Goal: Task Accomplishment & Management: Use online tool/utility

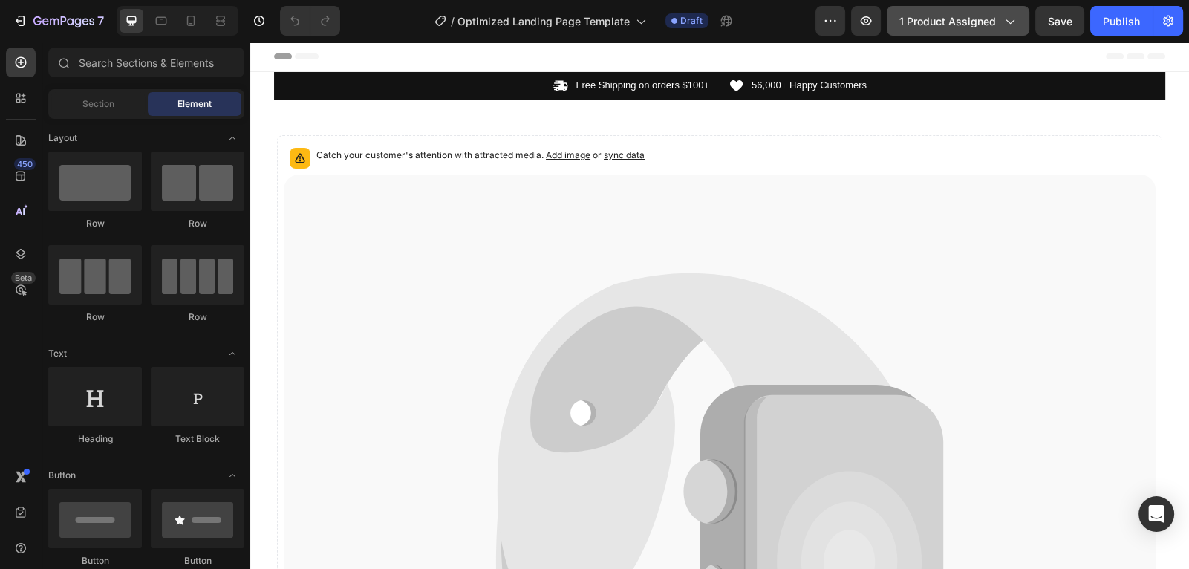
click at [966, 20] on span "1 product assigned" at bounding box center [948, 21] width 97 height 16
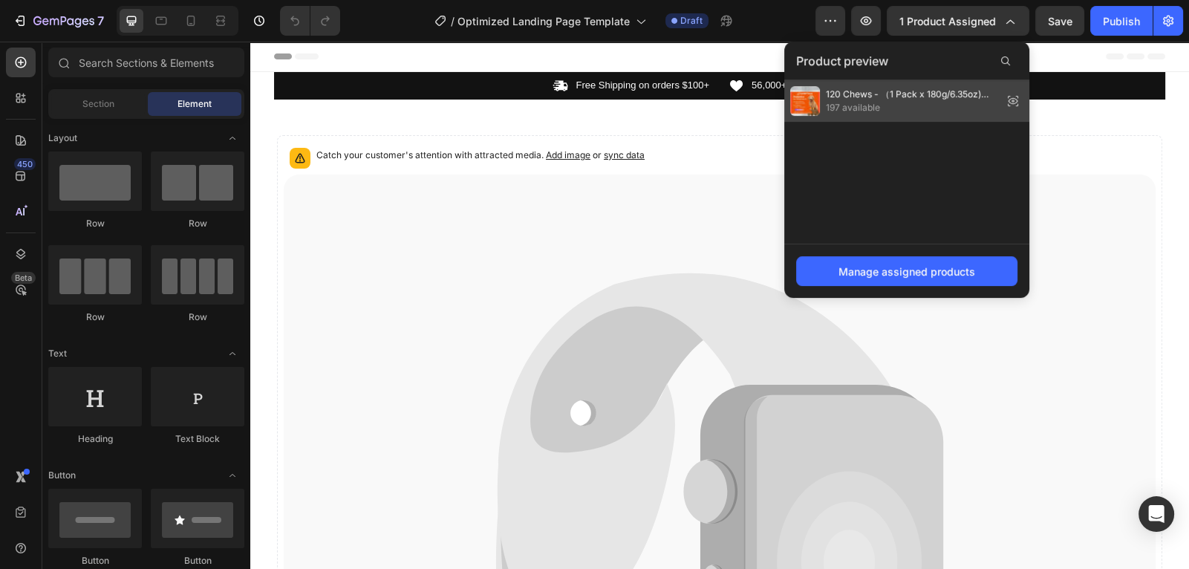
click at [989, 97] on span "120 Chews - （1 Pack x 180g/6.35oz) 180g/6.35oz - TenderTouch Probiotics for Dog…" at bounding box center [911, 94] width 171 height 13
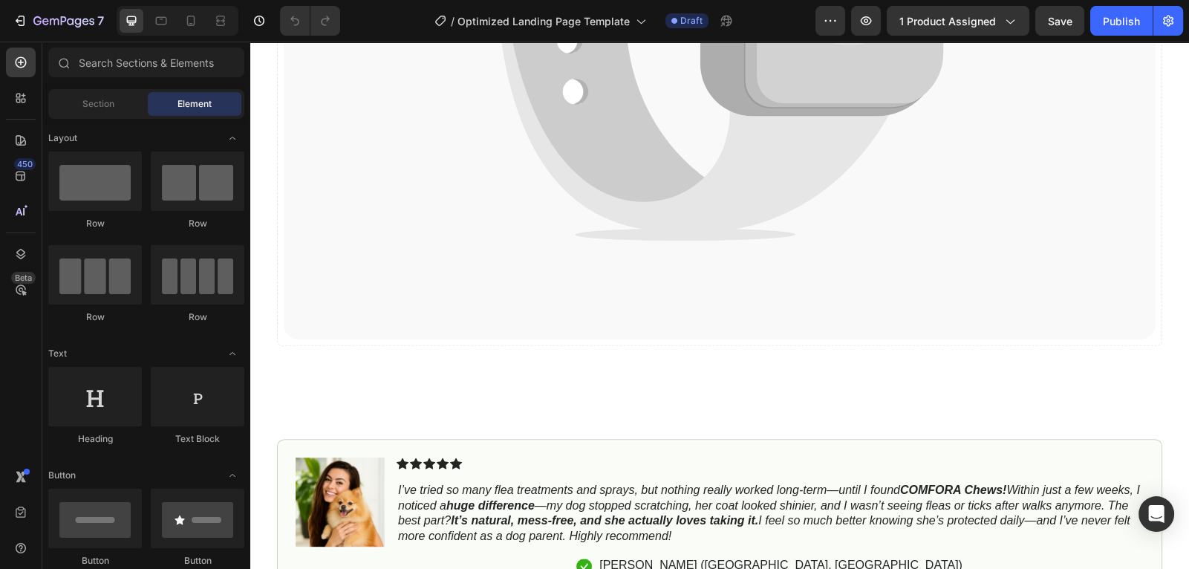
scroll to position [288, 0]
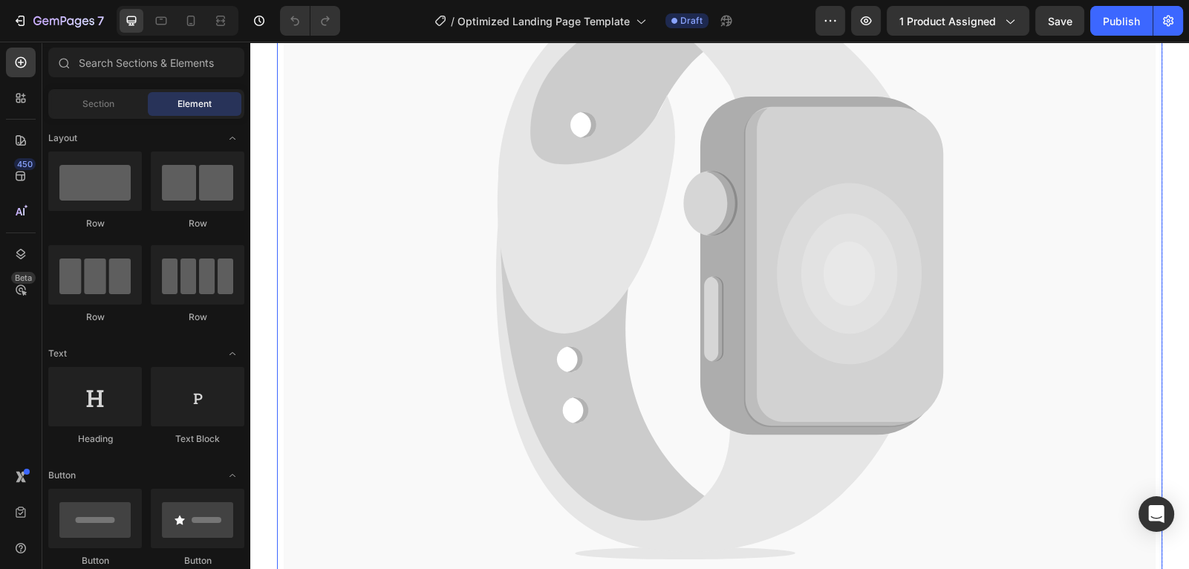
click at [807, 169] on icon at bounding box center [844, 266] width 198 height 319
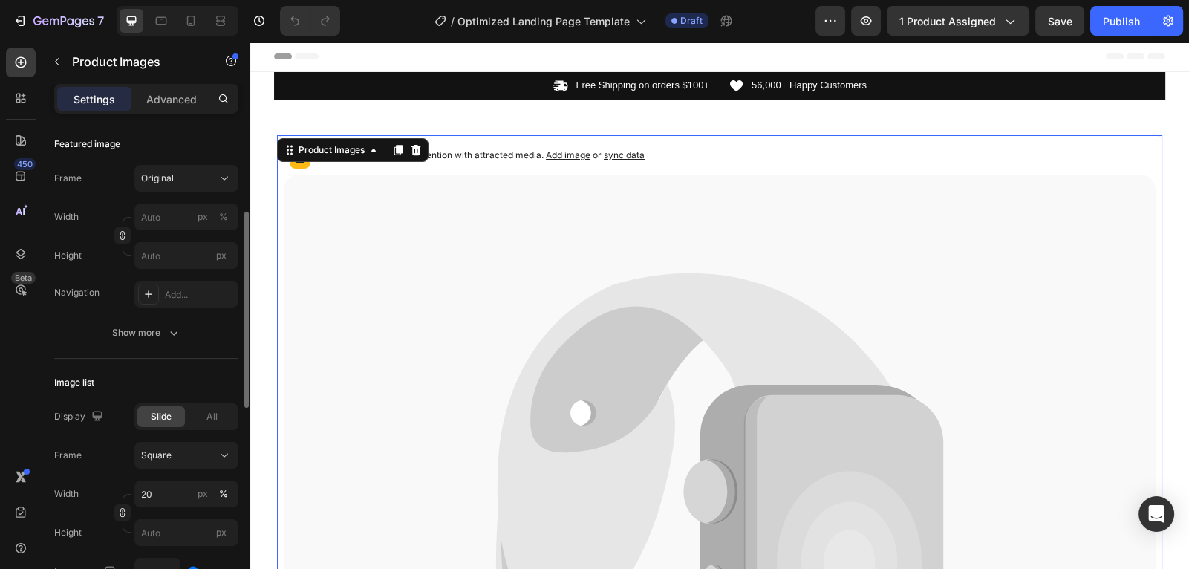
scroll to position [208, 0]
click at [143, 332] on div "Show more" at bounding box center [146, 331] width 69 height 15
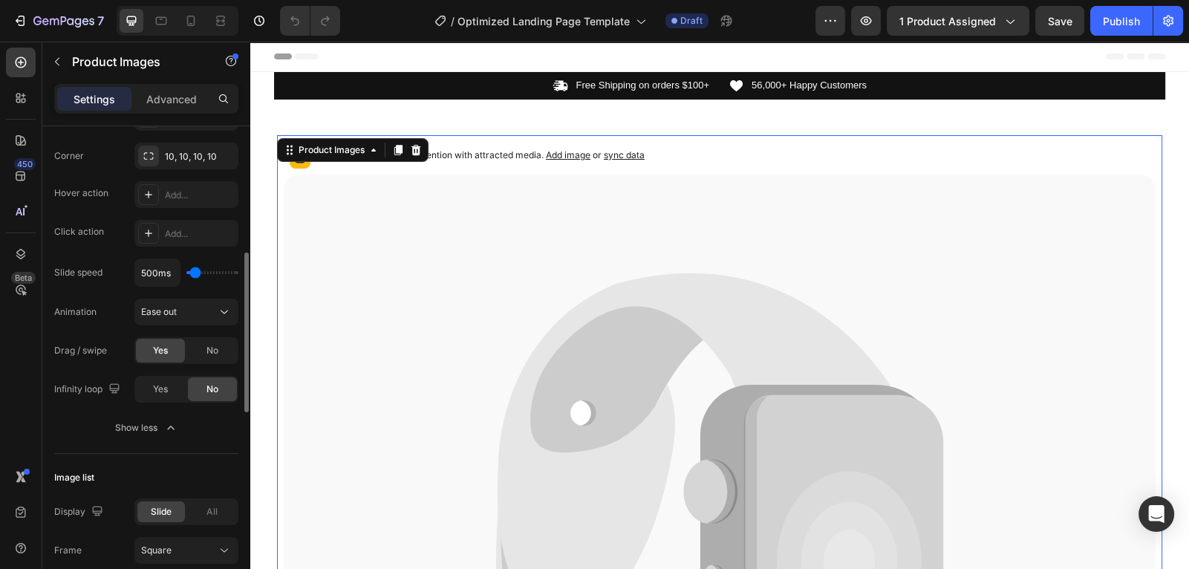
scroll to position [0, 0]
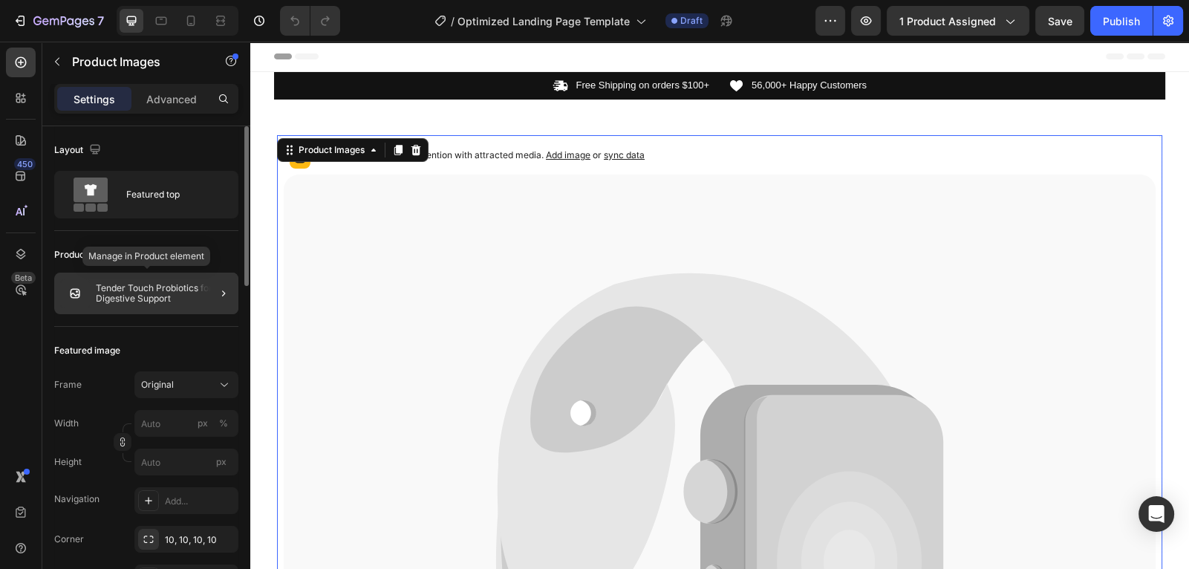
click at [144, 294] on p "Tender Touch Probiotics for Digestive Support" at bounding box center [164, 293] width 137 height 21
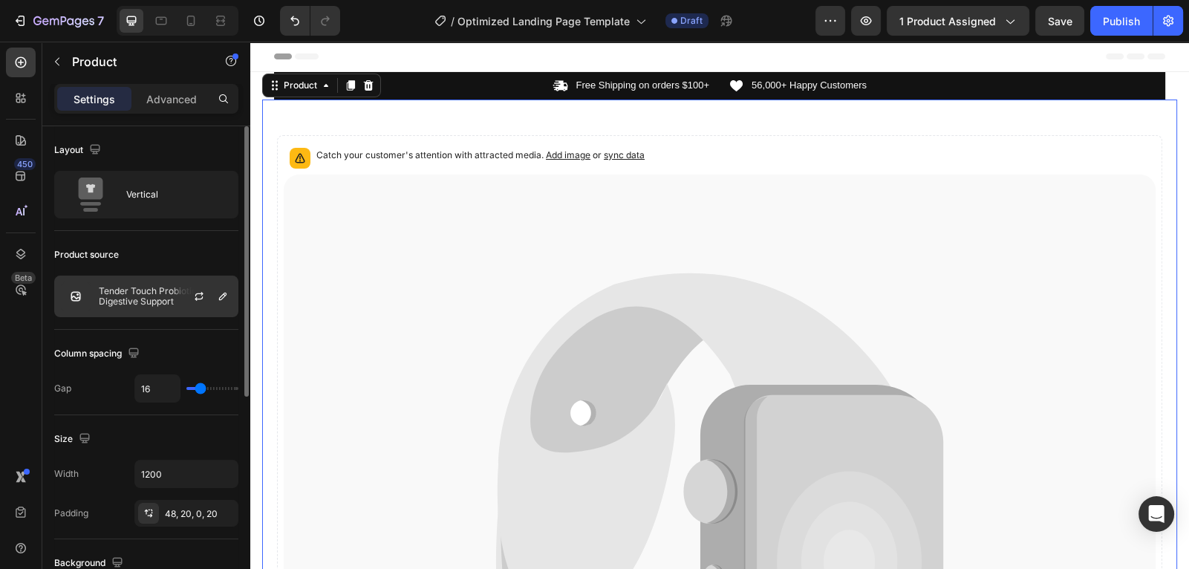
click at [166, 276] on div "Tender Touch Probiotics for Digestive Support" at bounding box center [146, 297] width 184 height 42
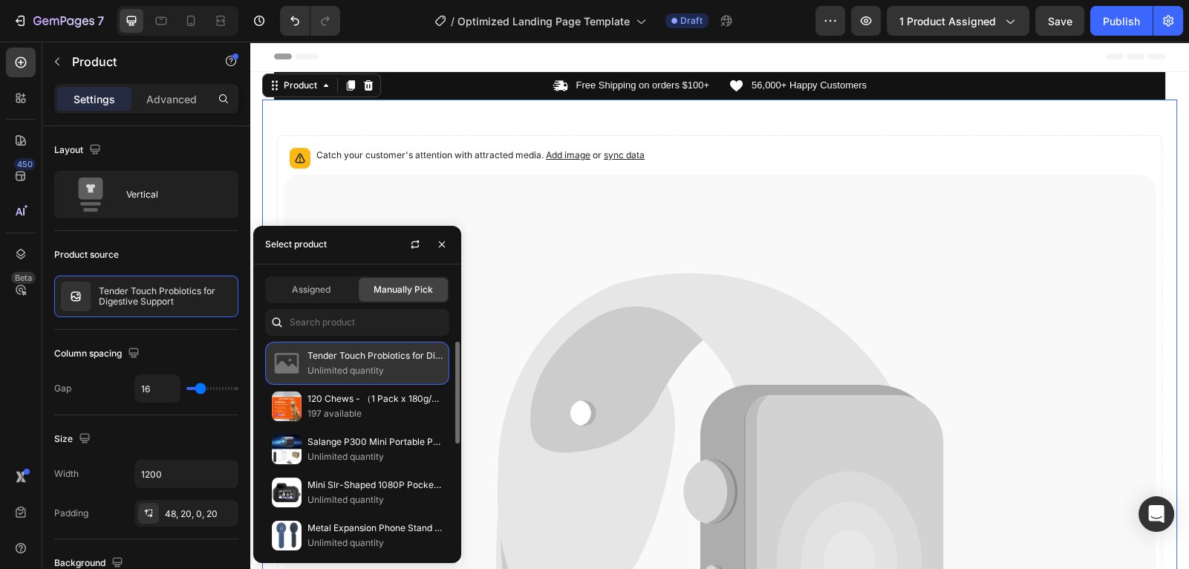
click at [311, 363] on p "Unlimited quantity" at bounding box center [375, 370] width 135 height 15
click at [327, 355] on p "Tender Touch Probiotics for Digestive Support" at bounding box center [375, 355] width 135 height 15
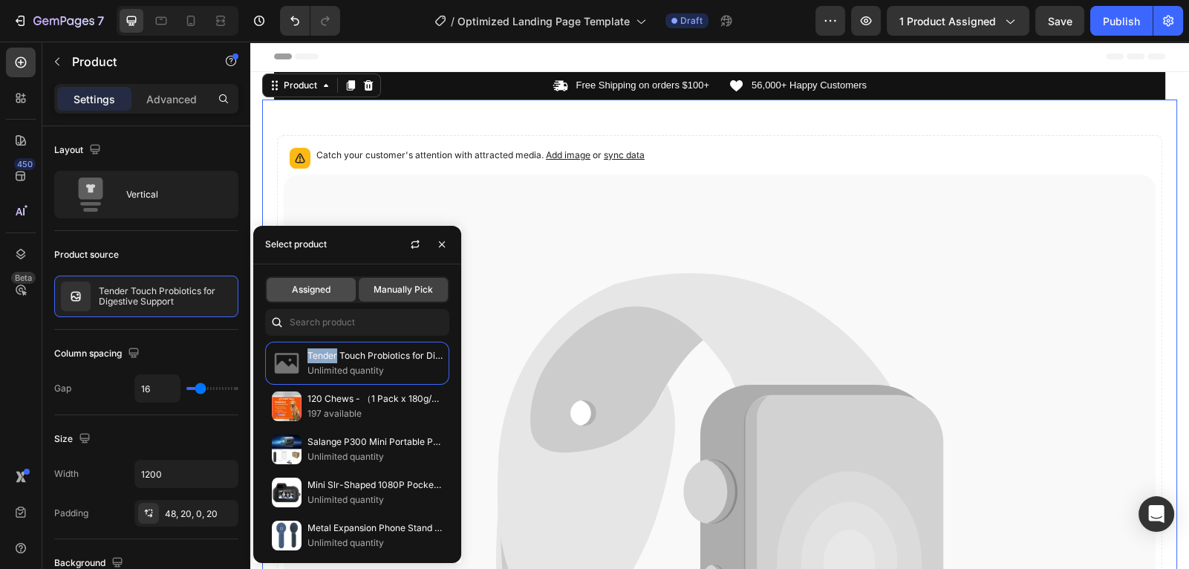
click at [321, 288] on span "Assigned" at bounding box center [311, 289] width 39 height 13
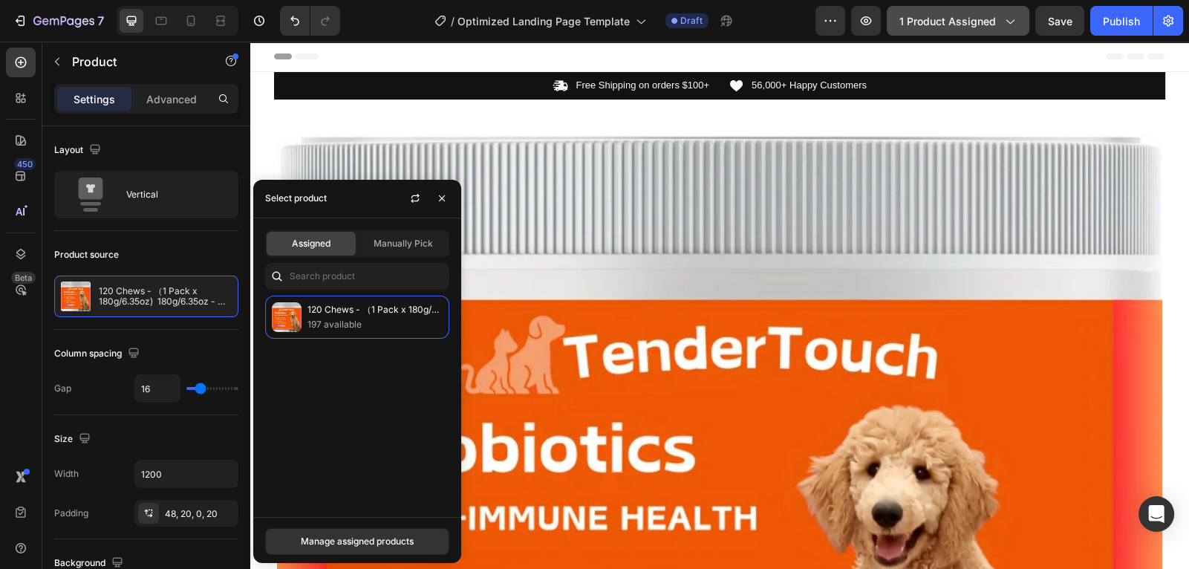
click at [970, 18] on span "1 product assigned" at bounding box center [948, 21] width 97 height 16
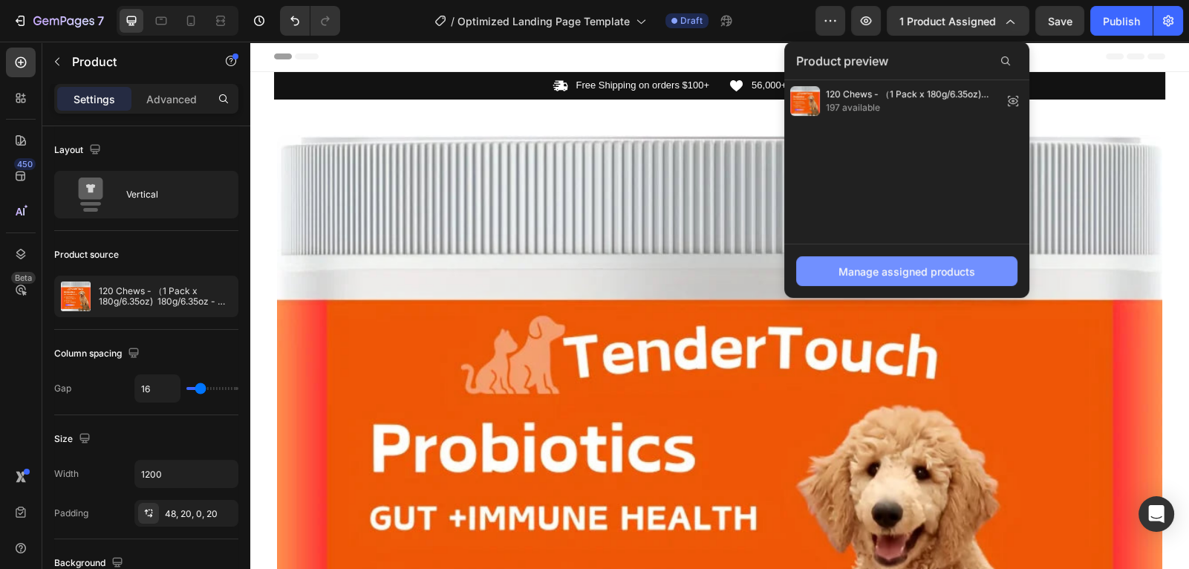
click at [900, 271] on div "Manage assigned products" at bounding box center [907, 272] width 137 height 16
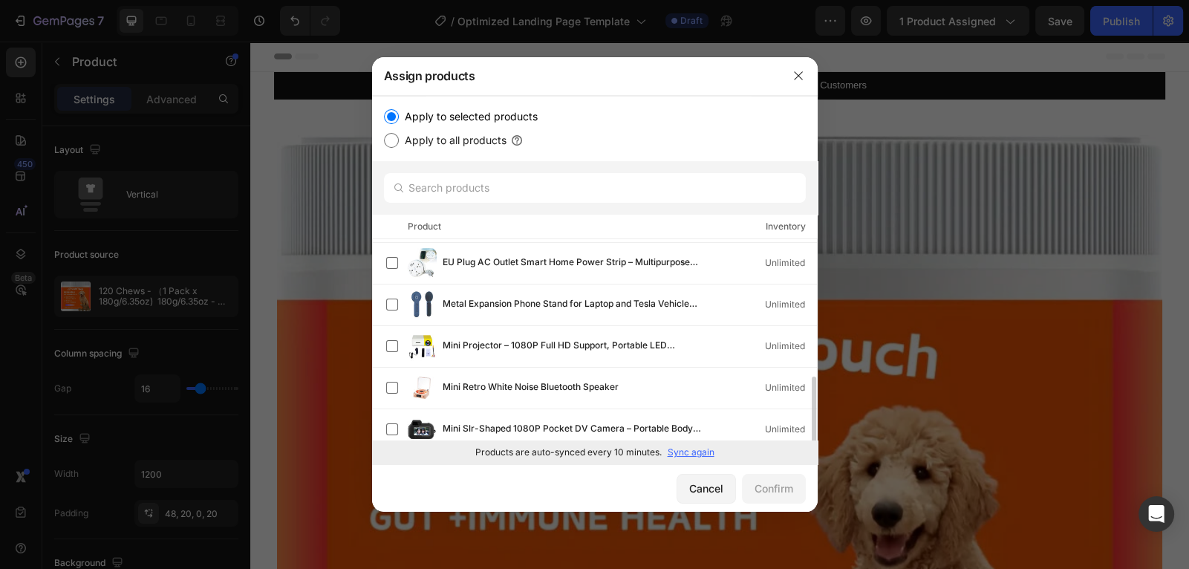
scroll to position [296, 0]
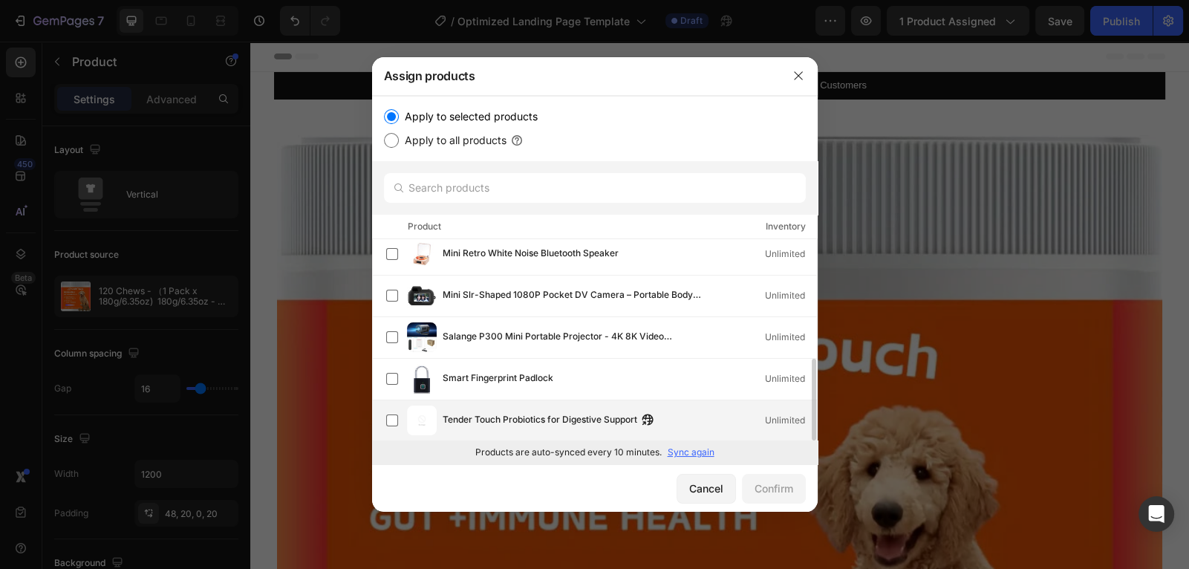
click at [683, 421] on div "Tender Touch Probiotics for Digestive Support Unlimited" at bounding box center [630, 420] width 374 height 16
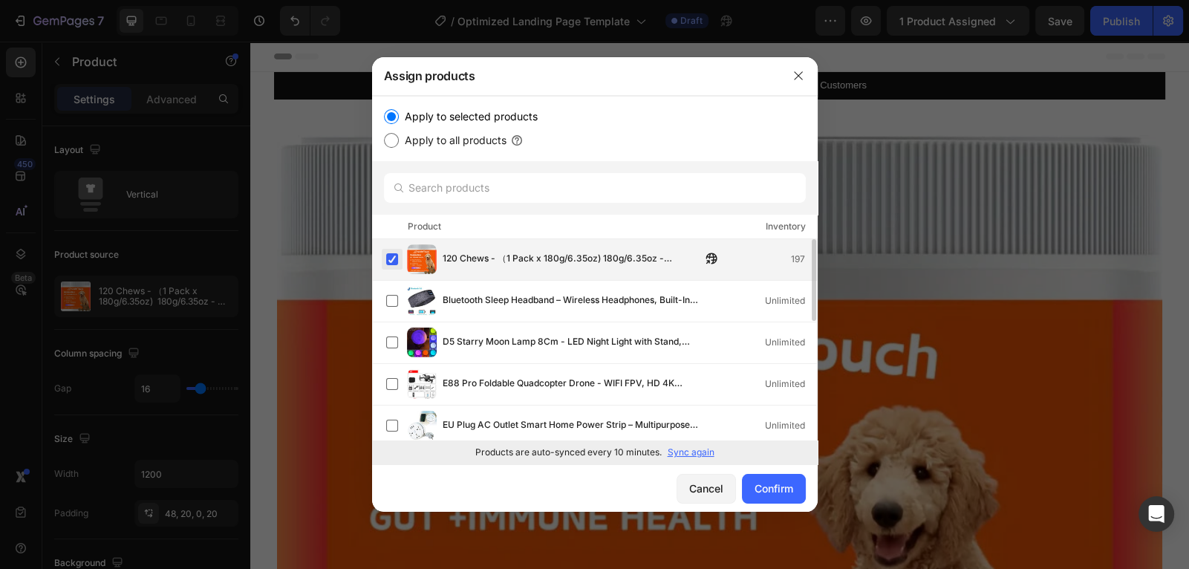
click at [391, 262] on label at bounding box center [392, 259] width 12 height 12
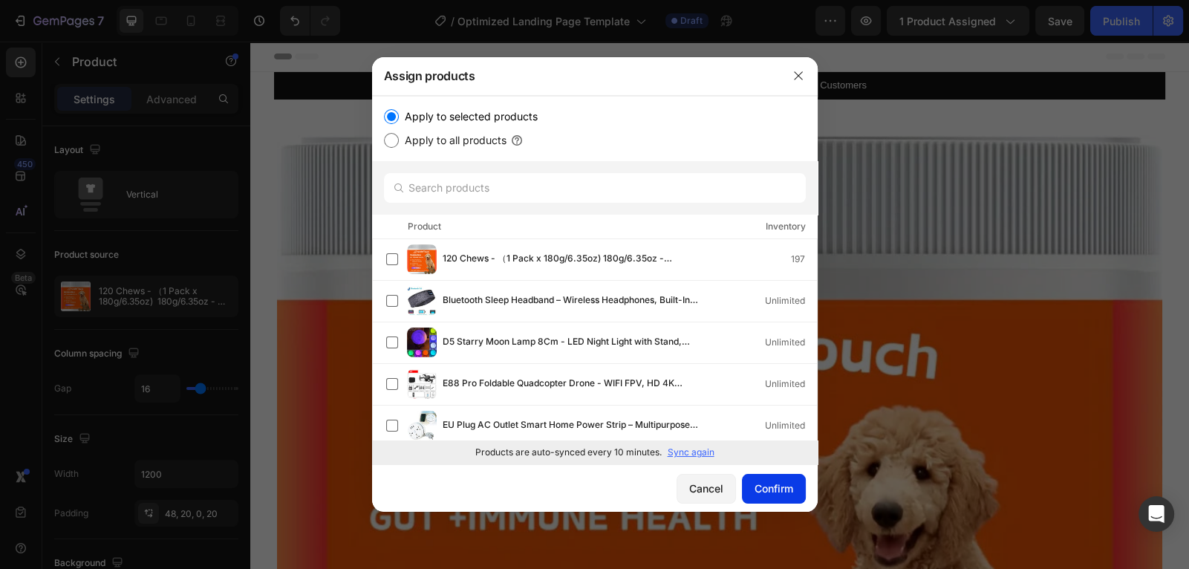
click at [772, 485] on div "Confirm" at bounding box center [774, 489] width 39 height 16
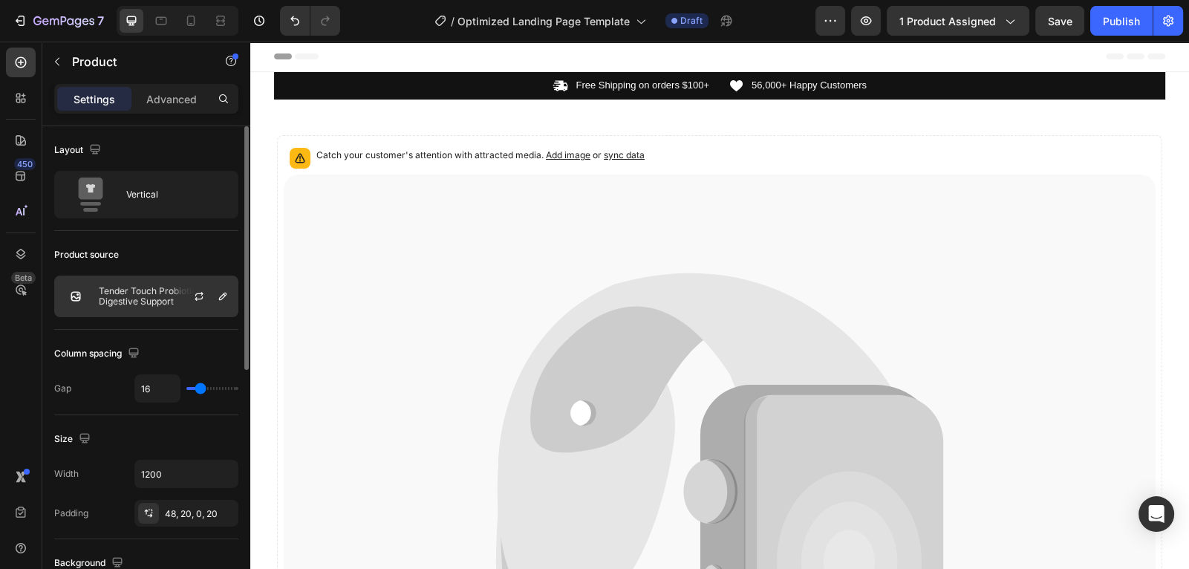
click at [185, 296] on div at bounding box center [204, 296] width 65 height 40
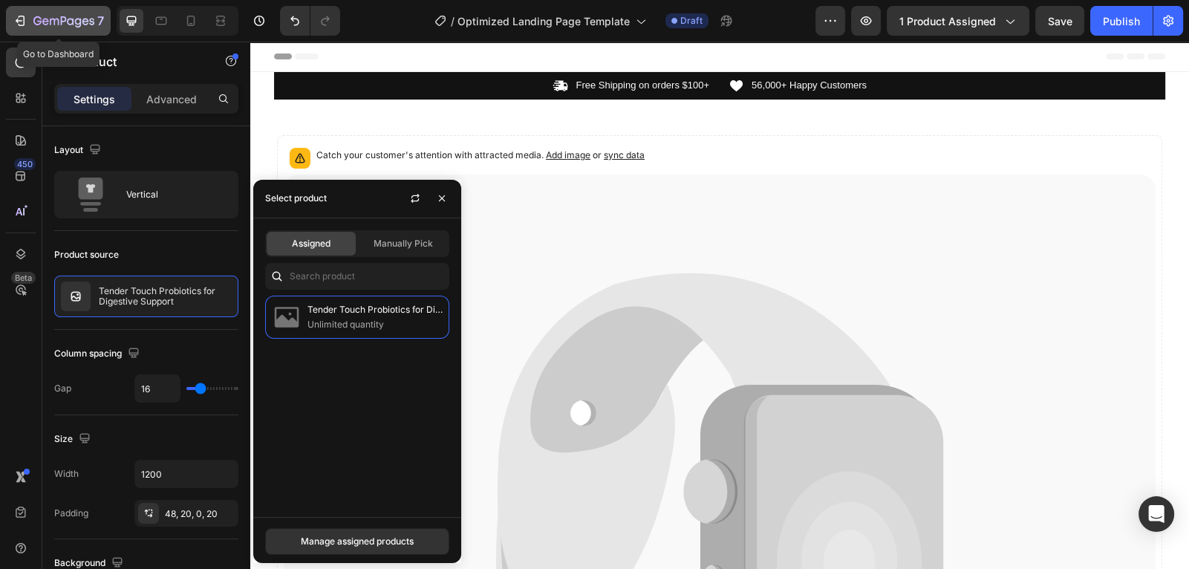
click at [22, 24] on icon "button" at bounding box center [20, 20] width 15 height 15
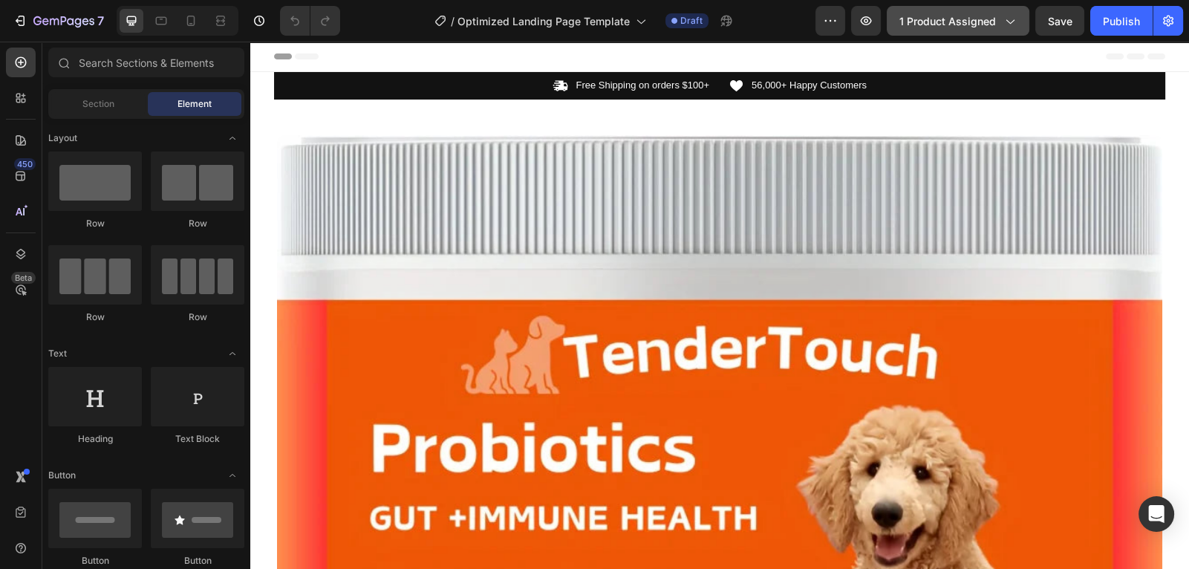
click at [968, 21] on span "1 product assigned" at bounding box center [948, 21] width 97 height 16
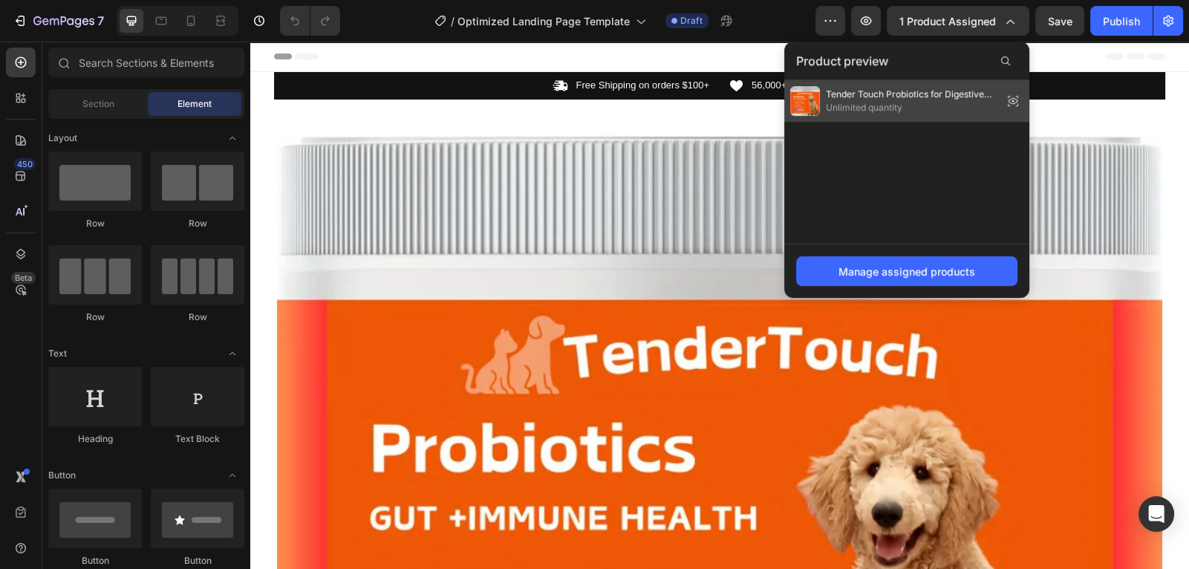
click at [900, 97] on span "Tender Touch Probiotics for Digestive Support" at bounding box center [911, 94] width 171 height 13
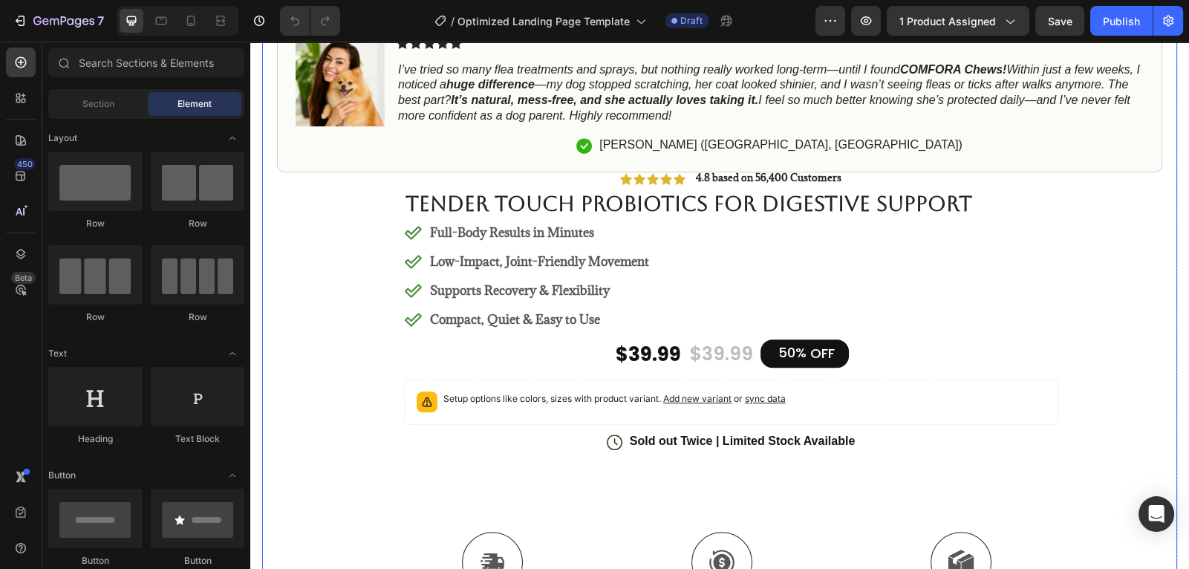
scroll to position [1307, 0]
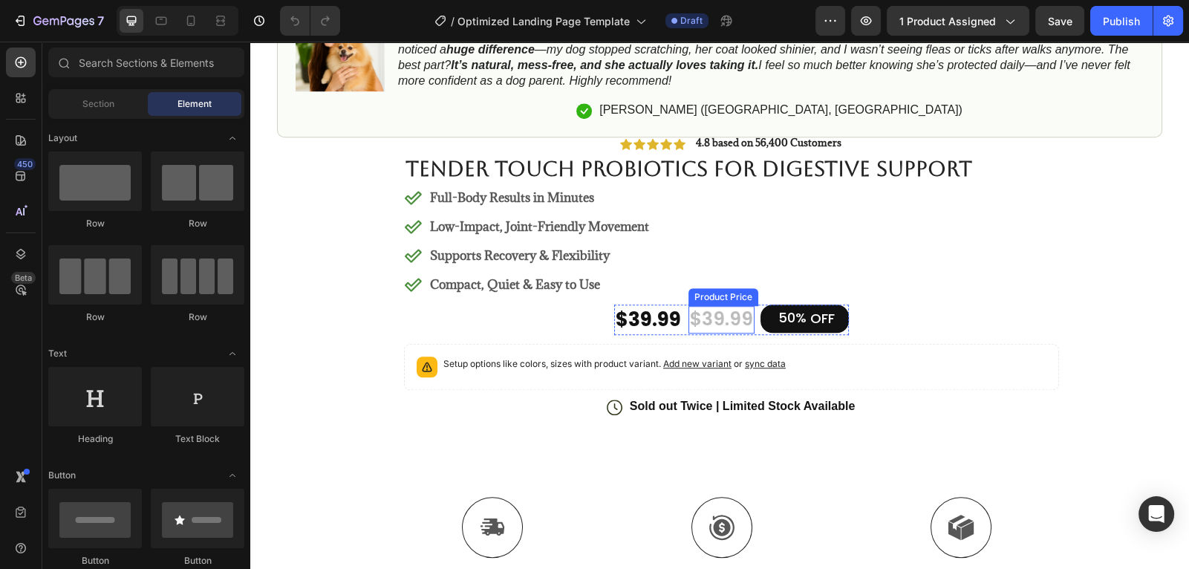
click at [731, 322] on div "$39.99" at bounding box center [722, 319] width 66 height 27
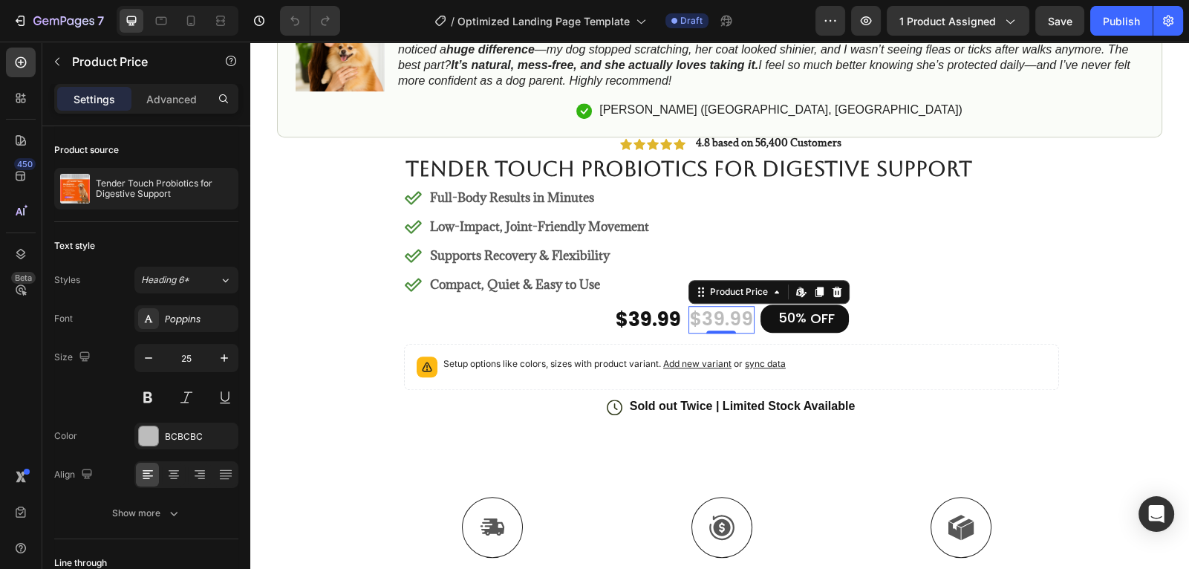
click at [741, 322] on div "$39.99" at bounding box center [722, 319] width 66 height 27
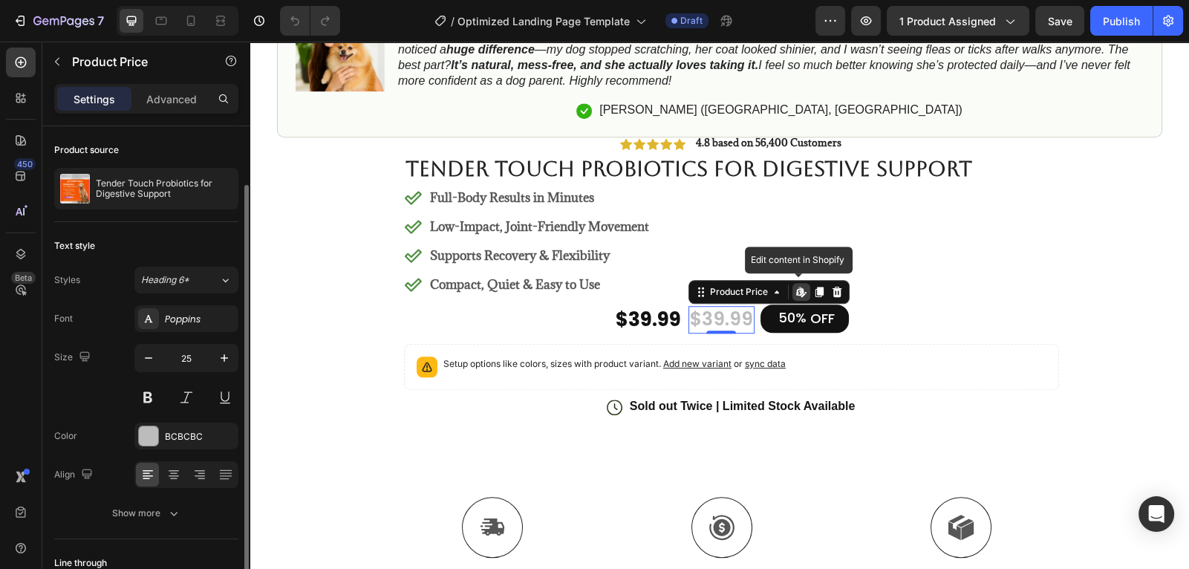
scroll to position [111, 0]
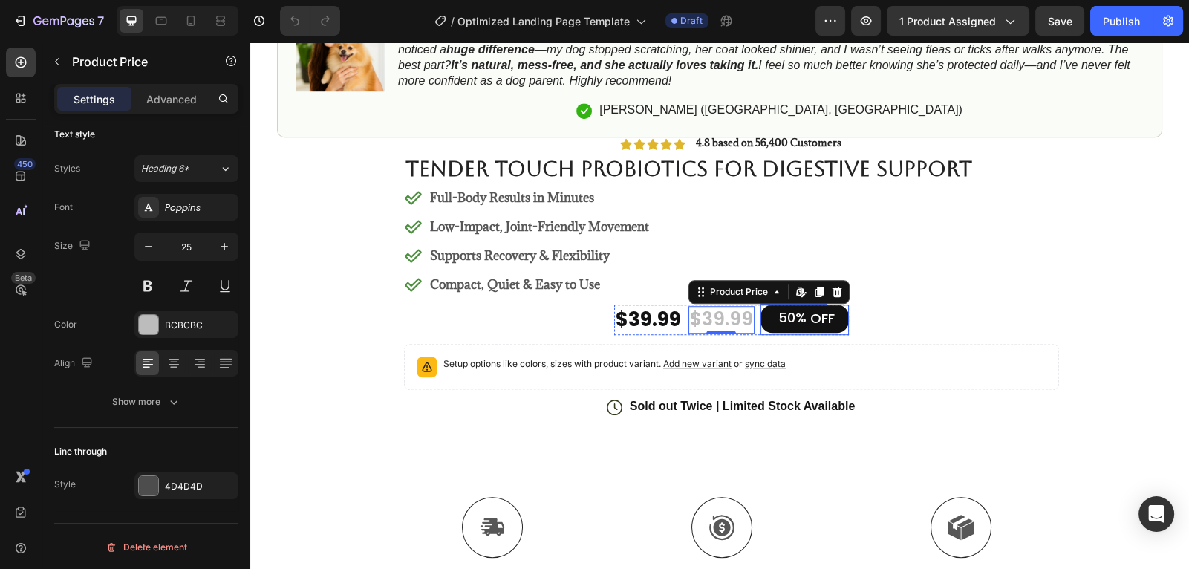
click at [784, 316] on div "50%" at bounding box center [792, 318] width 31 height 20
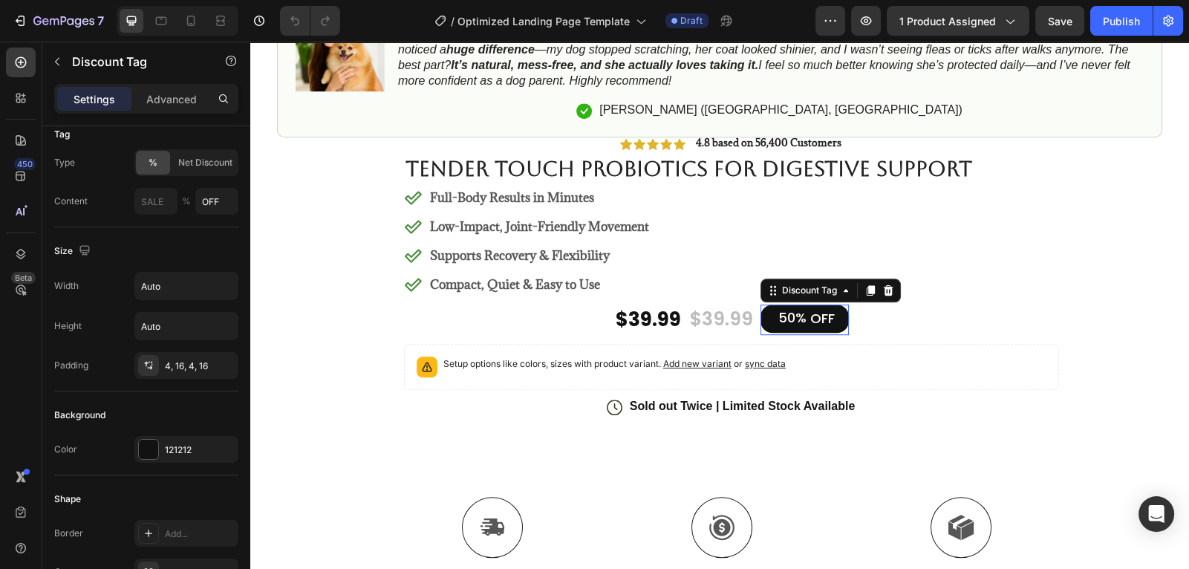
scroll to position [0, 0]
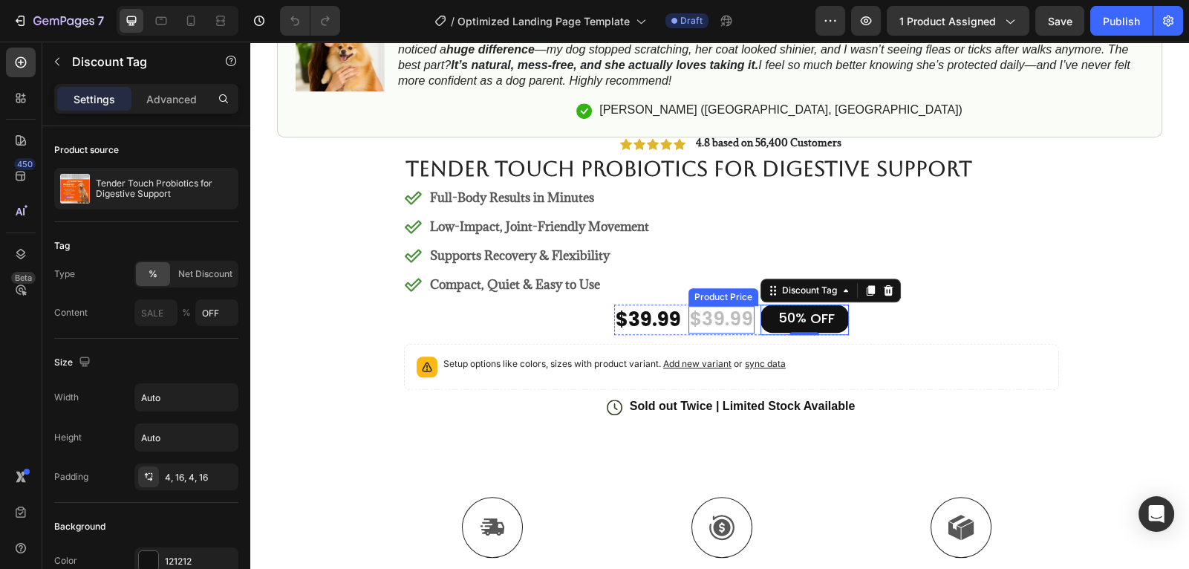
click at [754, 323] on div "$39.99" at bounding box center [722, 319] width 66 height 27
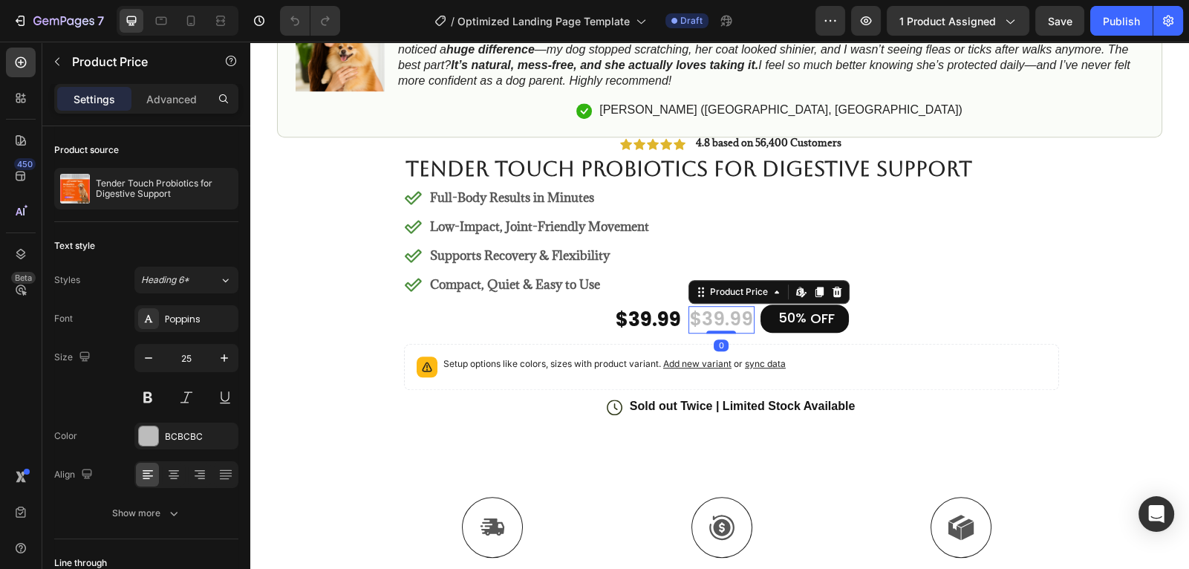
click at [751, 324] on div "$39.99" at bounding box center [722, 319] width 66 height 27
click at [724, 322] on div "$39.99" at bounding box center [722, 319] width 66 height 27
click at [712, 324] on div "$39.99" at bounding box center [722, 319] width 66 height 27
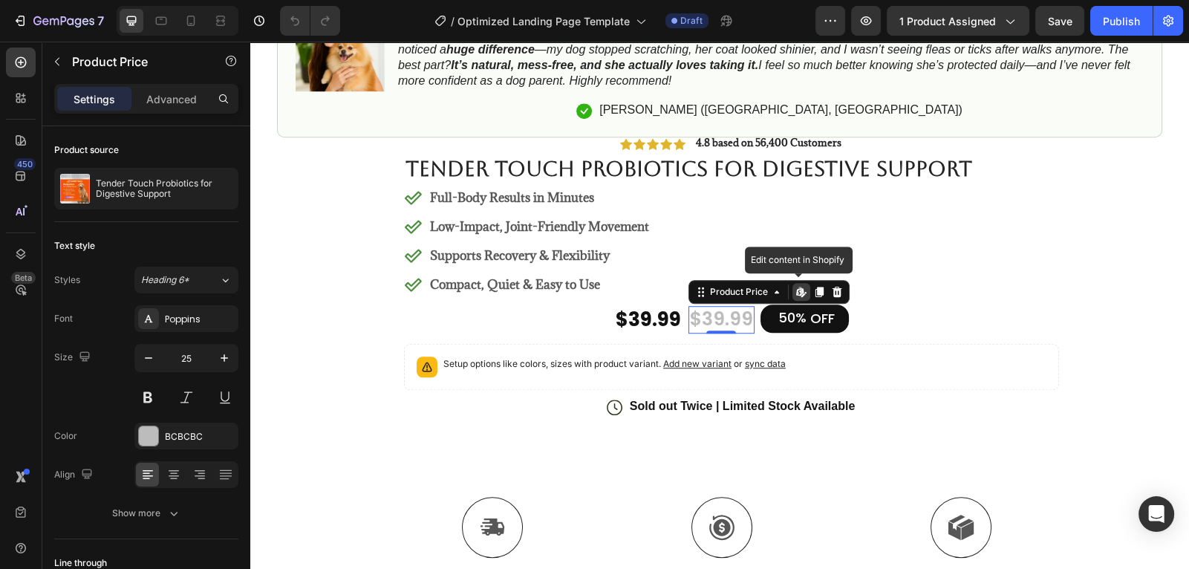
click at [798, 293] on icon at bounding box center [799, 291] width 6 height 9
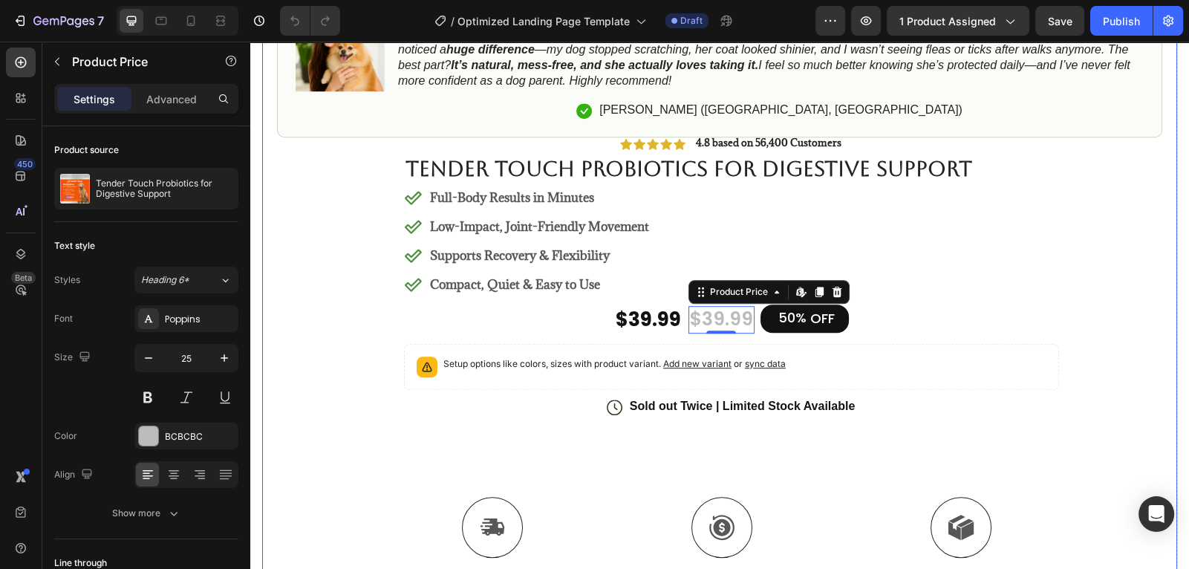
click at [333, 340] on div "Icon Icon Icon Icon Icon Icon List 4.8 based on 56,400 Customers Text Block Row…" at bounding box center [720, 439] width 886 height 604
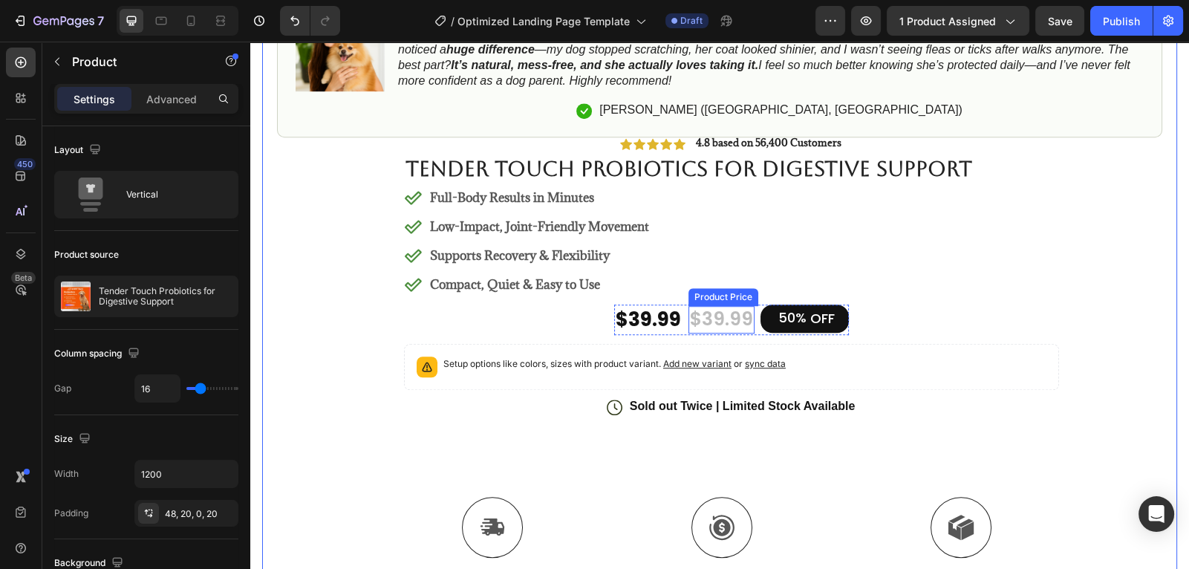
click at [733, 318] on div "$39.99" at bounding box center [722, 319] width 66 height 27
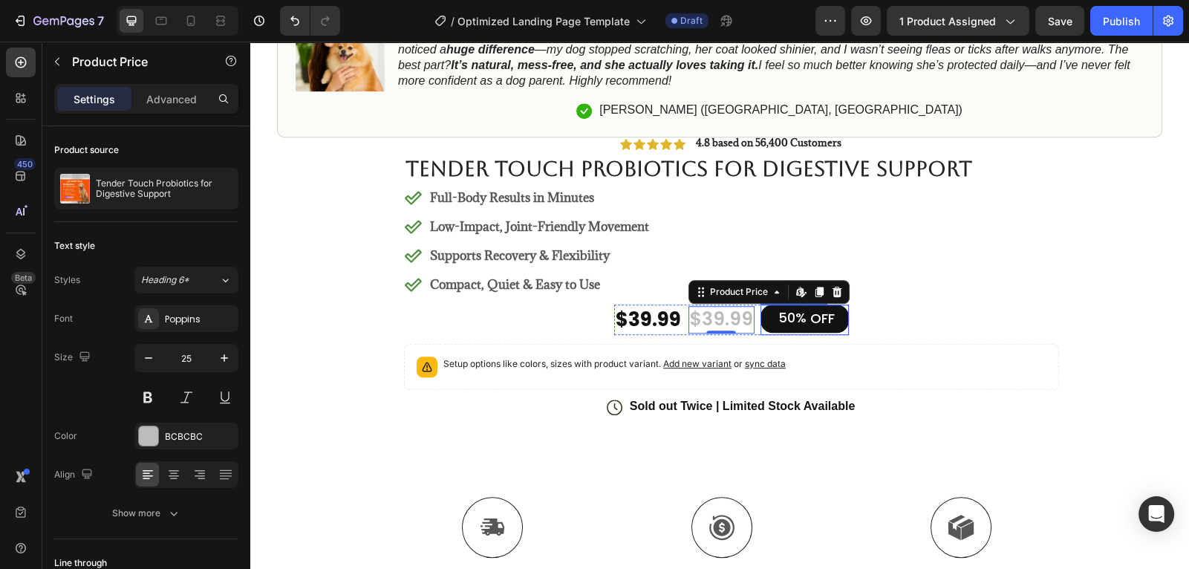
click at [797, 320] on div "50%" at bounding box center [792, 318] width 31 height 20
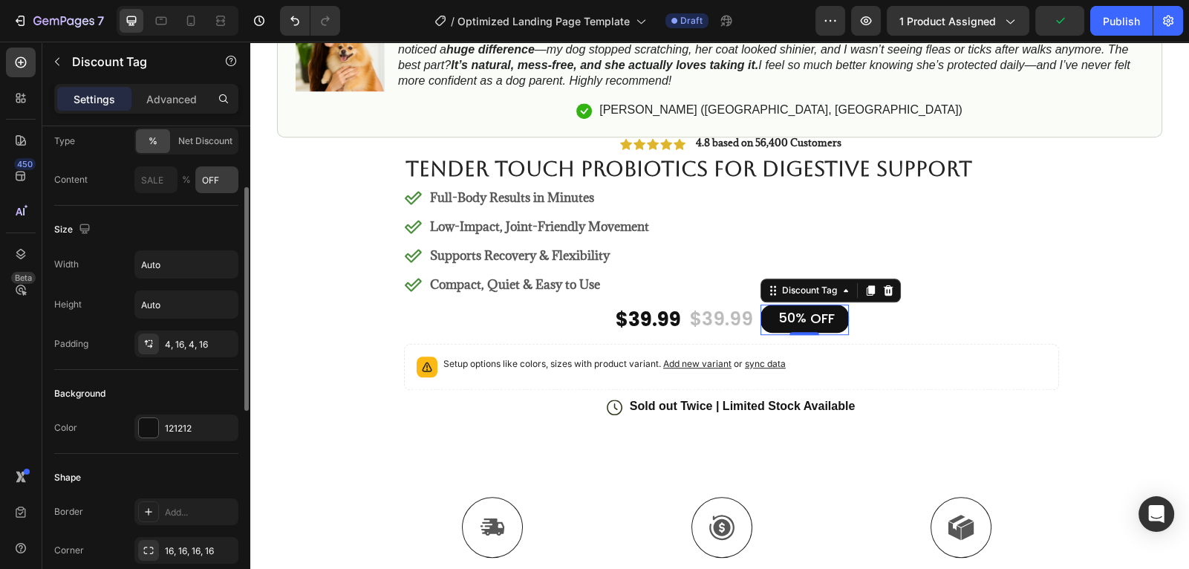
scroll to position [131, 0]
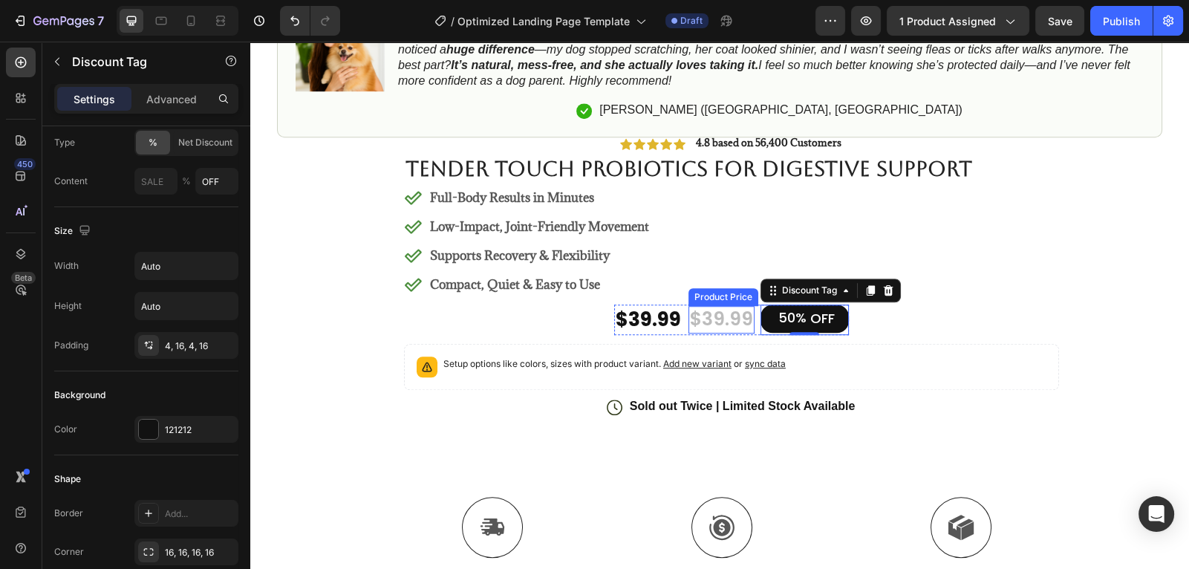
click at [735, 325] on div "$39.99" at bounding box center [722, 319] width 66 height 27
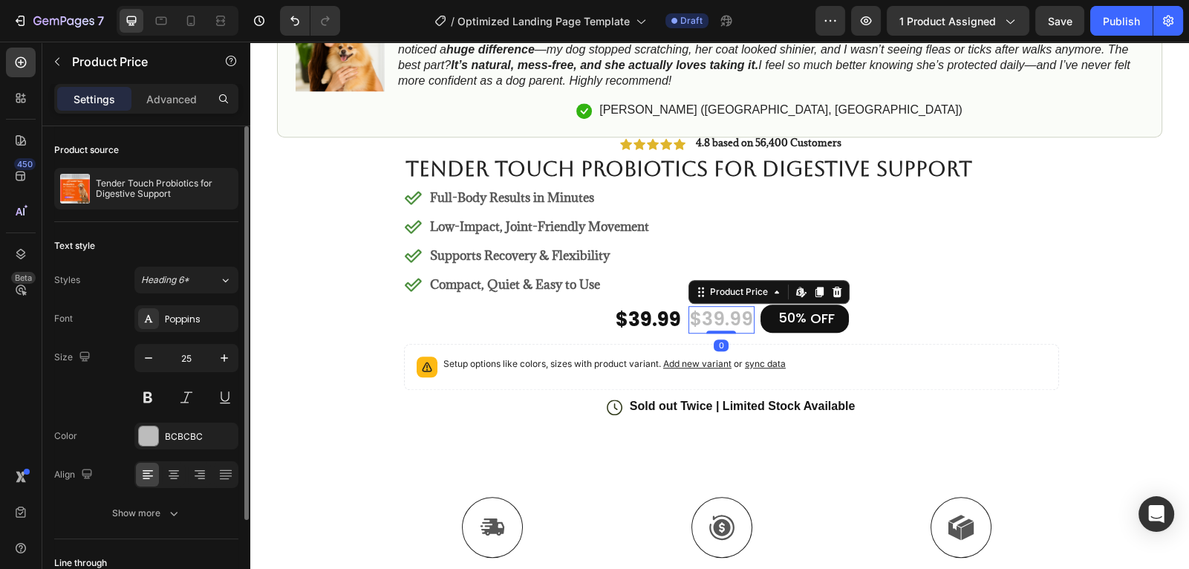
click at [735, 325] on div "$39.99" at bounding box center [722, 319] width 66 height 27
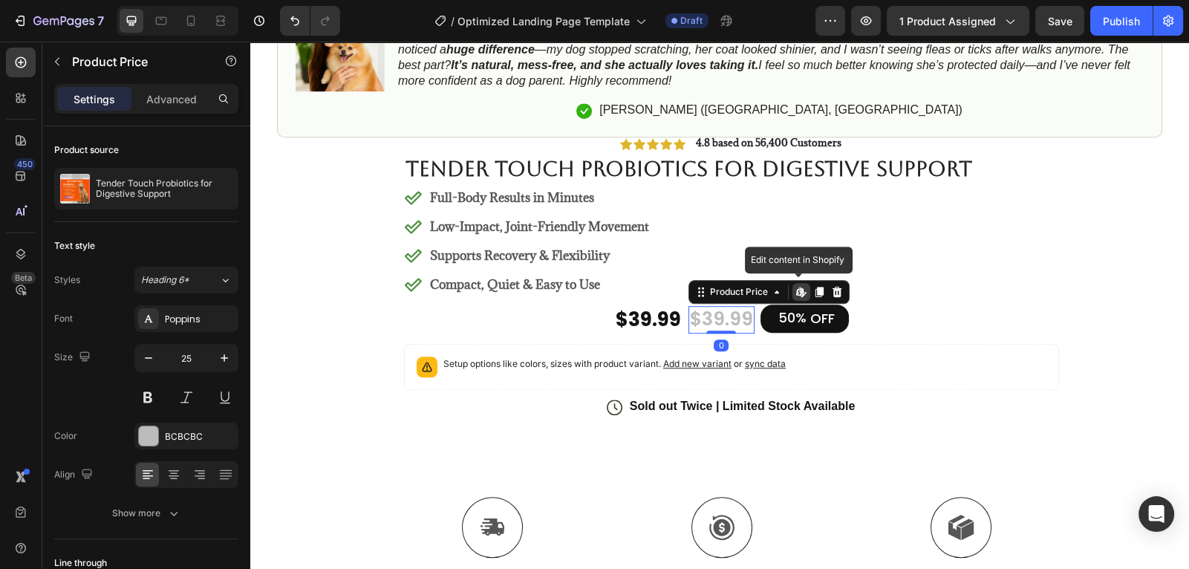
click at [723, 342] on div "0" at bounding box center [721, 346] width 15 height 12
click at [724, 329] on div at bounding box center [722, 331] width 30 height 4
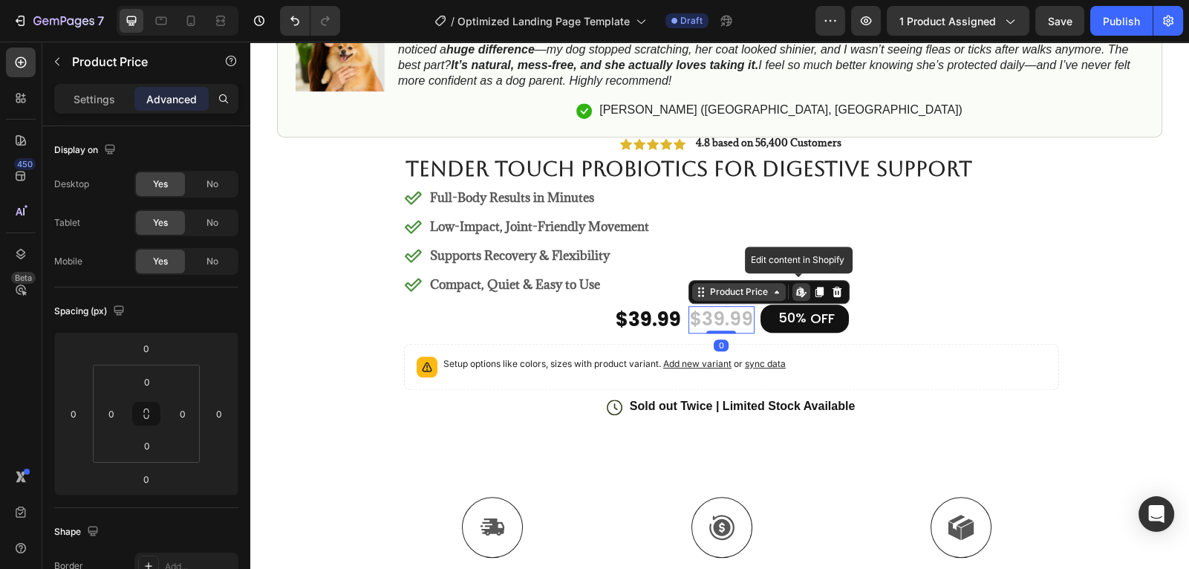
click at [762, 290] on div "Product Price" at bounding box center [739, 291] width 64 height 13
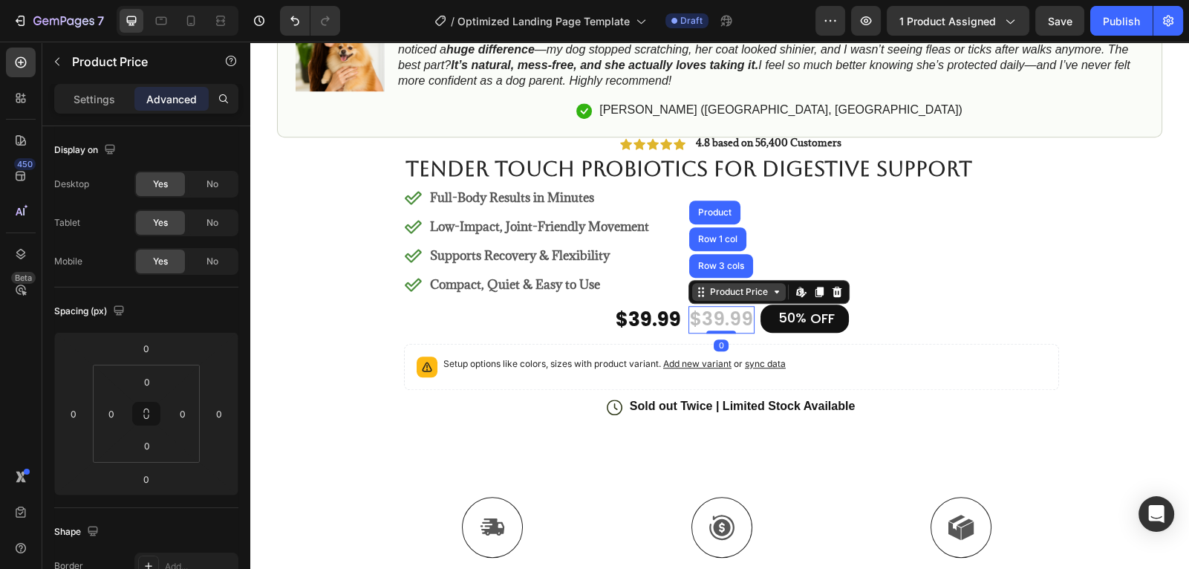
click at [761, 291] on div "Product Price" at bounding box center [739, 291] width 64 height 13
click at [733, 329] on div at bounding box center [722, 331] width 30 height 4
click at [739, 322] on div "$39.99" at bounding box center [722, 319] width 66 height 27
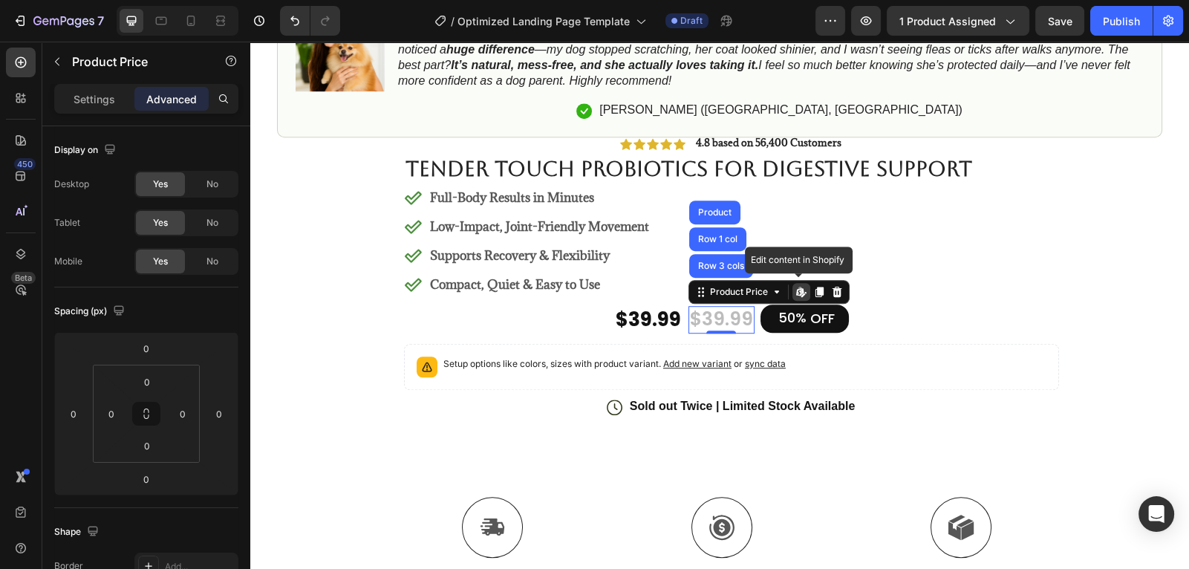
click at [739, 322] on div "$39.99" at bounding box center [722, 319] width 66 height 27
click at [114, 97] on p "Settings" at bounding box center [95, 99] width 42 height 16
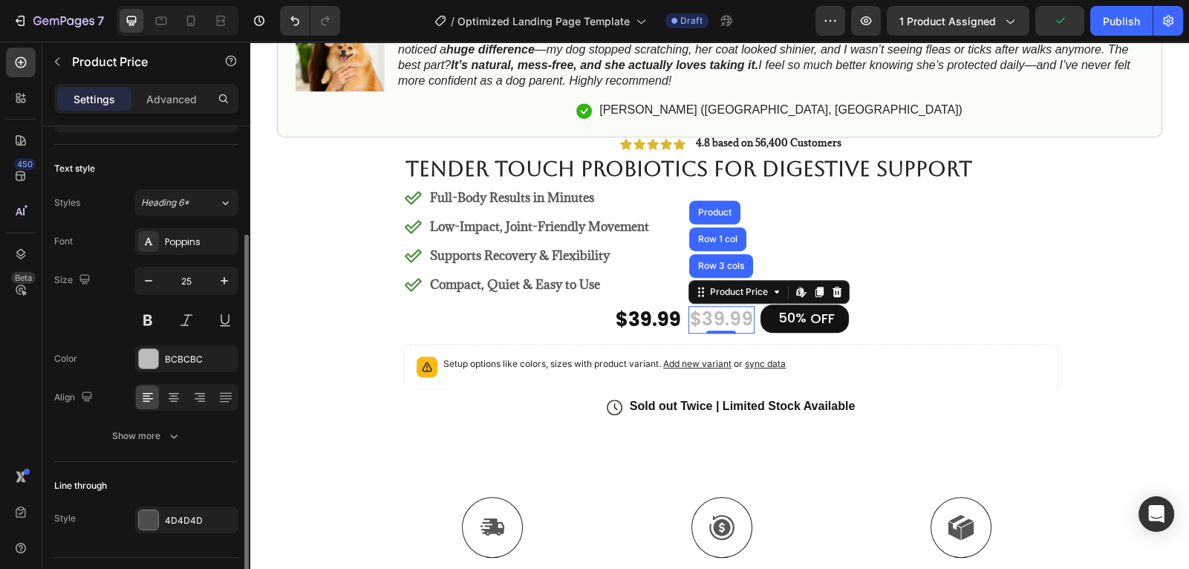
scroll to position [111, 0]
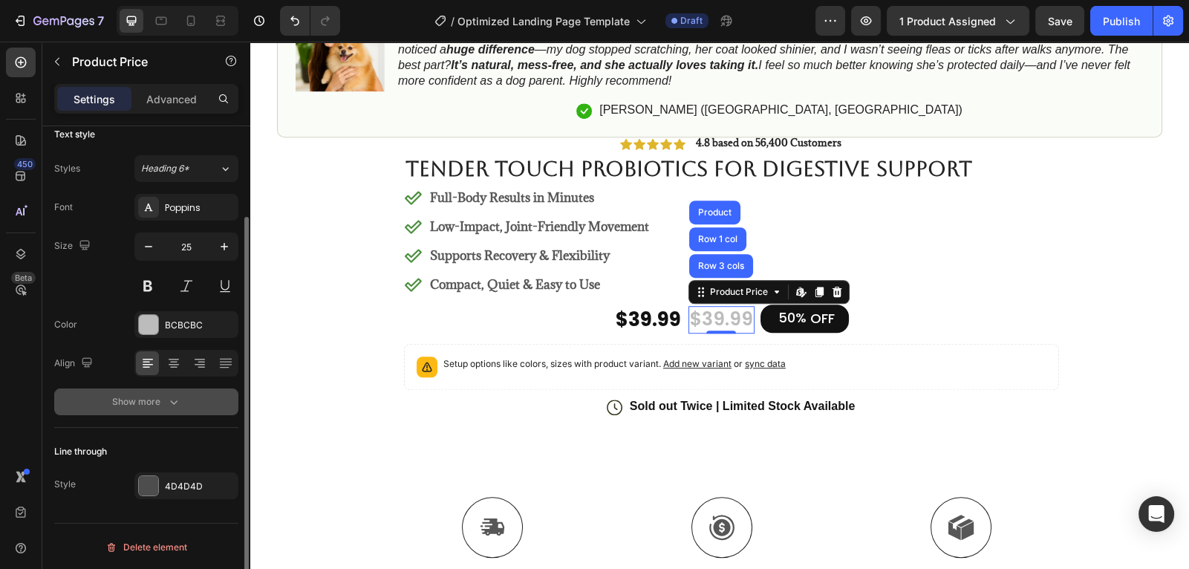
click at [157, 402] on div "Show more" at bounding box center [146, 401] width 69 height 15
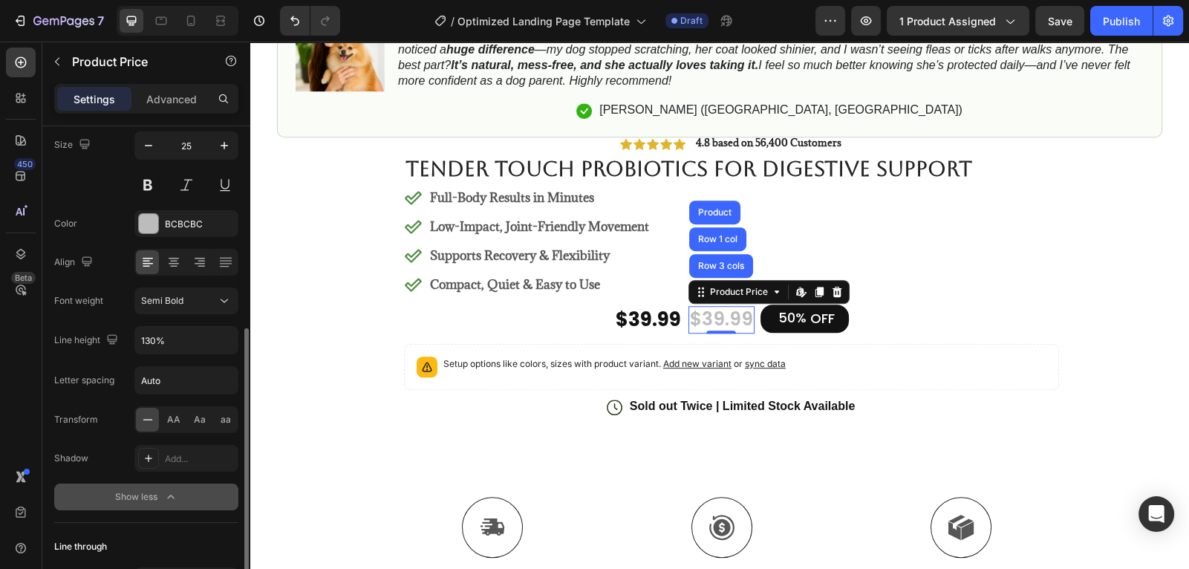
scroll to position [0, 0]
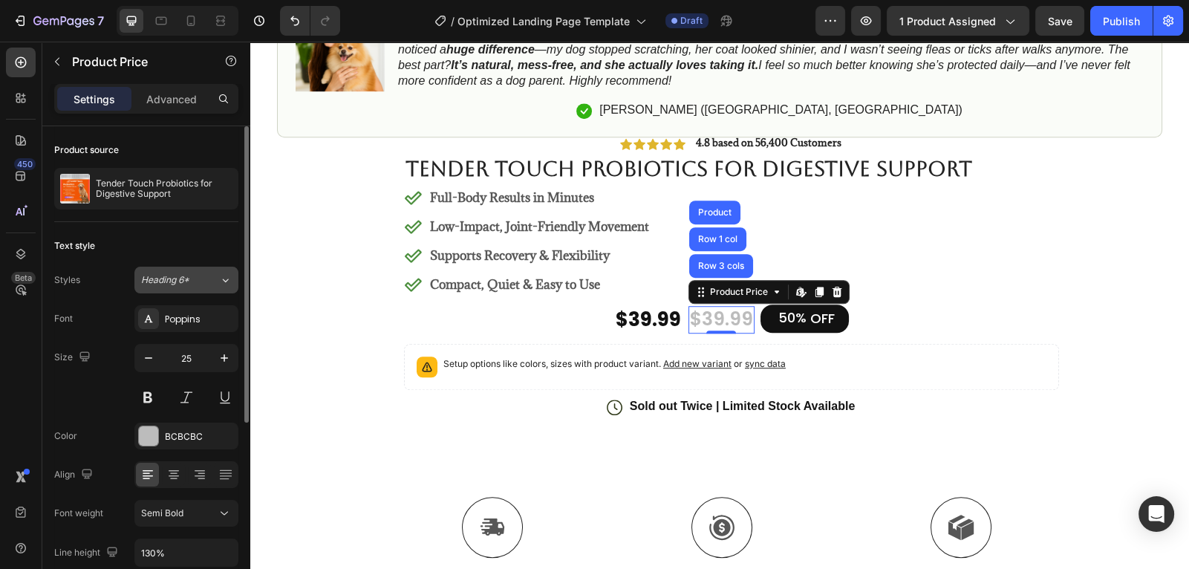
click at [186, 282] on span "Heading 6*" at bounding box center [165, 279] width 48 height 13
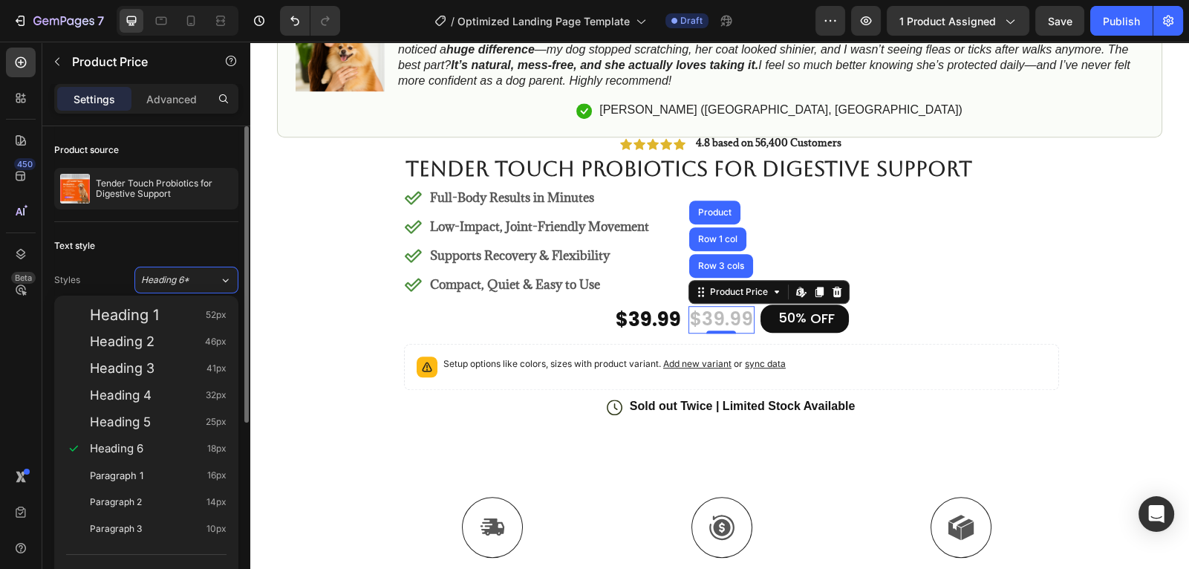
click at [185, 241] on div "Text style" at bounding box center [146, 246] width 184 height 24
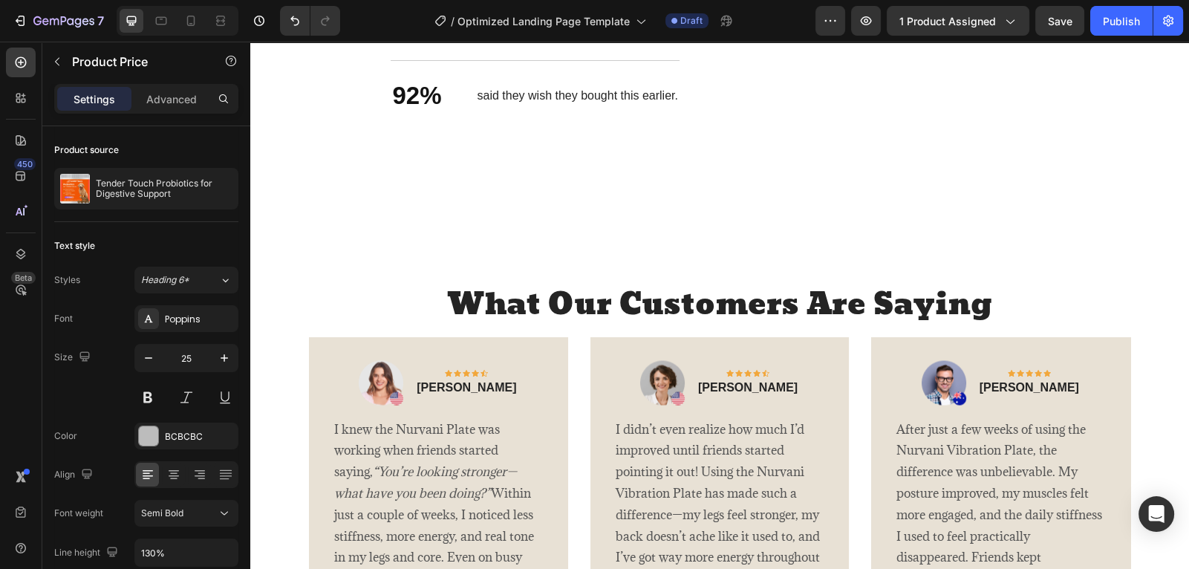
scroll to position [2570, 0]
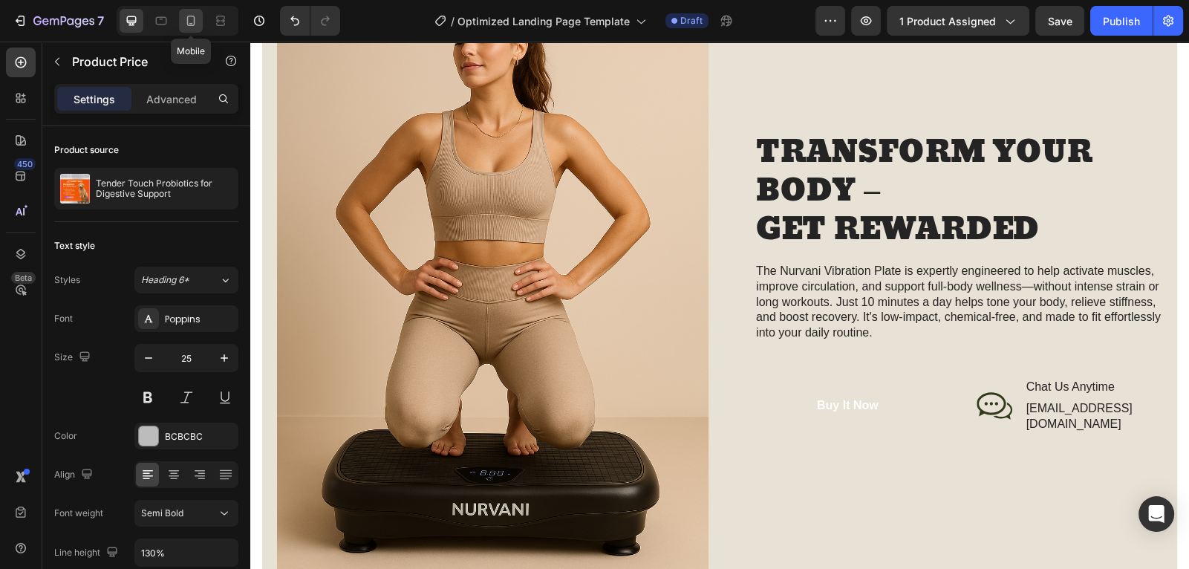
click at [194, 16] on icon at bounding box center [191, 21] width 8 height 10
type input "16"
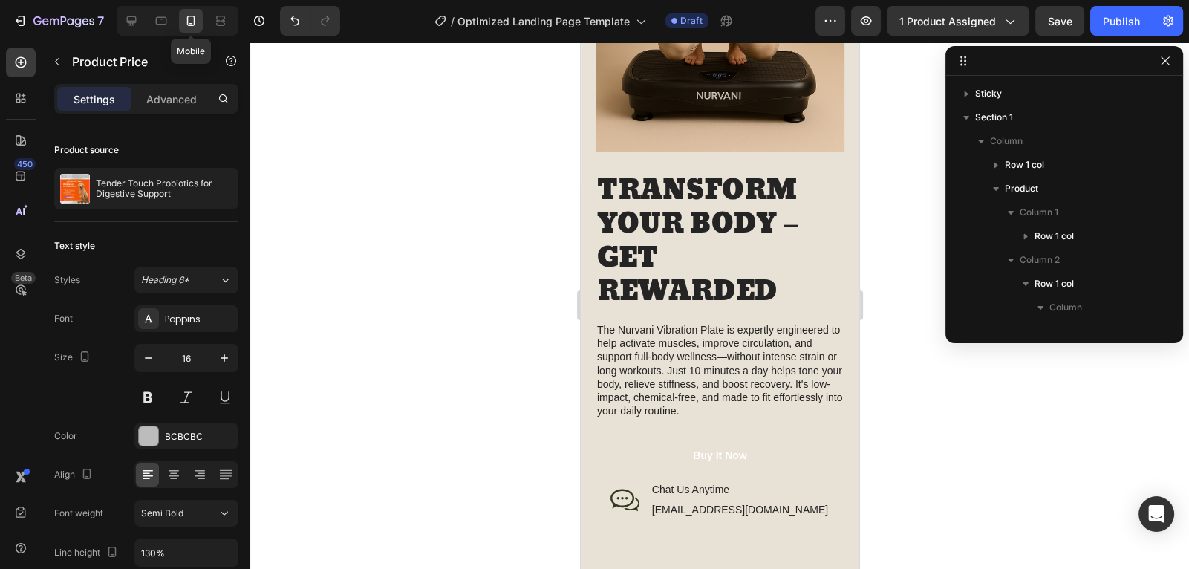
scroll to position [305, 0]
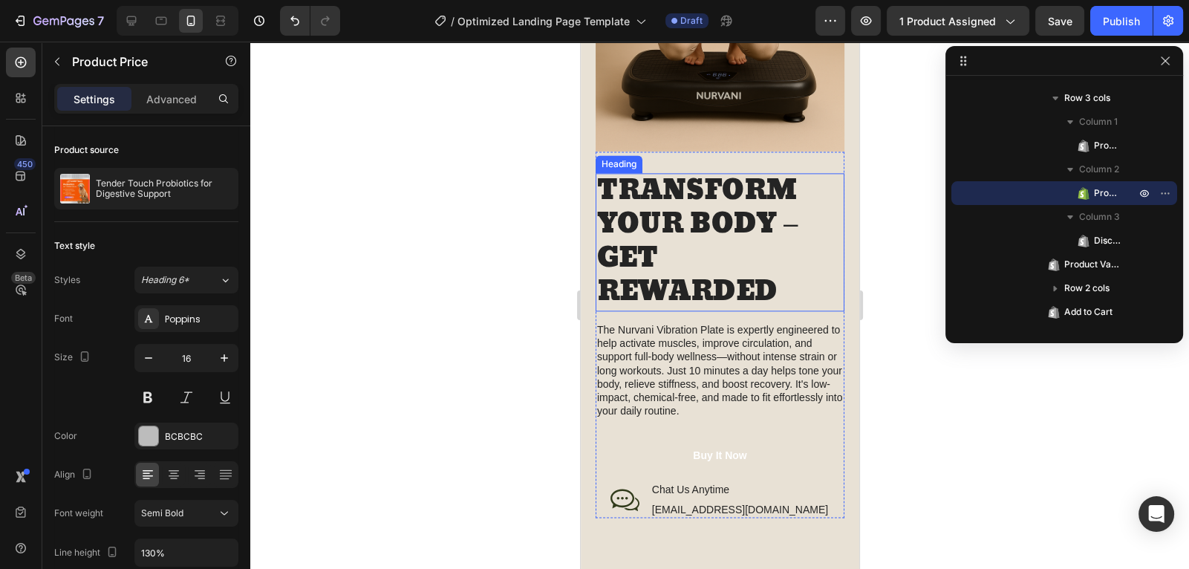
click at [446, 258] on div at bounding box center [719, 305] width 939 height 527
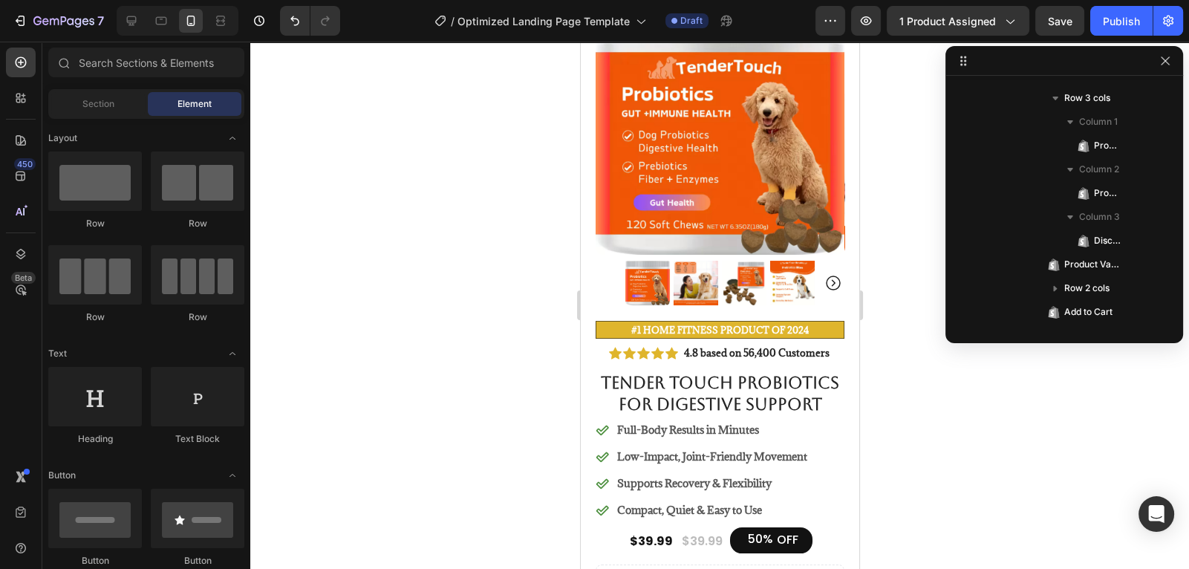
scroll to position [98, 0]
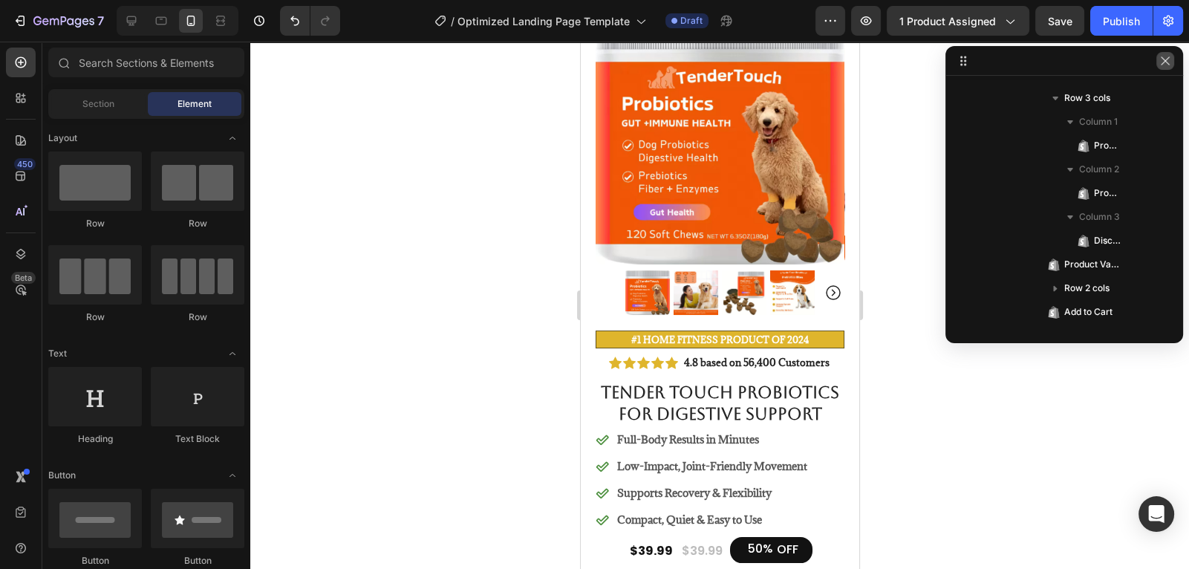
click at [1171, 58] on icon "button" at bounding box center [1166, 61] width 12 height 12
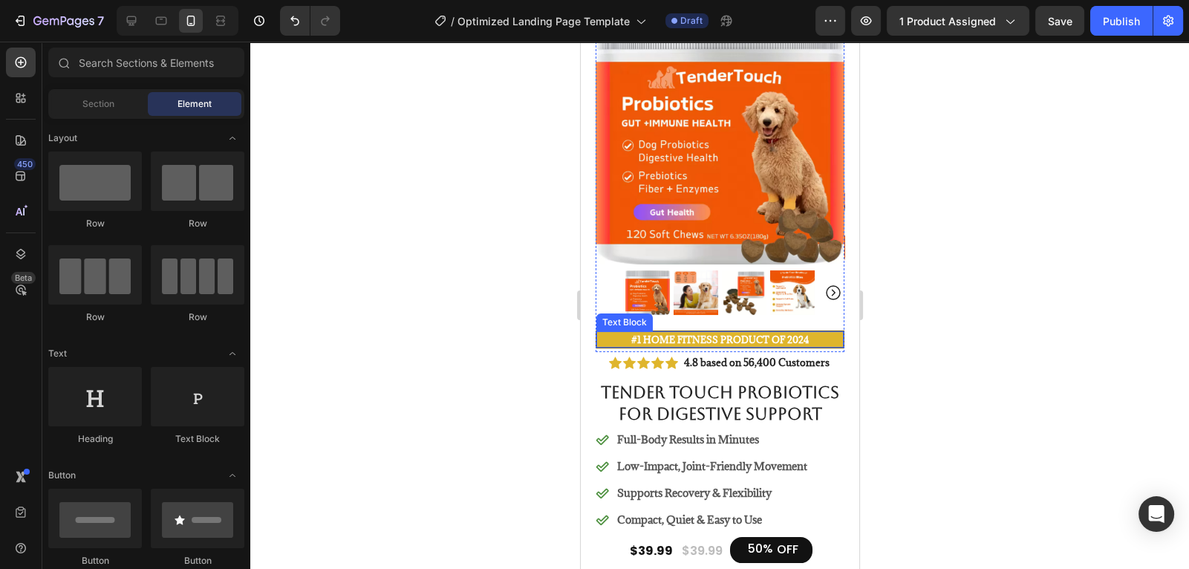
click at [774, 342] on strong "#1 Home fitness Product of 2024" at bounding box center [720, 340] width 178 height 12
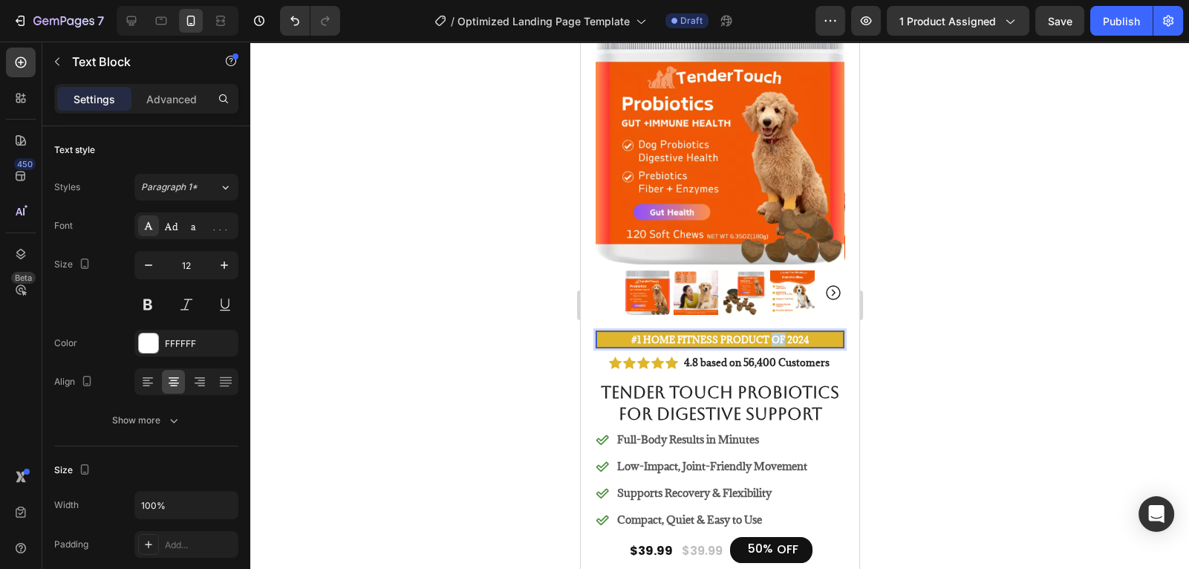
click at [765, 340] on strong "#1 Home fitness Product of 2024" at bounding box center [720, 340] width 178 height 12
click at [806, 339] on strong "#1 Home fitness Product of 2024" at bounding box center [720, 340] width 178 height 12
click at [765, 340] on strong "#1 Home fitness Product of 2025" at bounding box center [720, 340] width 178 height 12
click at [719, 339] on strong "#1 Home fitness Product of 2025" at bounding box center [720, 340] width 178 height 12
click at [716, 342] on strong "#1 Home fitness Product of 2025" at bounding box center [720, 340] width 178 height 12
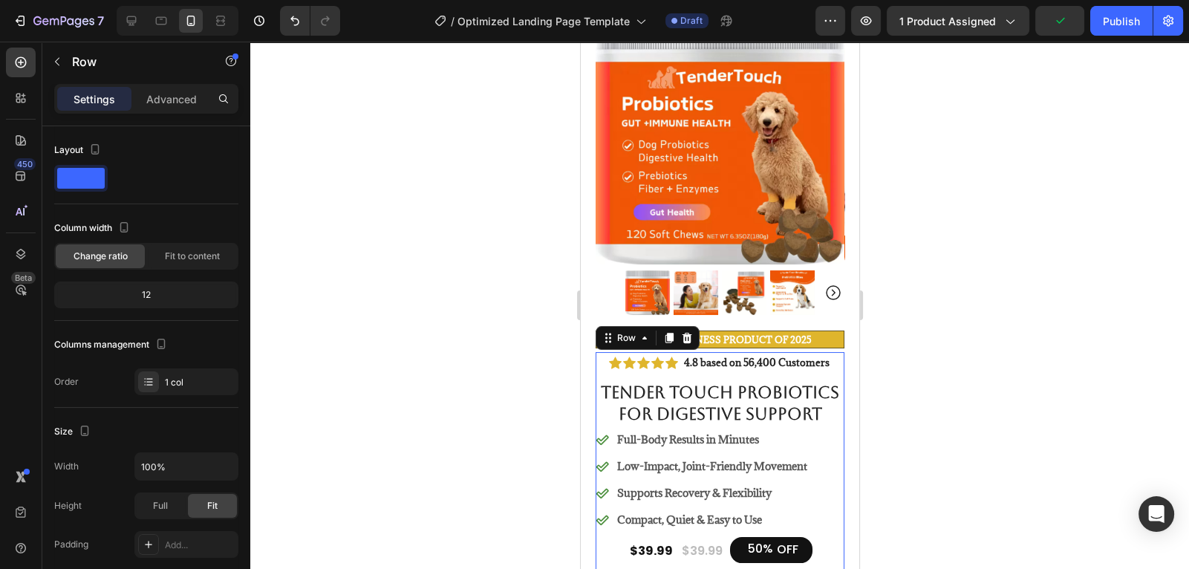
click at [910, 316] on div at bounding box center [719, 305] width 939 height 527
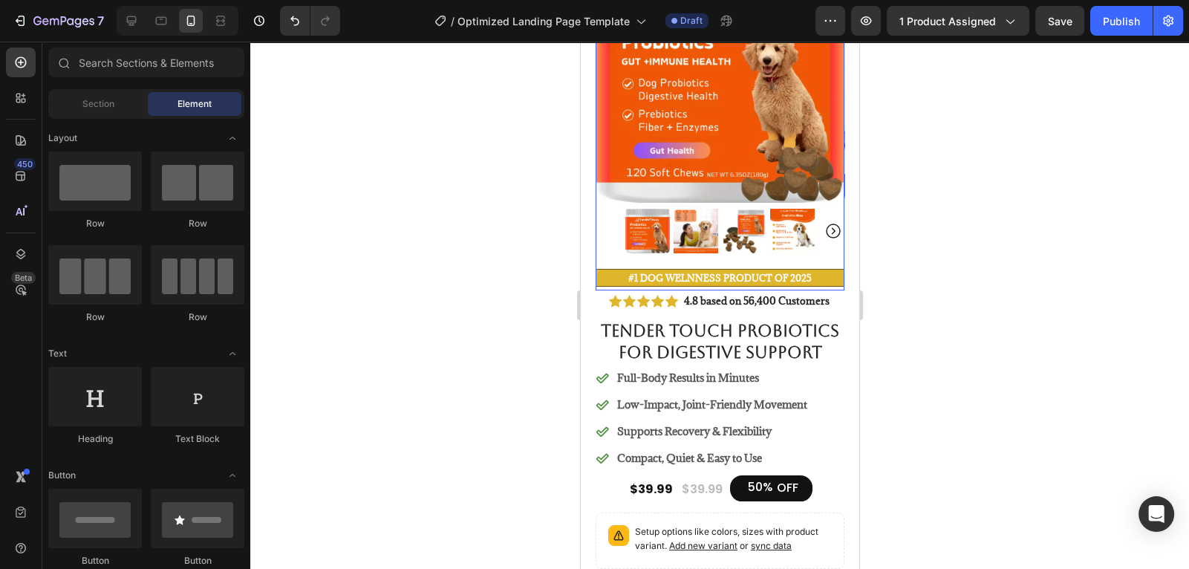
scroll to position [0, 0]
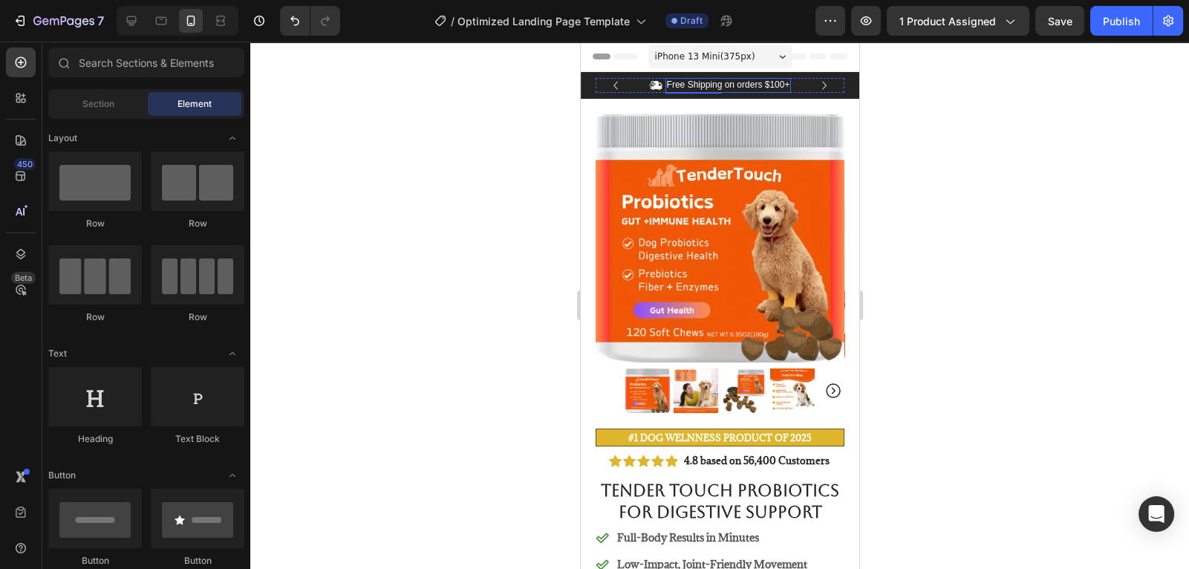
click at [738, 86] on p "Free Shipping on orders $100+" at bounding box center [727, 85] width 123 height 12
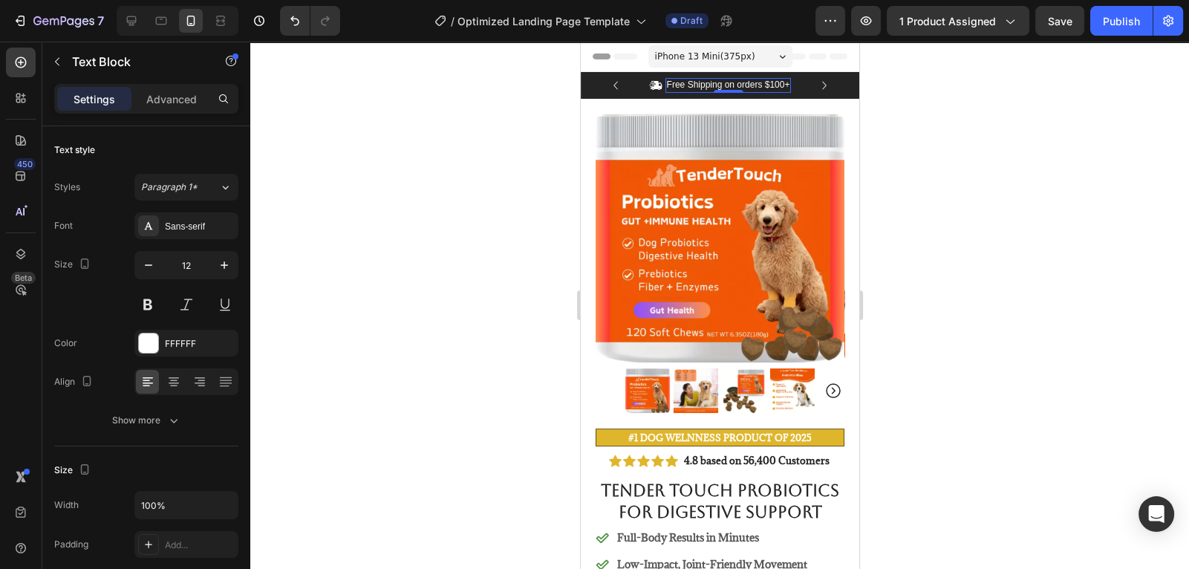
click at [741, 86] on p "Free Shipping on orders $100+" at bounding box center [727, 85] width 123 height 12
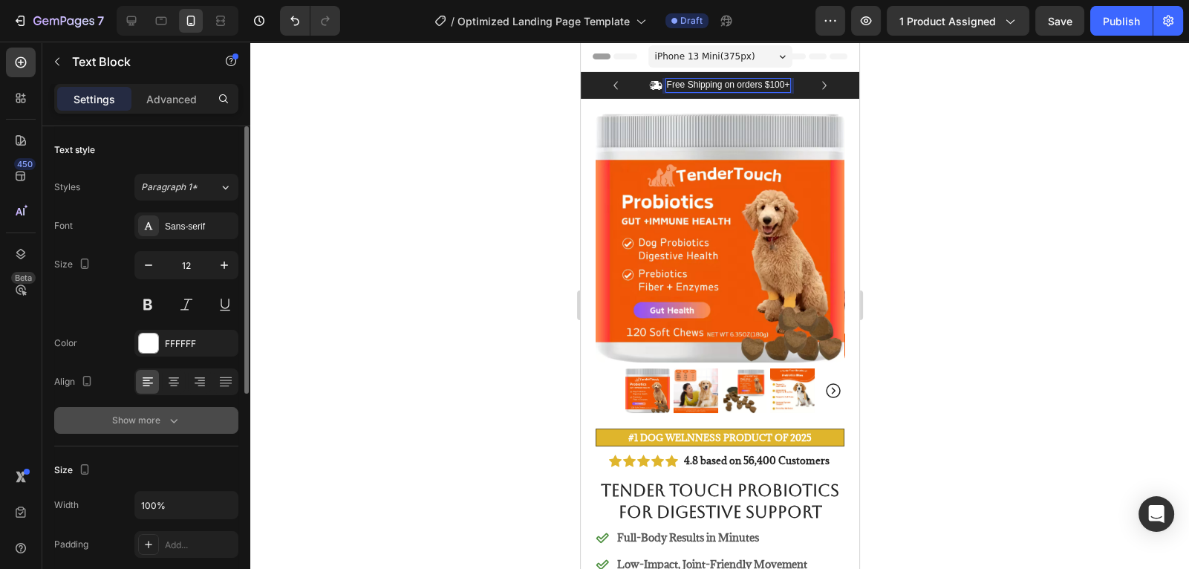
click at [156, 420] on div "Show more" at bounding box center [146, 420] width 69 height 15
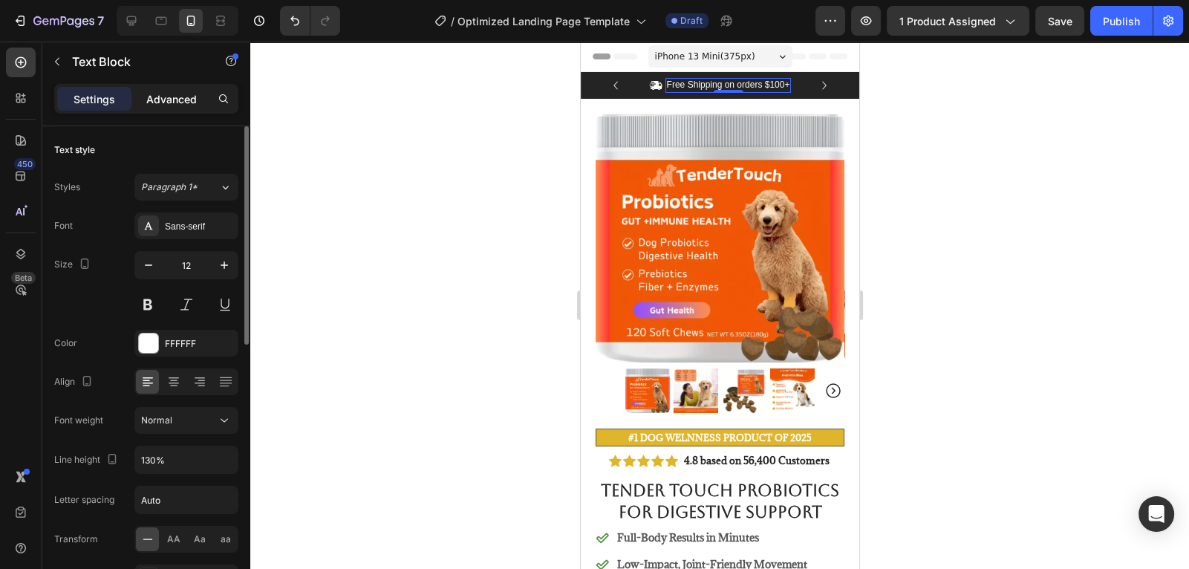
click at [168, 100] on p "Advanced" at bounding box center [171, 99] width 51 height 16
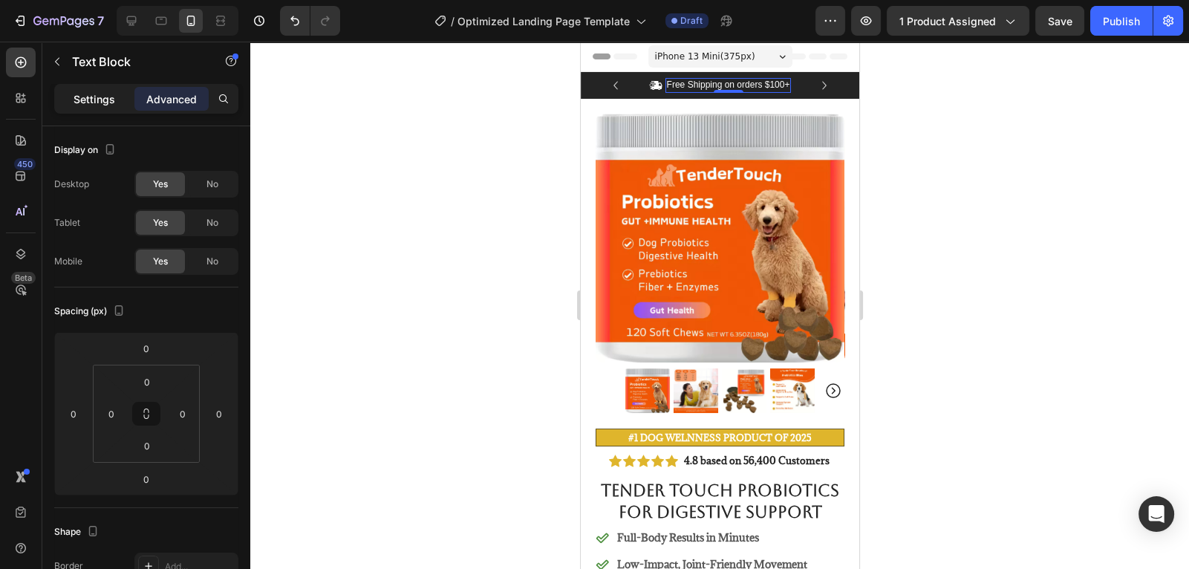
click at [112, 100] on p "Settings" at bounding box center [95, 99] width 42 height 16
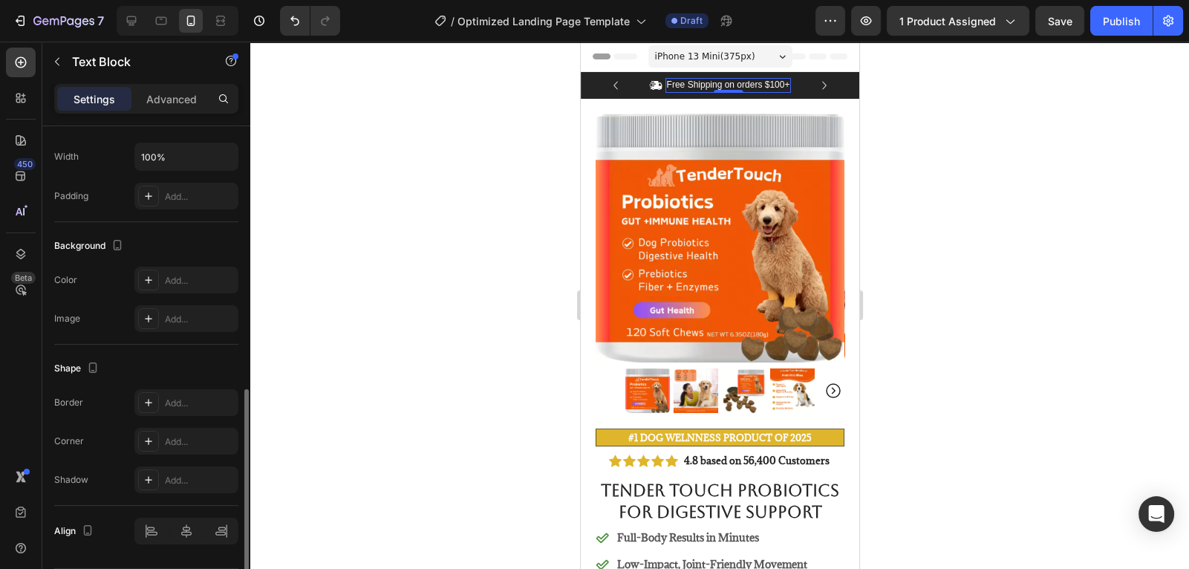
scroll to position [394, 0]
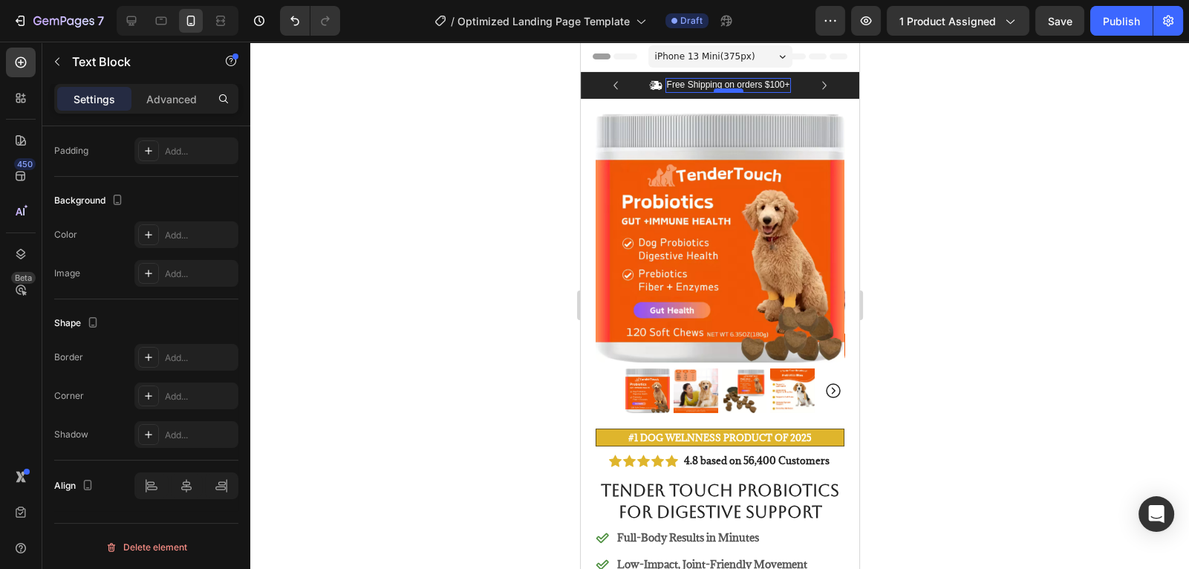
click at [741, 91] on div at bounding box center [728, 90] width 30 height 4
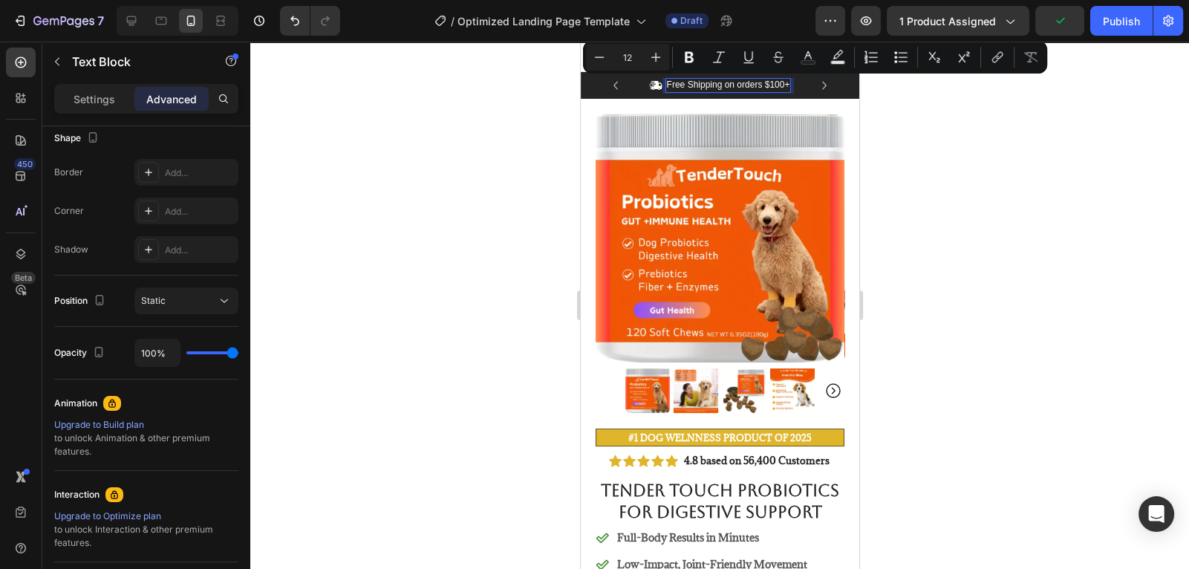
click at [773, 89] on p "Free Shipping on orders $100+" at bounding box center [727, 85] width 123 height 12
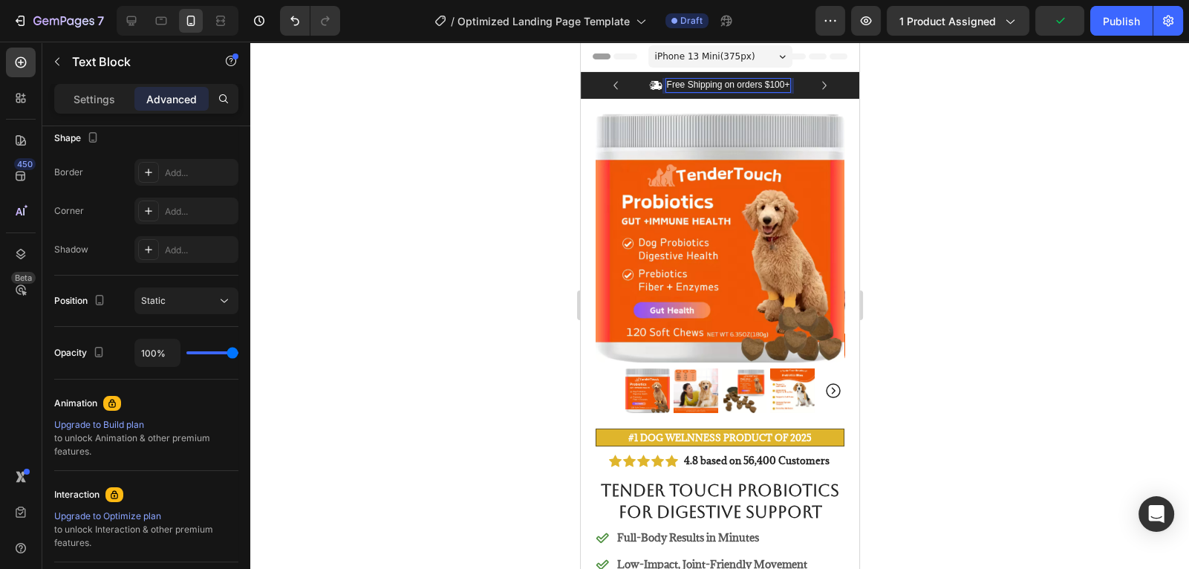
click at [765, 86] on p "Free Shipping on orders $100+" at bounding box center [727, 85] width 123 height 12
click at [782, 85] on p "Free Shipping on orders $100+" at bounding box center [727, 85] width 123 height 12
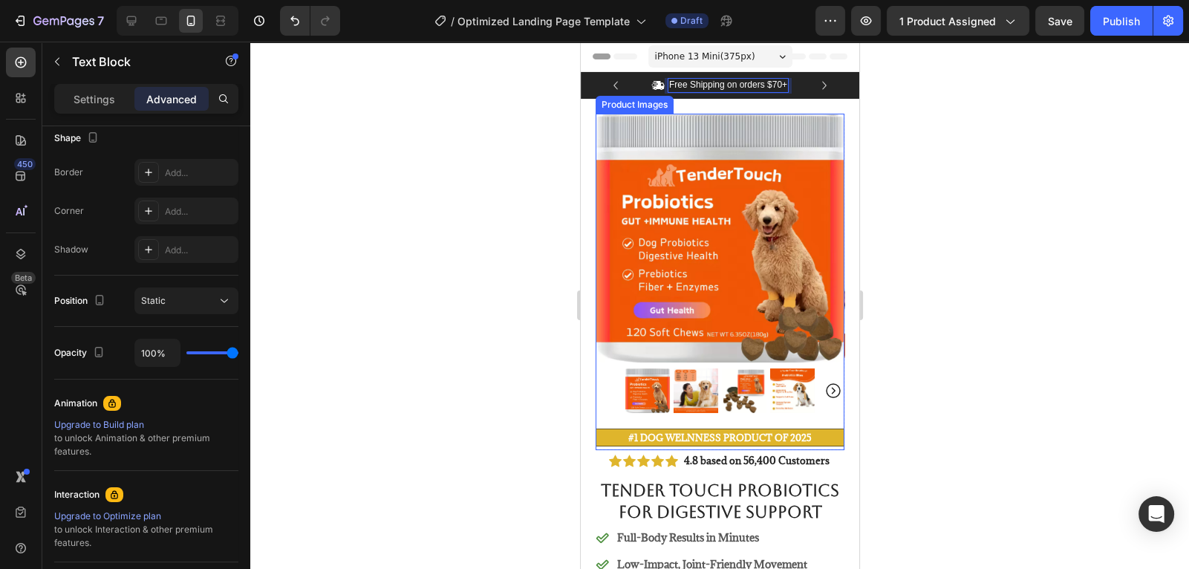
scroll to position [386, 0]
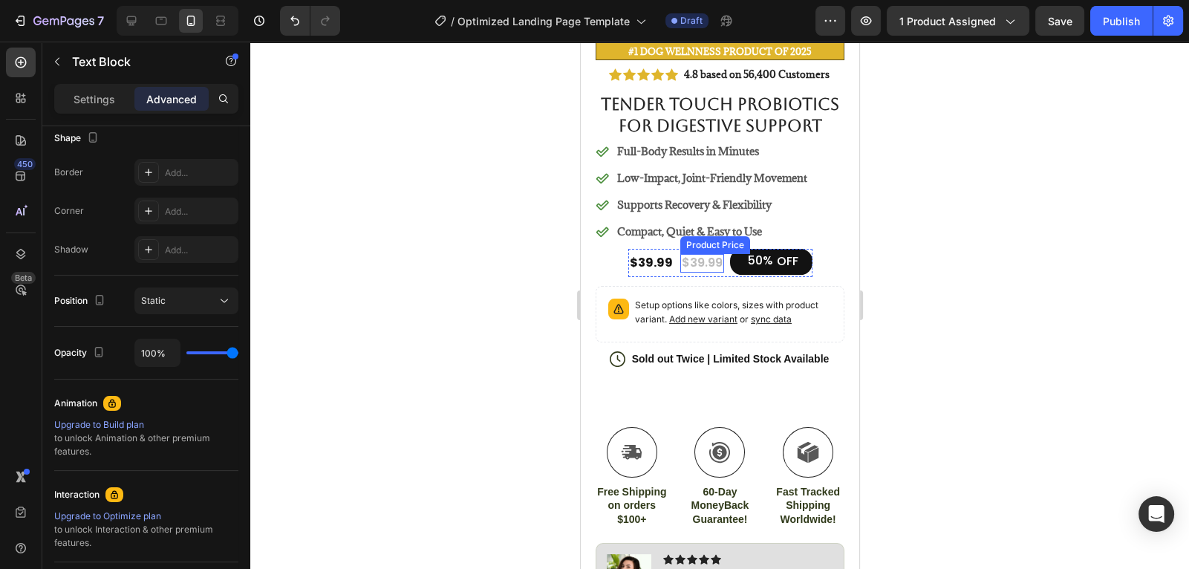
click at [701, 258] on div "$39.99" at bounding box center [702, 263] width 44 height 19
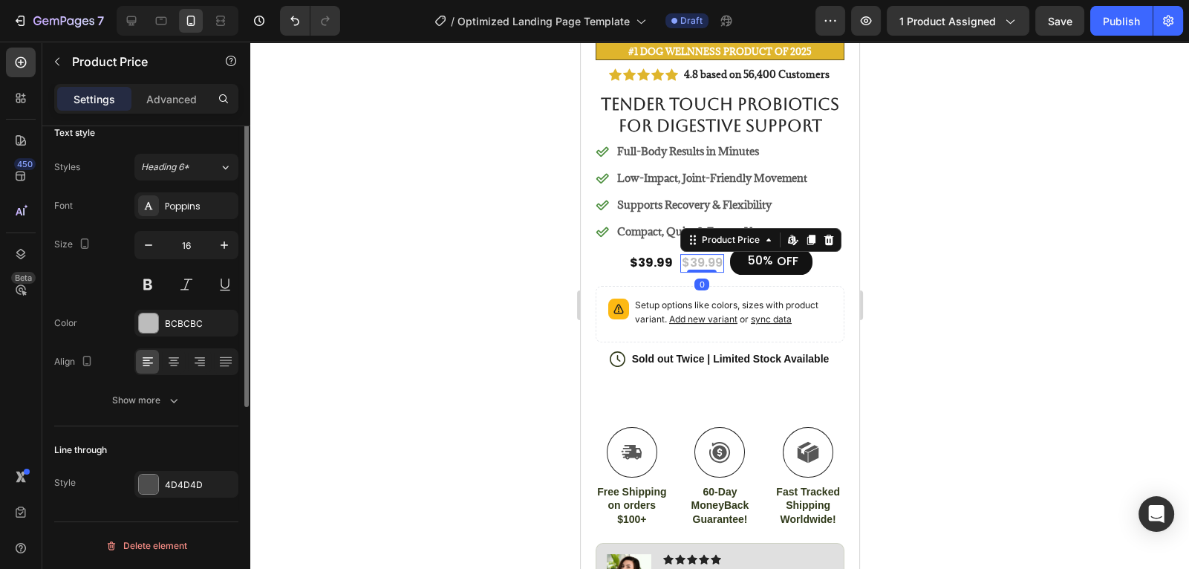
scroll to position [0, 0]
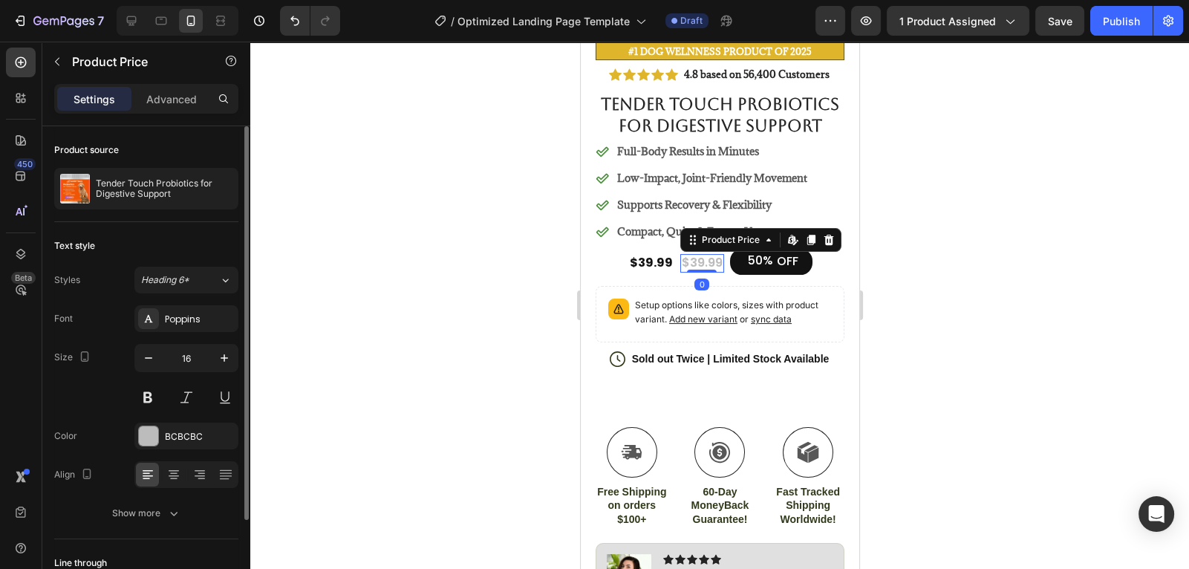
click at [706, 264] on div "$39.99" at bounding box center [702, 263] width 44 height 19
click at [704, 262] on div "$39.99" at bounding box center [702, 263] width 44 height 19
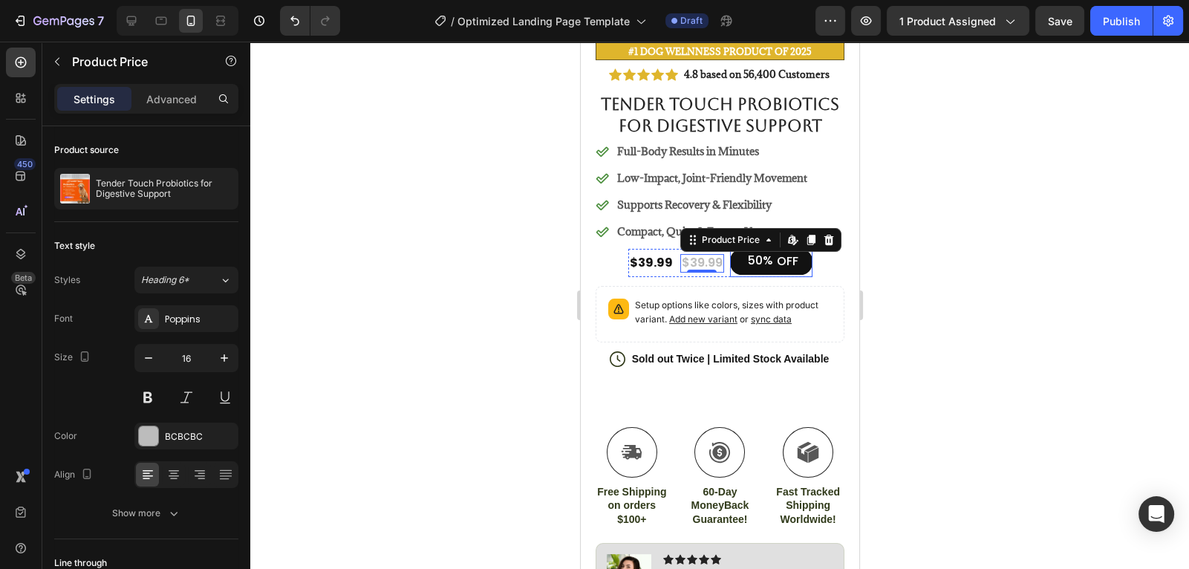
click at [794, 264] on div "OFF" at bounding box center [787, 262] width 26 height 20
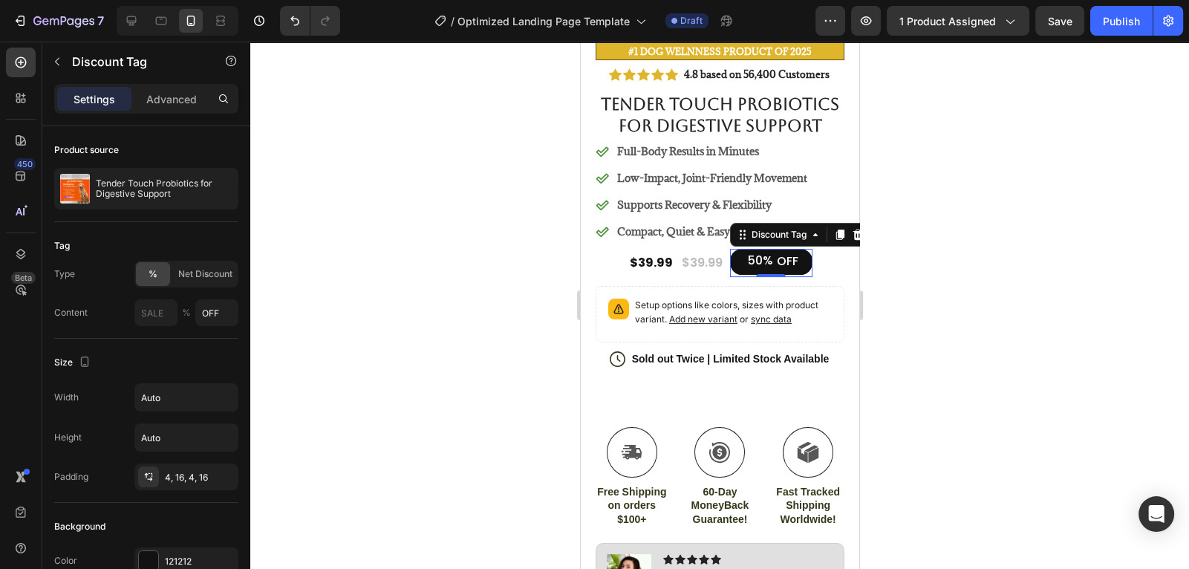
click at [890, 253] on div at bounding box center [719, 305] width 939 height 527
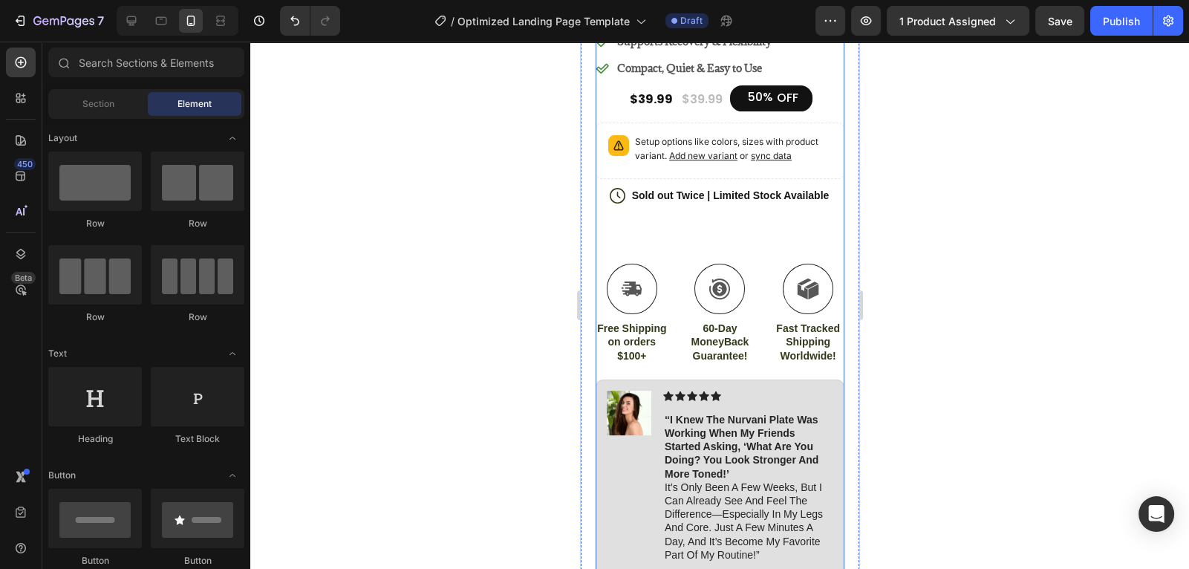
scroll to position [568, 0]
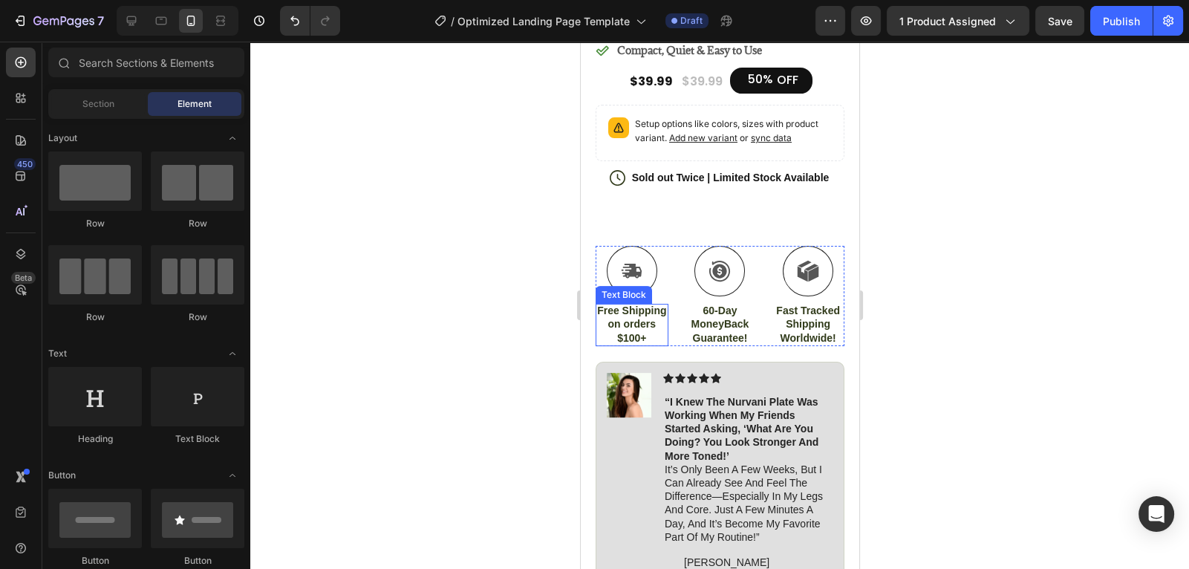
click at [640, 336] on p "Free Shipping on orders $100+" at bounding box center [632, 324] width 70 height 41
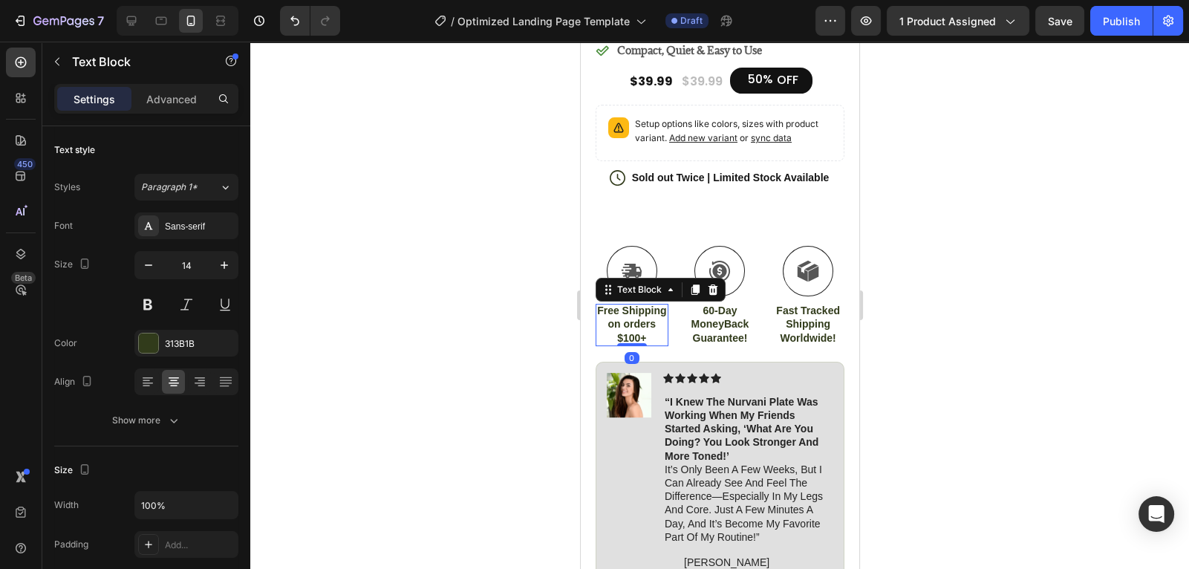
click at [643, 335] on p "Free Shipping on orders $100+" at bounding box center [632, 324] width 70 height 41
click at [639, 340] on p "Free Shipping on orders $100+" at bounding box center [632, 324] width 70 height 41
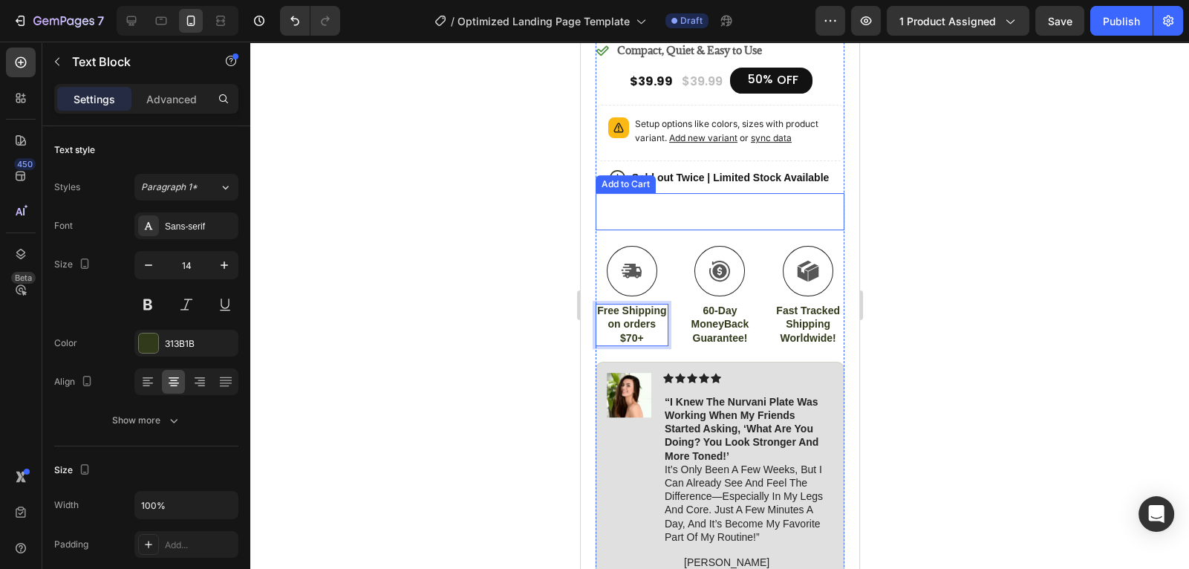
click at [685, 198] on button "Add to cart" at bounding box center [719, 211] width 249 height 37
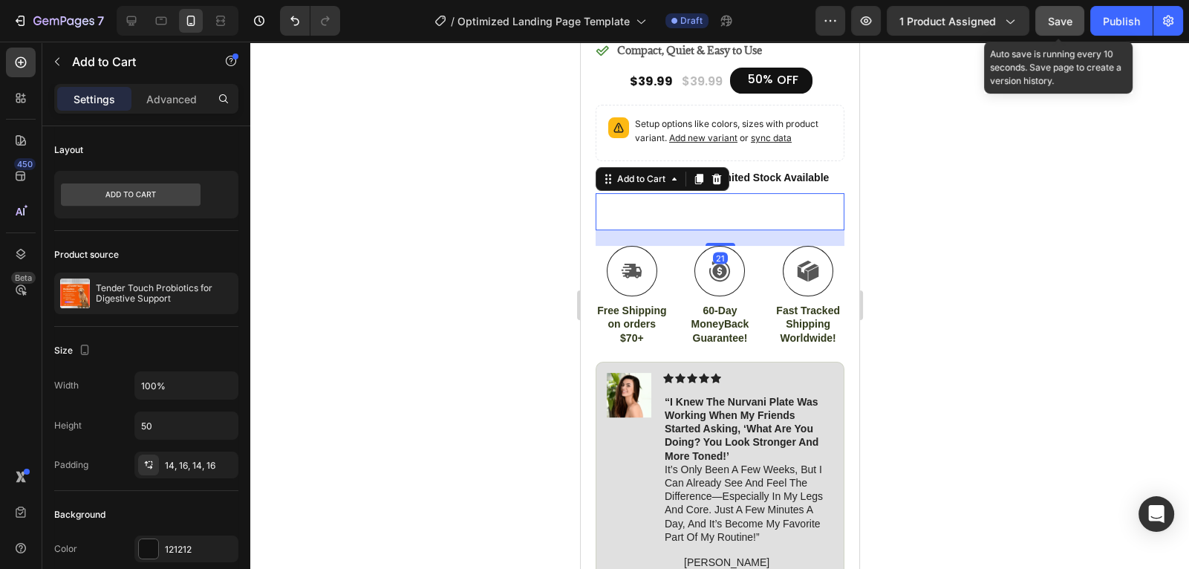
click at [1074, 16] on button "Save" at bounding box center [1060, 21] width 49 height 30
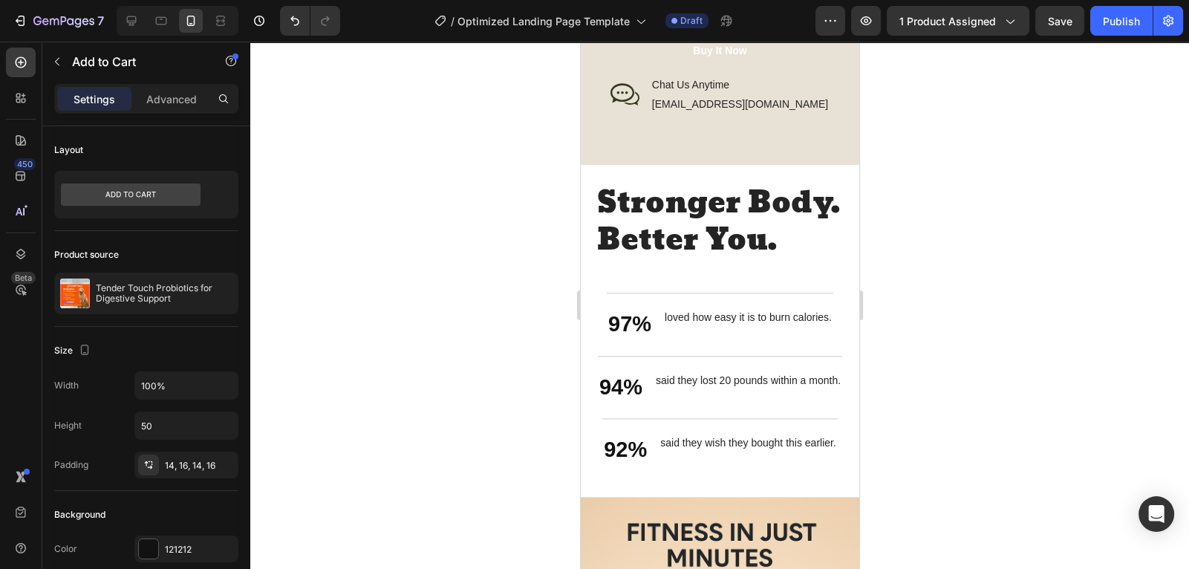
scroll to position [2241, 0]
click at [724, 196] on h2 "Stronger Body. Better You." at bounding box center [719, 222] width 249 height 78
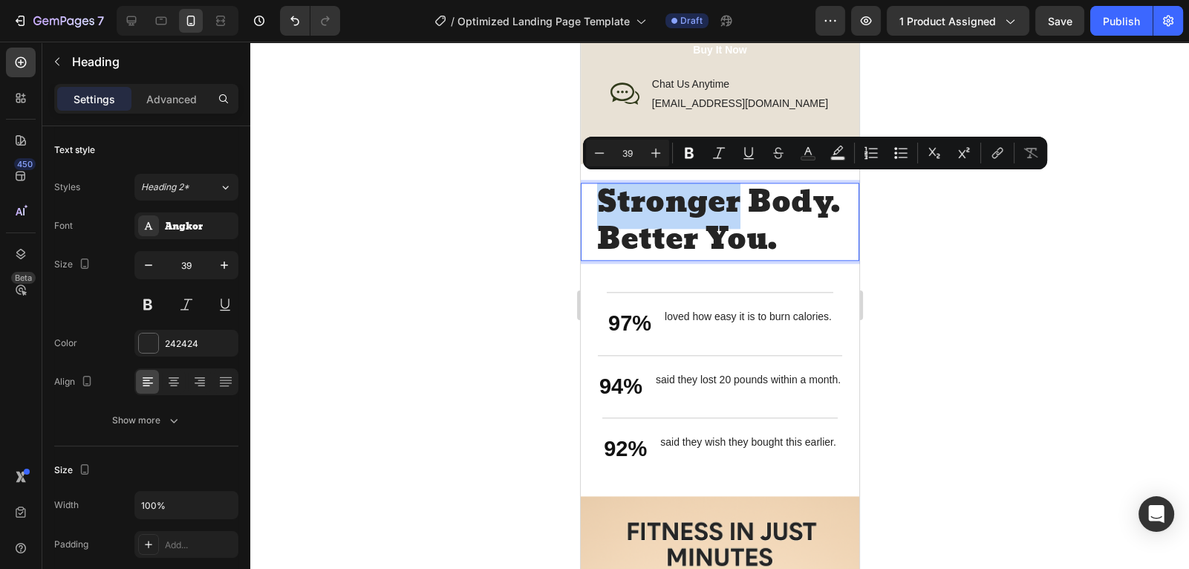
click at [776, 234] on p "Stronger Body. Better You." at bounding box center [720, 221] width 246 height 75
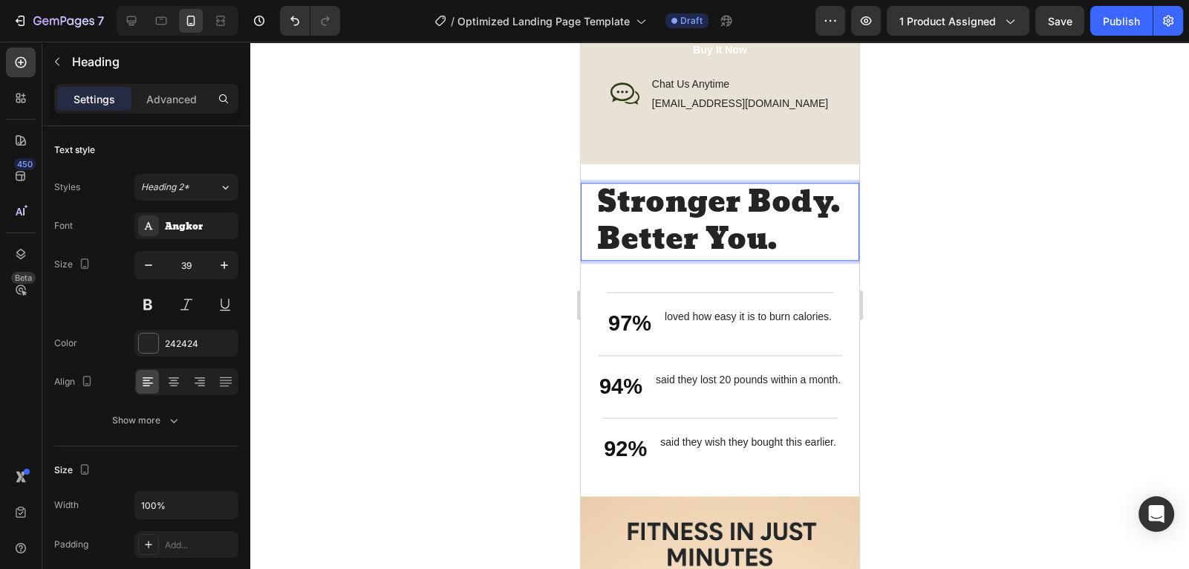
click at [776, 234] on p "Stronger Body. Better You." at bounding box center [720, 221] width 246 height 75
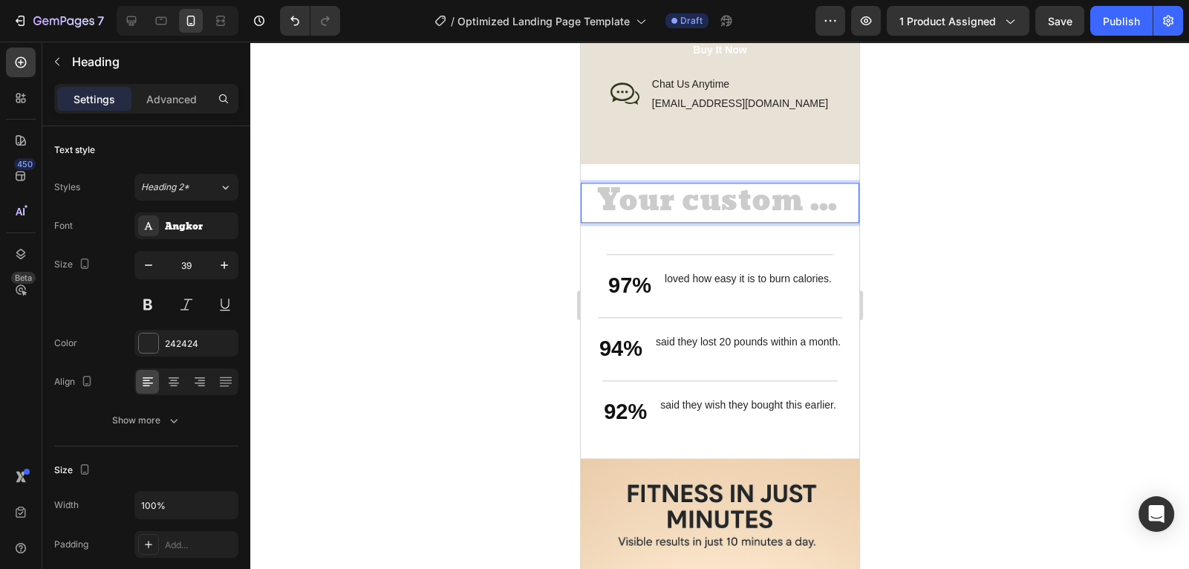
scroll to position [5, 0]
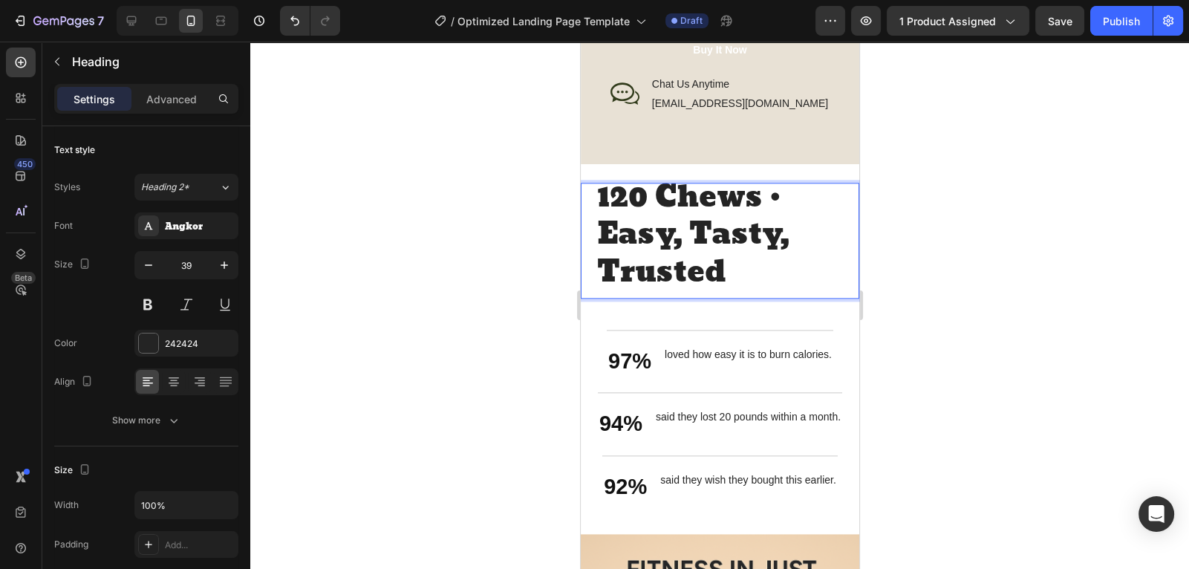
click at [794, 263] on p "120 Chews • Easy, Tasty, Trusted" at bounding box center [720, 235] width 246 height 113
click at [785, 196] on p "120 Chews • Easy, Tasty, Trusted" at bounding box center [720, 235] width 246 height 113
click at [769, 190] on p "120 Chews Easy, Tasty, Trusted" at bounding box center [720, 235] width 246 height 113
click at [946, 250] on div at bounding box center [719, 305] width 939 height 527
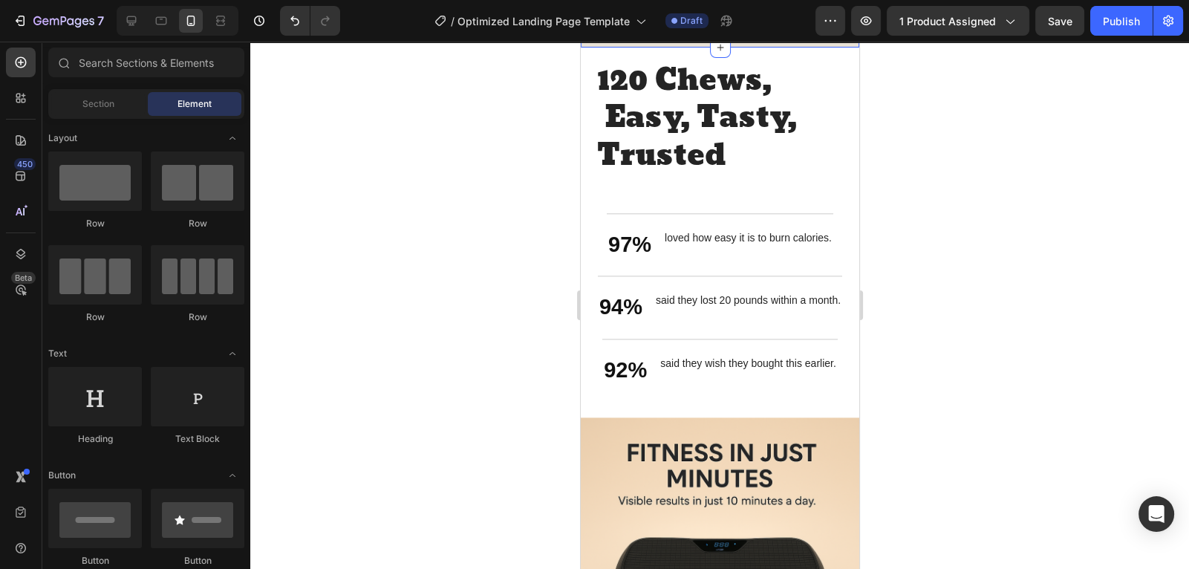
scroll to position [2360, 0]
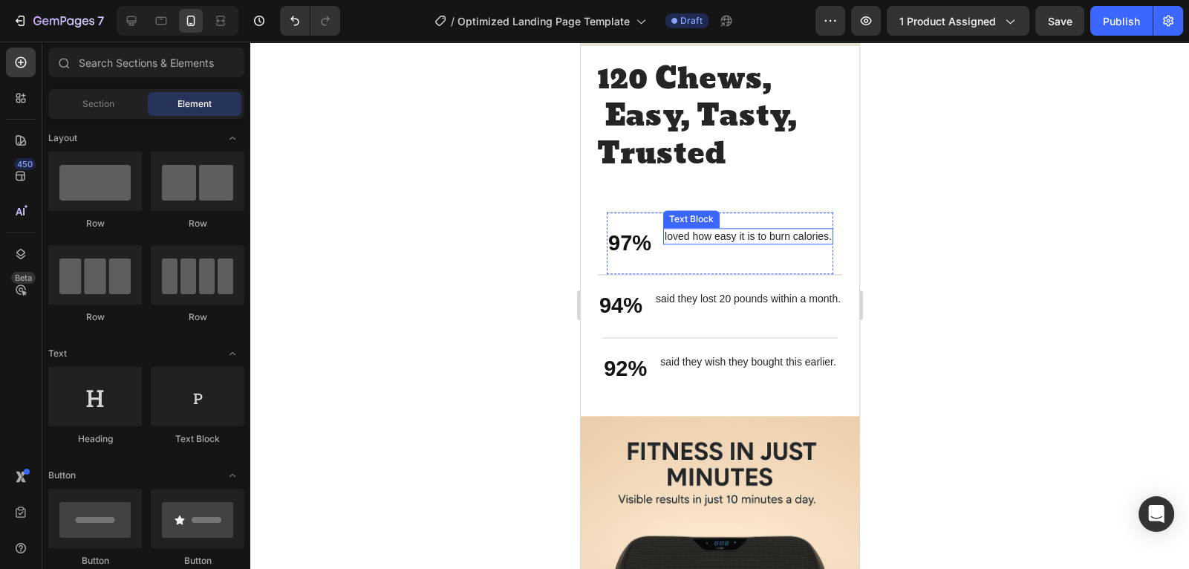
click at [827, 238] on p "loved how easy it is to burn calories." at bounding box center [747, 236] width 167 height 13
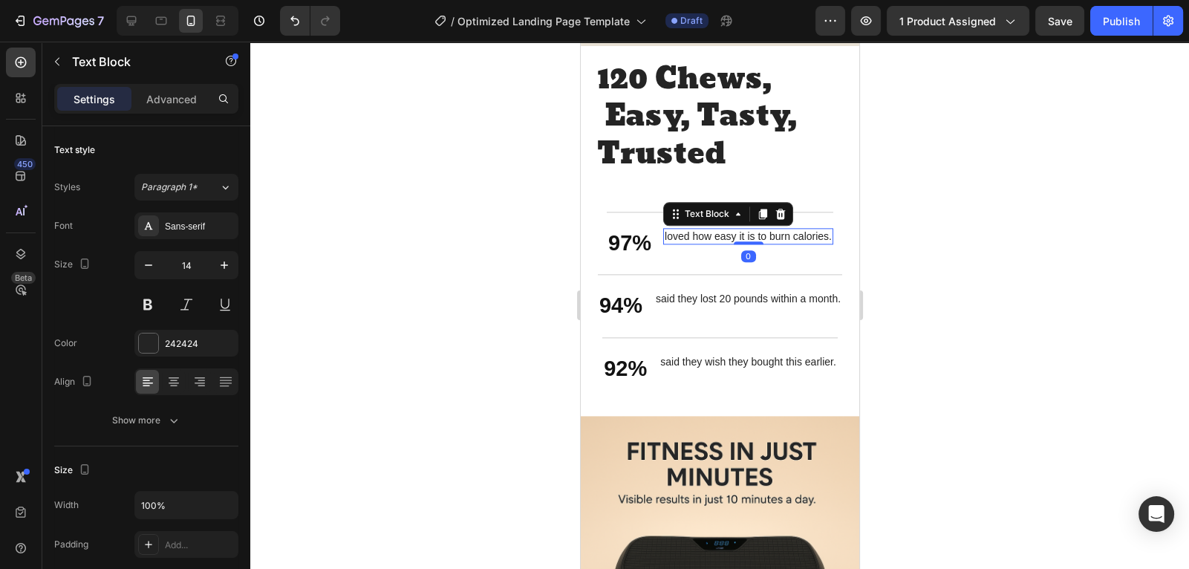
click at [828, 239] on p "loved how easy it is to burn calories." at bounding box center [747, 236] width 167 height 13
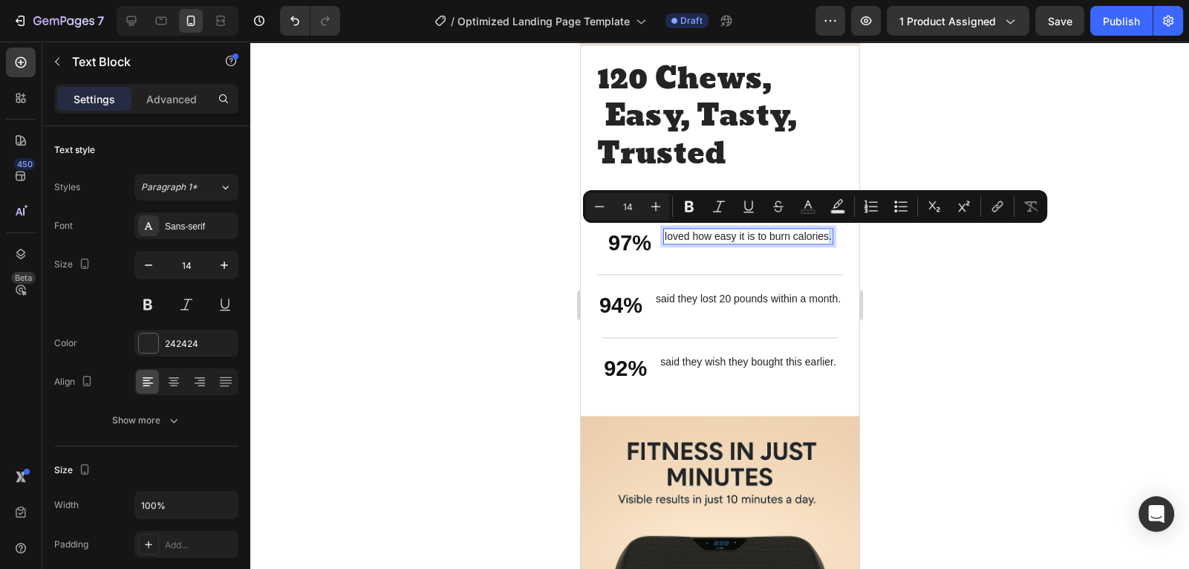
click at [828, 239] on p "loved how easy it is to burn calories." at bounding box center [747, 236] width 167 height 13
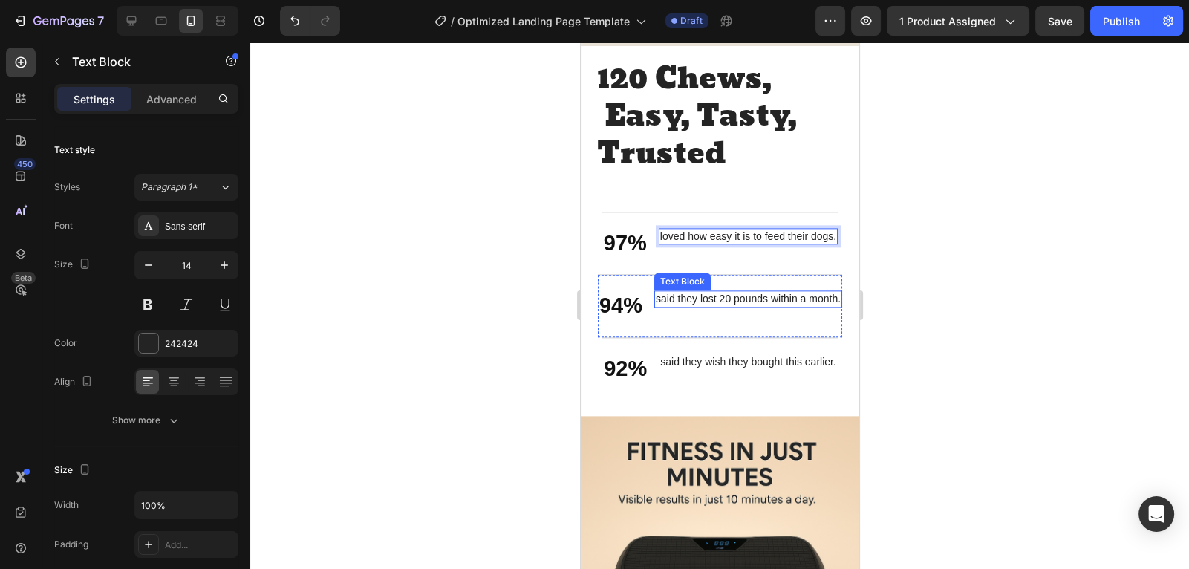
click at [766, 301] on p "said they lost 20 pounds within a month." at bounding box center [747, 298] width 185 height 13
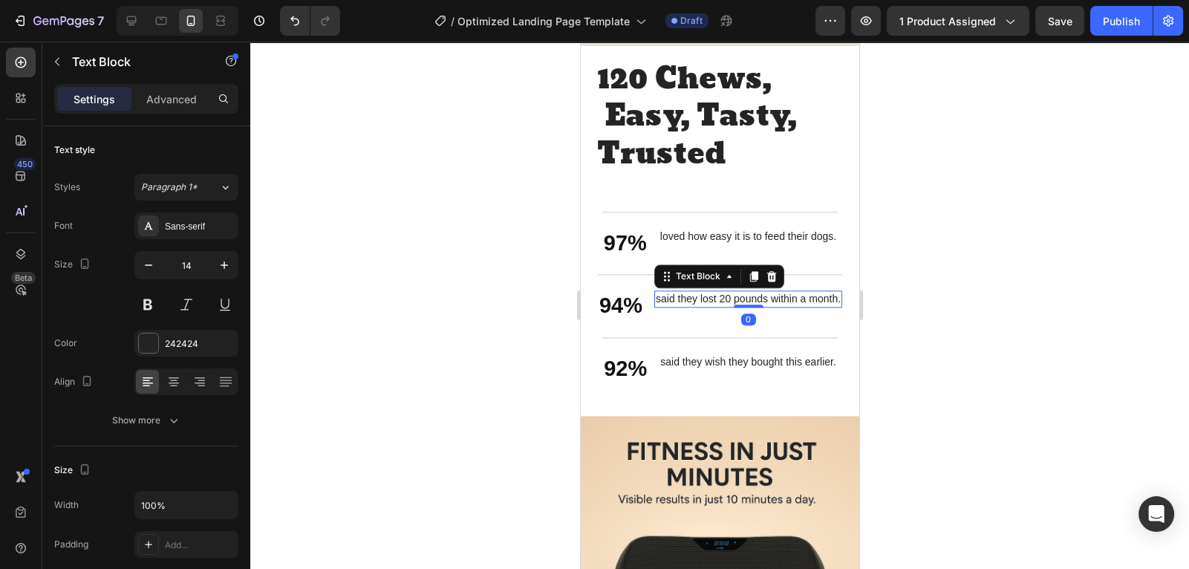
click at [766, 300] on p "said they lost 20 pounds within a month." at bounding box center [747, 298] width 185 height 13
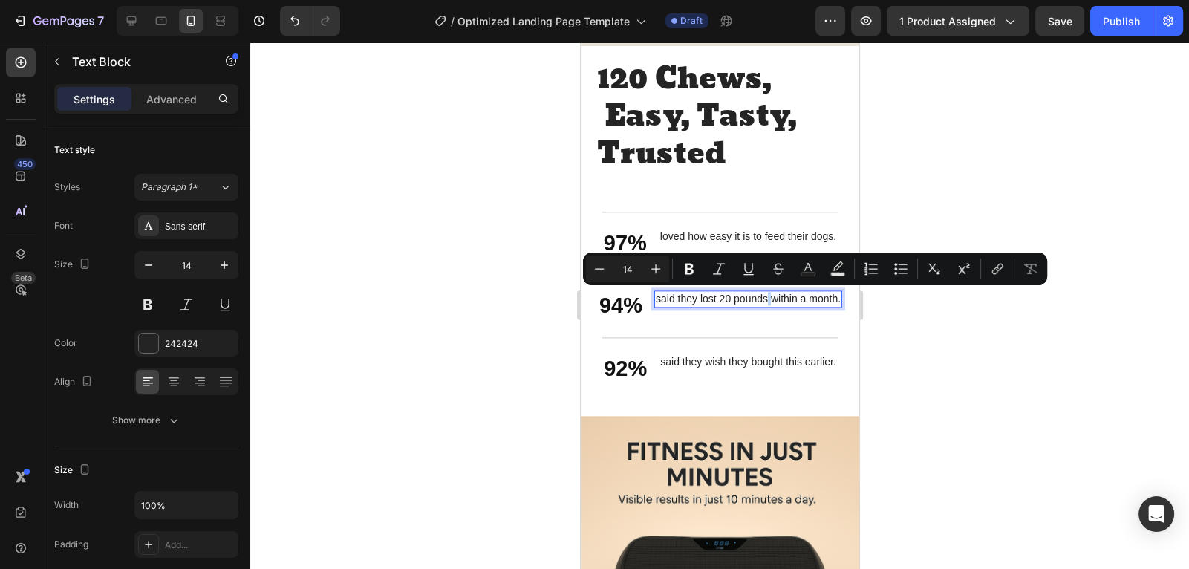
click at [766, 300] on p "said they lost 20 pounds within a month." at bounding box center [747, 298] width 185 height 13
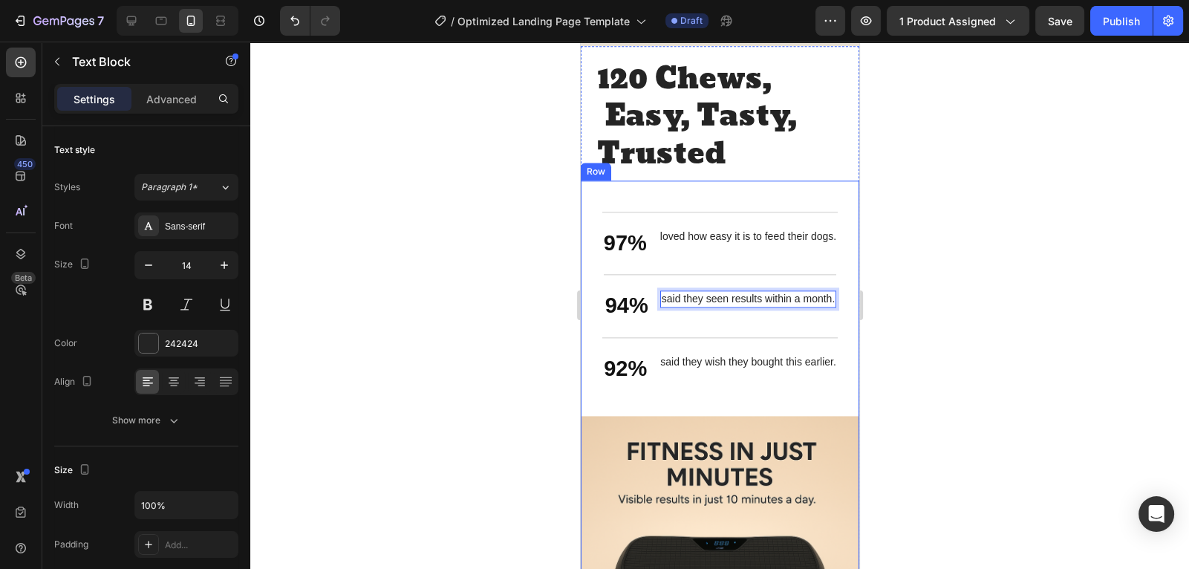
click at [899, 304] on div at bounding box center [719, 305] width 939 height 527
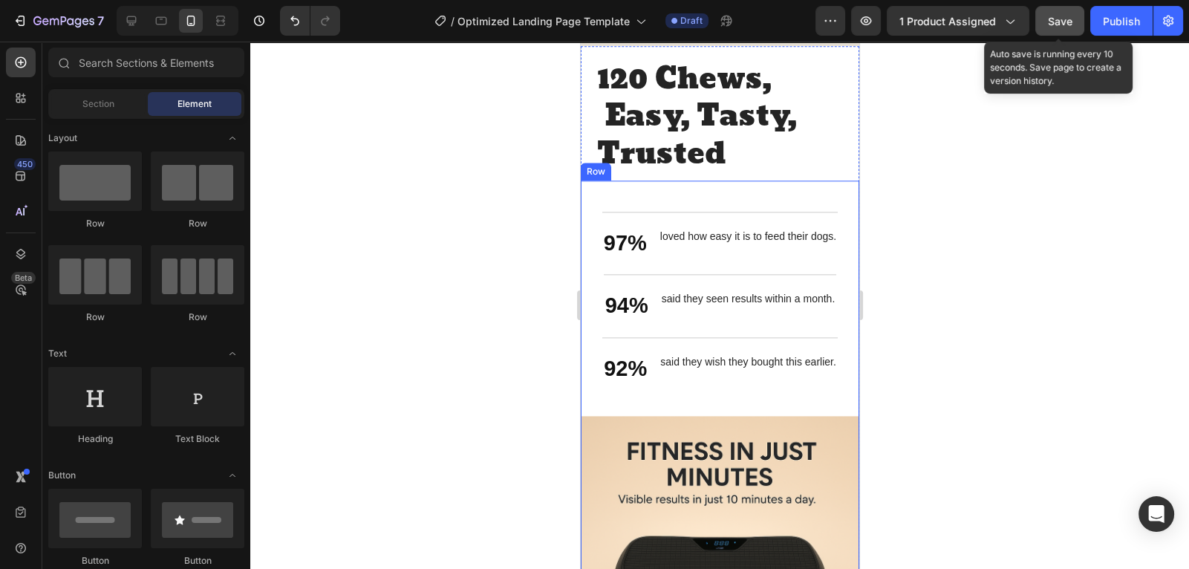
click at [1062, 18] on span "Save" at bounding box center [1060, 21] width 25 height 13
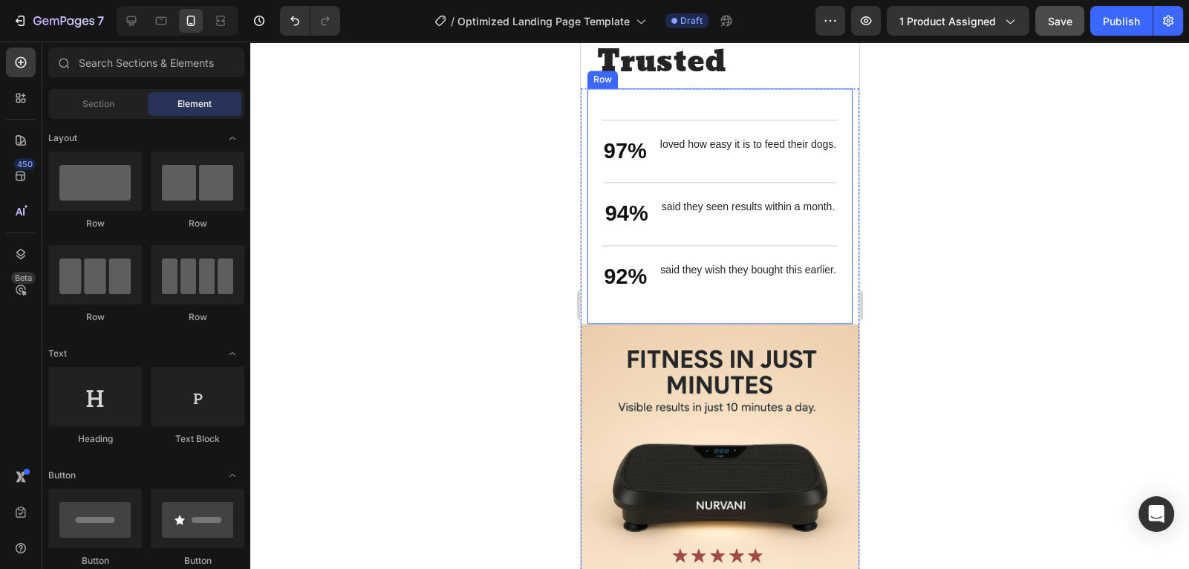
scroll to position [2576, 0]
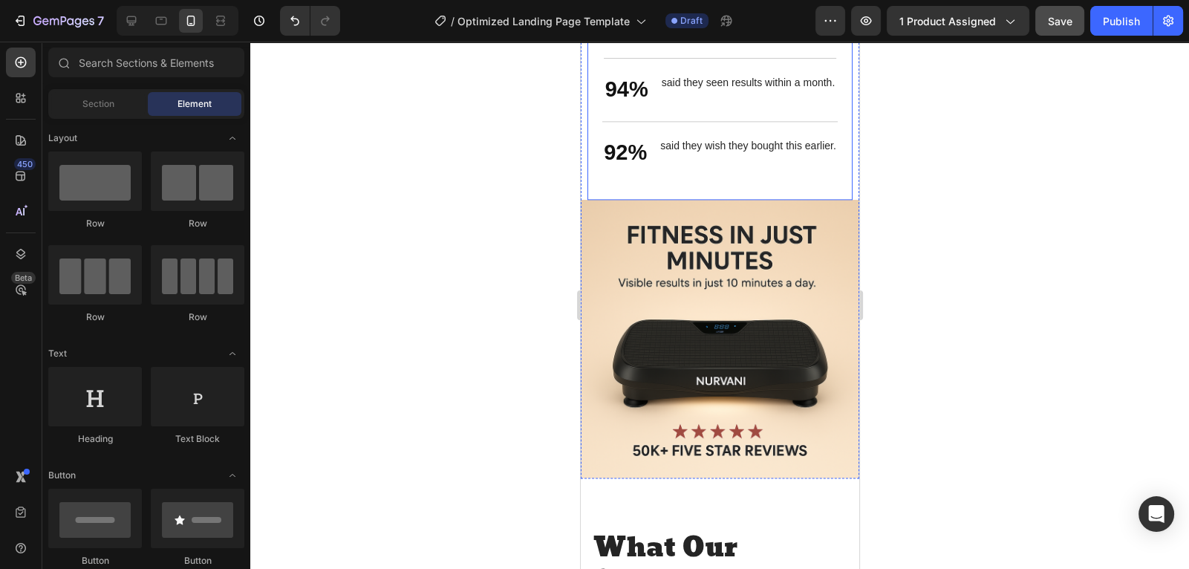
click at [838, 256] on img at bounding box center [719, 339] width 279 height 279
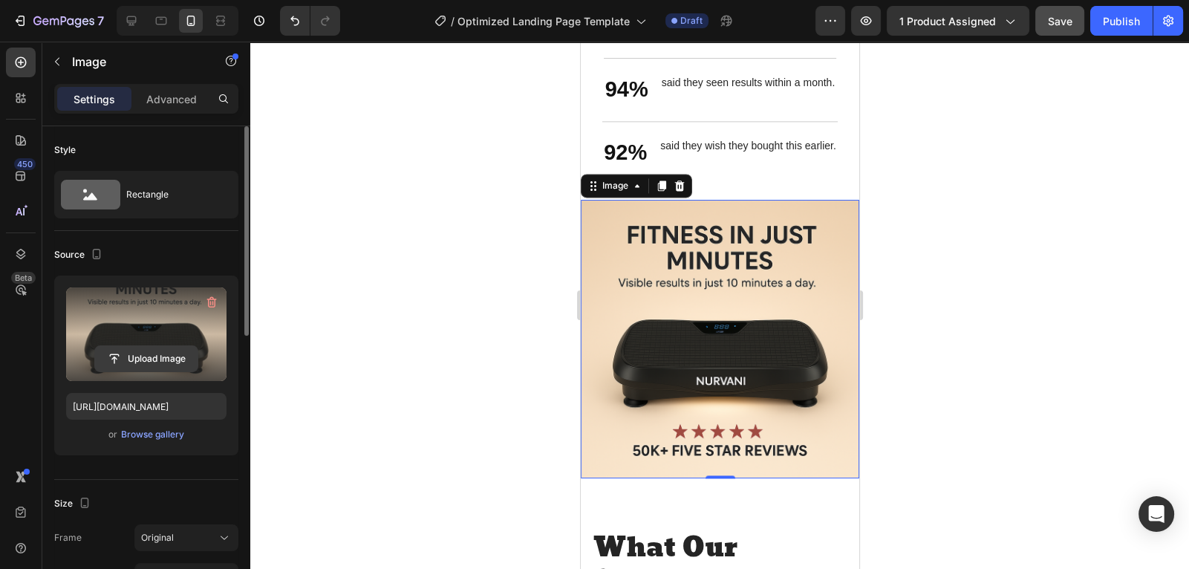
click at [171, 363] on input "file" at bounding box center [146, 358] width 103 height 25
type input "C:\fakepath\Sf5b483292ab842ff8313b8dde61157f96.jpg_220x220q75.jpg_.avif"
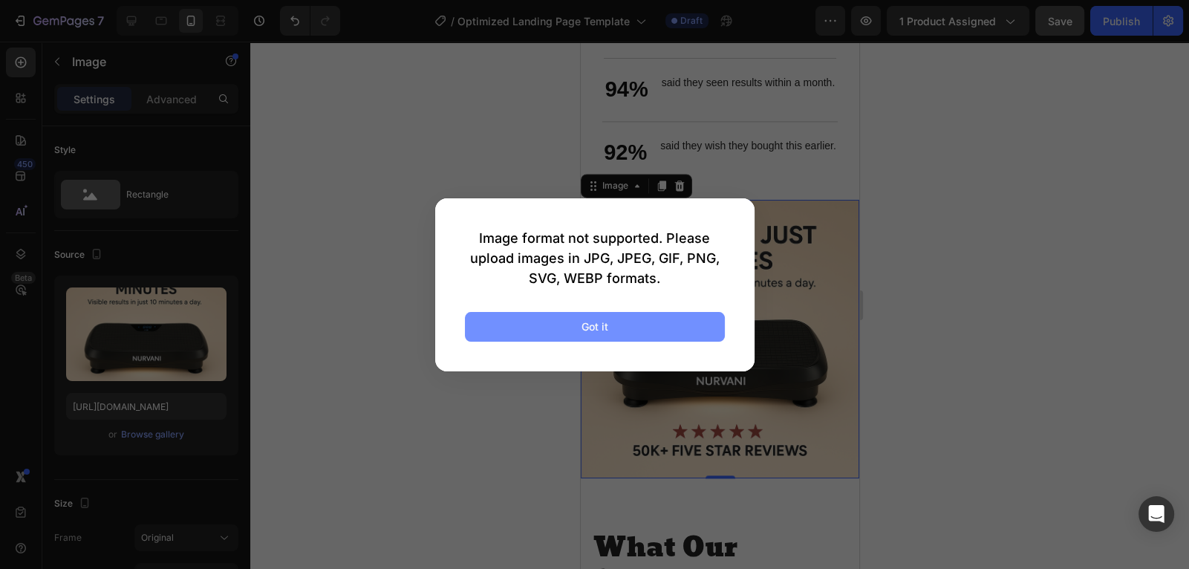
click at [648, 333] on button "Got it" at bounding box center [595, 327] width 260 height 30
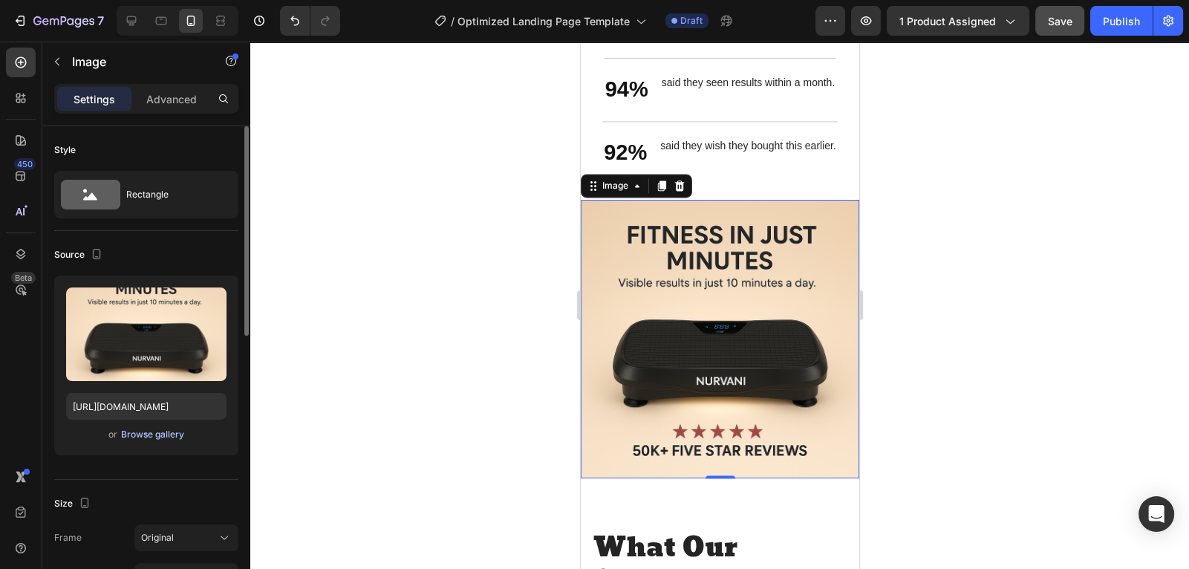
click at [142, 437] on div "Browse gallery" at bounding box center [152, 434] width 63 height 13
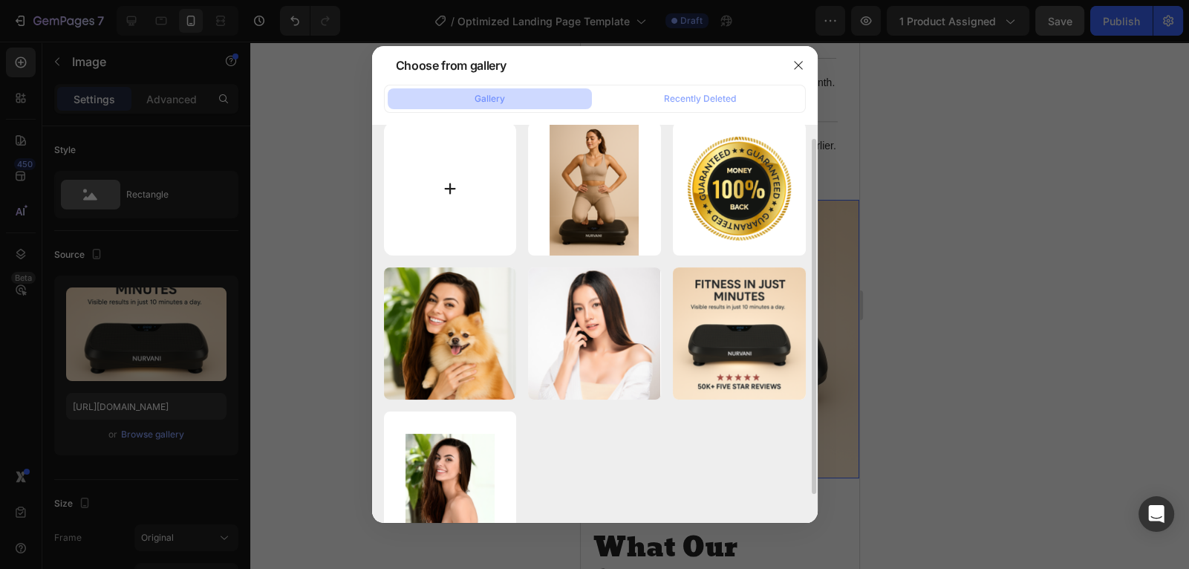
scroll to position [15, 0]
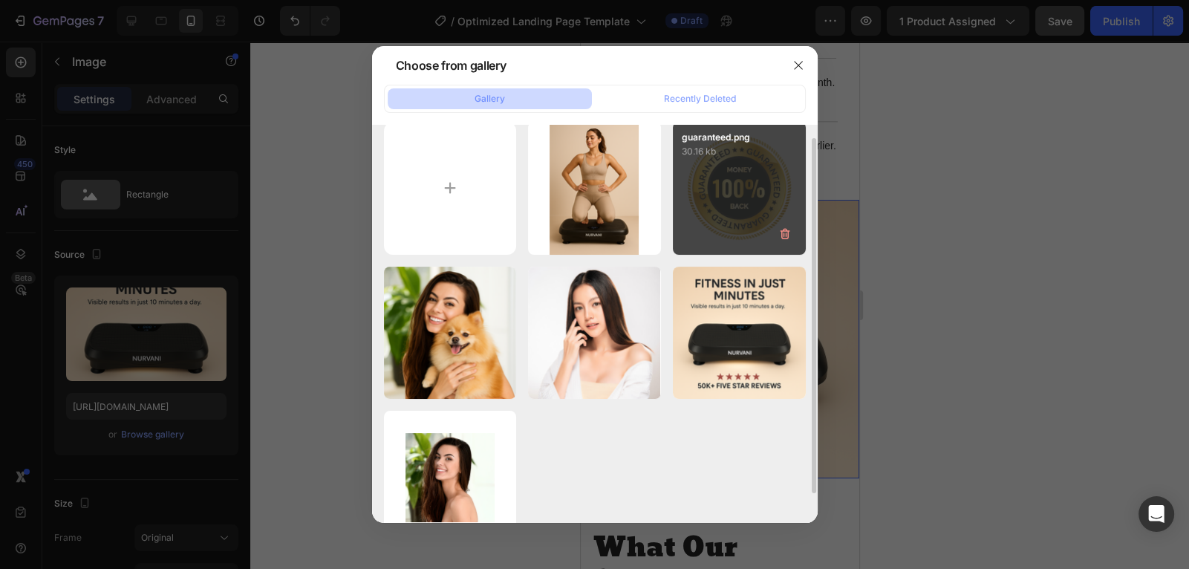
click at [738, 177] on div "guaranteed.png 30.16 kb" at bounding box center [739, 188] width 133 height 133
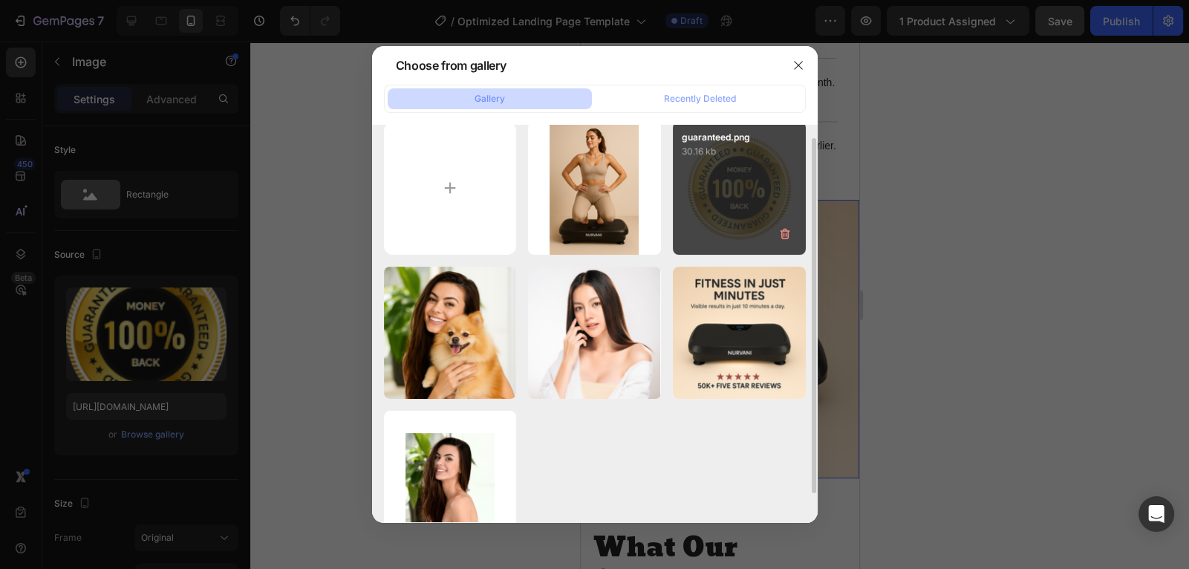
type input "[URL][DOMAIN_NAME]"
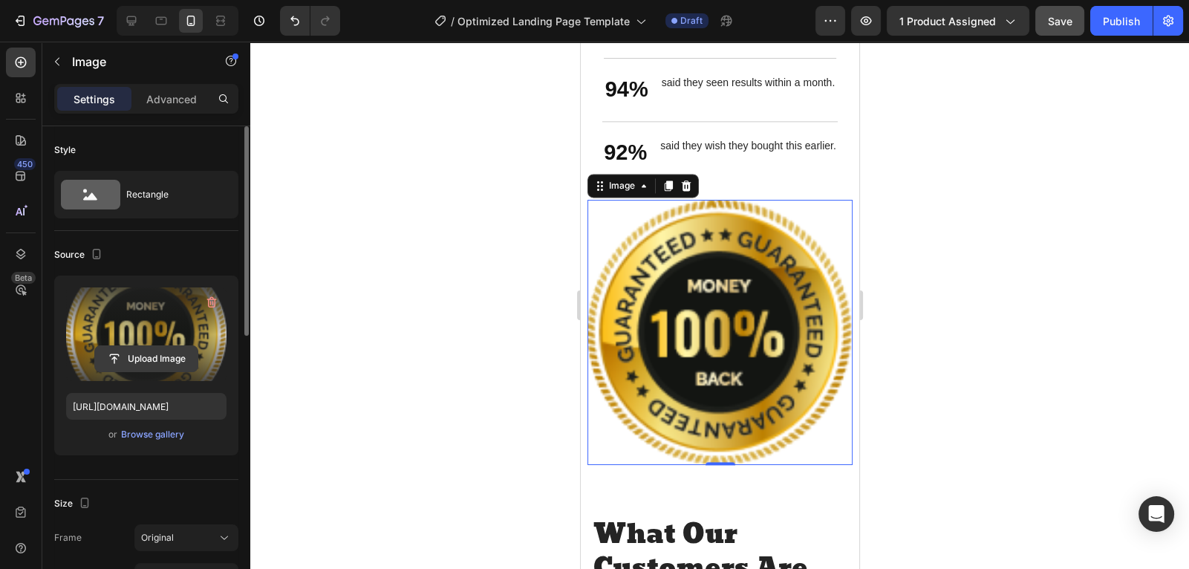
click at [173, 348] on input "file" at bounding box center [146, 358] width 103 height 25
click at [166, 354] on input "file" at bounding box center [146, 358] width 103 height 25
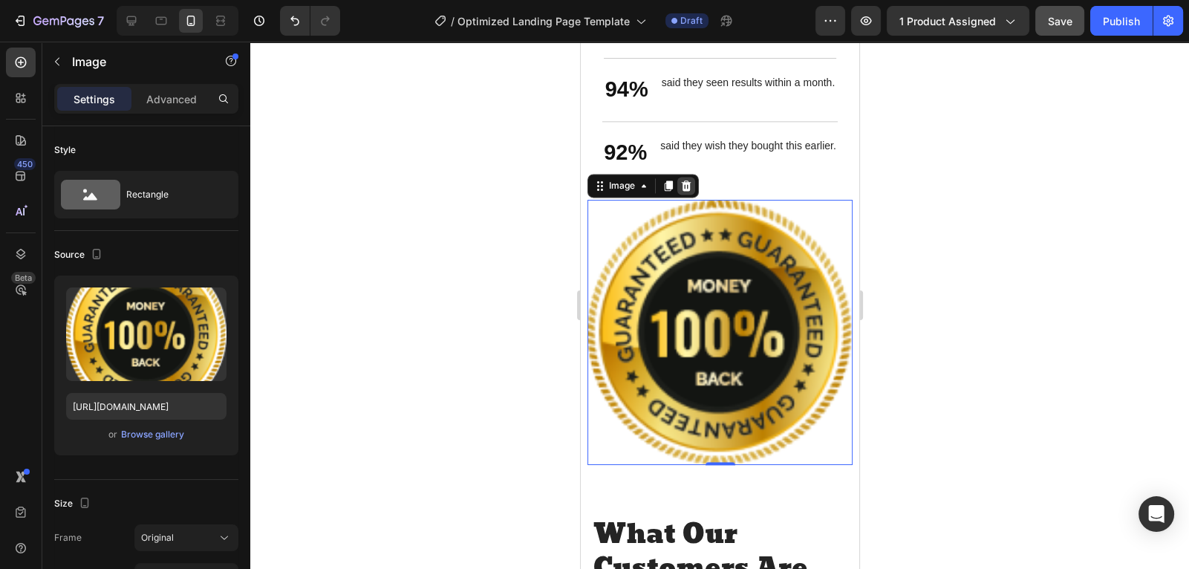
click at [686, 183] on icon at bounding box center [686, 186] width 10 height 10
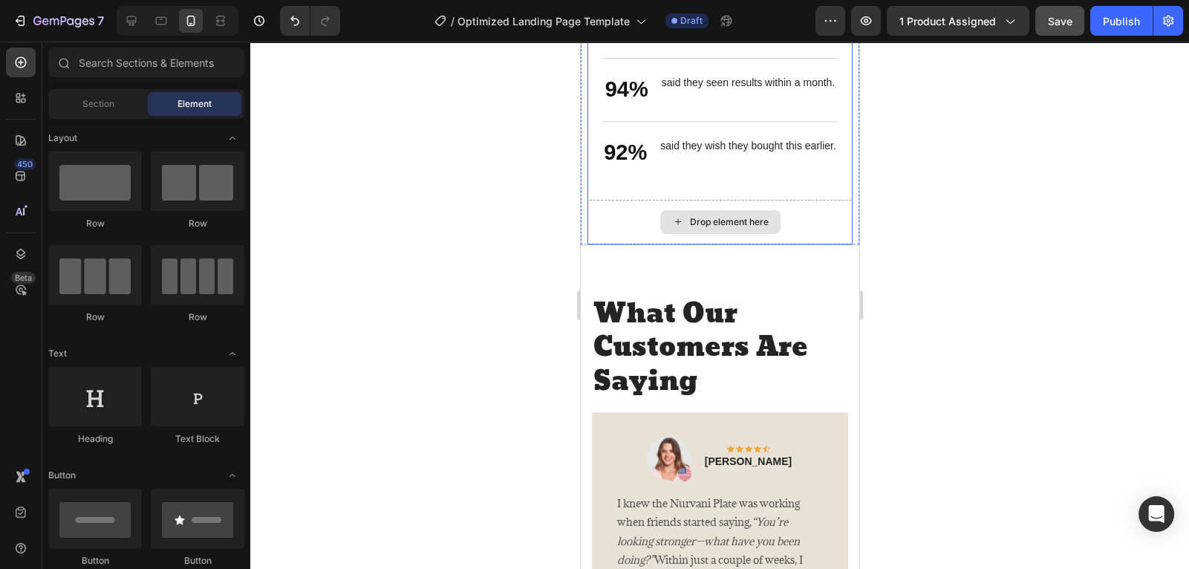
click at [718, 232] on div "Drop element here" at bounding box center [720, 222] width 120 height 24
click at [759, 220] on div "Drop element here" at bounding box center [728, 222] width 79 height 12
click at [821, 225] on div "Drop element here" at bounding box center [719, 222] width 265 height 45
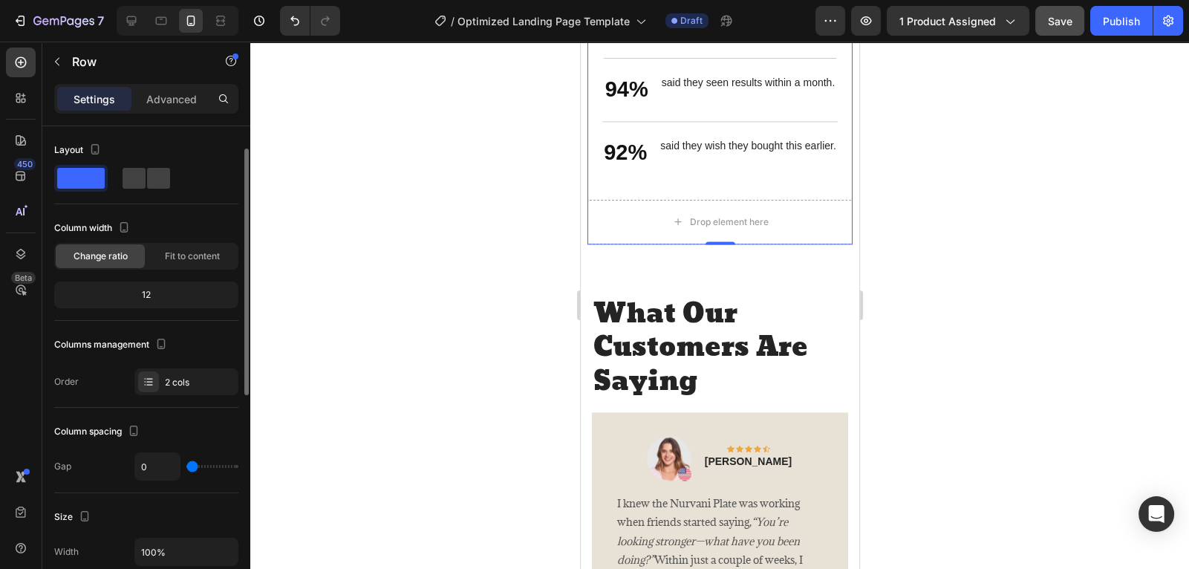
scroll to position [159, 0]
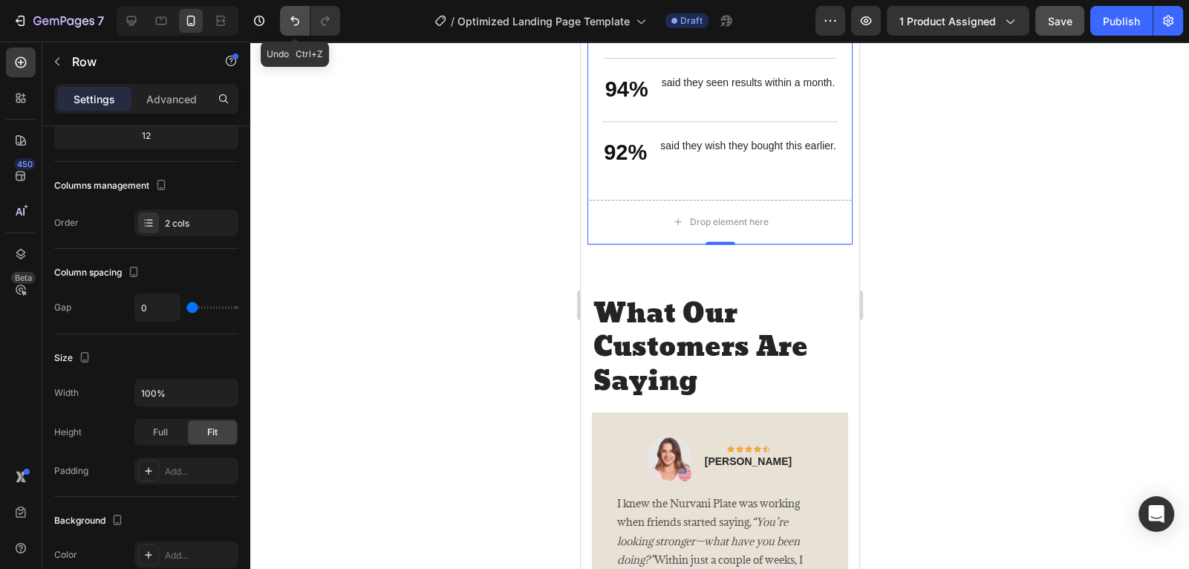
click at [290, 24] on icon "Undo/Redo" at bounding box center [295, 20] width 15 height 15
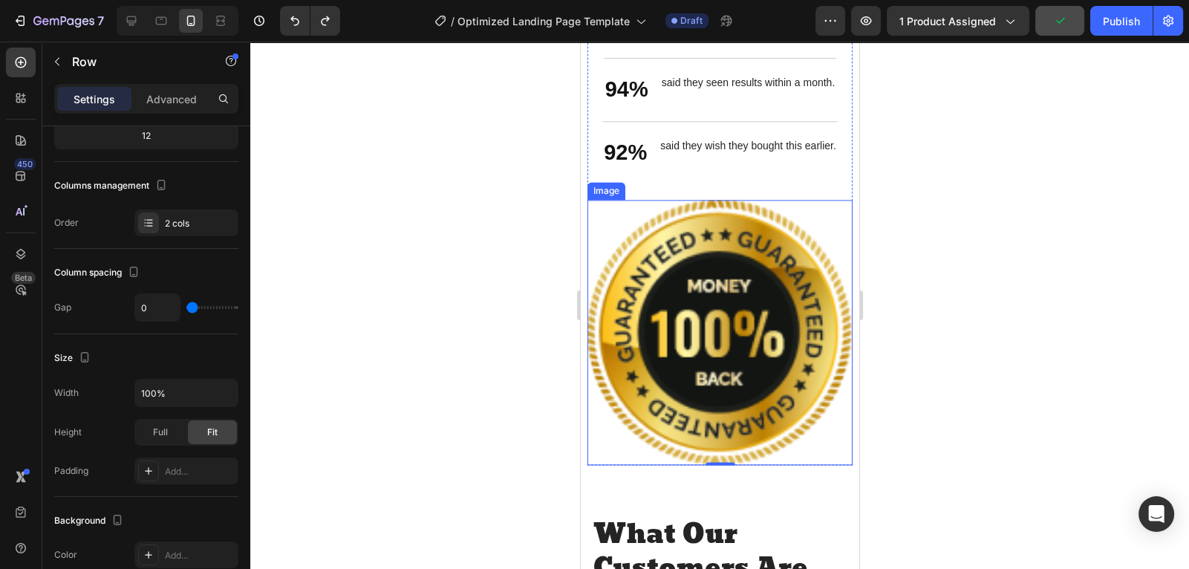
click at [774, 340] on img at bounding box center [719, 332] width 265 height 265
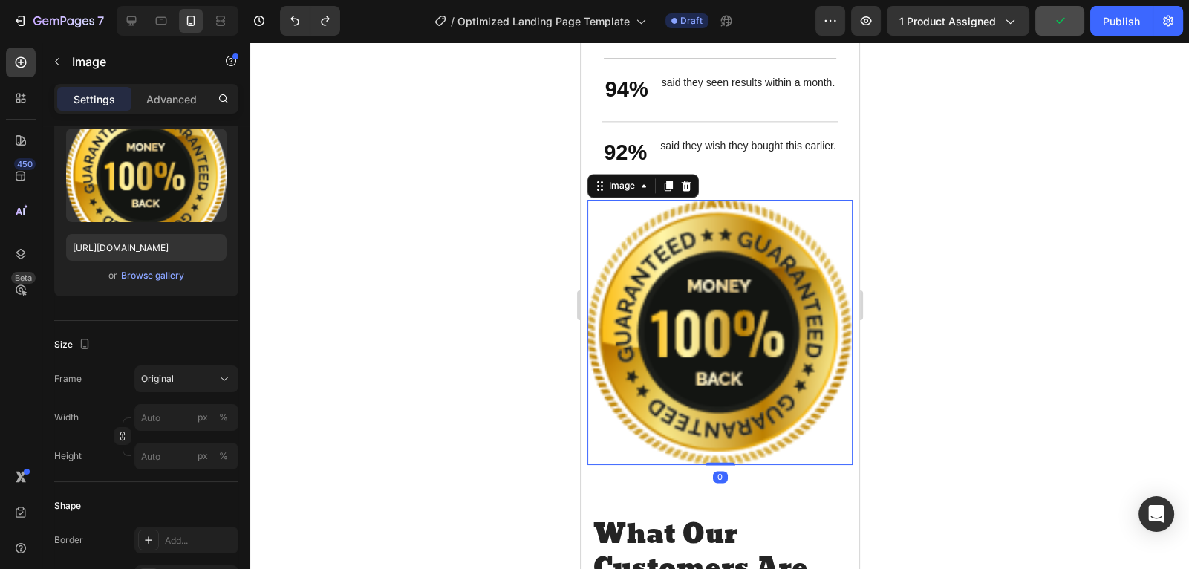
scroll to position [0, 0]
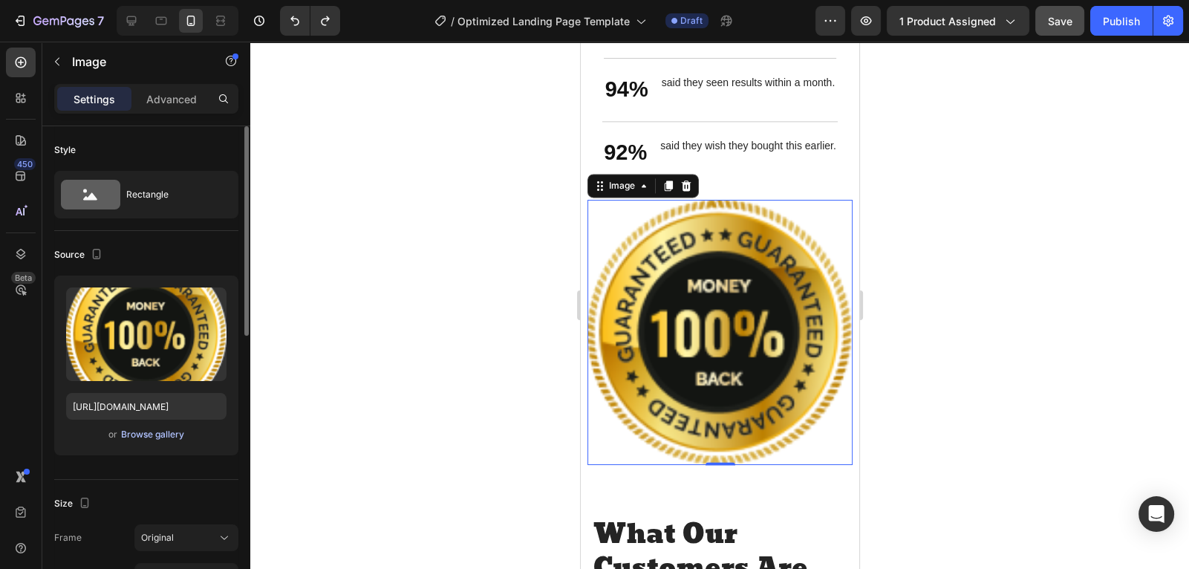
click at [154, 437] on div "Browse gallery" at bounding box center [152, 434] width 63 height 13
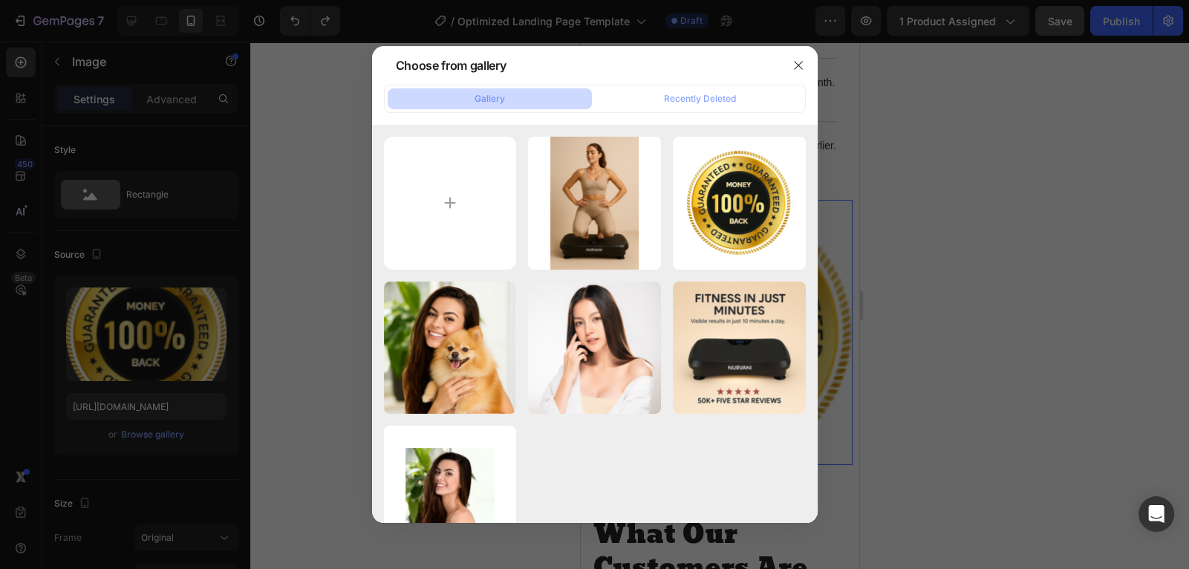
click at [646, 109] on div "Gallery Recently Deleted" at bounding box center [595, 99] width 422 height 28
click at [647, 109] on div "Gallery Recently Deleted" at bounding box center [595, 99] width 422 height 28
click at [651, 105] on button "Recently Deleted" at bounding box center [700, 98] width 204 height 21
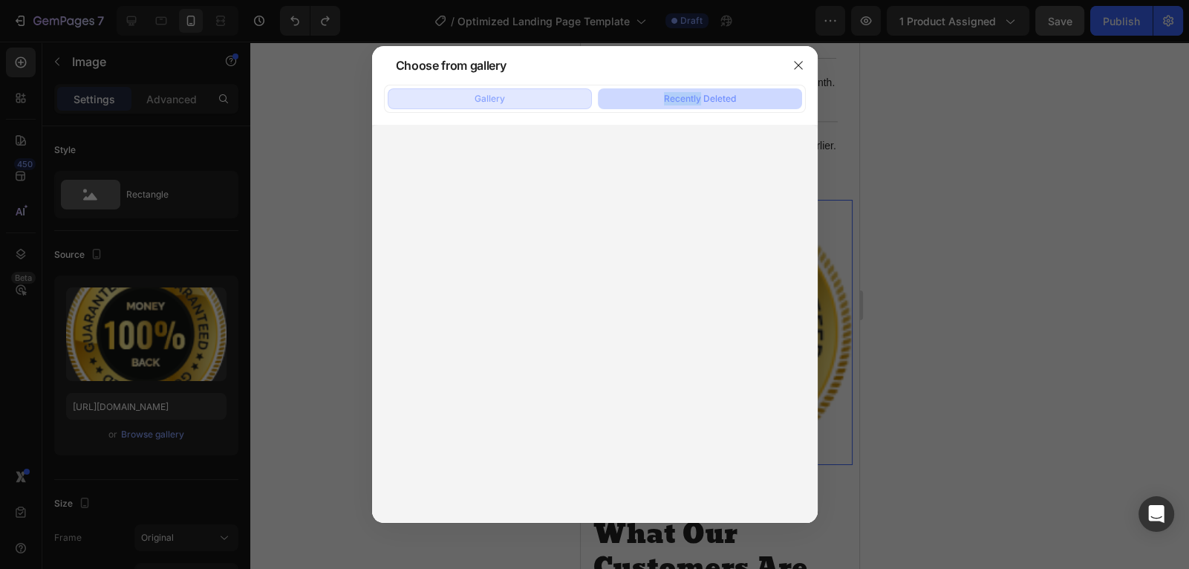
click at [527, 97] on button "Gallery" at bounding box center [490, 98] width 204 height 21
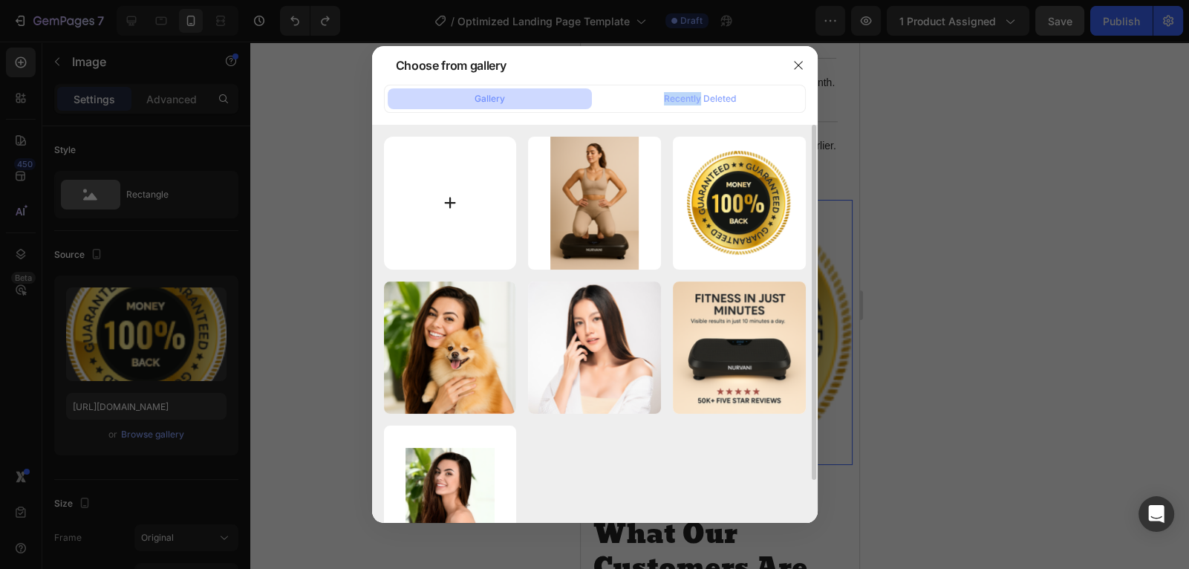
click at [446, 218] on input "file" at bounding box center [450, 203] width 133 height 133
type input "C:\fakepath\Sf5b483292ab842ff8313b8dde61157f96.jpg_220x220q75.jpg_.avif"
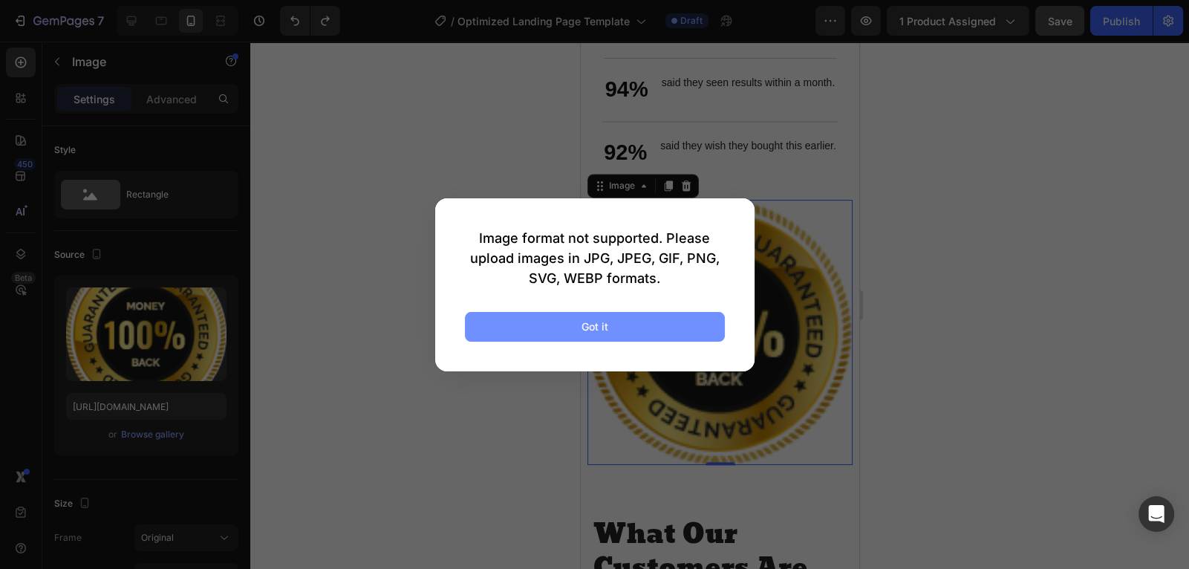
click at [614, 322] on button "Got it" at bounding box center [595, 327] width 260 height 30
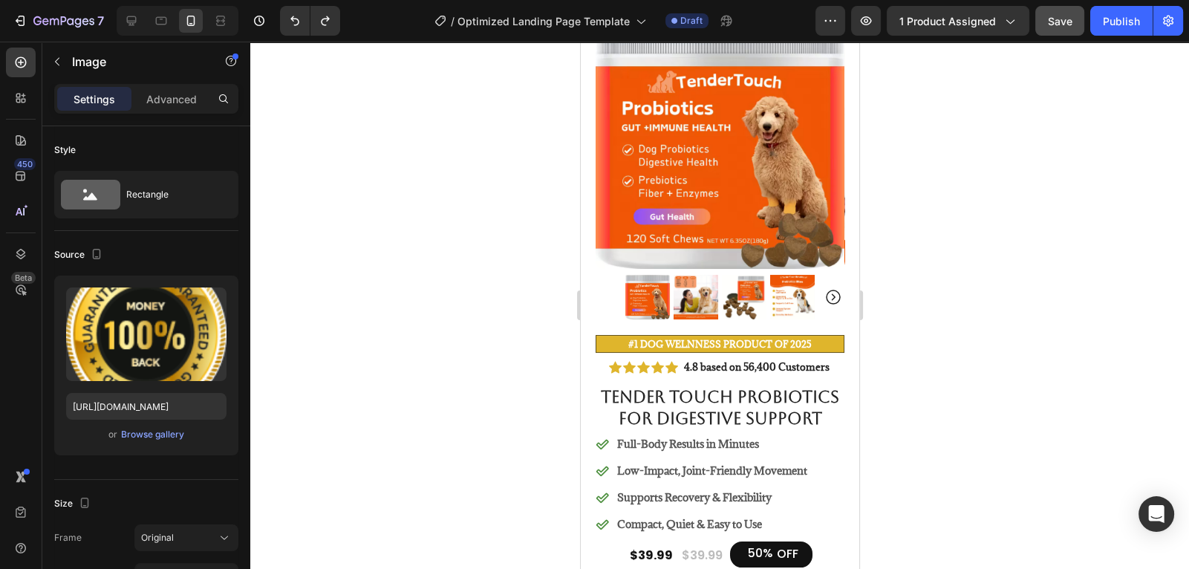
scroll to position [106, 0]
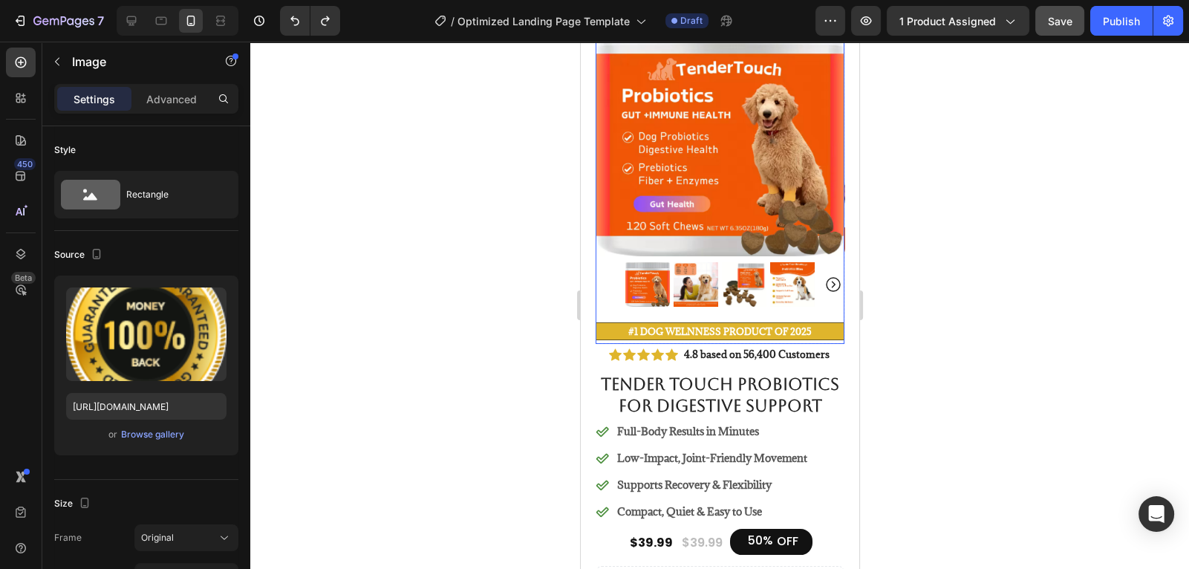
click at [779, 286] on img at bounding box center [792, 284] width 45 height 45
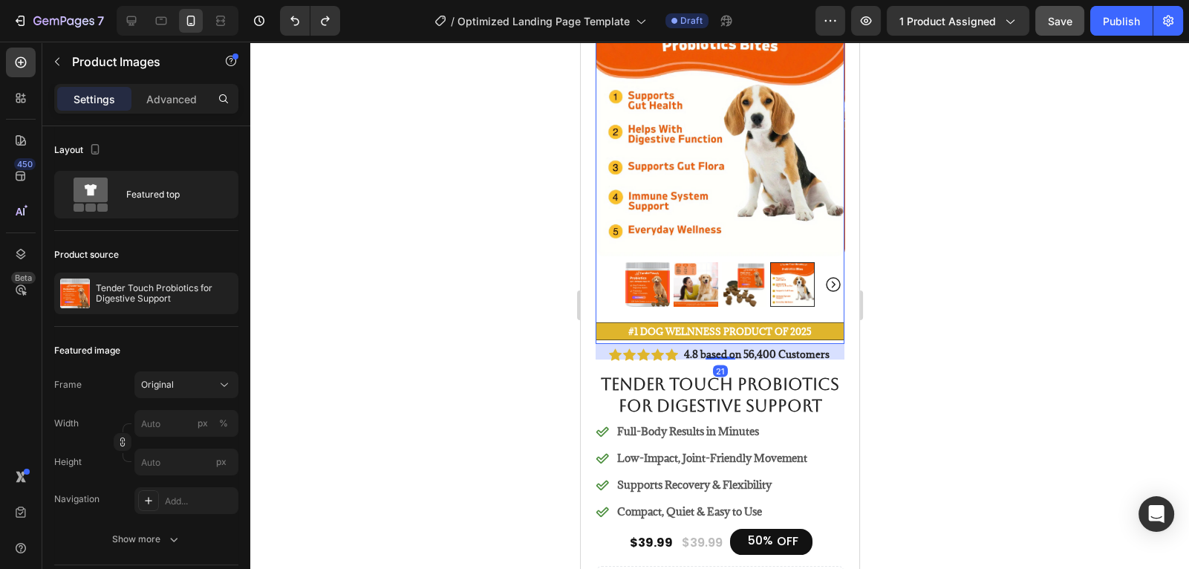
click at [738, 290] on img at bounding box center [743, 284] width 45 height 45
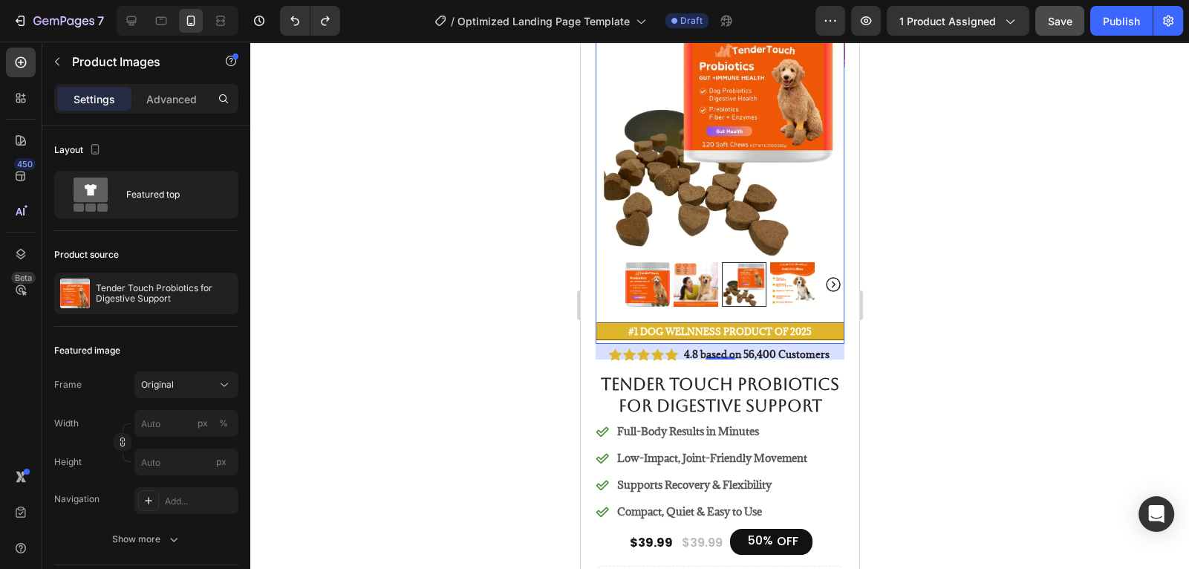
click at [773, 288] on img at bounding box center [792, 284] width 45 height 45
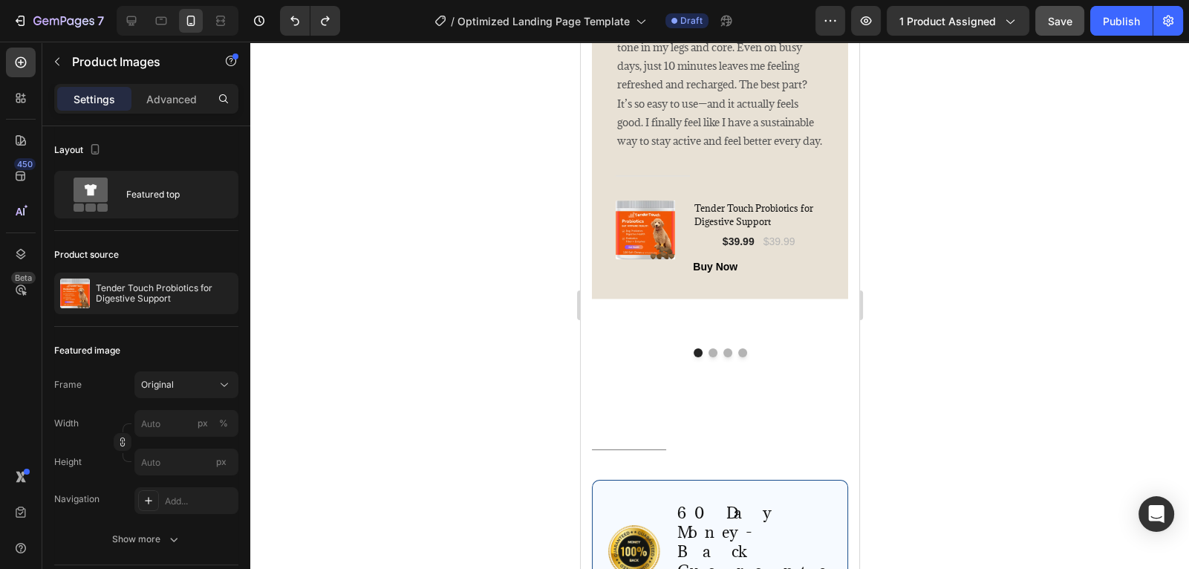
scroll to position [3362, 0]
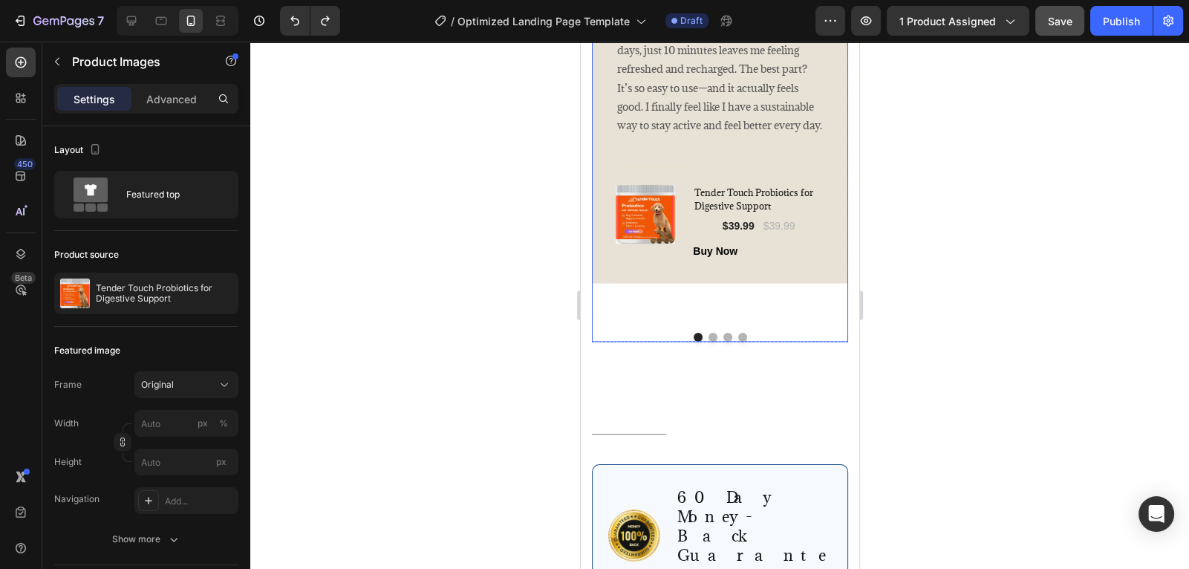
click at [716, 342] on div at bounding box center [719, 337] width 256 height 9
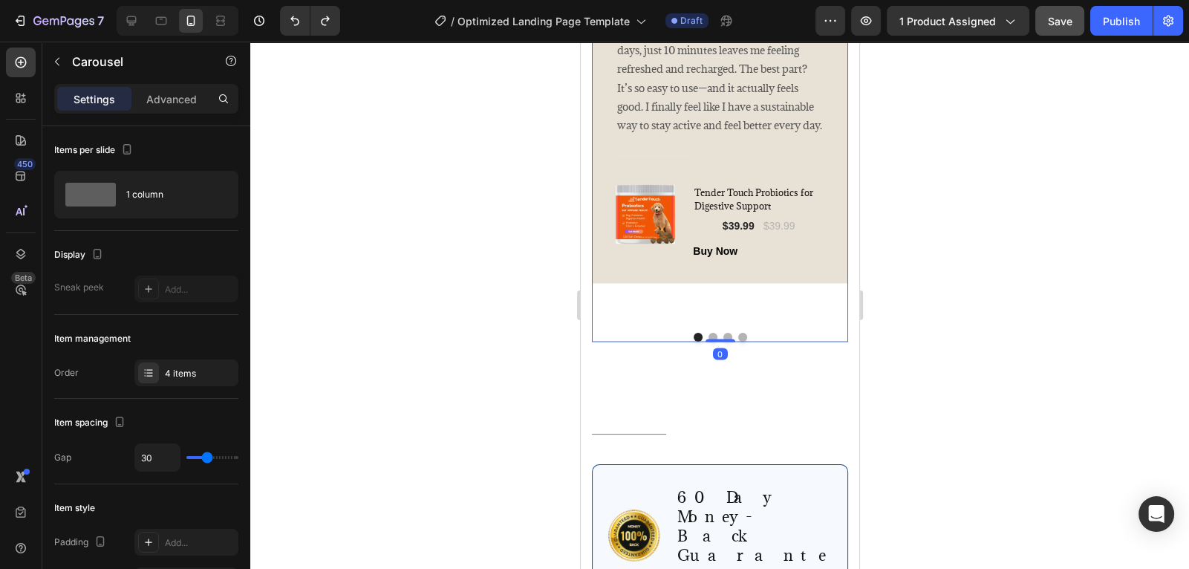
click at [776, 318] on div "Image Icon Icon Icon Icon Icon Row [PERSON_NAME] Text block Row I knew the Nurv…" at bounding box center [719, 84] width 256 height 474
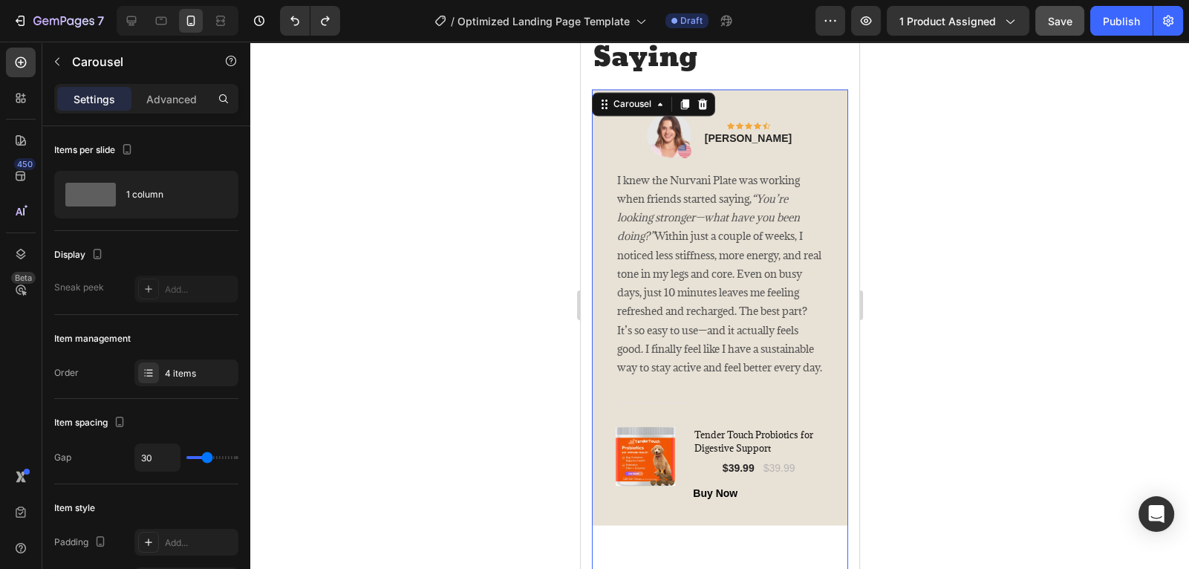
scroll to position [3096, 0]
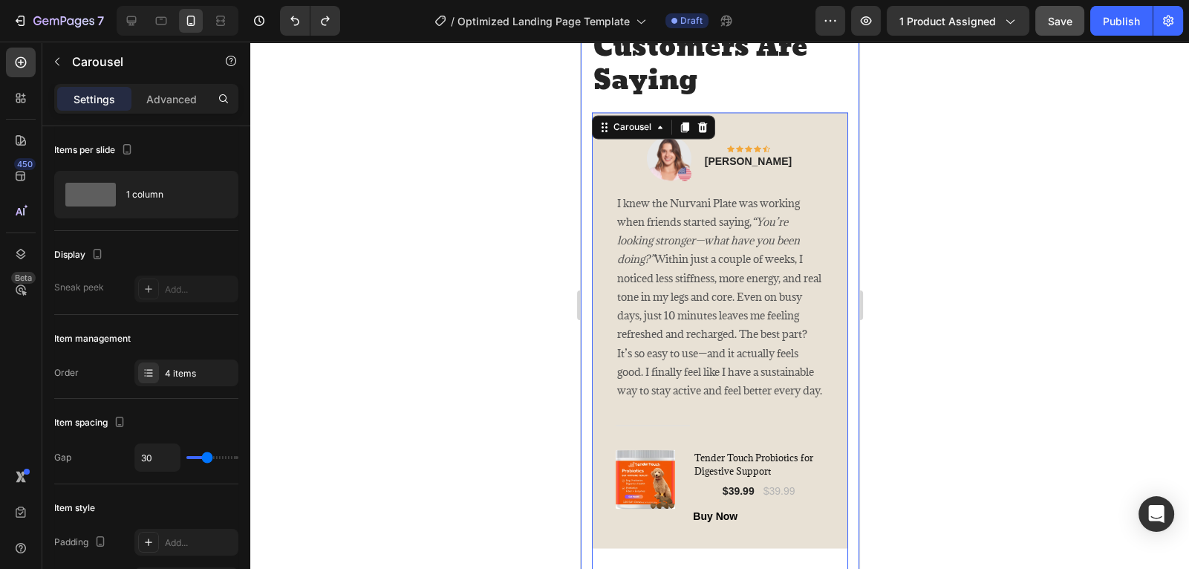
click at [886, 295] on div at bounding box center [719, 305] width 939 height 527
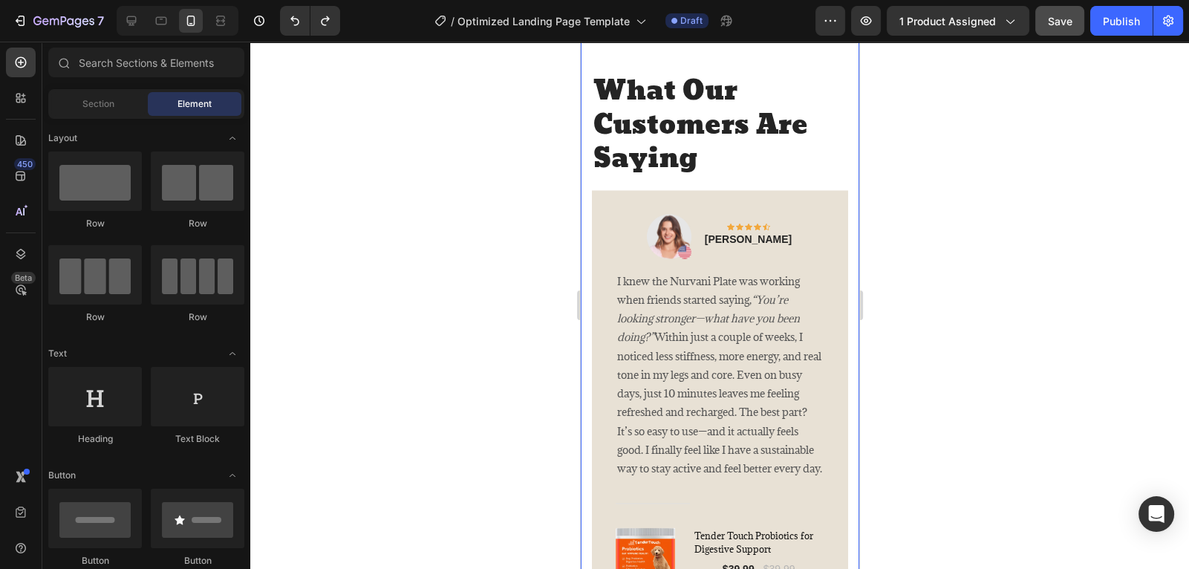
scroll to position [3039, 0]
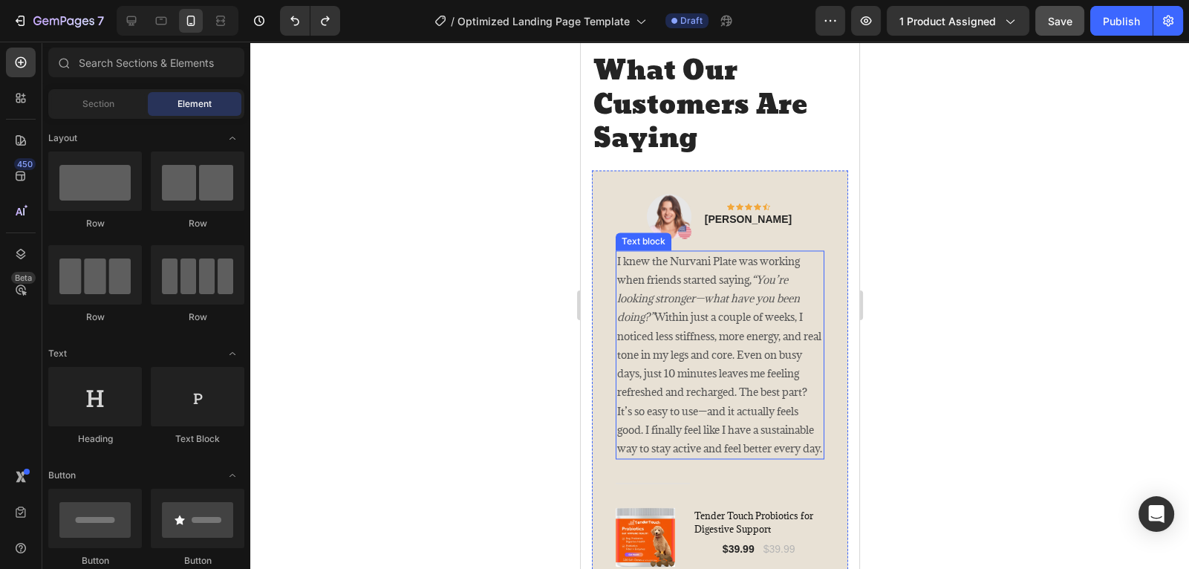
click at [717, 281] on p "I knew the Nurvani Plate was working when friends started saying, “You’re looki…" at bounding box center [720, 355] width 206 height 206
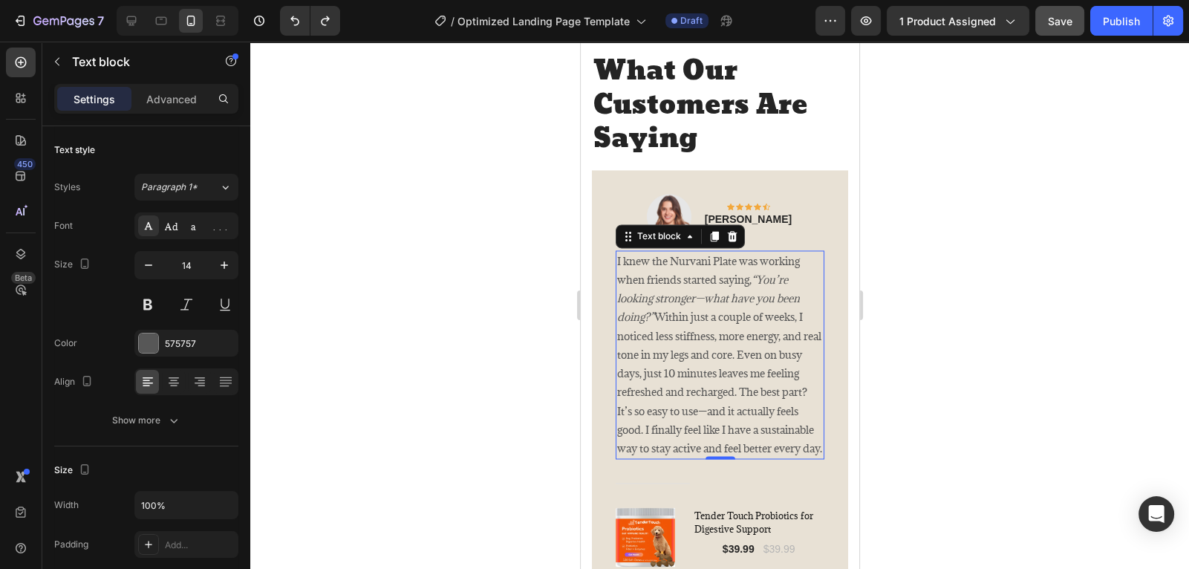
click at [741, 268] on p "I knew the Nurvani Plate was working when friends started saying, “You’re looki…" at bounding box center [720, 355] width 206 height 206
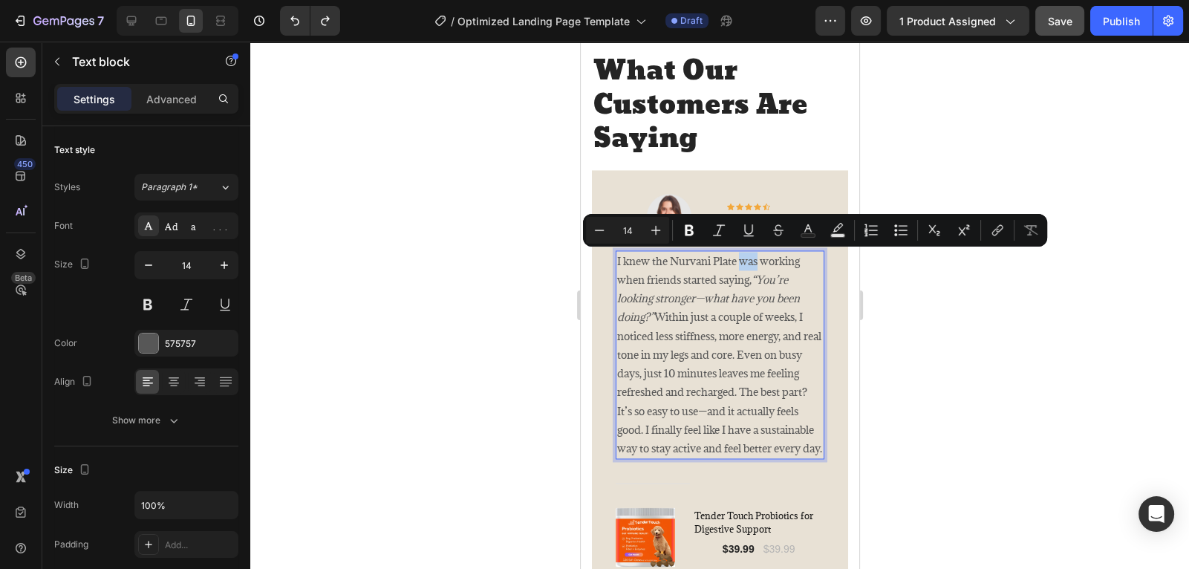
click at [703, 458] on p "I knew the Nurvani Plate was working when friends started saying, “You’re looki…" at bounding box center [720, 355] width 206 height 206
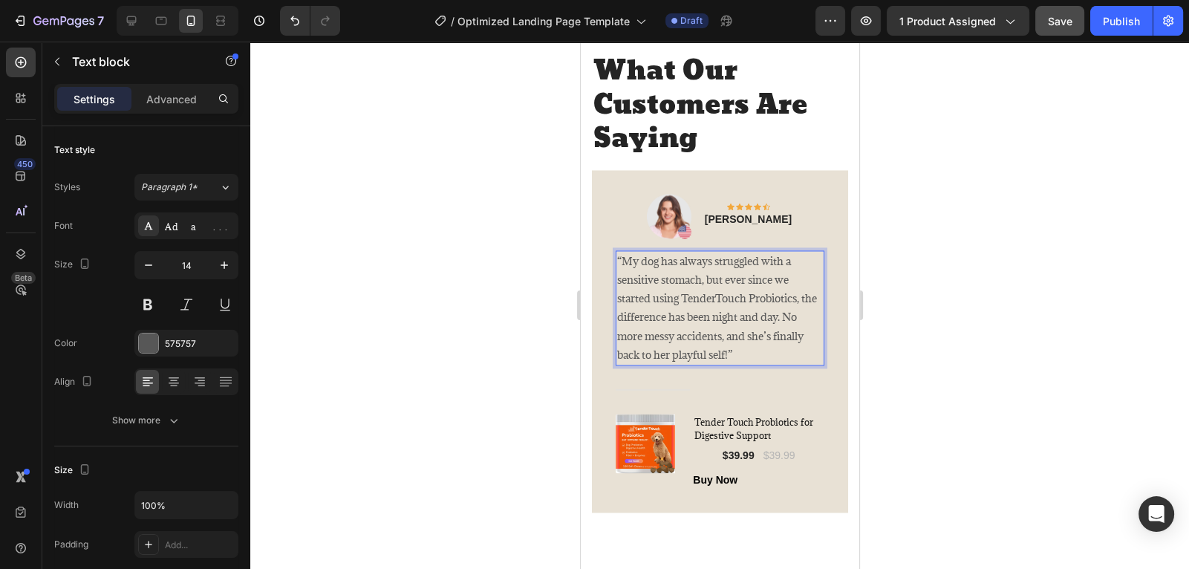
click at [753, 353] on p "“My dog has always struggled with a sensitive stomach, but ever since we starte…" at bounding box center [720, 308] width 206 height 112
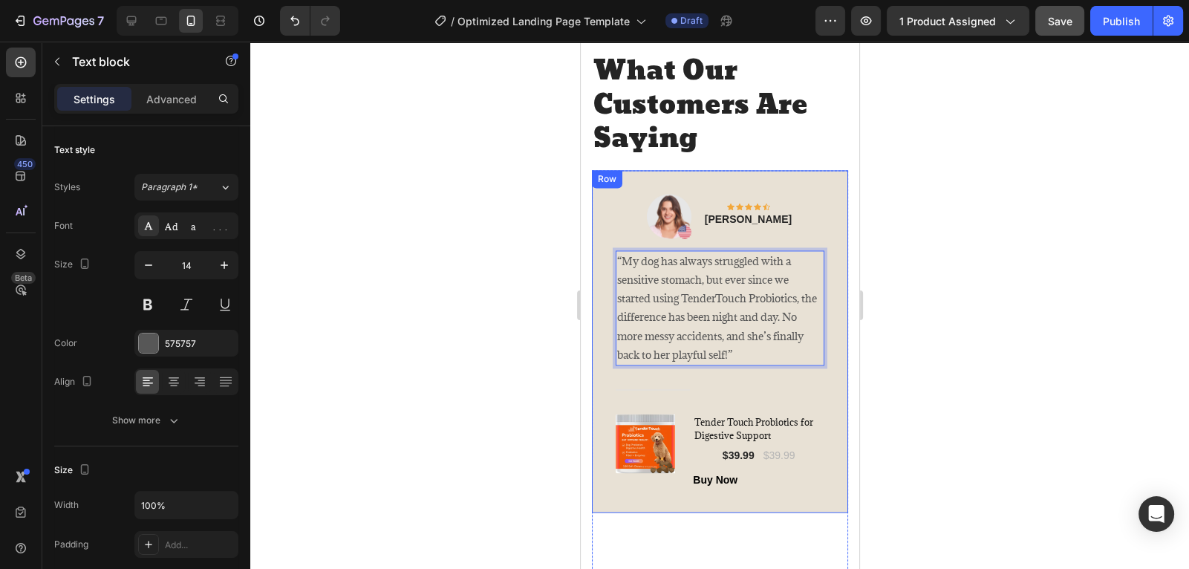
click at [835, 373] on div "Image Icon Icon Icon Icon Icon Row [PERSON_NAME] Text block Row “My dog has alw…" at bounding box center [719, 341] width 256 height 342
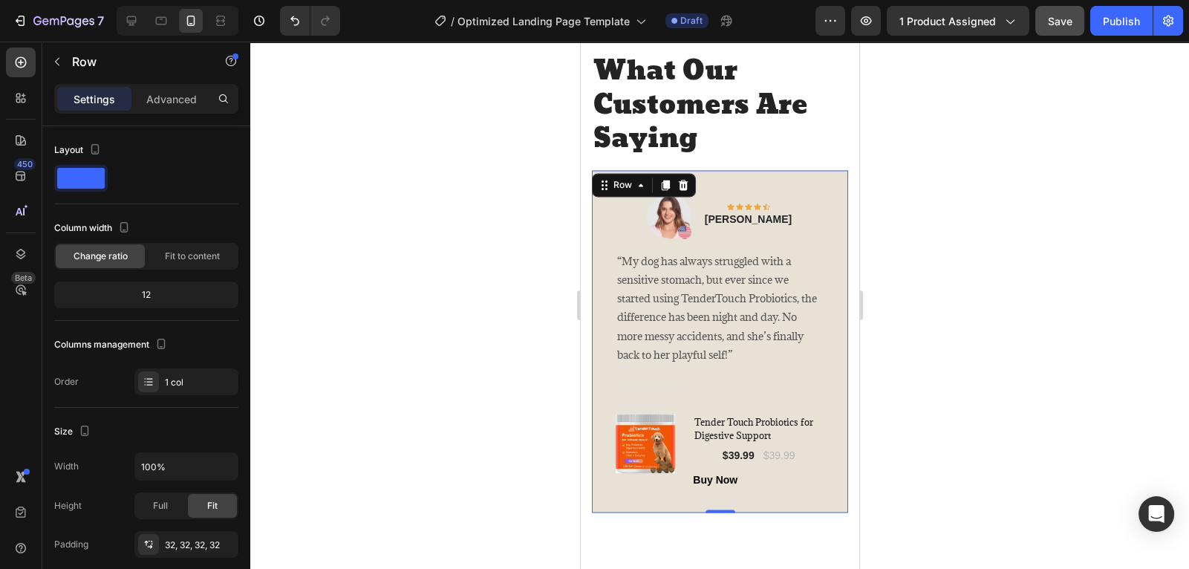
click at [927, 336] on div at bounding box center [719, 305] width 939 height 527
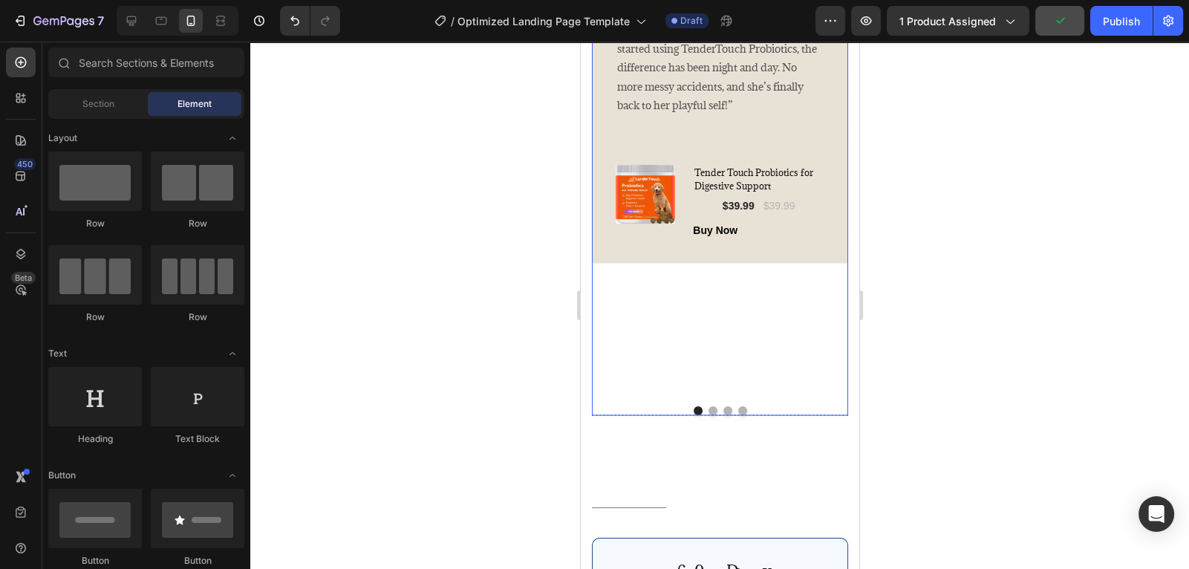
scroll to position [3284, 0]
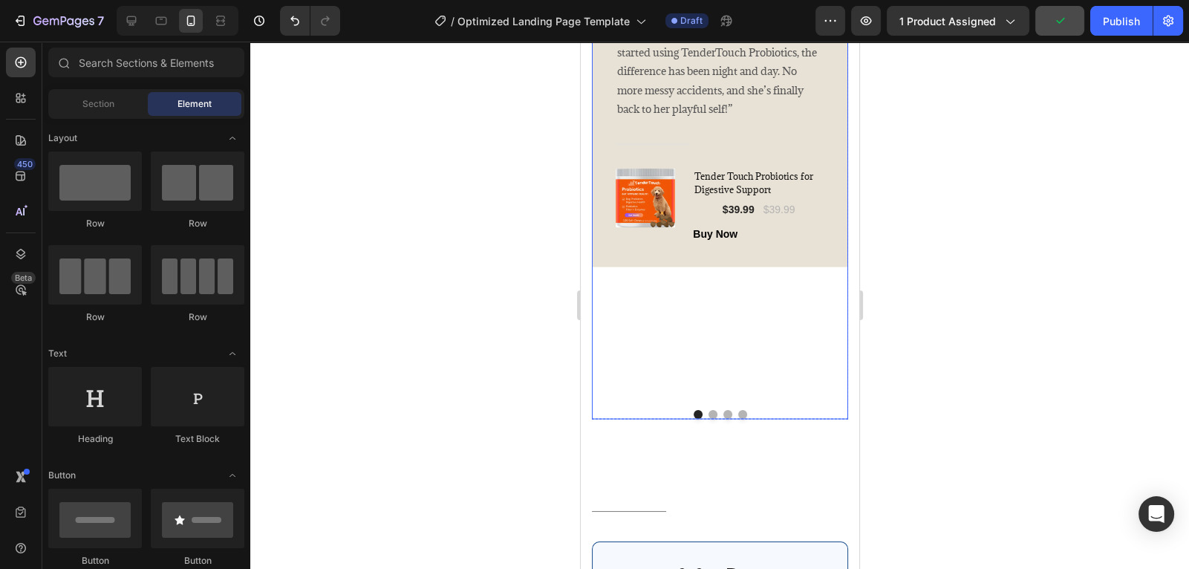
click at [711, 419] on button "Dot" at bounding box center [712, 414] width 9 height 9
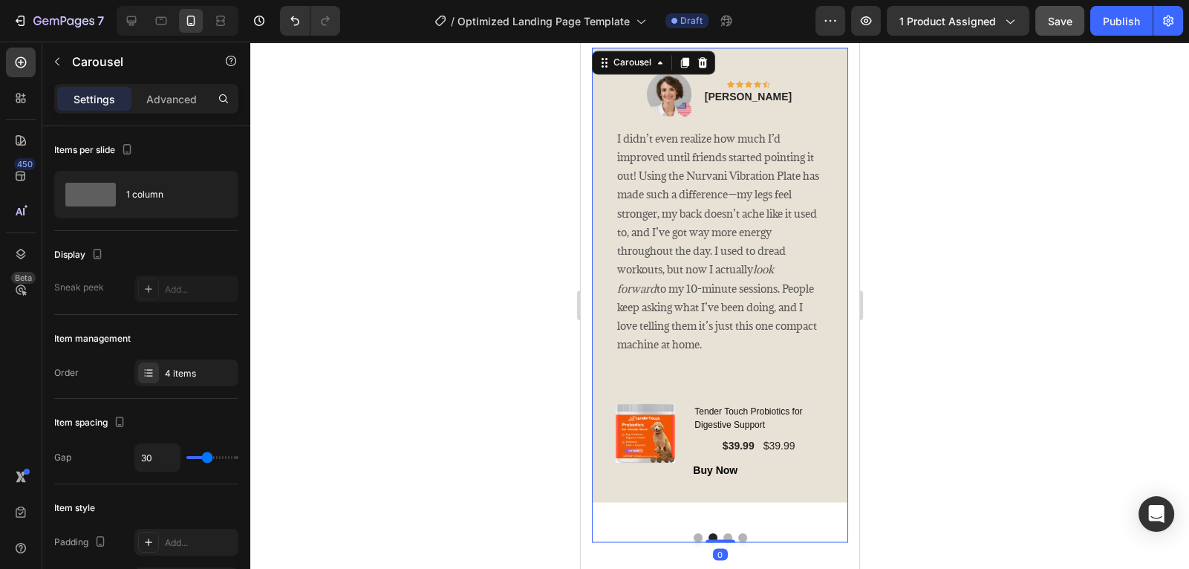
scroll to position [3114, 0]
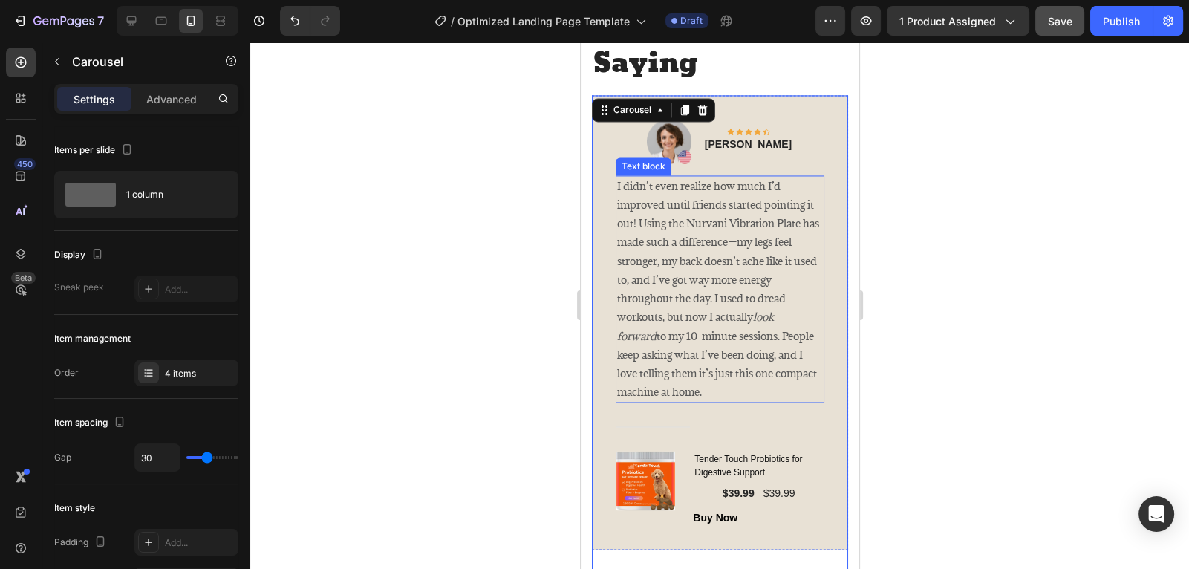
click at [704, 386] on p "I didn’t even realize how much I’d improved until friends started pointing it o…" at bounding box center [720, 289] width 206 height 224
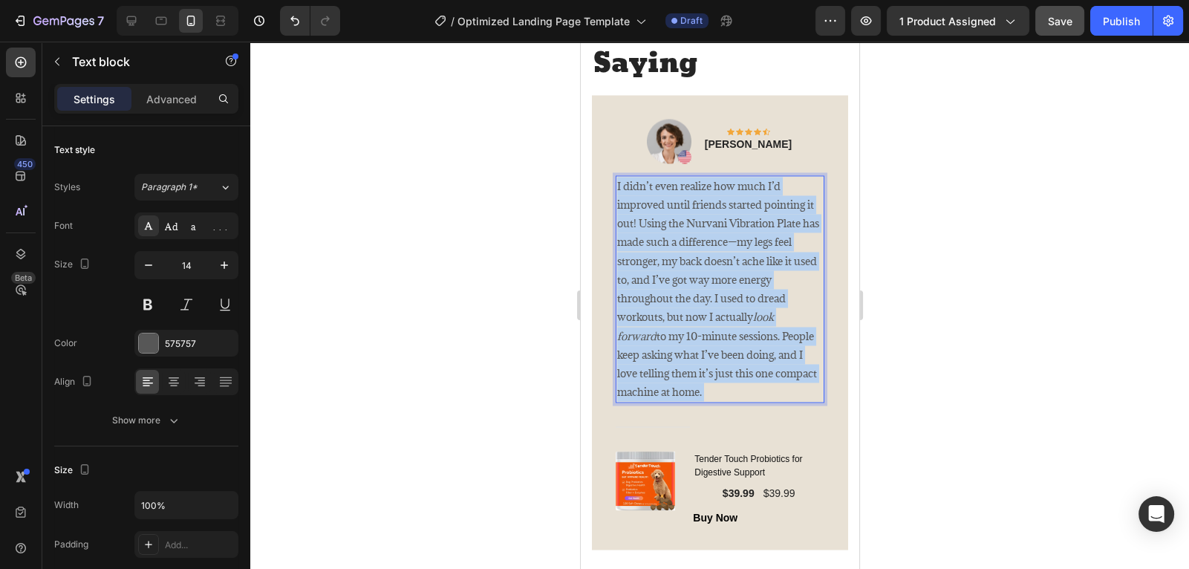
drag, startPoint x: 704, startPoint y: 387, endPoint x: 608, endPoint y: 186, distance: 222.3
click at [608, 186] on div "Image Icon Icon Icon Icon Icon Row [PERSON_NAME] Text block Row I didn’t even r…" at bounding box center [719, 322] width 256 height 455
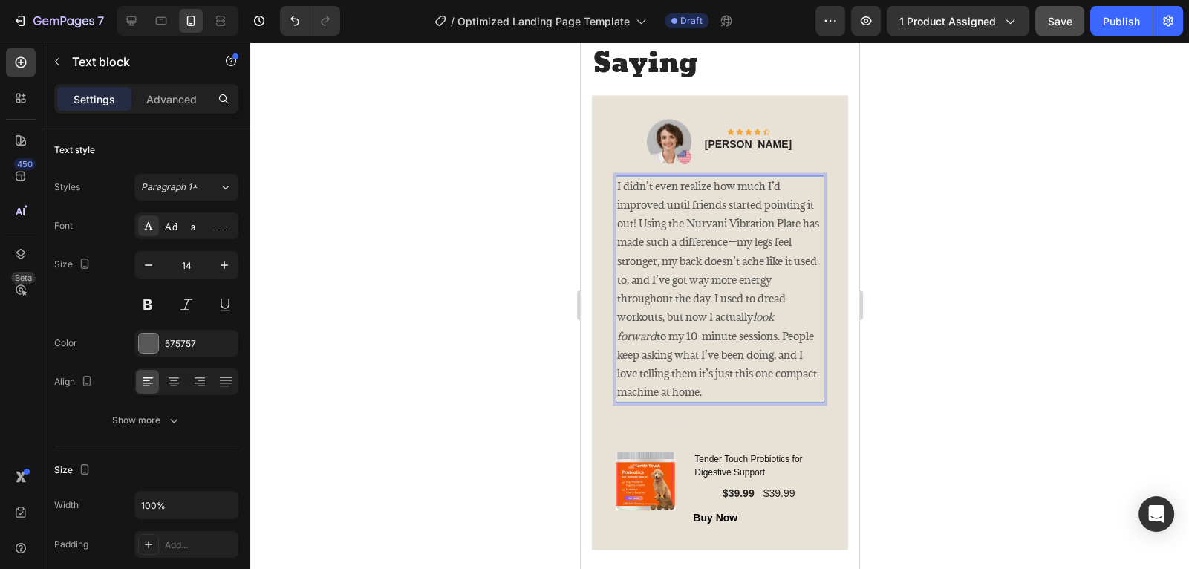
click at [620, 185] on p "I didn’t even realize how much I’d improved until friends started pointing it o…" at bounding box center [720, 289] width 206 height 224
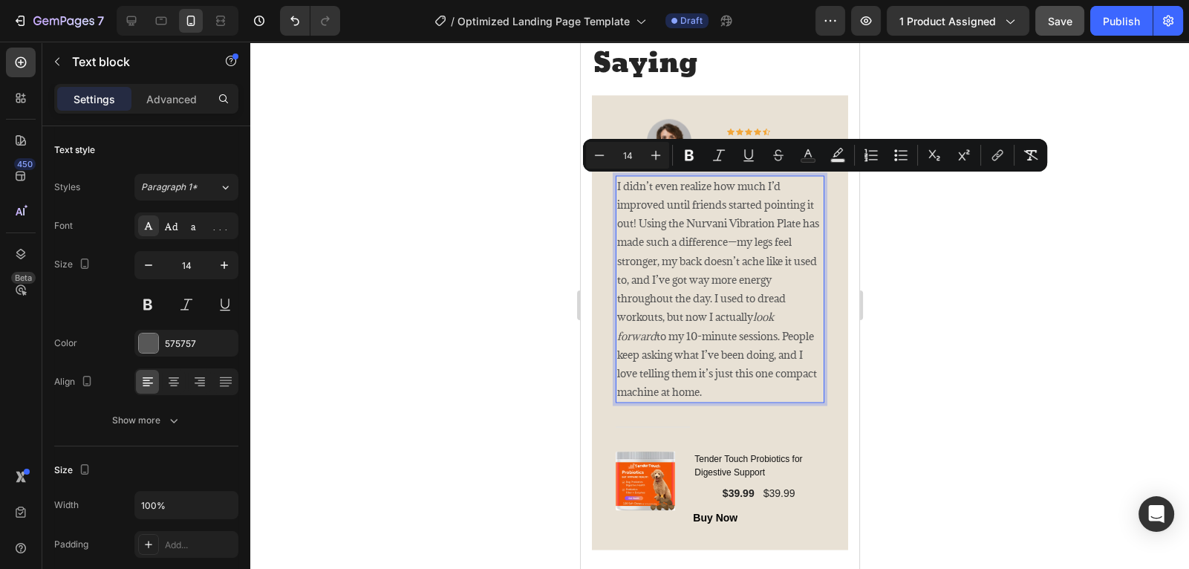
drag, startPoint x: 617, startPoint y: 185, endPoint x: 714, endPoint y: 392, distance: 229.0
click at [714, 392] on p "I didn’t even realize how much I’d improved until friends started pointing it o…" at bounding box center [720, 289] width 206 height 224
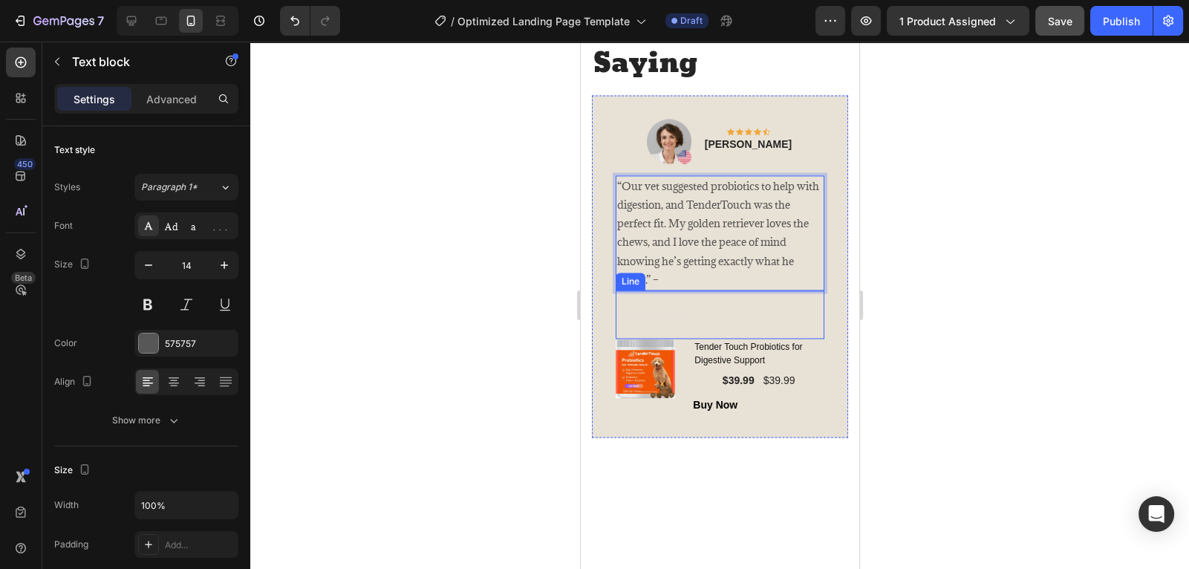
drag, startPoint x: 1453, startPoint y: 342, endPoint x: 825, endPoint y: 317, distance: 629.0
click at [825, 317] on div "Image Icon Icon Icon Icon Icon Row [PERSON_NAME] Text block Row “Our vet sugges…" at bounding box center [719, 266] width 256 height 342
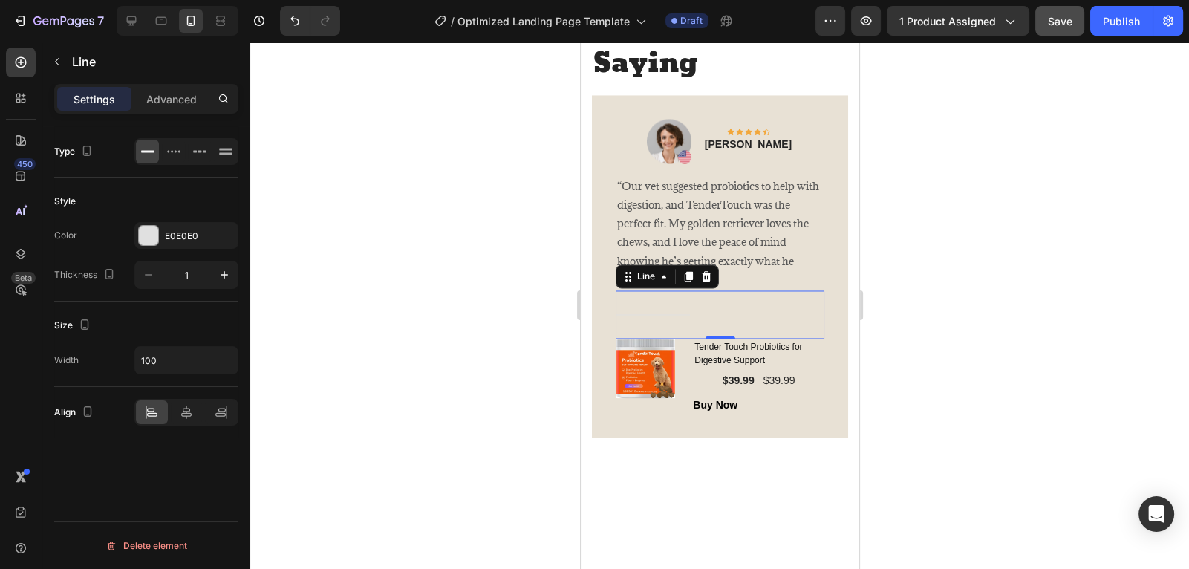
click at [873, 300] on div at bounding box center [719, 305] width 939 height 527
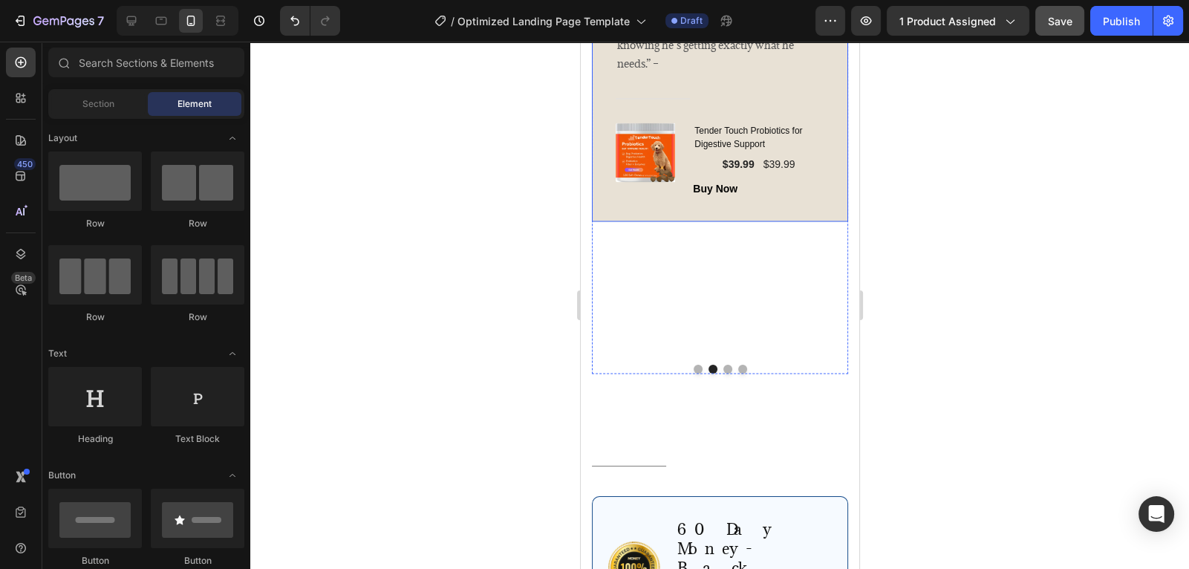
scroll to position [3329, 0]
click at [728, 374] on button "Dot" at bounding box center [727, 370] width 9 height 9
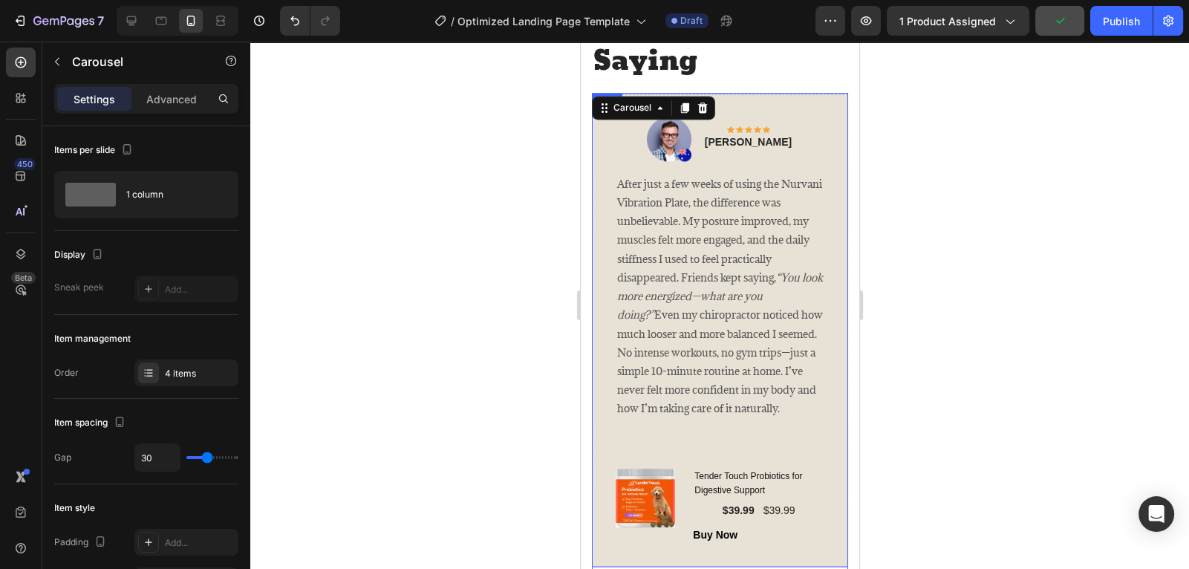
scroll to position [3119, 0]
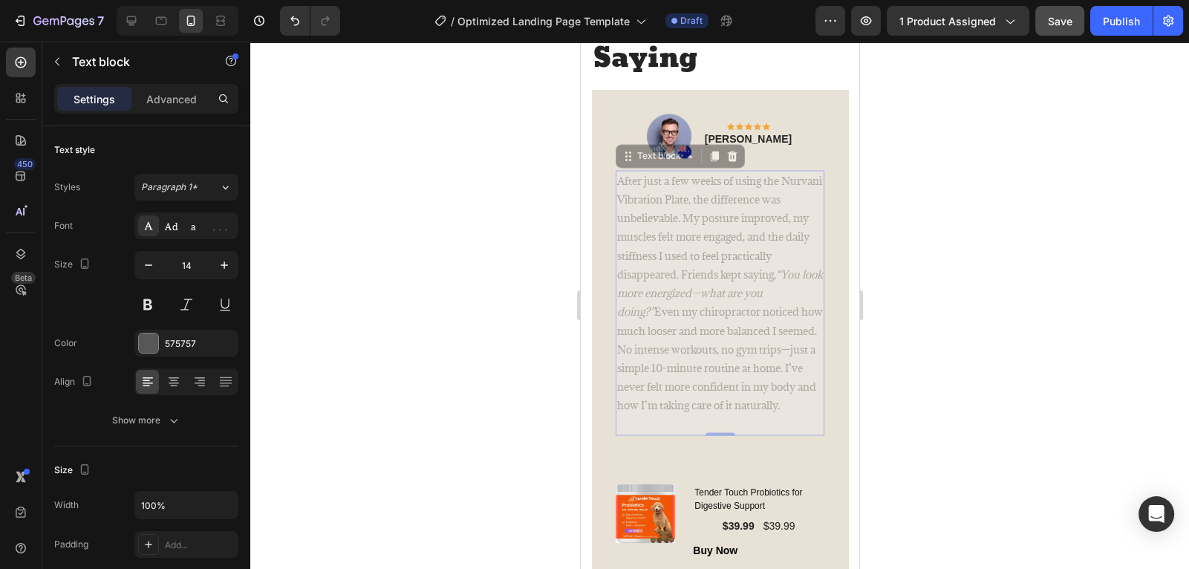
drag, startPoint x: 656, startPoint y: 420, endPoint x: 646, endPoint y: 138, distance: 281.7
click at [646, 138] on div "Image Icon Icon Icon Icon Icon Row [PERSON_NAME] Text block Row After just a fe…" at bounding box center [719, 336] width 209 height 445
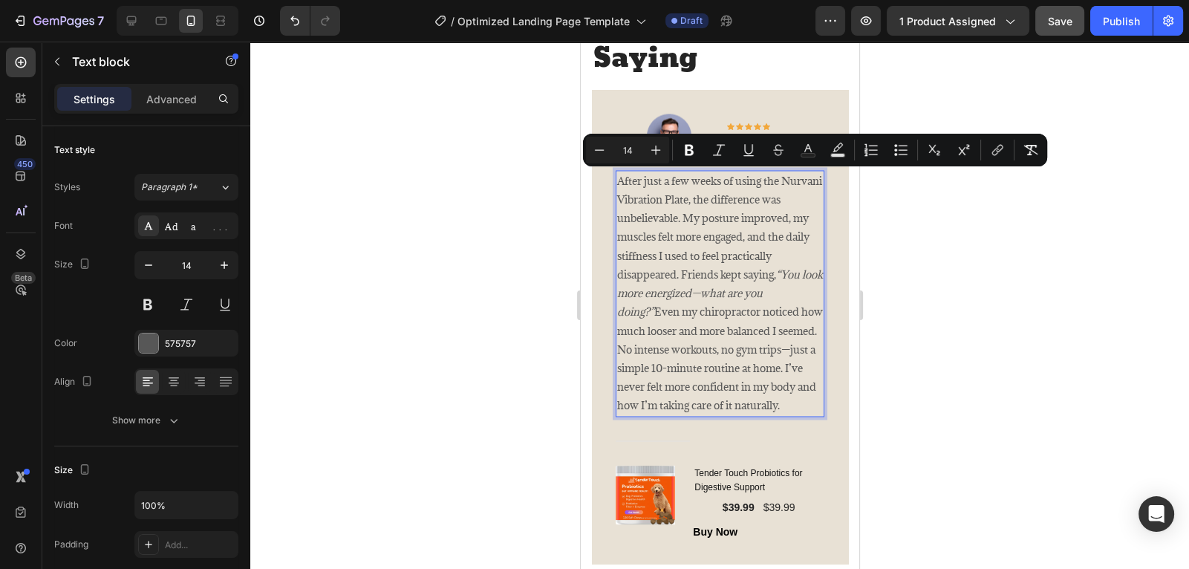
drag, startPoint x: 665, startPoint y: 426, endPoint x: 619, endPoint y: 181, distance: 249.5
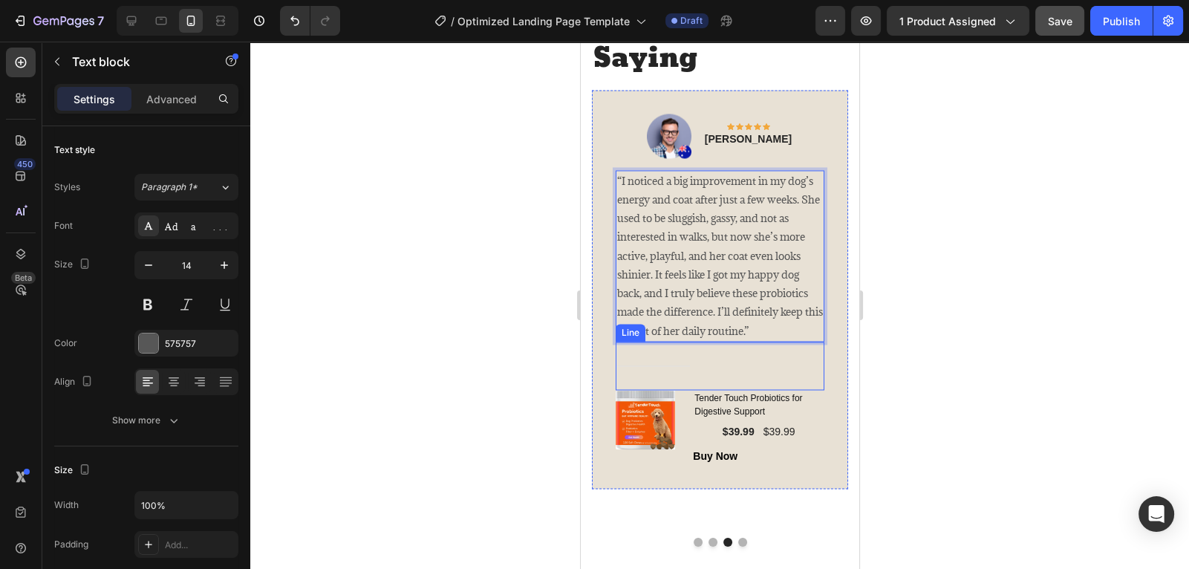
click at [816, 357] on div "Title Line" at bounding box center [719, 366] width 209 height 48
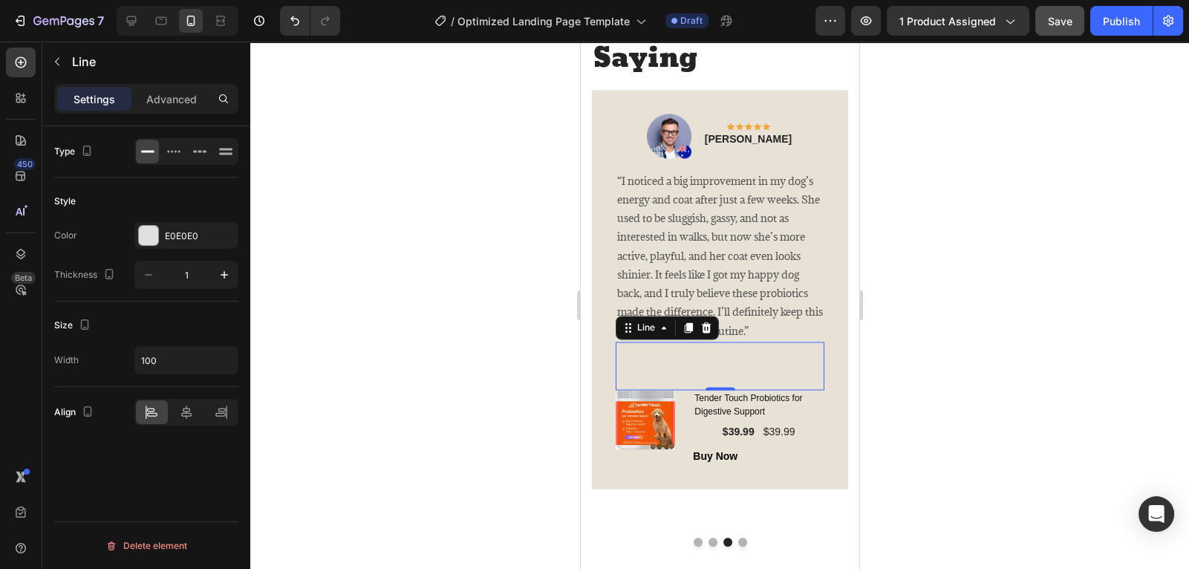
click at [898, 320] on div at bounding box center [719, 305] width 939 height 527
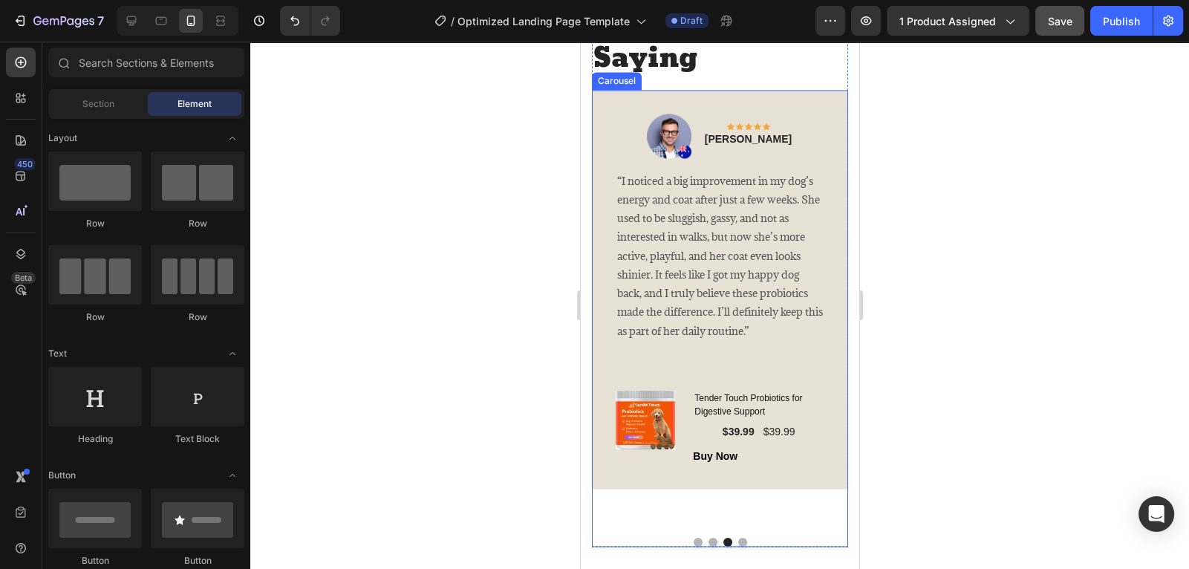
click at [744, 541] on button "Dot" at bounding box center [742, 542] width 9 height 9
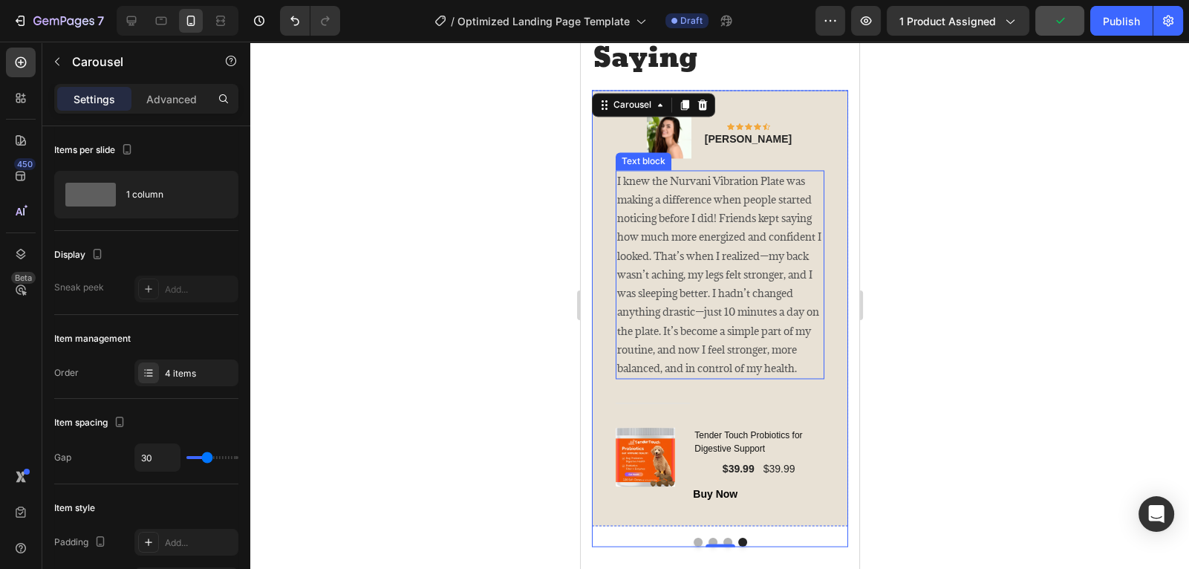
click at [802, 366] on p "I knew the Nurvani Vibration Plate was making a difference when people started …" at bounding box center [720, 275] width 206 height 206
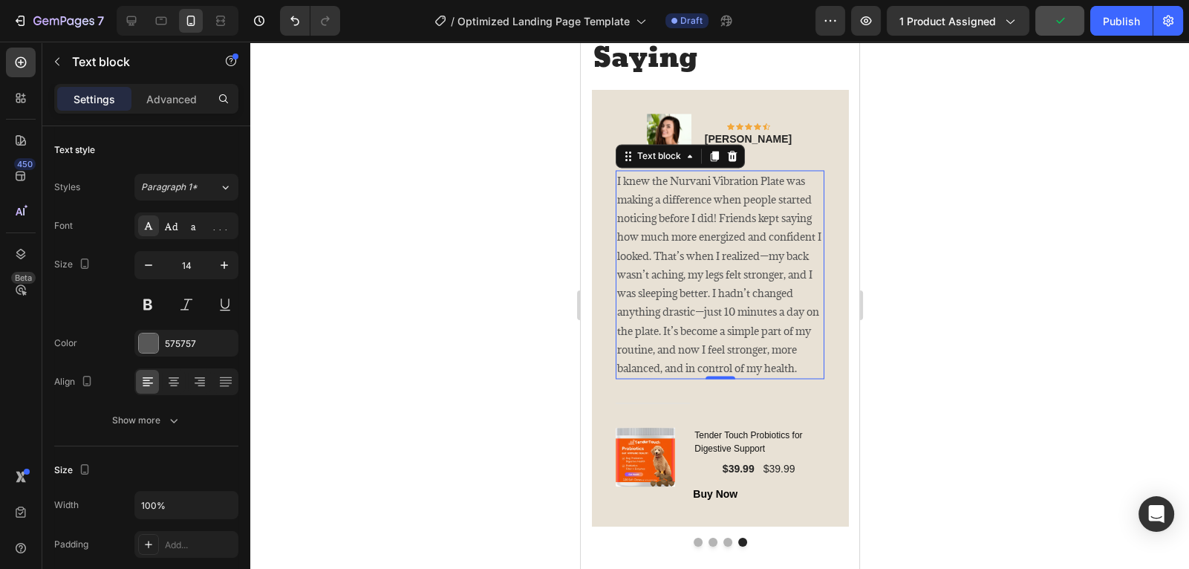
click at [800, 368] on p "I knew the Nurvani Vibration Plate was making a difference when people started …" at bounding box center [720, 275] width 206 height 206
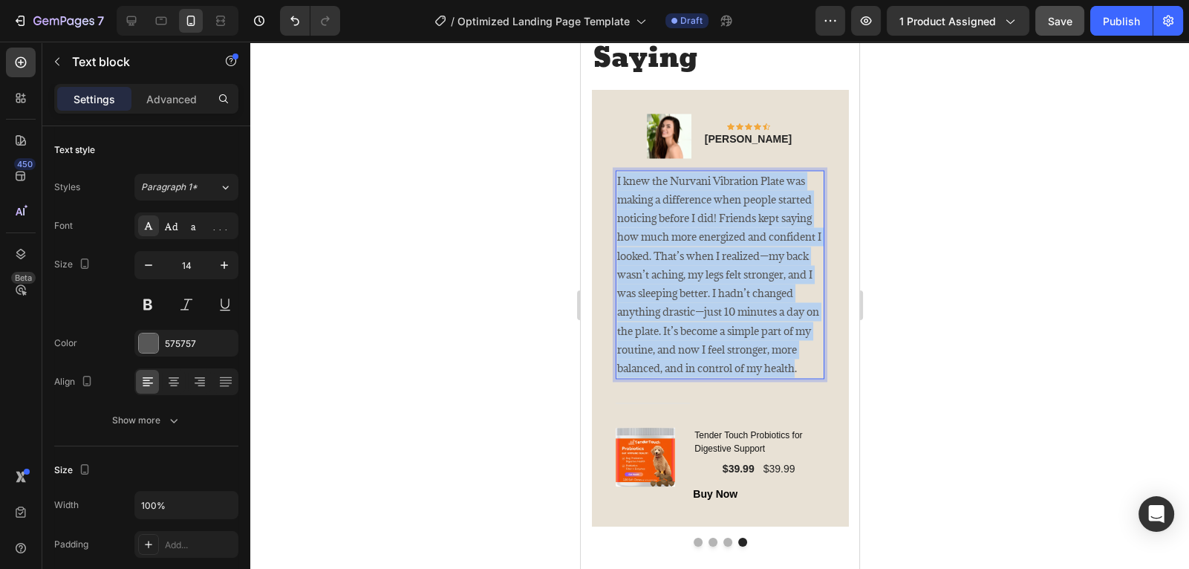
drag, startPoint x: 797, startPoint y: 366, endPoint x: 617, endPoint y: 178, distance: 261.1
click at [617, 178] on p "I knew the Nurvani Vibration Plate was making a difference when people started …" at bounding box center [720, 275] width 206 height 206
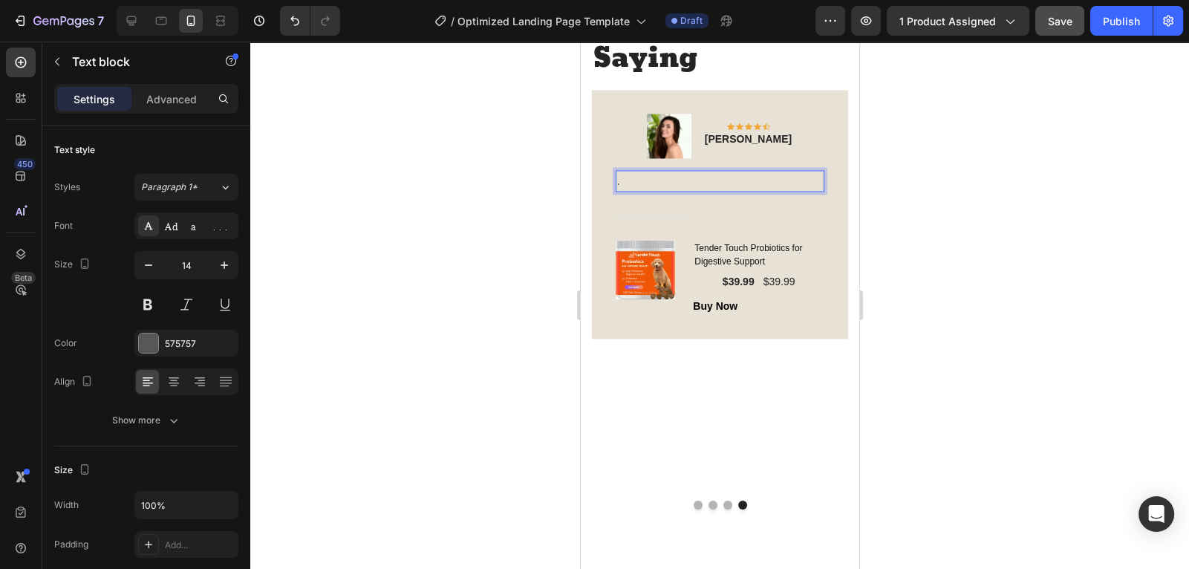
click at [635, 181] on p "." at bounding box center [720, 181] width 206 height 19
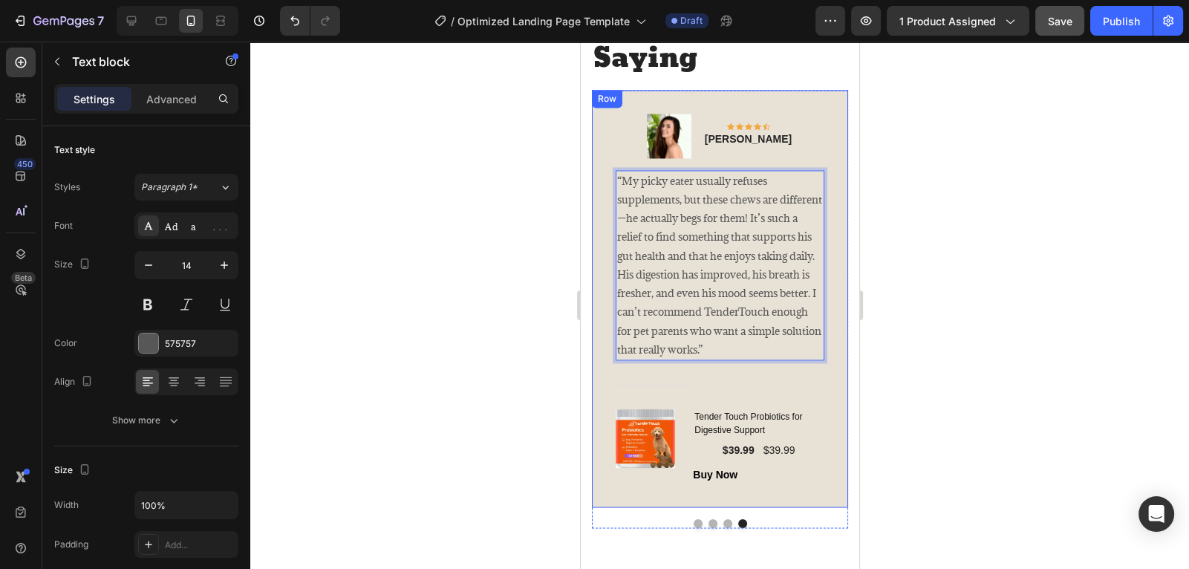
click at [839, 208] on div "Image Icon Icon Icon Icon Icon Row [PERSON_NAME] Text block Row “My picky eater…" at bounding box center [719, 299] width 256 height 418
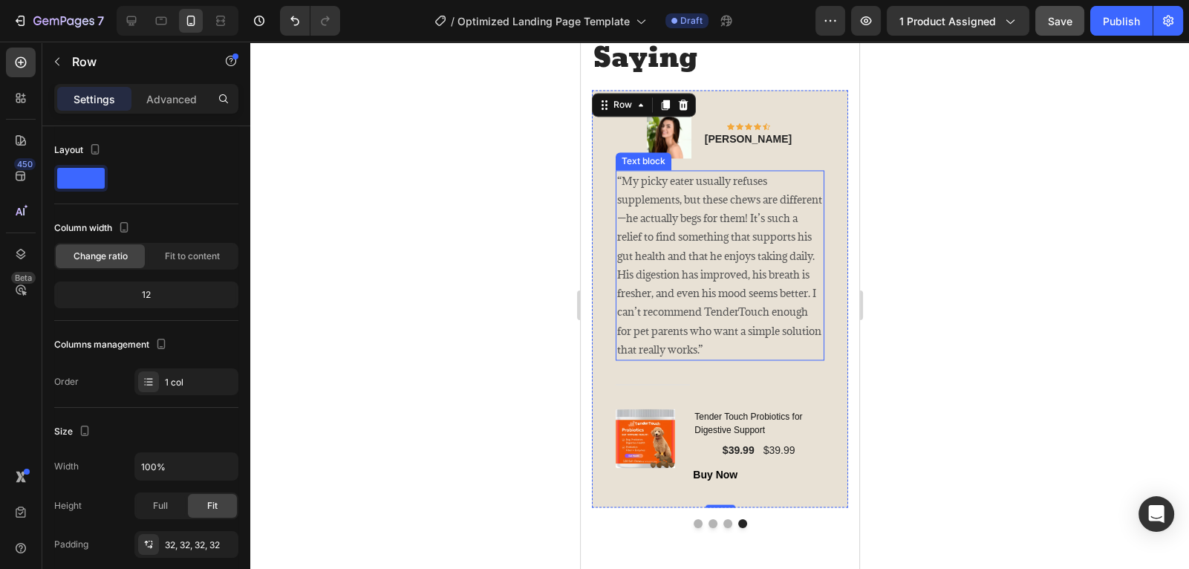
click at [675, 331] on p "“My picky eater usually refuses supplements, but these chews are different—he a…" at bounding box center [720, 265] width 206 height 187
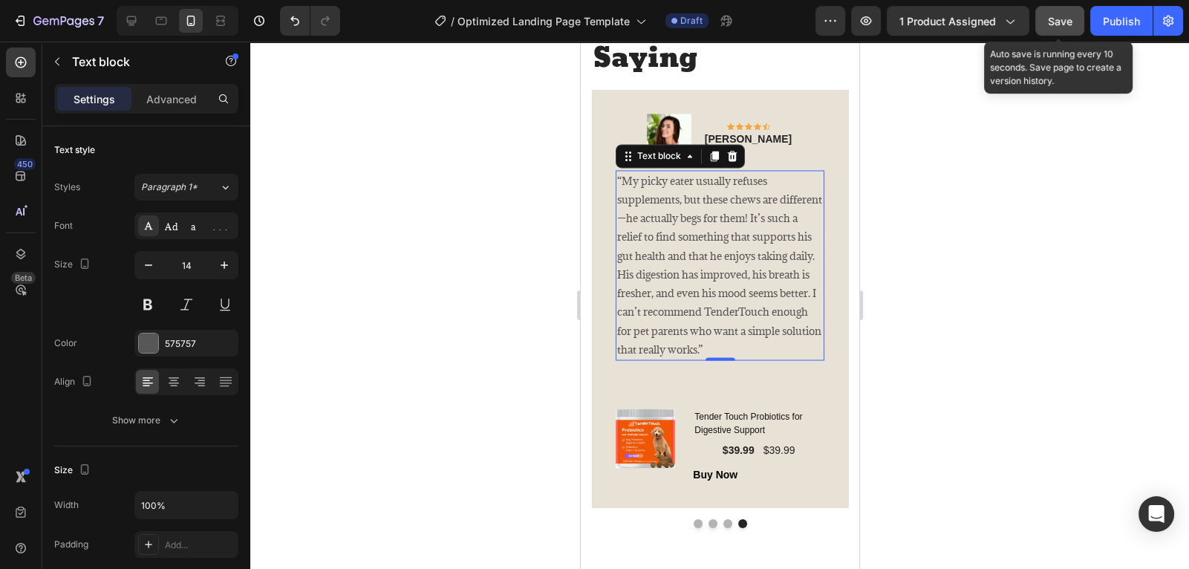
click at [1067, 16] on span "Save" at bounding box center [1060, 21] width 25 height 13
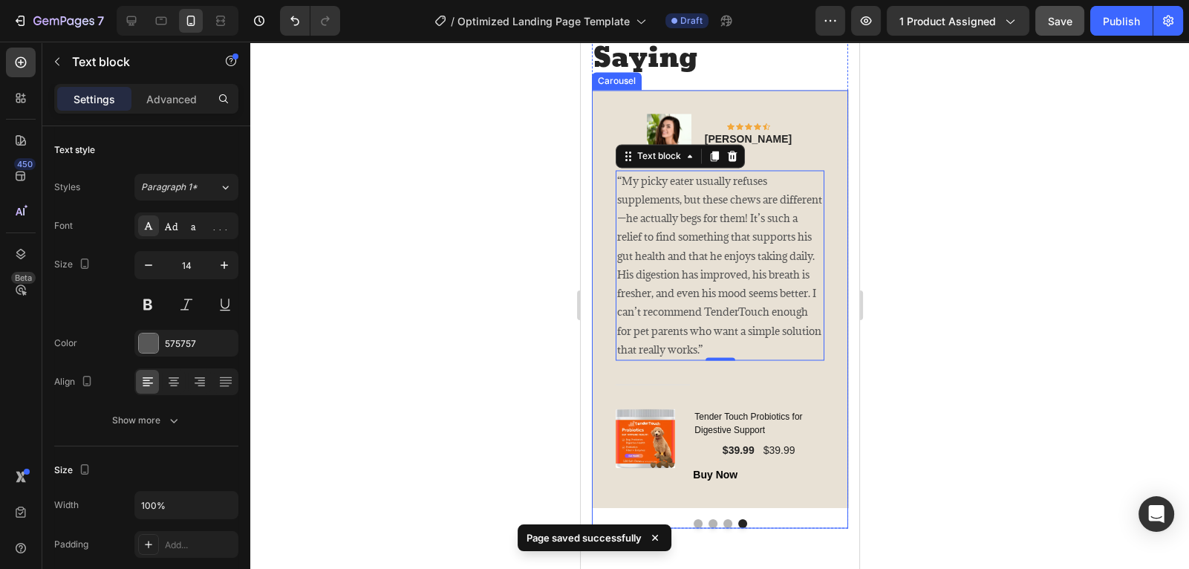
click at [699, 523] on button "Dot" at bounding box center [697, 523] width 9 height 9
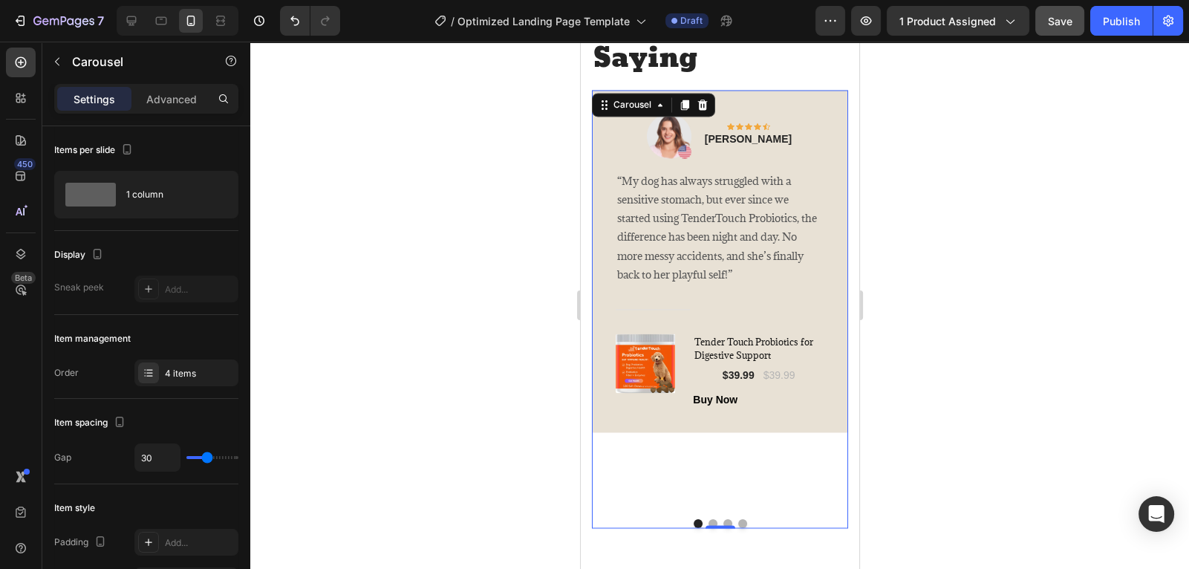
click at [778, 490] on div "Image Icon Icon Icon Icon Icon Row [PERSON_NAME] Text block Row “My dog has alw…" at bounding box center [719, 299] width 256 height 418
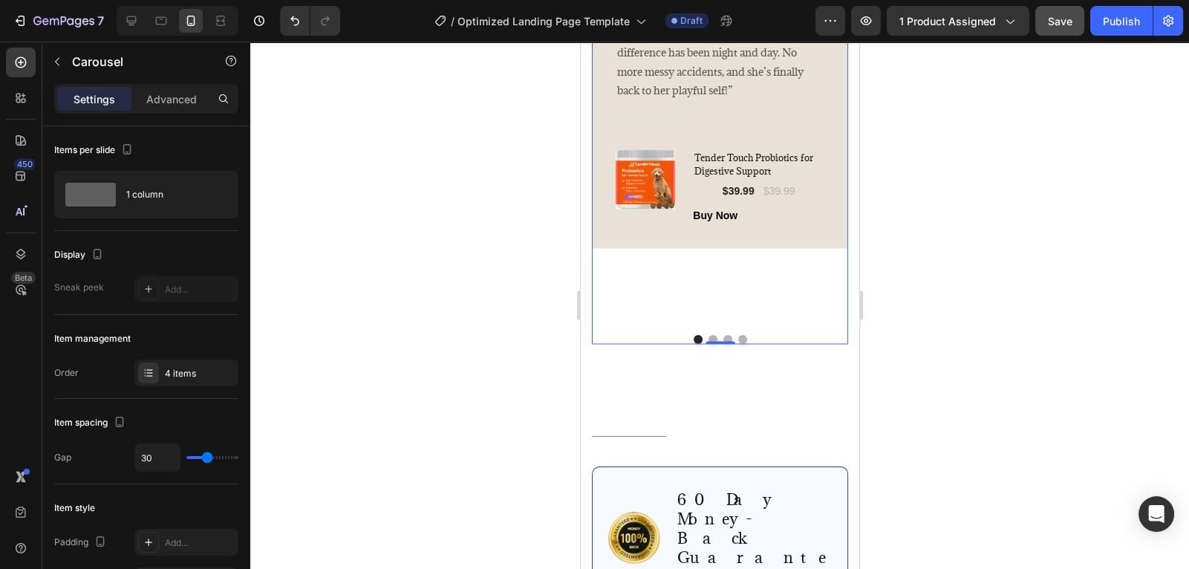
scroll to position [3299, 0]
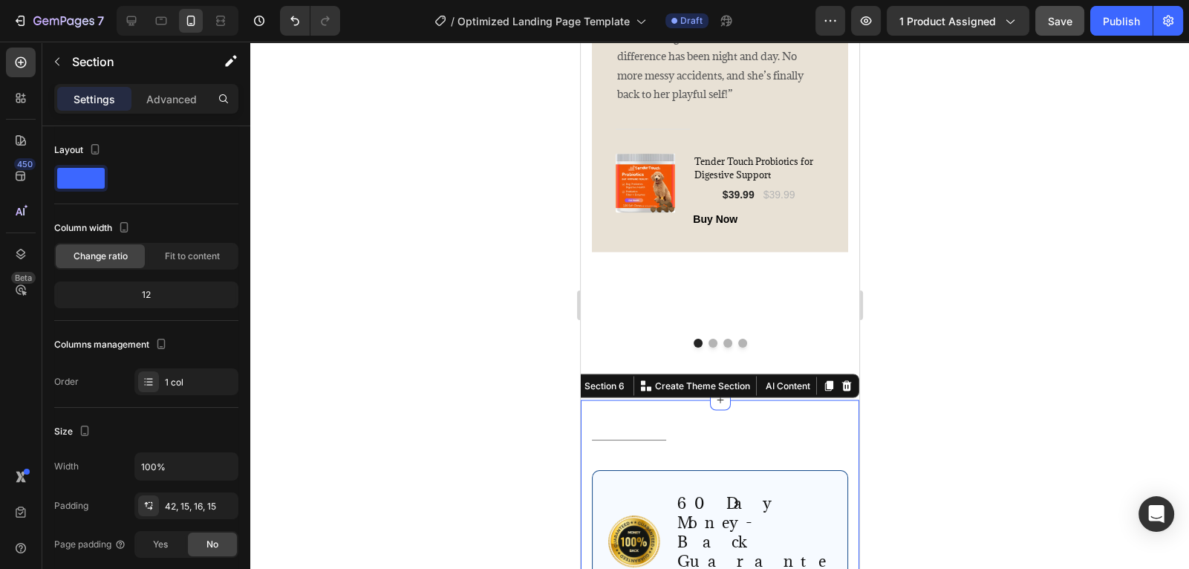
click at [882, 380] on div at bounding box center [719, 305] width 939 height 527
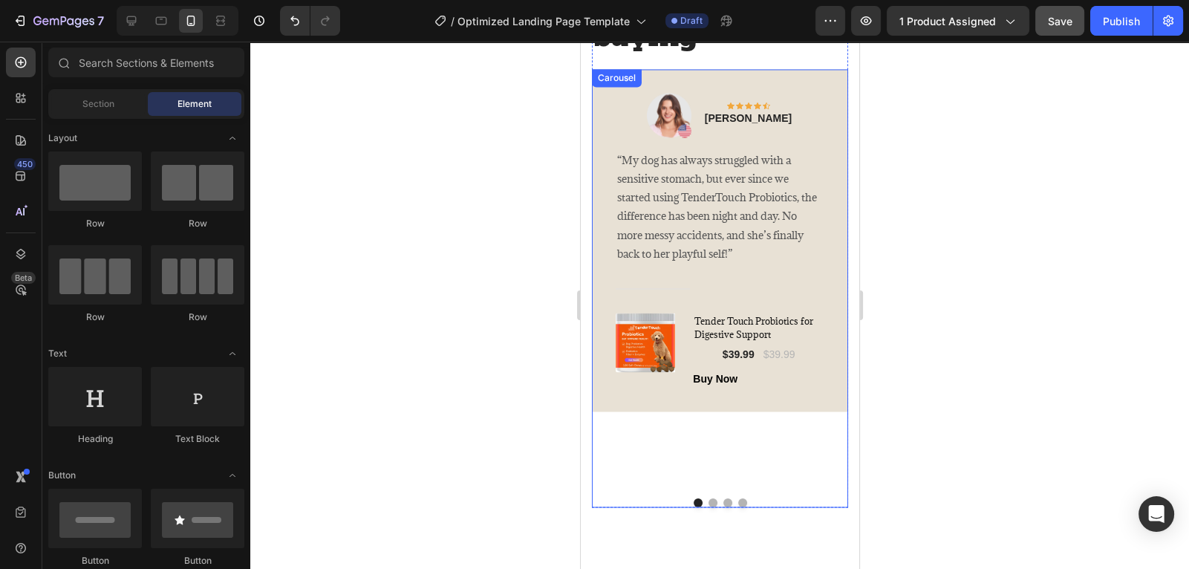
scroll to position [3144, 0]
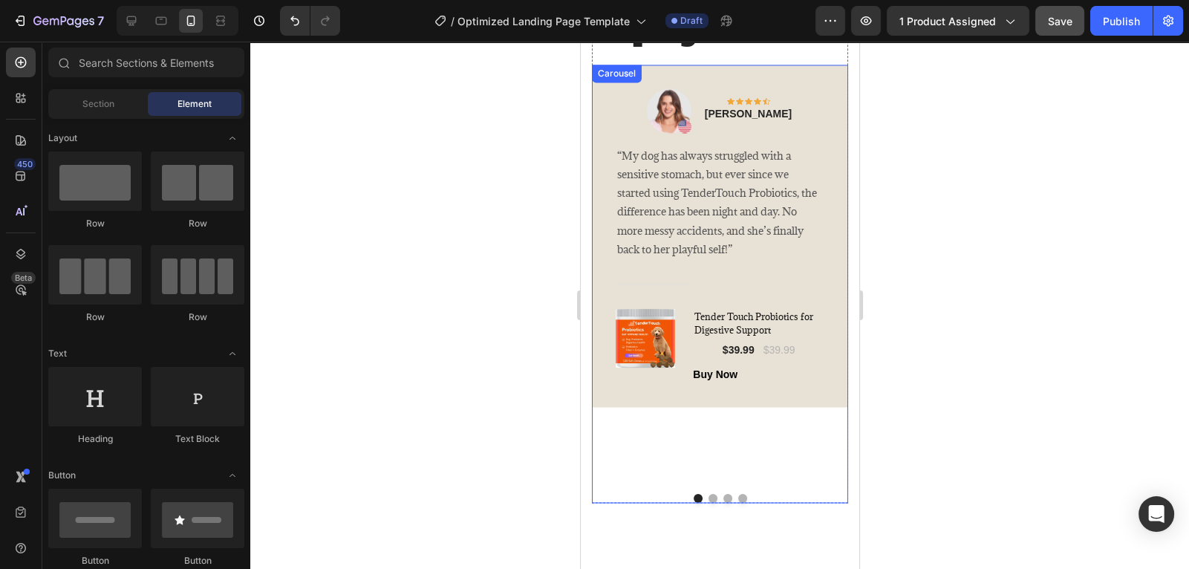
click at [715, 498] on button "Dot" at bounding box center [712, 498] width 9 height 9
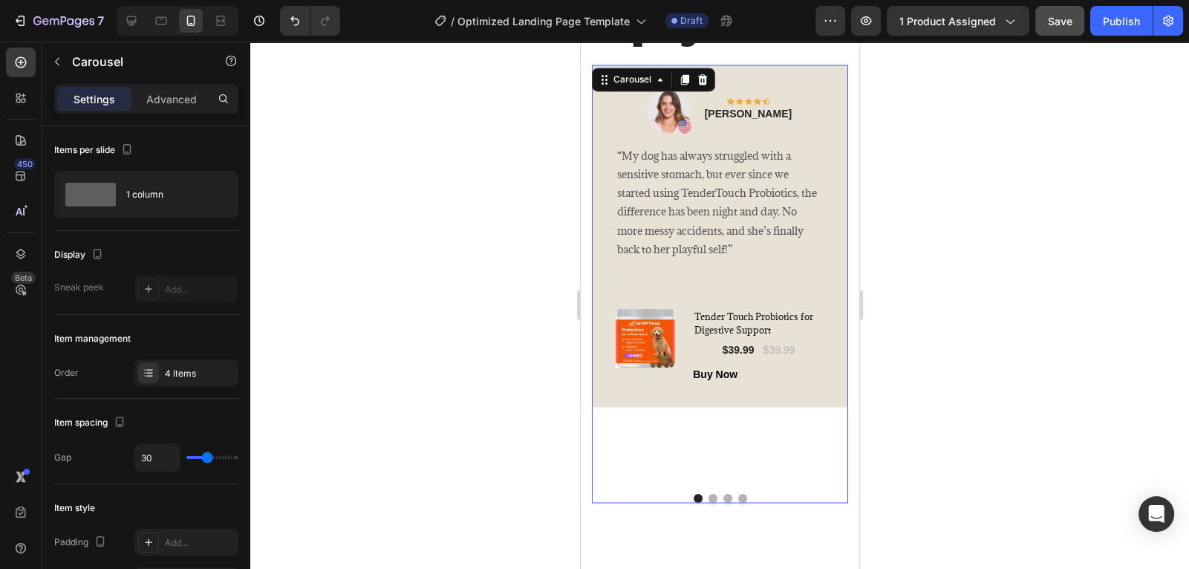
click at [729, 498] on button "Dot" at bounding box center [727, 498] width 9 height 9
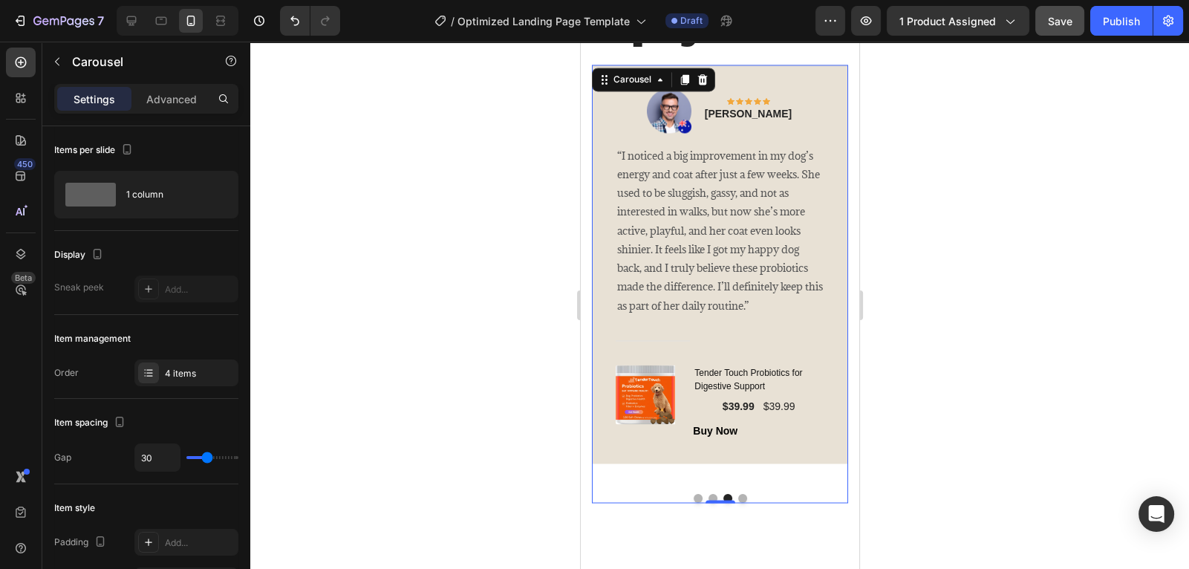
click at [701, 498] on button "Dot" at bounding box center [697, 498] width 9 height 9
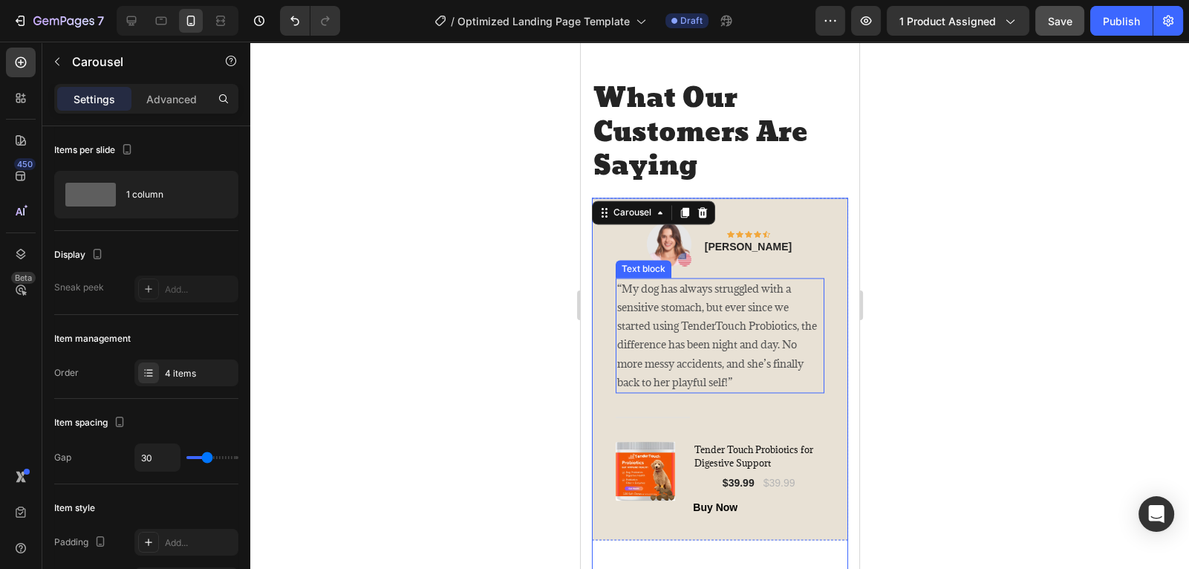
scroll to position [3018, 0]
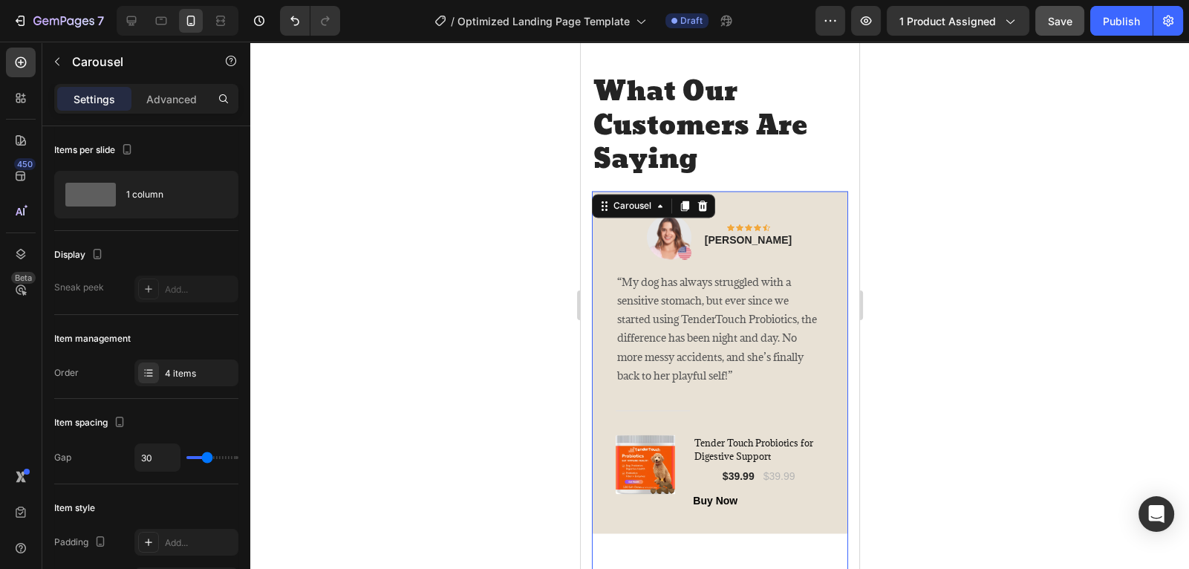
click at [512, 225] on div at bounding box center [719, 305] width 939 height 527
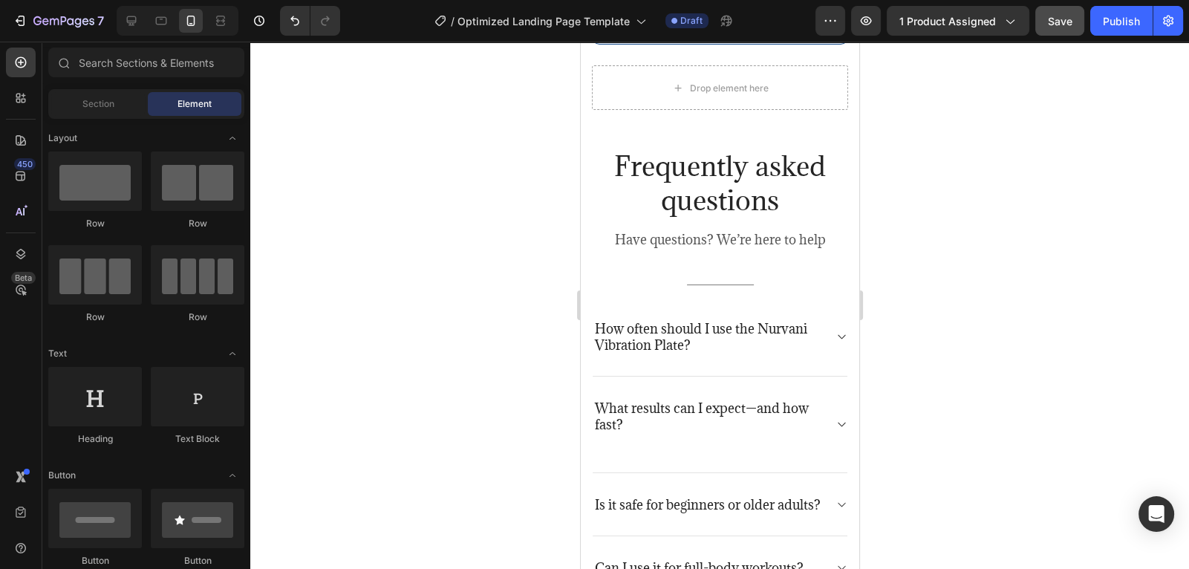
scroll to position [3576, 0]
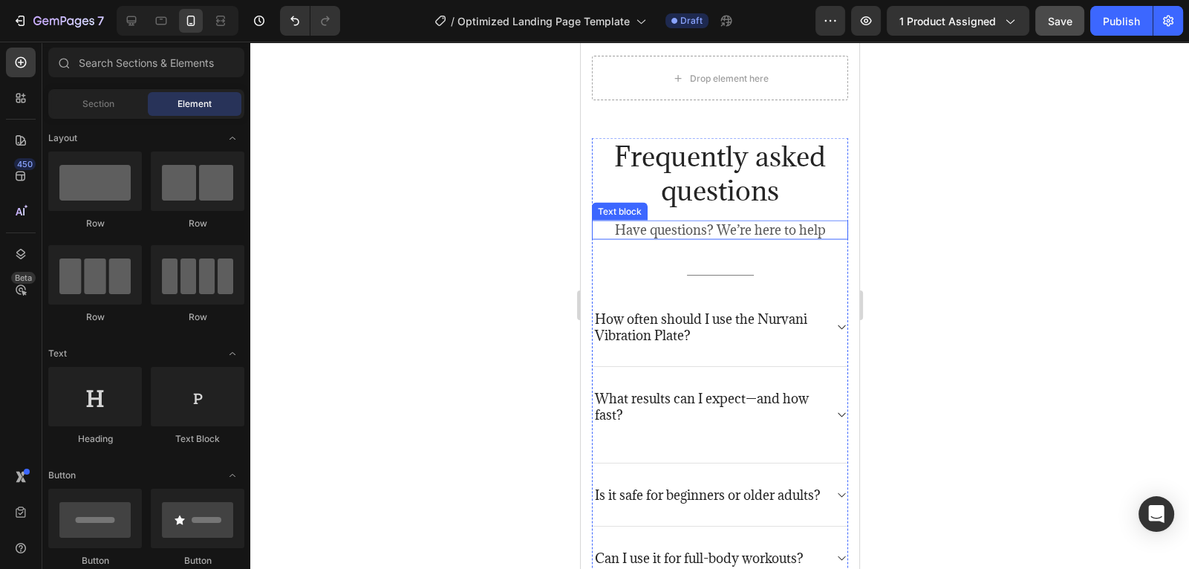
click at [755, 221] on p "Have questions? We’re here to help" at bounding box center [719, 229] width 253 height 16
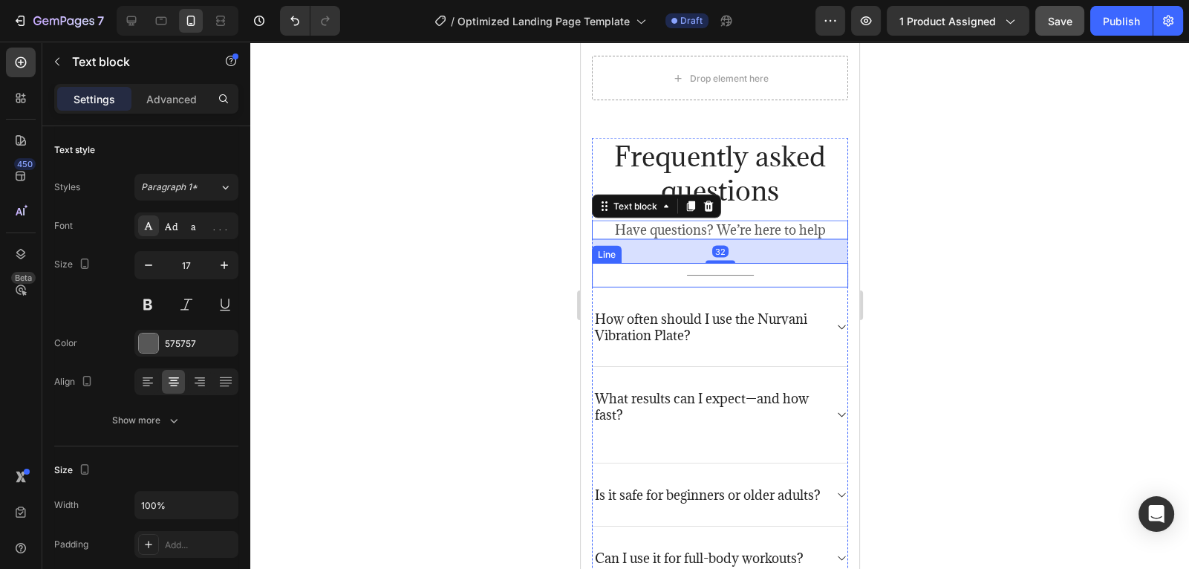
click at [754, 263] on div "Title Line" at bounding box center [719, 275] width 256 height 25
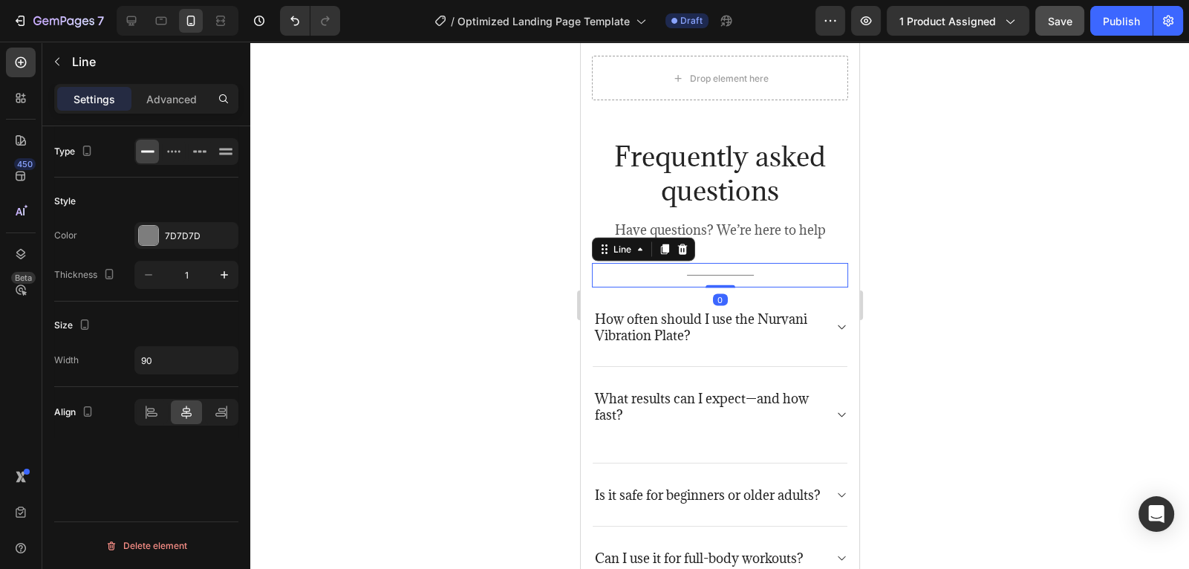
click at [919, 241] on div at bounding box center [719, 305] width 939 height 527
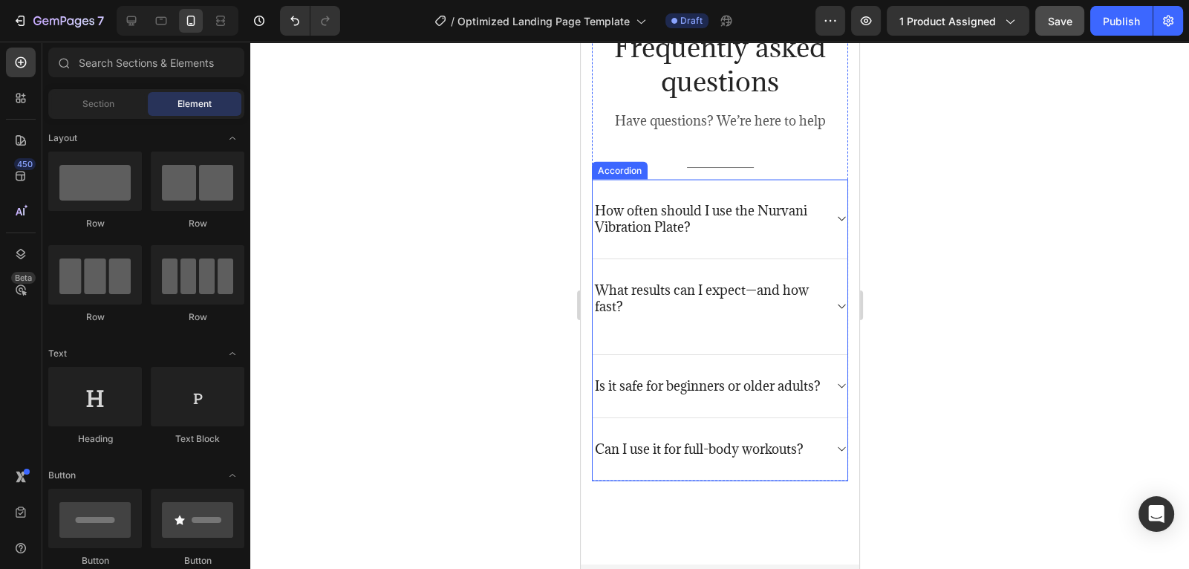
scroll to position [3637, 0]
click at [839, 222] on icon at bounding box center [840, 218] width 11 height 12
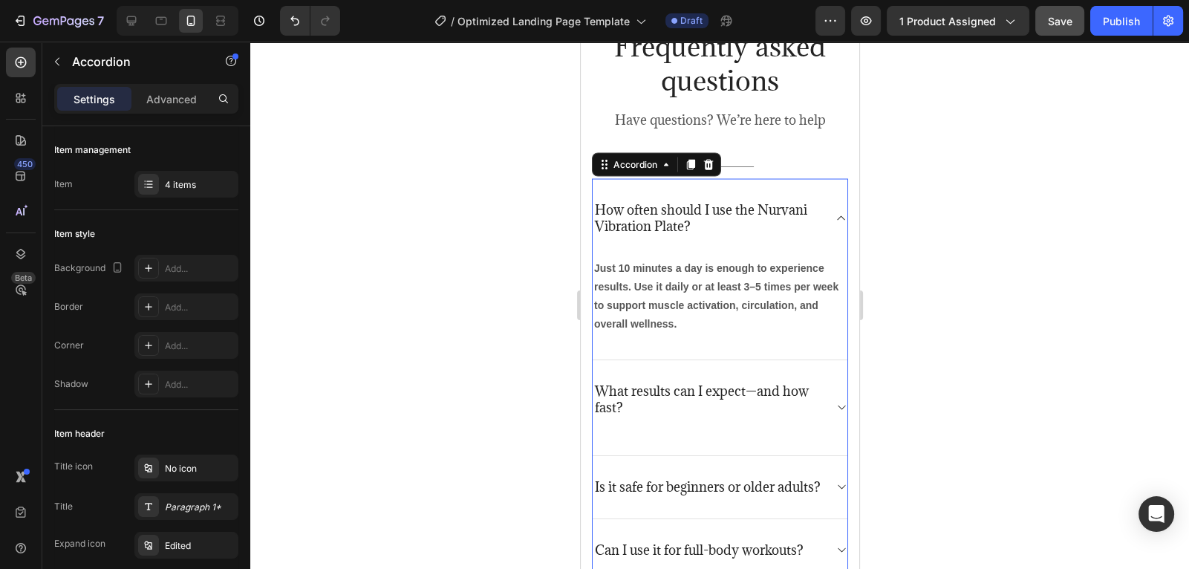
click at [750, 213] on p "How often should I use the Nurvani Vibration Plate?" at bounding box center [707, 218] width 227 height 33
click at [750, 214] on p "How often should I use the Nurvani Vibration Plate?" at bounding box center [707, 218] width 227 height 33
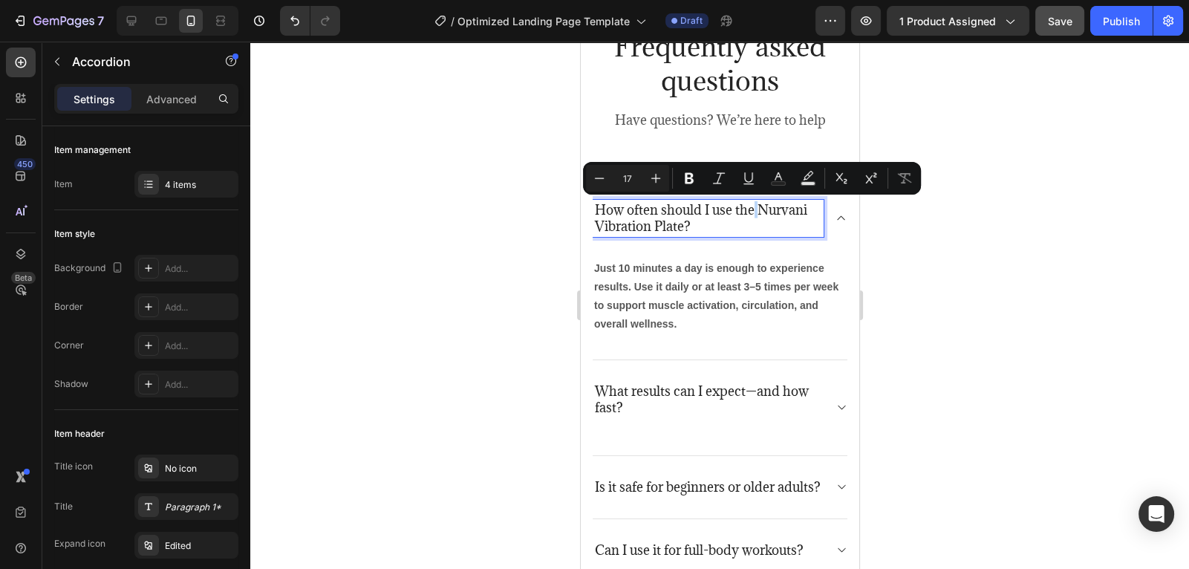
click at [741, 220] on p "How often should I use the Nurvani Vibration Plate?" at bounding box center [707, 218] width 227 height 33
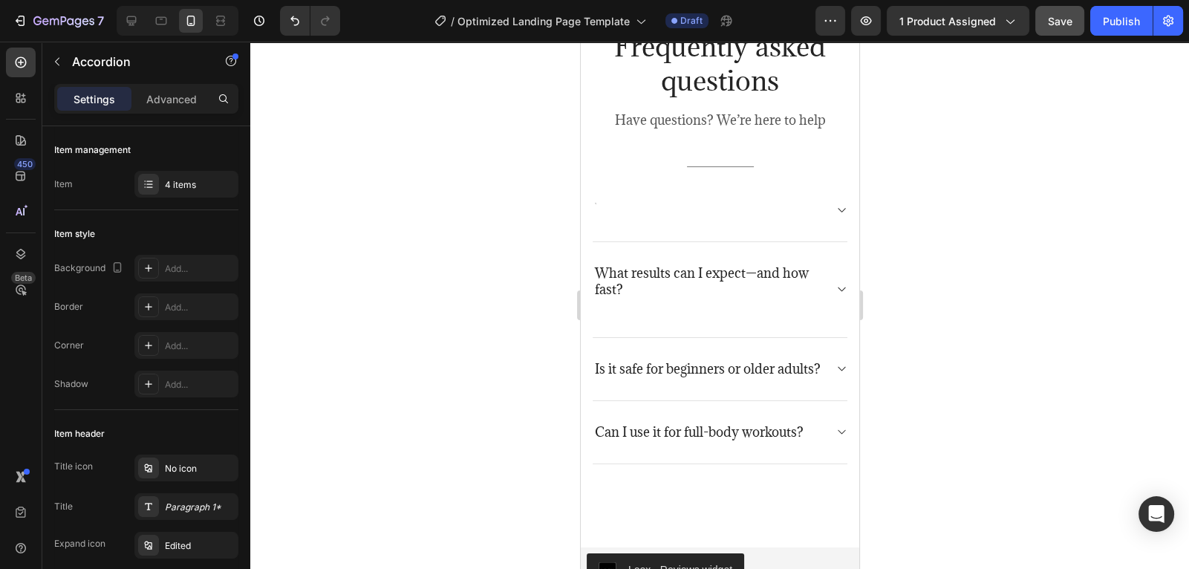
scroll to position [3633, 0]
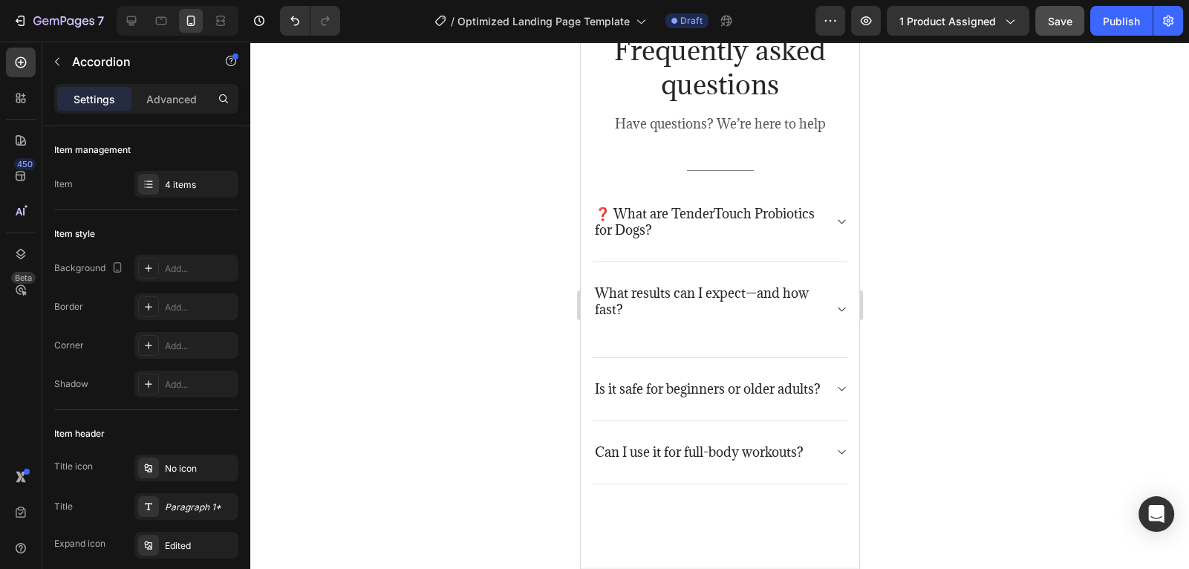
click at [608, 212] on p "❓ What are TenderTouch Probiotics for Dogs?" at bounding box center [707, 222] width 227 height 33
click at [596, 213] on p "What are TenderTouch Probiotics for Dogs?" at bounding box center [707, 222] width 227 height 33
click at [842, 221] on icon at bounding box center [840, 222] width 7 height 4
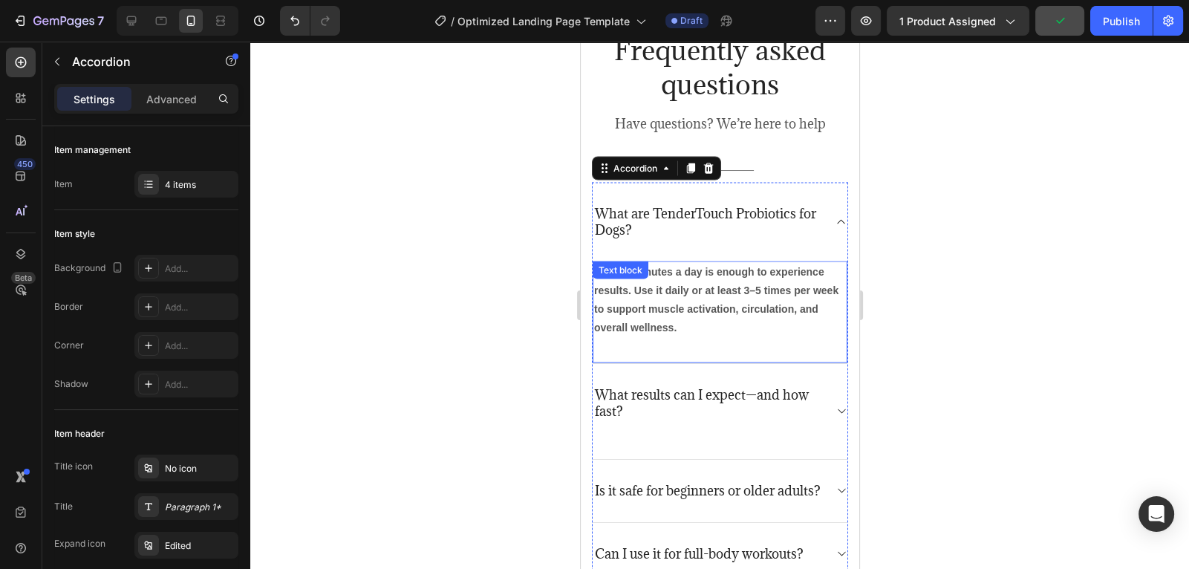
click at [676, 322] on p "Just 10 minutes a day is enough to experience results. Use it daily or at least…" at bounding box center [720, 300] width 252 height 75
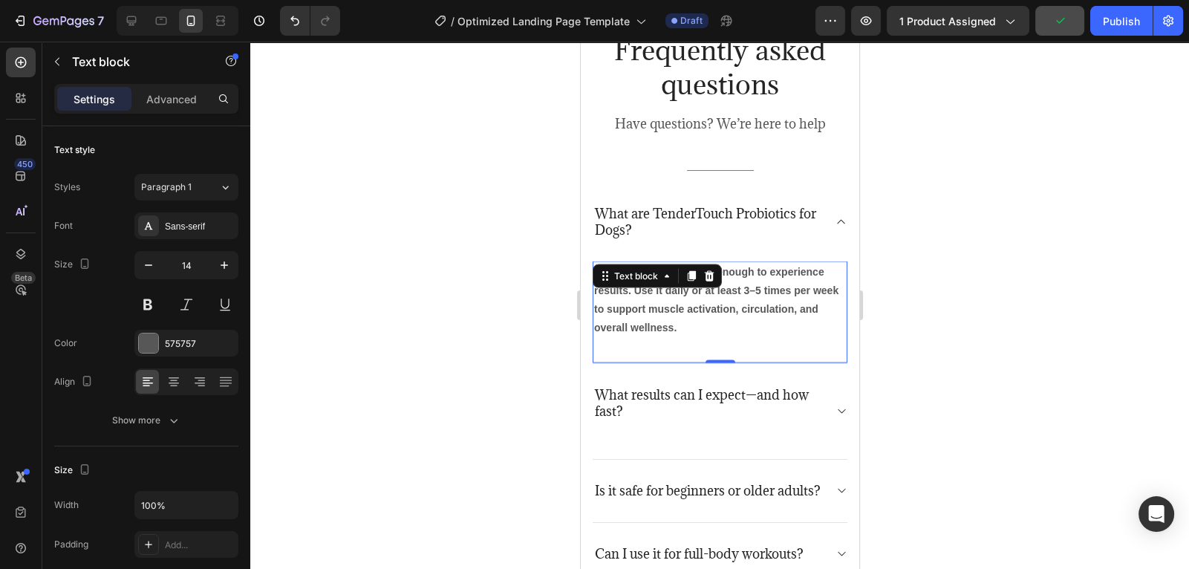
click at [678, 335] on p "Just 10 minutes a day is enough to experience results. Use it daily or at least…" at bounding box center [720, 300] width 252 height 75
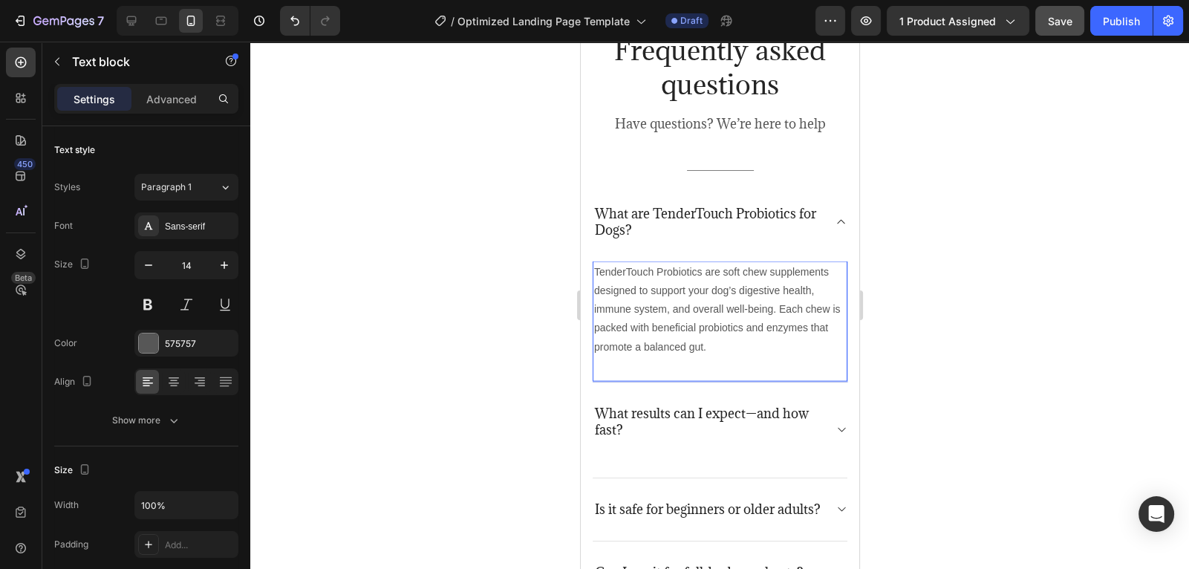
click at [745, 351] on p "TenderTouch Probiotics are soft chew supplements designed to support your dog’s…" at bounding box center [720, 310] width 252 height 94
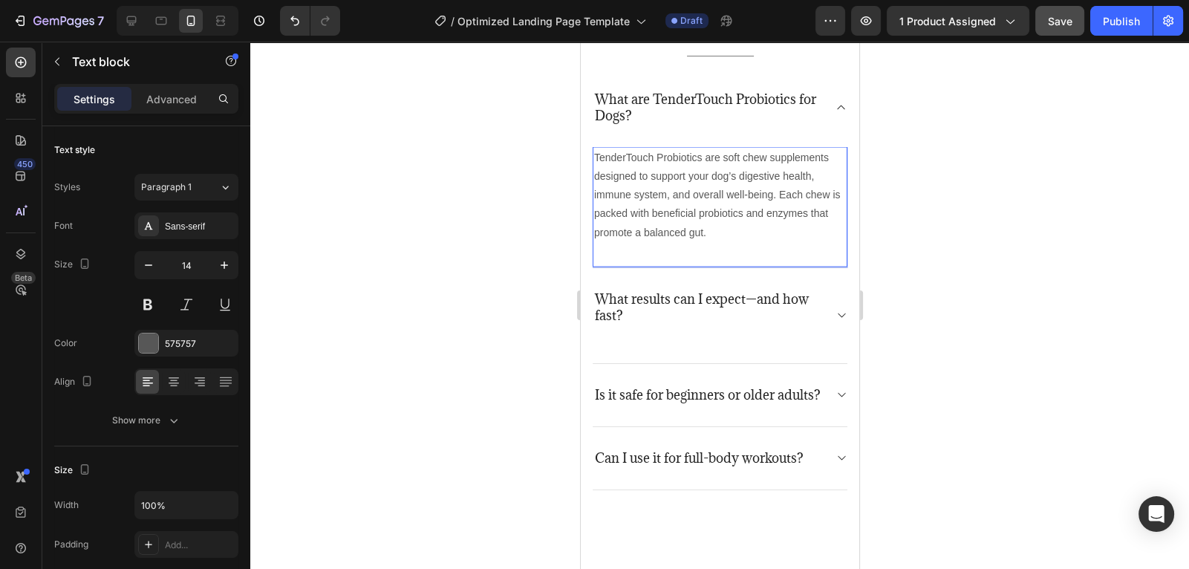
scroll to position [3764, 0]
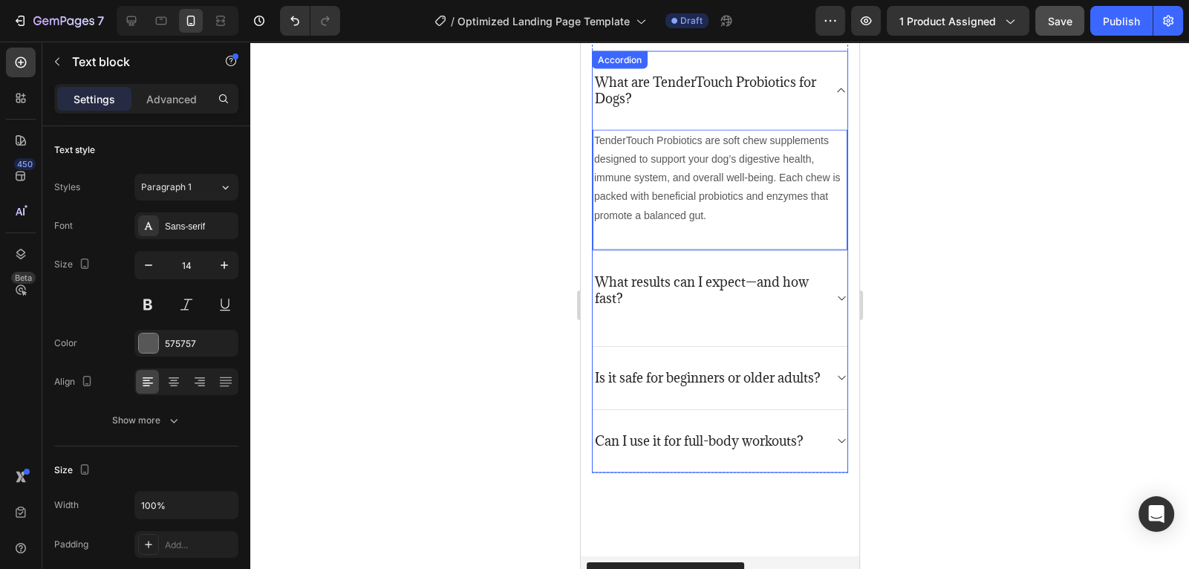
click at [650, 296] on p "What results can I expect—and how fast?" at bounding box center [707, 290] width 227 height 33
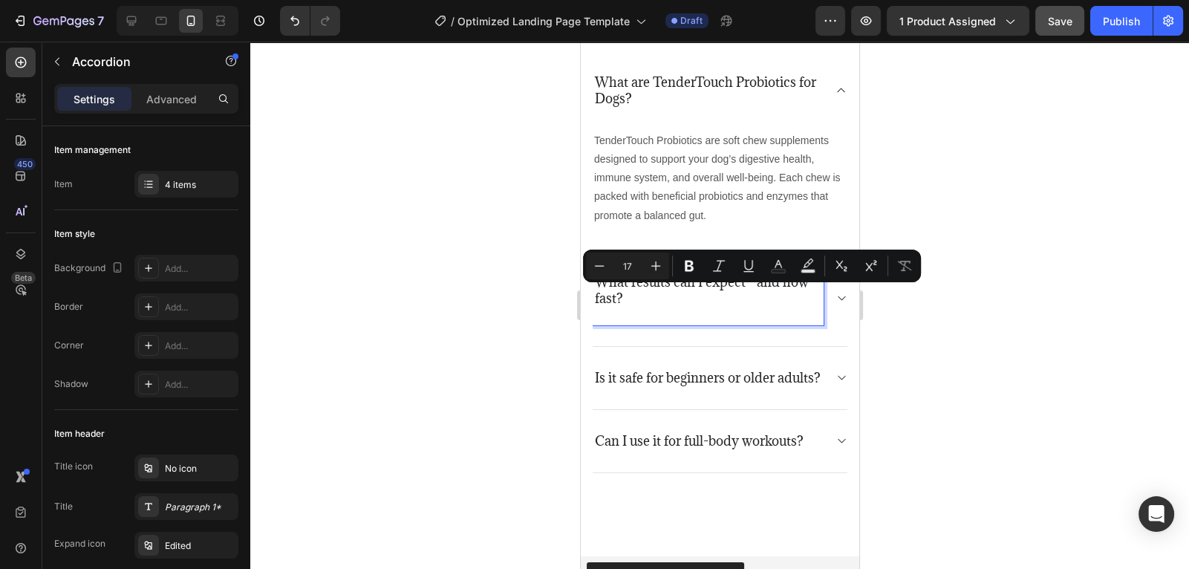
click at [598, 289] on p "What results can I expect—and how fast?" at bounding box center [707, 290] width 227 height 33
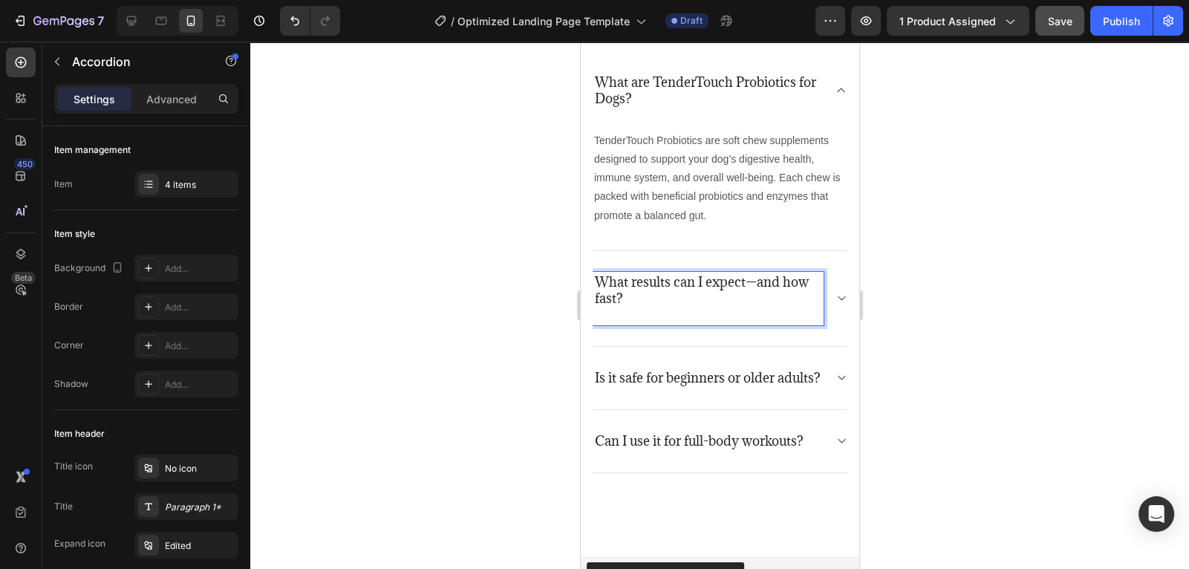
click at [598, 289] on p "What results can I expect—and how fast?" at bounding box center [707, 290] width 227 height 33
drag, startPoint x: 599, startPoint y: 286, endPoint x: 621, endPoint y: 298, distance: 25.3
click at [621, 298] on p "What results can I expect—and how fast?" at bounding box center [707, 290] width 227 height 33
drag, startPoint x: 621, startPoint y: 298, endPoint x: 595, endPoint y: 282, distance: 30.7
click at [595, 282] on p "What results can I expect—and how fast?" at bounding box center [707, 290] width 227 height 33
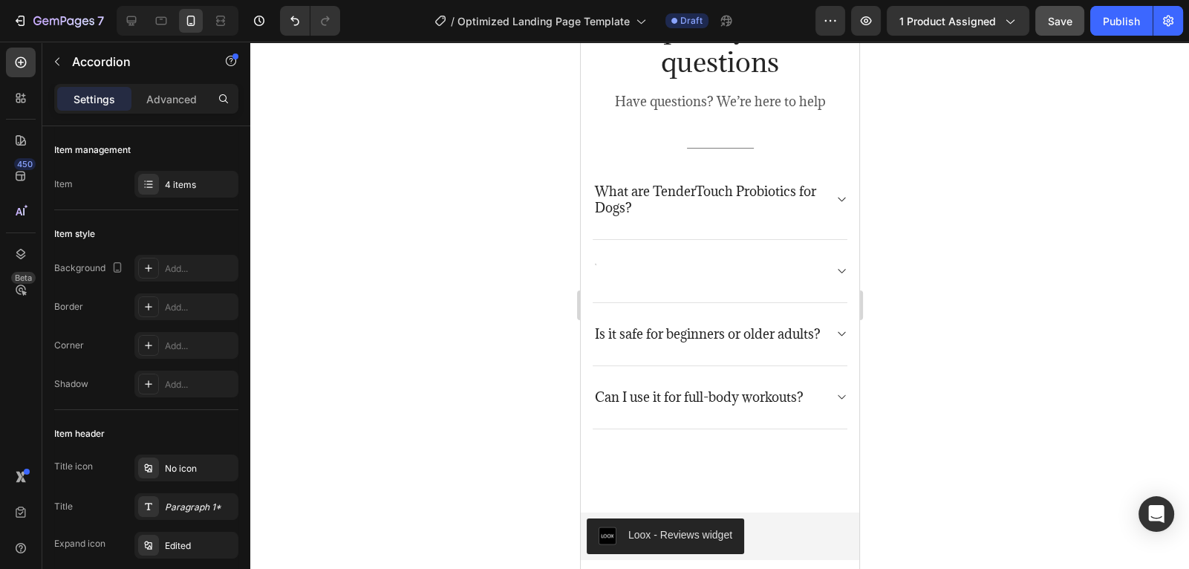
scroll to position [3640, 0]
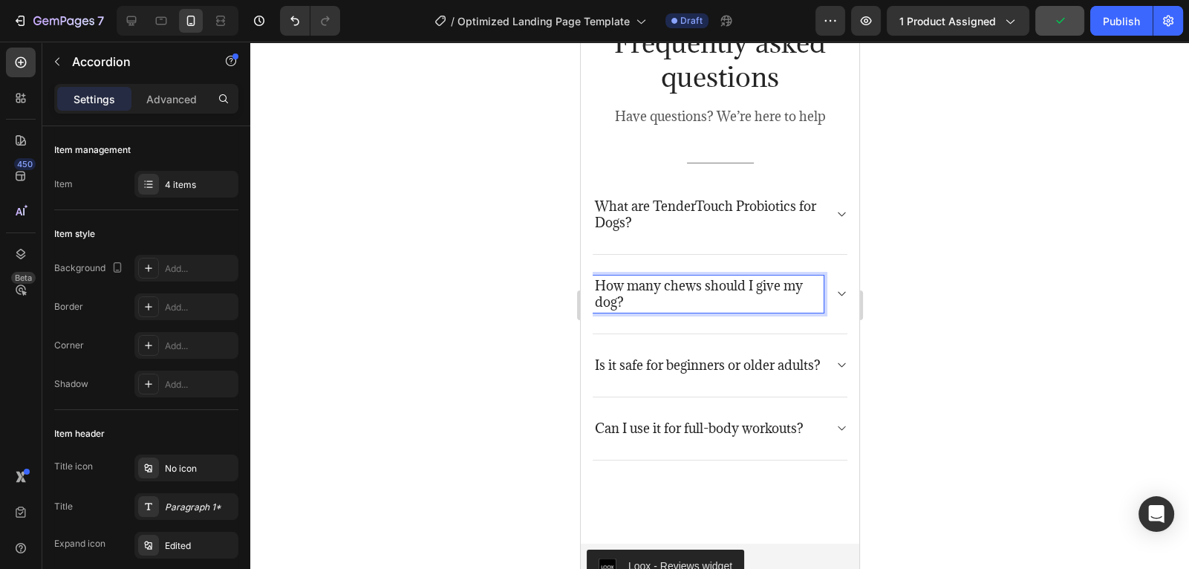
click at [837, 298] on icon at bounding box center [840, 294] width 11 height 12
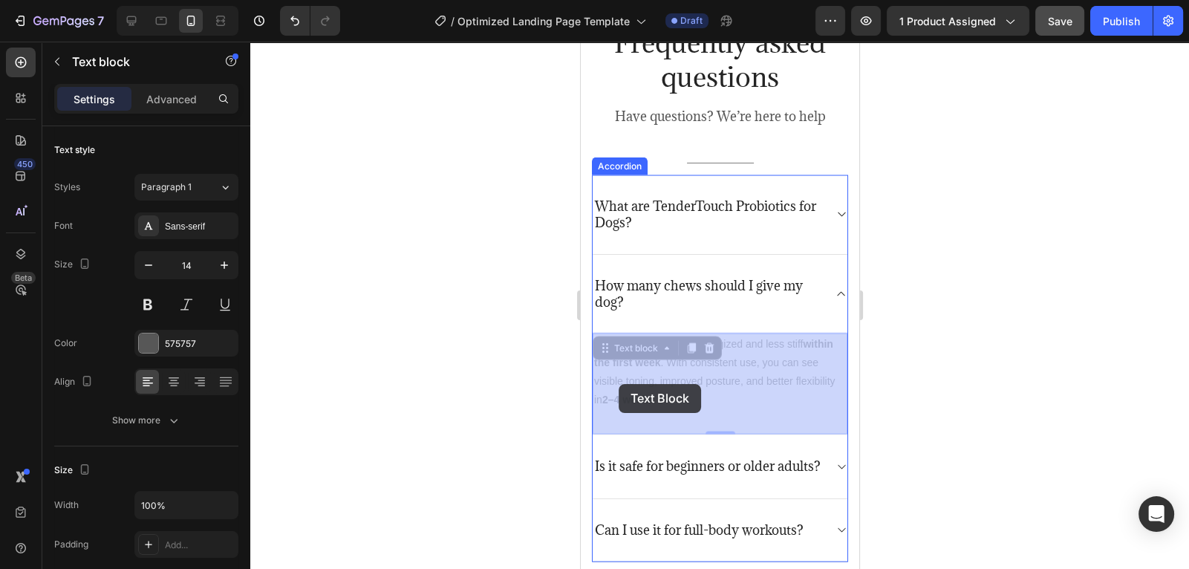
drag, startPoint x: 659, startPoint y: 403, endPoint x: 644, endPoint y: 394, distance: 17.3
drag, startPoint x: 656, startPoint y: 399, endPoint x: 603, endPoint y: 344, distance: 76.2
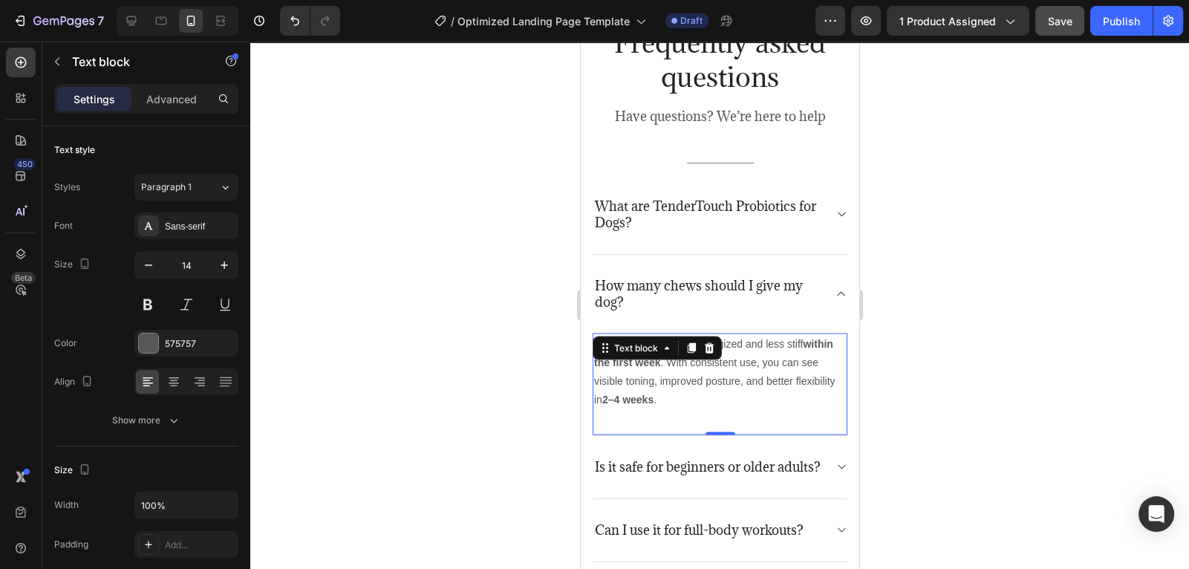
click at [657, 399] on p "Many users feel more energized and less stiff within the first week . With cons…" at bounding box center [720, 372] width 252 height 75
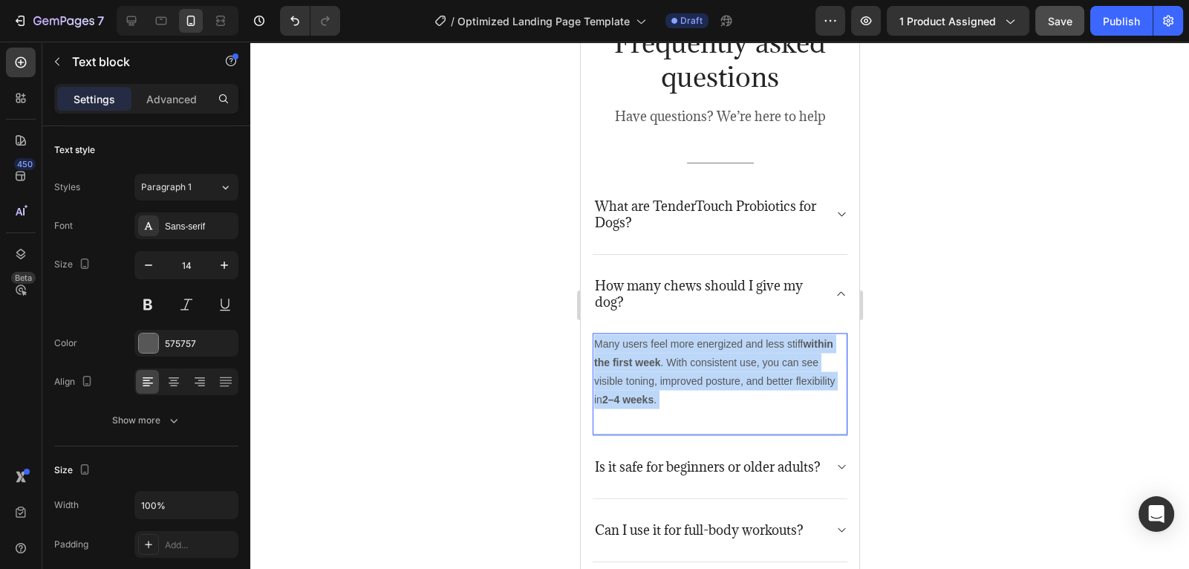
drag, startPoint x: 657, startPoint y: 399, endPoint x: 598, endPoint y: 339, distance: 84.6
click at [598, 339] on p "Many users feel more energized and less stiff within the first week . With cons…" at bounding box center [720, 372] width 252 height 75
drag, startPoint x: 599, startPoint y: 342, endPoint x: 666, endPoint y: 403, distance: 91.0
click at [666, 403] on p "Many users feel more energized and less stiff within the first week . With cons…" at bounding box center [720, 372] width 252 height 75
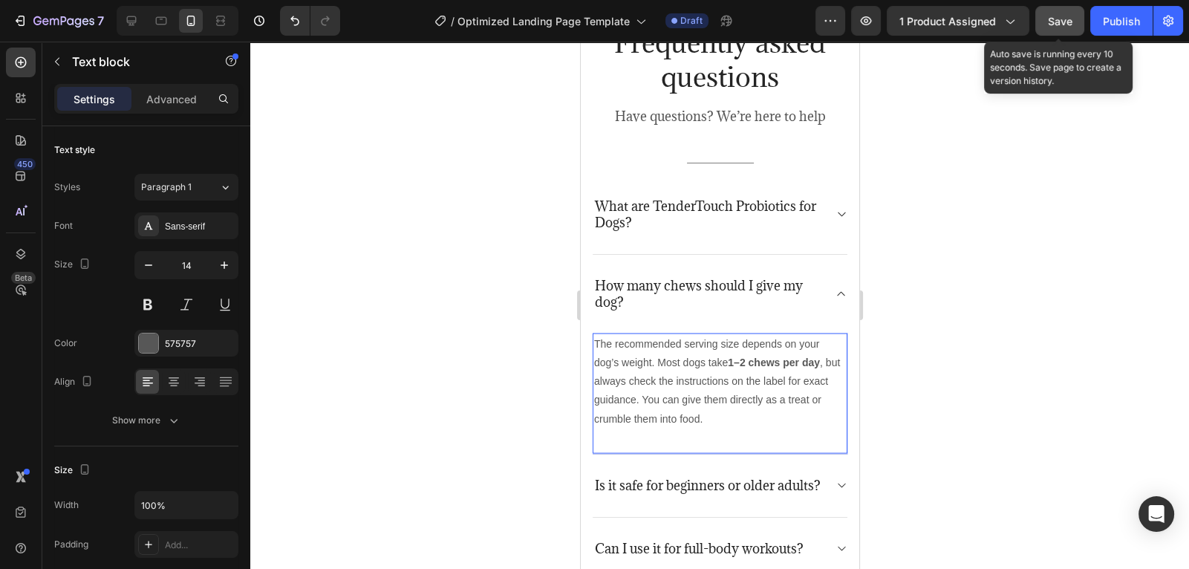
click at [1068, 31] on button "Save" at bounding box center [1060, 21] width 49 height 30
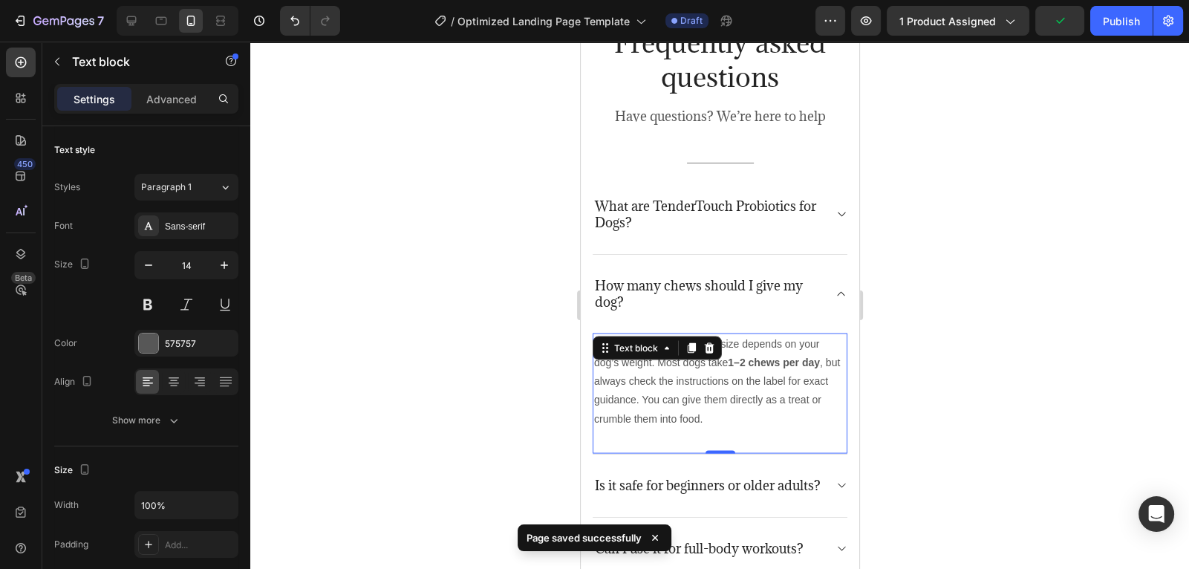
click at [908, 385] on div at bounding box center [719, 305] width 939 height 527
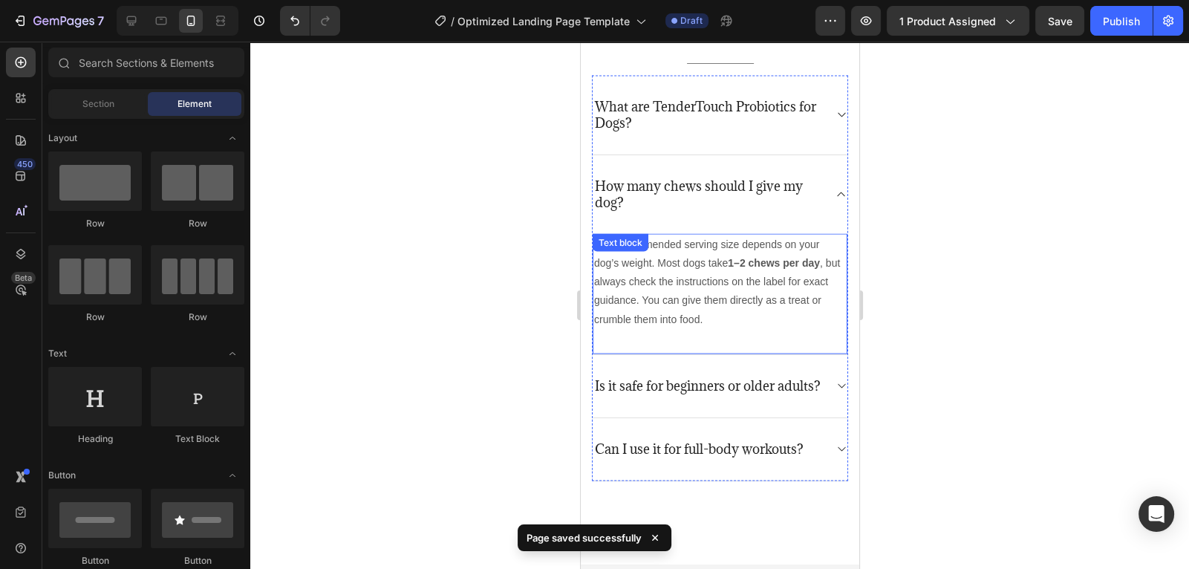
scroll to position [3734, 0]
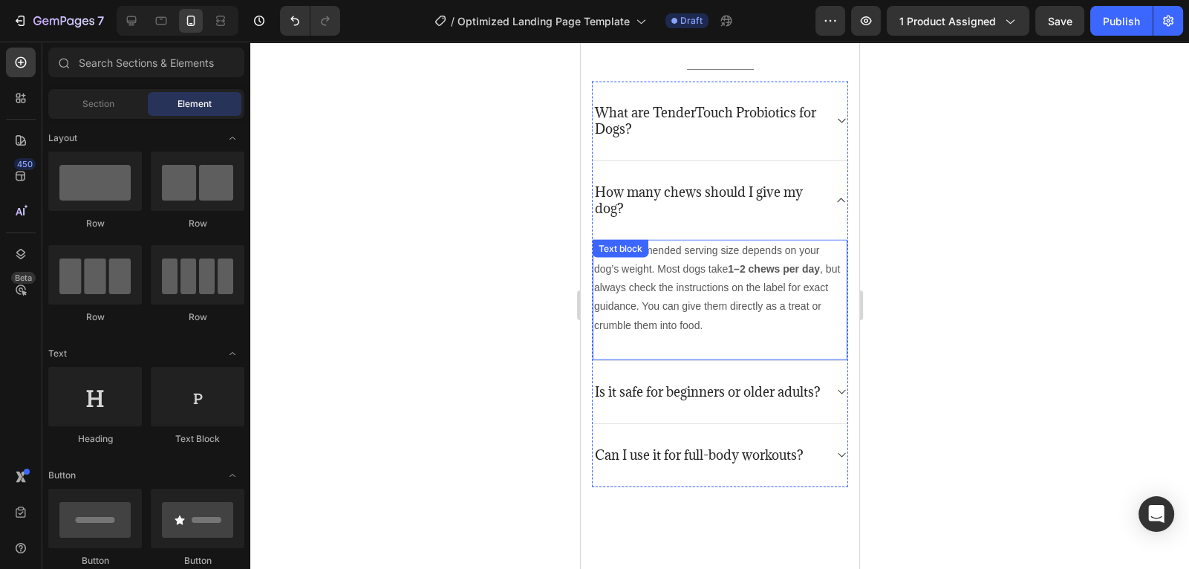
click at [706, 321] on p "The recommended serving size depends on your dog’s weight. Most dogs take 1–2 c…" at bounding box center [720, 288] width 252 height 94
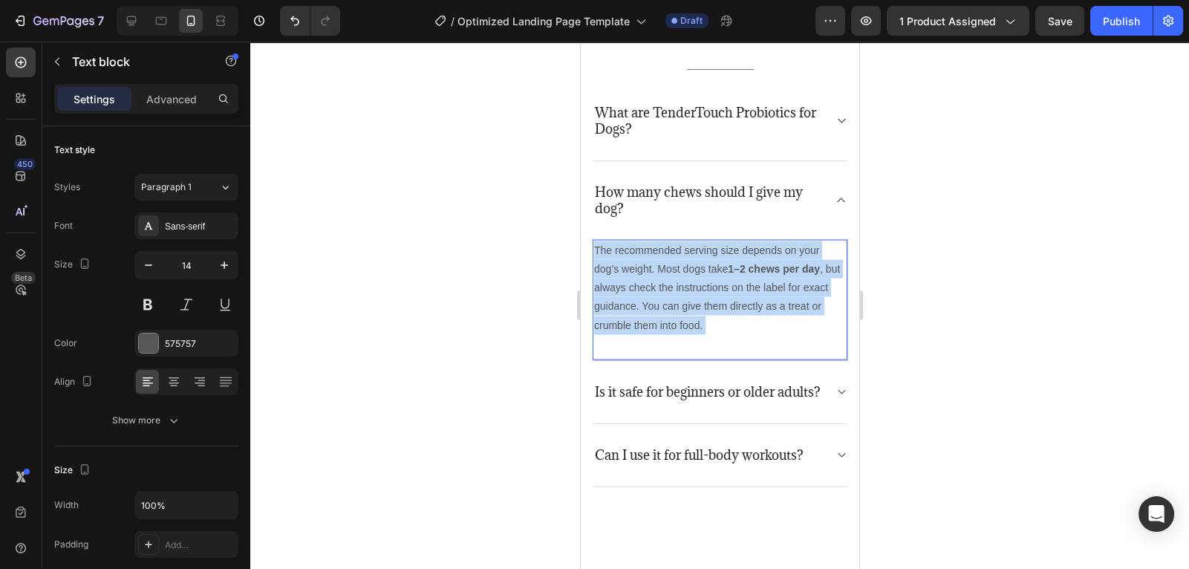
drag, startPoint x: 704, startPoint y: 322, endPoint x: 655, endPoint y: 323, distance: 49.1
click at [655, 323] on p "The recommended serving size depends on your dog’s weight. Most dogs take 1–2 c…" at bounding box center [720, 288] width 252 height 94
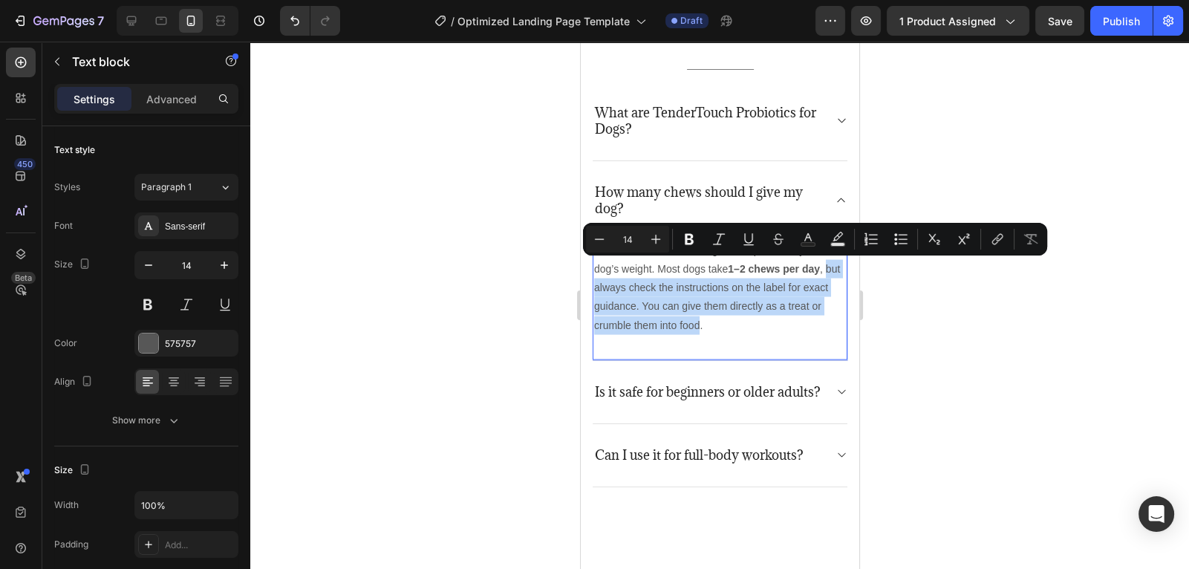
drag, startPoint x: 701, startPoint y: 325, endPoint x: 830, endPoint y: 269, distance: 140.8
click at [830, 269] on p "The recommended serving size depends on your dog’s weight. Most dogs take 1–2 c…" at bounding box center [720, 288] width 252 height 94
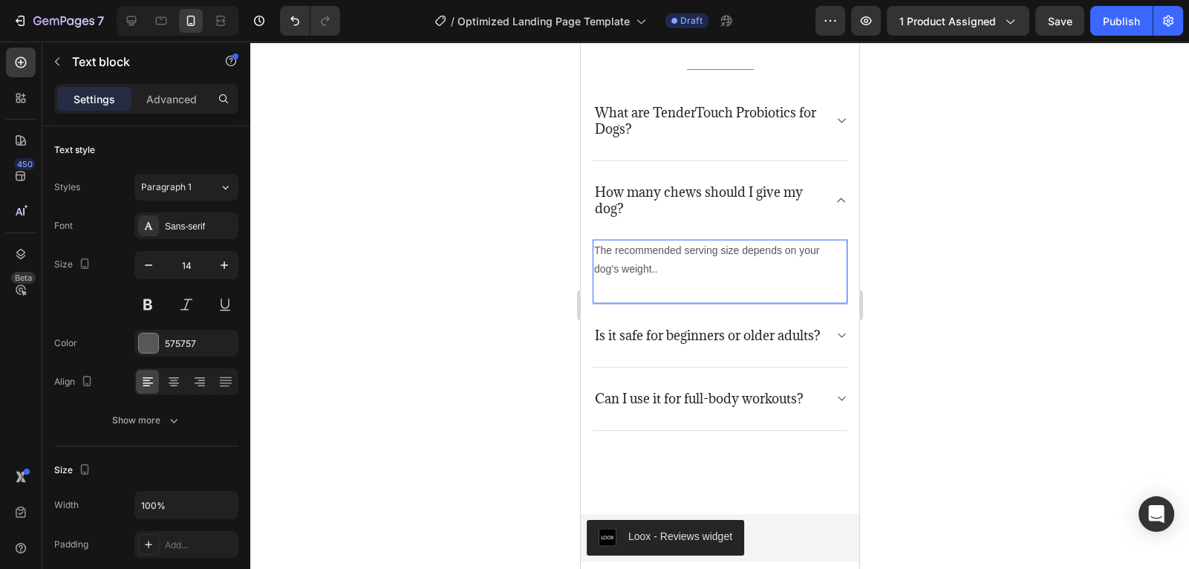
click at [723, 264] on p "The recommended serving size depends on your dog’s weight.." at bounding box center [720, 259] width 252 height 37
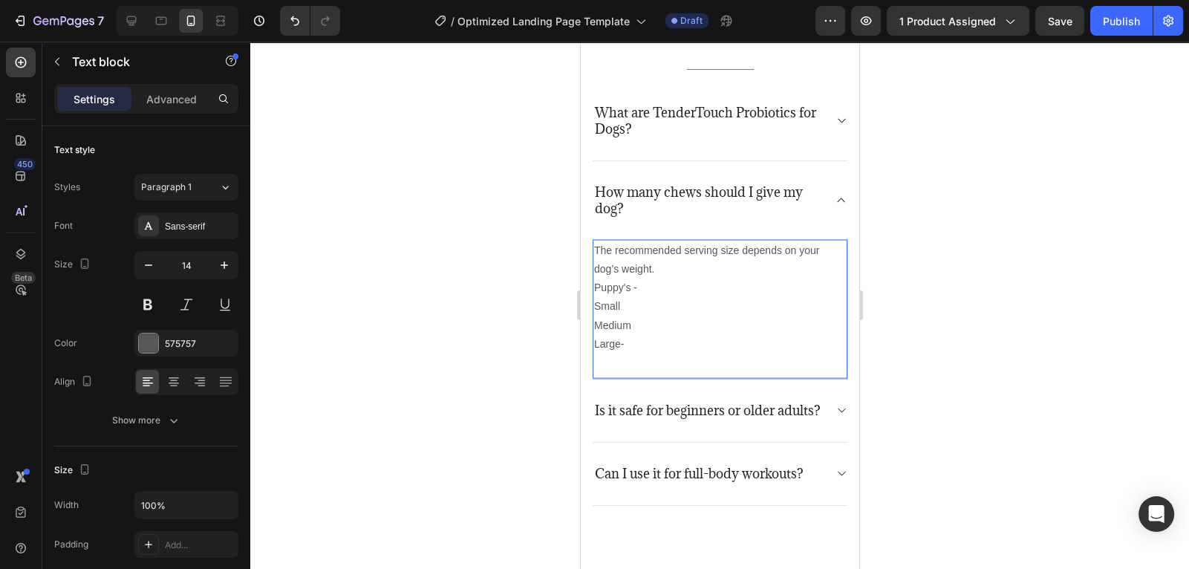
click at [640, 324] on p "Medium" at bounding box center [720, 325] width 252 height 19
click at [629, 305] on p "Small" at bounding box center [720, 306] width 252 height 19
click at [652, 285] on p "Puppy's -" at bounding box center [720, 288] width 252 height 19
click at [633, 287] on p "Puppy's -" at bounding box center [720, 288] width 252 height 19
click at [619, 306] on p "Small-" at bounding box center [720, 306] width 252 height 19
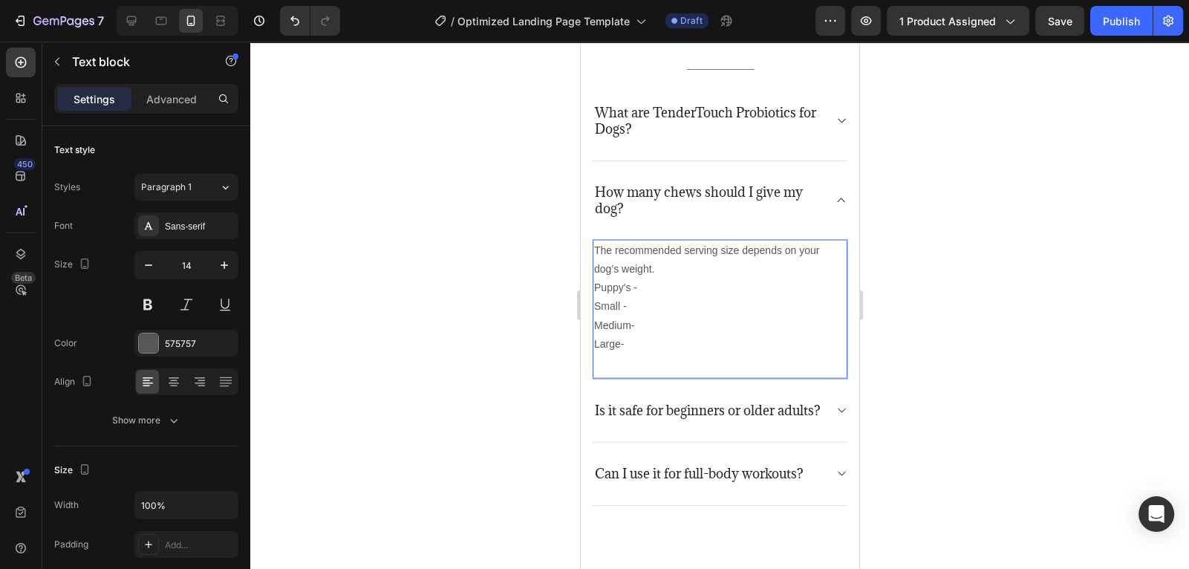
click at [630, 326] on p "Medium-" at bounding box center [720, 325] width 252 height 19
click at [620, 342] on p "Large-" at bounding box center [720, 344] width 252 height 19
click at [678, 287] on p "Puppy's -" at bounding box center [720, 288] width 252 height 19
click at [652, 306] on p "Small -" at bounding box center [720, 306] width 252 height 19
click at [658, 326] on p "Medium -" at bounding box center [720, 325] width 252 height 19
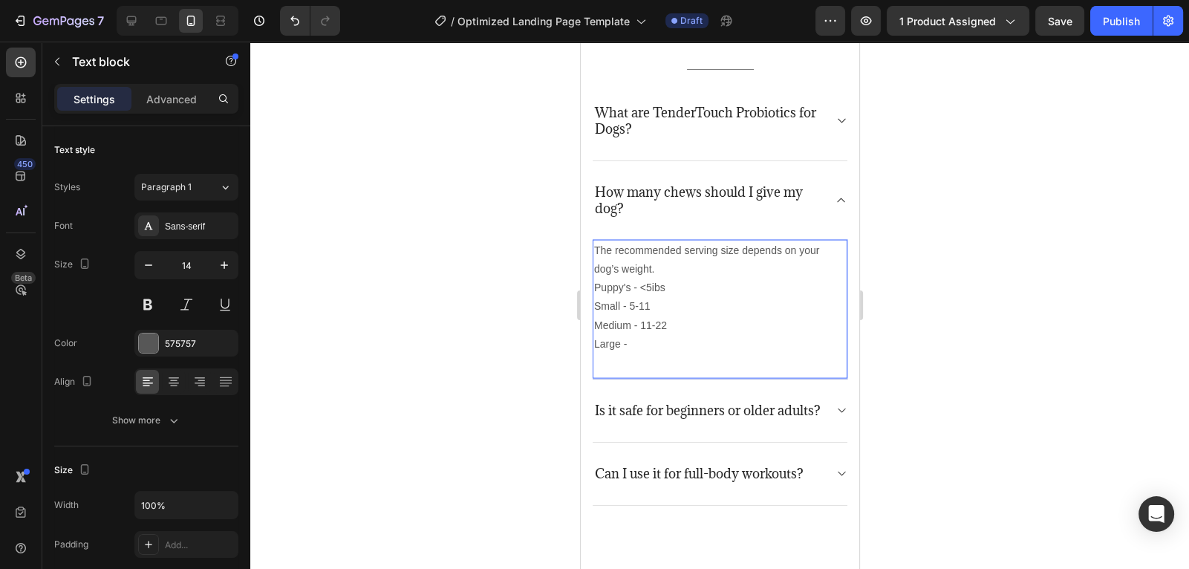
click at [638, 345] on p "Large -" at bounding box center [720, 344] width 252 height 19
click at [706, 281] on p "Puppy's - <5ibs" at bounding box center [720, 288] width 252 height 19
click at [687, 307] on p "Small - 5-11" at bounding box center [720, 306] width 252 height 19
click at [681, 328] on p "Medium - 11-22" at bounding box center [720, 325] width 252 height 19
click at [672, 348] on p "Large - 22>[MEDICAL_DATA]" at bounding box center [720, 344] width 252 height 19
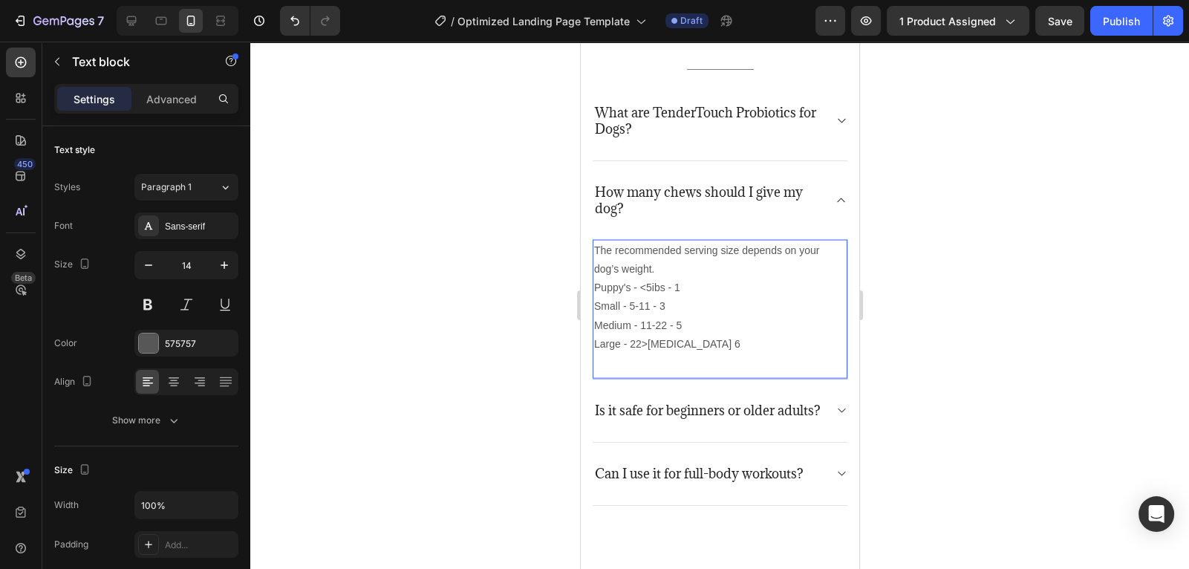
click at [662, 343] on p "Large - 22>[MEDICAL_DATA] 6" at bounding box center [720, 344] width 252 height 19
click at [663, 342] on p "Large - 22>[MEDICAL_DATA]- 6" at bounding box center [720, 344] width 252 height 19
click at [660, 345] on p "Large - 22>[MEDICAL_DATA]- 6" at bounding box center [720, 344] width 252 height 19
click at [648, 342] on p "Large - 22>[MEDICAL_DATA] - 6" at bounding box center [720, 344] width 252 height 19
click at [659, 344] on p "Large - 22>bs - 6" at bounding box center [720, 344] width 252 height 19
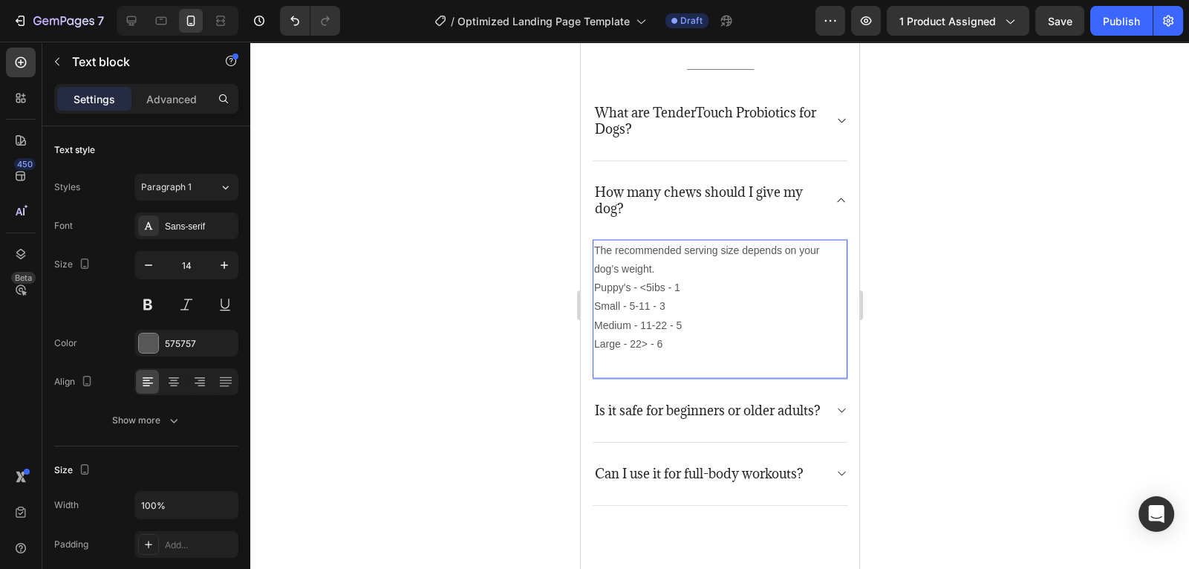
click at [631, 342] on p "Large - 22> - 6" at bounding box center [720, 344] width 252 height 19
click at [654, 343] on p "Large - >22> - 6" at bounding box center [720, 344] width 252 height 19
click at [674, 341] on p "Large - >22 - 6" at bounding box center [720, 344] width 252 height 19
click at [672, 343] on p "Large - >22 - 6 chew" at bounding box center [720, 344] width 252 height 19
click at [699, 342] on p "Large - >22 - 6 Chew" at bounding box center [720, 344] width 252 height 19
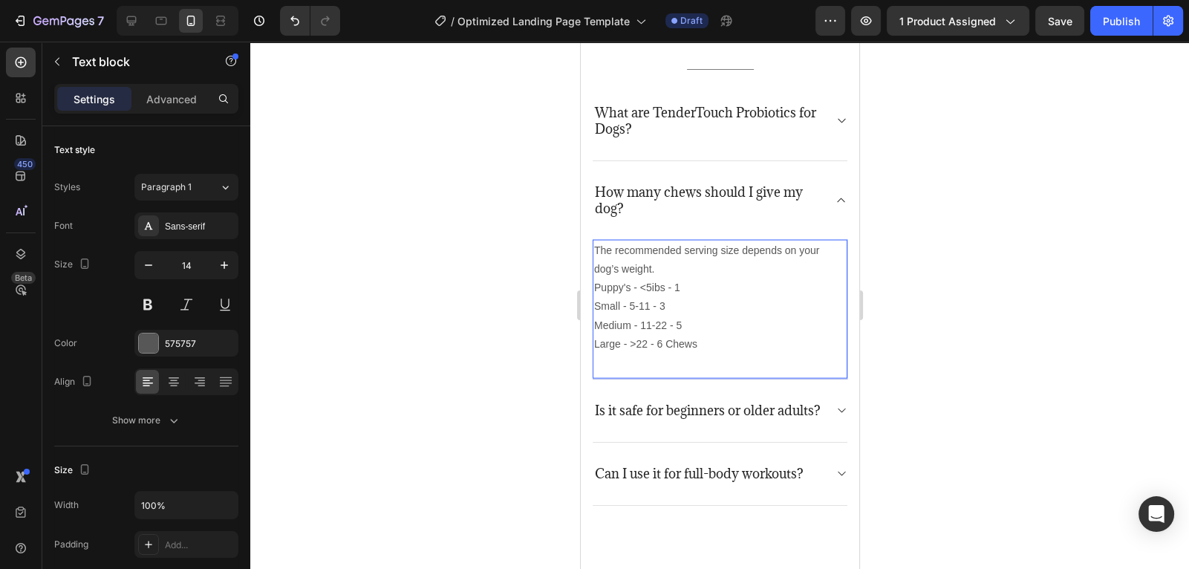
click at [695, 321] on p "Medium - 11-22 - 5" at bounding box center [720, 325] width 252 height 19
click at [688, 301] on p "Small - 5-11 - 3" at bounding box center [720, 306] width 252 height 19
click at [695, 283] on p "Puppy's - <5ibs - 1" at bounding box center [720, 288] width 252 height 19
click at [647, 287] on p "Puppy's - <5ibs - 1 Chews" at bounding box center [720, 288] width 252 height 19
click at [663, 290] on p "Puppy's - <5ibs - 1 Chews" at bounding box center [720, 288] width 252 height 19
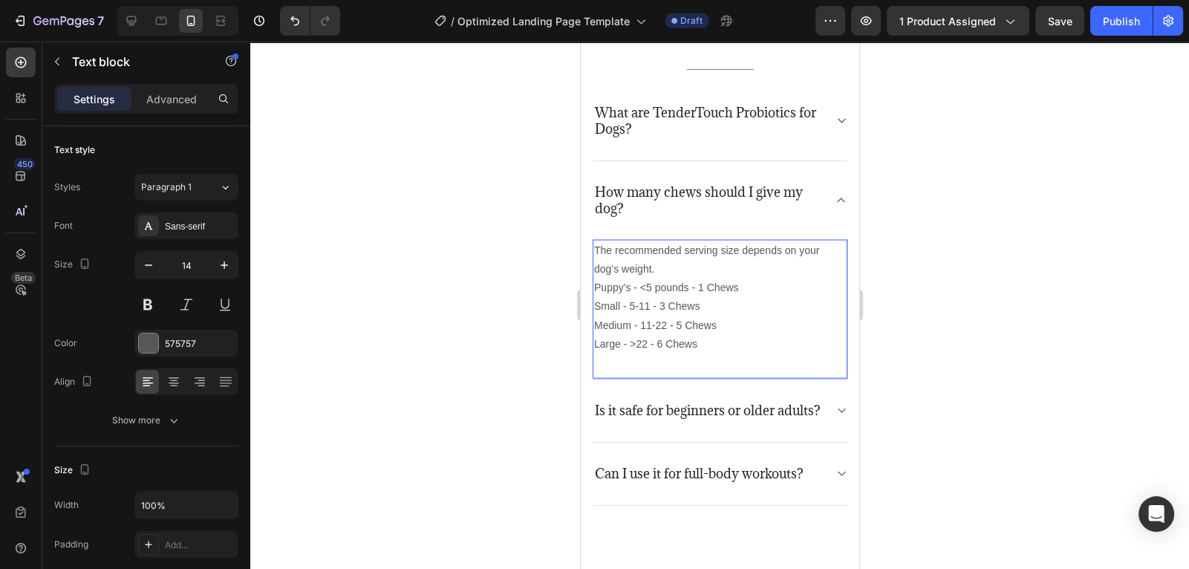
click at [649, 305] on p "Small - 5-11 - 3 Chews" at bounding box center [720, 306] width 252 height 19
click at [649, 305] on p "Small - 5-11pounds - 3 Chews" at bounding box center [720, 306] width 252 height 19
click at [664, 327] on p "Medium - 11-22 - 5 Chews" at bounding box center [720, 325] width 252 height 19
click at [647, 342] on p "Large - >22 - 6 Chews" at bounding box center [720, 344] width 252 height 19
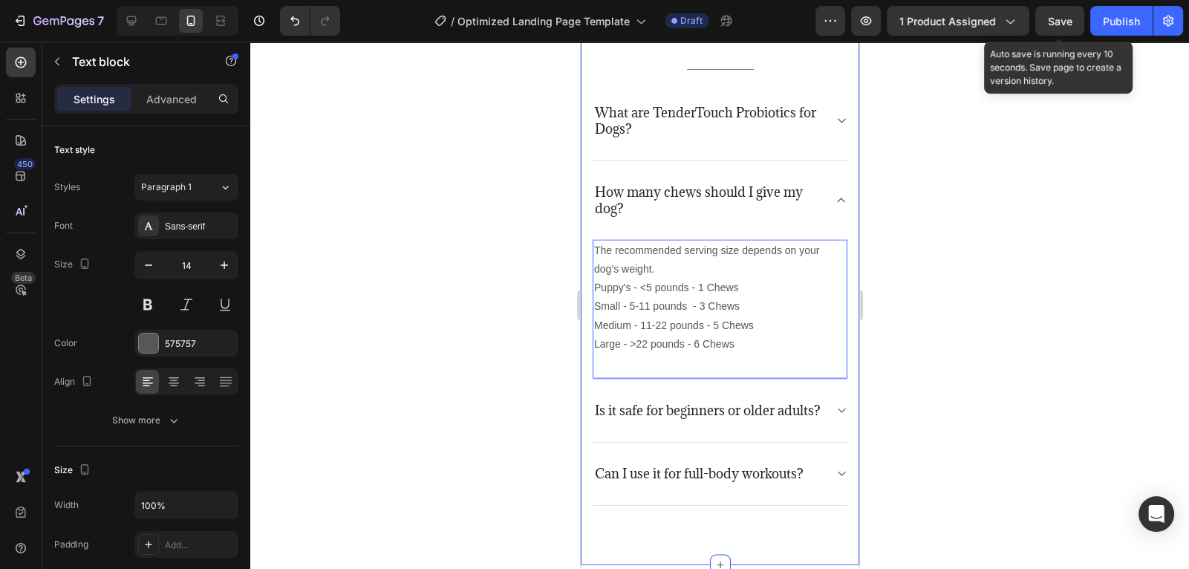
click at [1071, 20] on span "Save" at bounding box center [1060, 21] width 25 height 13
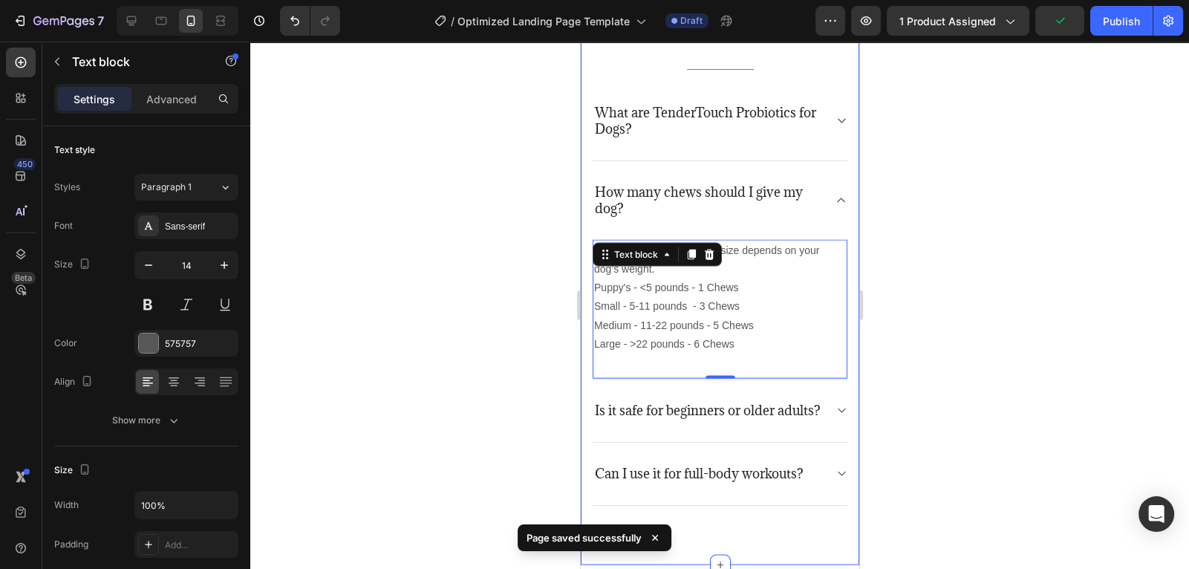
click at [909, 284] on div at bounding box center [719, 305] width 939 height 527
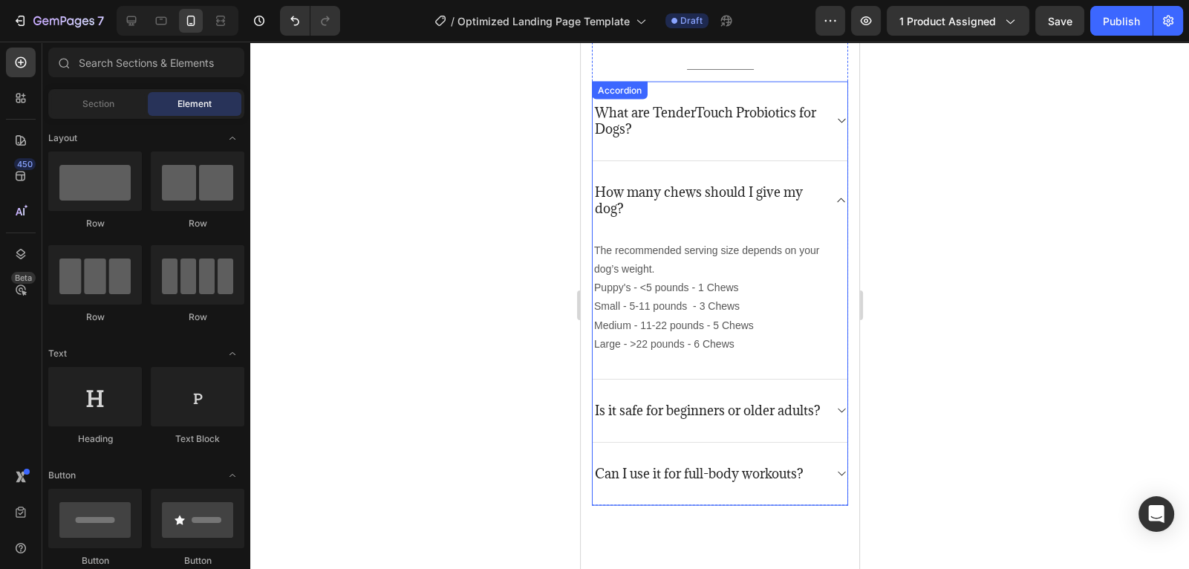
click at [793, 412] on p "Is it safe for beginners or older adults?" at bounding box center [707, 411] width 226 height 16
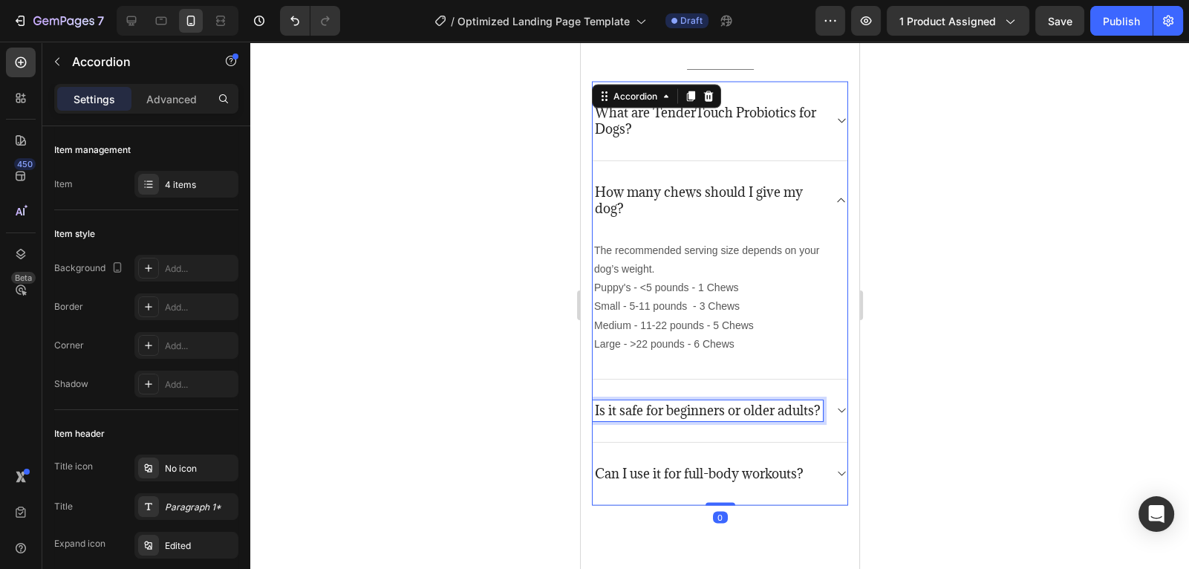
click at [783, 412] on p "Is it safe for beginners or older adults?" at bounding box center [707, 411] width 226 height 16
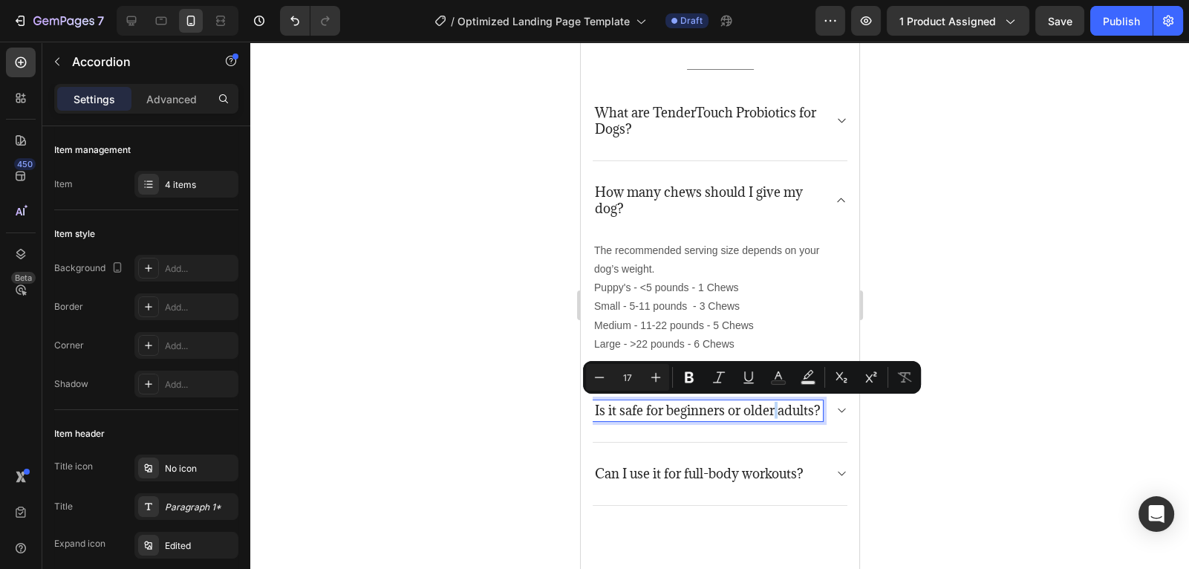
click at [760, 419] on p "Is it safe for beginners or older adults?" at bounding box center [707, 411] width 226 height 16
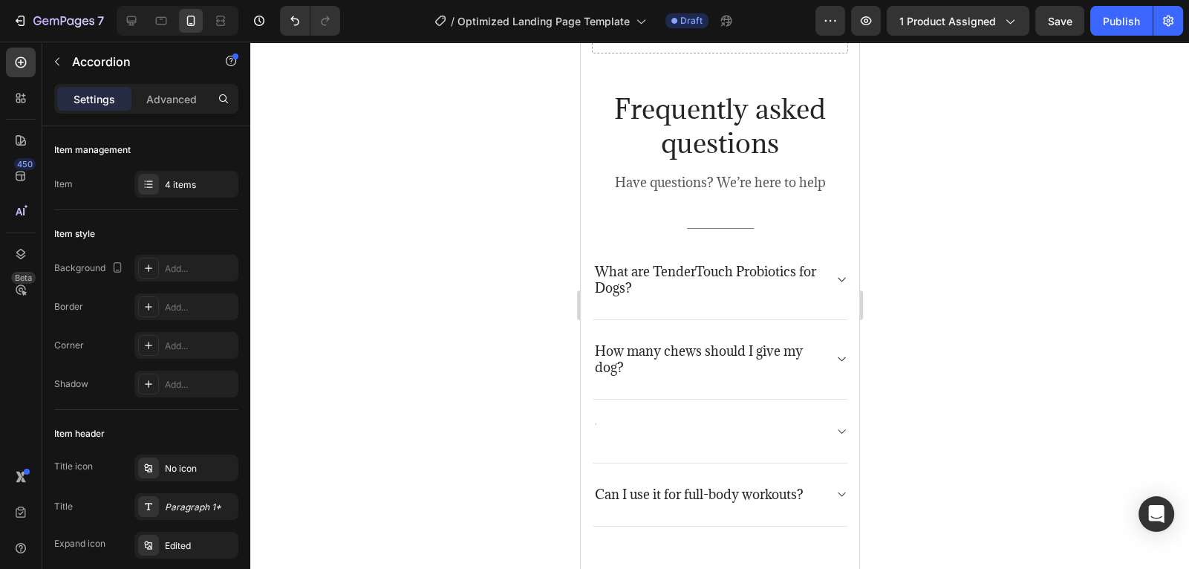
scroll to position [3592, 0]
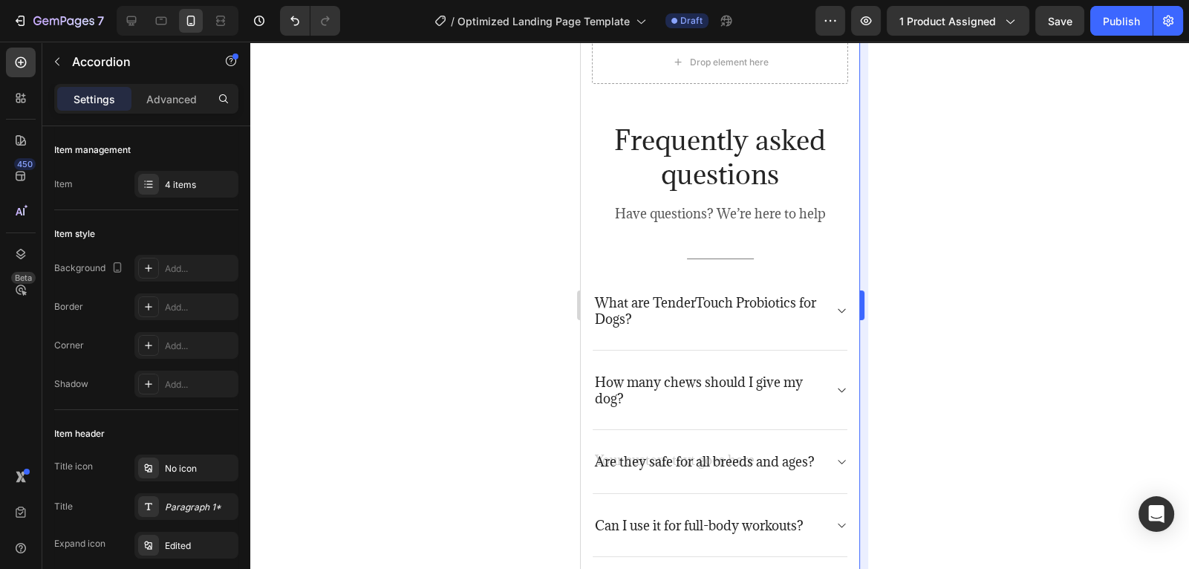
click at [833, 430] on div "Are they safe for all breeds and ages?" at bounding box center [719, 461] width 255 height 63
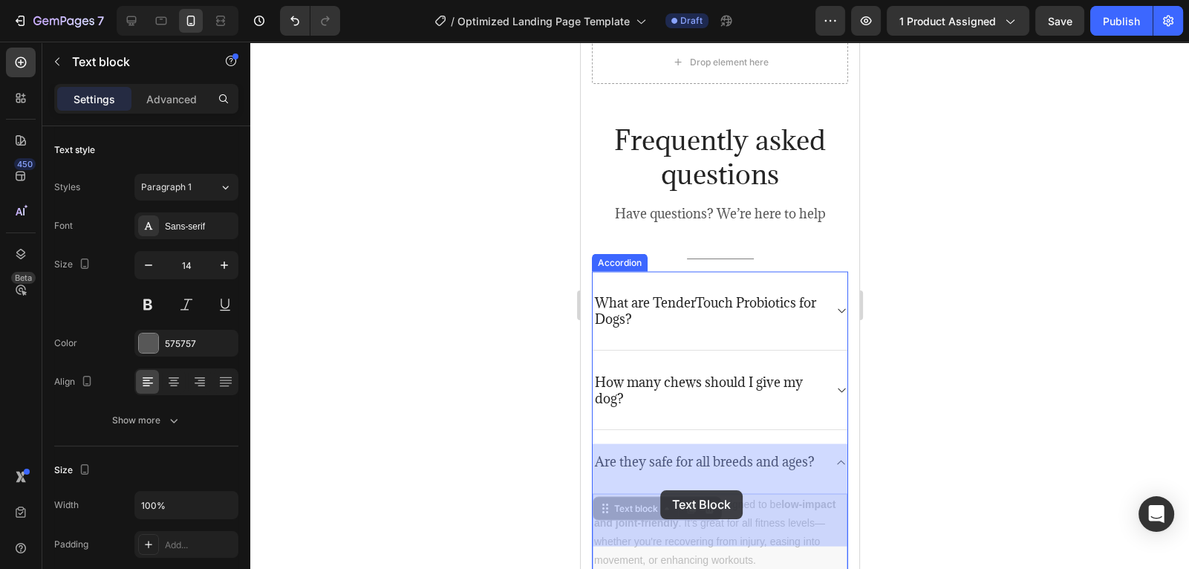
drag, startPoint x: 755, startPoint y: 513, endPoint x: 698, endPoint y: 481, distance: 65.5
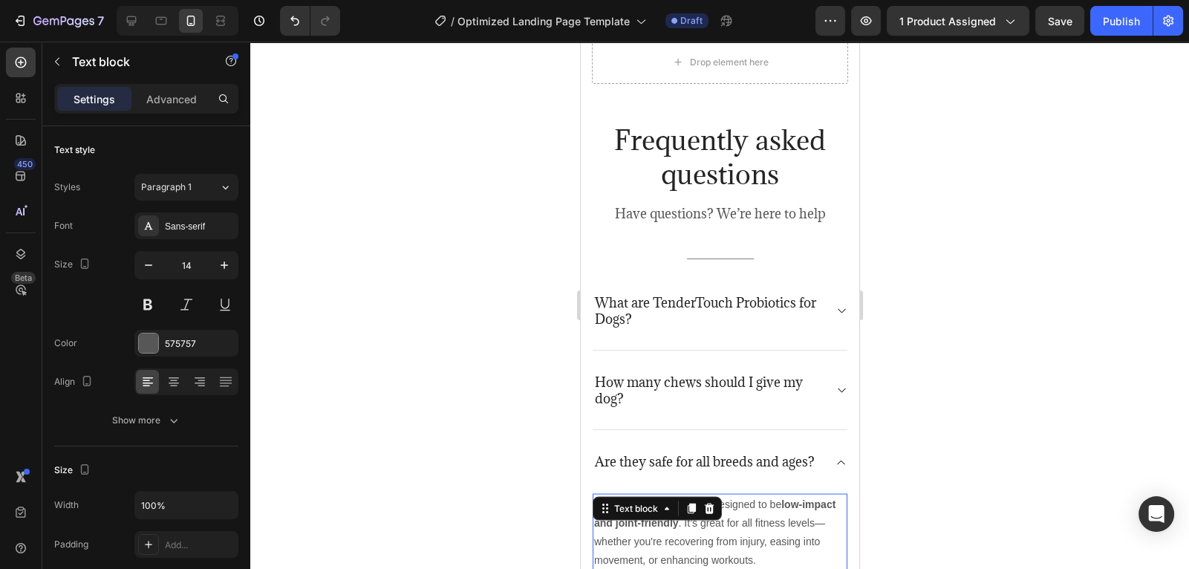
click at [970, 429] on div at bounding box center [719, 305] width 939 height 527
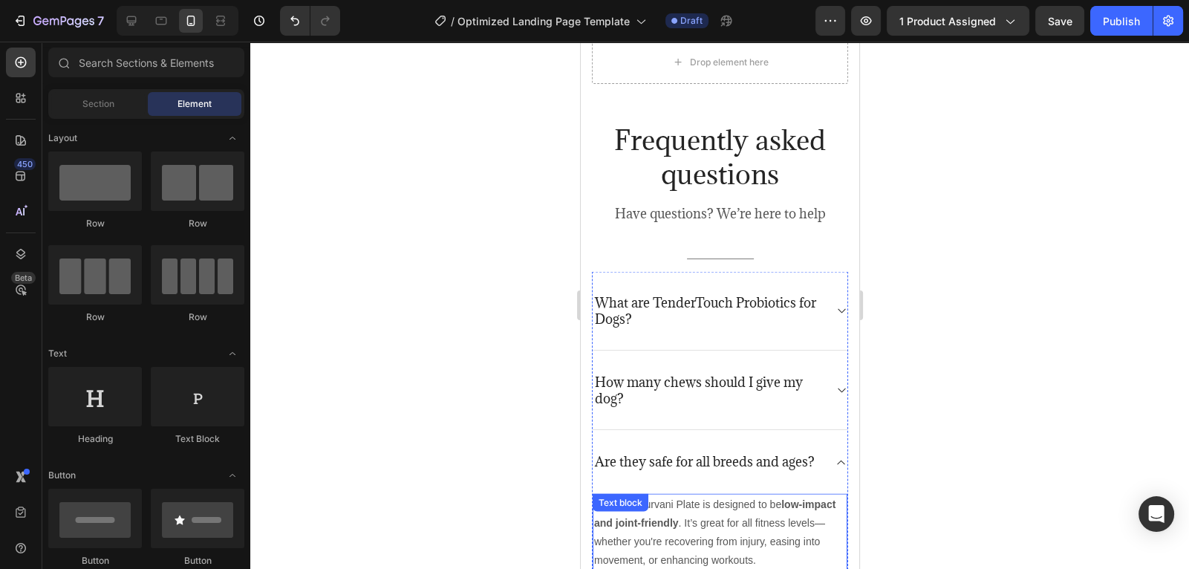
click at [707, 497] on p "Yes! The Nurvani Plate is designed to be low-impact and joint-friendly . It’s g…" at bounding box center [720, 532] width 252 height 75
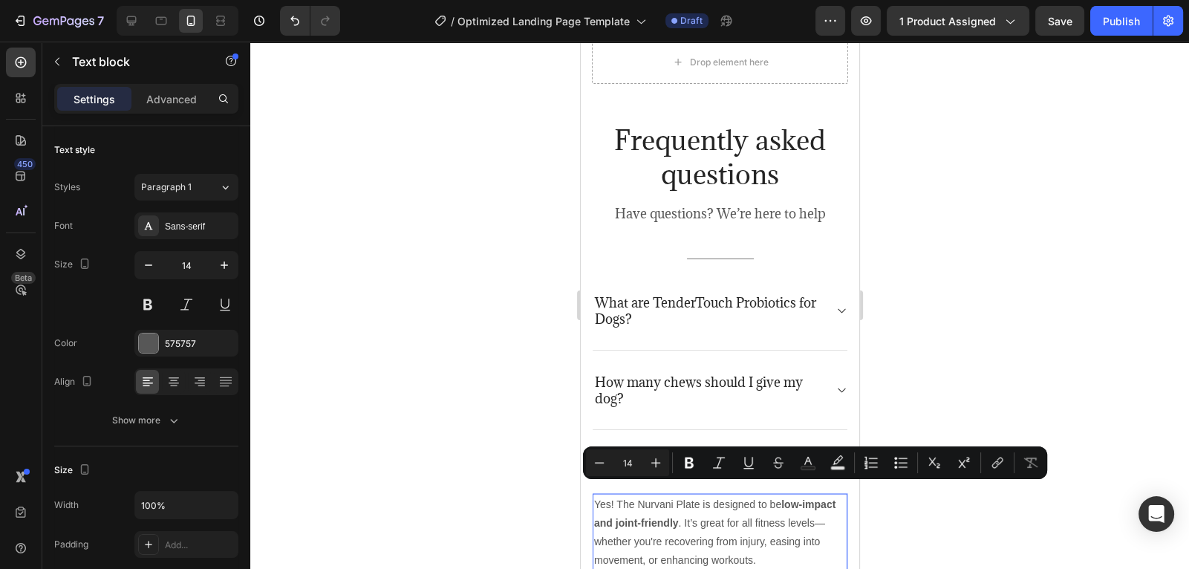
click at [748, 513] on p "Yes! The Nurvani Plate is designed to be low-impact and joint-friendly . It’s g…" at bounding box center [720, 532] width 252 height 75
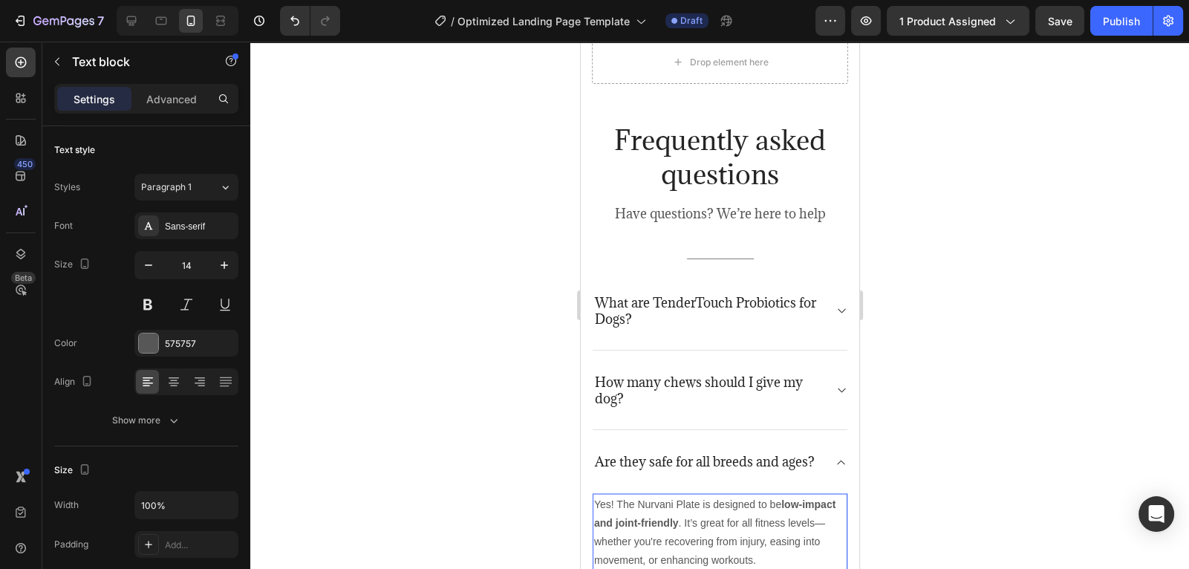
click at [748, 513] on p "Yes! The Nurvani Plate is designed to be low-impact and joint-friendly . It’s g…" at bounding box center [720, 532] width 252 height 75
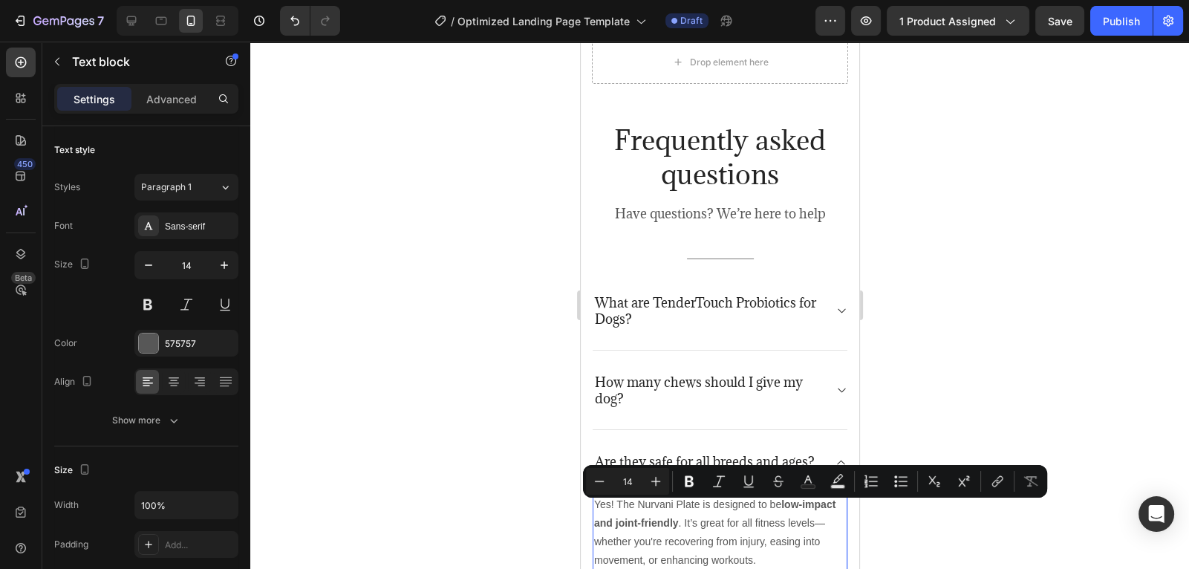
click at [767, 508] on p "Yes! The Nurvani Plate is designed to be low-impact and joint-friendly . It’s g…" at bounding box center [720, 532] width 252 height 75
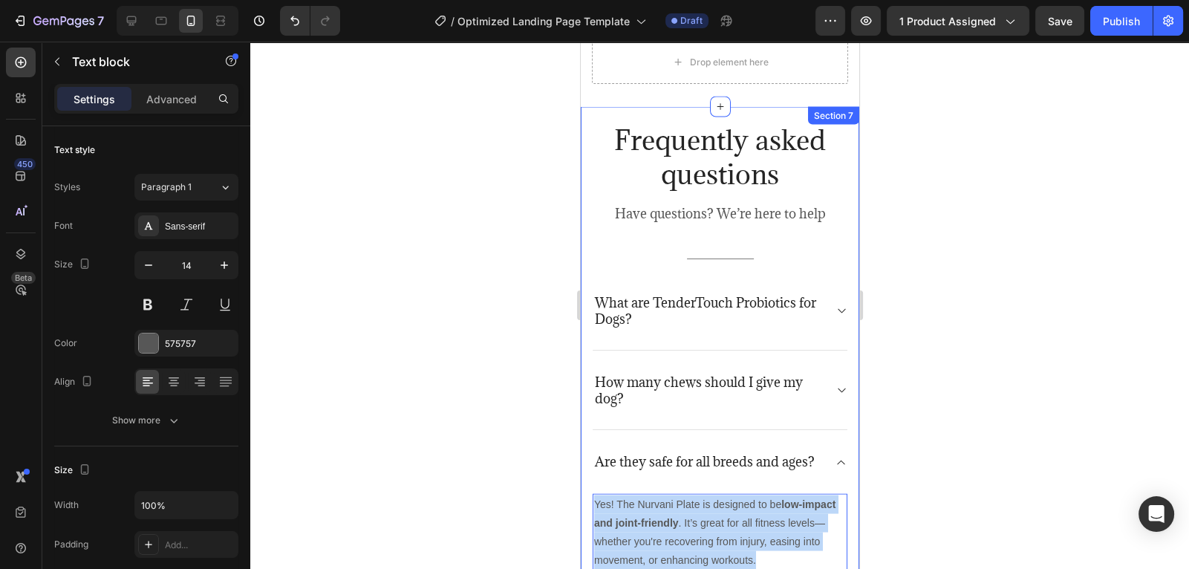
drag, startPoint x: 756, startPoint y: 510, endPoint x: 588, endPoint y: 450, distance: 177.7
click at [588, 450] on div "Frequently asked questions Heading Have questions? We’re here to help Text bloc…" at bounding box center [719, 411] width 279 height 611
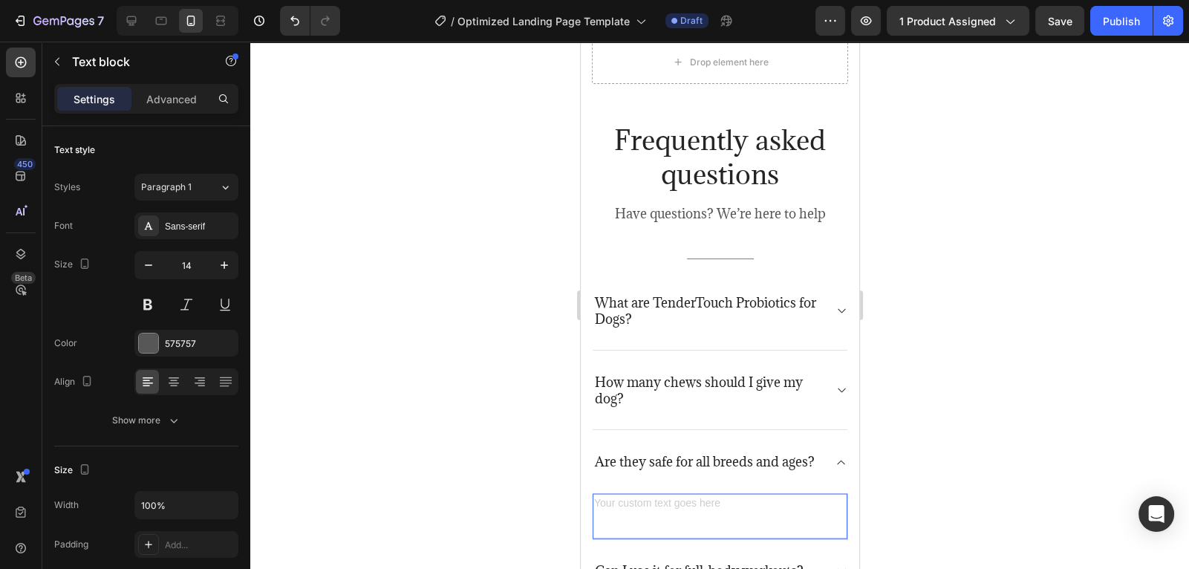
click at [612, 493] on div "Text block 0" at bounding box center [719, 516] width 255 height 46
click at [580, 42] on div "Text block" at bounding box center [580, 42] width 0 height 0
click at [719, 493] on div "Text block Accordion Row 1 col Section 0" at bounding box center [719, 516] width 255 height 46
click at [764, 495] on p "Rich Text Editor. Editing area: main" at bounding box center [720, 504] width 252 height 19
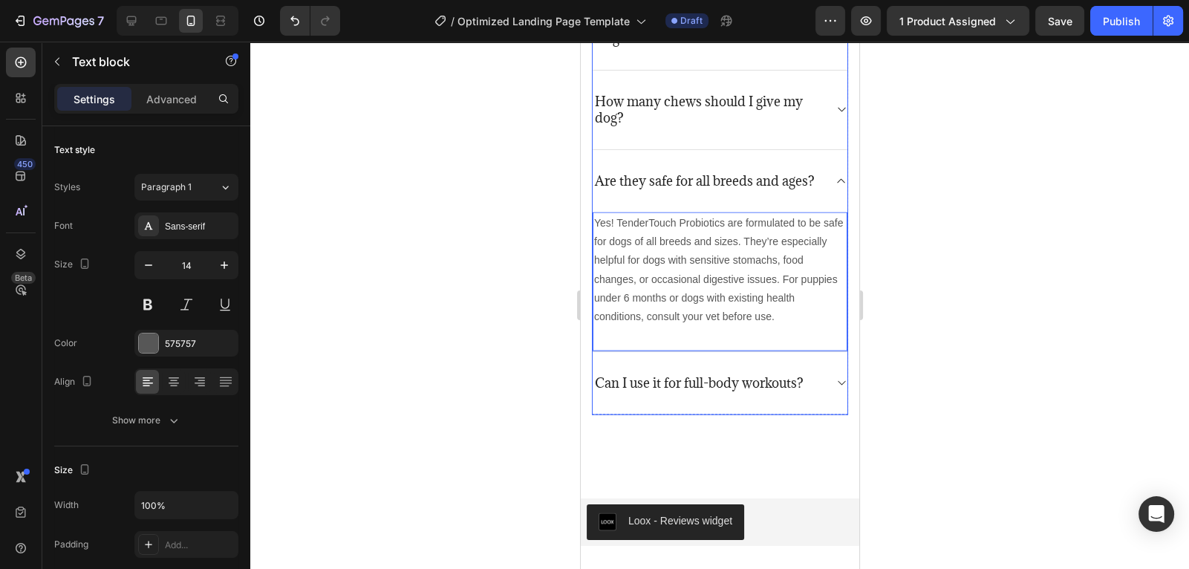
scroll to position [3801, 0]
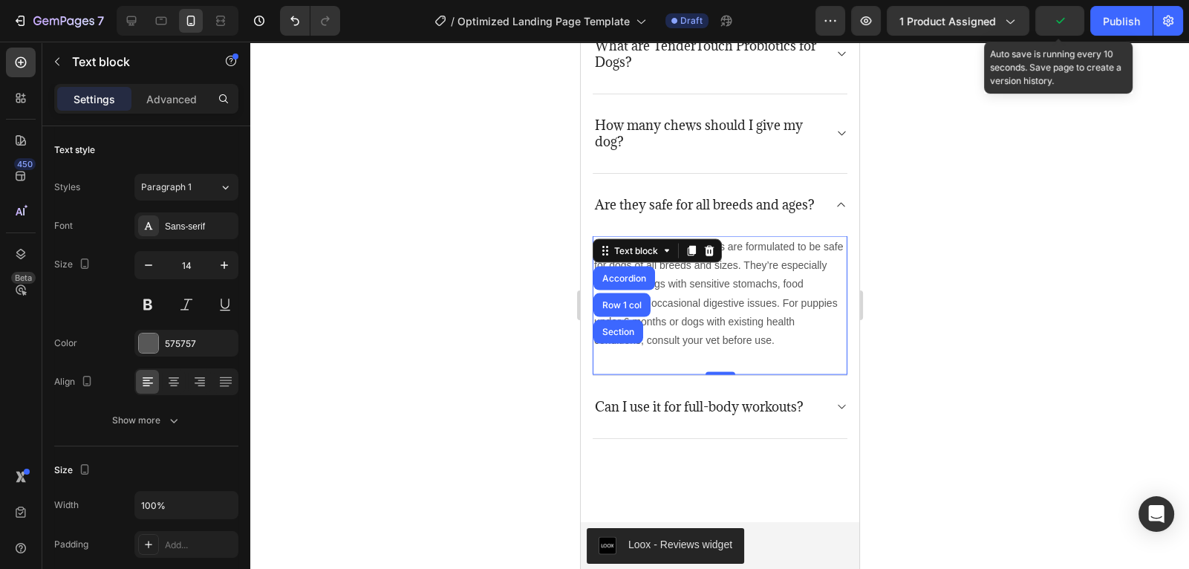
click at [1065, 21] on icon "button" at bounding box center [1060, 20] width 15 height 15
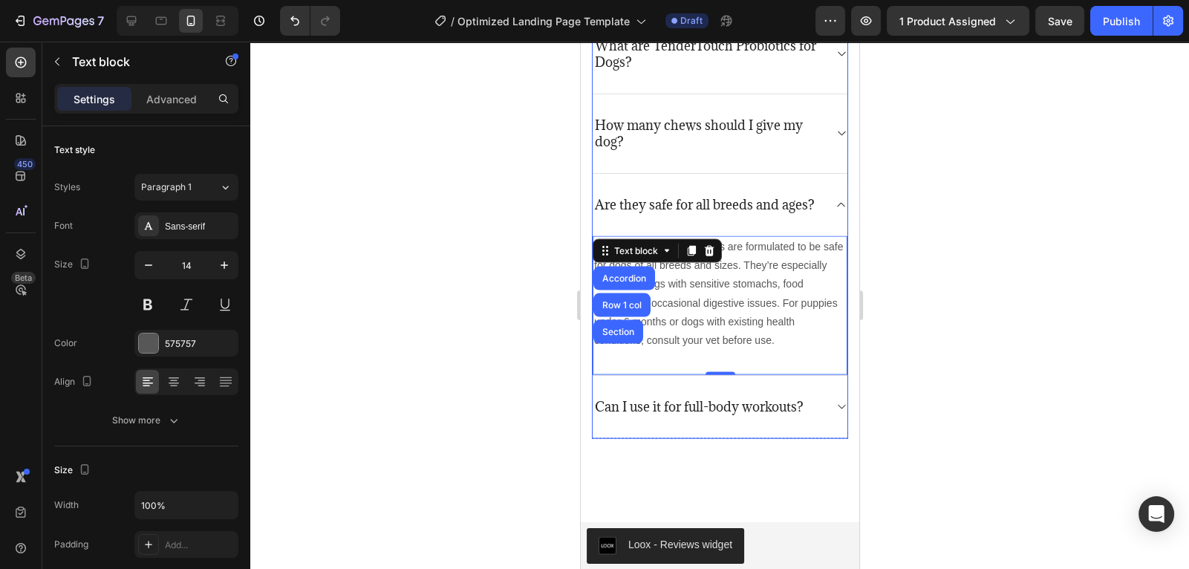
click at [718, 406] on p "Can I use it for full-body workouts?" at bounding box center [698, 407] width 209 height 16
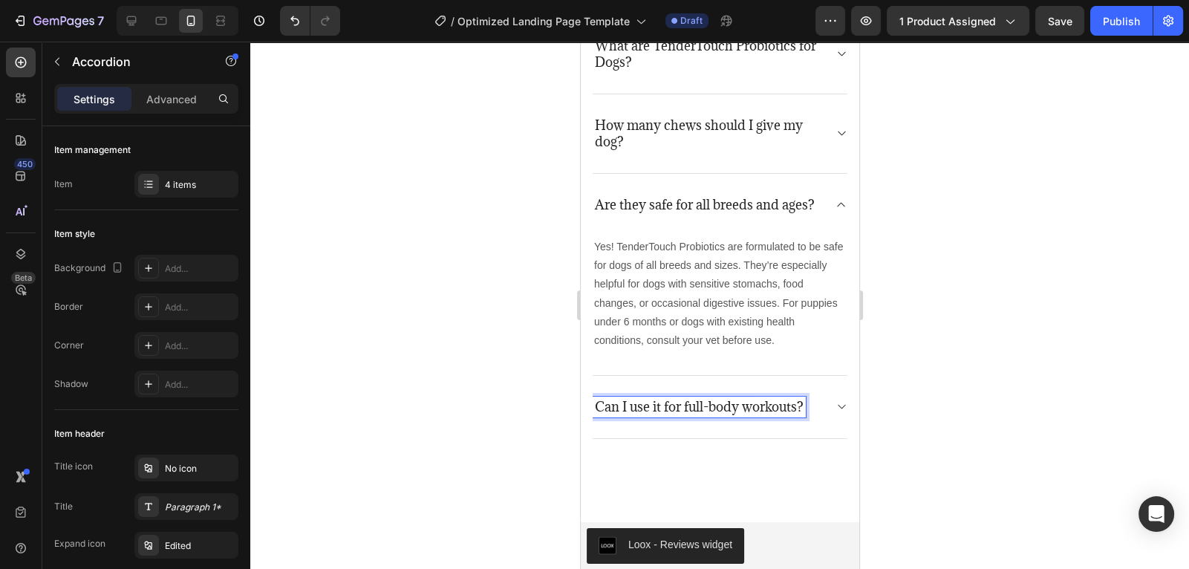
click at [805, 409] on div "Can I use it for full-body workouts?" at bounding box center [698, 407] width 213 height 21
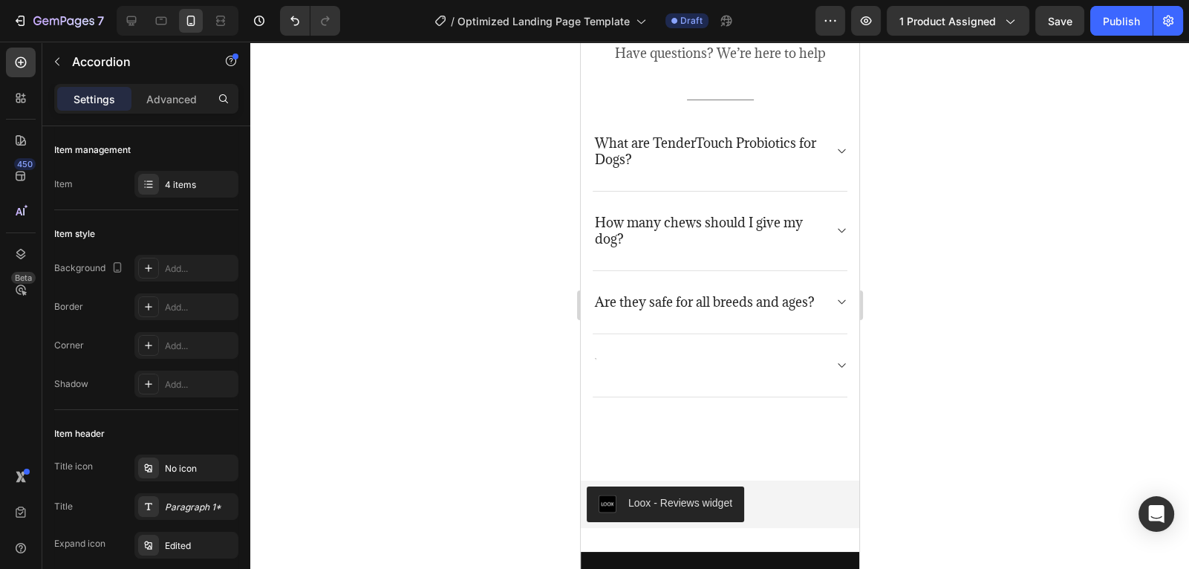
scroll to position [3658, 0]
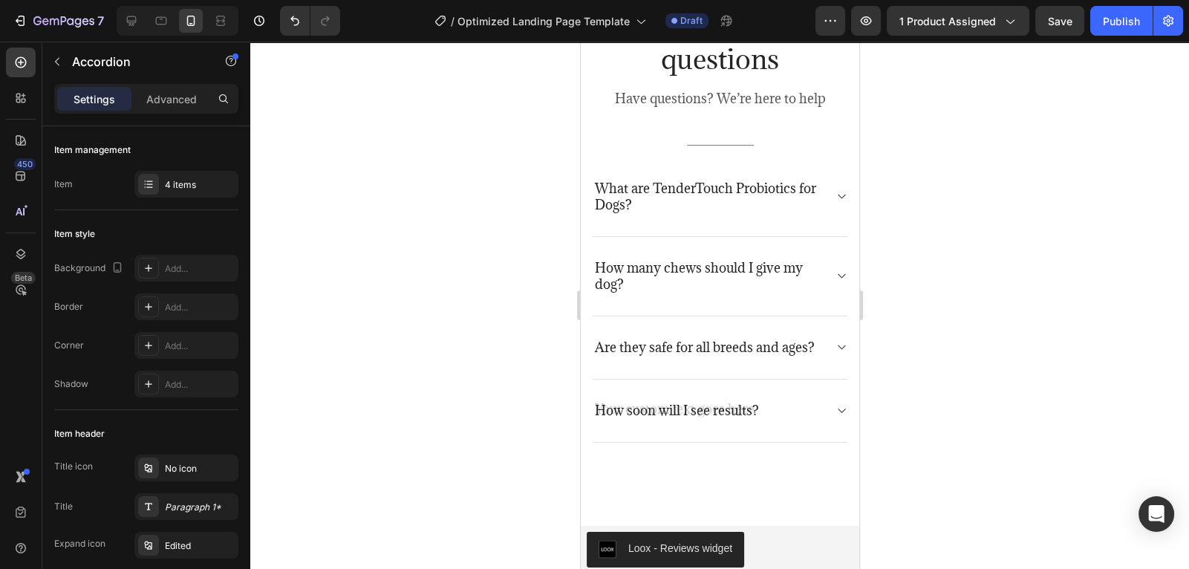
click at [840, 406] on icon at bounding box center [840, 411] width 11 height 12
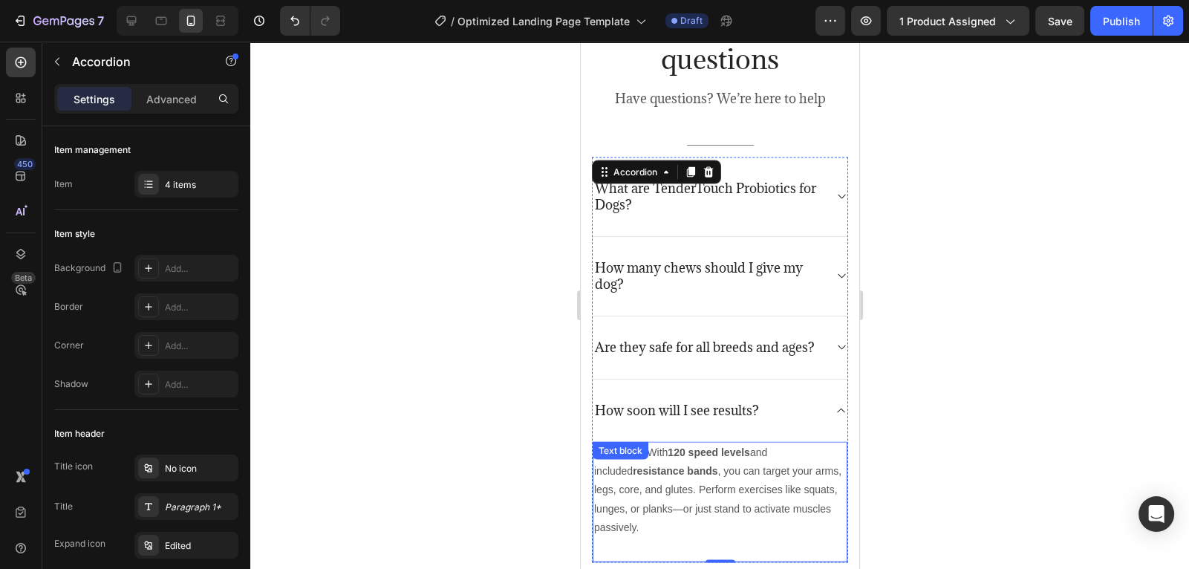
click at [786, 520] on p "Absolutely. With 120 speed levels and included resistance bands , you can targe…" at bounding box center [720, 491] width 252 height 94
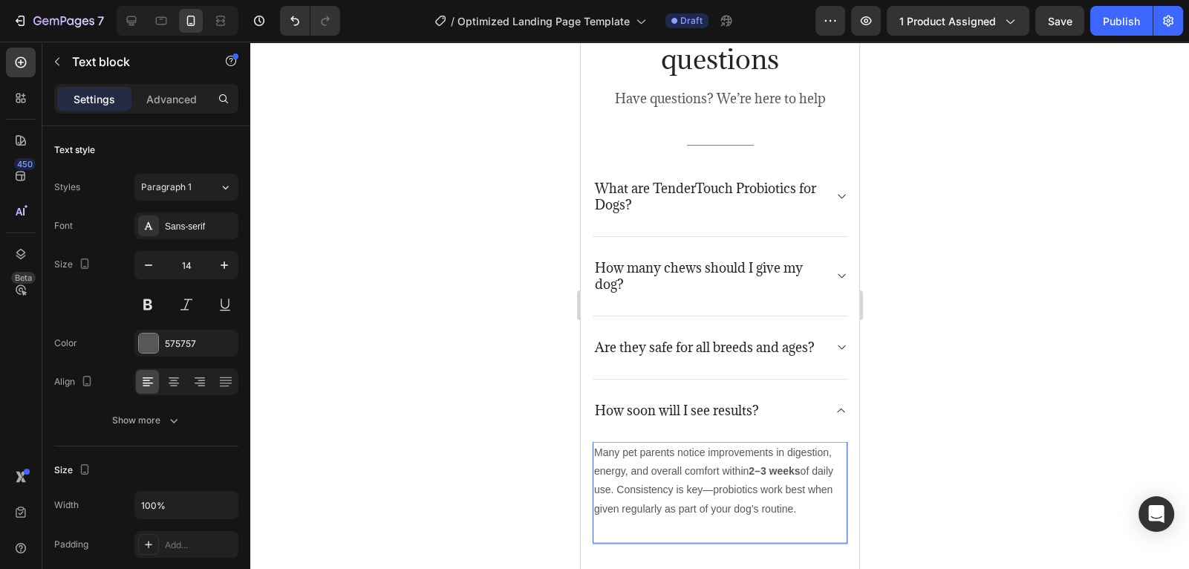
click at [892, 472] on div at bounding box center [719, 305] width 939 height 527
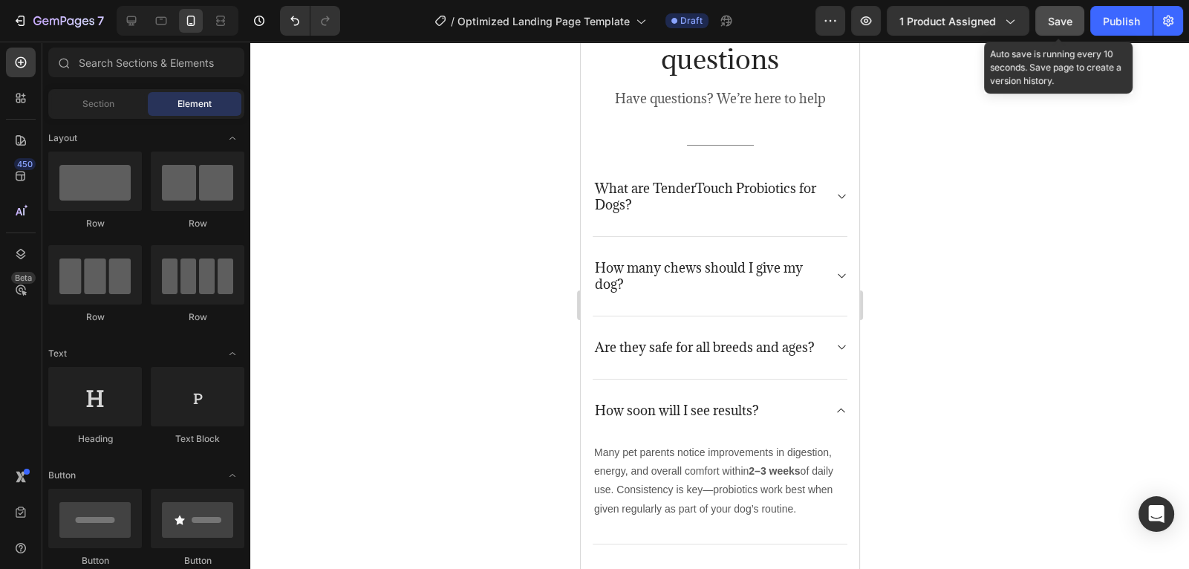
click at [1045, 22] on button "Save" at bounding box center [1060, 21] width 49 height 30
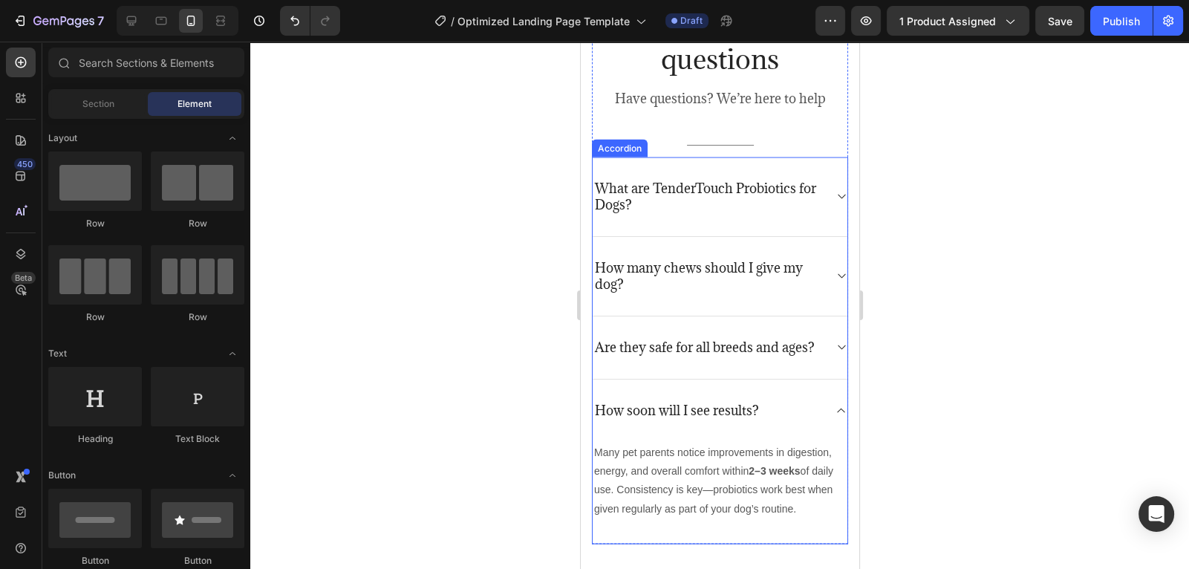
click at [839, 413] on icon at bounding box center [840, 411] width 11 height 12
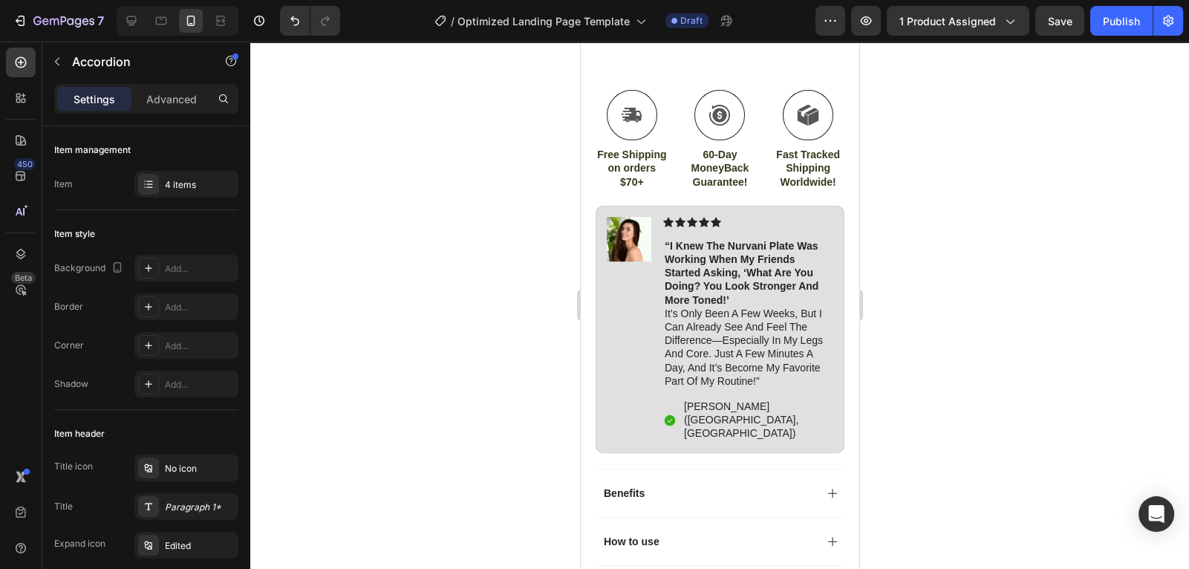
scroll to position [749, 0]
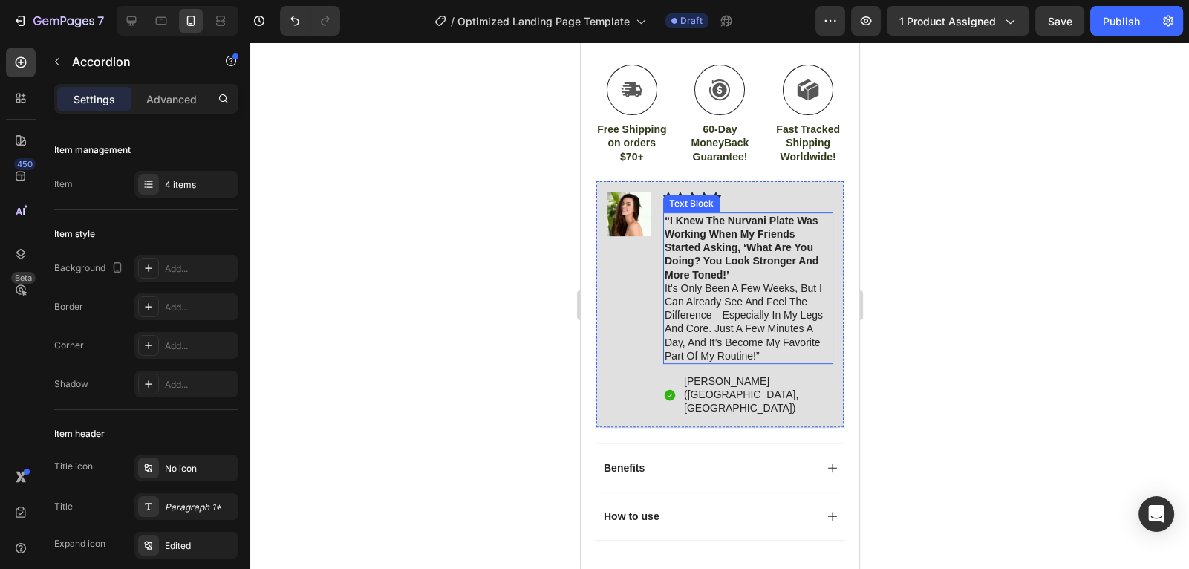
click at [722, 274] on strong "“i knew the nurvani plate was working when my friends started asking, ‘what are…" at bounding box center [741, 248] width 154 height 66
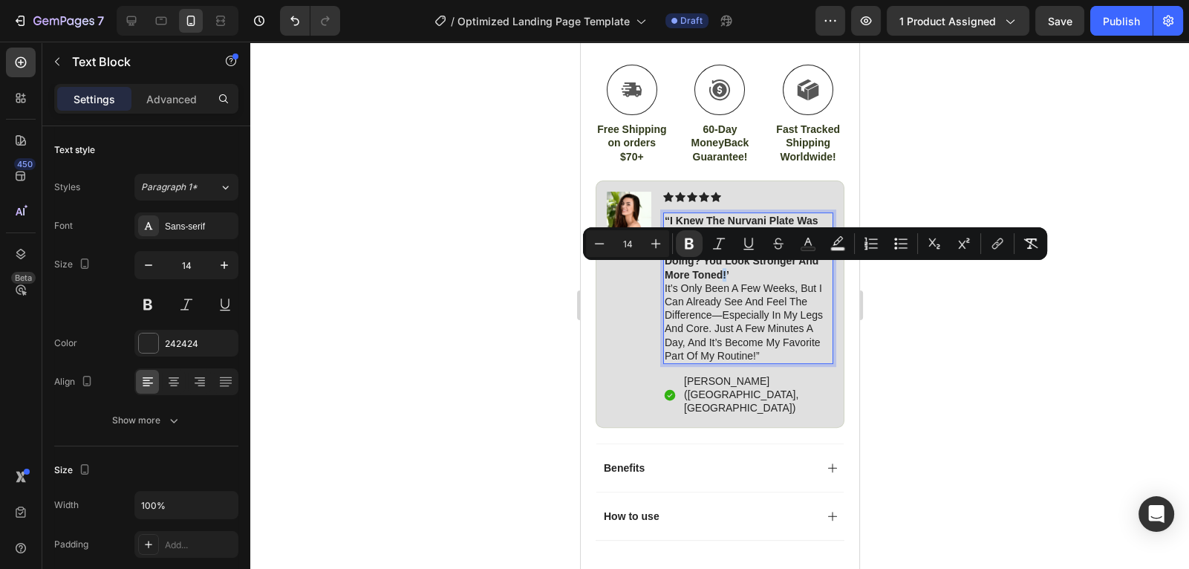
click at [728, 274] on p "“i knew the nurvani plate was working when my friends started asking, ‘what are…" at bounding box center [747, 288] width 167 height 149
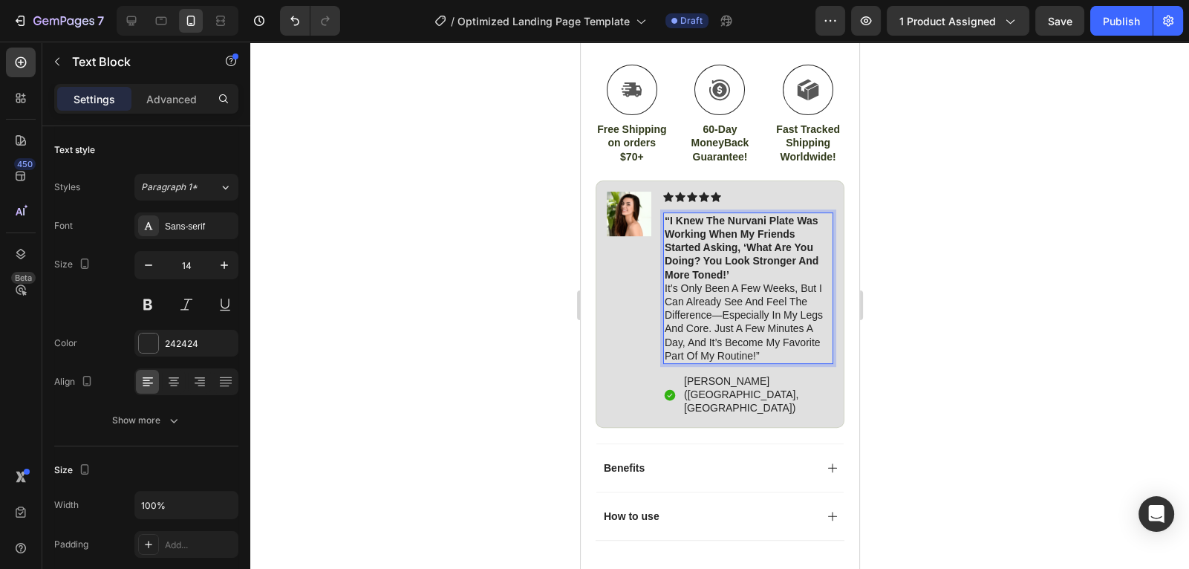
drag, startPoint x: 729, startPoint y: 273, endPoint x: 681, endPoint y: 259, distance: 50.5
click at [681, 259] on p "“i knew the nurvani plate was working when my friends started asking, ‘what are…" at bounding box center [747, 288] width 167 height 149
click at [727, 270] on strong "“i knew the nurvani plate was working when my friends started asking, ‘what are…" at bounding box center [741, 248] width 154 height 66
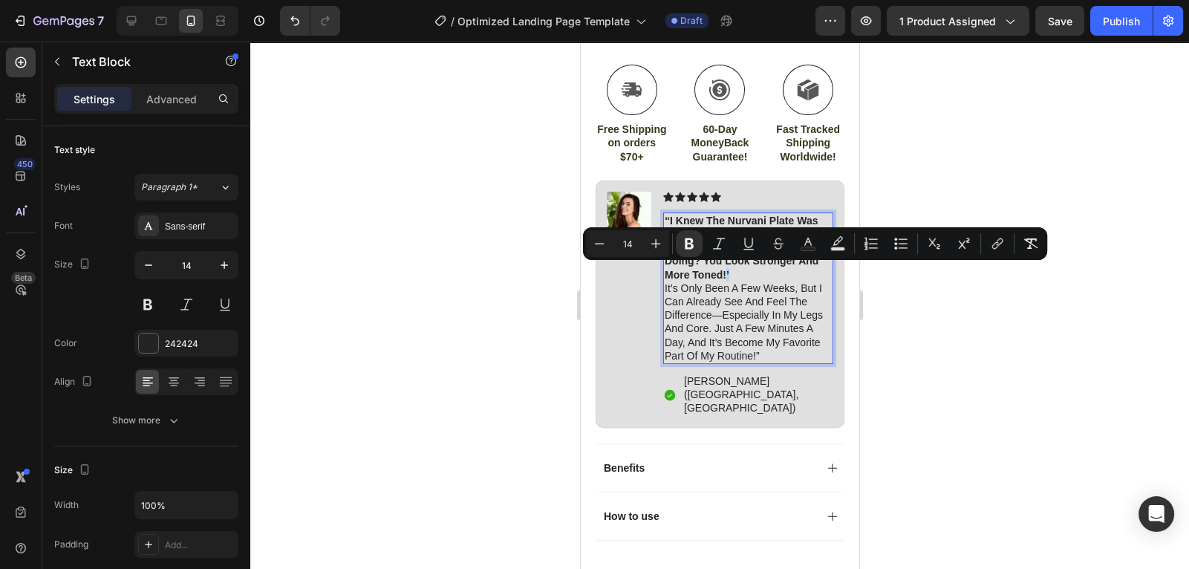
click at [728, 271] on strong "“i knew the nurvani plate was working when my friends started asking, ‘what are…" at bounding box center [741, 248] width 154 height 66
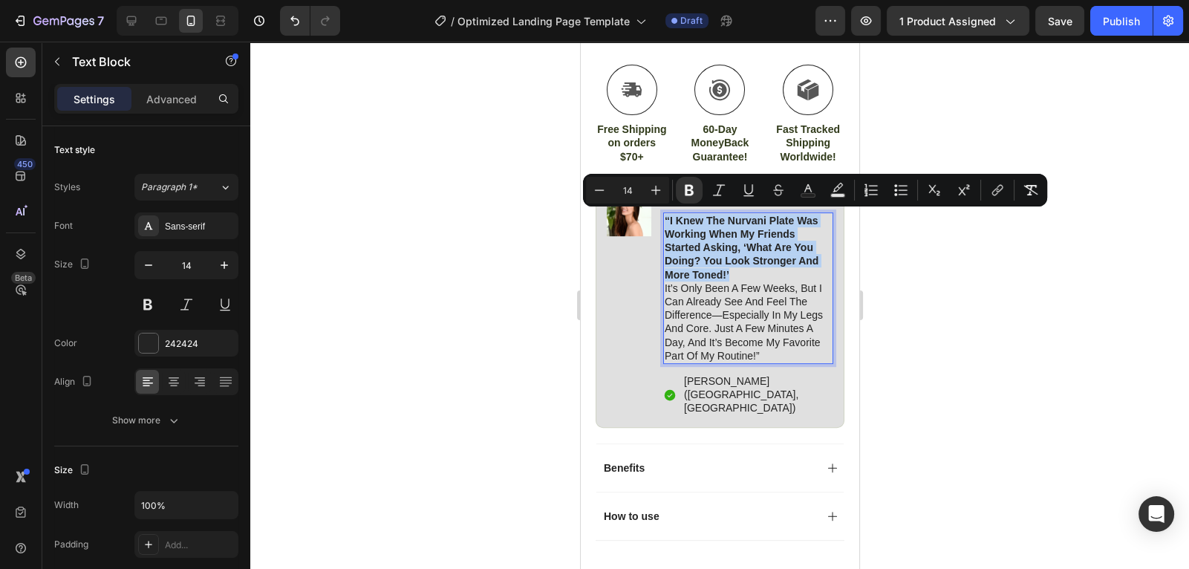
drag, startPoint x: 729, startPoint y: 273, endPoint x: 666, endPoint y: 220, distance: 82.3
click at [666, 220] on p "“i knew the nurvani plate was working when my friends started asking, ‘what are…" at bounding box center [747, 288] width 167 height 149
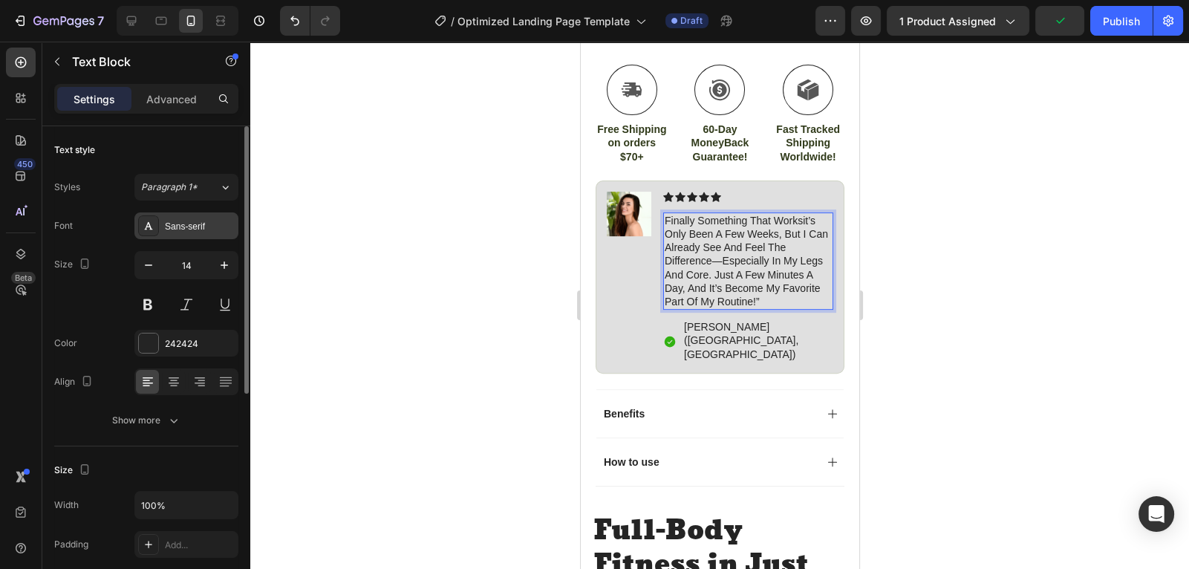
click at [180, 224] on div "Sans-serif" at bounding box center [200, 226] width 70 height 13
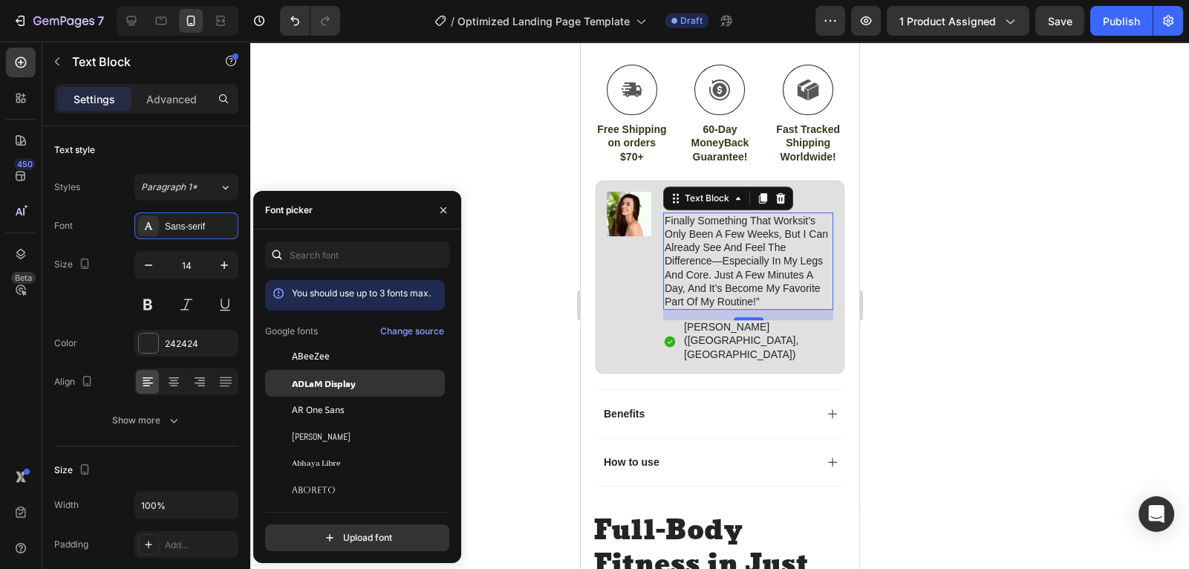
click at [331, 389] on span "ADLaM Display" at bounding box center [324, 383] width 64 height 13
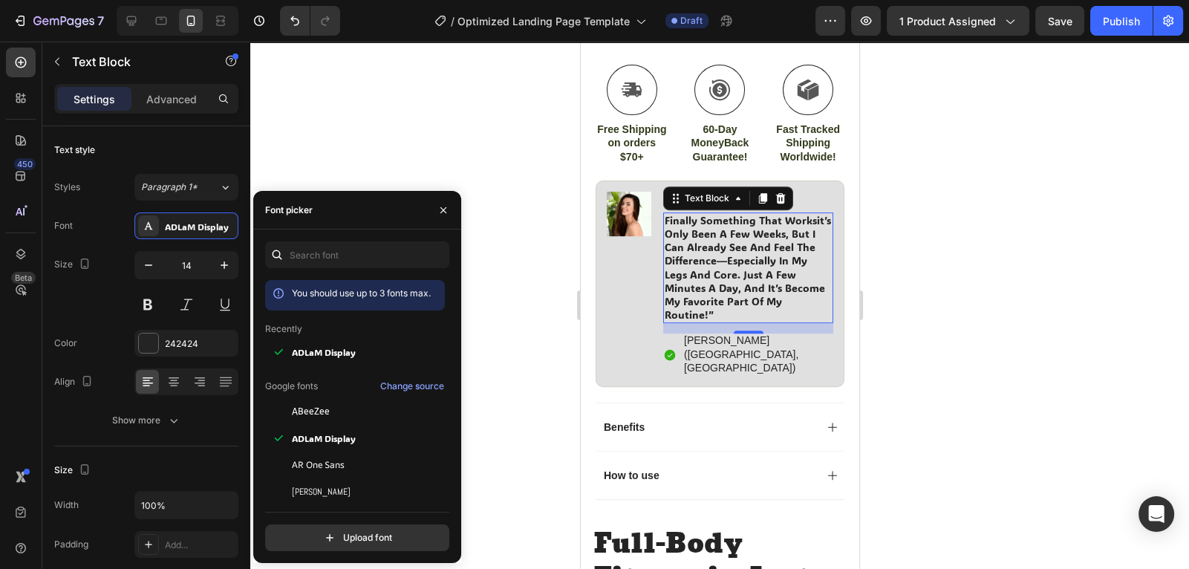
click at [399, 143] on div at bounding box center [719, 305] width 939 height 527
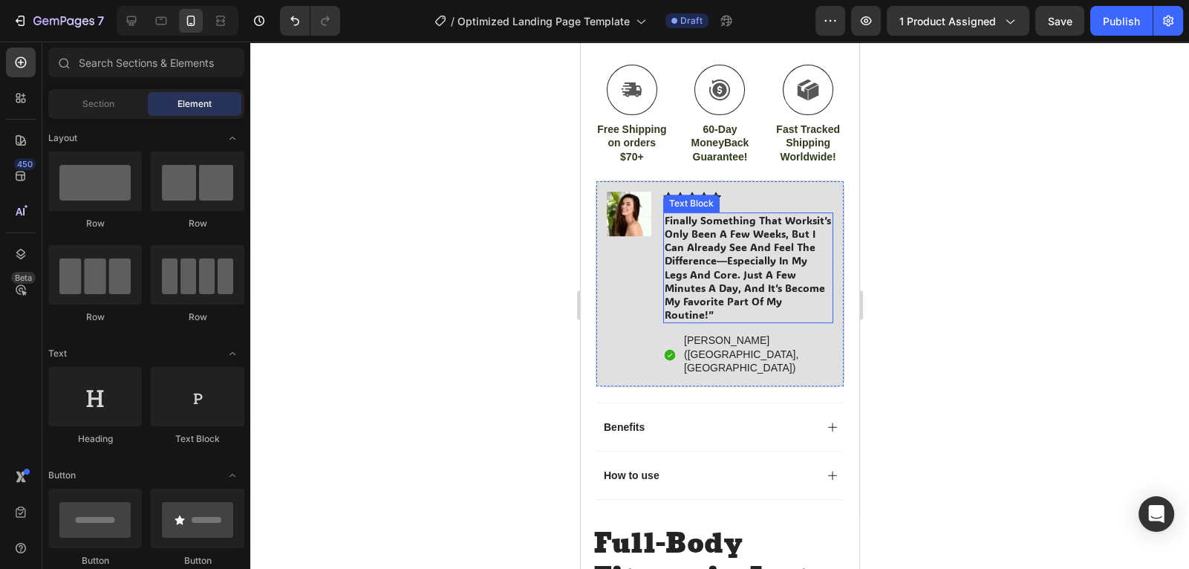
click at [667, 219] on p "Finally Something That Worksit’s only been a few weeks, but i can already see a…" at bounding box center [747, 268] width 167 height 108
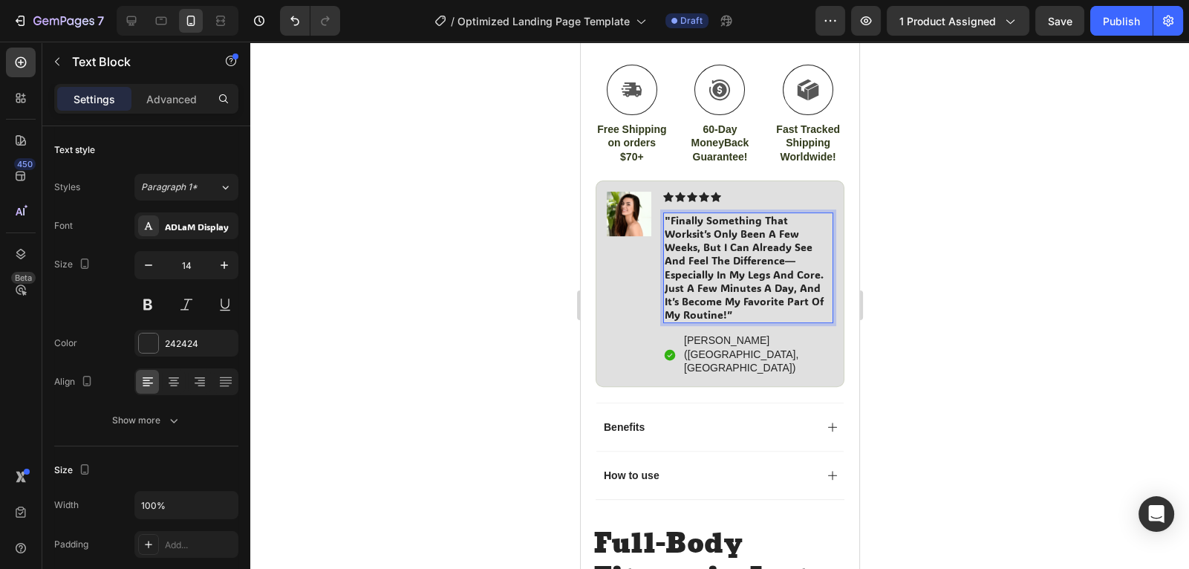
click at [696, 234] on p ""Finally Something That Worksit’s only been a few weeks, but i can already see …" at bounding box center [747, 268] width 167 height 108
click at [766, 299] on p ""Finally Something That Works" it’s only been a few weeks, but i can already se…" at bounding box center [747, 268] width 167 height 108
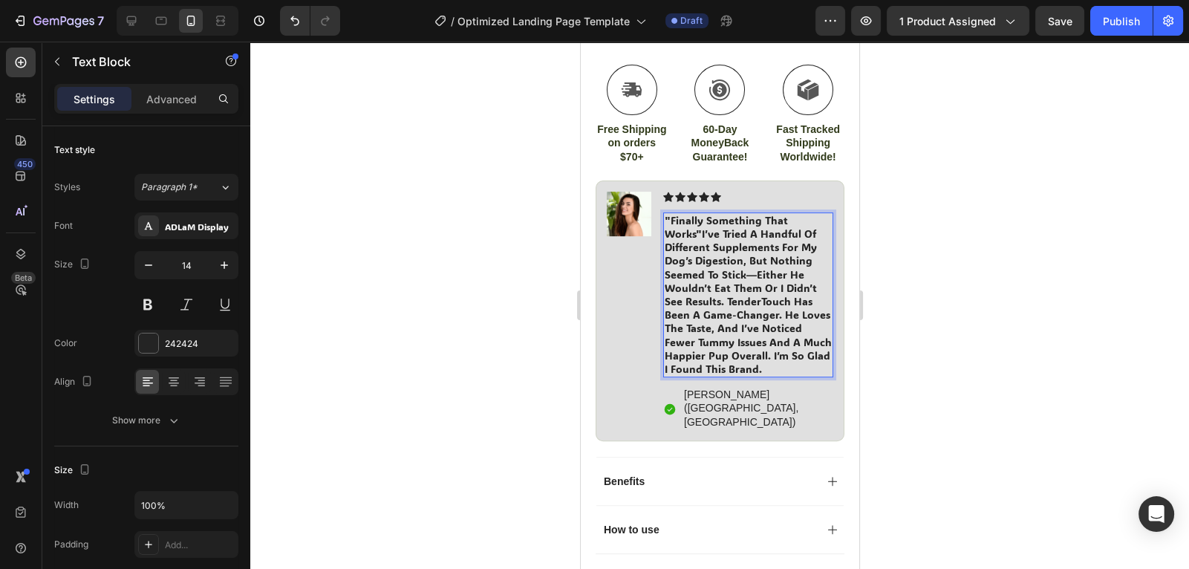
click at [754, 368] on p ""Finally Something That Works"I’ve tried a handful of different supplements for…" at bounding box center [747, 295] width 167 height 162
click at [702, 230] on p ""Finally Something That Works"I’ve tried a handful of different supplements for…" at bounding box center [747, 295] width 167 height 162
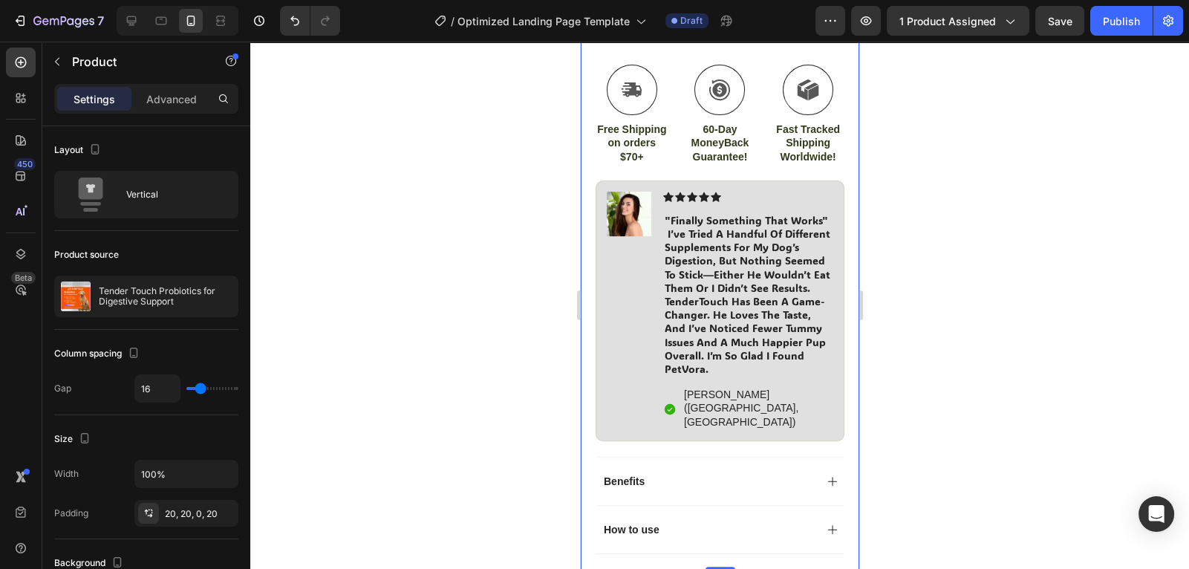
click at [871, 244] on div at bounding box center [719, 305] width 939 height 527
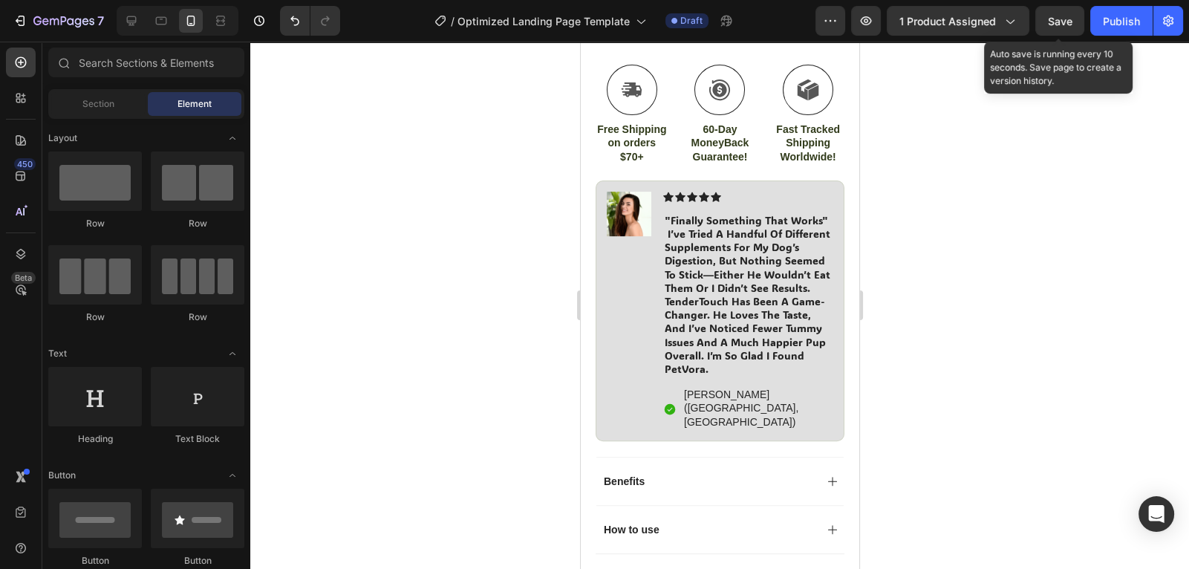
click at [1056, 15] on span "Save" at bounding box center [1060, 21] width 25 height 13
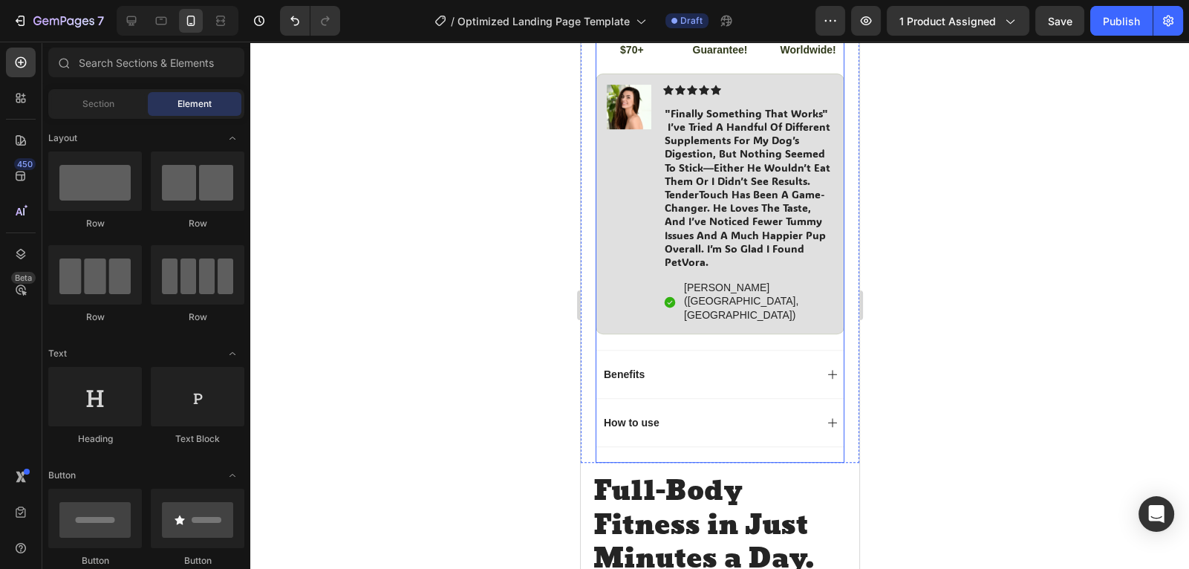
scroll to position [932, 0]
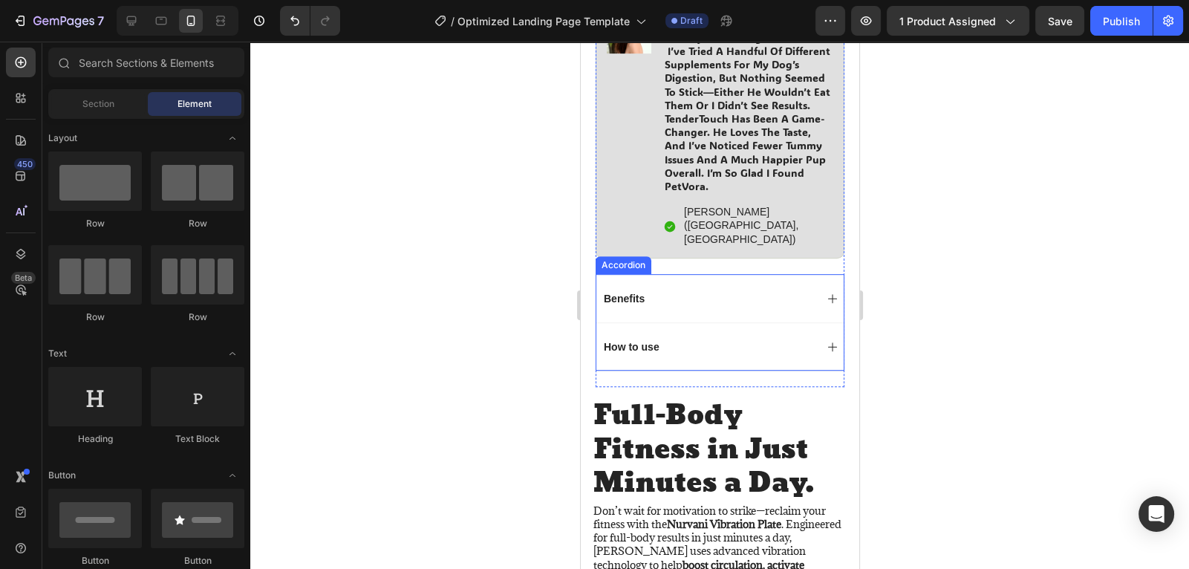
click at [793, 290] on div "Benefits" at bounding box center [707, 299] width 213 height 18
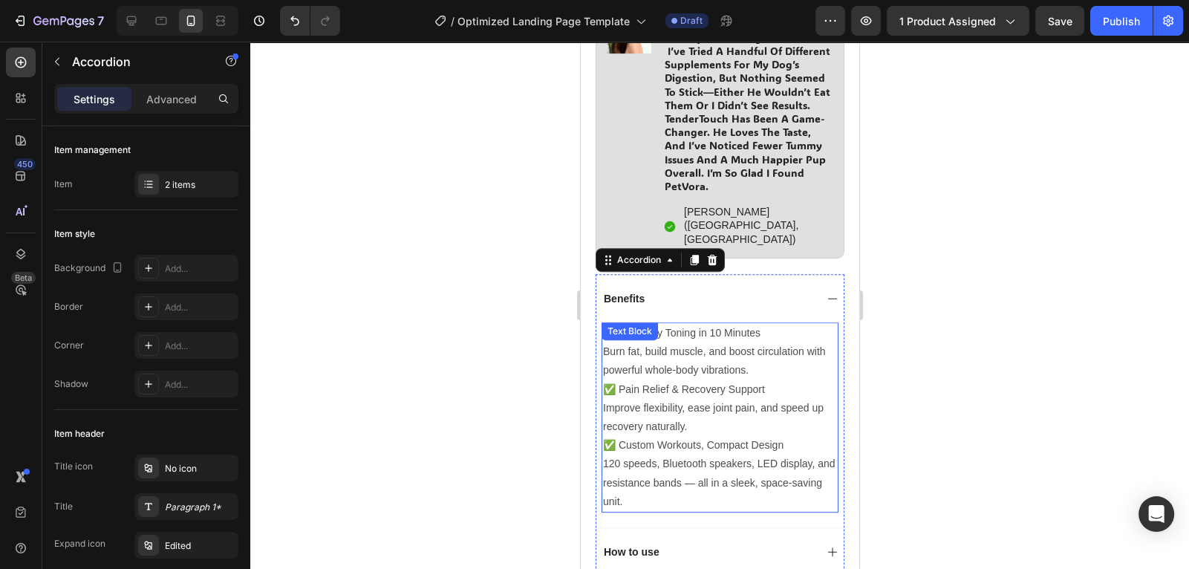
click at [625, 458] on p "120 speeds, Bluetooth speakers, LED display, and resistance bands — all in a sl…" at bounding box center [720, 483] width 234 height 56
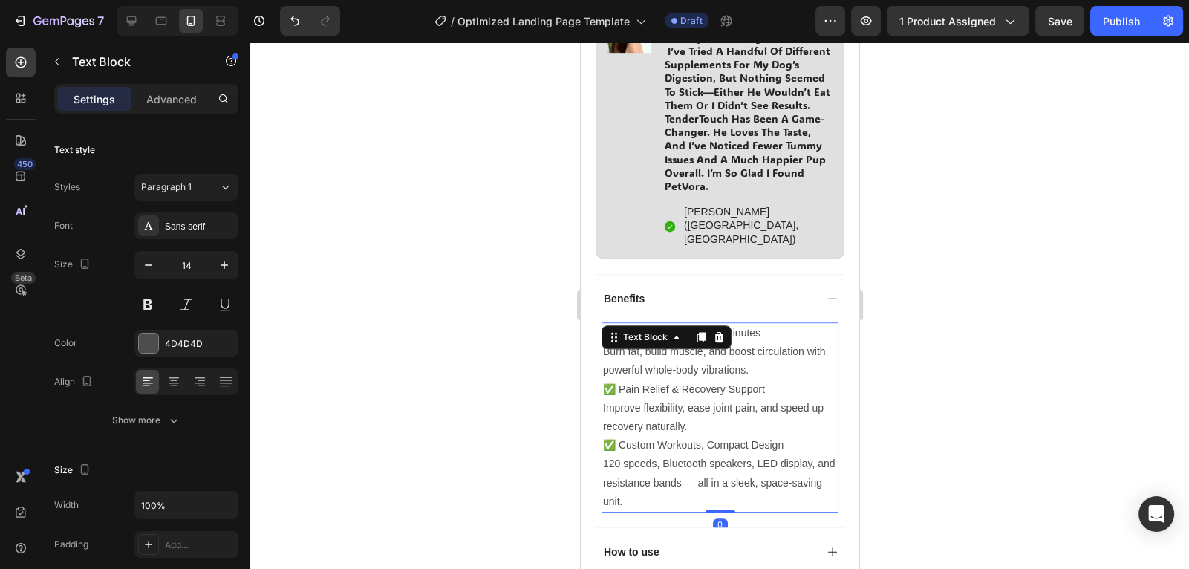
click at [625, 458] on p "120 speeds, Bluetooth speakers, LED display, and resistance bands — all in a sl…" at bounding box center [720, 483] width 234 height 56
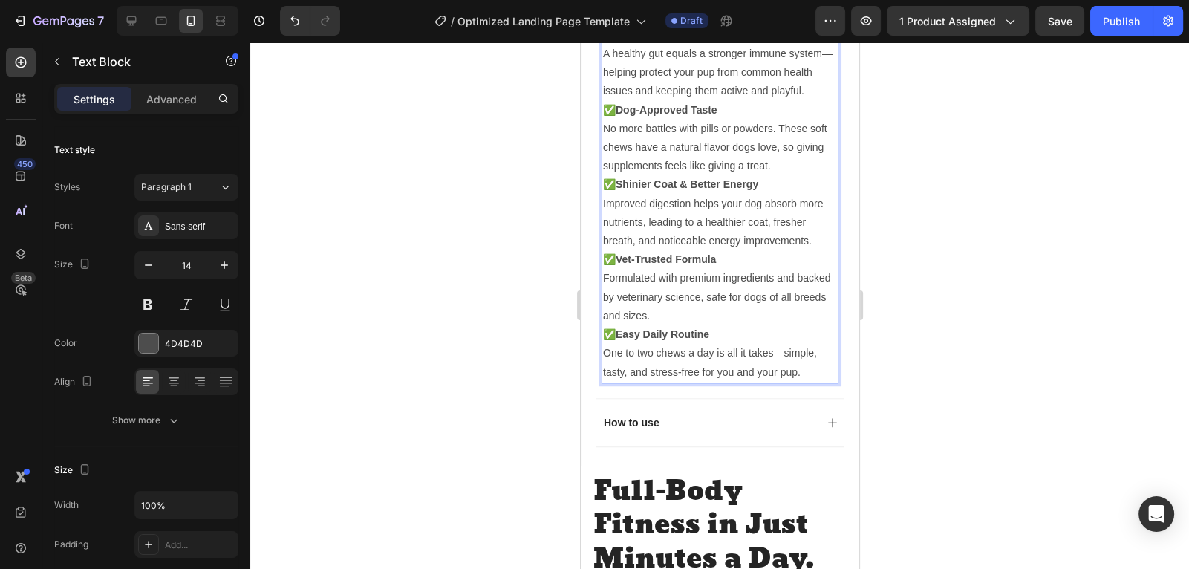
scroll to position [1319, 0]
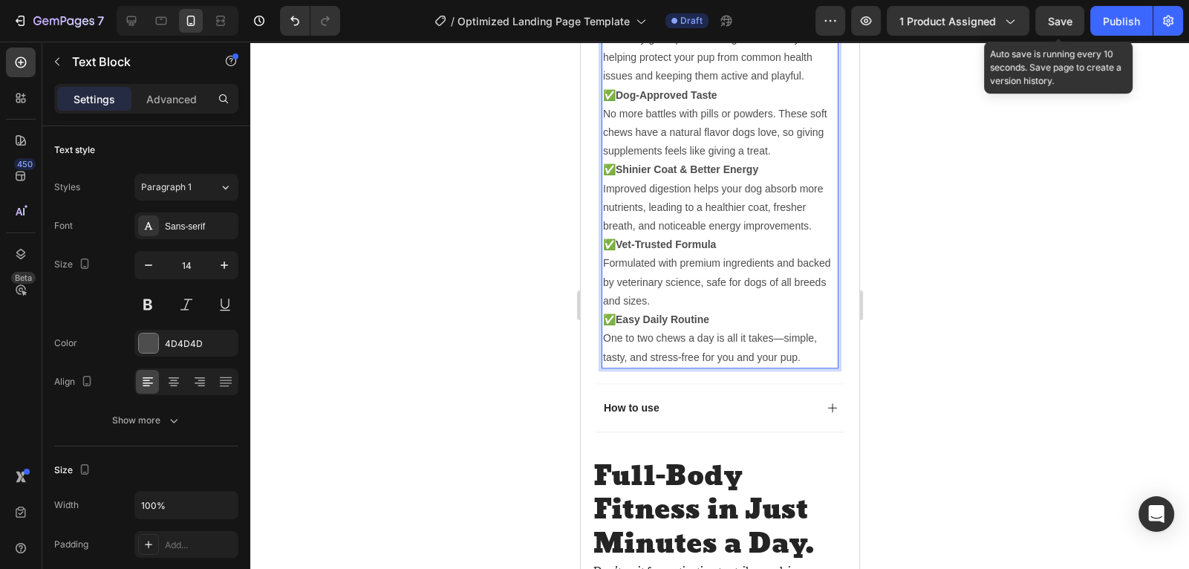
click at [1071, 16] on span "Save" at bounding box center [1060, 21] width 25 height 13
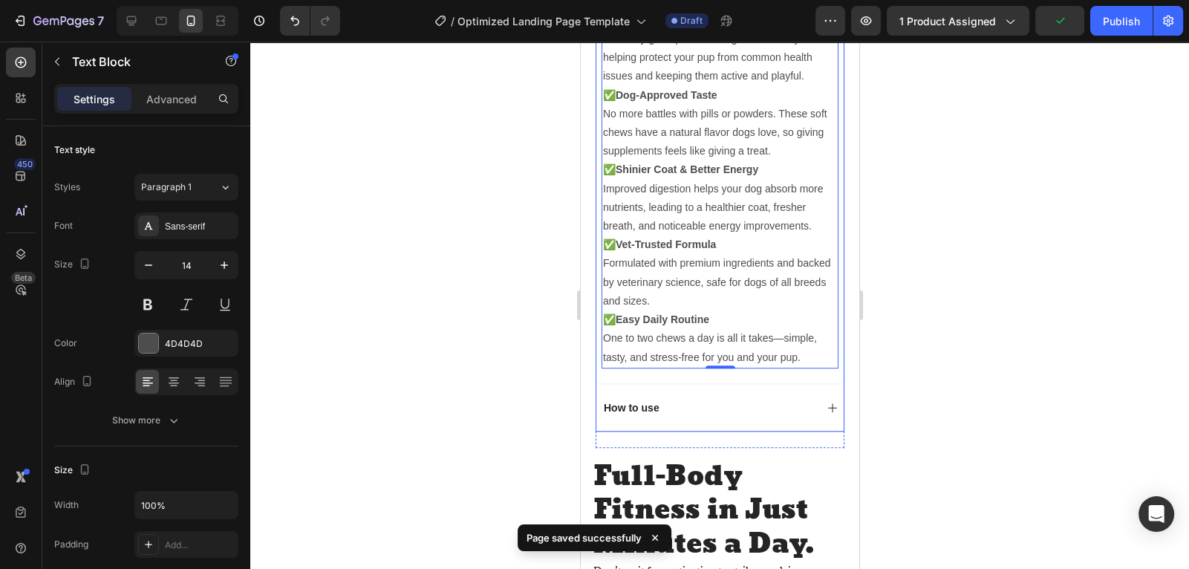
click at [782, 399] on div "How to use" at bounding box center [707, 408] width 213 height 18
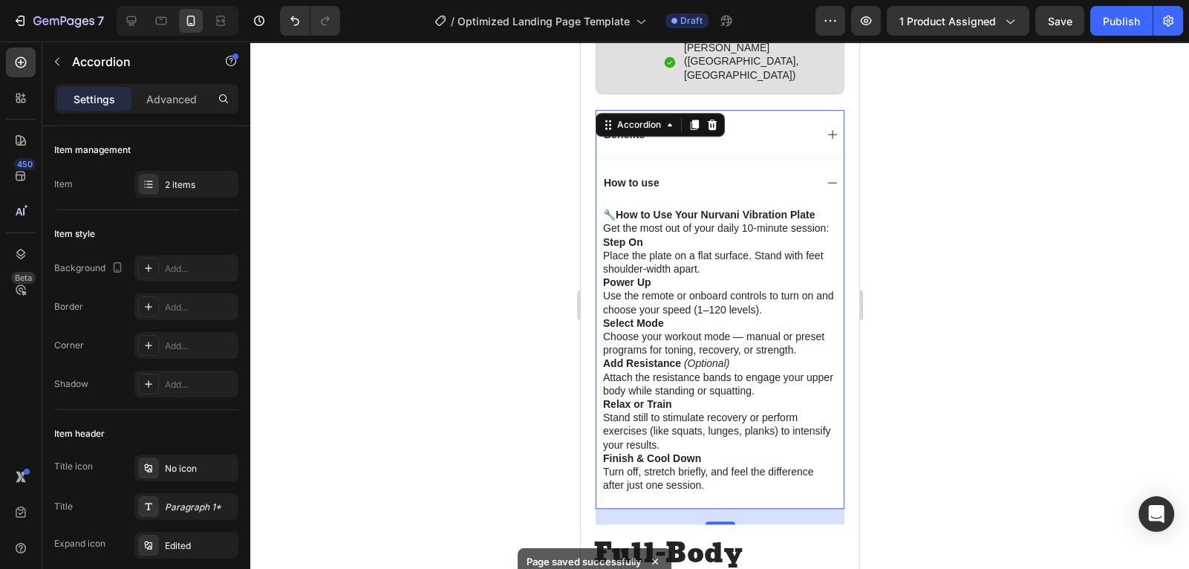
scroll to position [1100, 0]
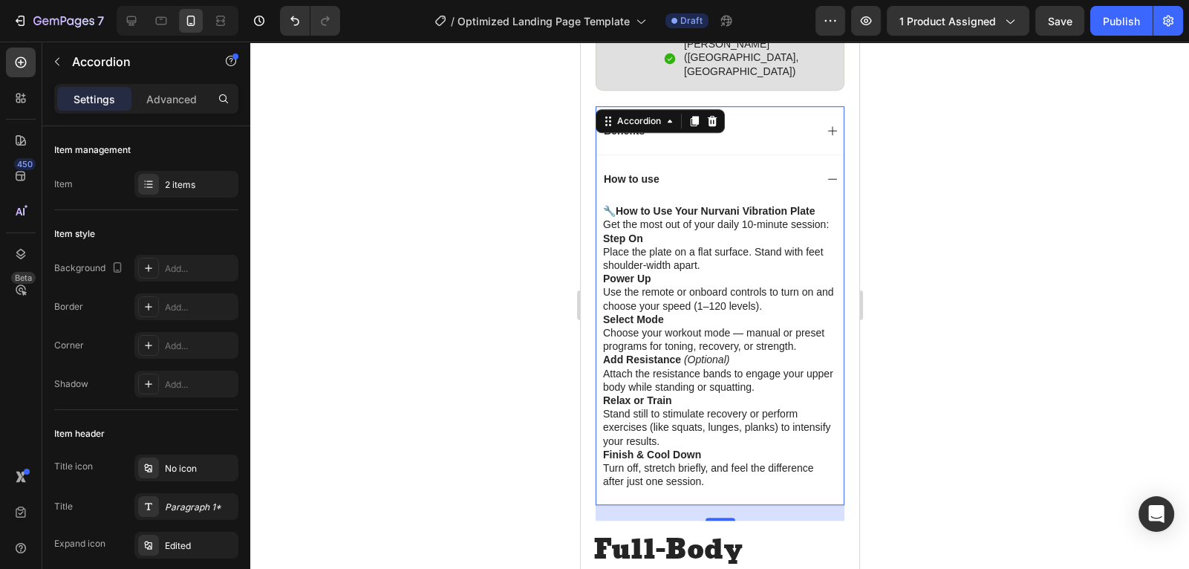
click at [787, 170] on div "How to use" at bounding box center [707, 179] width 213 height 18
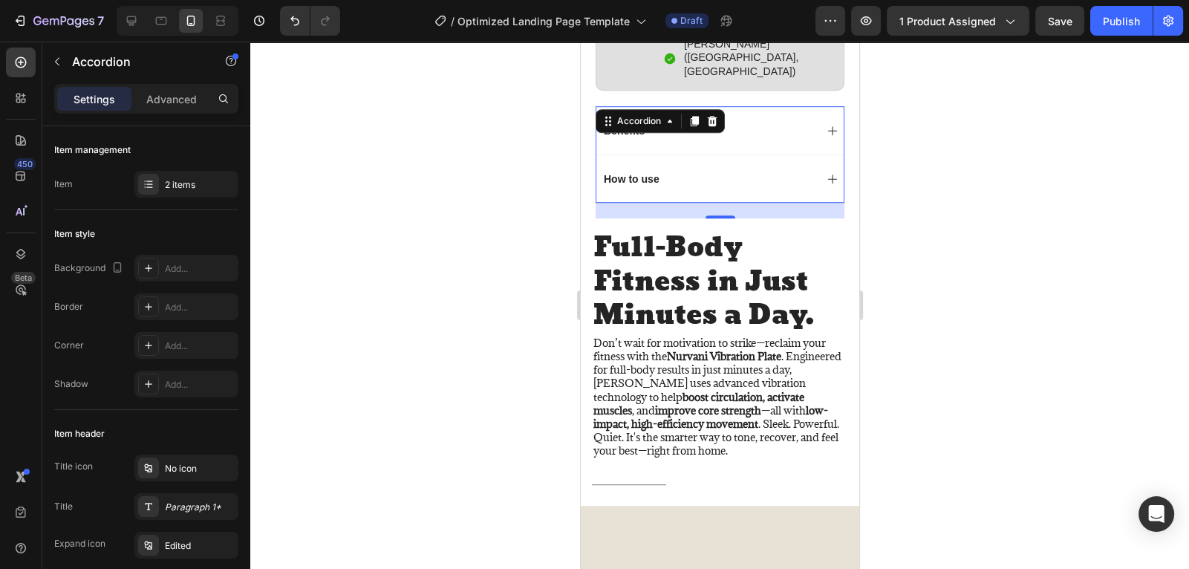
click at [806, 170] on div "How to use" at bounding box center [707, 179] width 213 height 18
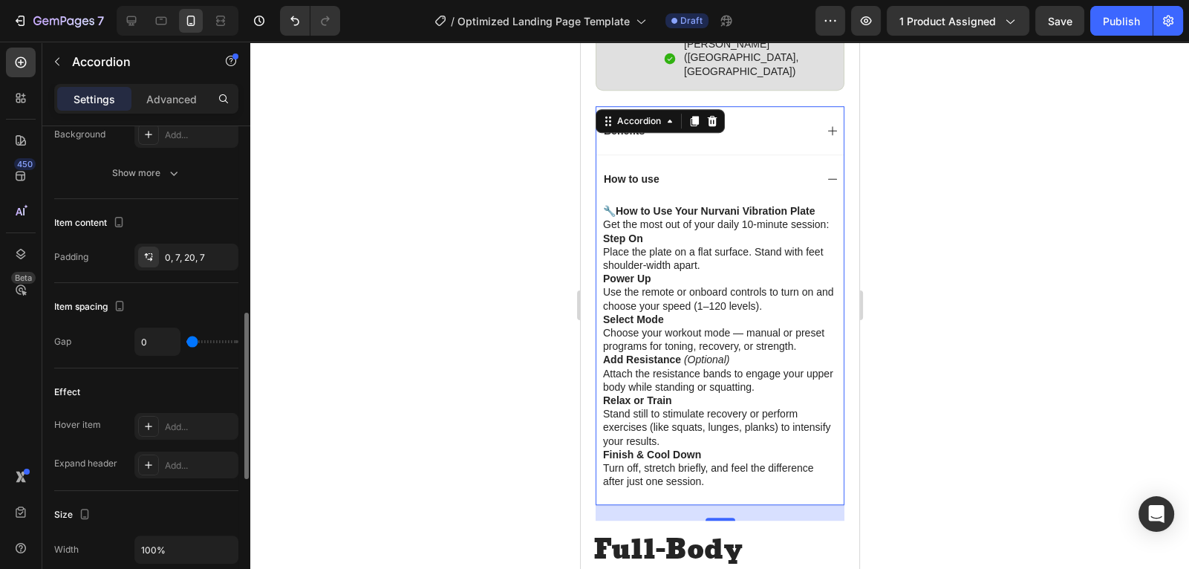
scroll to position [551, 0]
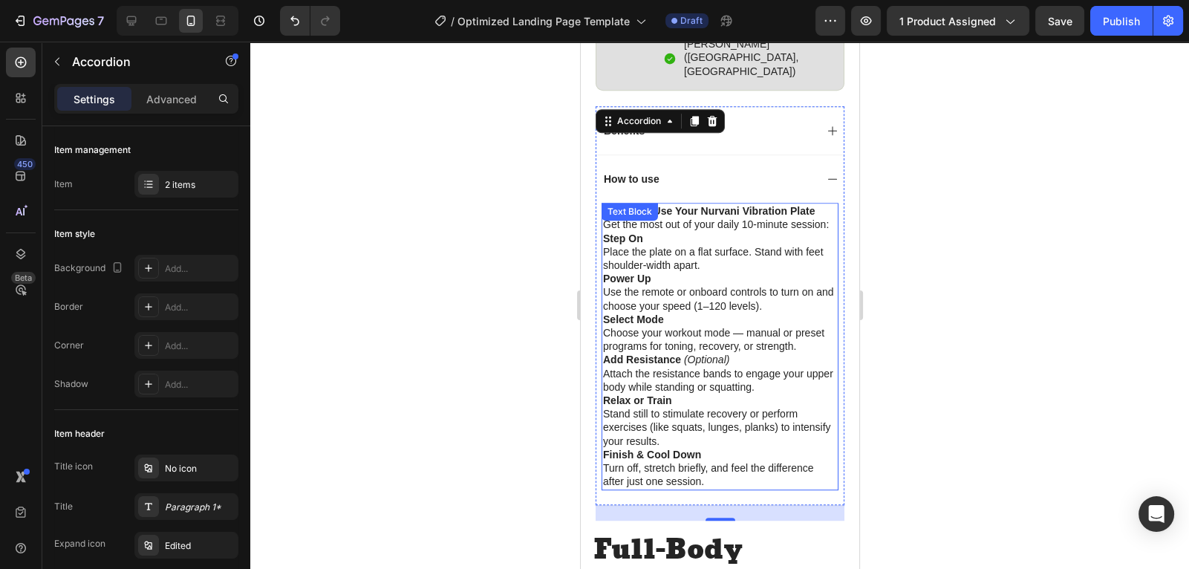
click at [704, 448] on p "Finish & Cool Down Turn off, stretch briefly, and feel the difference after jus…" at bounding box center [720, 468] width 234 height 41
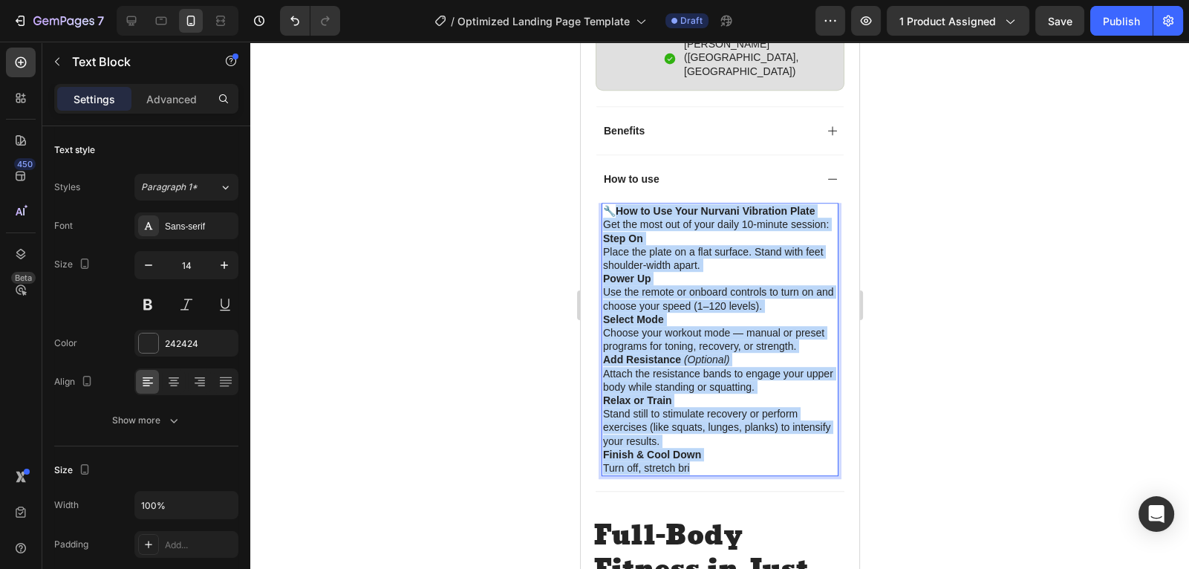
drag, startPoint x: 689, startPoint y: 424, endPoint x: 610, endPoint y: 165, distance: 271.0
click at [610, 203] on div "🔧 How to Use Your Nurvani Vibration Plate Get the most out of your daily 10-min…" at bounding box center [719, 339] width 237 height 273
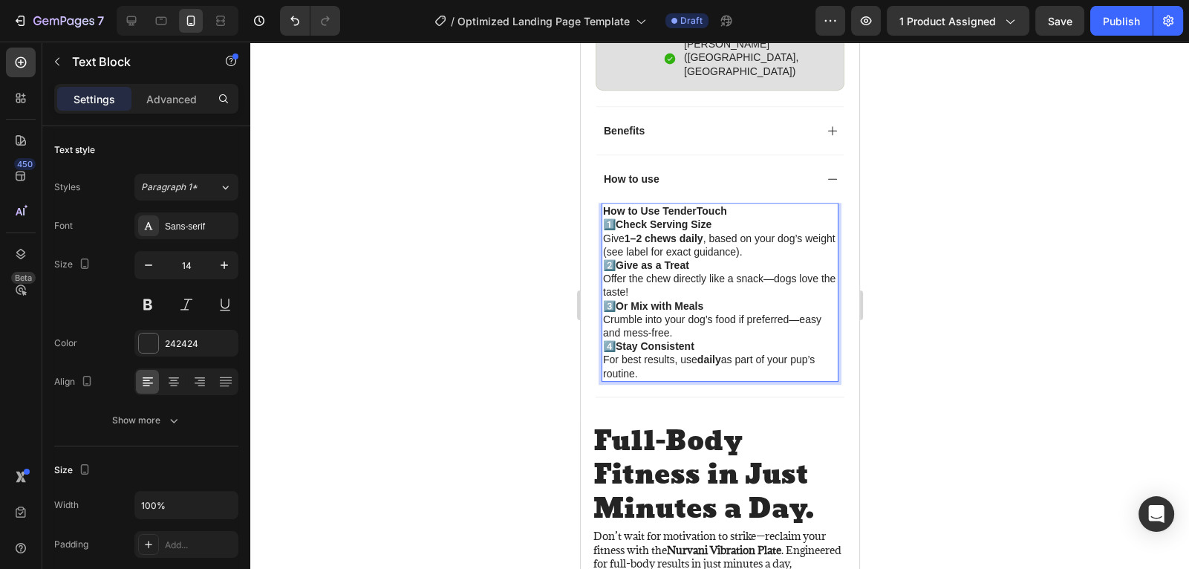
click at [745, 340] on p "4️⃣ Stay Consistent For best results, use daily as part of your pup’s routine." at bounding box center [720, 360] width 234 height 41
click at [767, 348] on div "How to Use TenderTouch 1️⃣ Check Serving Size Give 1–2 chews daily , based on y…" at bounding box center [719, 300] width 247 height 194
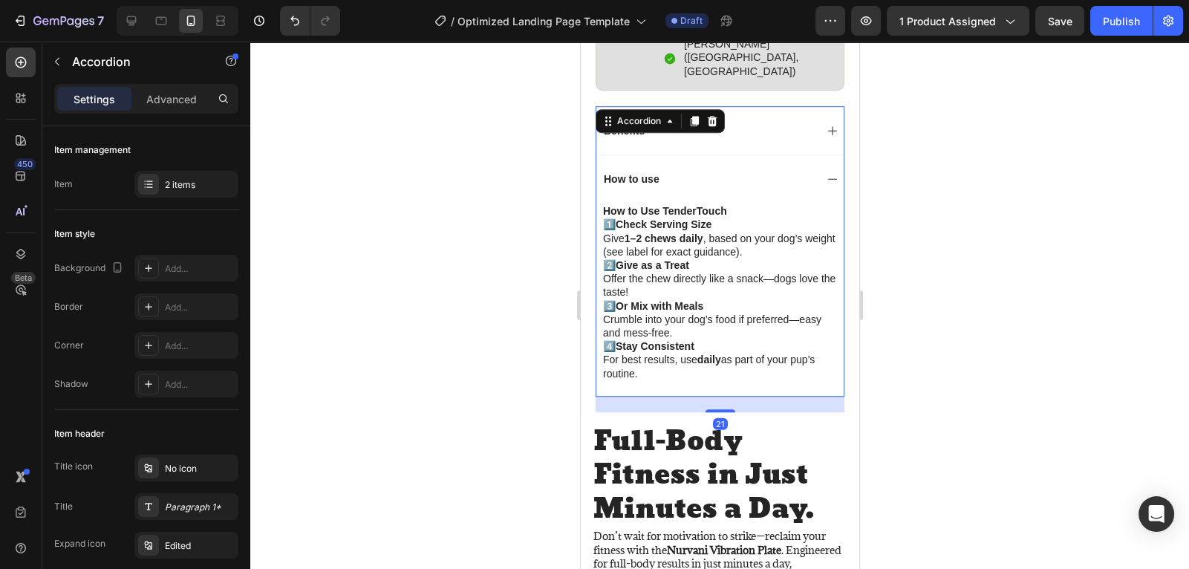
click at [895, 319] on div at bounding box center [719, 305] width 939 height 527
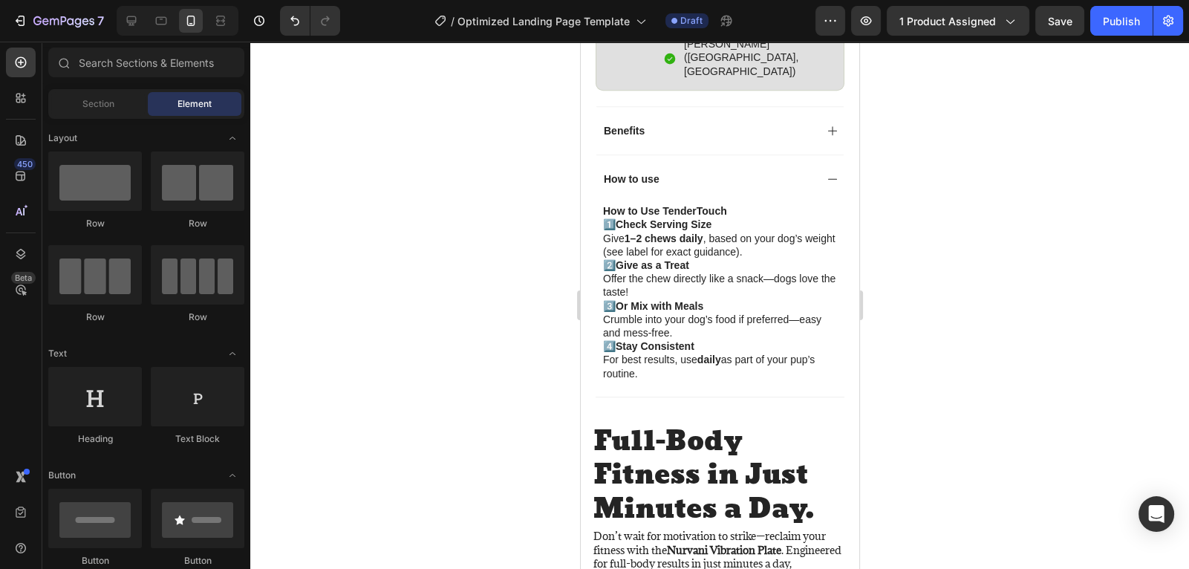
click at [936, 185] on div at bounding box center [719, 305] width 939 height 527
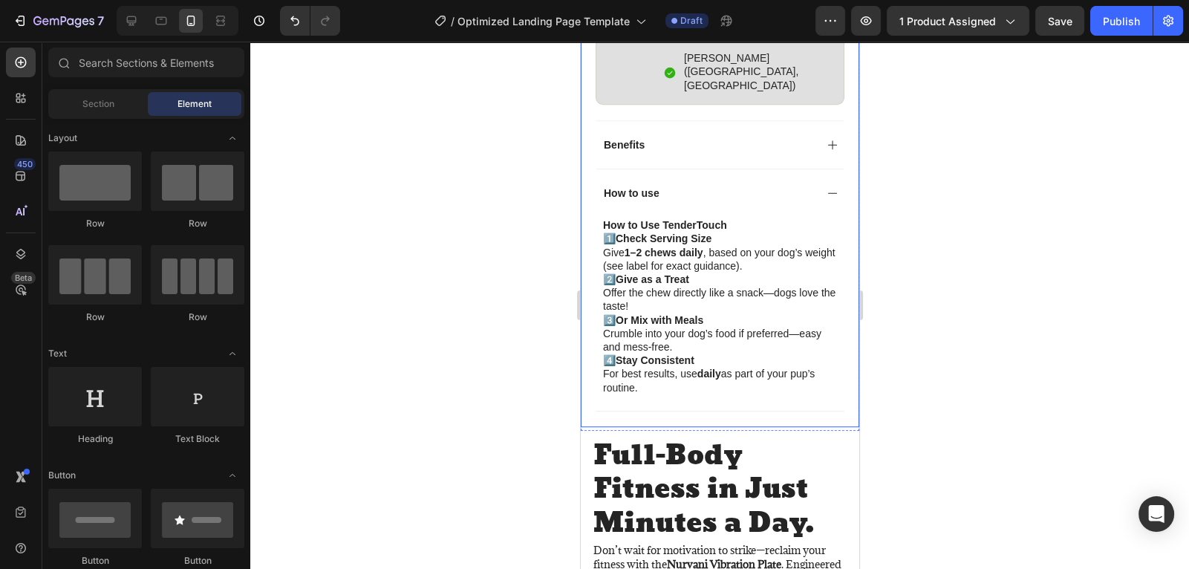
scroll to position [1086, 0]
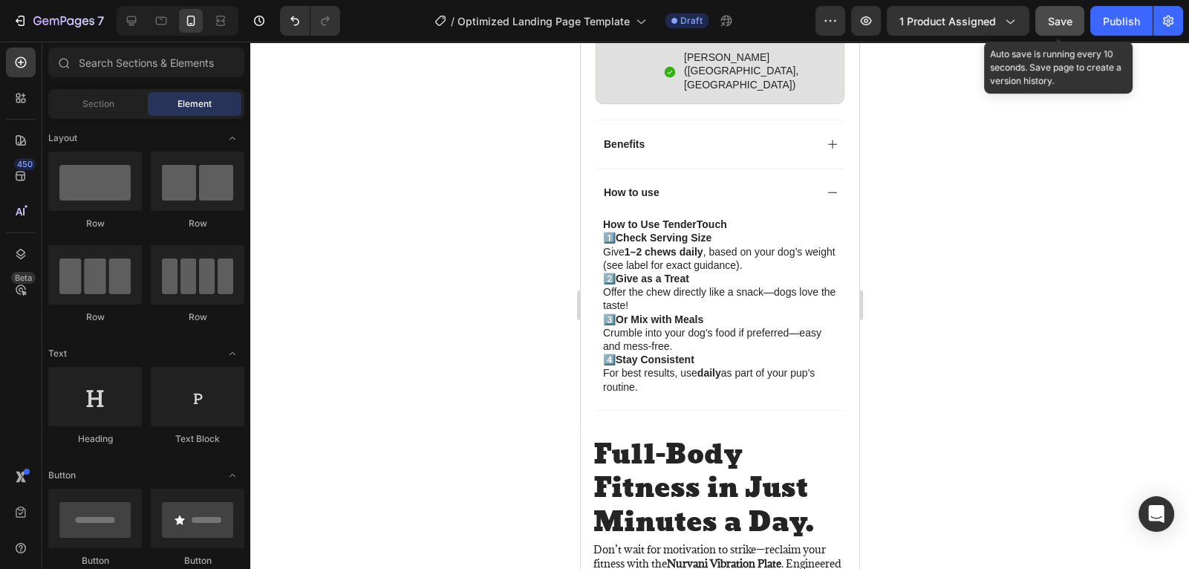
click at [1058, 31] on button "Save" at bounding box center [1060, 21] width 49 height 30
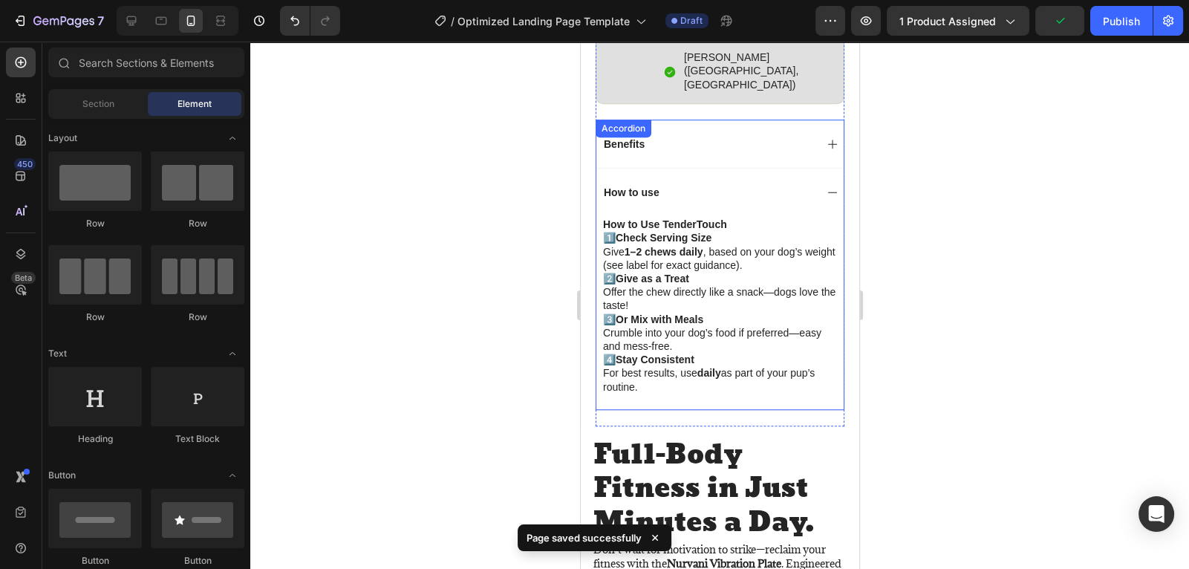
click at [828, 186] on icon at bounding box center [832, 192] width 12 height 12
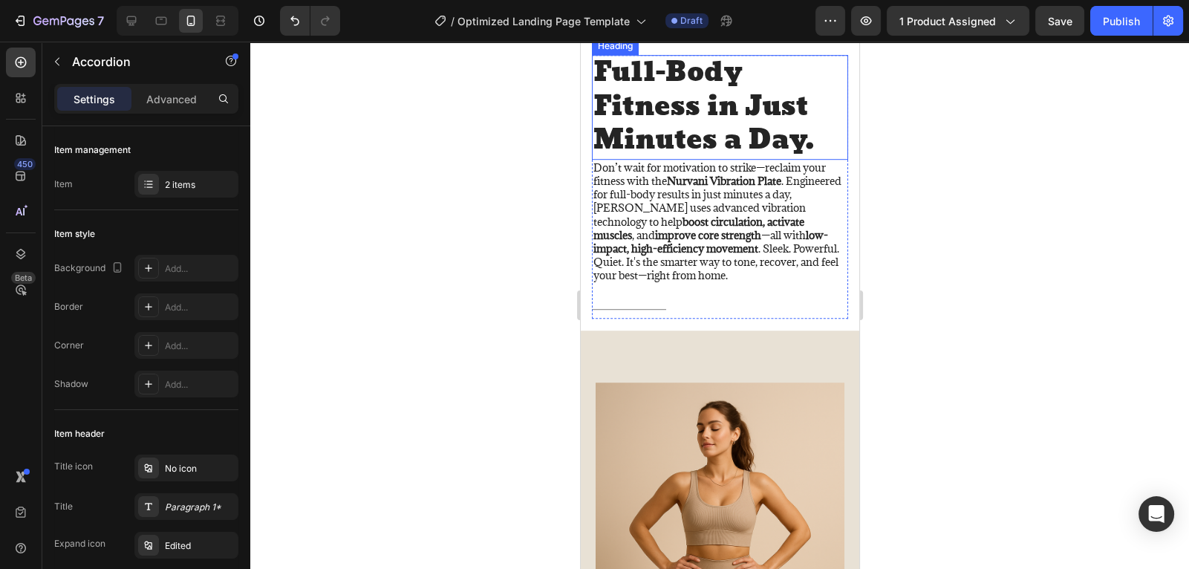
scroll to position [1061, 0]
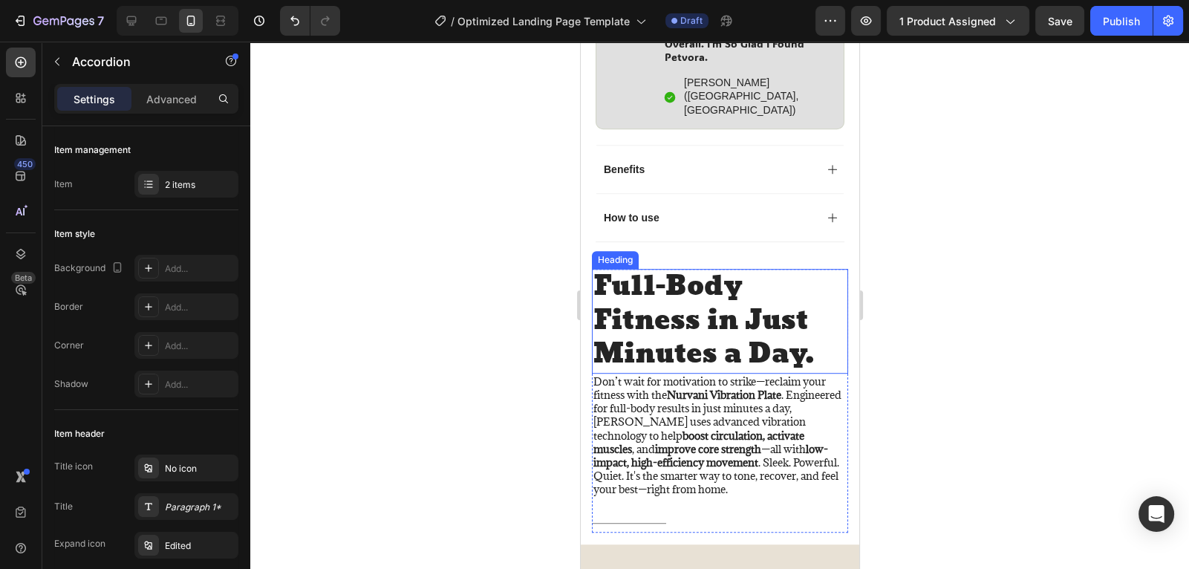
click at [815, 313] on h2 "Full-Body Fitness in Just Minutes a Day." at bounding box center [719, 321] width 256 height 105
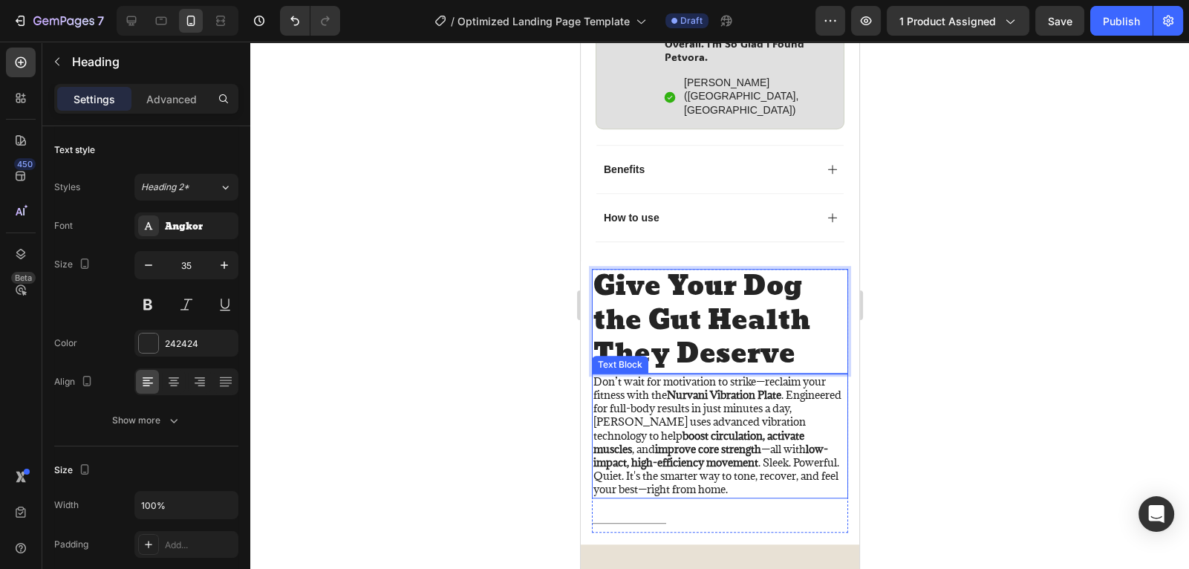
scroll to position [4, 0]
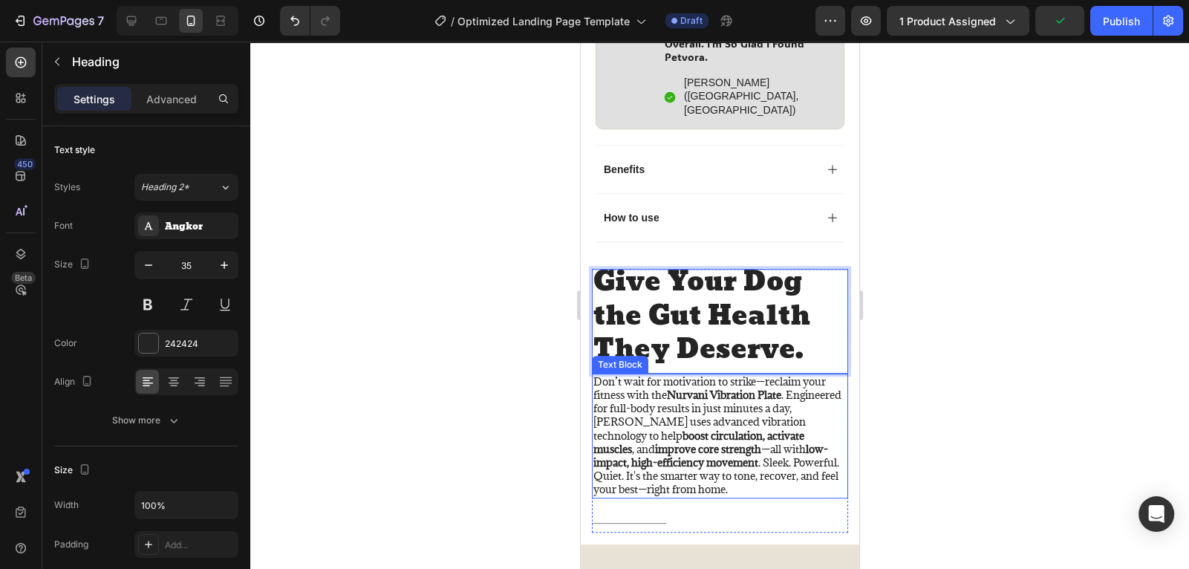
click at [815, 441] on p "Don’t wait for motivation to strike—reclaim your fitness with the Nurvani Vibra…" at bounding box center [719, 436] width 253 height 122
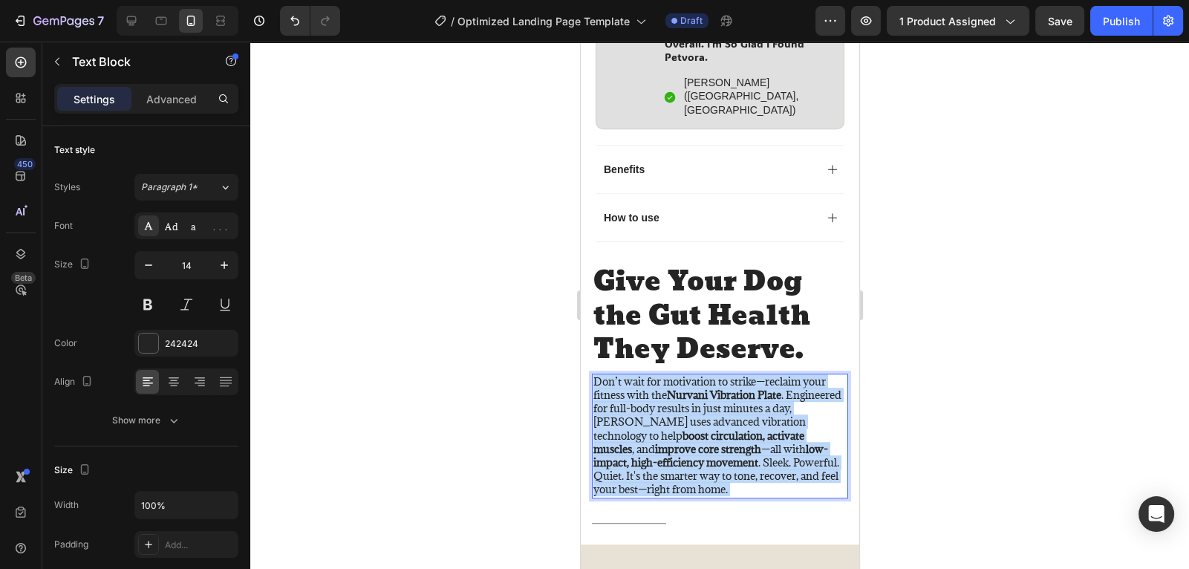
drag, startPoint x: 688, startPoint y: 443, endPoint x: 603, endPoint y: 341, distance: 132.4
click at [603, 375] on p "Don’t wait for motivation to strike—reclaim your fitness with the Nurvani Vibra…" at bounding box center [719, 436] width 253 height 122
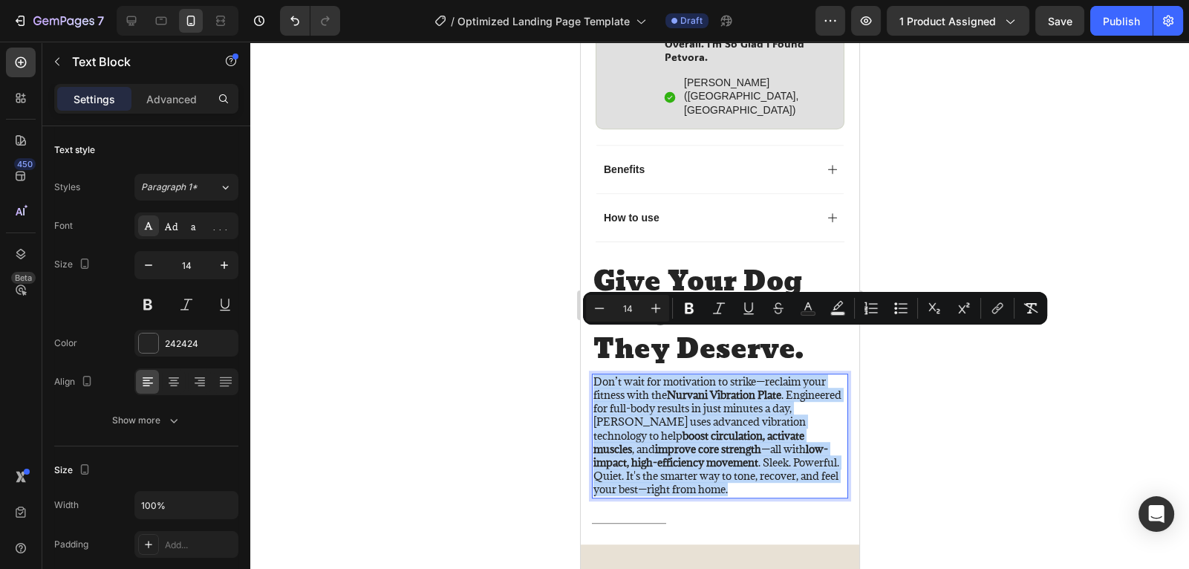
drag, startPoint x: 688, startPoint y: 444, endPoint x: 595, endPoint y: 344, distance: 136.7
click at [595, 375] on p "Don’t wait for motivation to strike—reclaim your fitness with the Nurvani Vibra…" at bounding box center [719, 436] width 253 height 122
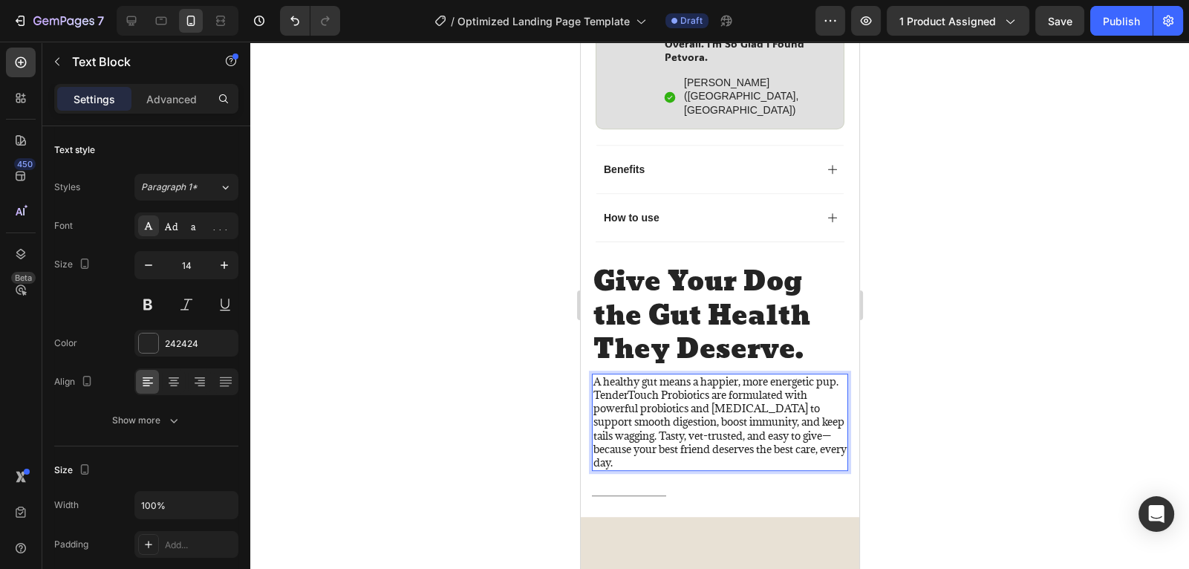
click at [934, 407] on div at bounding box center [719, 305] width 939 height 527
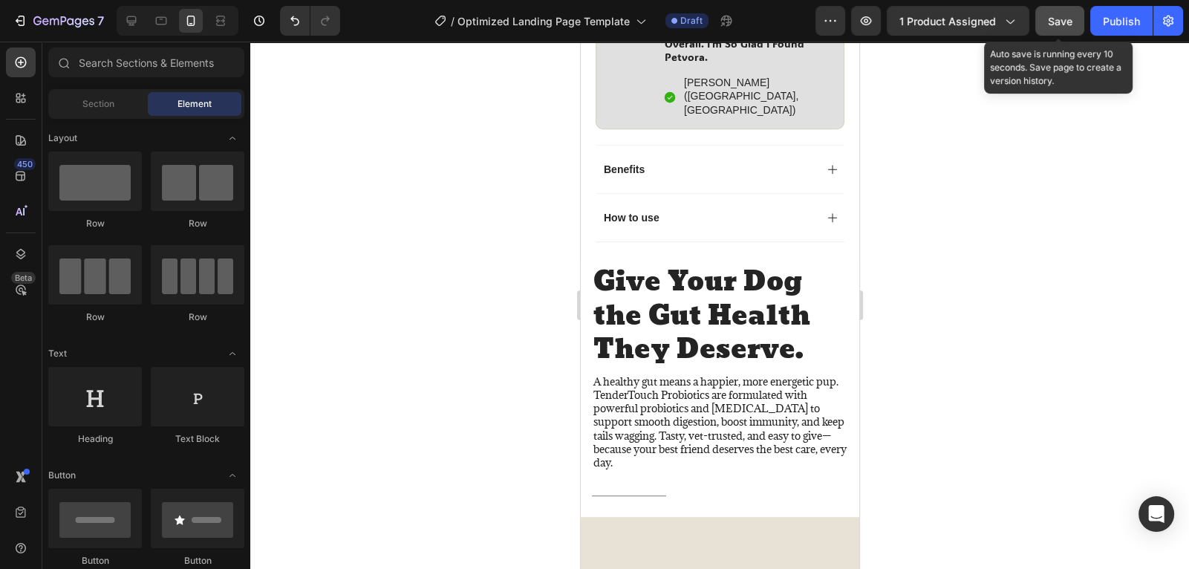
click at [1059, 22] on span "Save" at bounding box center [1060, 21] width 25 height 13
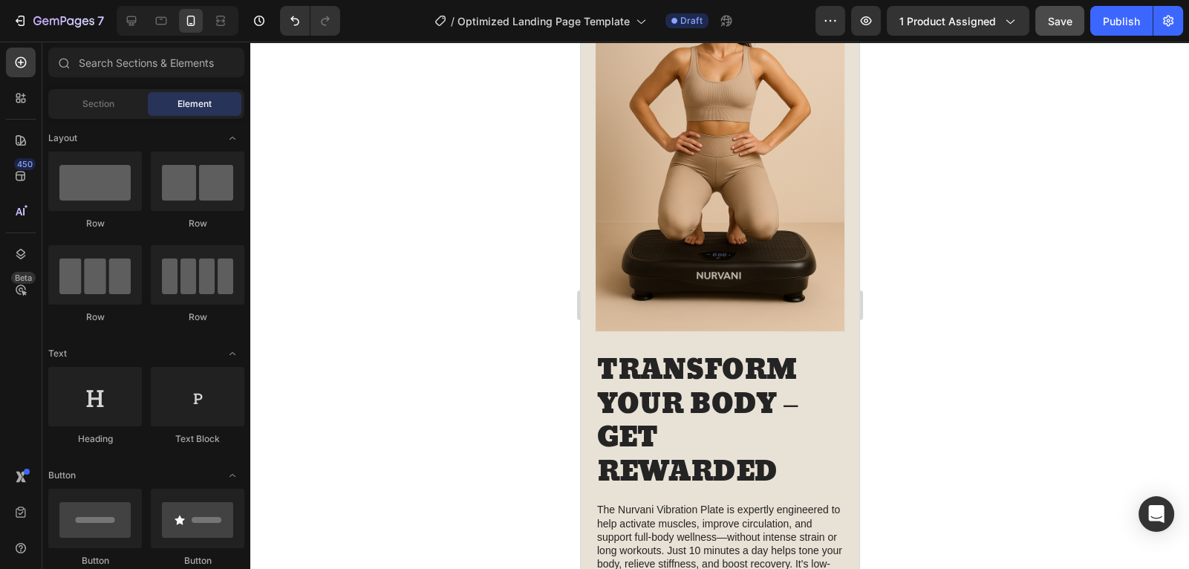
scroll to position [1627, 0]
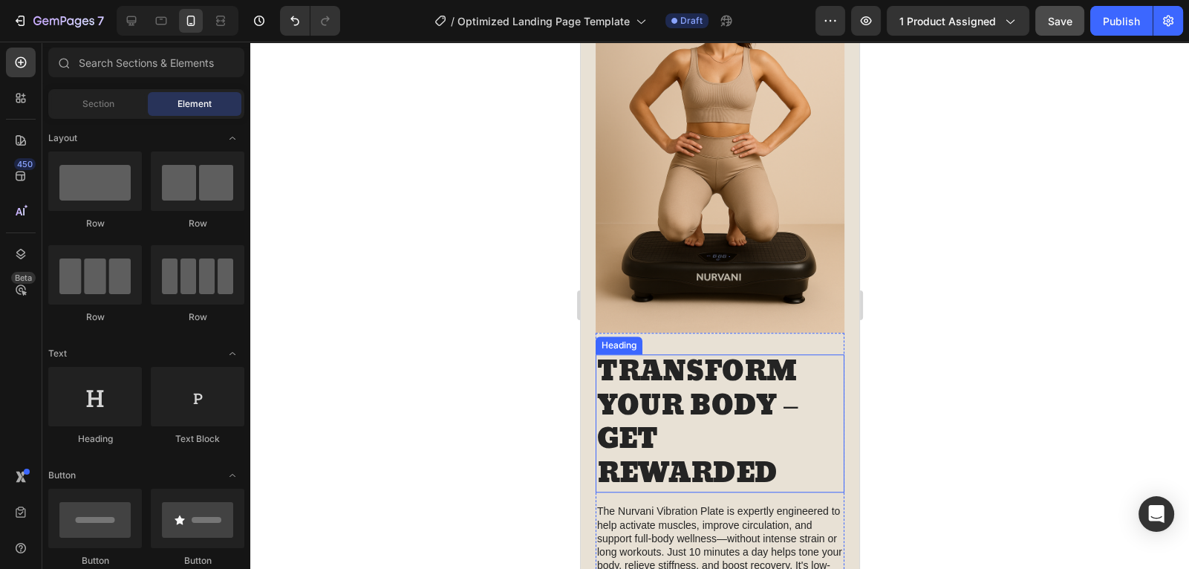
click at [782, 479] on h2 "TRANSFORM YOUR BODY – GET REWARDED" at bounding box center [719, 423] width 249 height 138
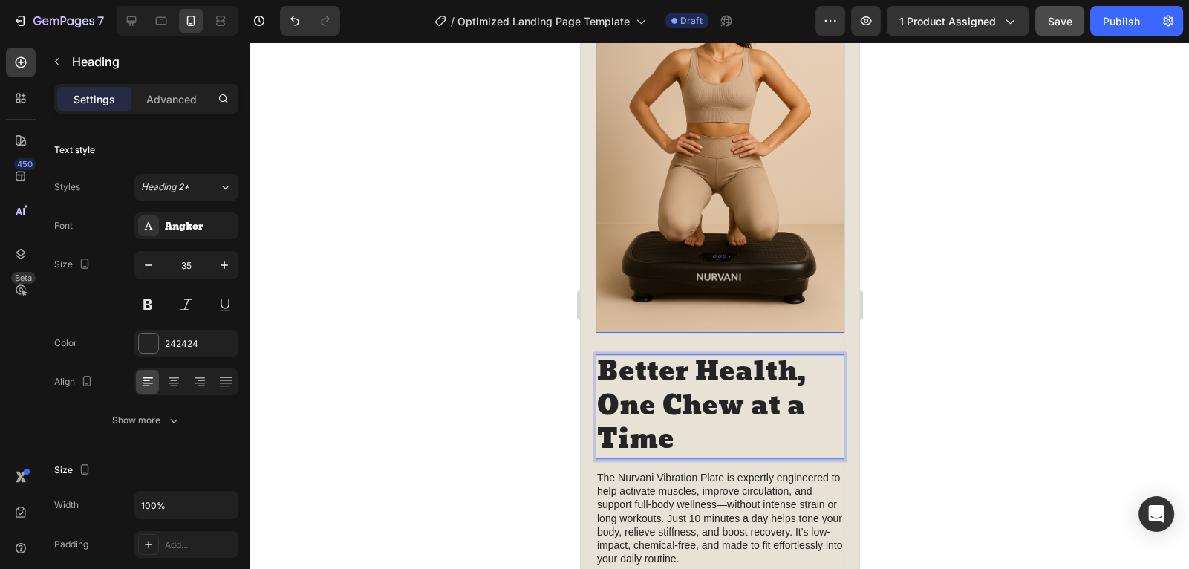
scroll to position [4, 0]
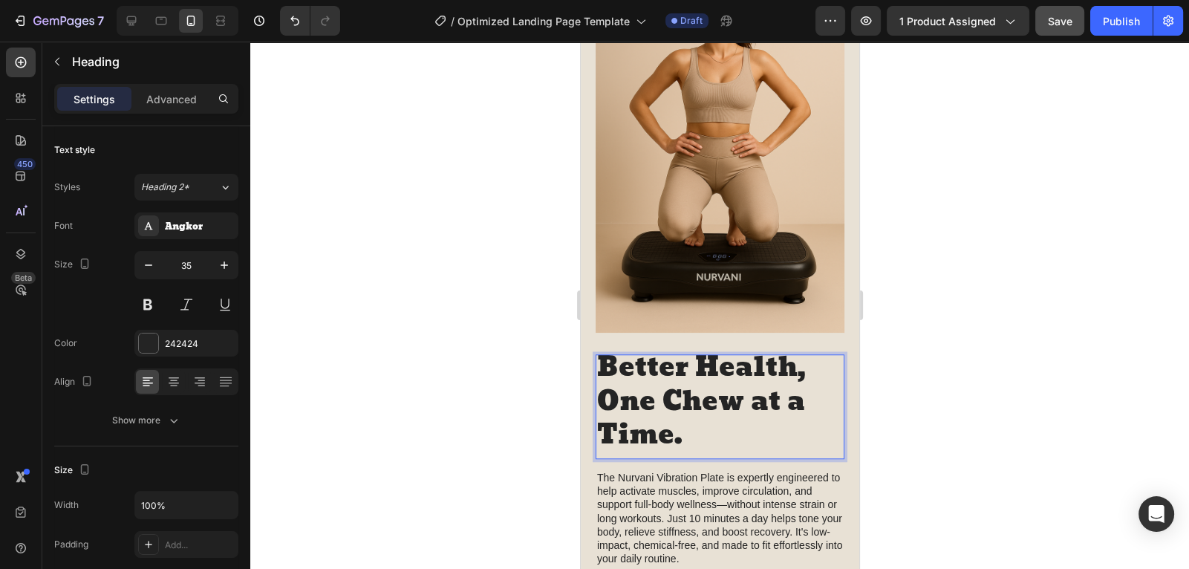
click at [910, 282] on div at bounding box center [719, 305] width 939 height 527
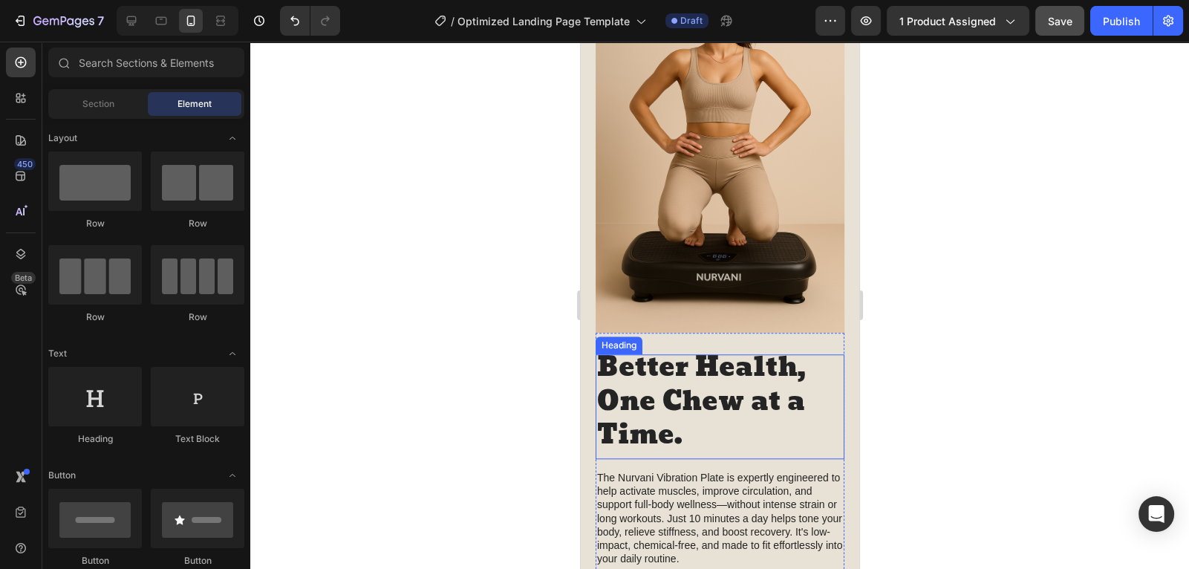
click at [721, 423] on p "Better Health, One Chew at a Time." at bounding box center [720, 402] width 246 height 102
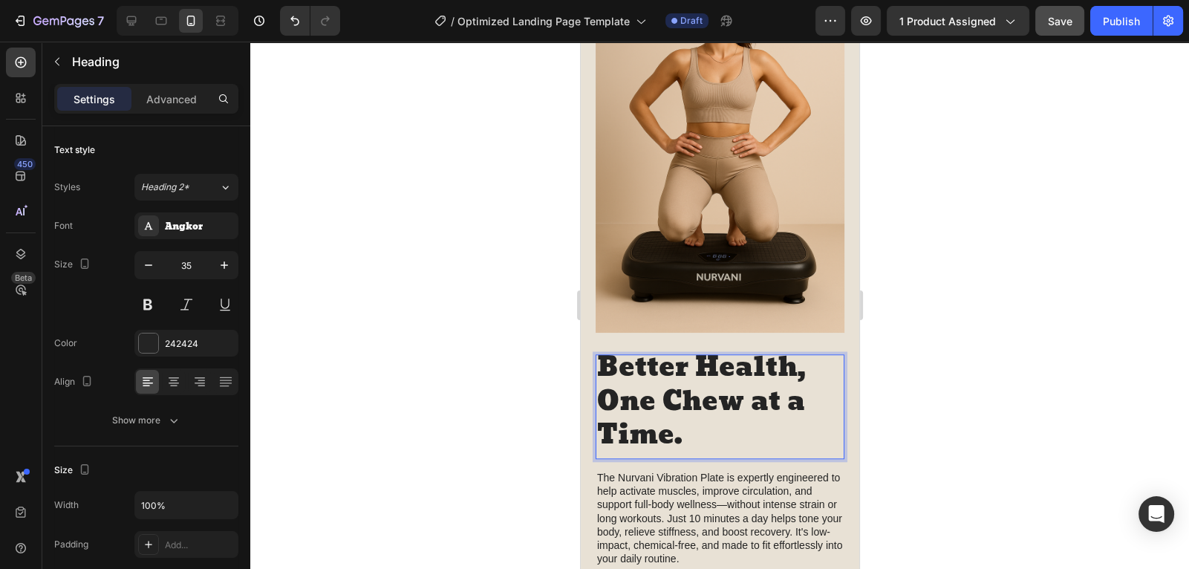
click at [689, 433] on p "Better Health, One Chew at a Time." at bounding box center [720, 402] width 246 height 102
click at [947, 348] on div at bounding box center [719, 305] width 939 height 527
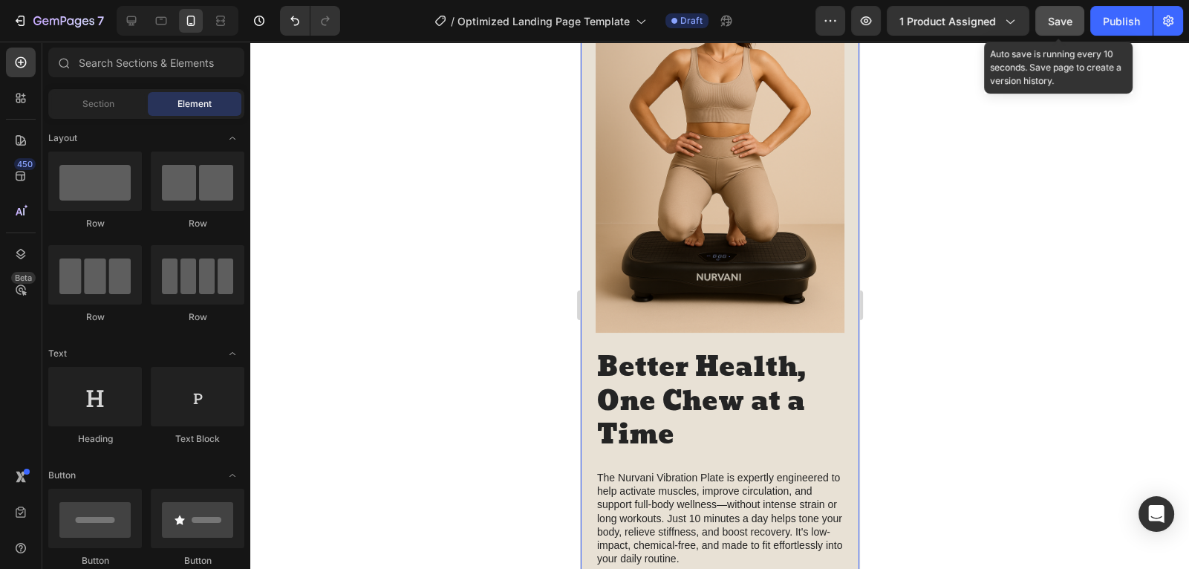
click at [1045, 27] on button "Save" at bounding box center [1060, 21] width 49 height 30
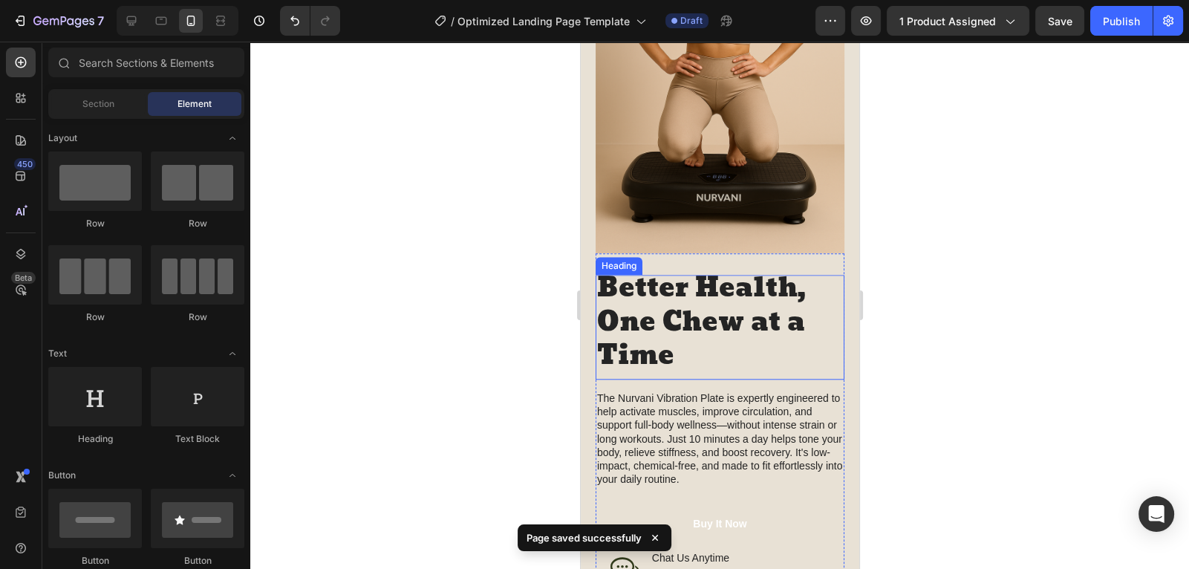
scroll to position [1772, 0]
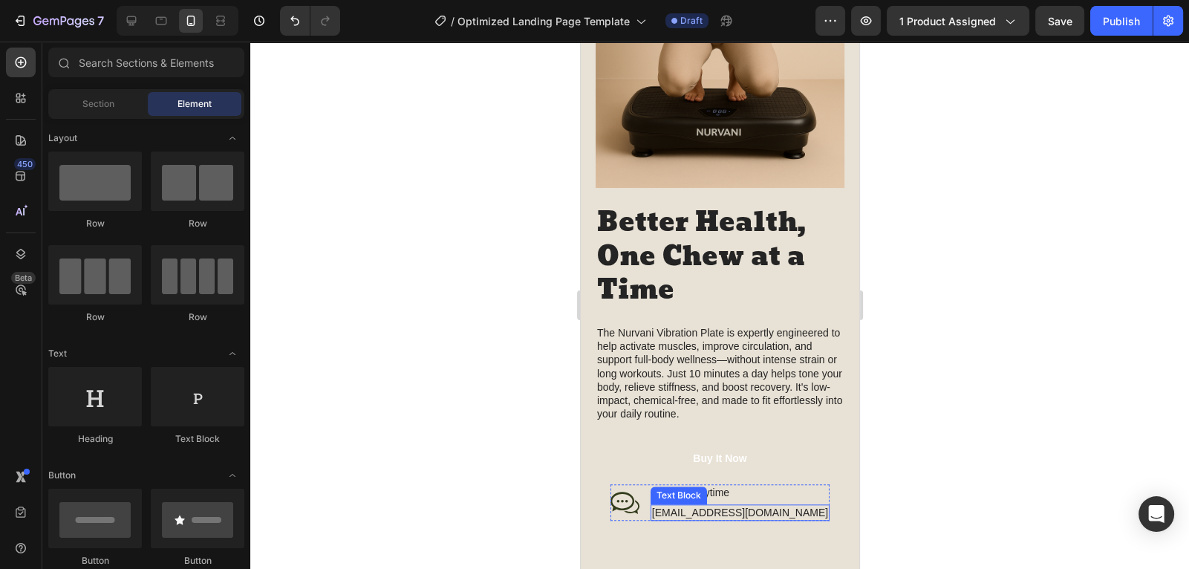
click at [780, 513] on p "[EMAIL_ADDRESS][DOMAIN_NAME]" at bounding box center [740, 512] width 176 height 13
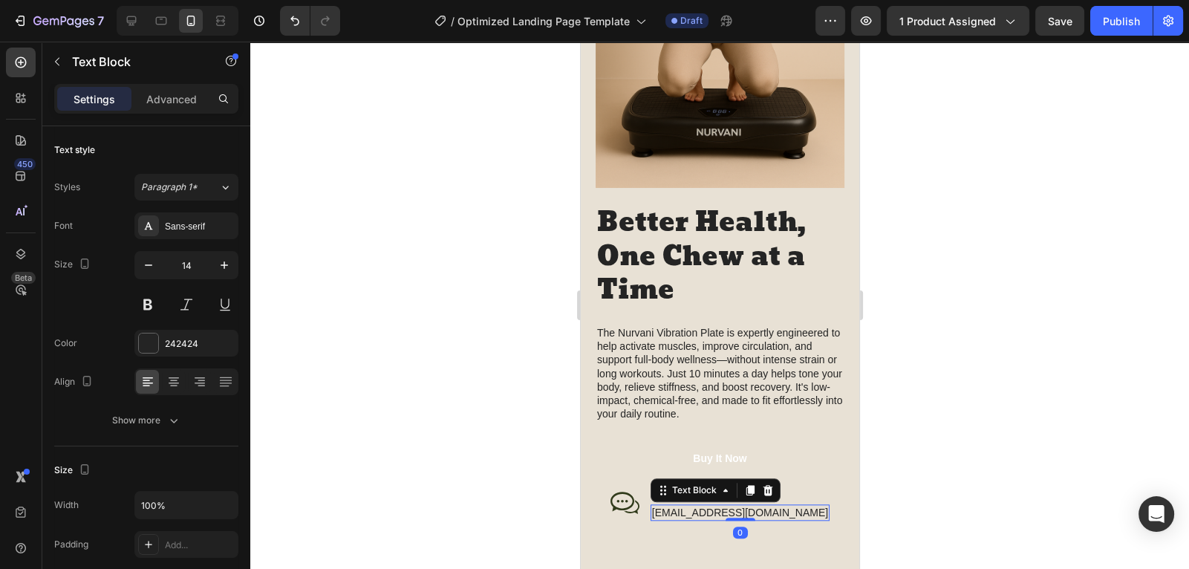
click at [779, 515] on p "[EMAIL_ADDRESS][DOMAIN_NAME]" at bounding box center [740, 512] width 176 height 13
click at [871, 485] on div at bounding box center [719, 305] width 939 height 527
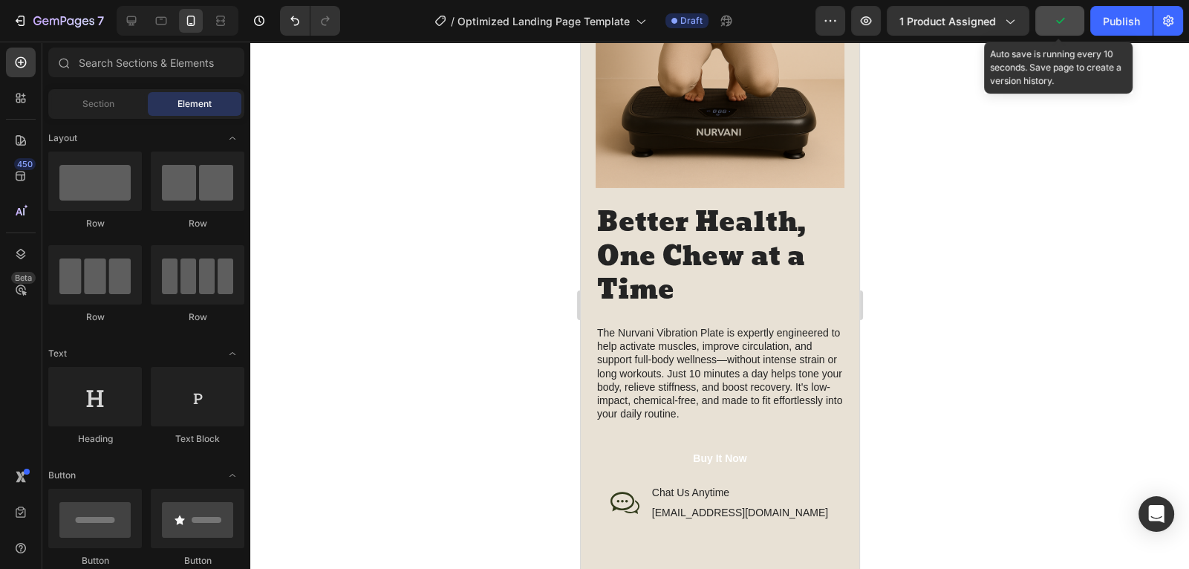
click at [1042, 24] on button "button" at bounding box center [1060, 21] width 49 height 30
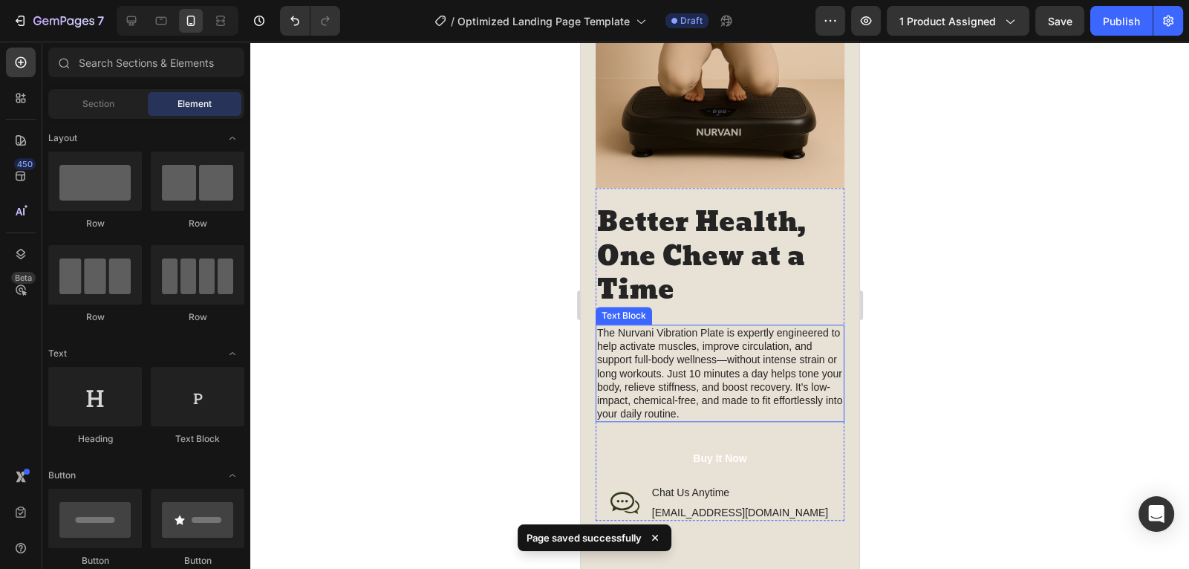
click at [678, 411] on p "The Nurvani Vibration Plate is expertly engineered to help activate muscles, im…" at bounding box center [720, 373] width 246 height 94
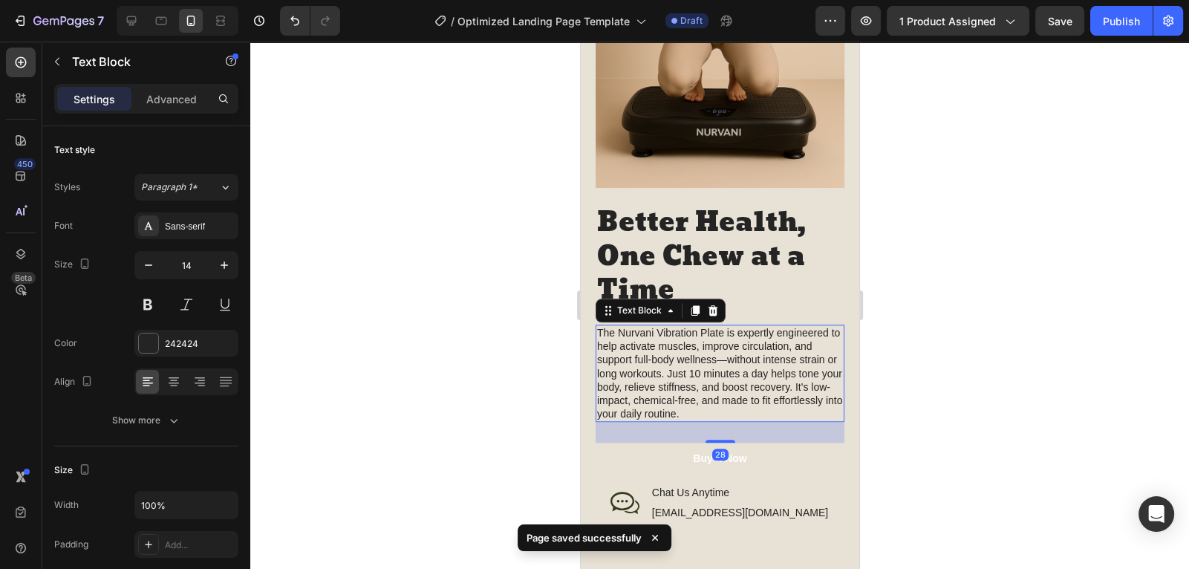
click at [676, 414] on p "The Nurvani Vibration Plate is expertly engineered to help activate muscles, im…" at bounding box center [720, 373] width 246 height 94
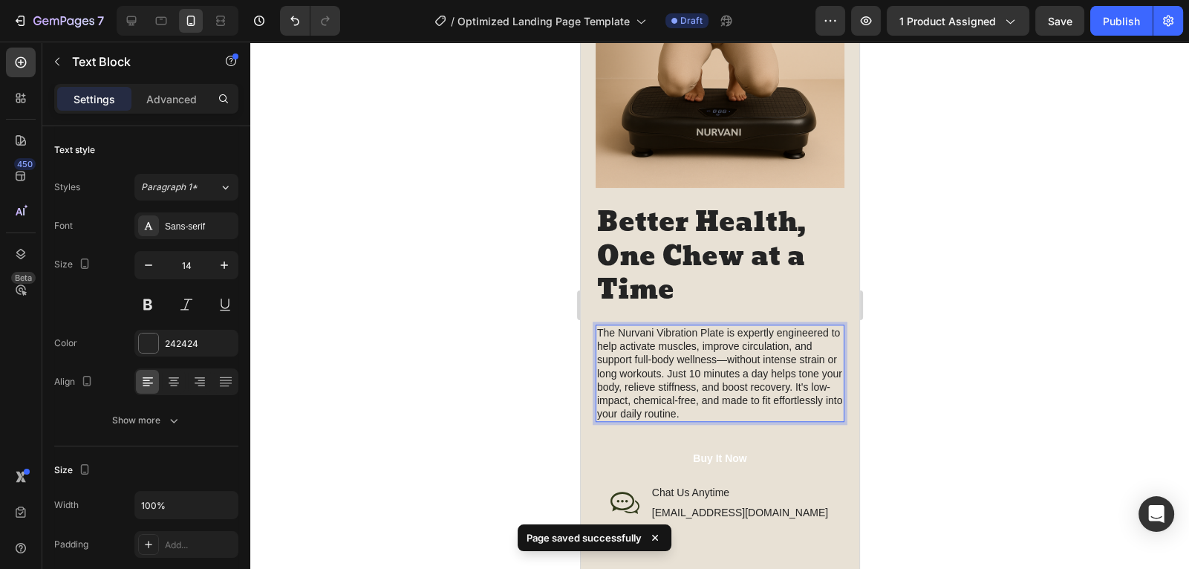
click at [676, 414] on p "The Nurvani Vibration Plate is expertly engineered to help activate muscles, im…" at bounding box center [720, 373] width 246 height 94
drag, startPoint x: 679, startPoint y: 415, endPoint x: 591, endPoint y: 348, distance: 110.7
click at [591, 348] on div "Image Better Health, One Chew at a Time Heading The Nurvani Vibration Plate is …" at bounding box center [719, 168] width 279 height 810
click at [673, 414] on p "The Nurvani Vibration Plate is expertly engineered to help activate muscles, im…" at bounding box center [720, 373] width 246 height 94
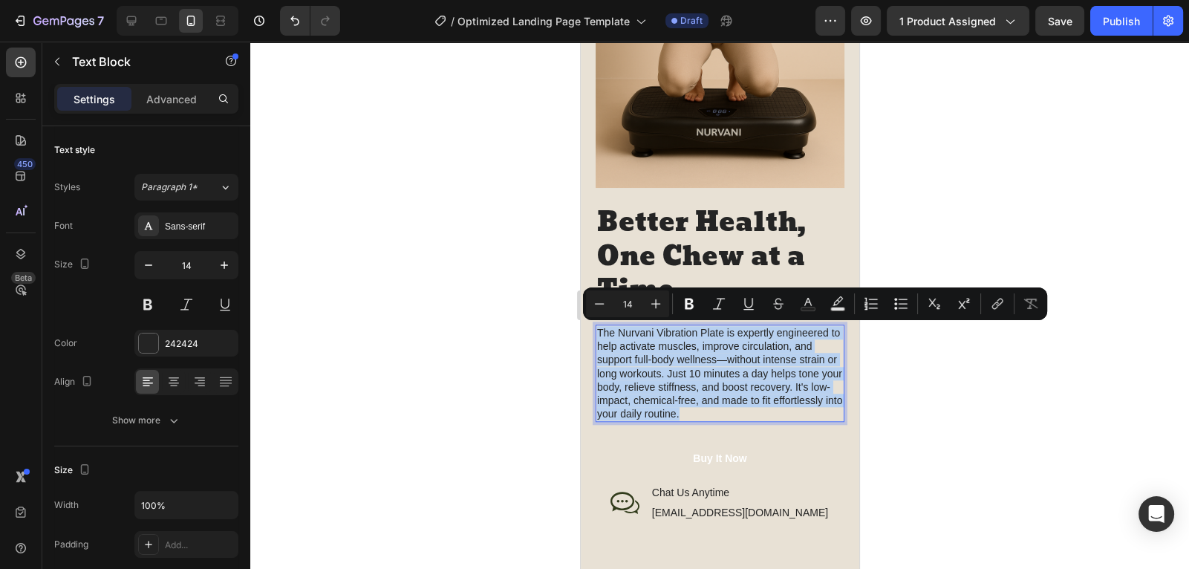
drag, startPoint x: 673, startPoint y: 414, endPoint x: 617, endPoint y: 374, distance: 69.3
click at [617, 374] on p "The Nurvani Vibration Plate is expertly engineered to help activate muscles, im…" at bounding box center [720, 373] width 246 height 94
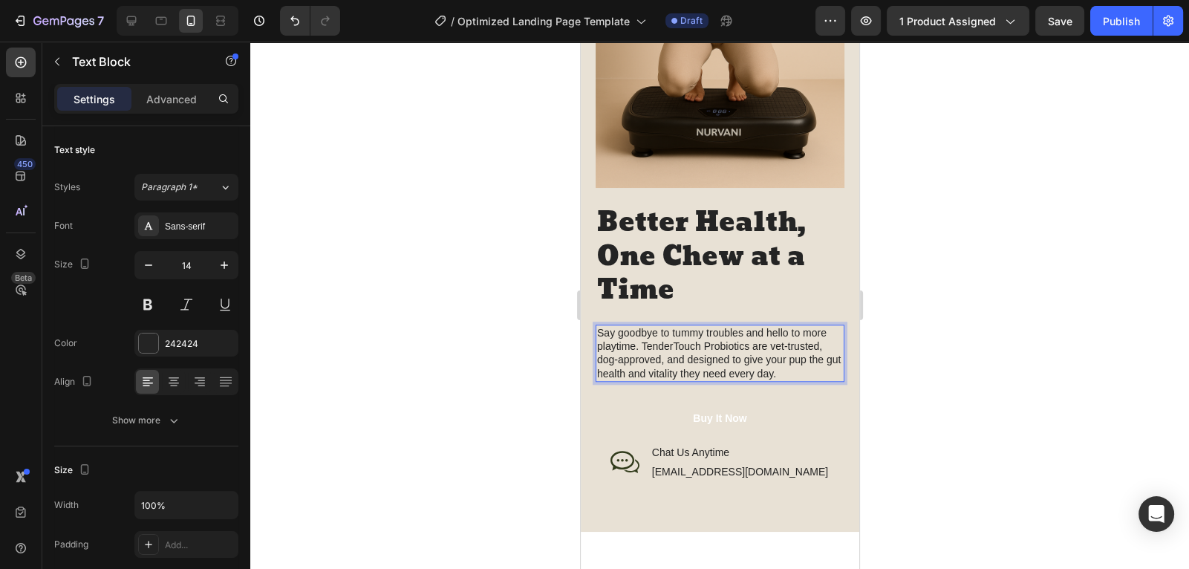
click at [923, 363] on div at bounding box center [719, 305] width 939 height 527
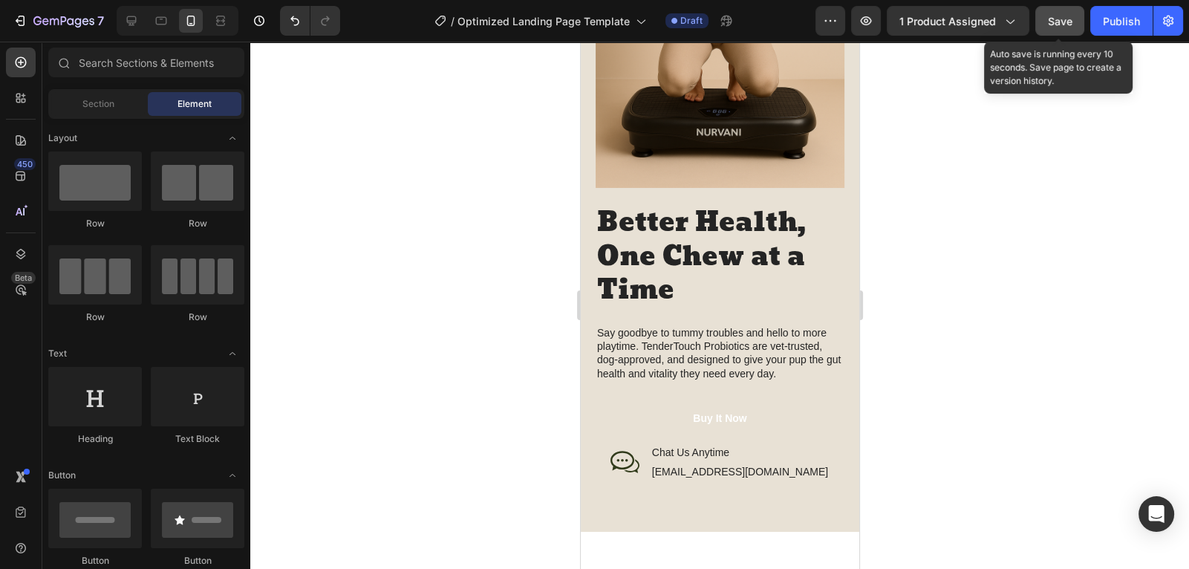
click at [1047, 21] on button "Save" at bounding box center [1060, 21] width 49 height 30
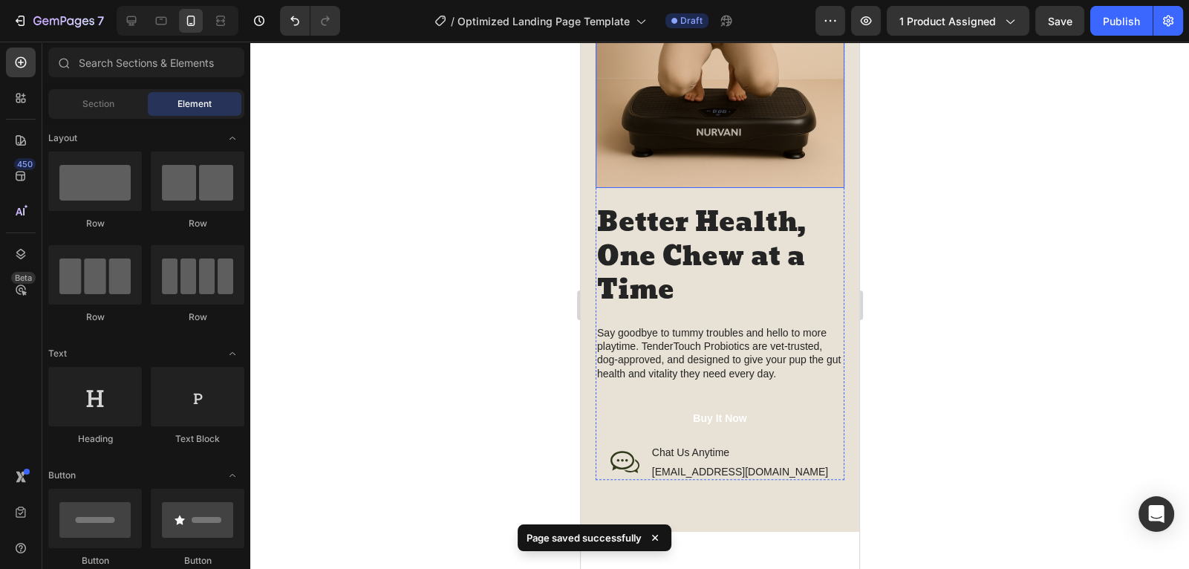
click at [818, 101] on img at bounding box center [719, 2] width 249 height 374
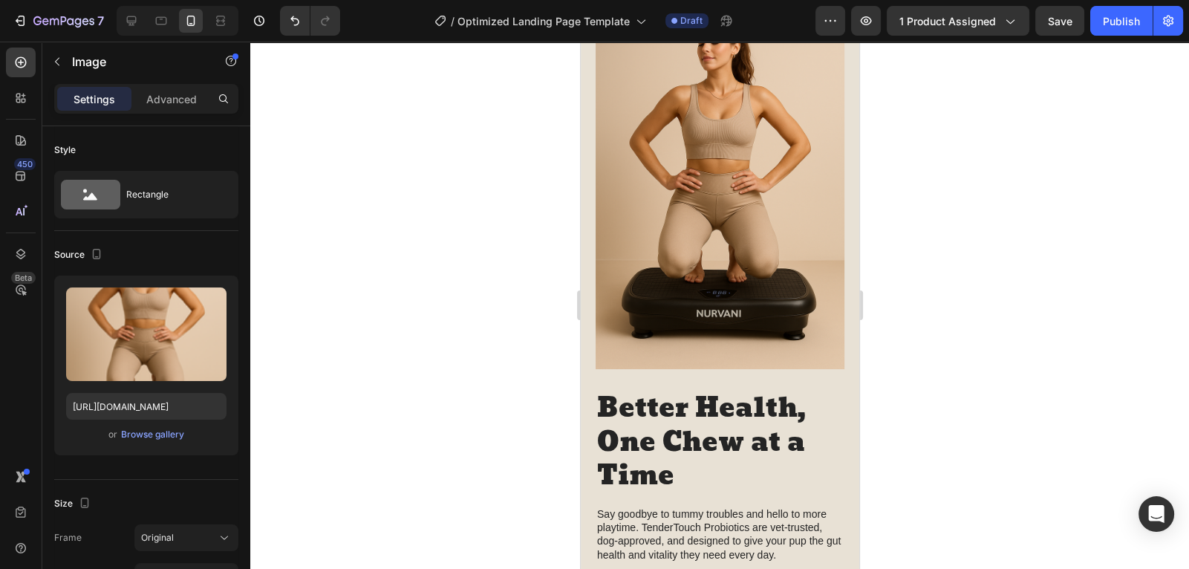
scroll to position [1585, 0]
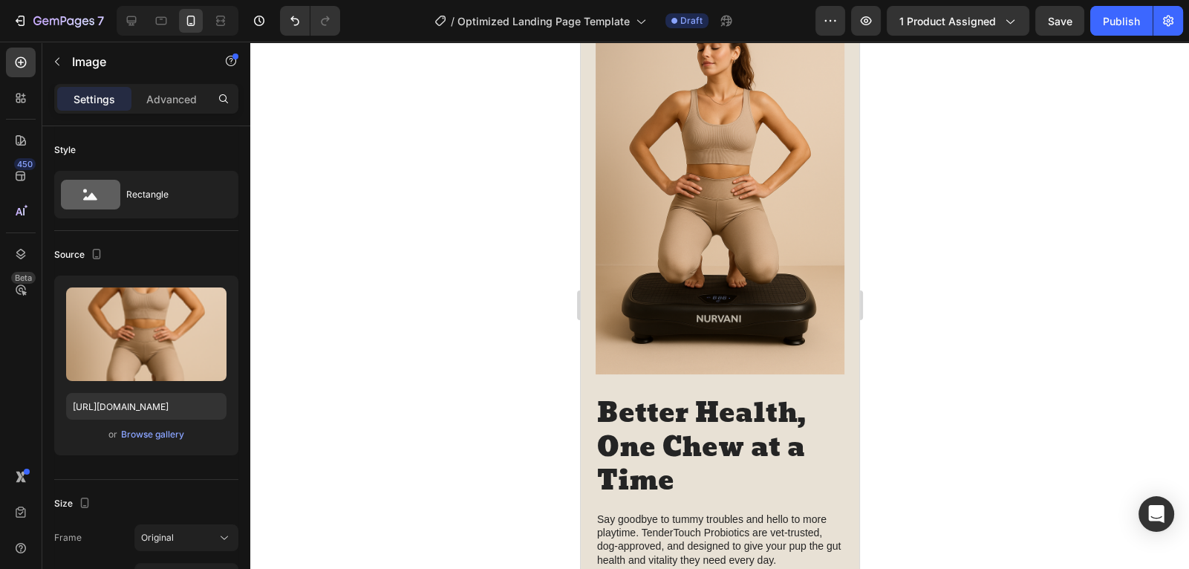
click at [653, 253] on img at bounding box center [719, 188] width 249 height 374
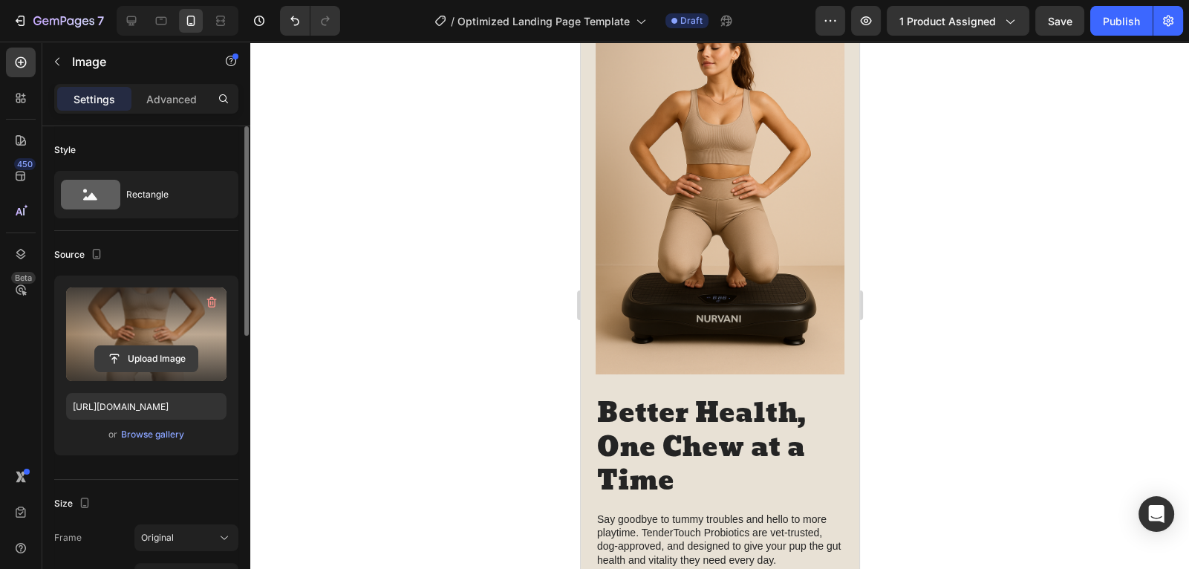
click at [135, 360] on input "file" at bounding box center [146, 358] width 103 height 25
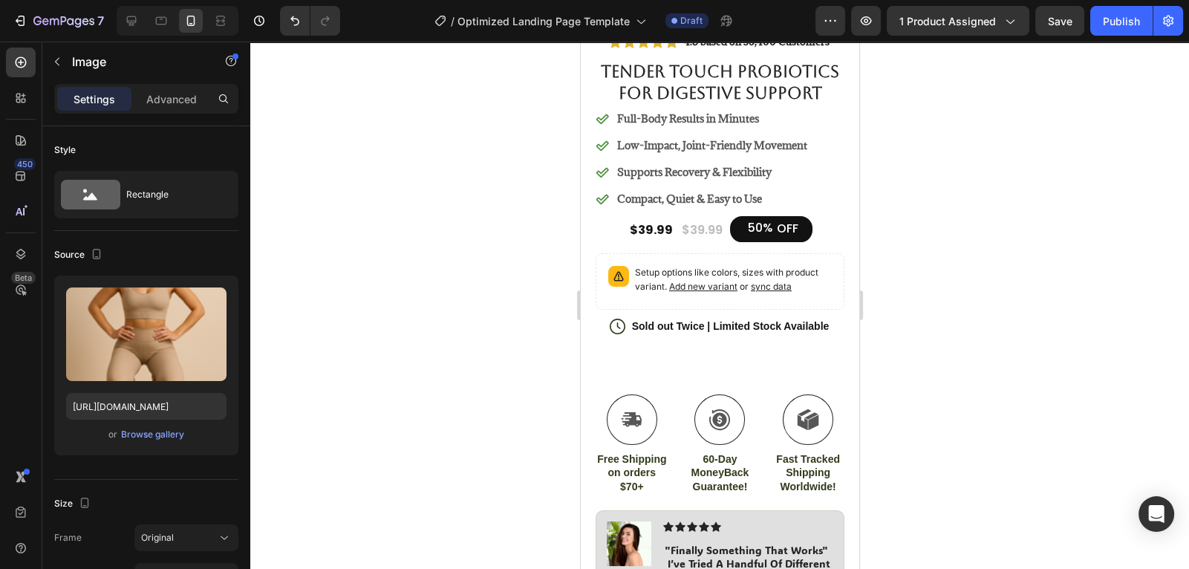
scroll to position [388, 0]
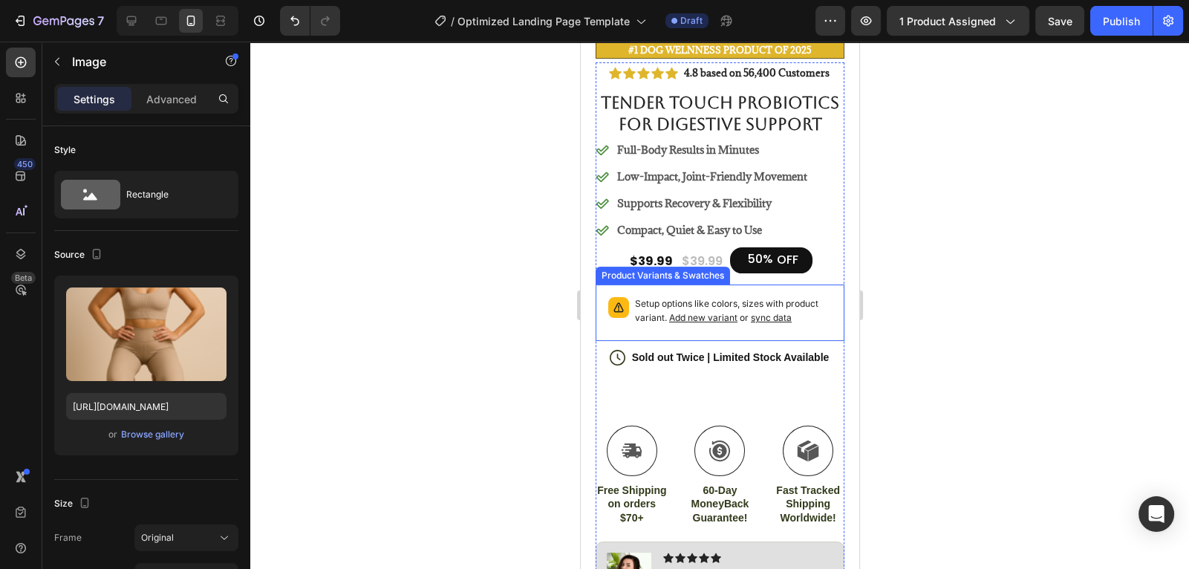
click at [769, 319] on span "sync data" at bounding box center [770, 317] width 41 height 11
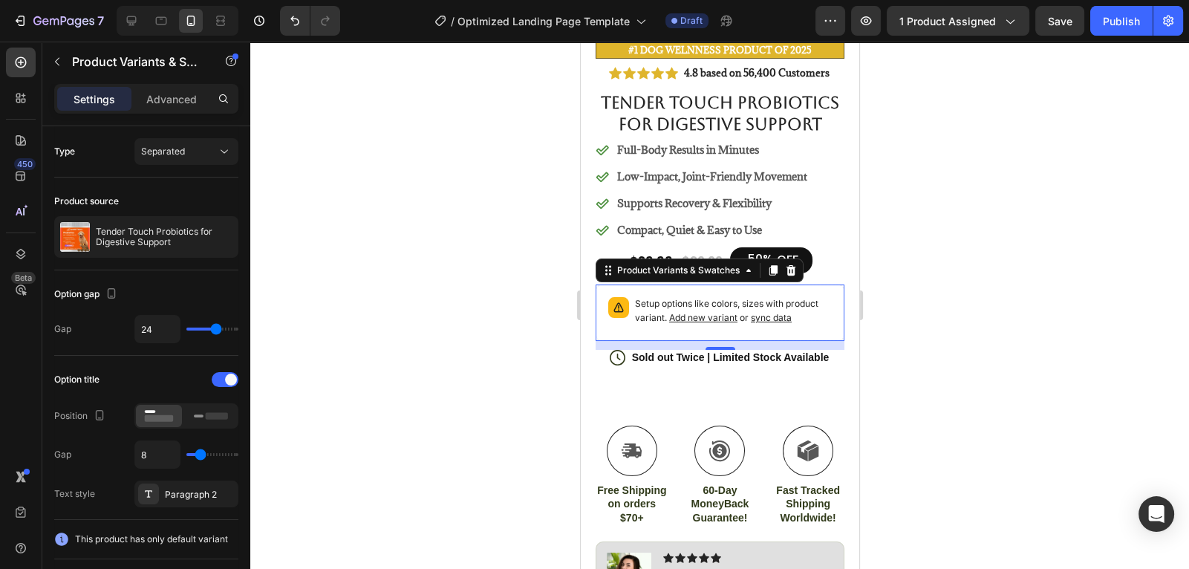
click at [777, 318] on span "sync data" at bounding box center [770, 317] width 41 height 11
click at [880, 302] on div at bounding box center [719, 305] width 939 height 527
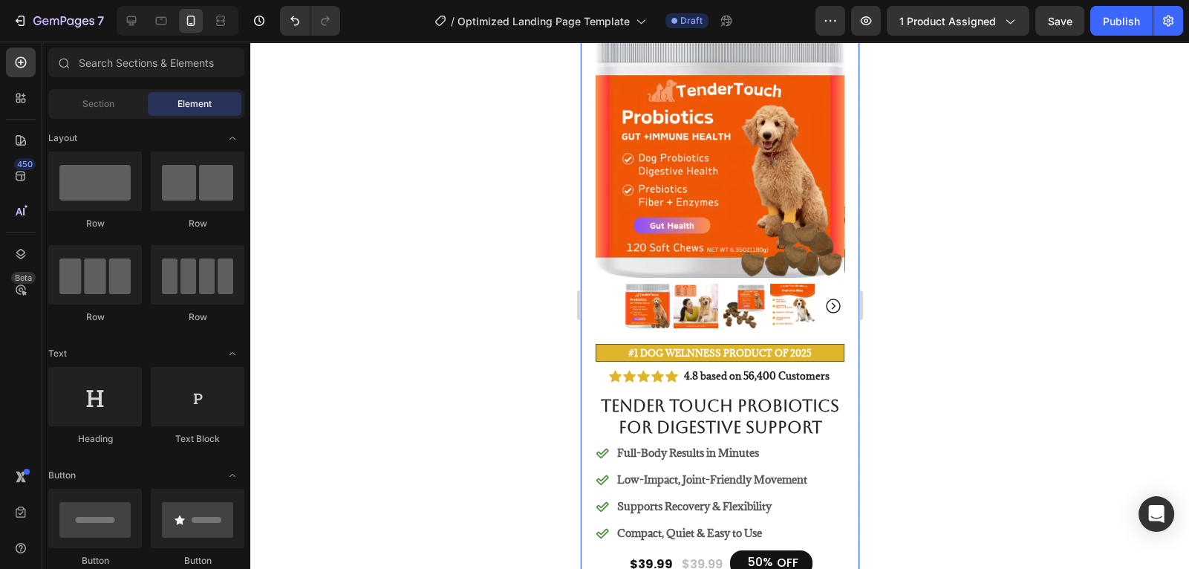
scroll to position [0, 0]
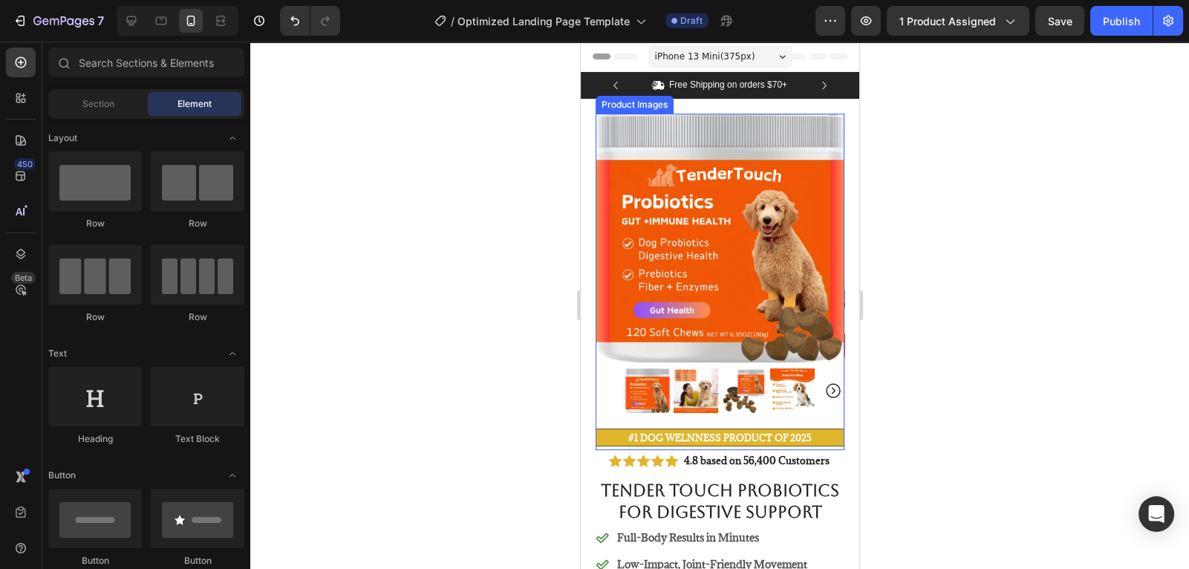
click at [801, 389] on img at bounding box center [792, 390] width 45 height 45
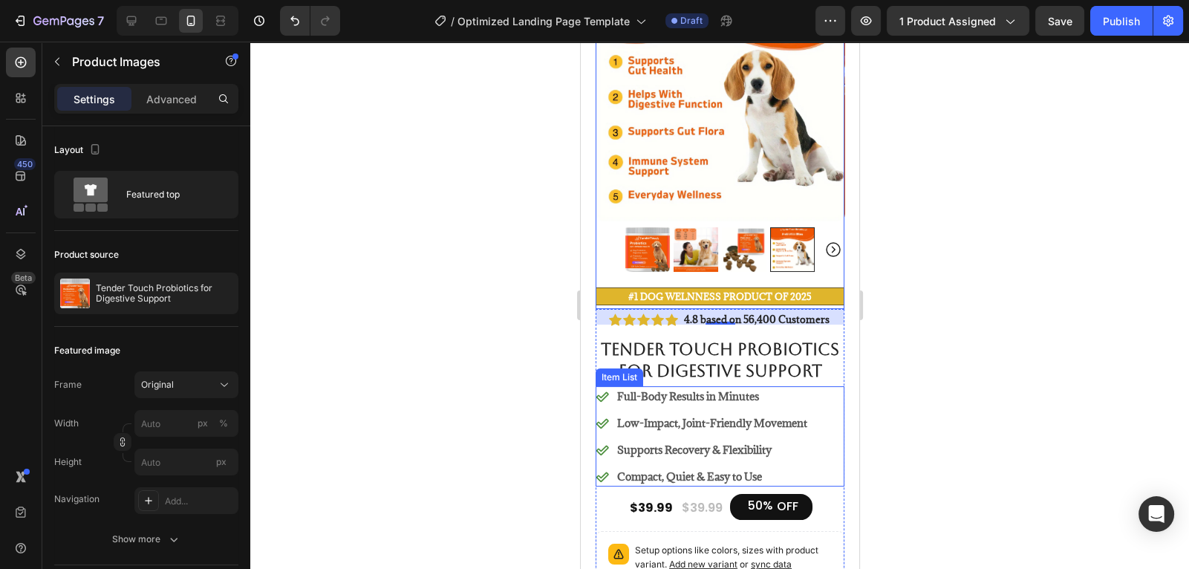
scroll to position [142, 0]
click at [758, 397] on p "Full-Body Results in Minutes" at bounding box center [712, 396] width 190 height 16
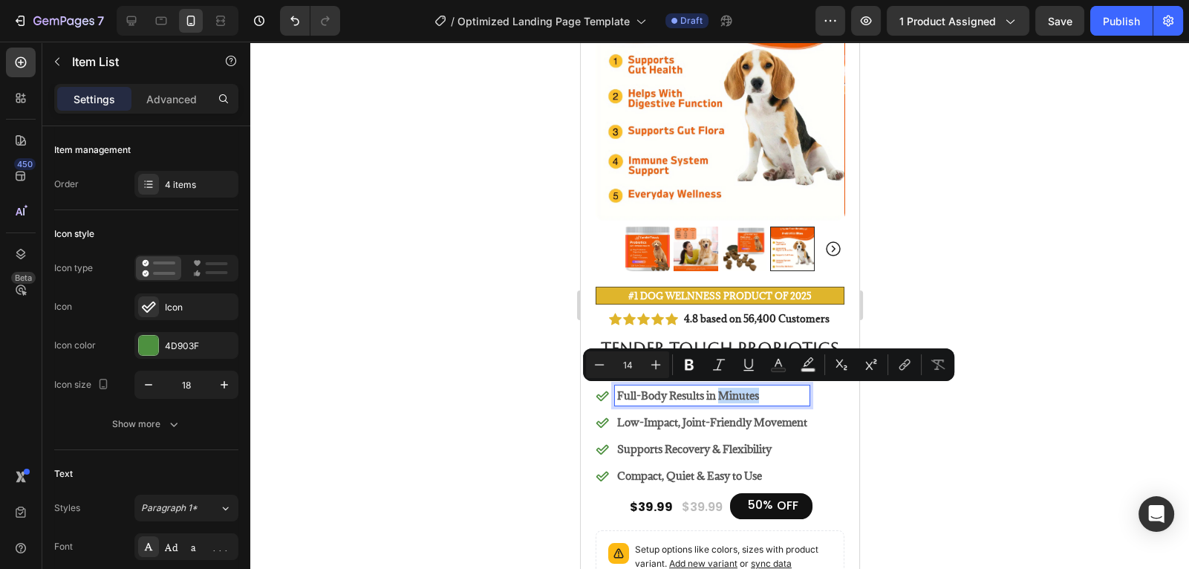
click at [760, 397] on p "Full-Body Results in Minutes" at bounding box center [712, 396] width 190 height 16
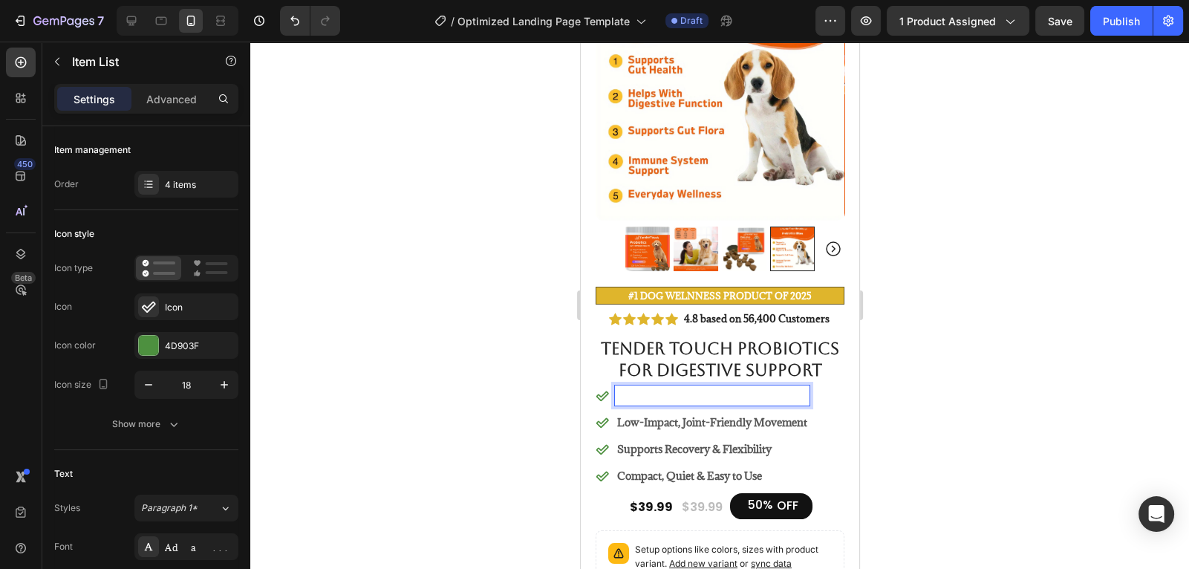
scroll to position [137, 0]
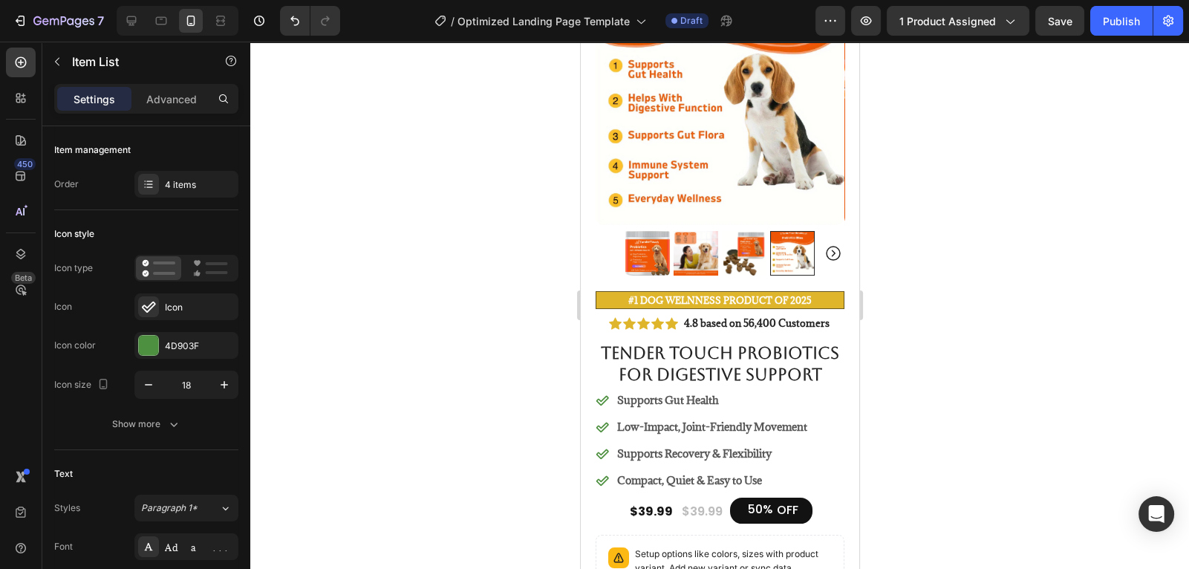
click at [803, 423] on p "Low-Impact, Joint-Friendly Movement" at bounding box center [712, 427] width 190 height 16
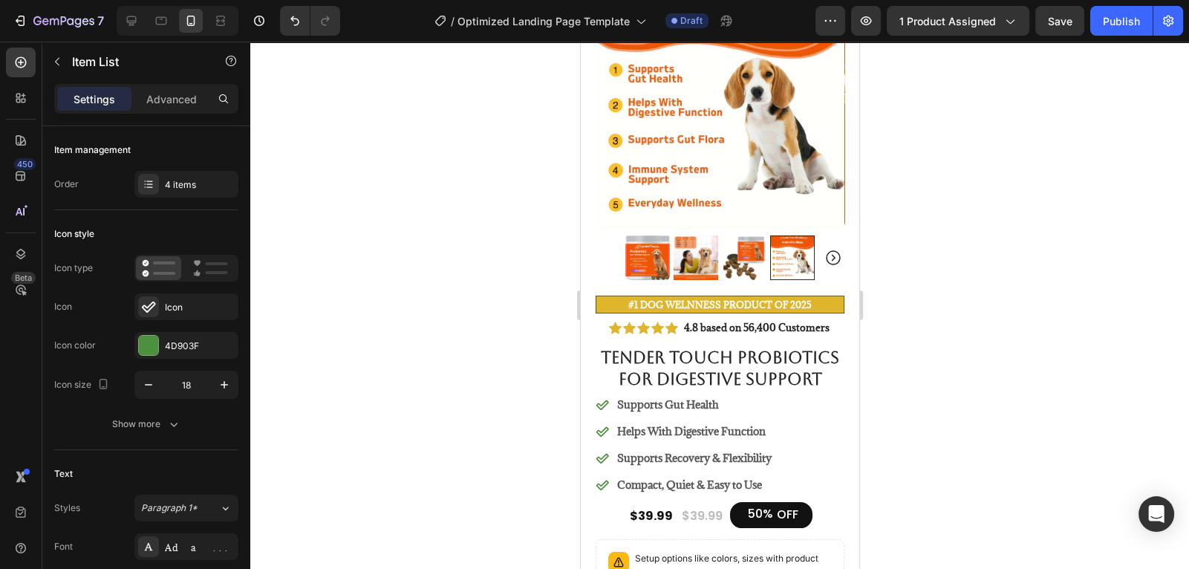
click at [771, 457] on strong "Supports Recovery & Flexibility" at bounding box center [694, 458] width 155 height 14
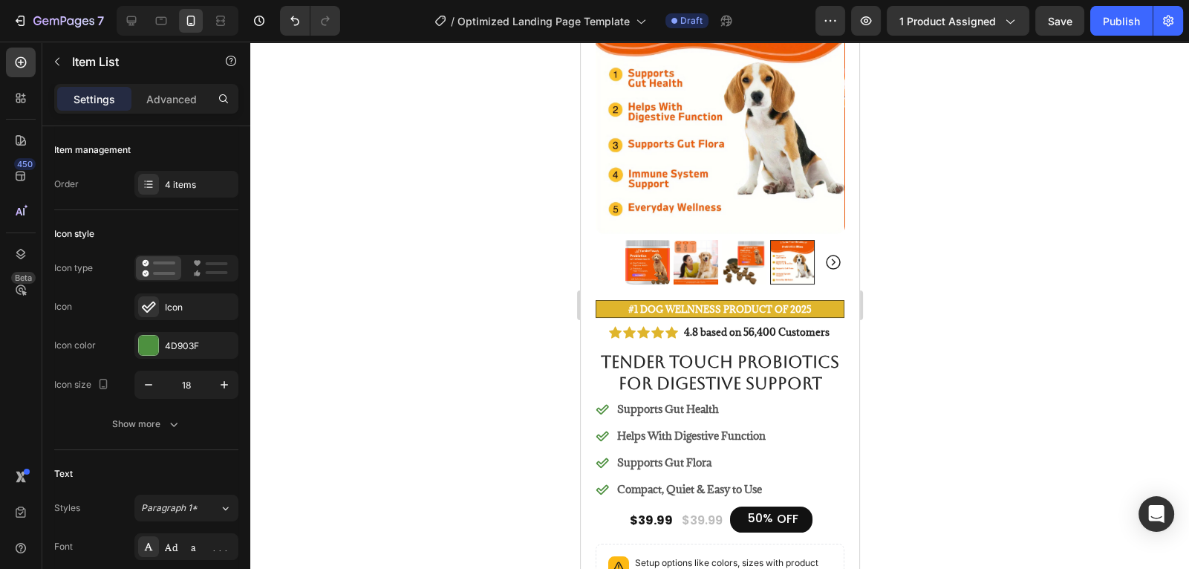
click at [753, 487] on strong "Compact, Quiet & Easy to Use" at bounding box center [689, 489] width 145 height 14
click at [761, 490] on strong "Compact, Quiet & Easy to Use" at bounding box center [689, 489] width 145 height 14
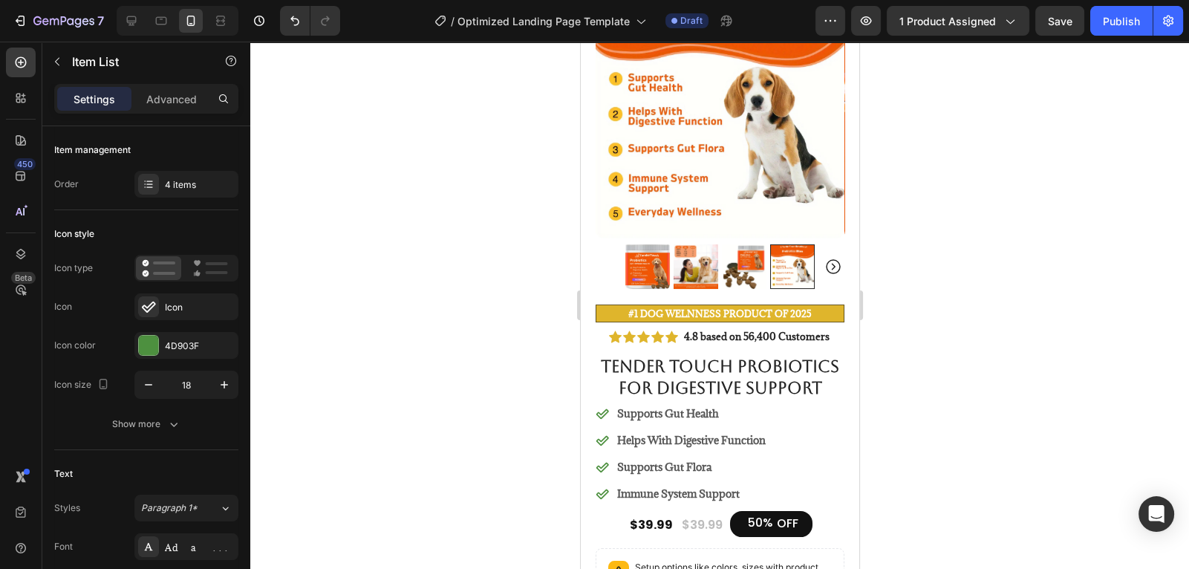
click at [801, 489] on div "Supports Gut Health Helps With Digestive Function Supports Gut Flora Immune Sys…" at bounding box center [719, 453] width 249 height 100
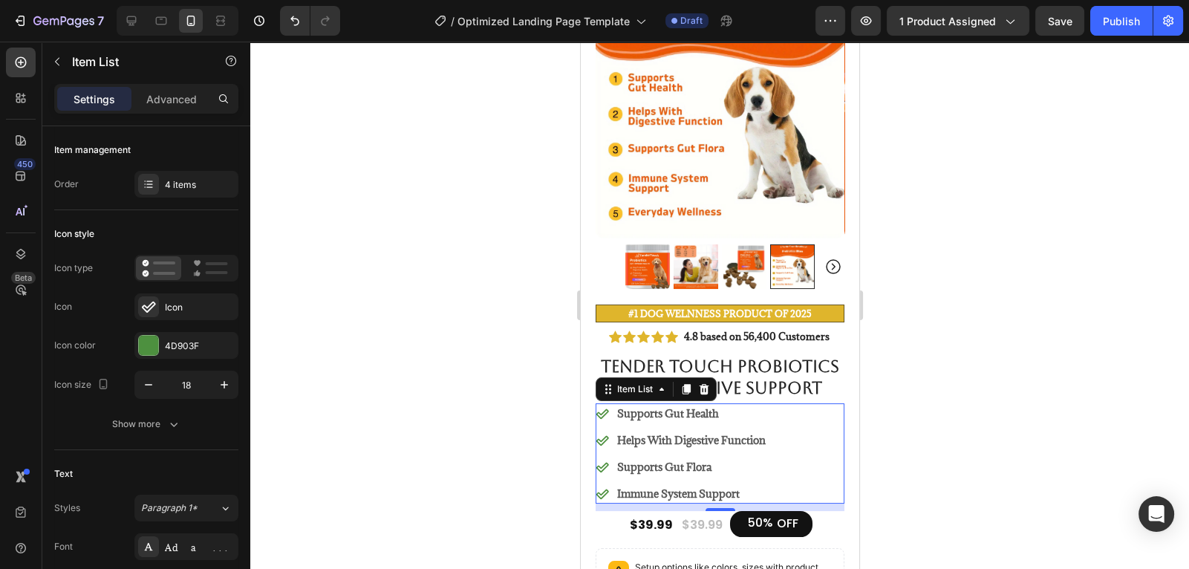
click at [903, 449] on div at bounding box center [719, 305] width 939 height 527
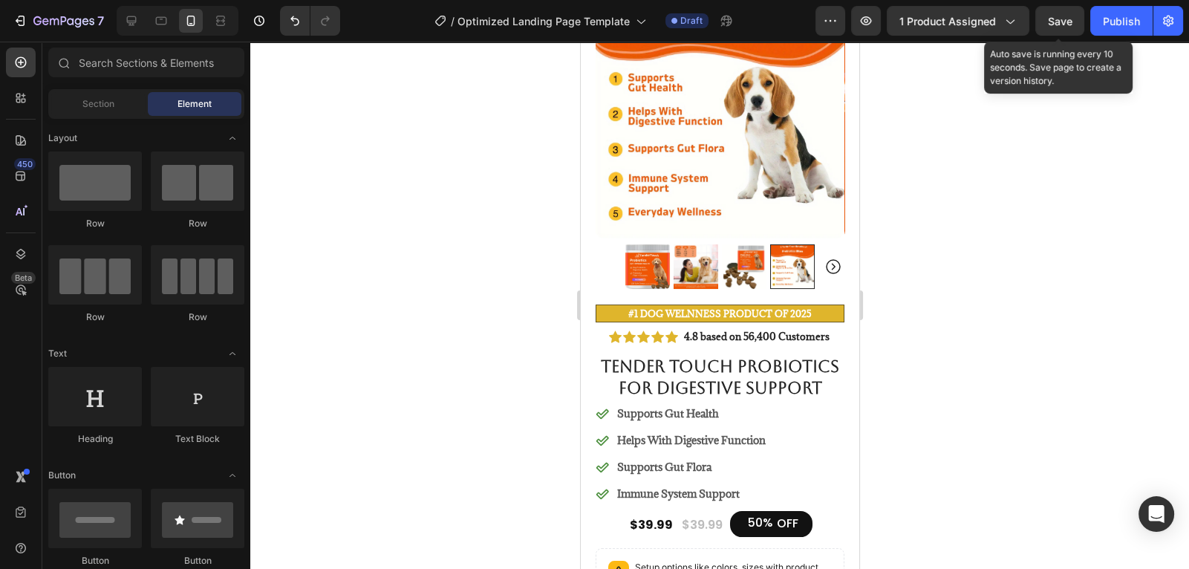
click at [1071, 18] on span "Save" at bounding box center [1060, 21] width 25 height 13
click at [884, 333] on div at bounding box center [719, 305] width 939 height 527
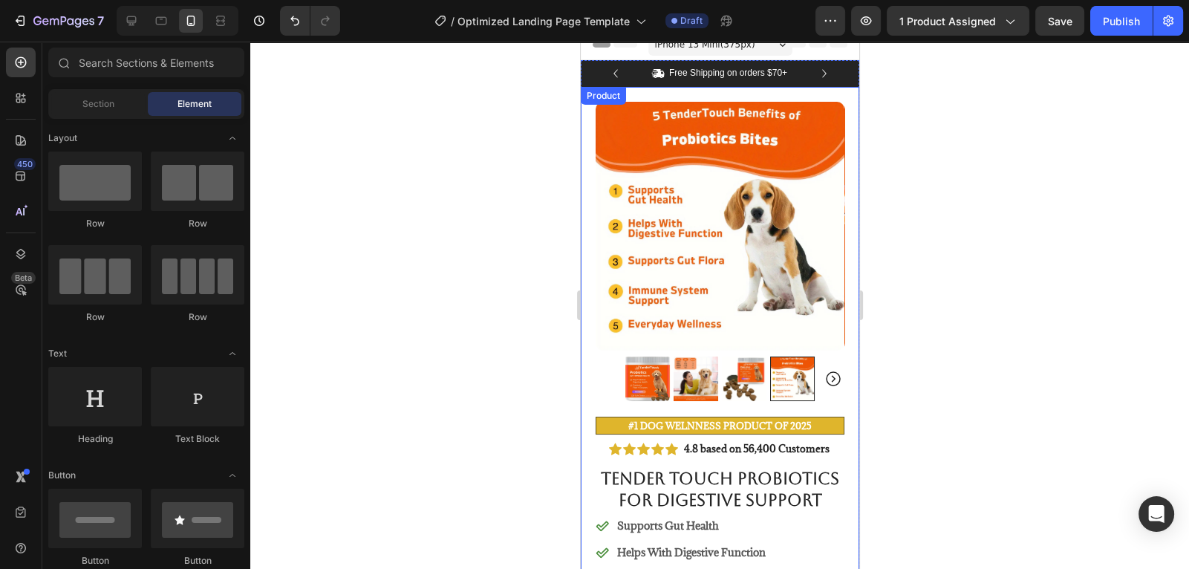
scroll to position [0, 0]
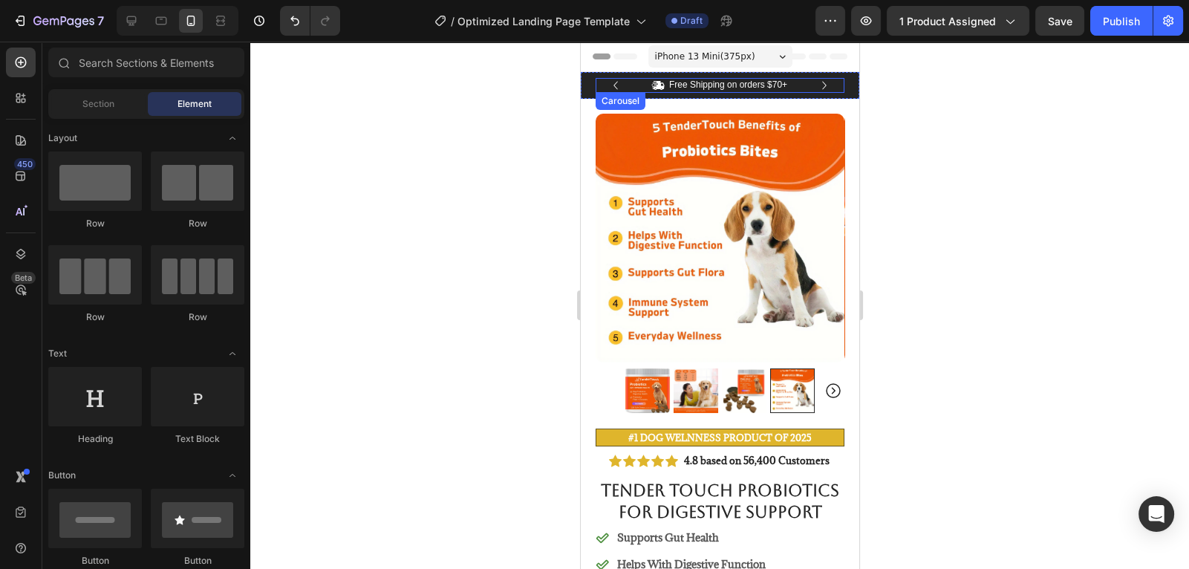
click at [825, 84] on icon "Carousel Next Arrow" at bounding box center [824, 85] width 16 height 16
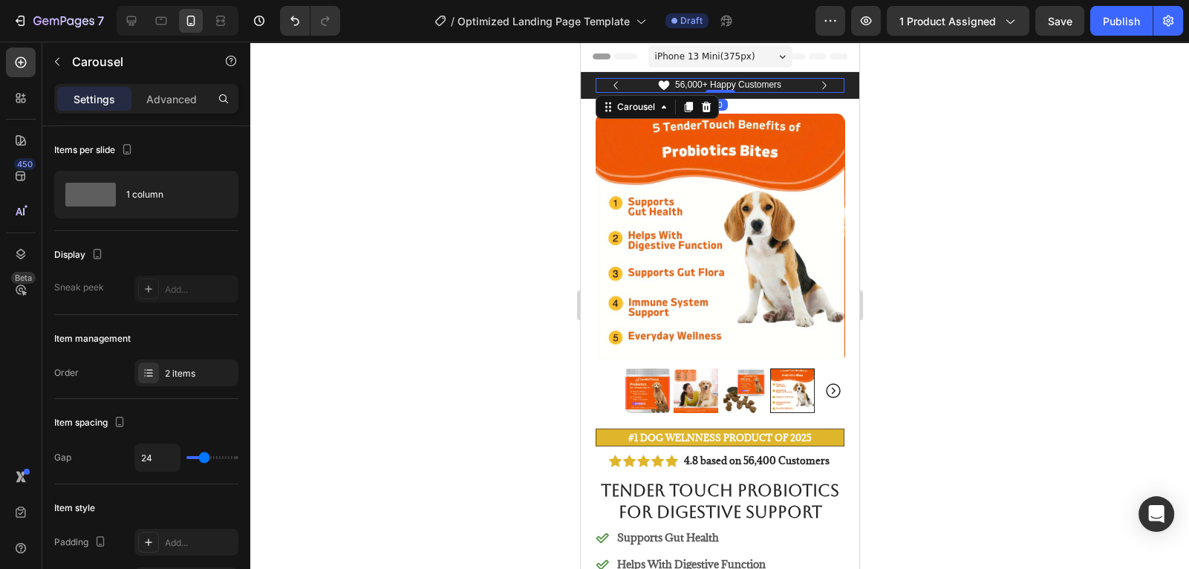
click at [825, 87] on icon "Carousel Next Arrow" at bounding box center [824, 85] width 16 height 16
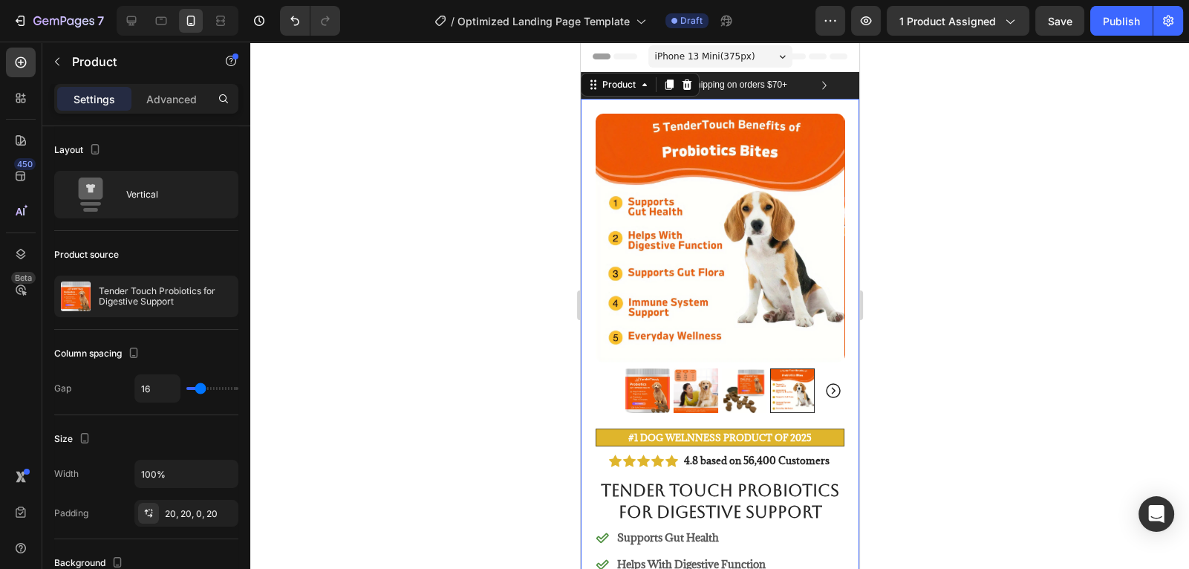
click at [891, 144] on div at bounding box center [719, 305] width 939 height 527
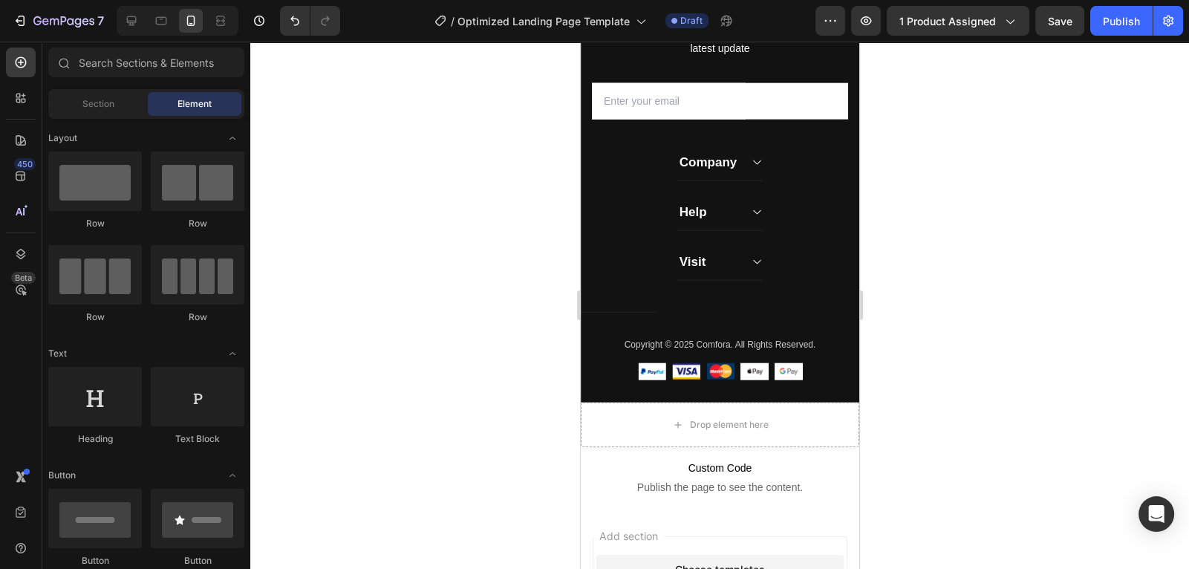
scroll to position [4608, 0]
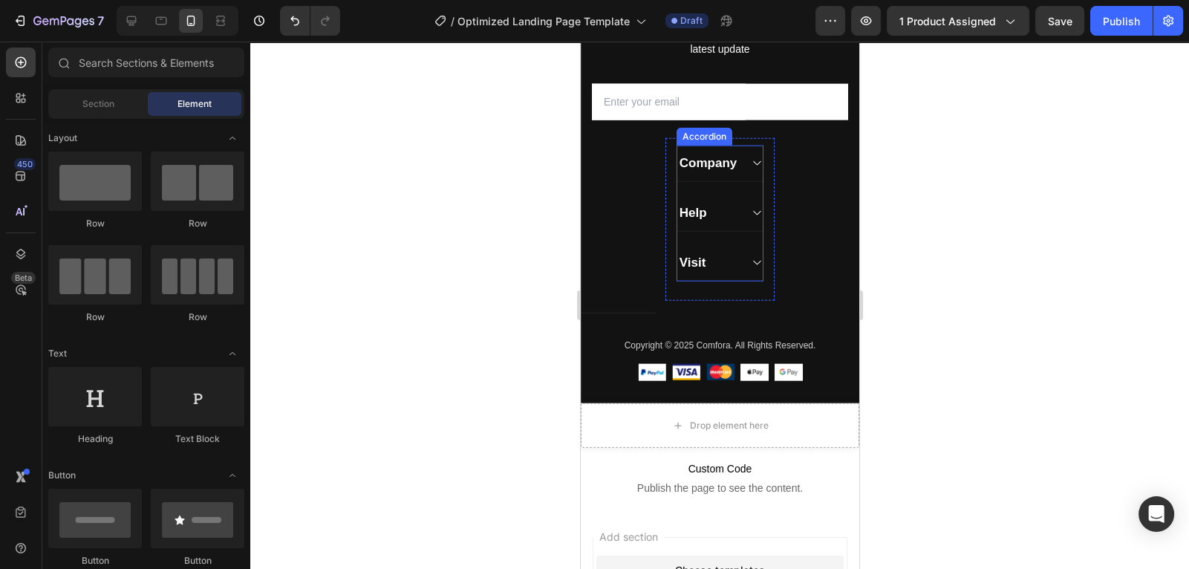
click at [758, 212] on icon at bounding box center [756, 213] width 11 height 12
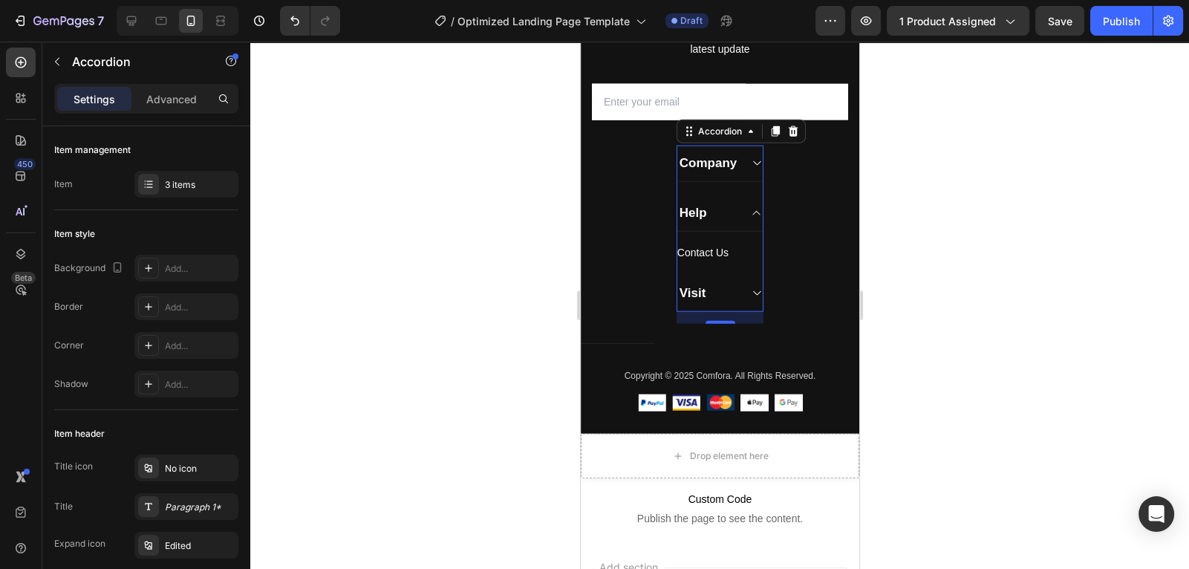
click at [758, 212] on icon at bounding box center [756, 213] width 7 height 4
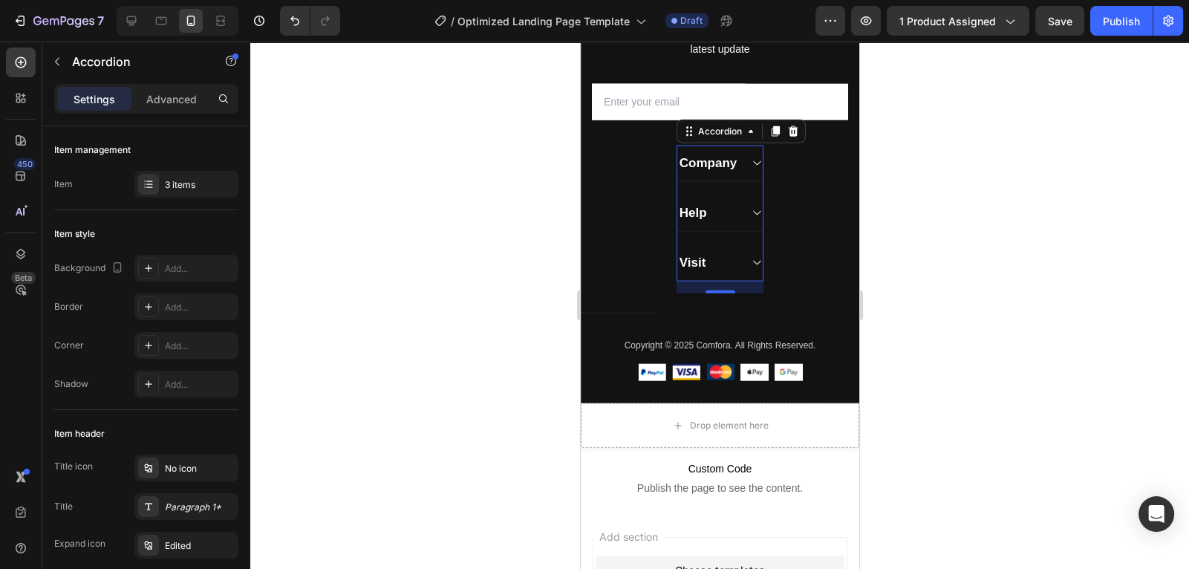
click at [753, 173] on div "Company" at bounding box center [719, 164] width 85 height 36
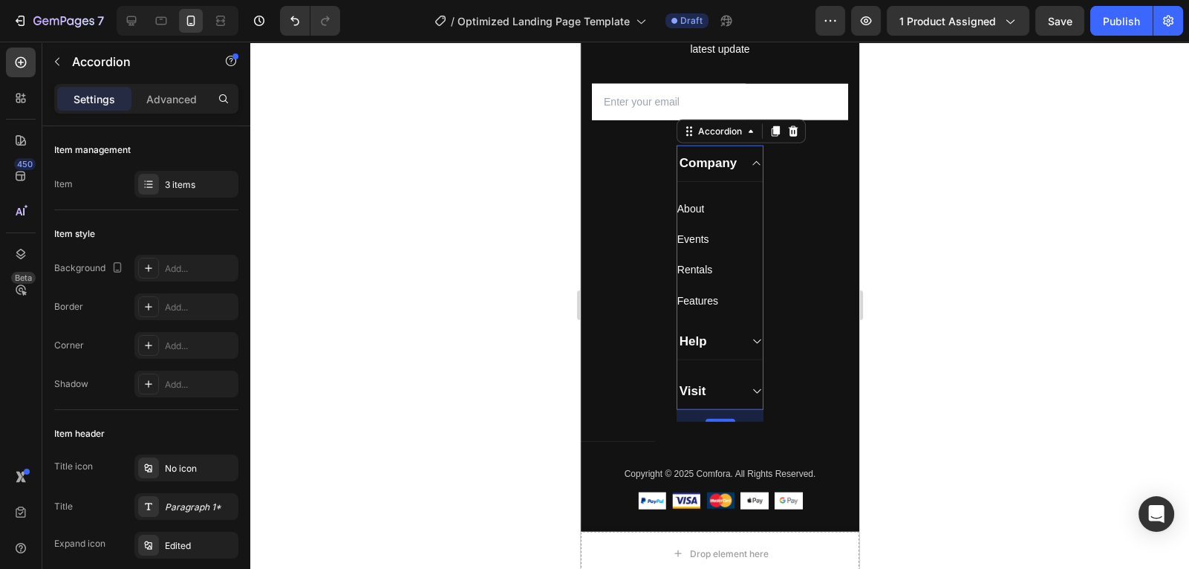
click at [753, 173] on div "Company" at bounding box center [719, 164] width 85 height 36
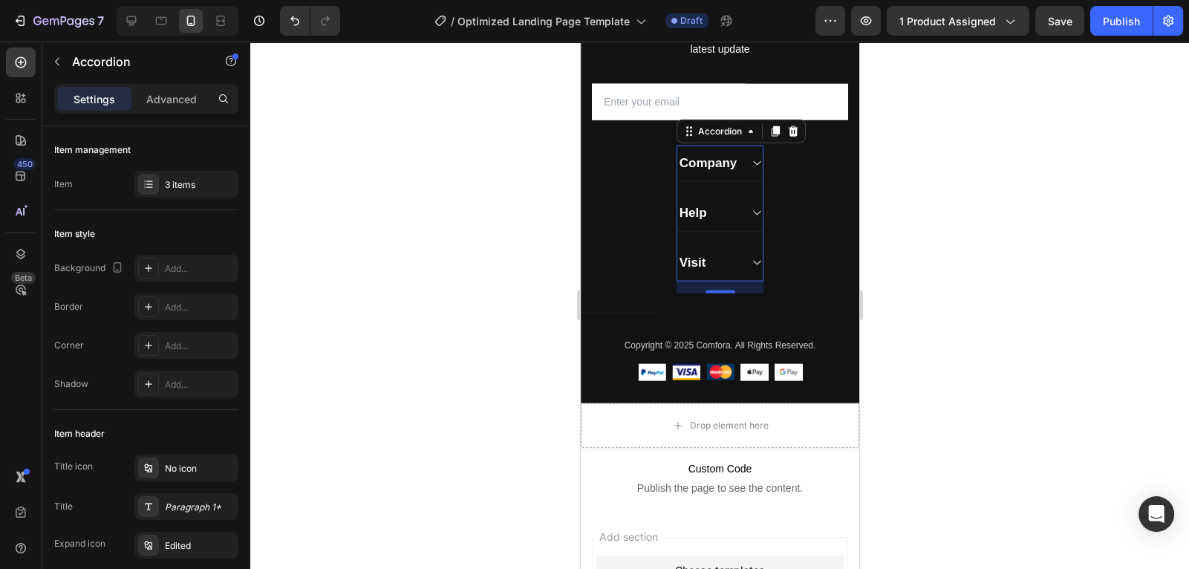
click at [759, 264] on icon at bounding box center [756, 263] width 11 height 12
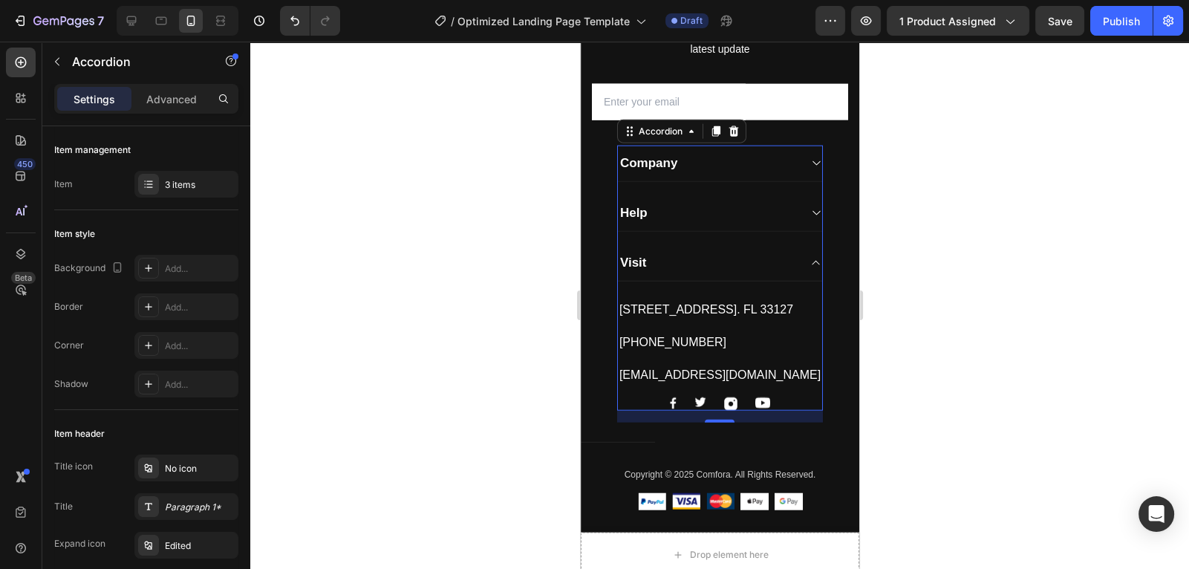
click at [799, 267] on div "Visit" at bounding box center [719, 263] width 204 height 36
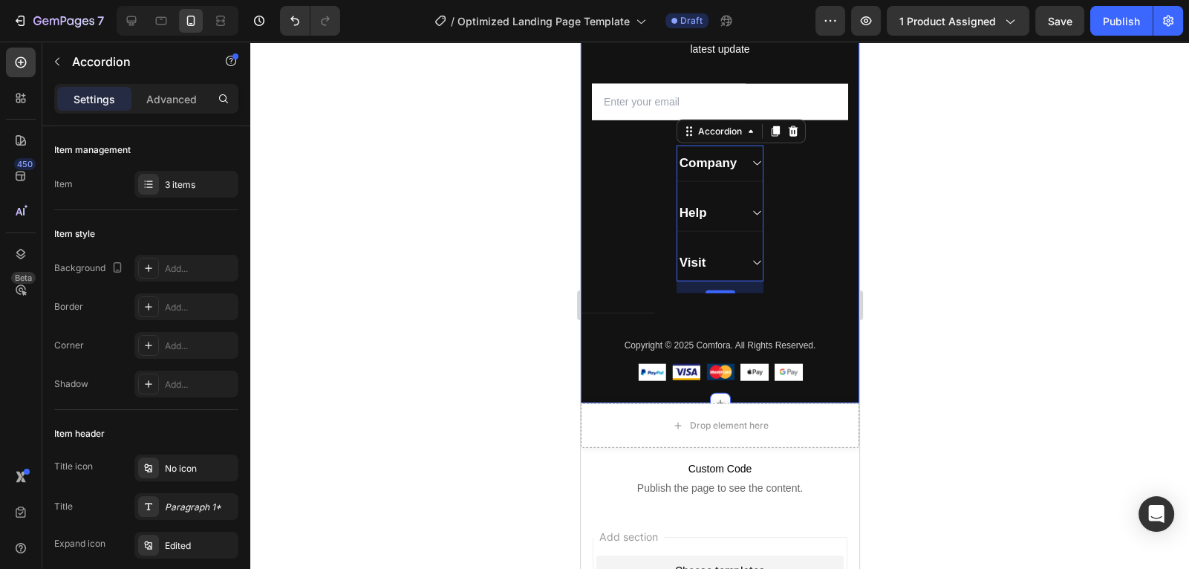
click at [811, 226] on div "Subscribe Today Heading Sign up for exclusive content, special prizes, and late…" at bounding box center [719, 190] width 279 height 426
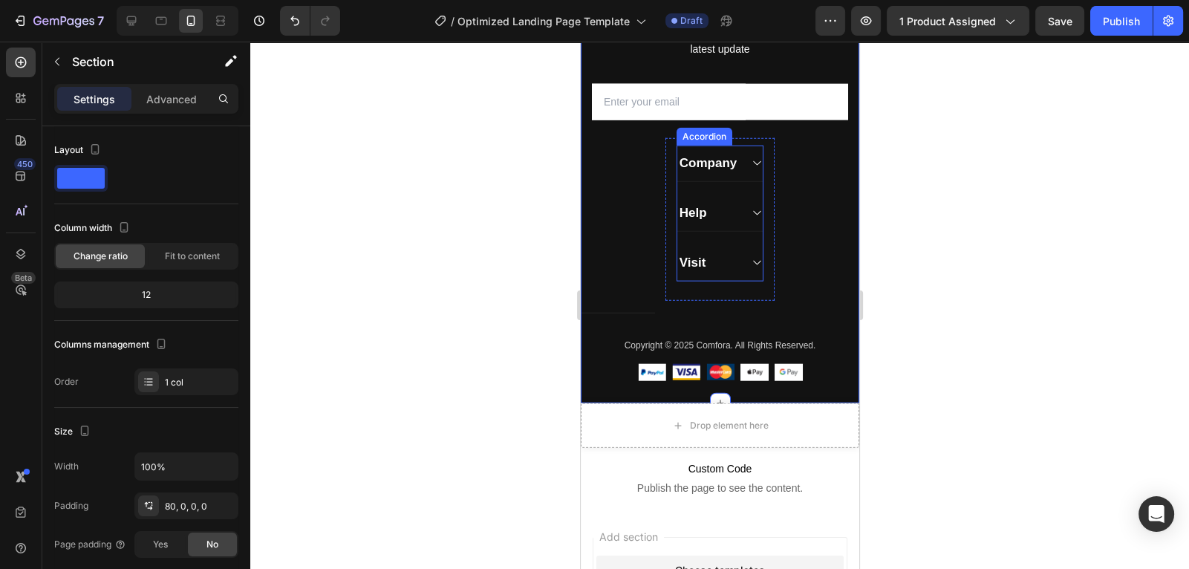
click at [753, 211] on icon at bounding box center [756, 213] width 7 height 4
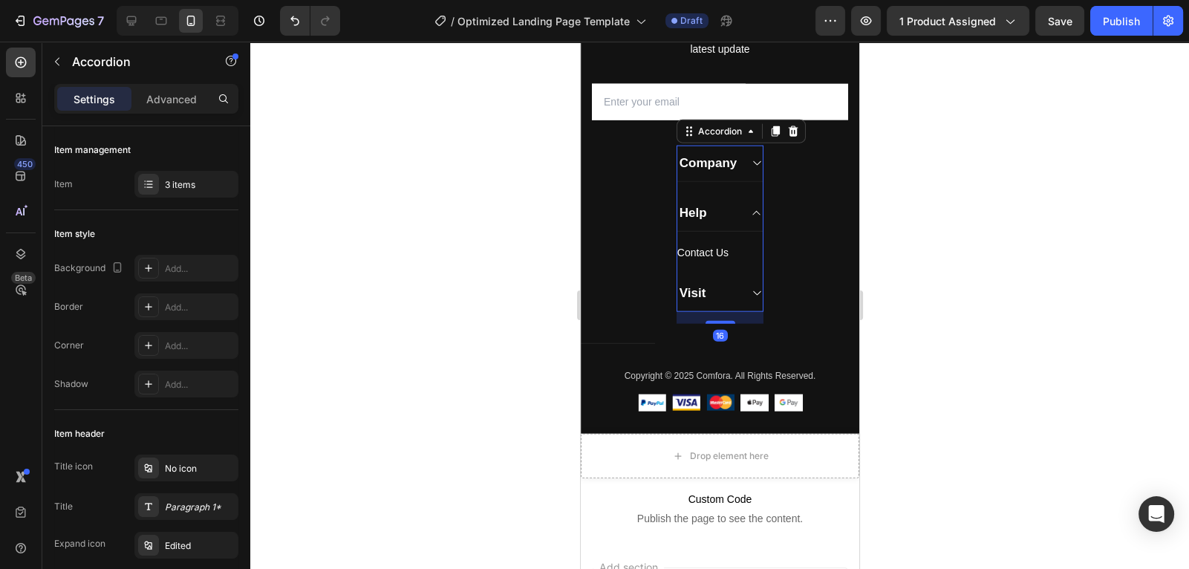
click at [756, 214] on icon at bounding box center [756, 213] width 11 height 12
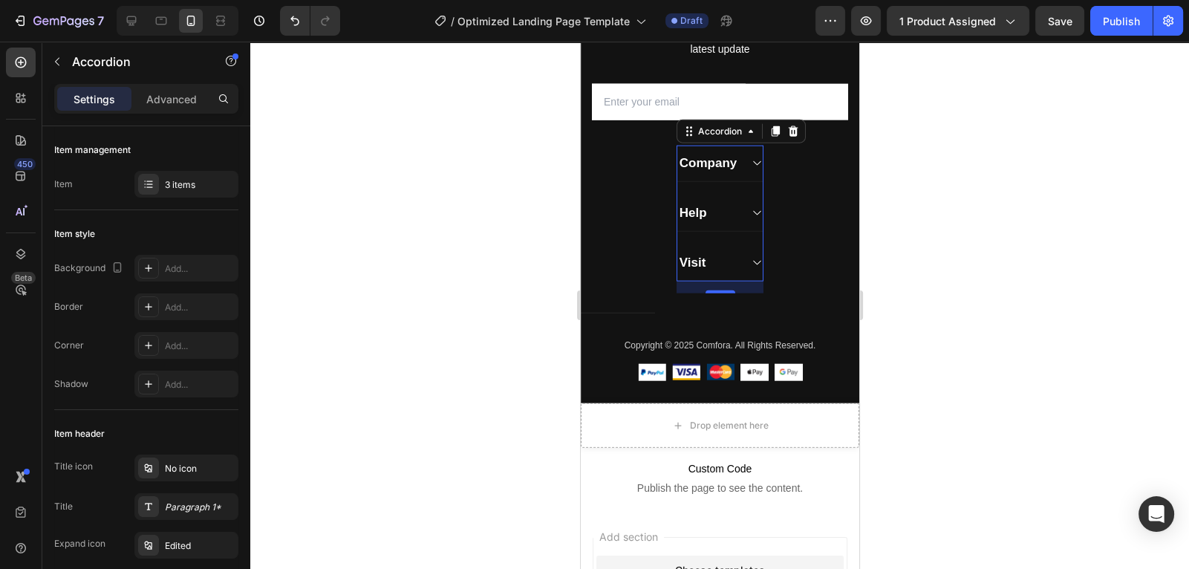
click at [755, 172] on div "Company" at bounding box center [719, 164] width 85 height 36
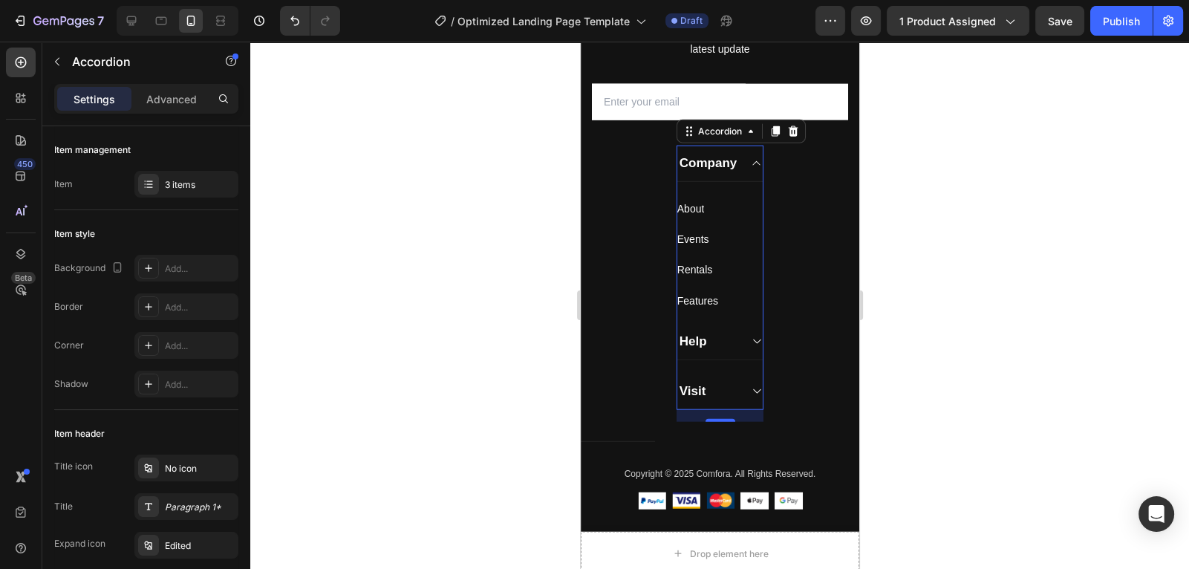
click at [755, 172] on div "Company" at bounding box center [719, 164] width 85 height 36
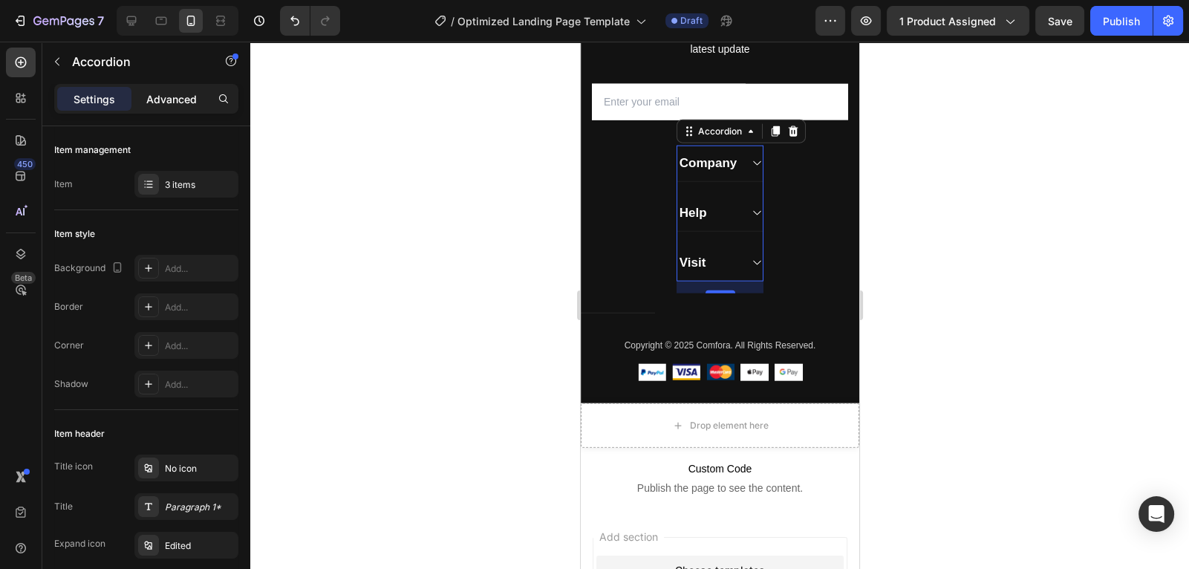
click at [178, 88] on div "Advanced" at bounding box center [171, 99] width 74 height 24
type input "100%"
type input "100"
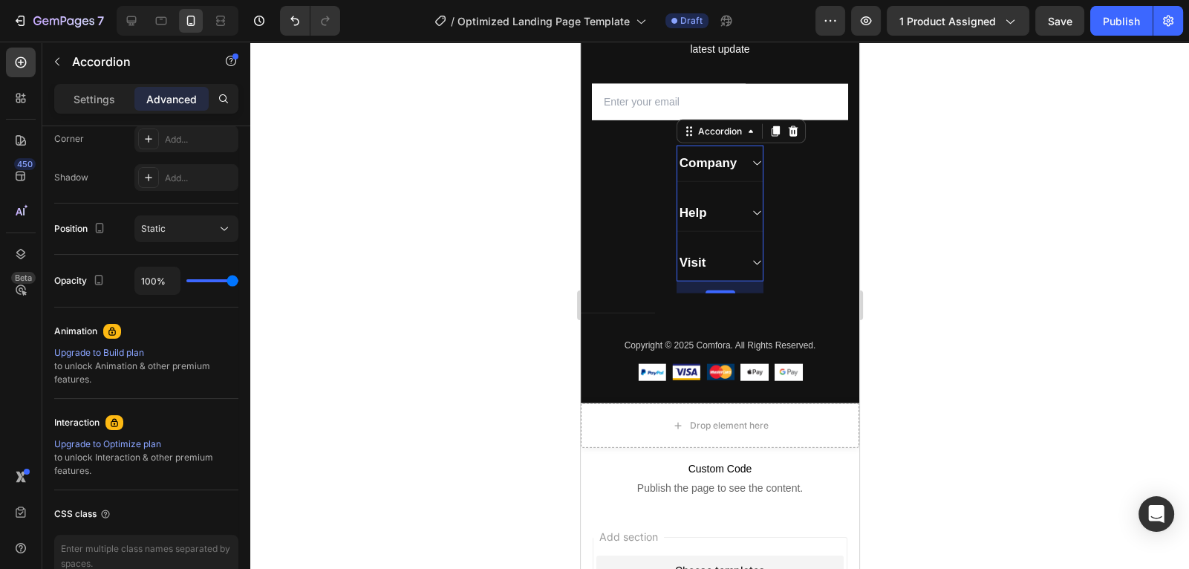
scroll to position [0, 0]
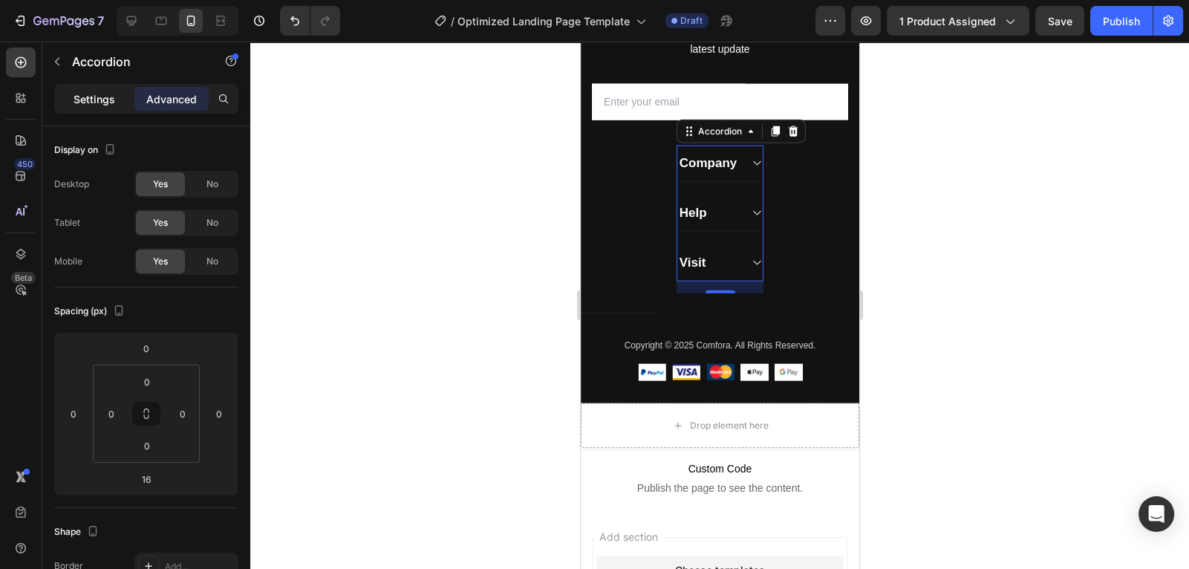
click at [105, 99] on p "Settings" at bounding box center [95, 99] width 42 height 16
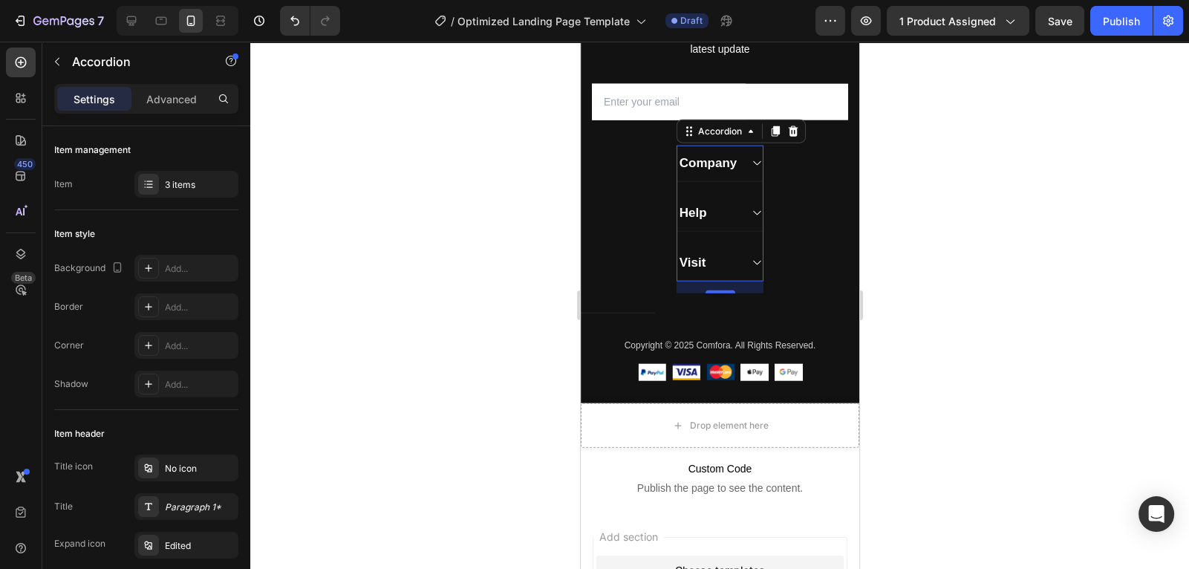
type input "18"
click at [165, 178] on div "3 items" at bounding box center [200, 184] width 70 height 13
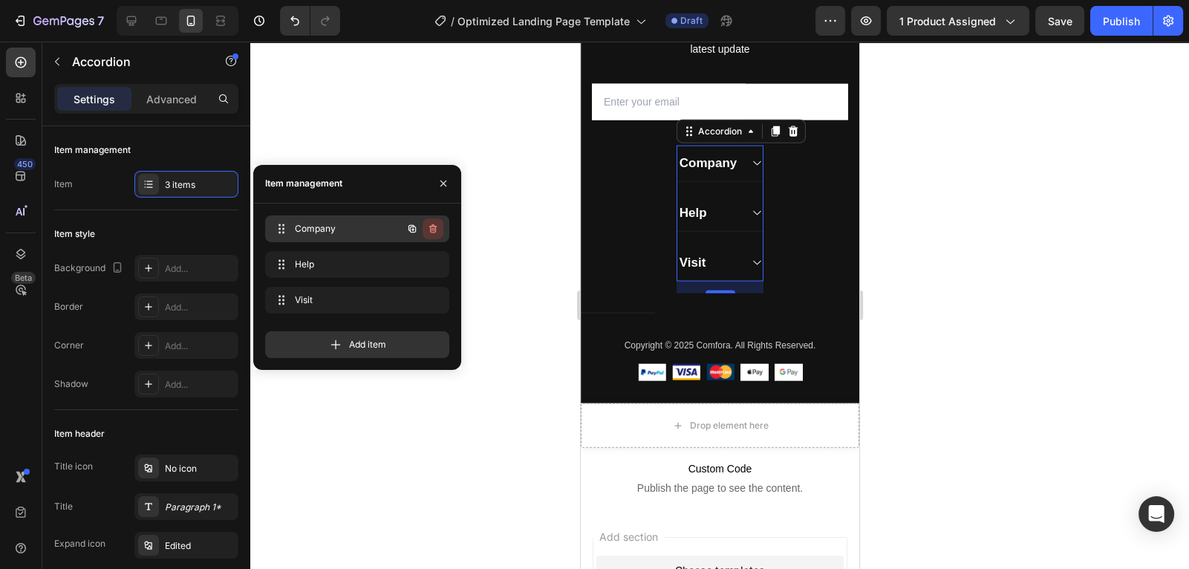
click at [432, 230] on icon "button" at bounding box center [433, 229] width 12 height 12
click at [426, 228] on div "Delete" at bounding box center [422, 228] width 27 height 13
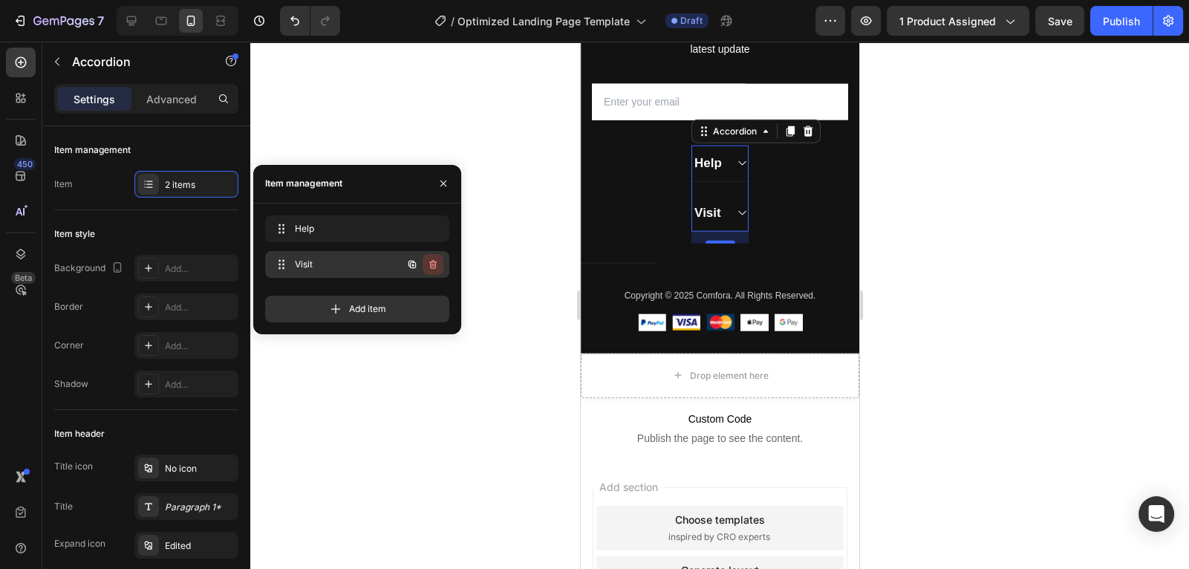
click at [427, 267] on icon "button" at bounding box center [433, 265] width 12 height 12
click at [427, 267] on div "Delete" at bounding box center [422, 264] width 27 height 13
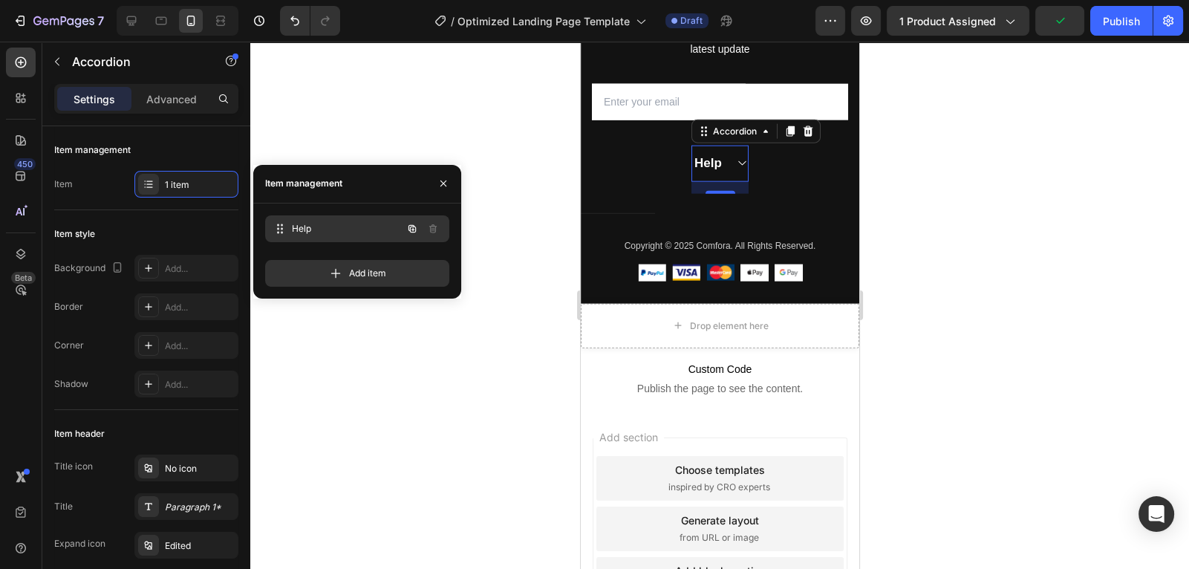
click at [380, 224] on div "Help Help" at bounding box center [336, 228] width 131 height 21
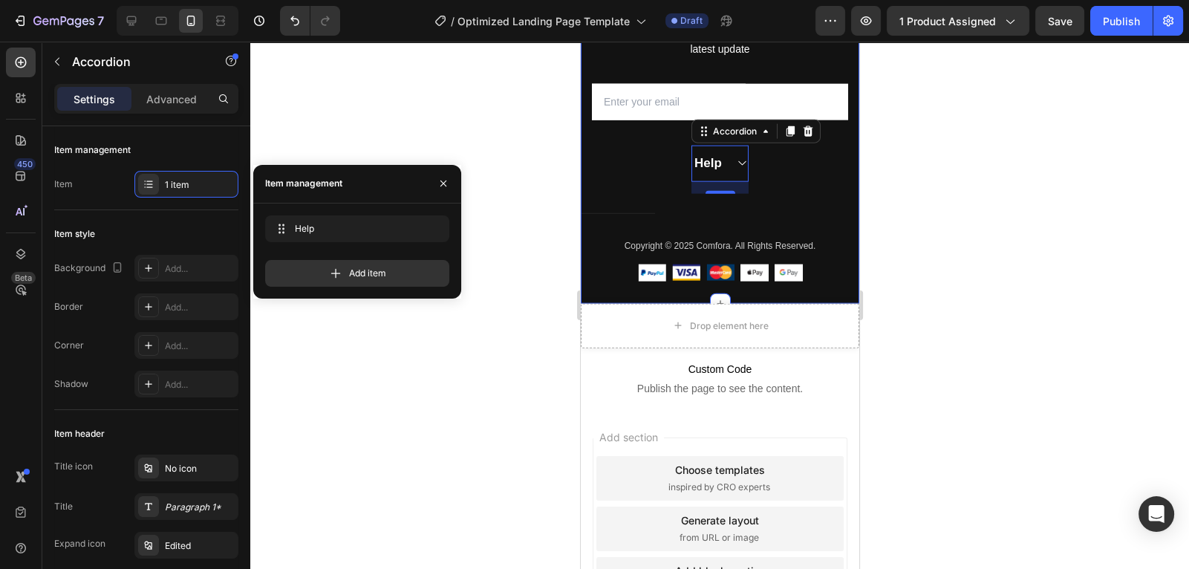
click at [652, 177] on div "Subscribe Today Heading Sign up for exclusive content, special prizes, and late…" at bounding box center [719, 140] width 279 height 327
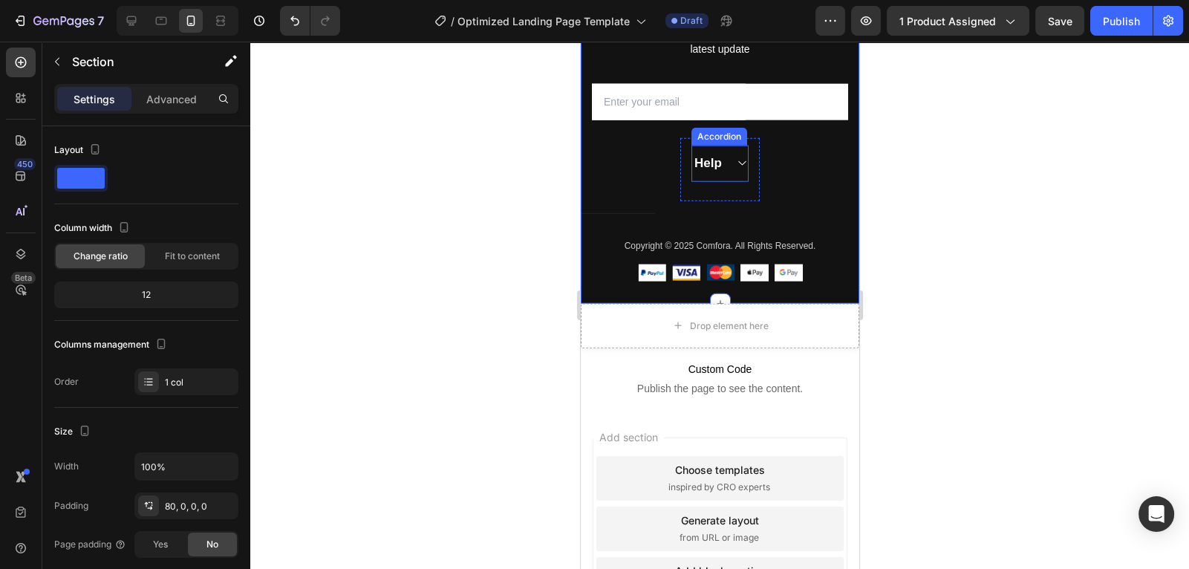
click at [743, 163] on icon at bounding box center [740, 163] width 11 height 12
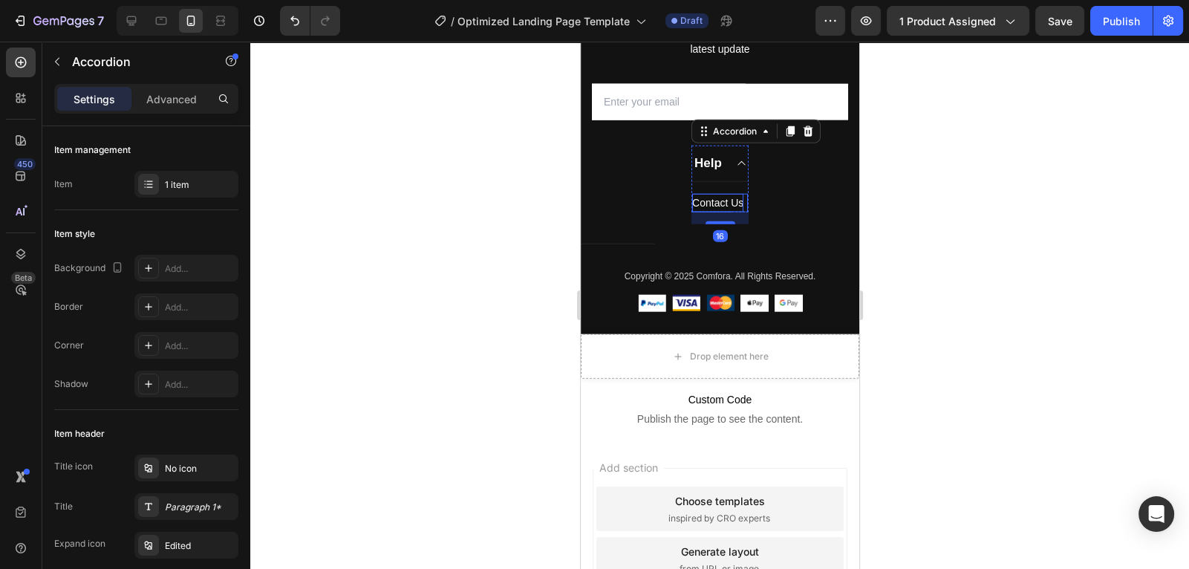
click at [727, 204] on div "Contact Us" at bounding box center [717, 203] width 51 height 19
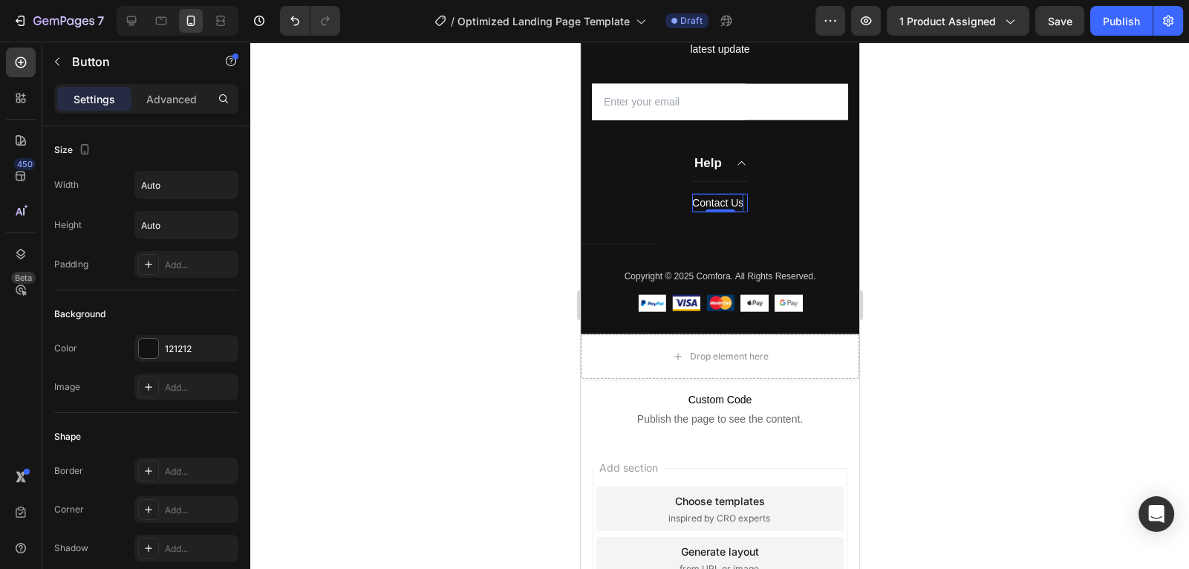
click at [727, 204] on div "Contact Us" at bounding box center [717, 203] width 51 height 19
click at [770, 201] on div "Subscribe Today Heading Sign up for exclusive content, special prizes, and late…" at bounding box center [719, 155] width 279 height 357
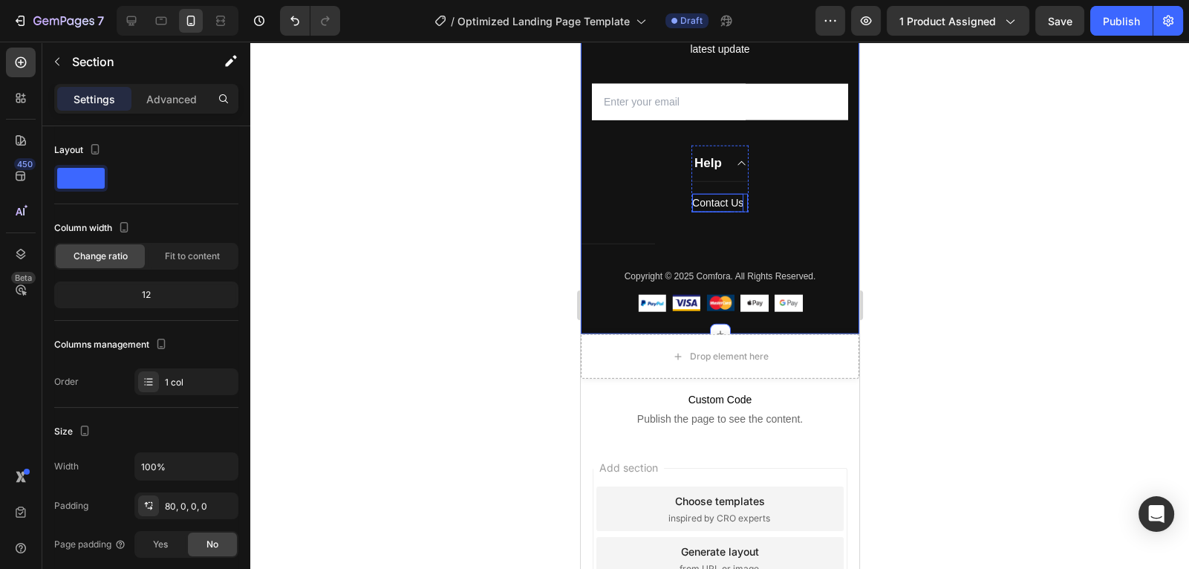
click at [735, 201] on p "Contact Us" at bounding box center [717, 203] width 51 height 19
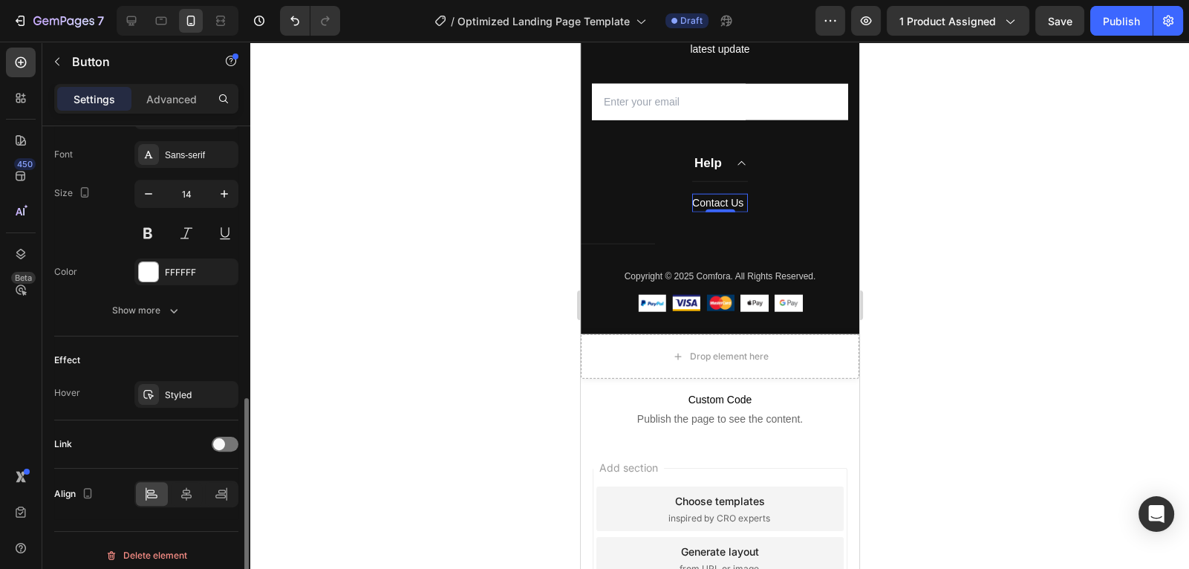
scroll to position [578, 0]
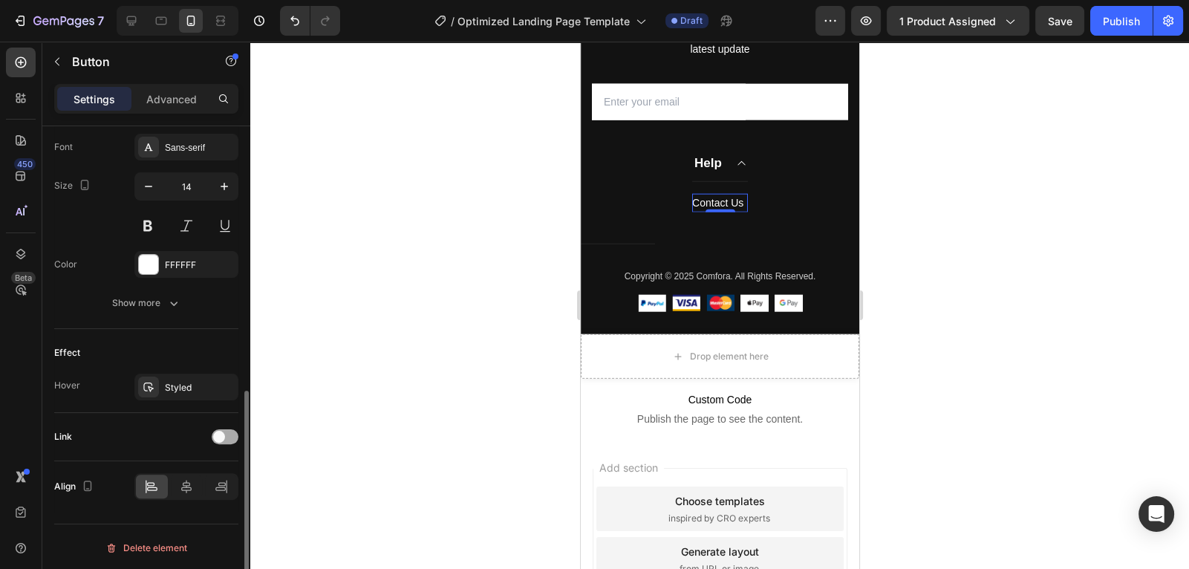
click at [218, 435] on span at bounding box center [219, 437] width 12 height 12
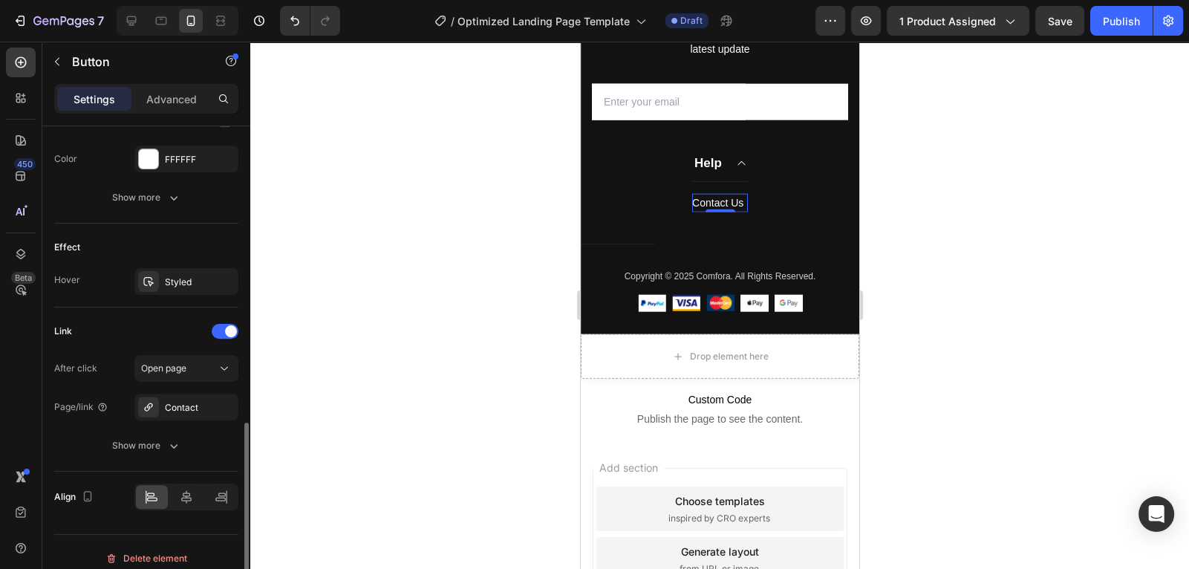
scroll to position [694, 0]
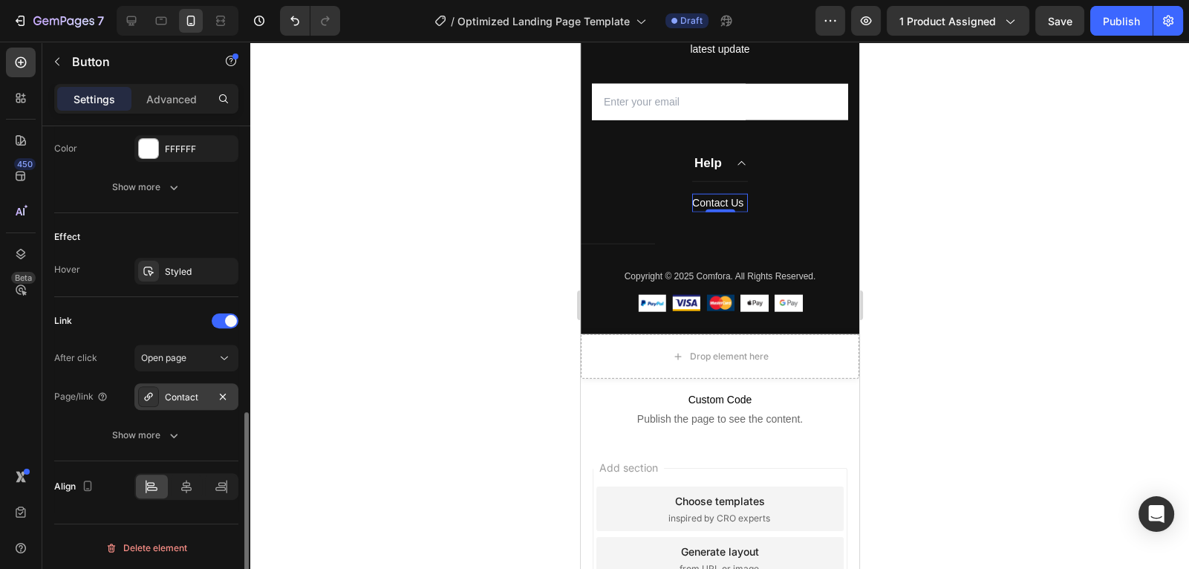
click at [194, 399] on div "Contact" at bounding box center [186, 397] width 43 height 13
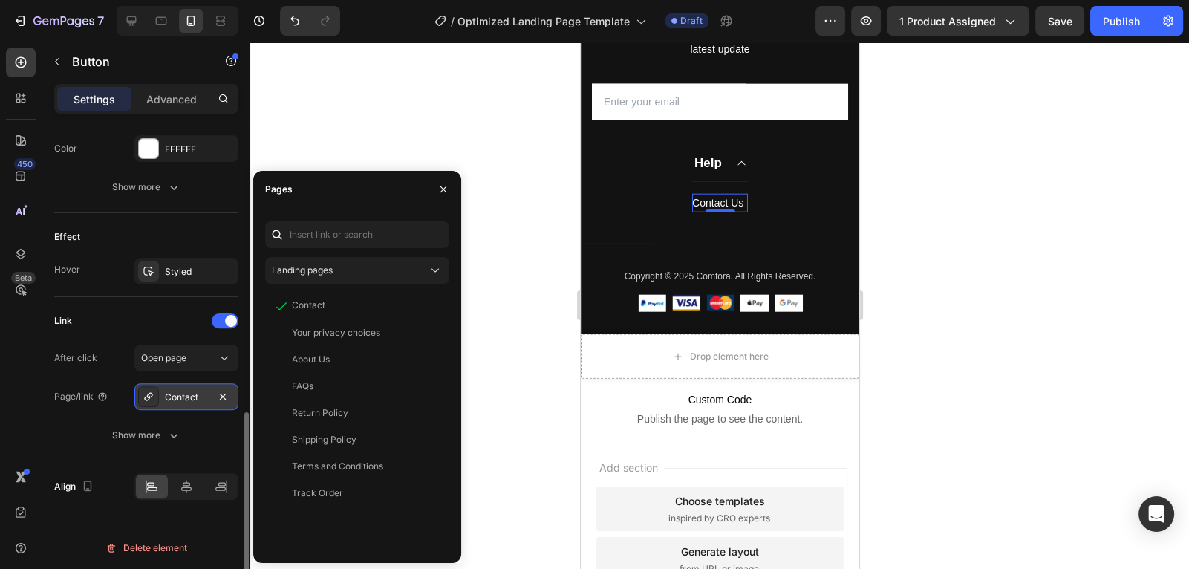
click at [179, 393] on div "Contact" at bounding box center [186, 397] width 43 height 13
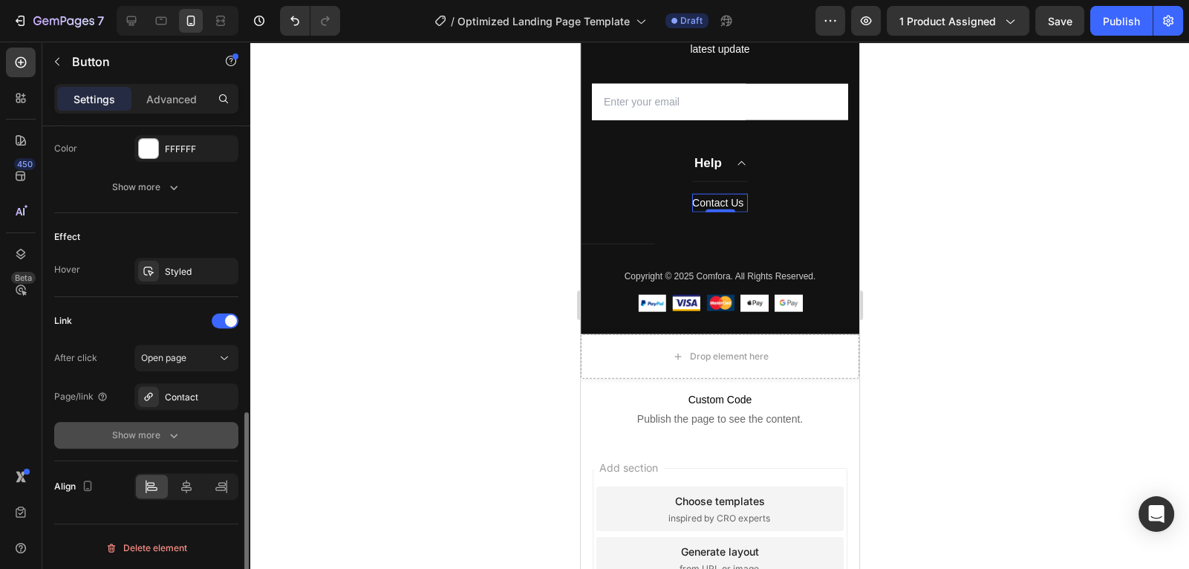
click at [154, 428] on div "Show more" at bounding box center [146, 435] width 69 height 15
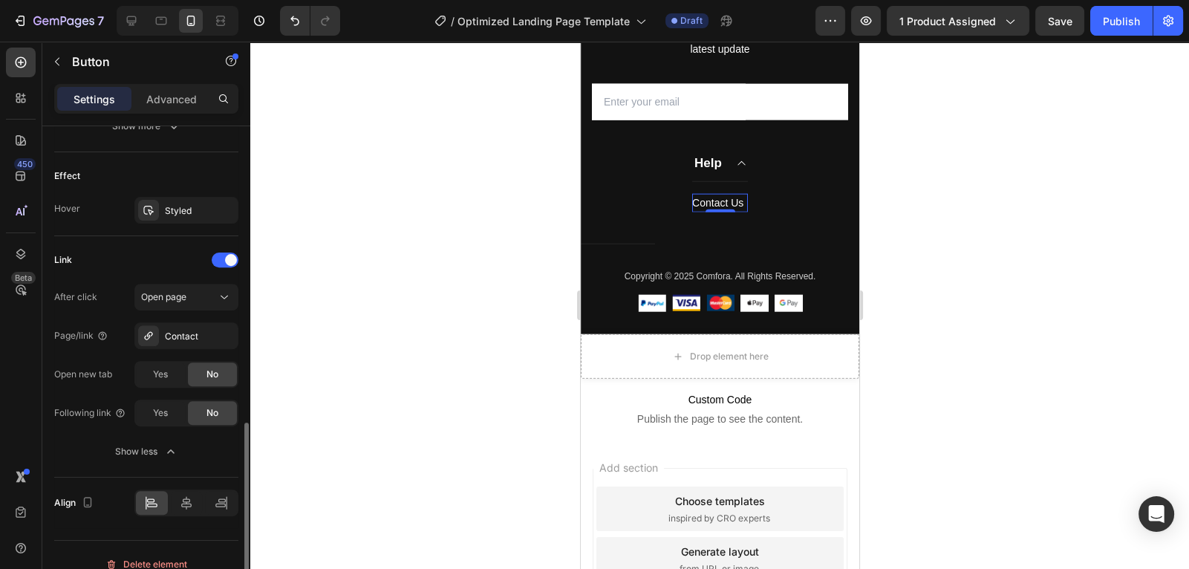
scroll to position [759, 0]
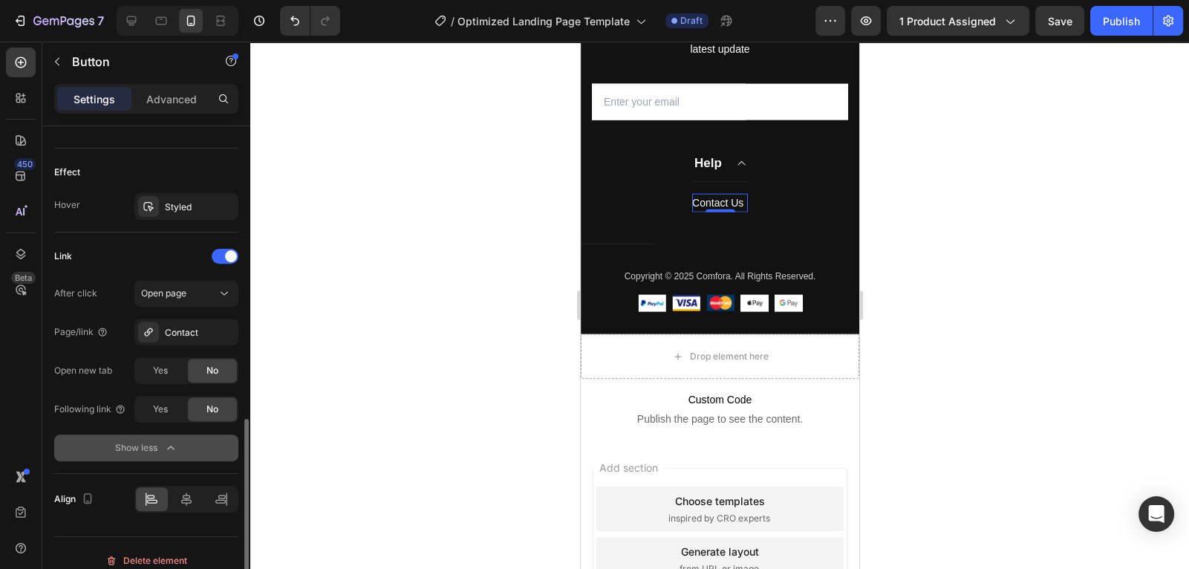
click at [131, 444] on div "Show less" at bounding box center [146, 448] width 63 height 15
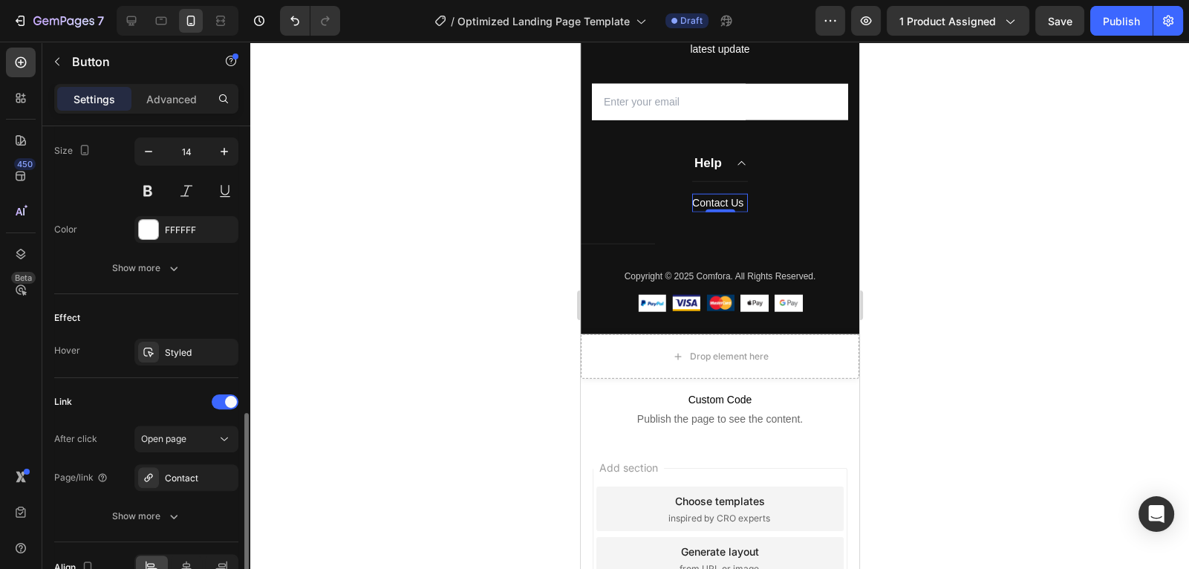
scroll to position [509, 0]
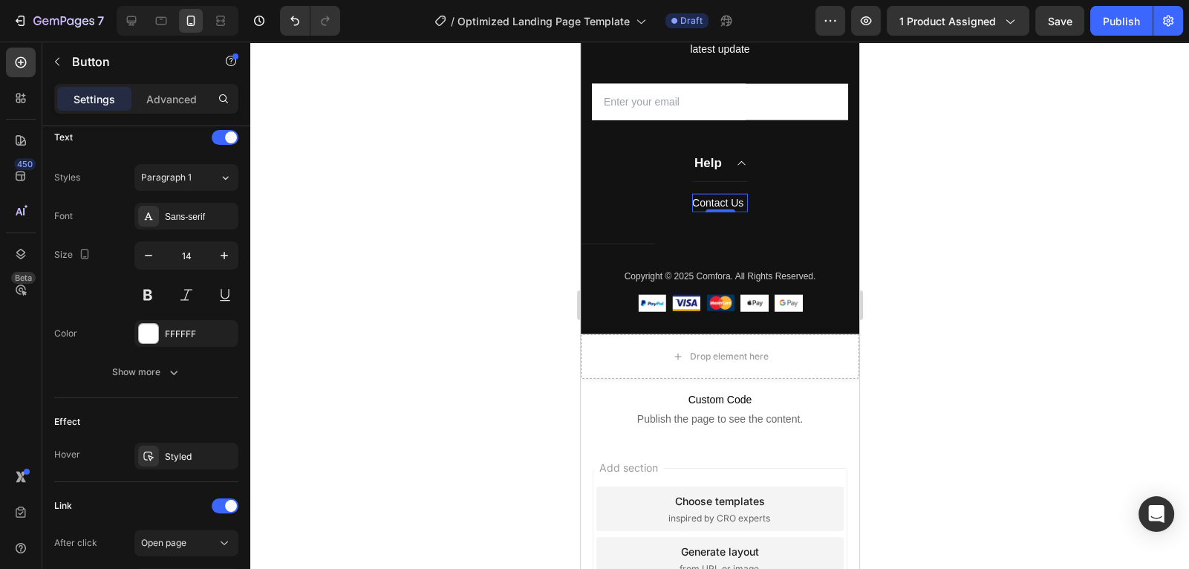
click at [517, 329] on div at bounding box center [719, 305] width 939 height 527
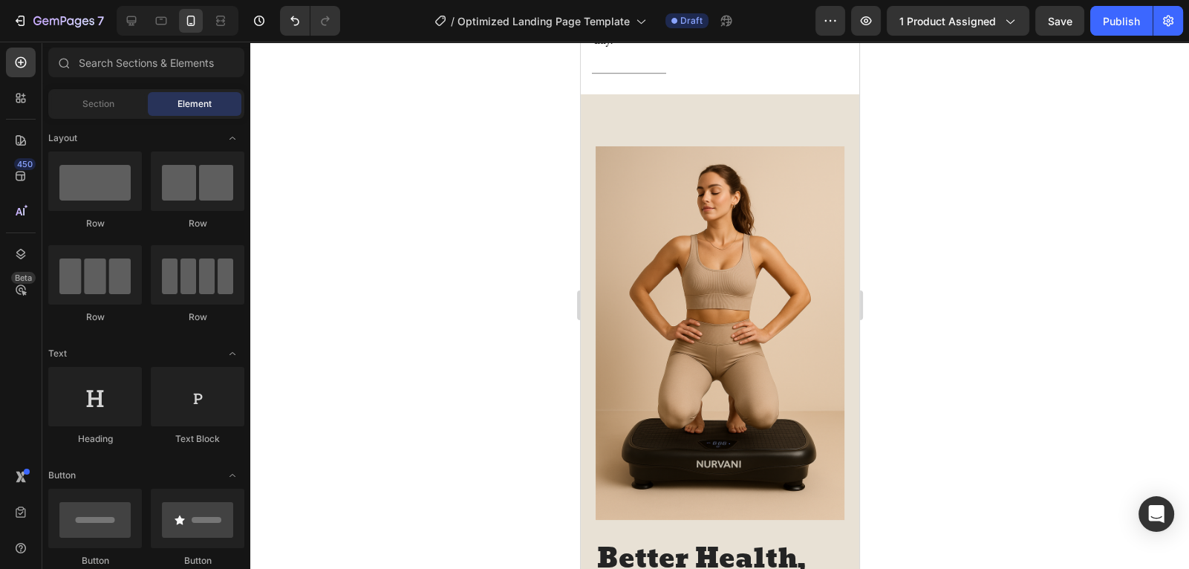
scroll to position [1452, 0]
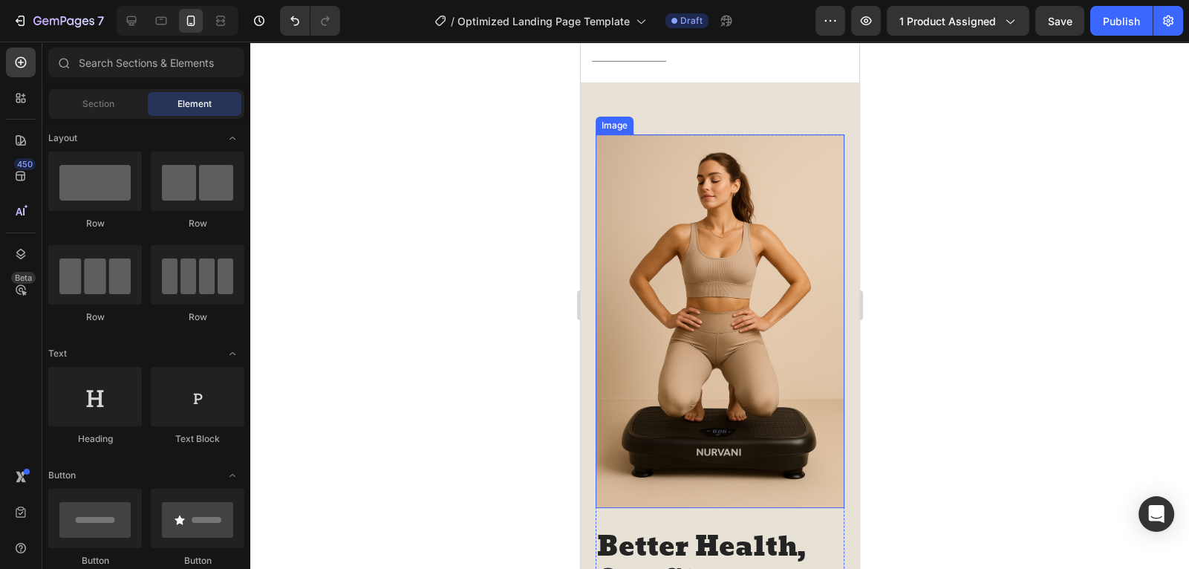
click at [666, 268] on img at bounding box center [719, 321] width 249 height 374
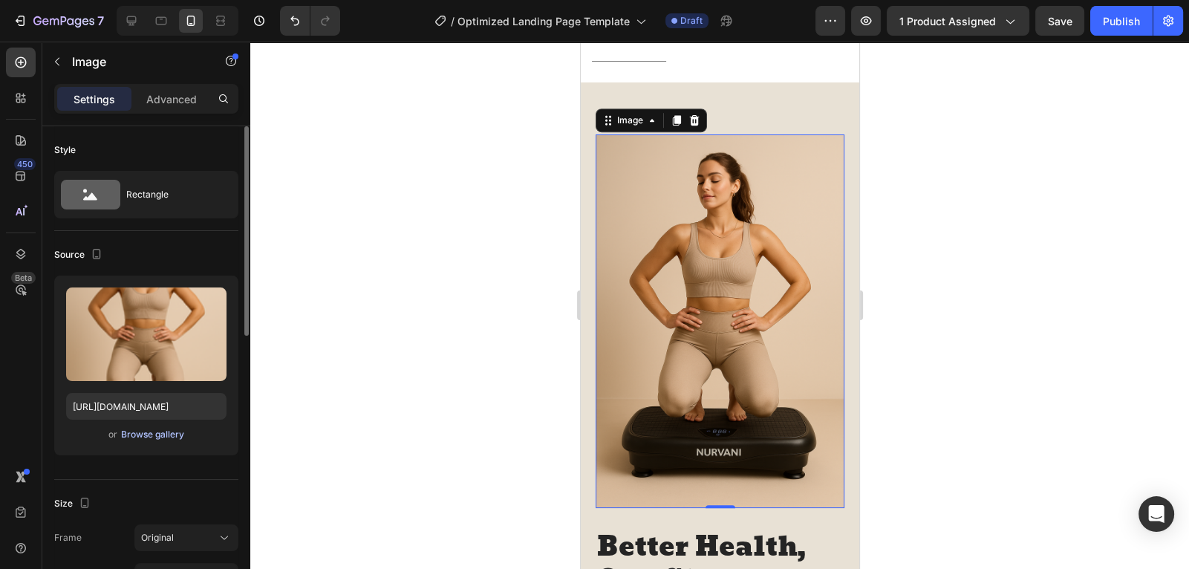
click at [157, 431] on div "Browse gallery" at bounding box center [152, 434] width 63 height 13
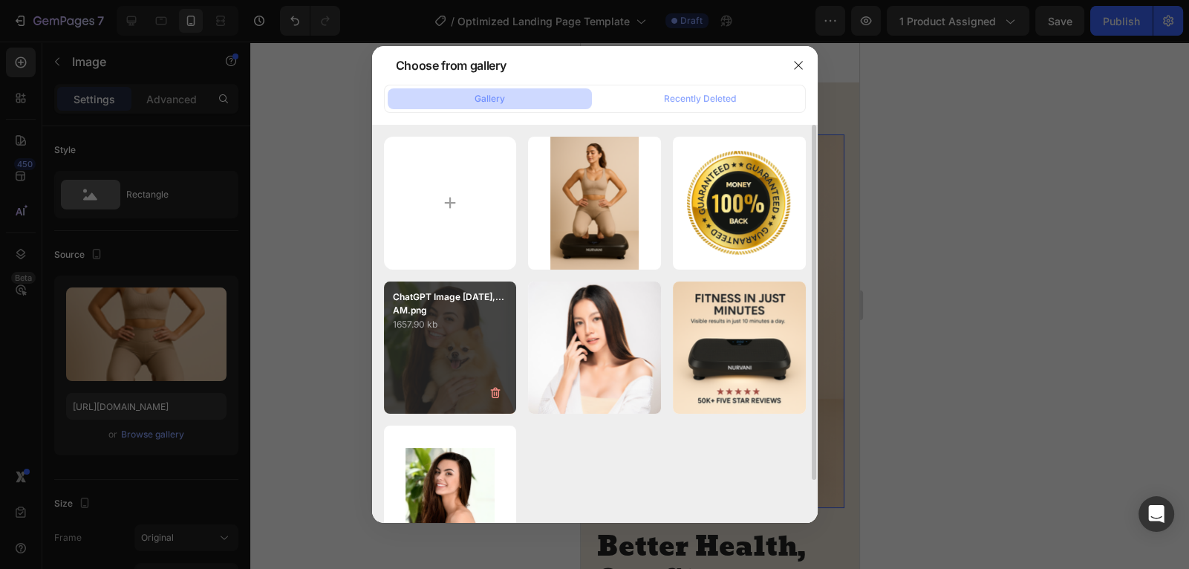
click at [459, 360] on div "ChatGPT Image May 21,...AM.png 1657.90 kb" at bounding box center [450, 348] width 133 height 133
type input "https://cdn.shopify.com/s/files/1/0675/0188/3462/files/gempages_581565534810669…"
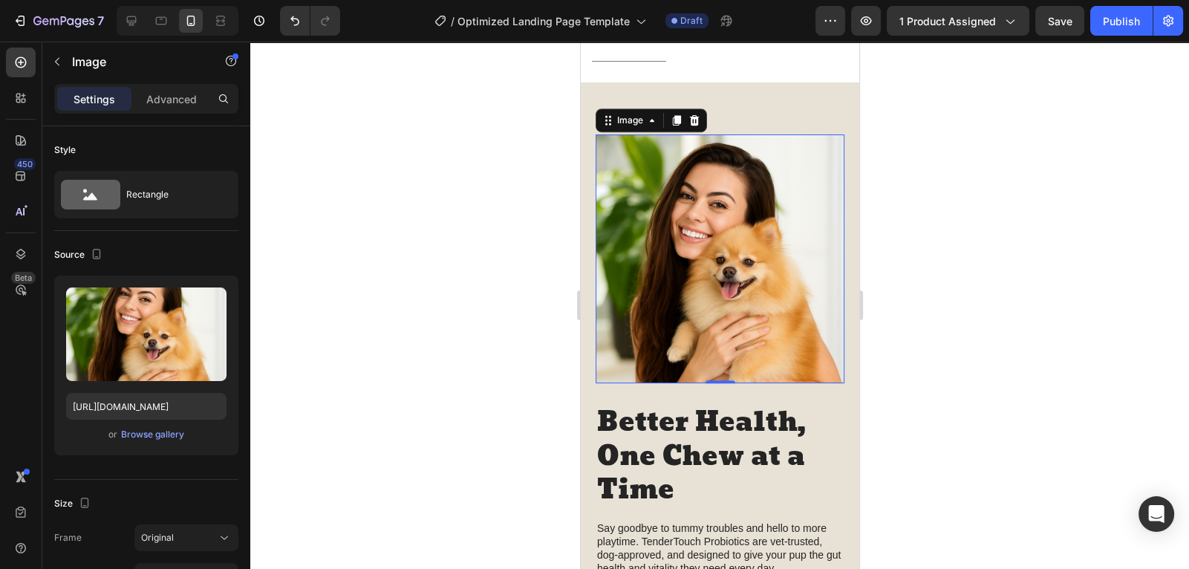
click at [392, 319] on div at bounding box center [719, 305] width 939 height 527
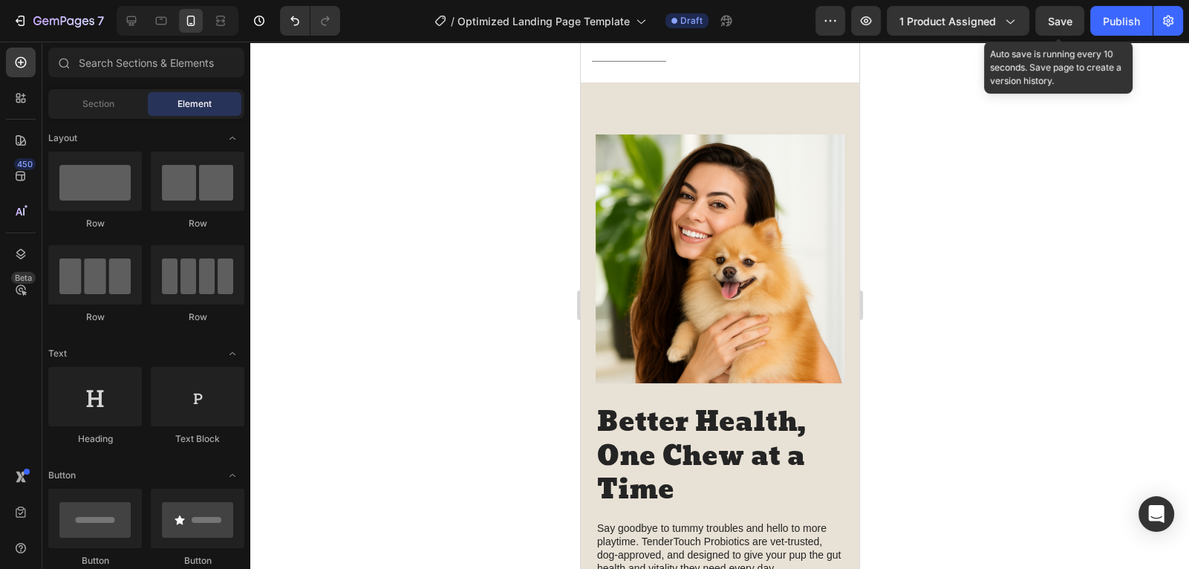
click at [1057, 26] on span "Save" at bounding box center [1060, 21] width 25 height 13
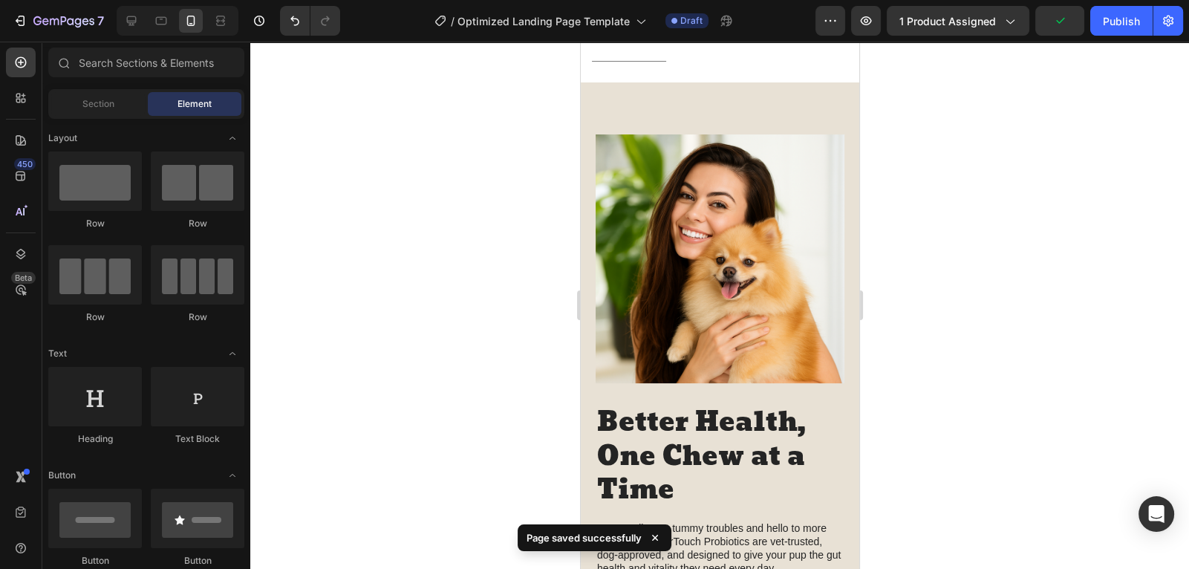
click at [932, 270] on div at bounding box center [719, 305] width 939 height 527
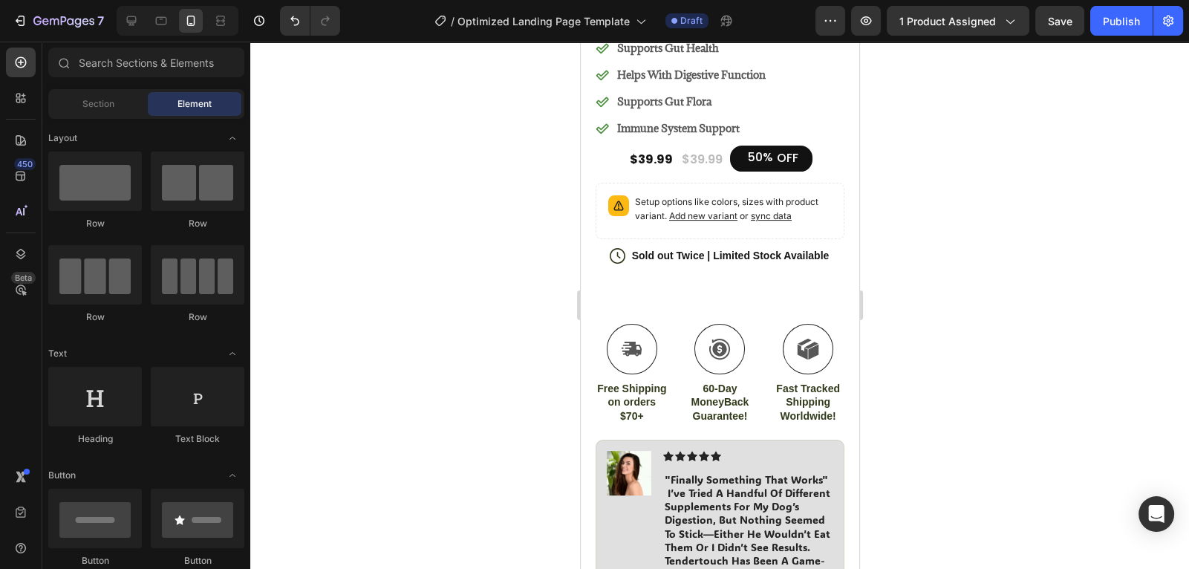
scroll to position [494, 0]
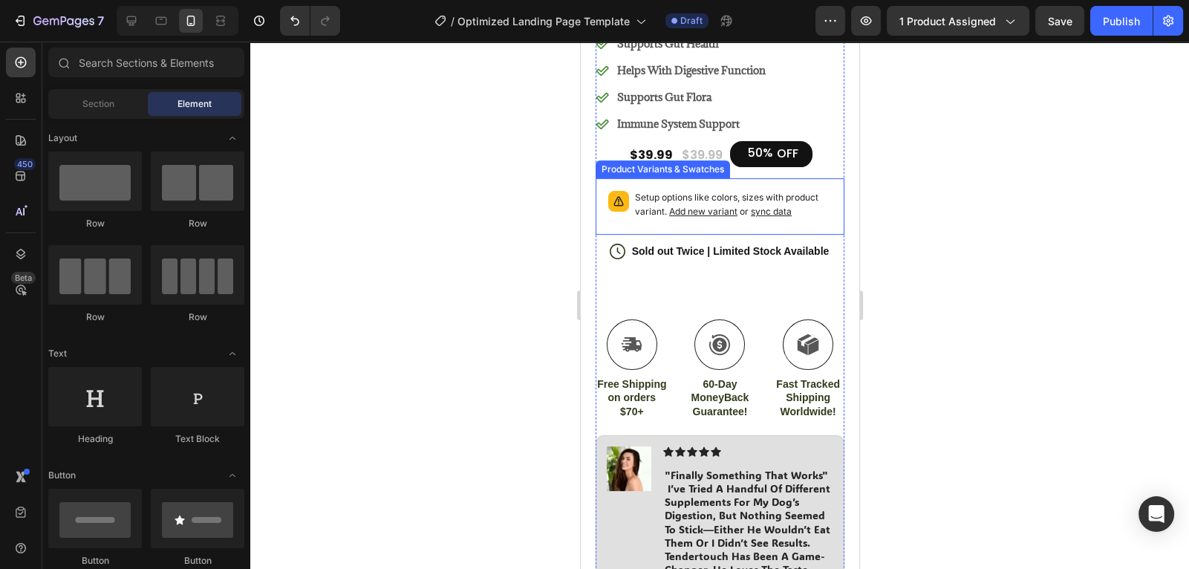
click at [632, 223] on div "Setup options like colors, sizes with product variant. Add new variant or sync …" at bounding box center [720, 206] width 236 height 43
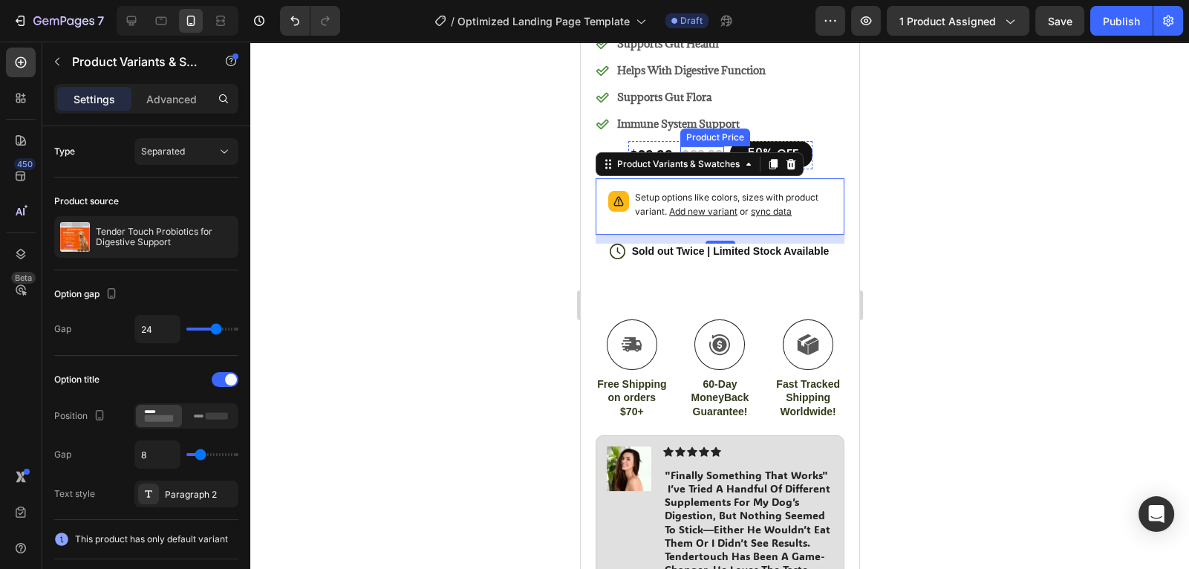
click at [716, 143] on div "$39.99 Product Price Product Price" at bounding box center [702, 155] width 44 height 28
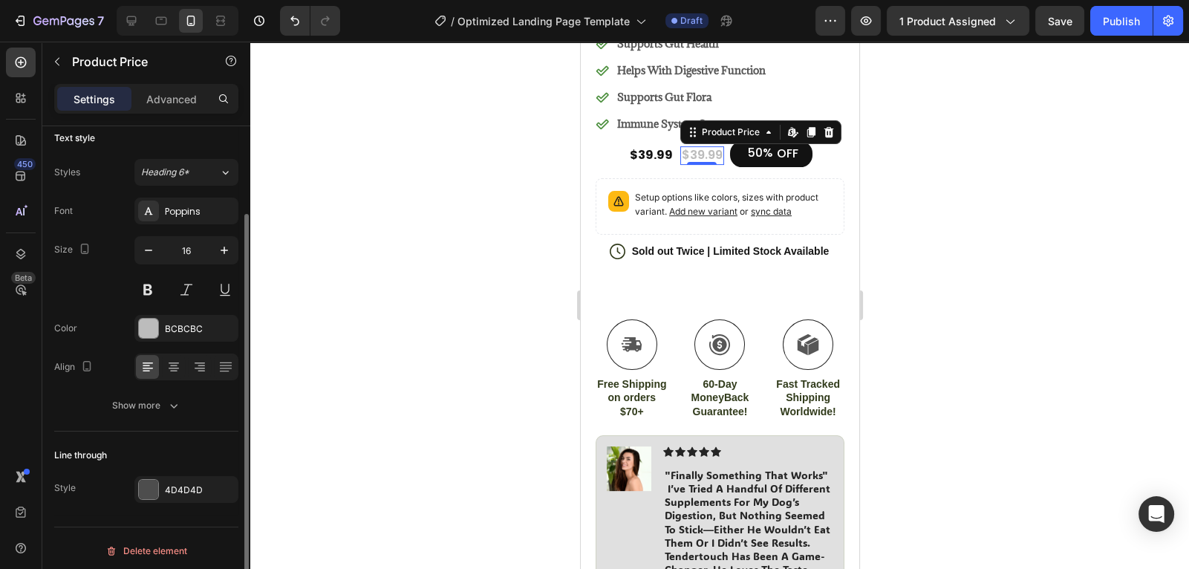
scroll to position [111, 0]
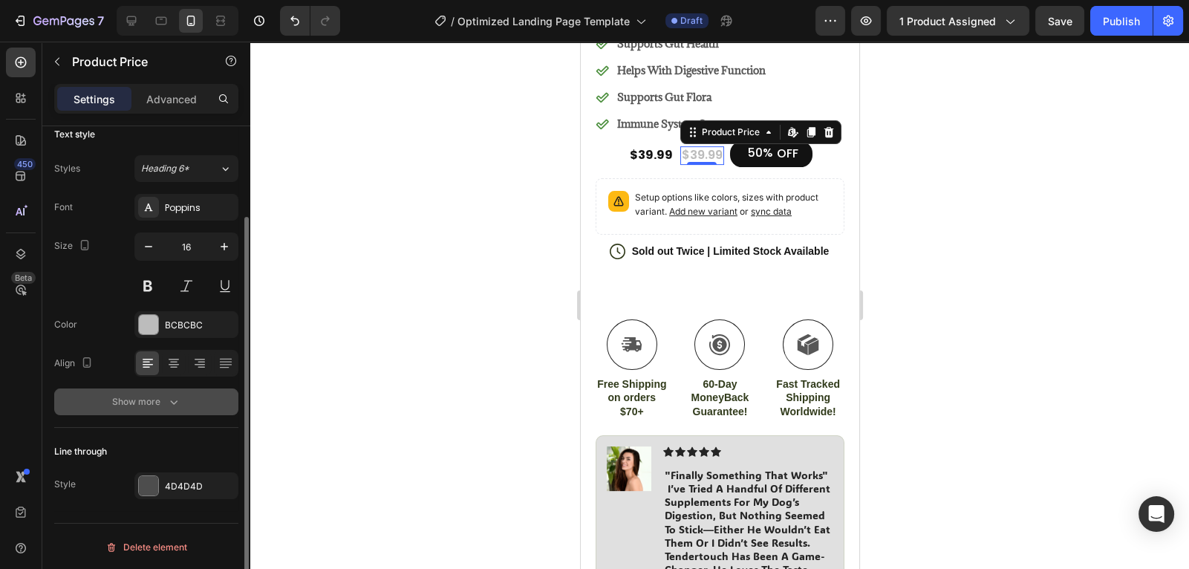
click at [135, 394] on div "Show more" at bounding box center [146, 401] width 69 height 15
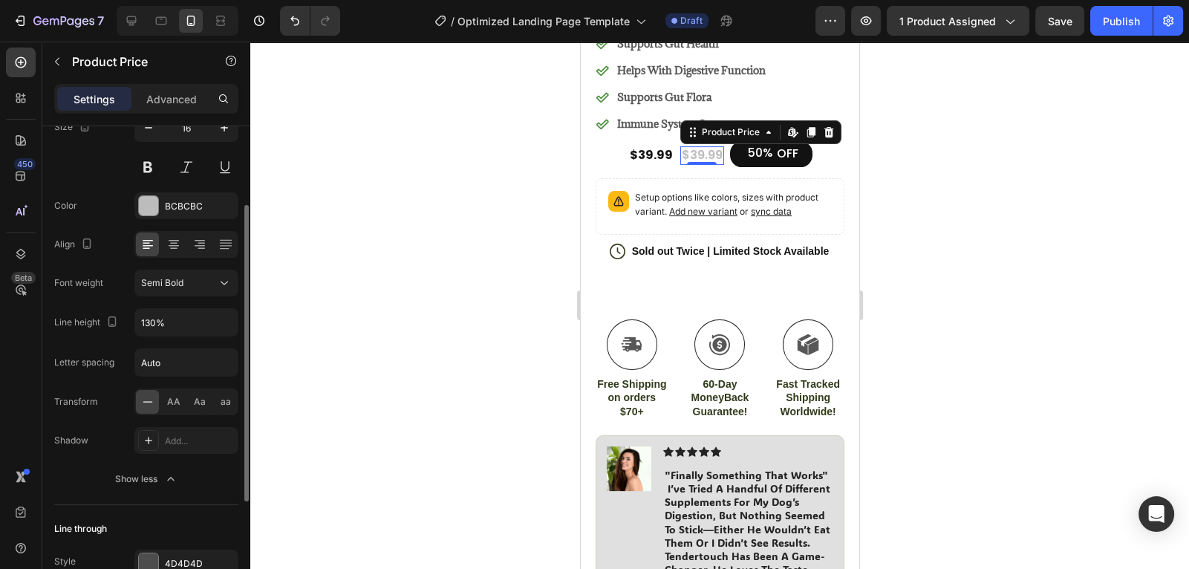
scroll to position [144, 0]
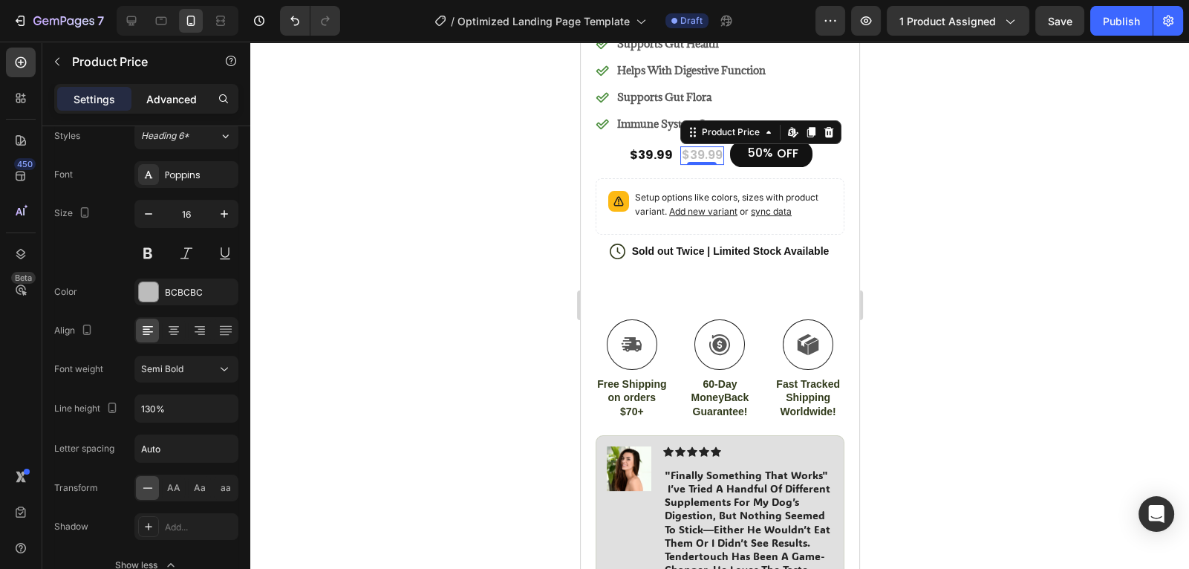
click at [172, 103] on p "Advanced" at bounding box center [171, 99] width 51 height 16
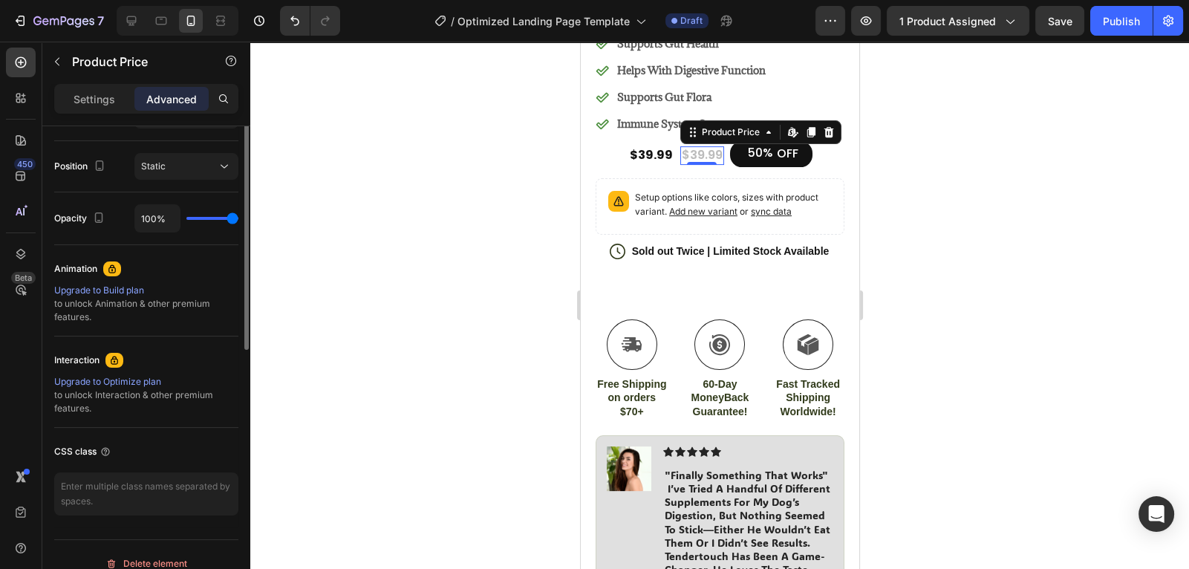
scroll to position [0, 0]
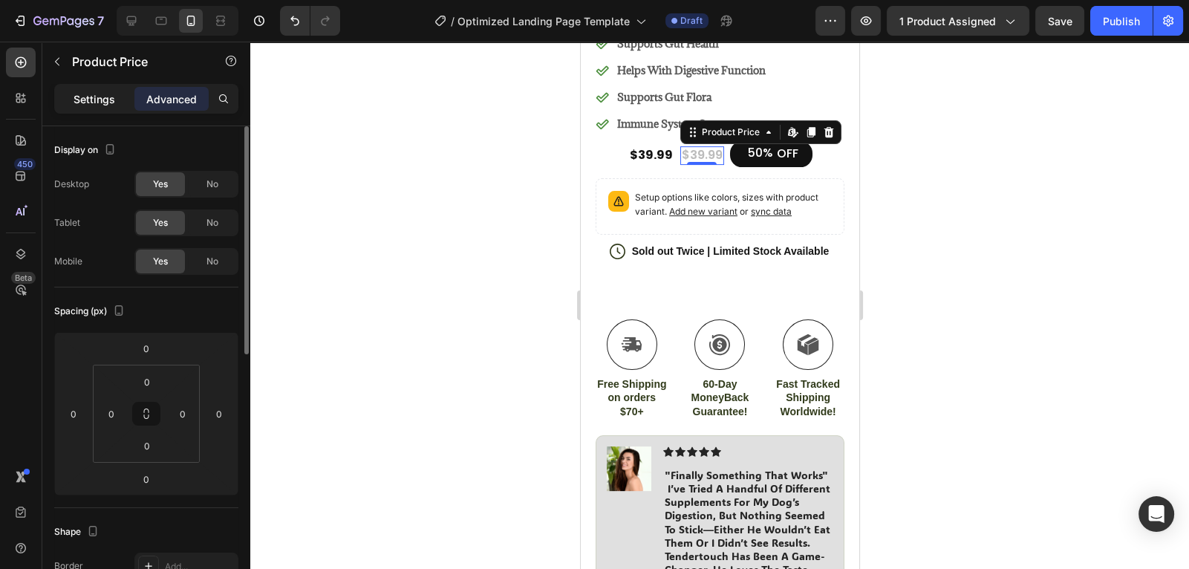
click at [105, 100] on p "Settings" at bounding box center [95, 99] width 42 height 16
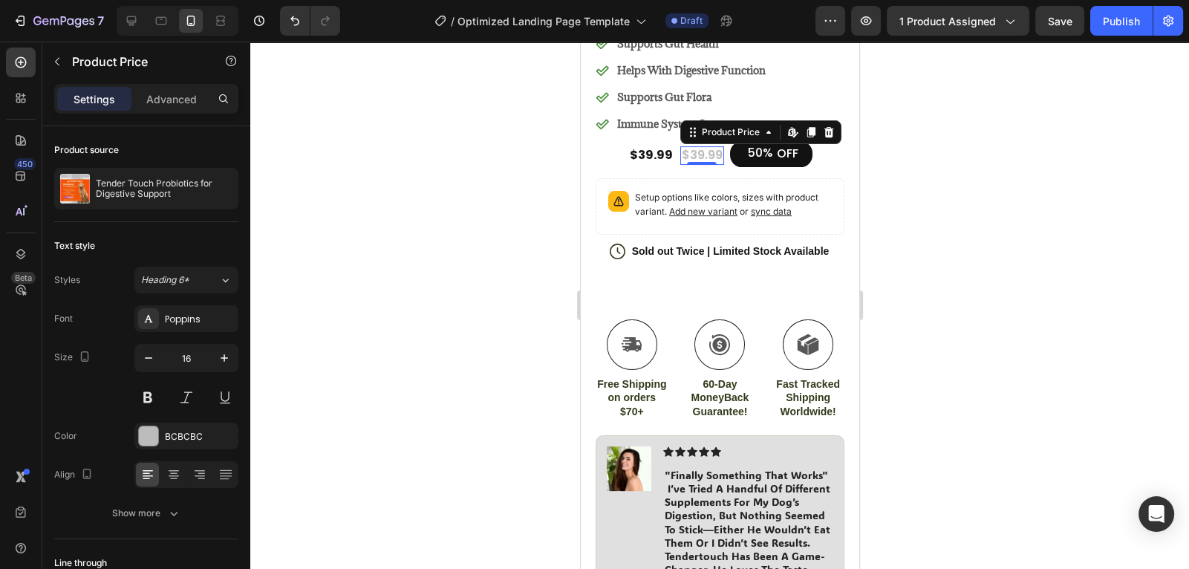
click at [498, 188] on div at bounding box center [719, 305] width 939 height 527
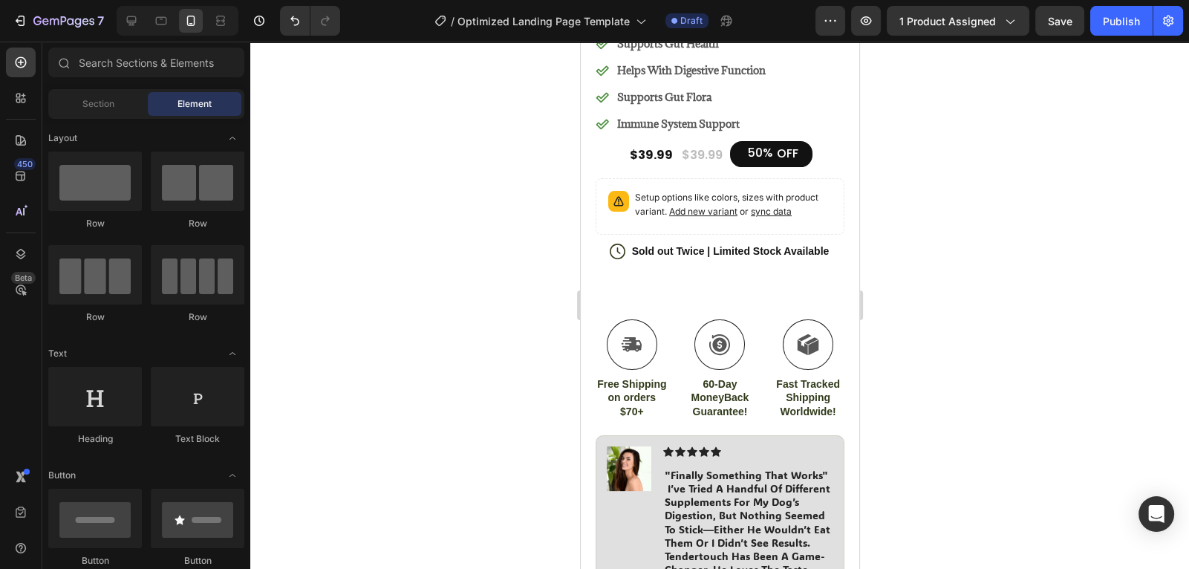
click at [892, 167] on div at bounding box center [719, 305] width 939 height 527
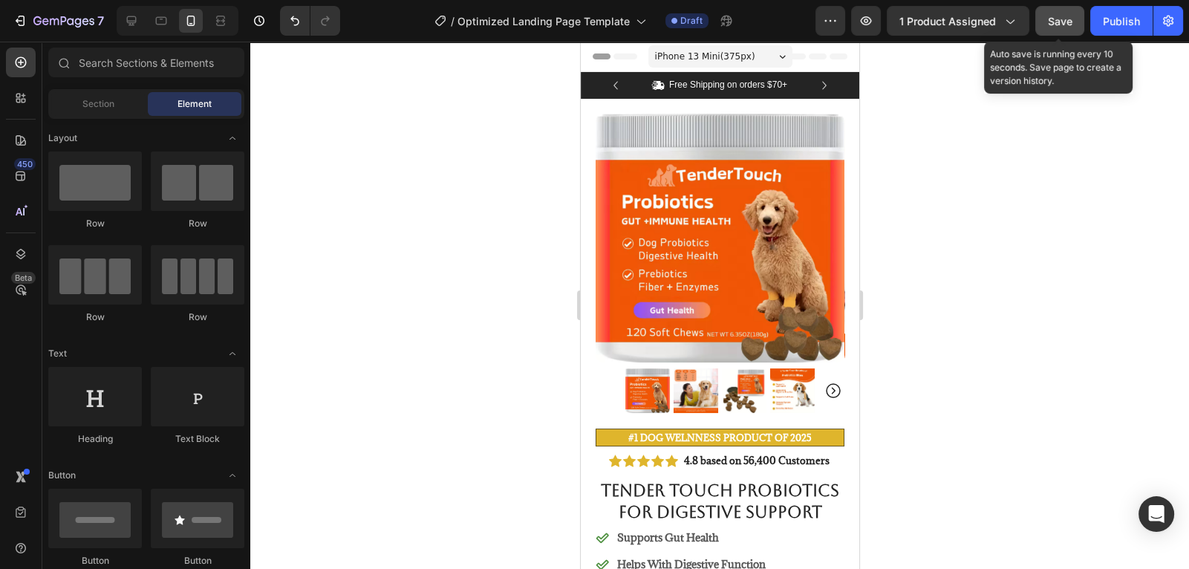
click at [1047, 25] on button "Save" at bounding box center [1060, 21] width 49 height 30
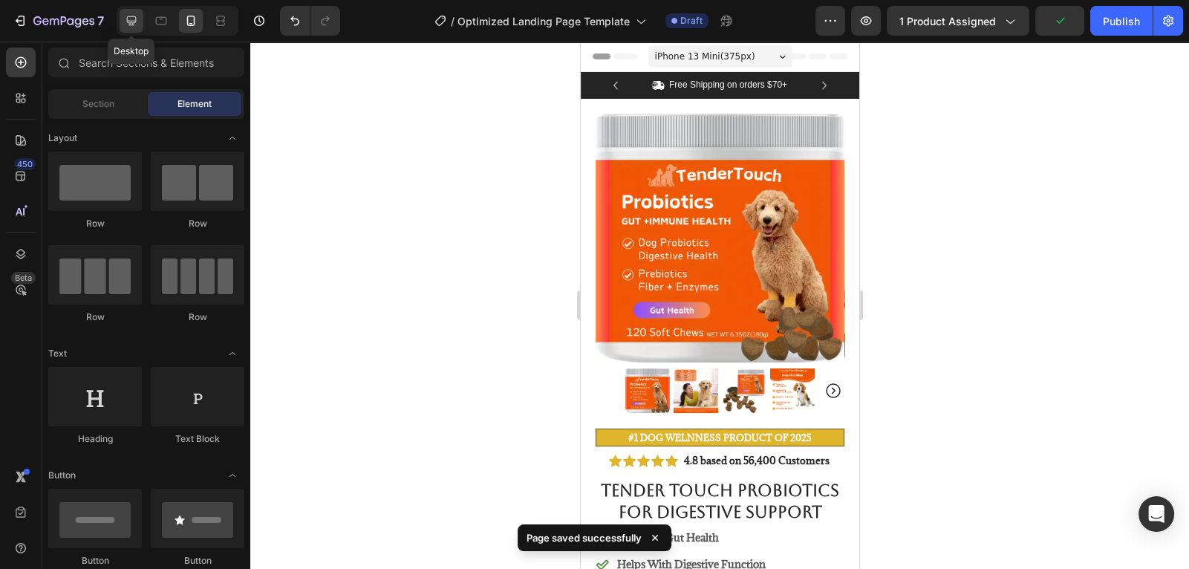
click at [135, 18] on icon at bounding box center [132, 21] width 10 height 10
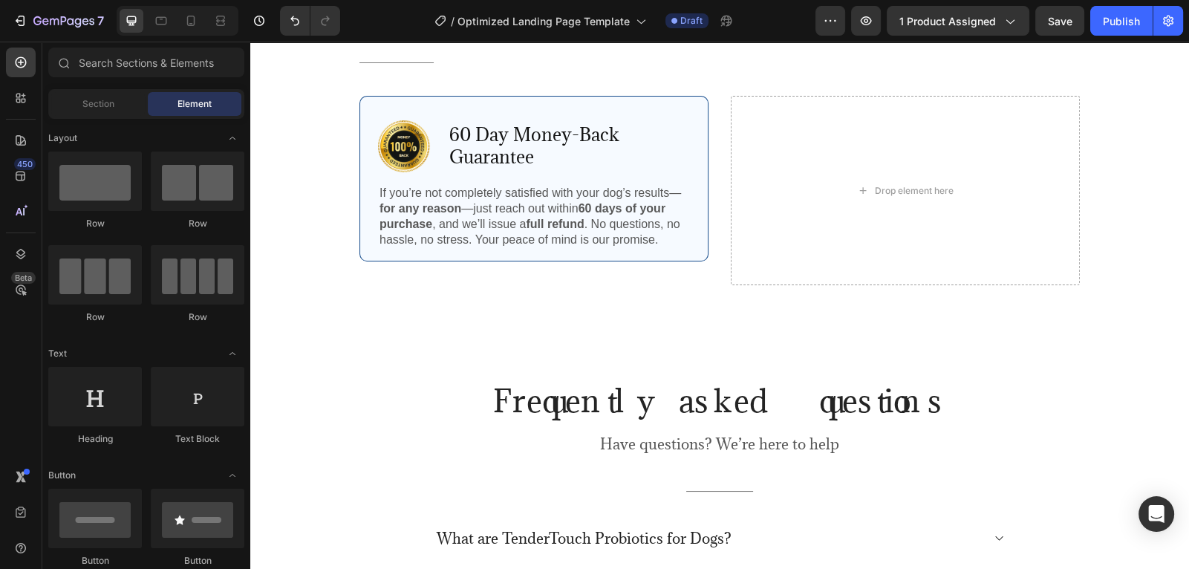
scroll to position [4402, 0]
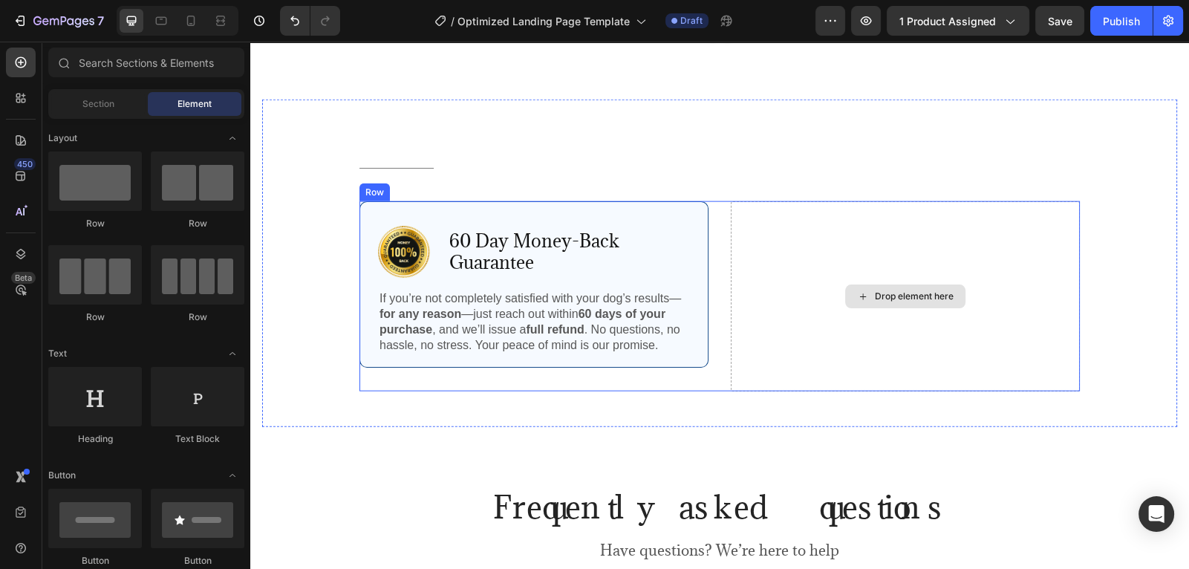
click at [879, 286] on div "Drop element here" at bounding box center [905, 295] width 349 height 189
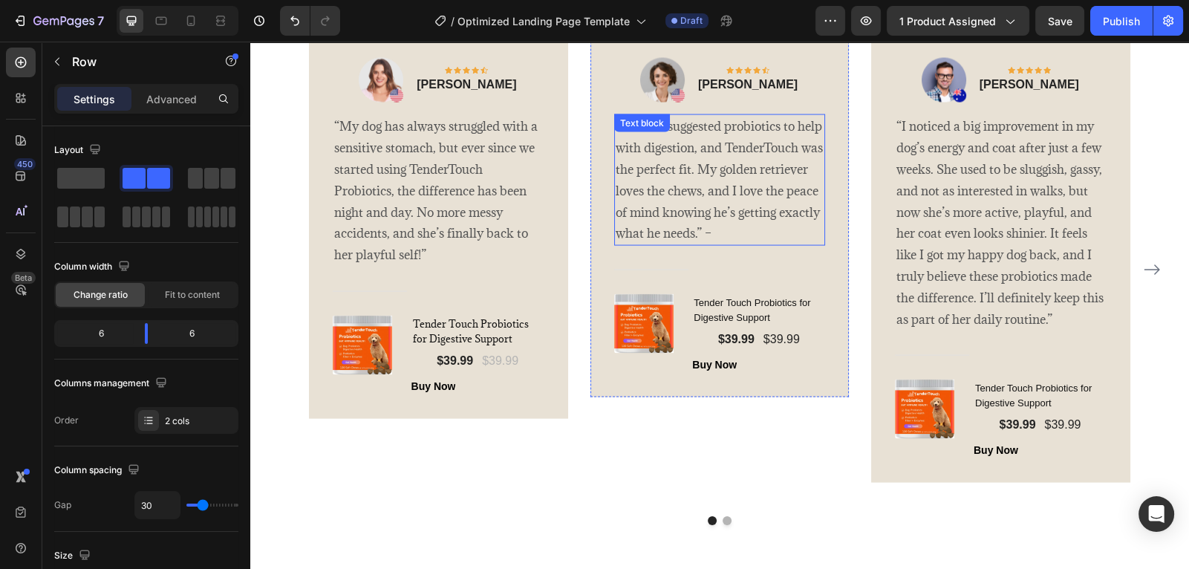
scroll to position [3738, 0]
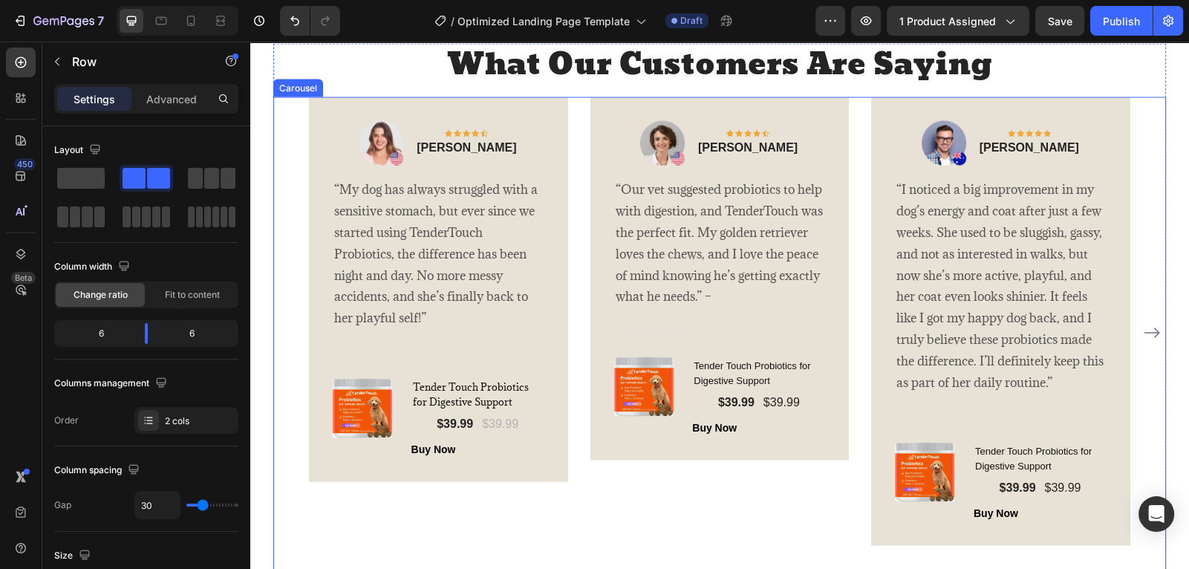
click at [1154, 342] on icon "Carousel Next Arrow" at bounding box center [1152, 333] width 18 height 18
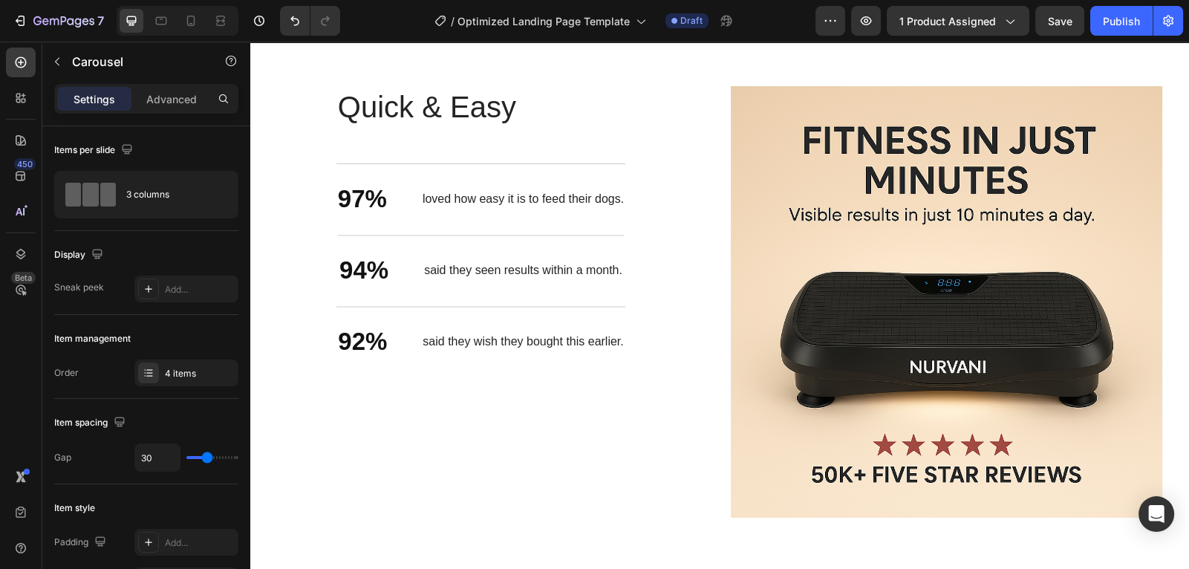
scroll to position [3257, 0]
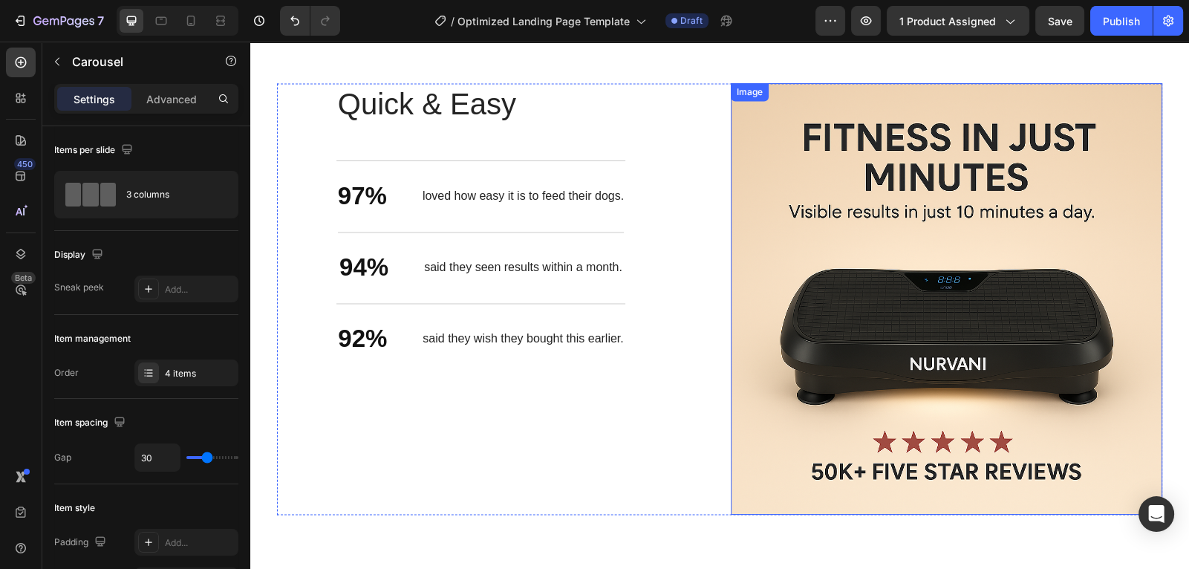
click at [844, 200] on img at bounding box center [947, 299] width 432 height 432
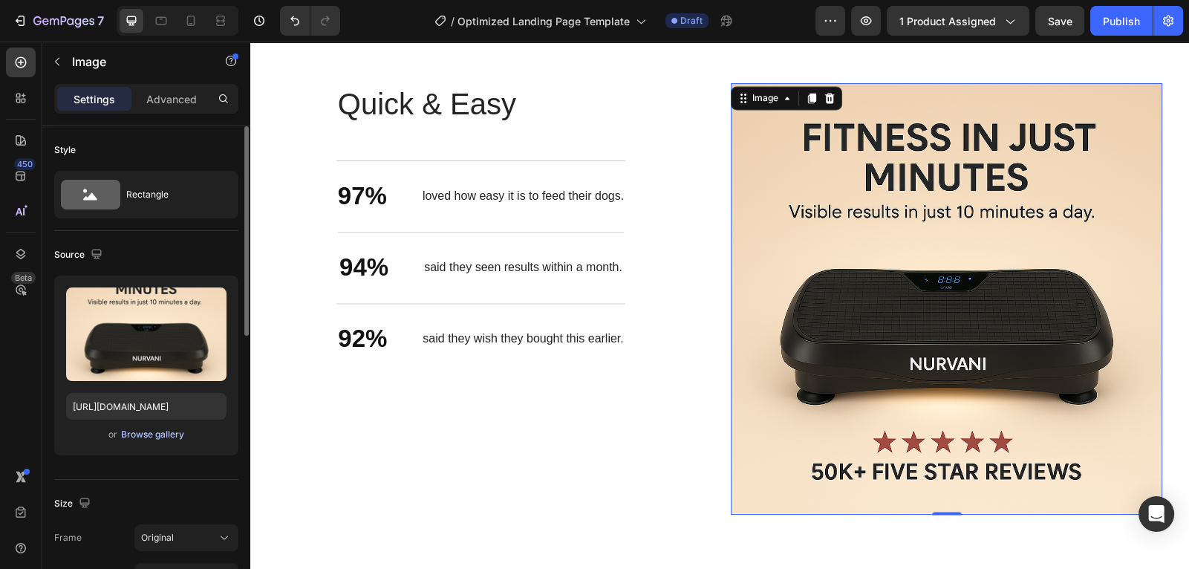
click at [137, 440] on div "Browse gallery" at bounding box center [152, 434] width 63 height 13
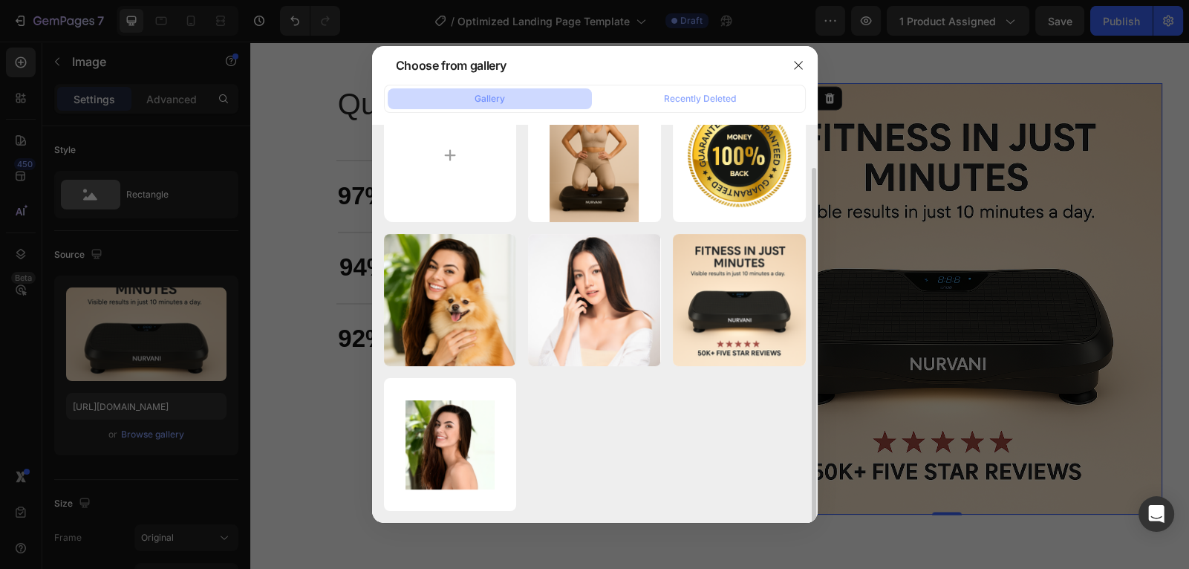
scroll to position [0, 0]
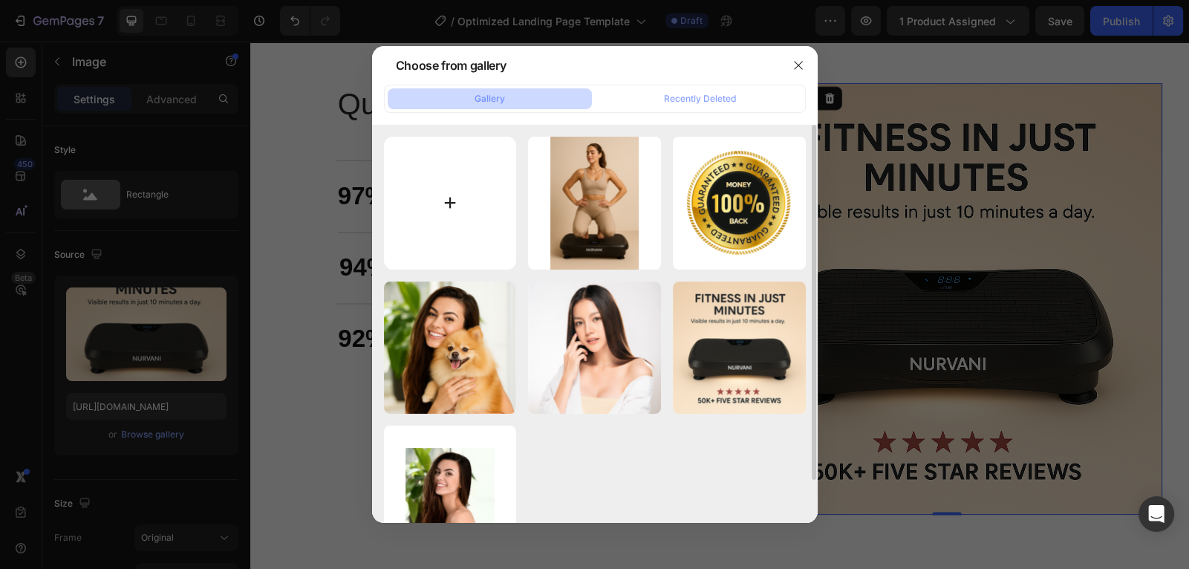
click at [487, 186] on input "file" at bounding box center [450, 203] width 133 height 133
click at [798, 65] on icon "button" at bounding box center [798, 65] width 8 height 8
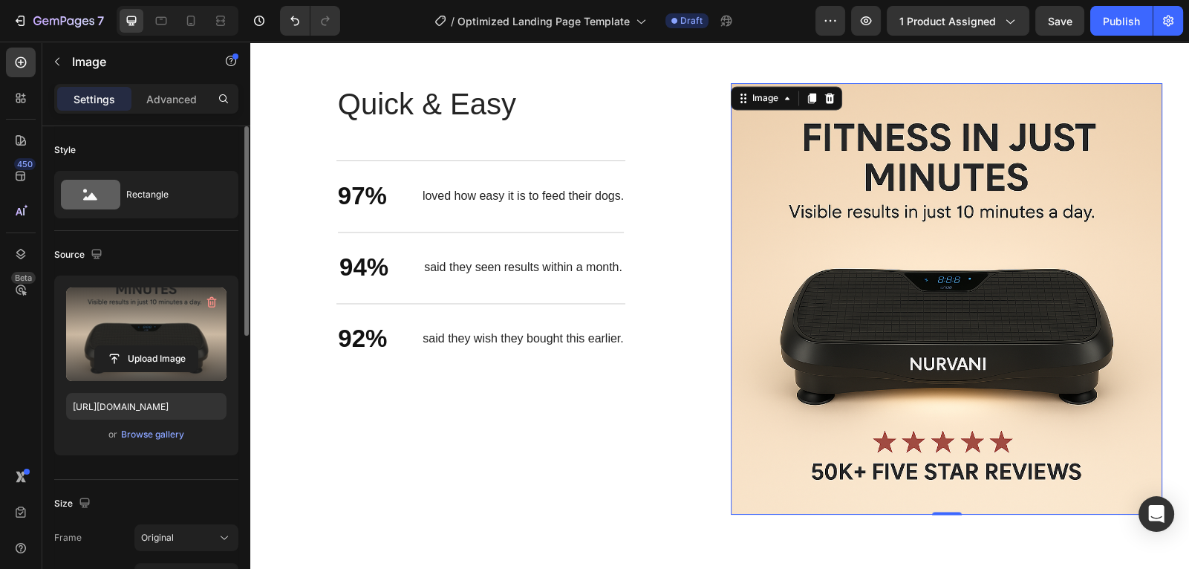
click at [153, 340] on label at bounding box center [146, 335] width 160 height 94
click at [153, 346] on input "file" at bounding box center [146, 358] width 103 height 25
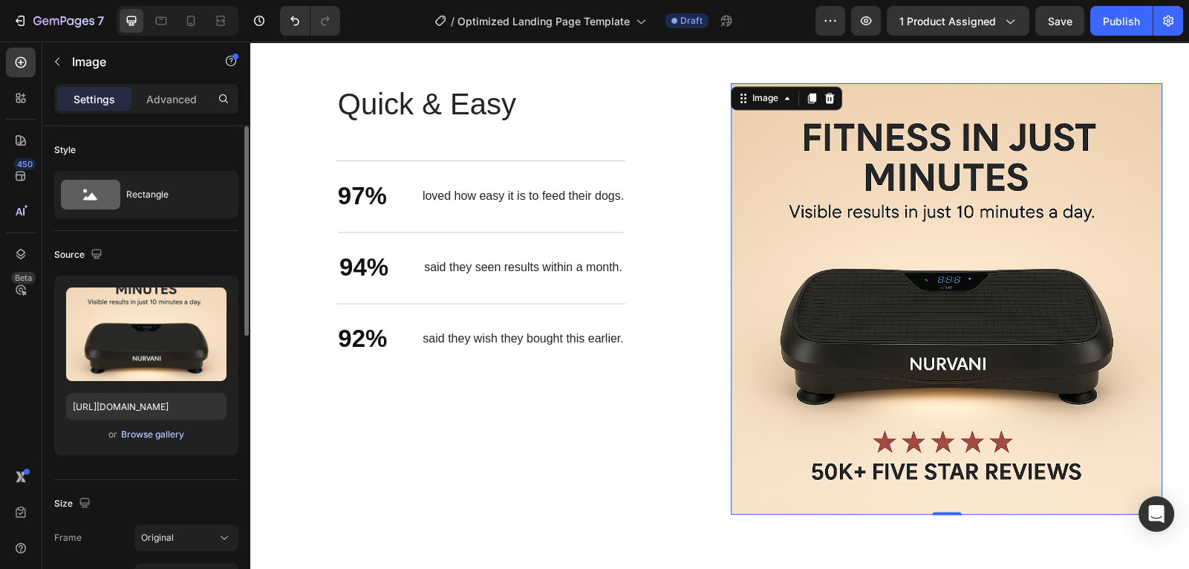
click at [159, 437] on div "Browse gallery" at bounding box center [152, 434] width 63 height 13
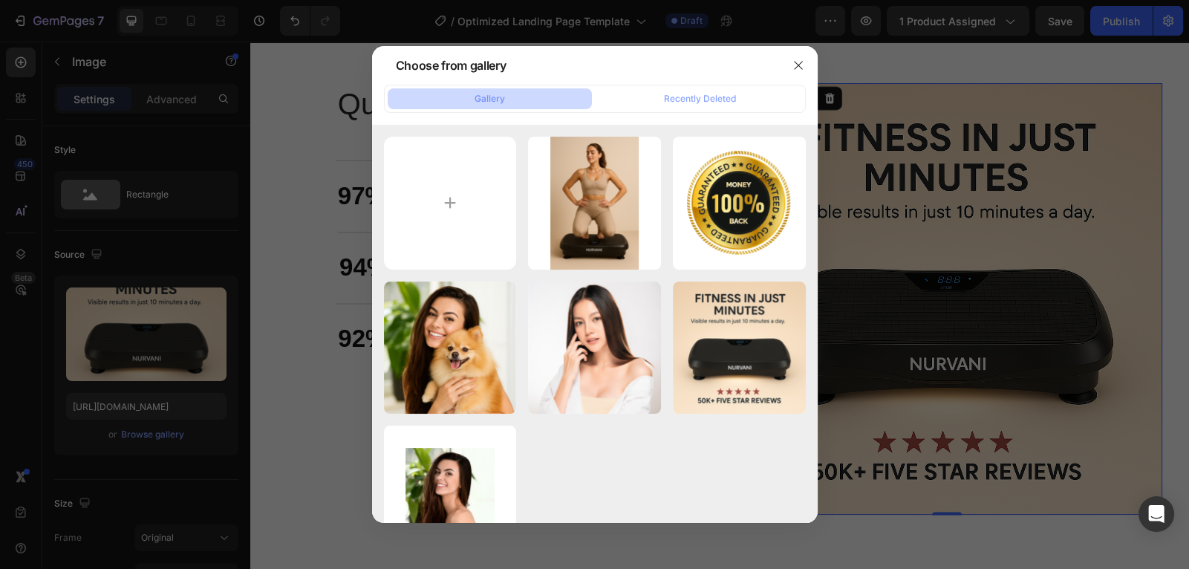
click at [282, 401] on div at bounding box center [594, 284] width 1189 height 569
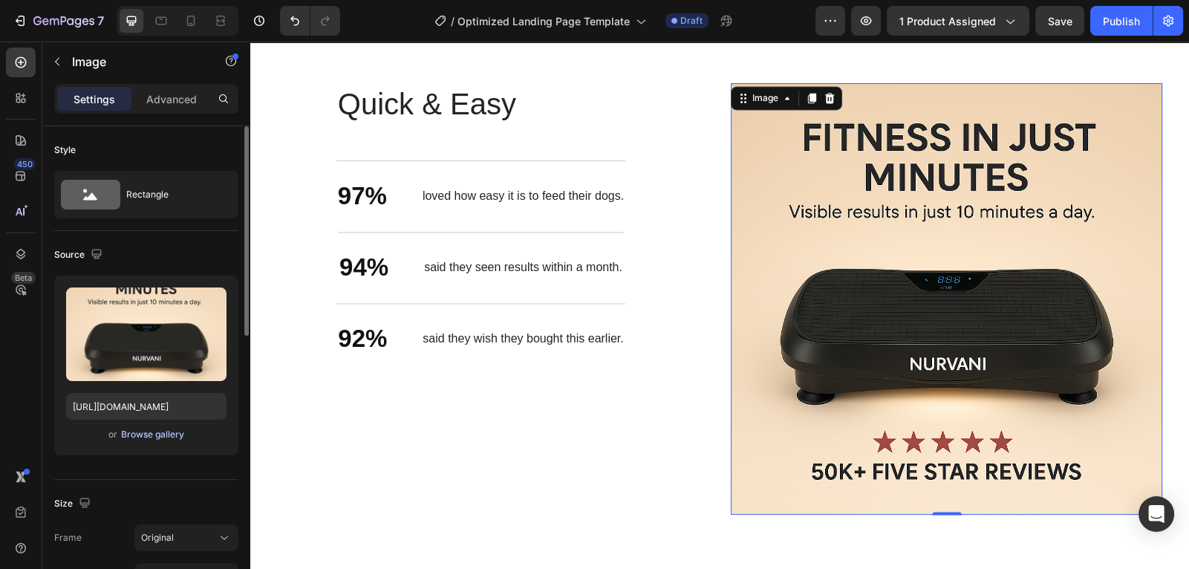
click at [164, 435] on div "Browse gallery" at bounding box center [152, 434] width 63 height 13
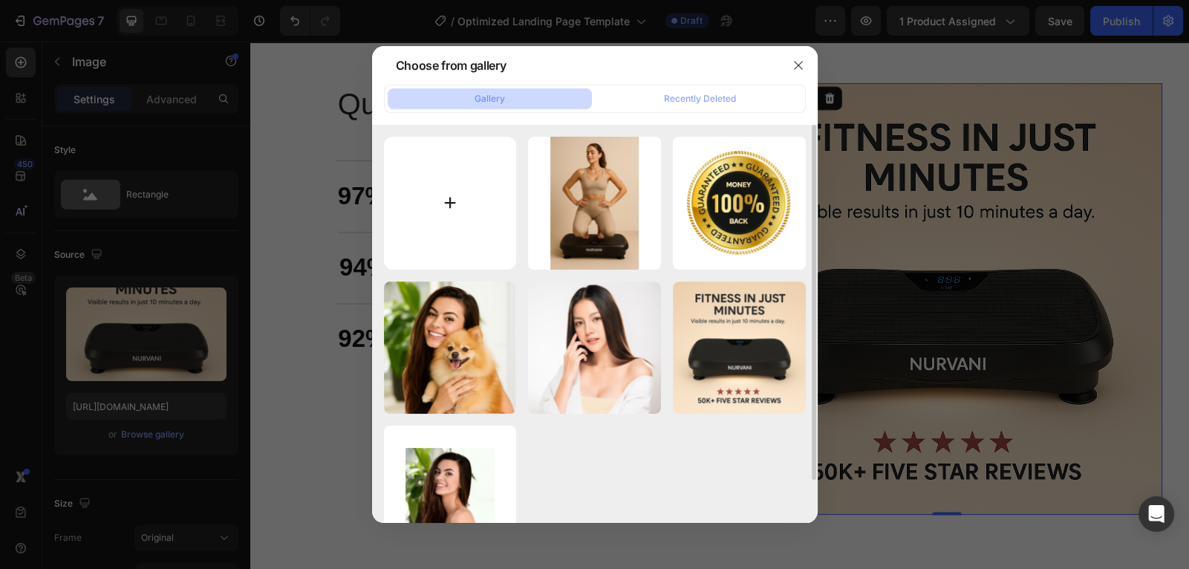
click at [416, 233] on input "file" at bounding box center [450, 203] width 133 height 133
type input "C:\fakepath\IMG_E2009.JPG"
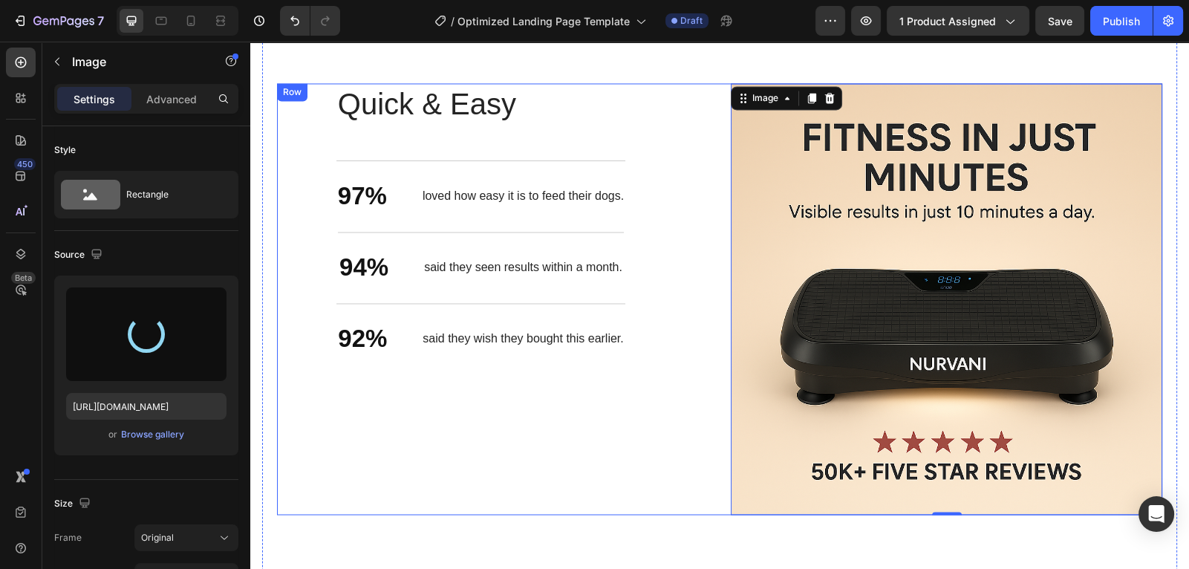
type input "https://cdn.shopify.com/s/files/1/0675/0188/3462/files/gempages_581565534810669…"
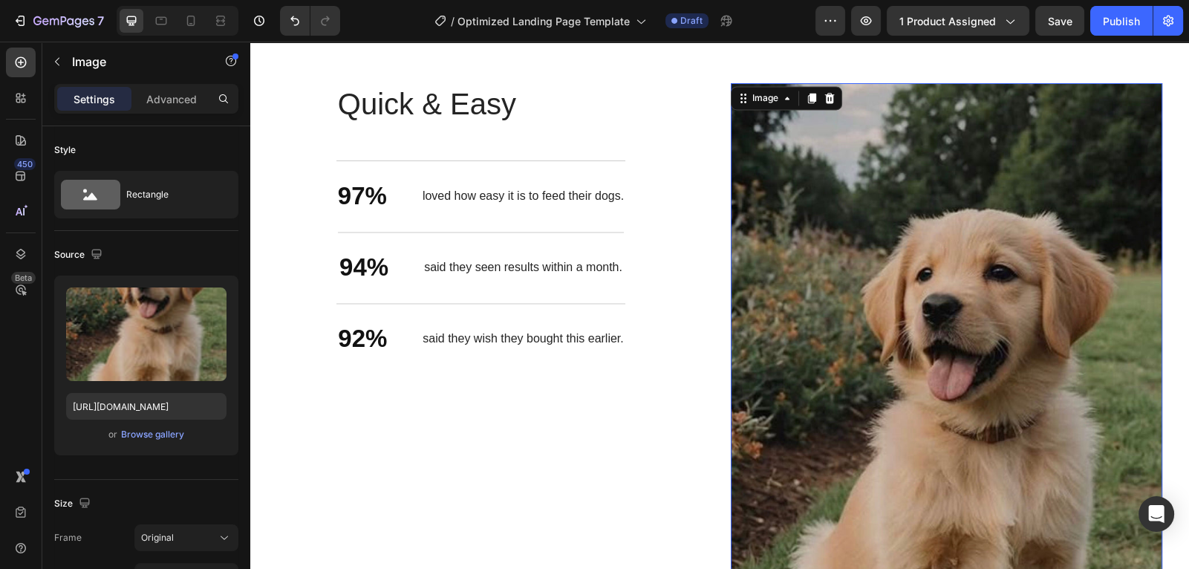
click at [891, 276] on img at bounding box center [947, 444] width 432 height 723
click at [704, 316] on div "Quick & Easy Heading 97% Text Block loved how easy it is to feed their dogs. Te…" at bounding box center [493, 444] width 432 height 723
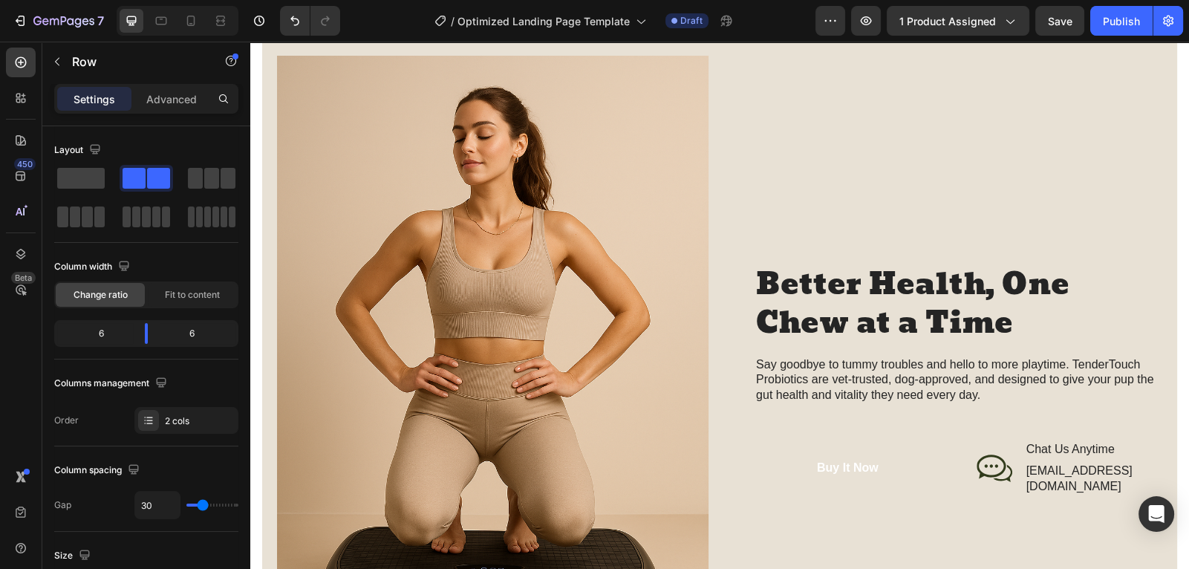
scroll to position [2488, 0]
click at [647, 247] on img at bounding box center [493, 380] width 432 height 648
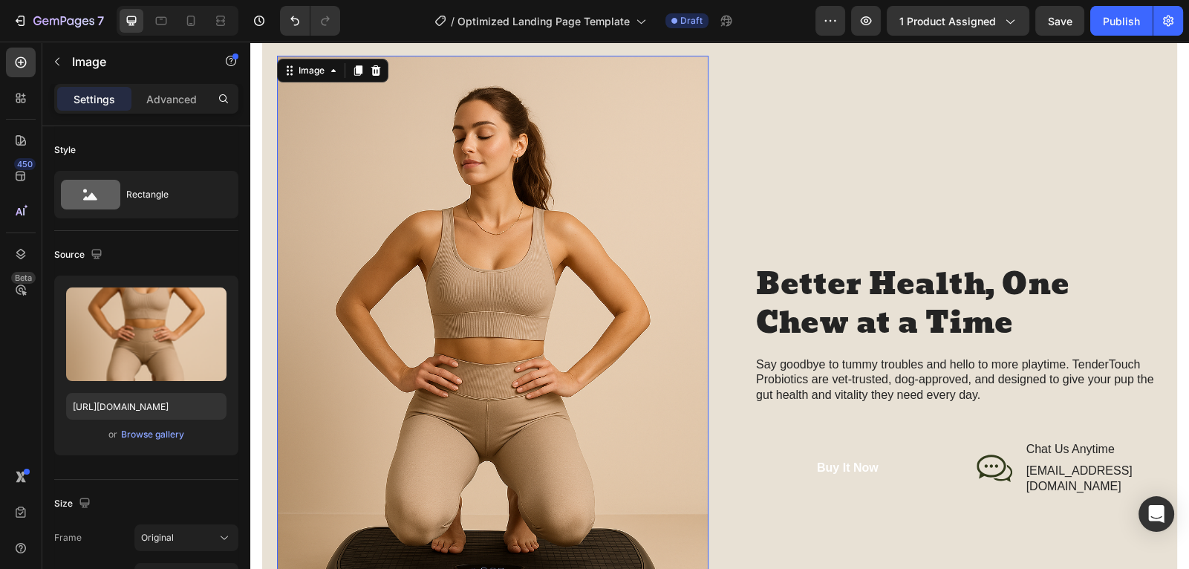
click at [647, 247] on img at bounding box center [493, 380] width 432 height 648
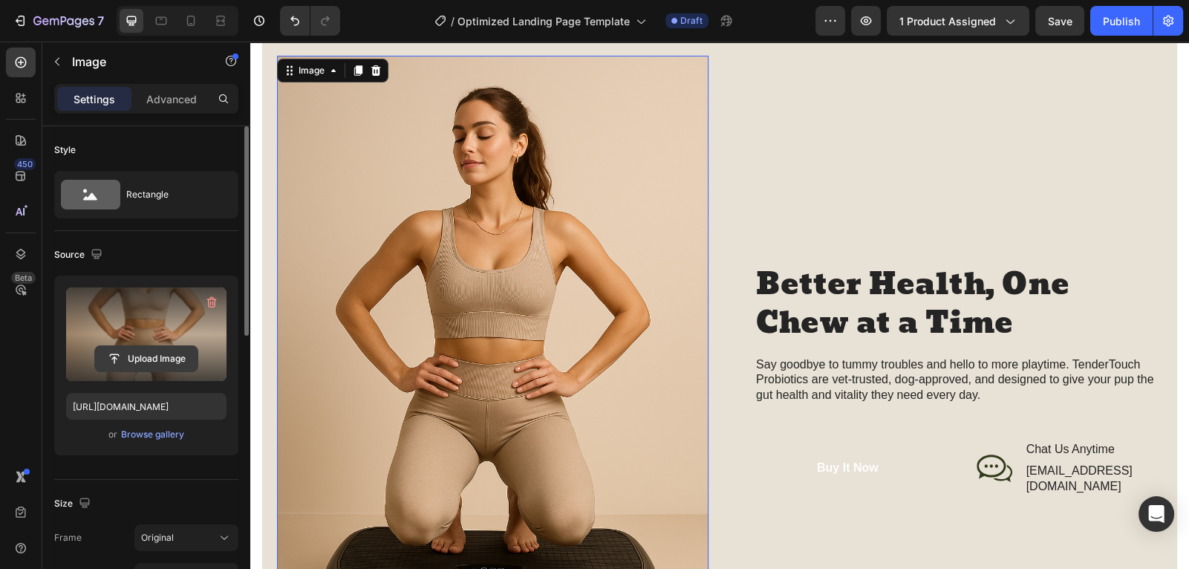
click at [134, 353] on input "file" at bounding box center [146, 358] width 103 height 25
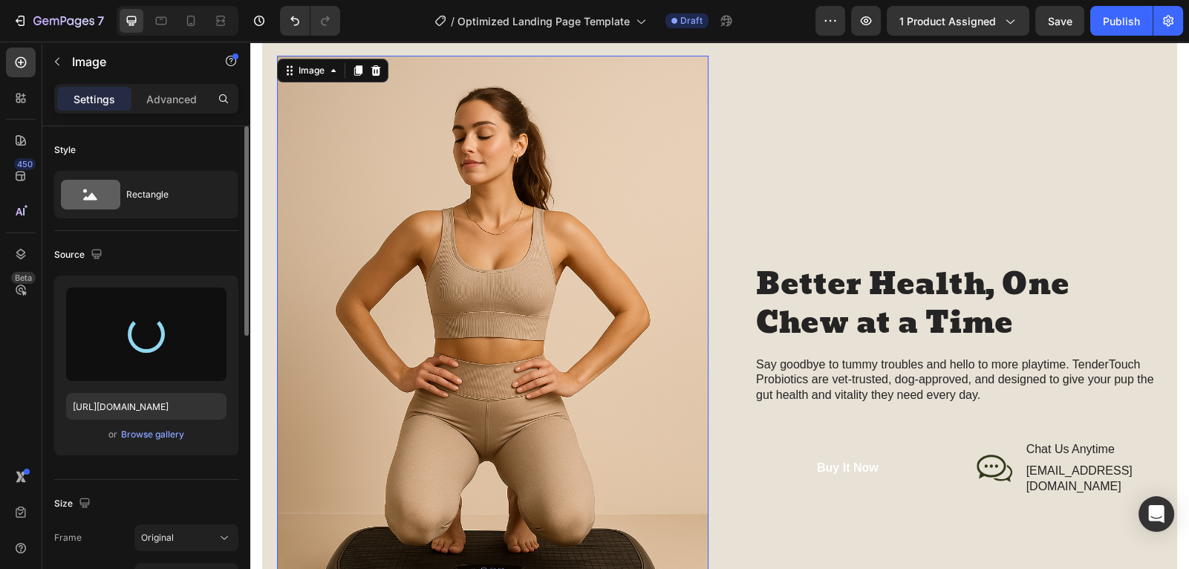
type input "https://cdn.shopify.com/s/files/1/0675/0188/3462/files/gempages_581565534810669…"
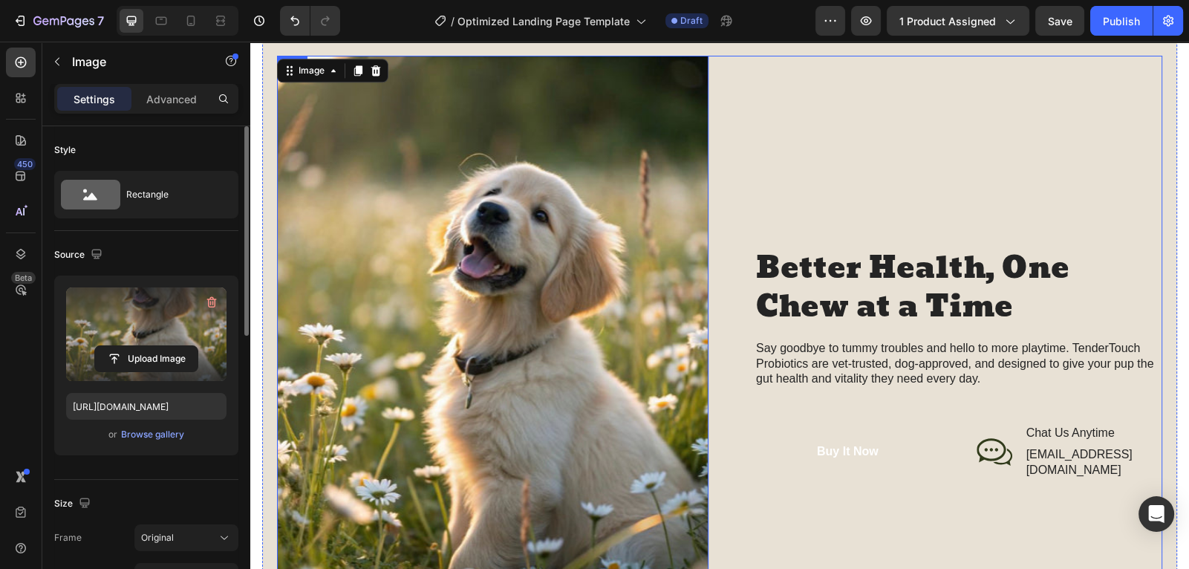
click at [902, 181] on div "Better Health, One Chew at a Time Heading Say goodbye to tummy troubles and hel…" at bounding box center [947, 363] width 432 height 615
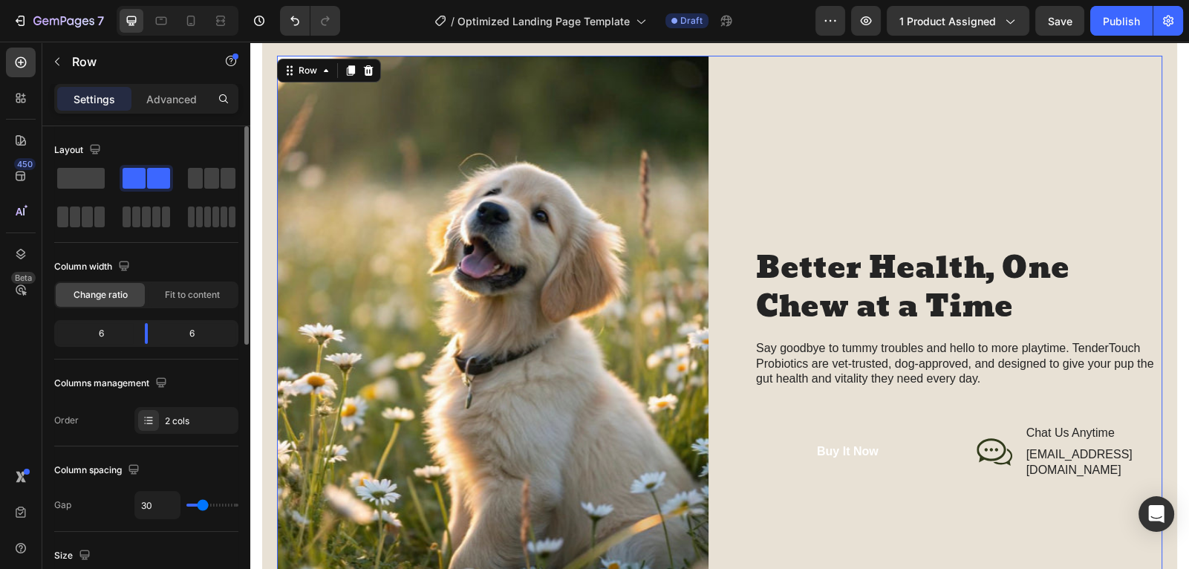
click at [1021, 143] on div "Better Health, One Chew at a Time Heading Say goodbye to tummy troubles and hel…" at bounding box center [947, 363] width 432 height 615
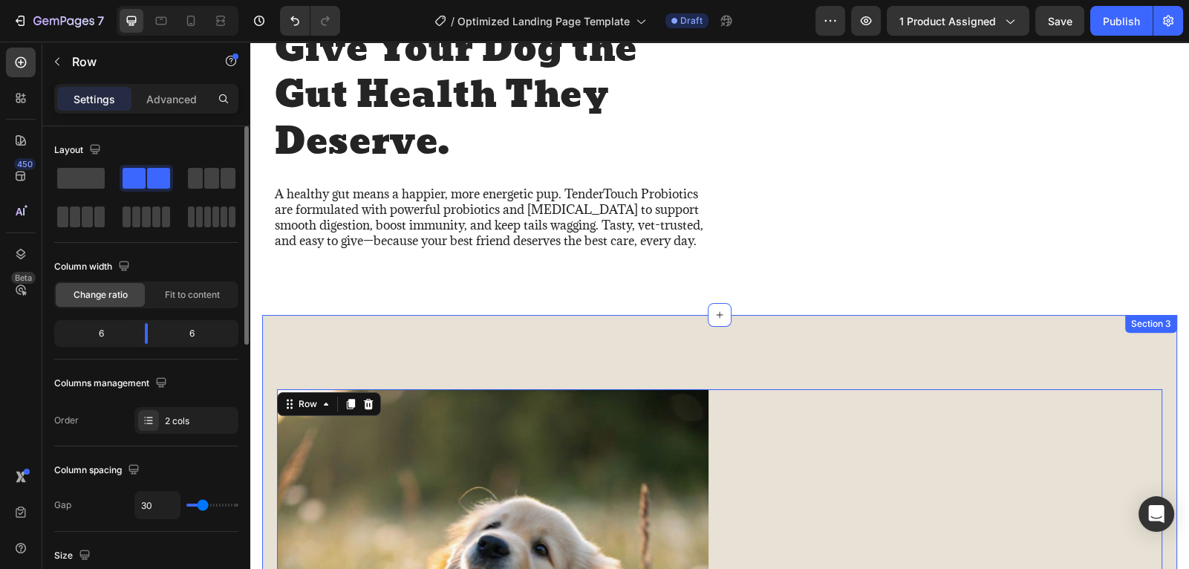
scroll to position [2110, 0]
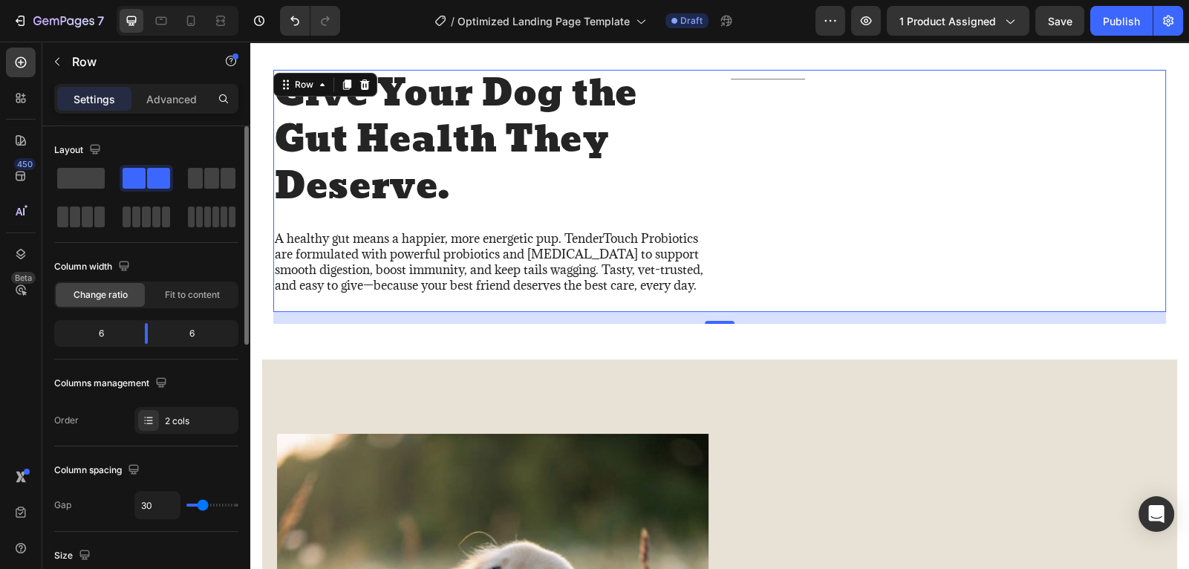
click at [1041, 272] on div "Title Line" at bounding box center [948, 191] width 435 height 242
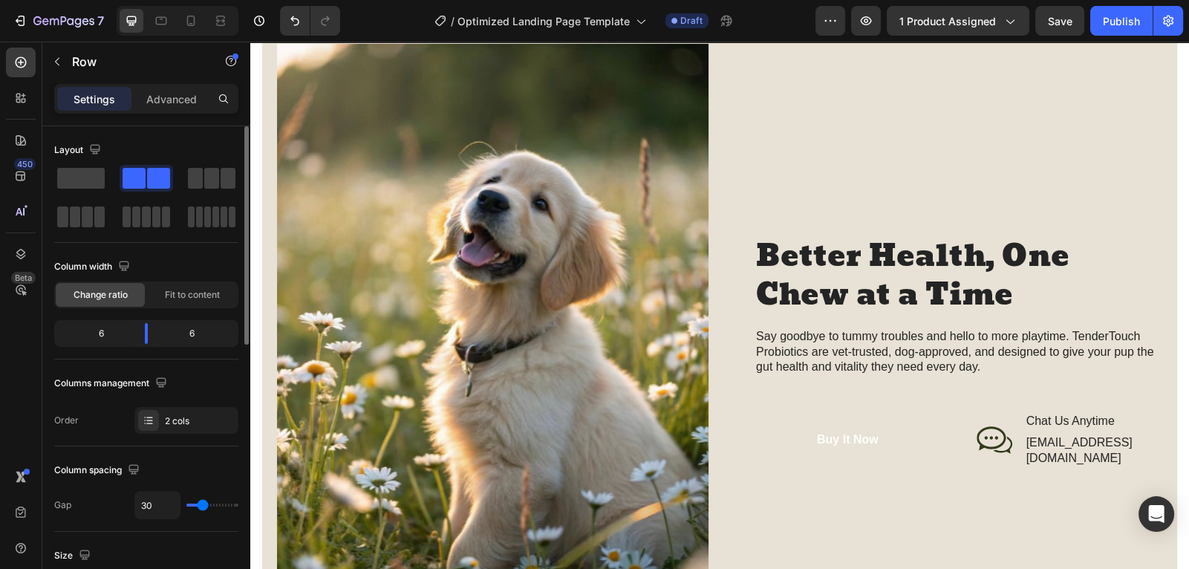
scroll to position [2499, 0]
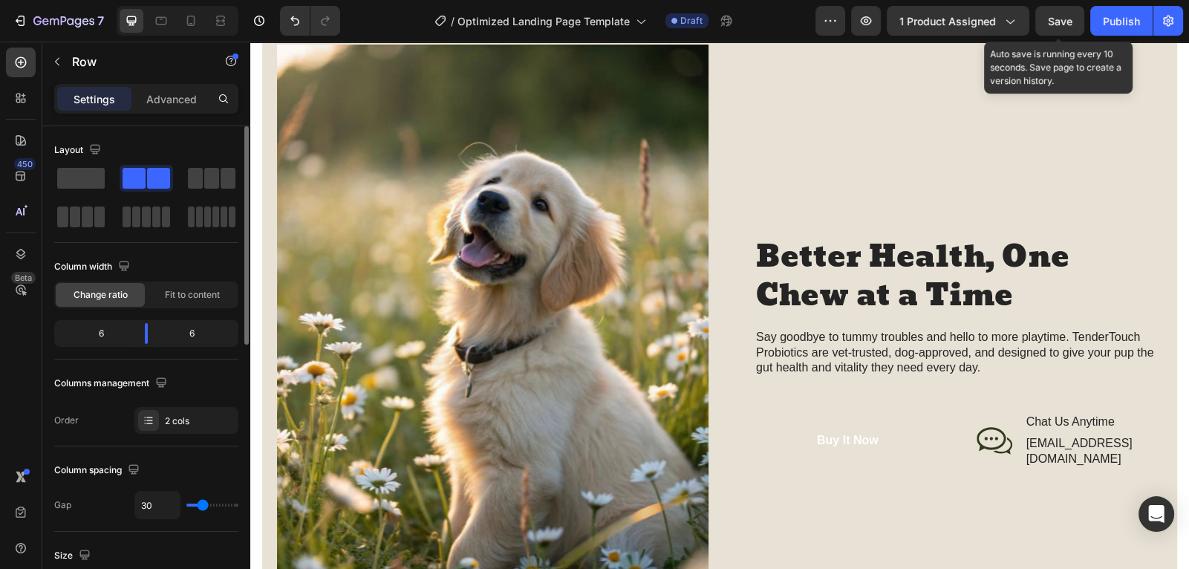
click at [1069, 20] on span "Save" at bounding box center [1060, 21] width 25 height 13
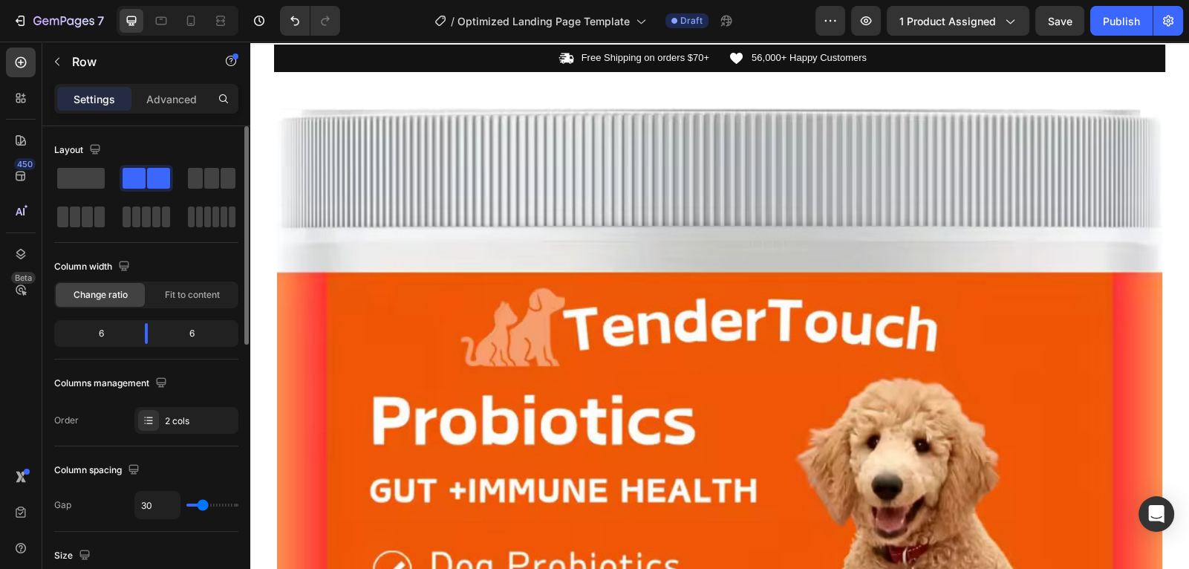
scroll to position [28, 0]
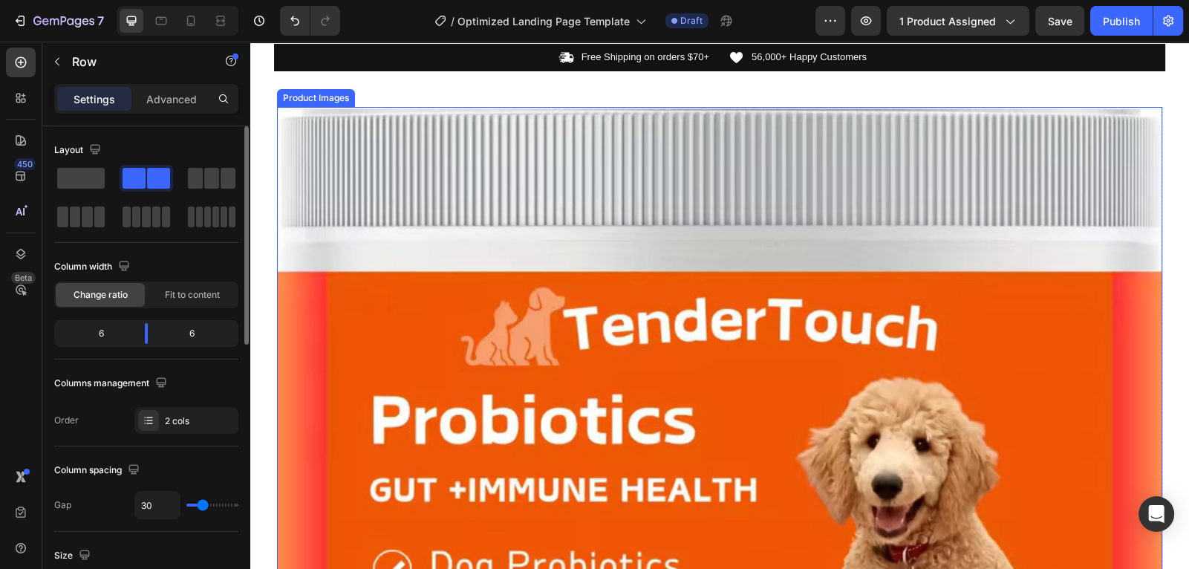
click at [976, 204] on img at bounding box center [720, 550] width 886 height 886
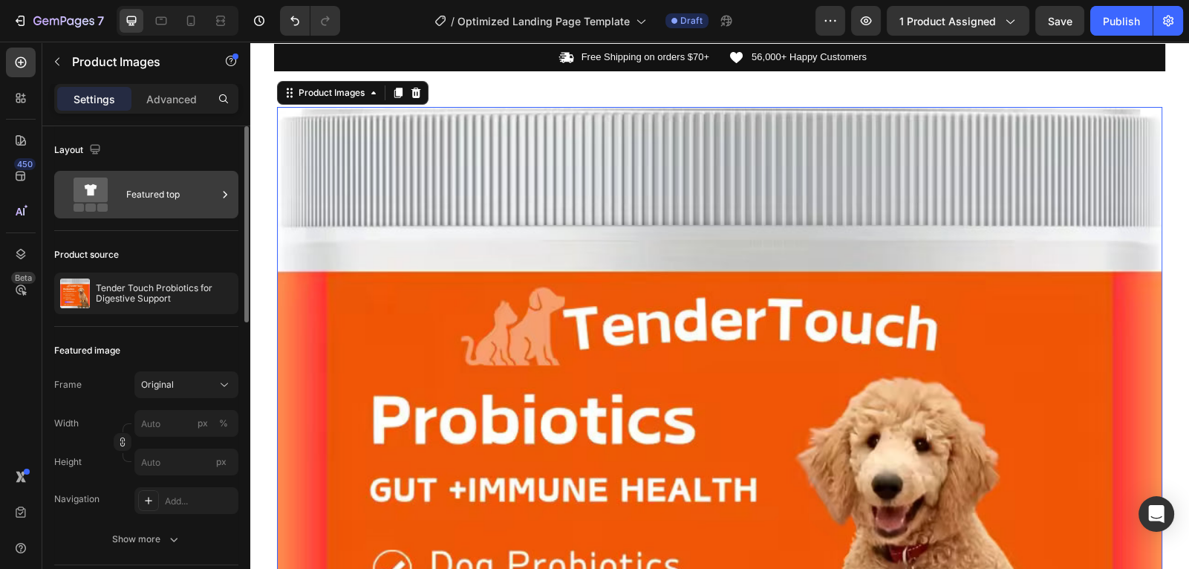
click at [168, 194] on div "Featured top" at bounding box center [171, 195] width 91 height 34
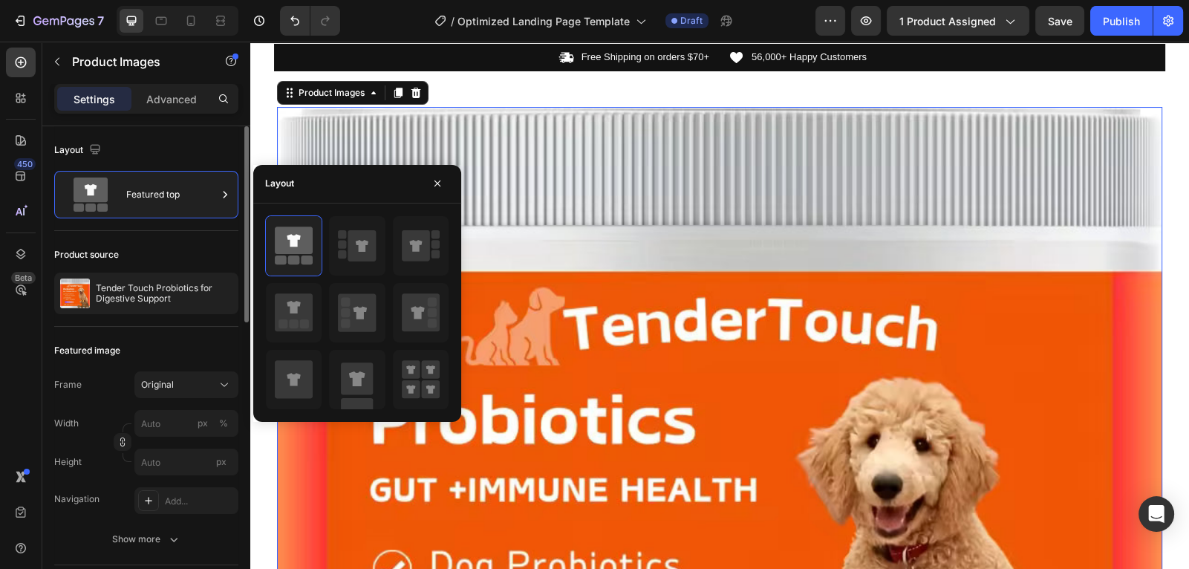
click at [184, 157] on div "Layout" at bounding box center [146, 150] width 184 height 24
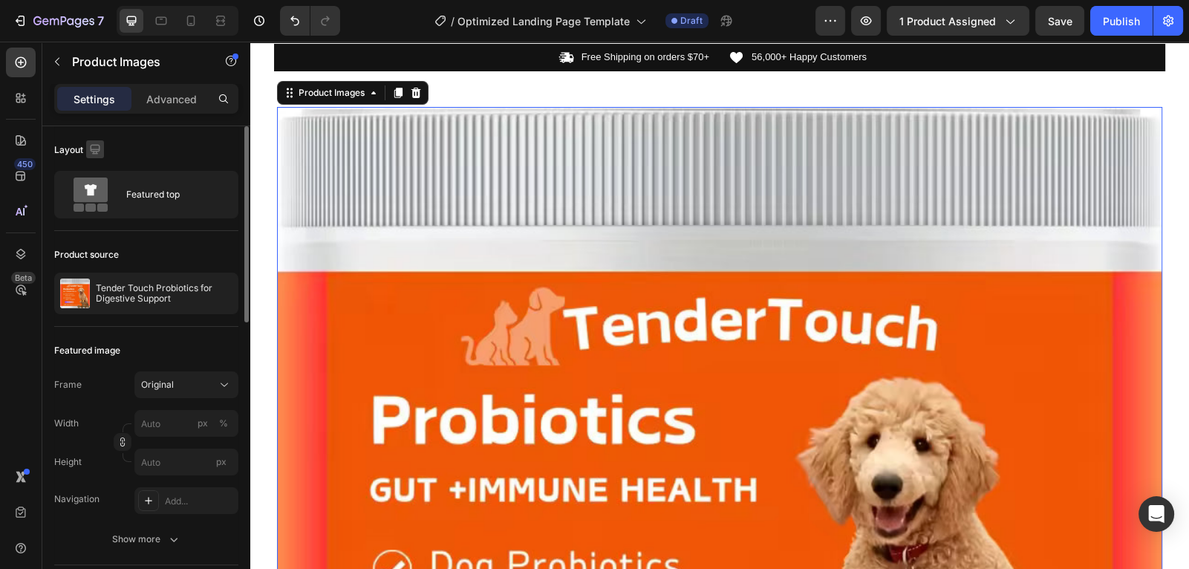
click at [97, 149] on icon "button" at bounding box center [95, 149] width 15 height 15
click at [97, 149] on icon "button" at bounding box center [95, 149] width 10 height 10
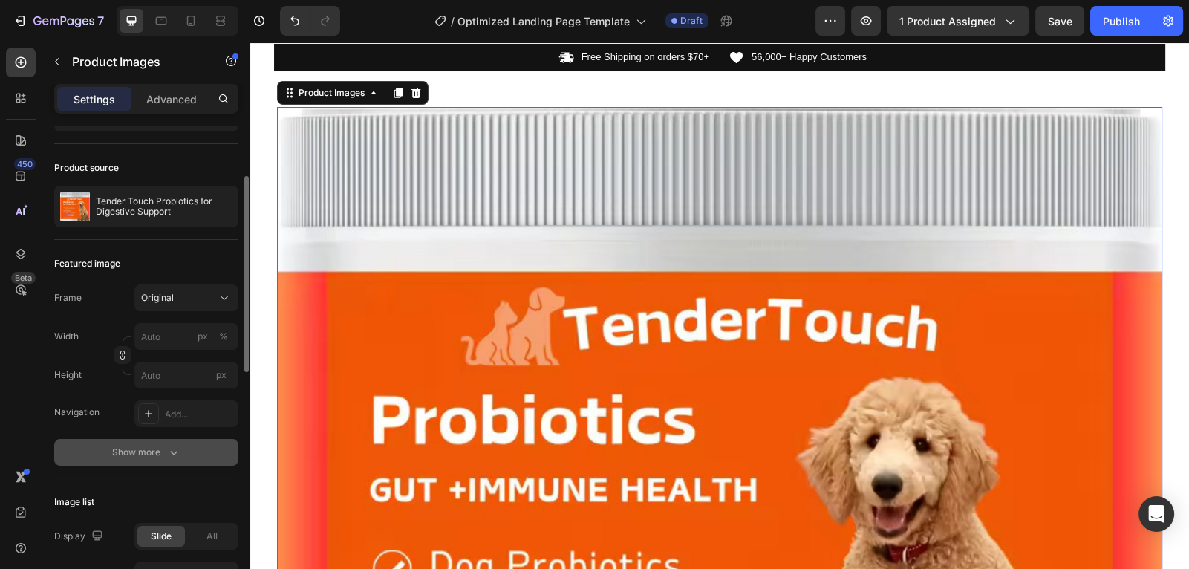
scroll to position [89, 0]
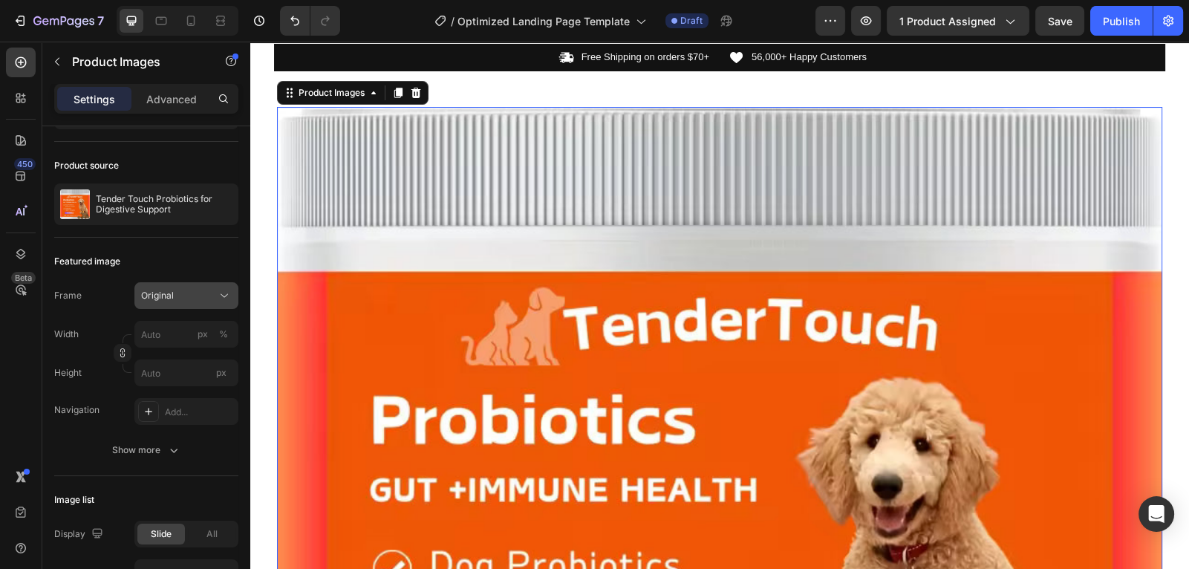
click at [186, 300] on div "Original" at bounding box center [177, 295] width 73 height 13
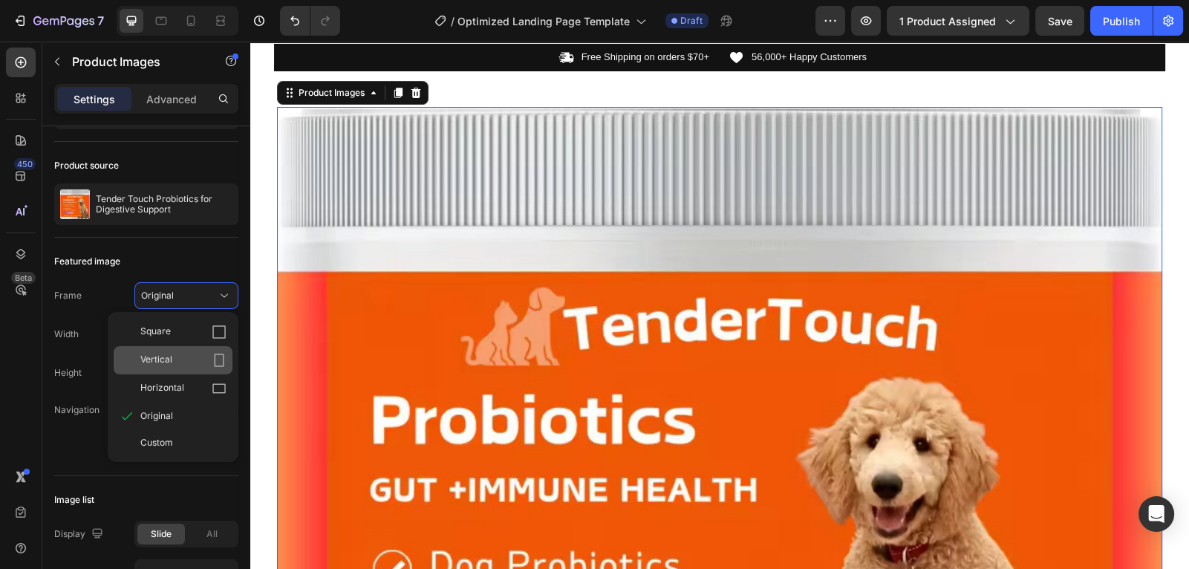
click at [177, 367] on div "Vertical" at bounding box center [173, 360] width 119 height 28
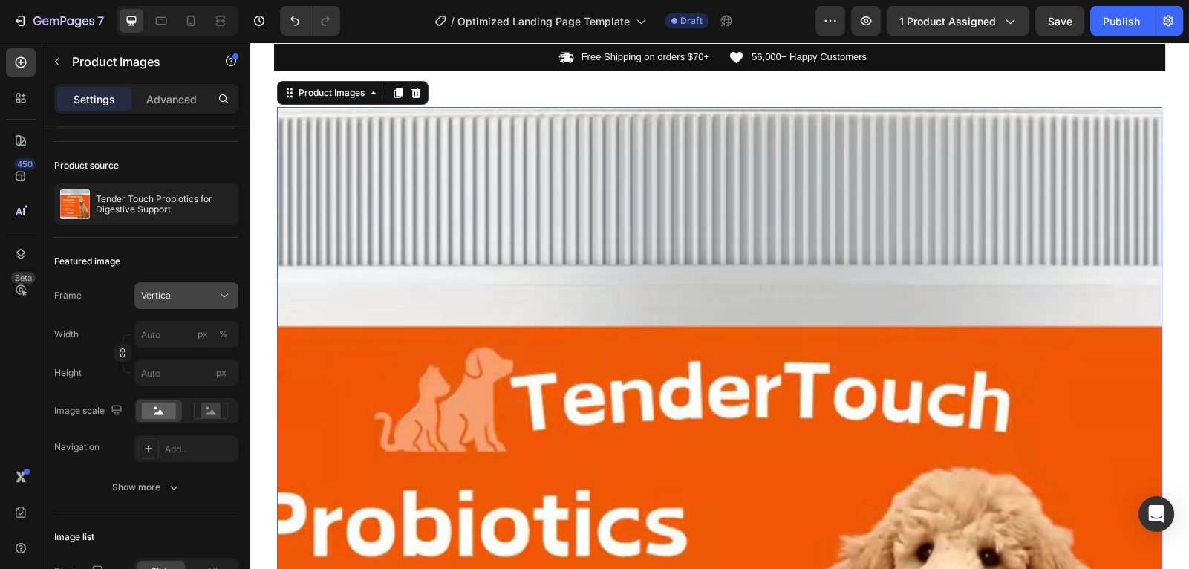
click at [199, 290] on div "Vertical" at bounding box center [177, 295] width 73 height 13
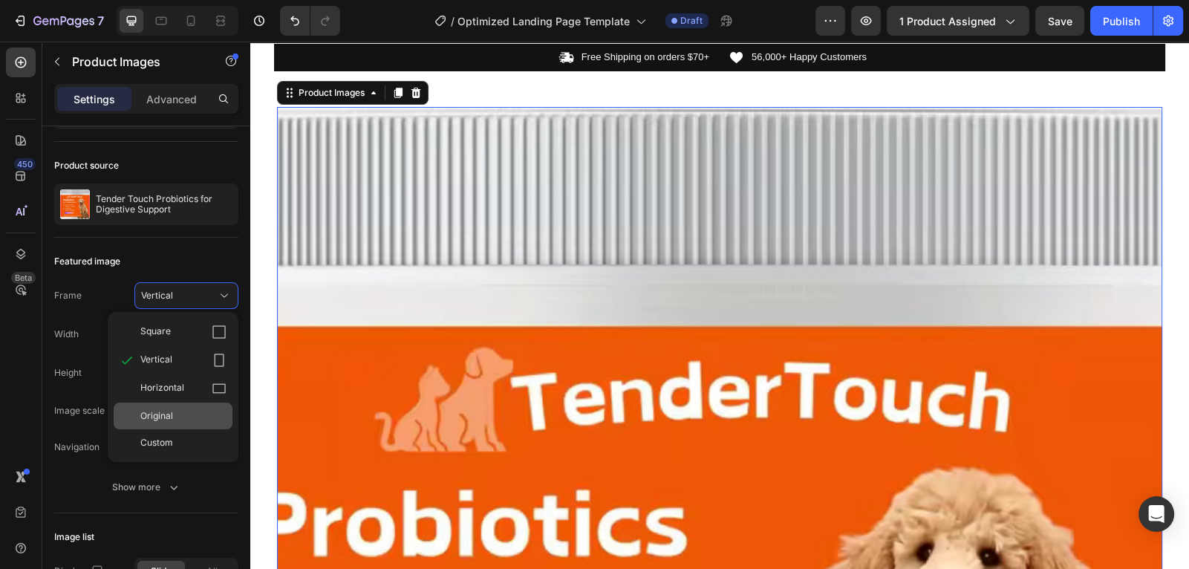
click at [186, 409] on div "Original" at bounding box center [183, 415] width 86 height 13
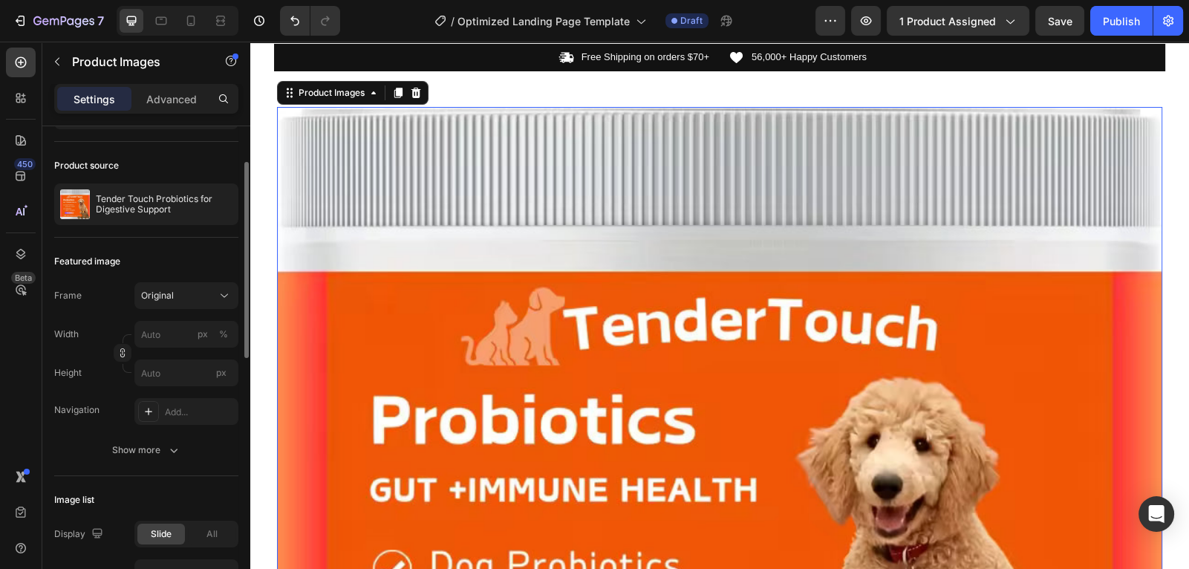
click at [201, 233] on div "Product source Tender Touch Probiotics for Digestive Support" at bounding box center [146, 190] width 184 height 96
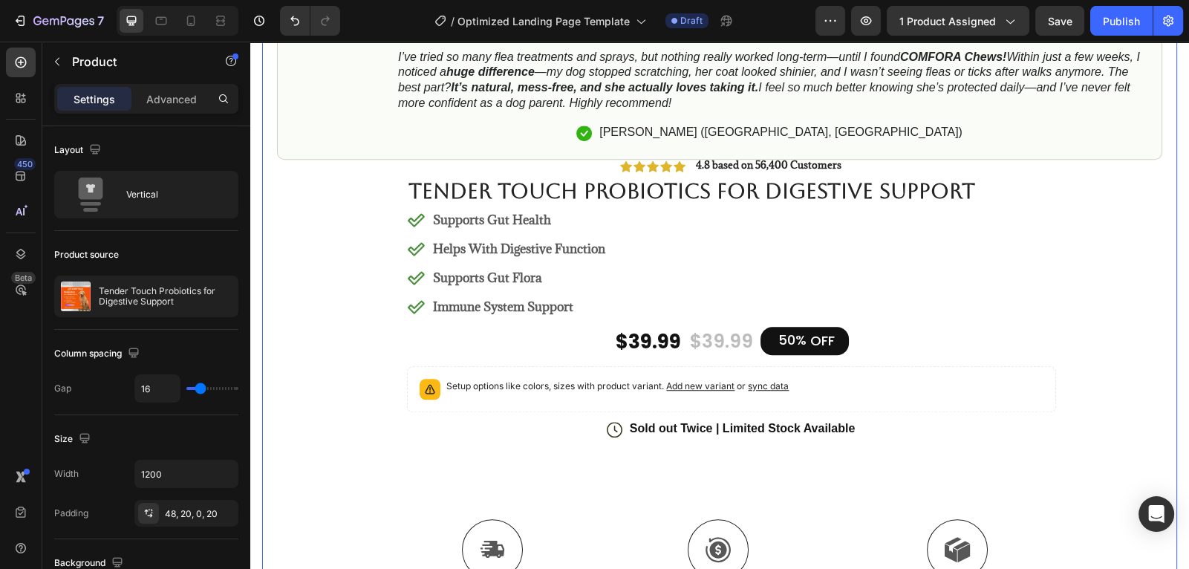
scroll to position [1339, 0]
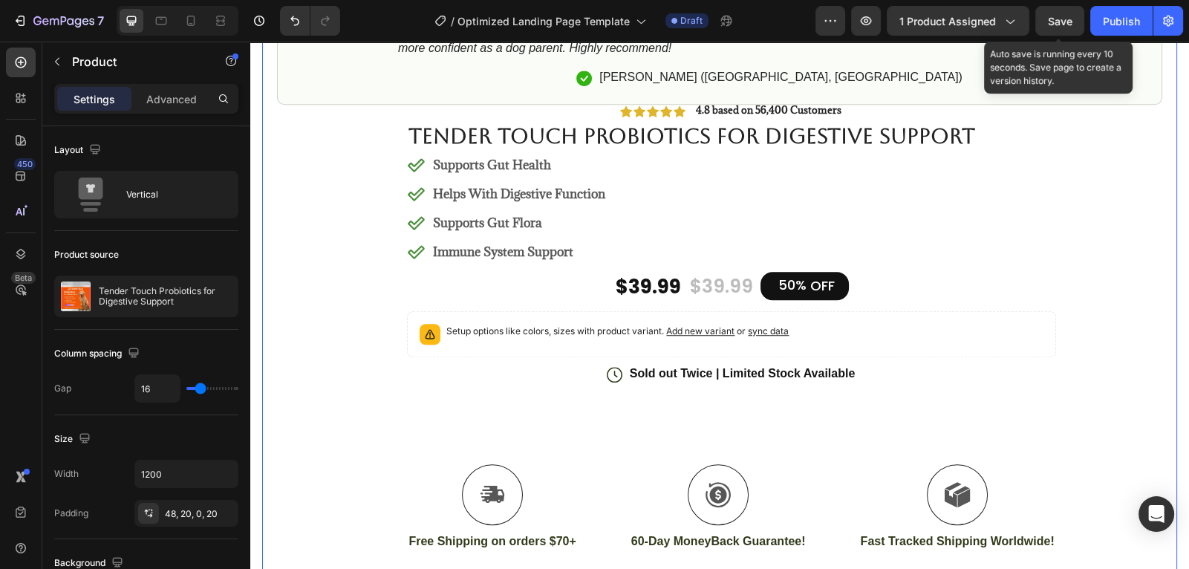
click at [1068, 27] on div "Save" at bounding box center [1060, 21] width 25 height 16
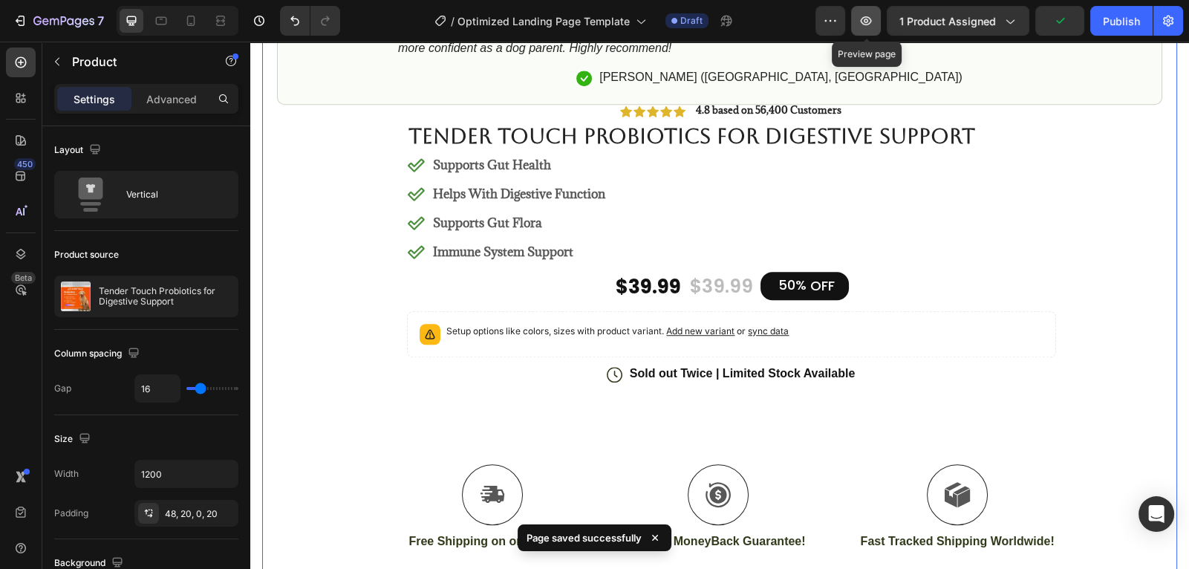
click at [861, 28] on button "button" at bounding box center [866, 21] width 30 height 30
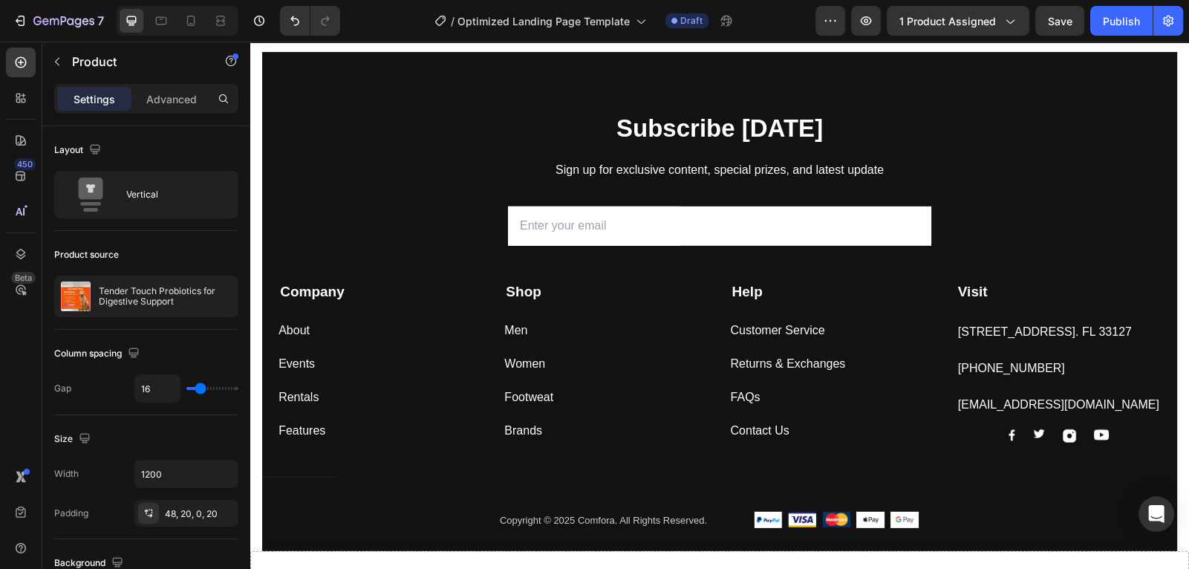
scroll to position [5668, 0]
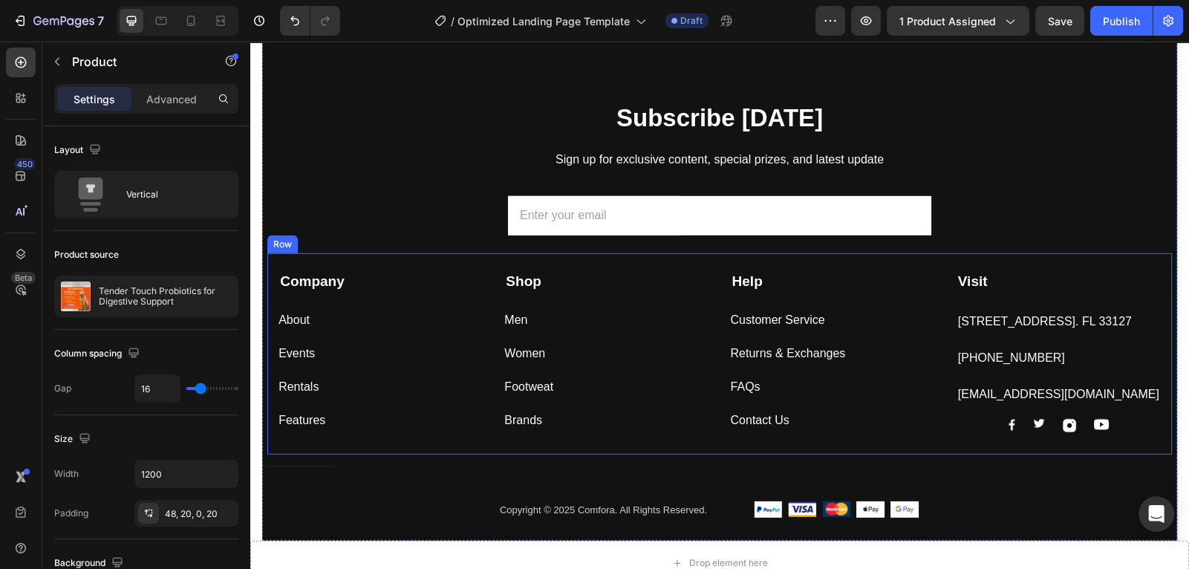
click at [477, 262] on div "Company Text block About Button Events Button Rentals Button Features Button Sh…" at bounding box center [719, 353] width 905 height 201
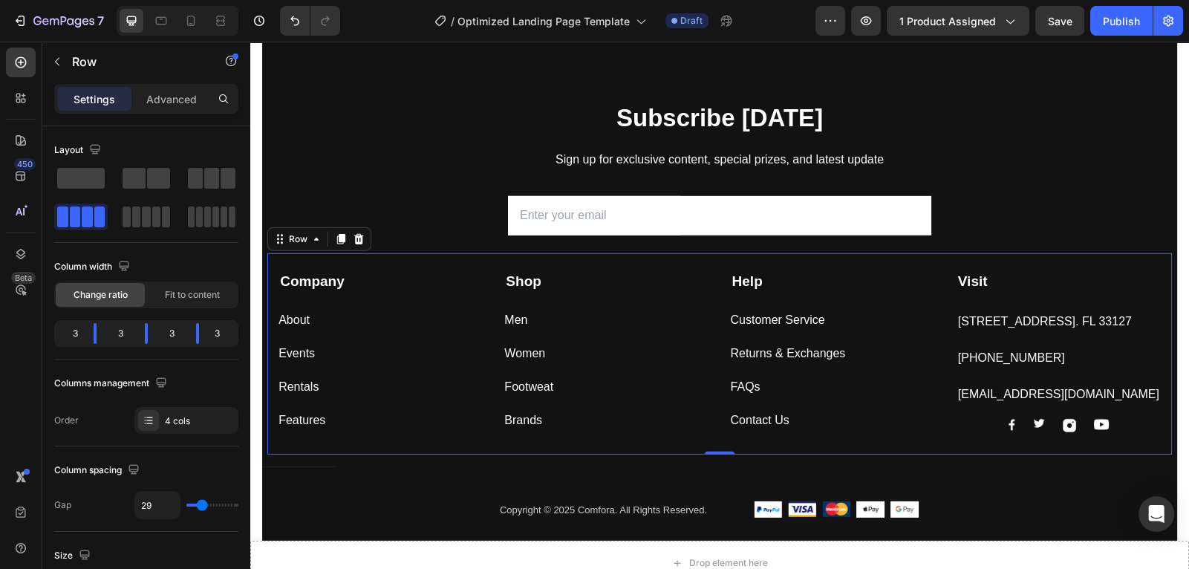
click at [477, 262] on div "Company Text block About Button Events Button Rentals Button Features Button Sh…" at bounding box center [719, 353] width 905 height 201
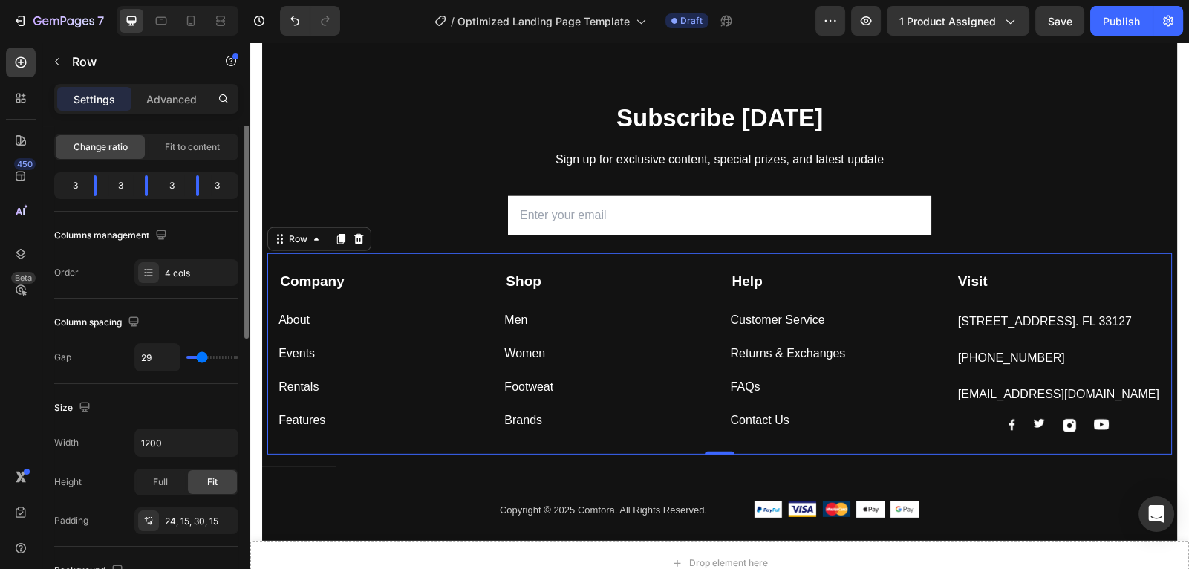
scroll to position [98, 0]
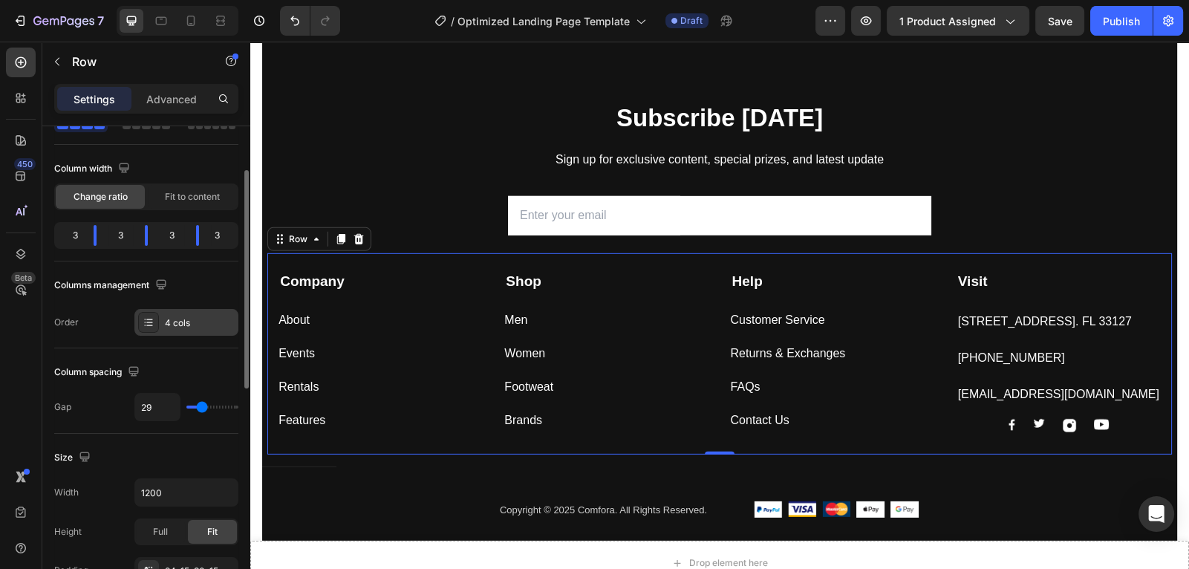
click at [163, 324] on div "4 cols" at bounding box center [186, 322] width 104 height 27
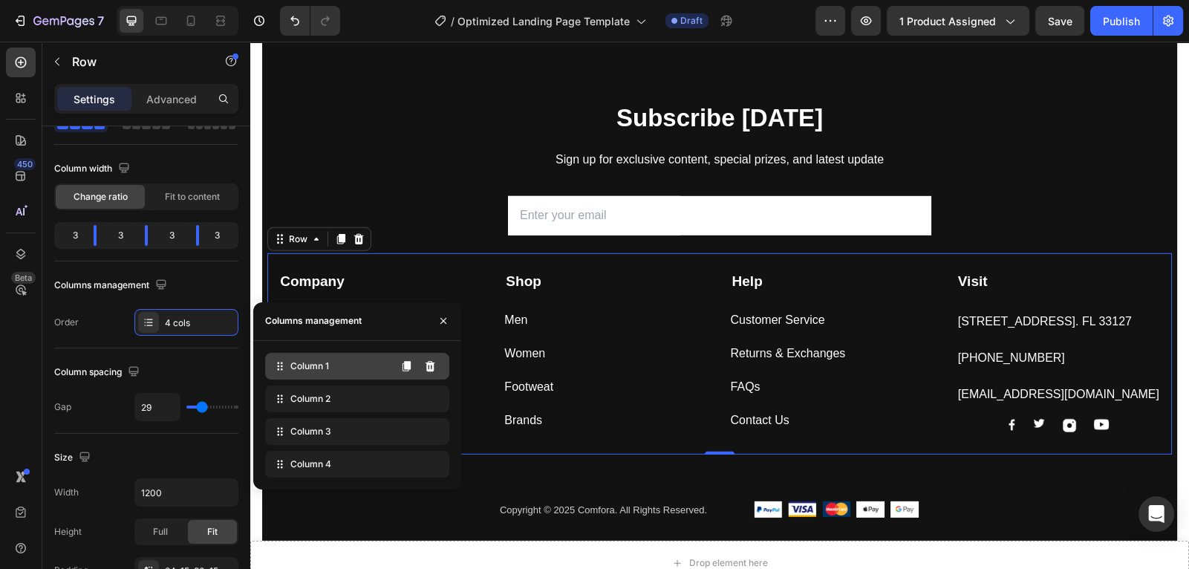
click at [313, 365] on span "Column 1" at bounding box center [309, 366] width 39 height 13
click at [342, 363] on div "Column 1" at bounding box center [357, 366] width 184 height 27
click at [295, 368] on span "Column 1" at bounding box center [309, 366] width 39 height 13
click at [428, 370] on icon at bounding box center [430, 366] width 10 height 10
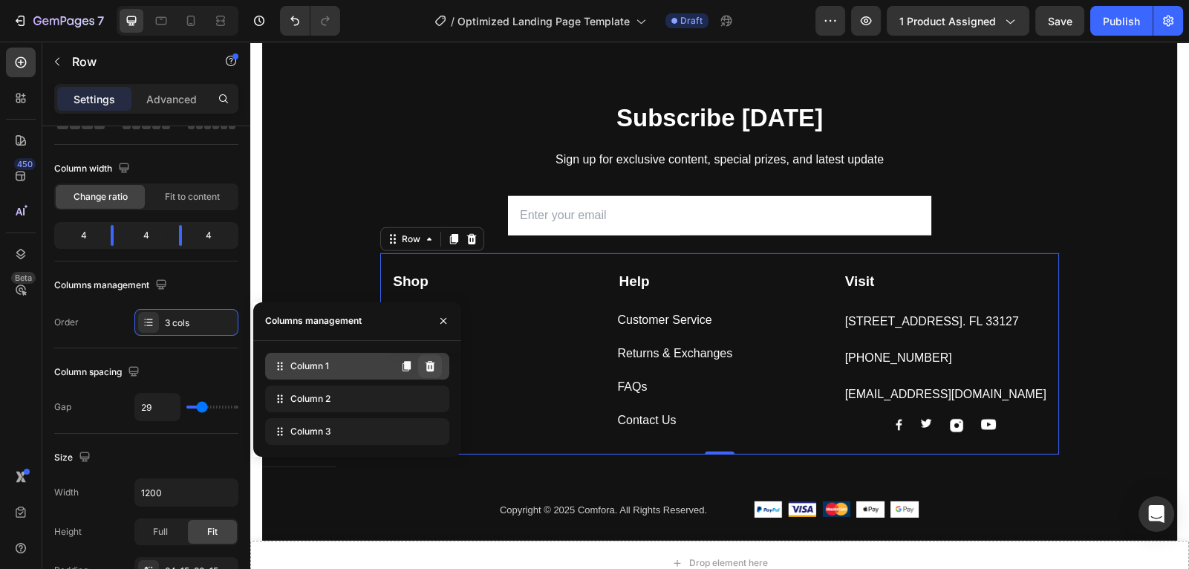
click at [429, 370] on icon at bounding box center [430, 366] width 10 height 10
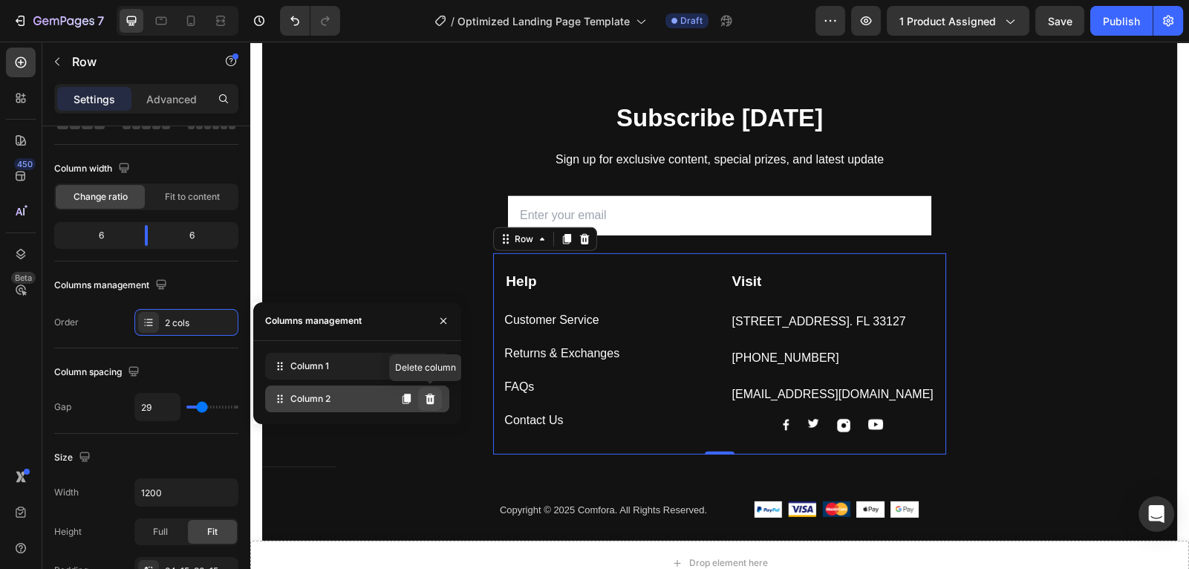
click at [430, 403] on icon at bounding box center [430, 399] width 10 height 10
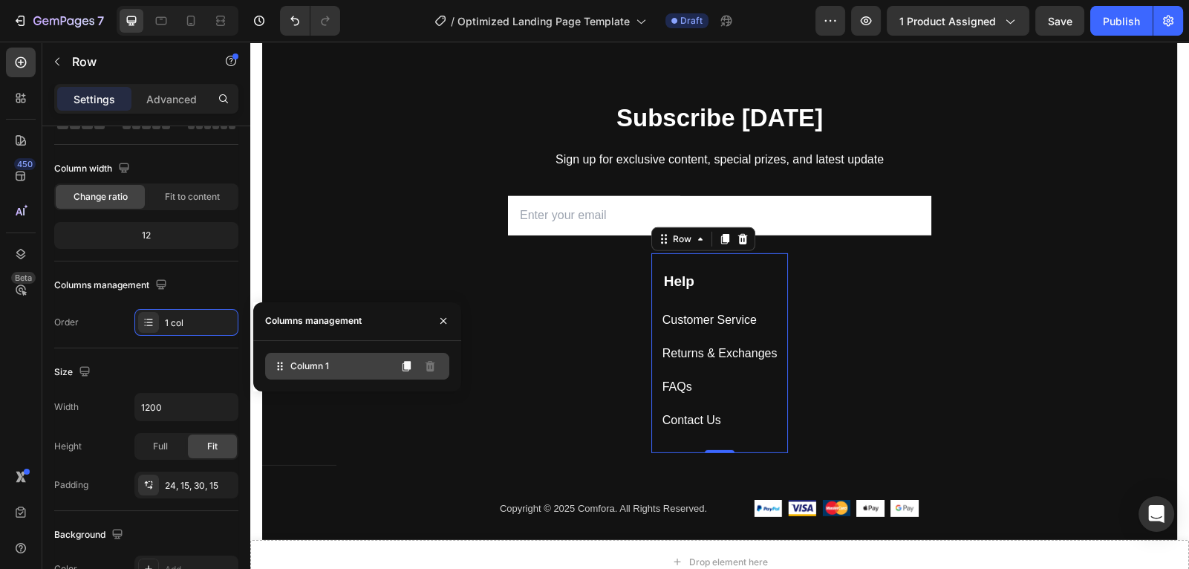
click at [347, 368] on div "Column 1" at bounding box center [357, 366] width 184 height 27
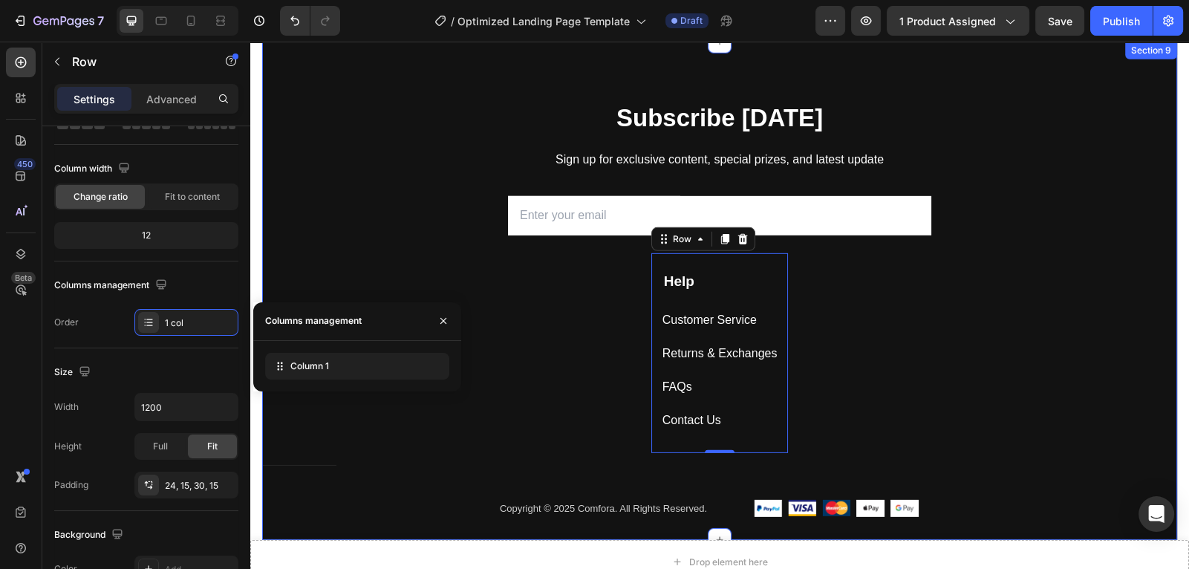
click at [589, 387] on div "Subscribe Today Heading Sign up for exclusive content, special prizes, and late…" at bounding box center [719, 320] width 915 height 439
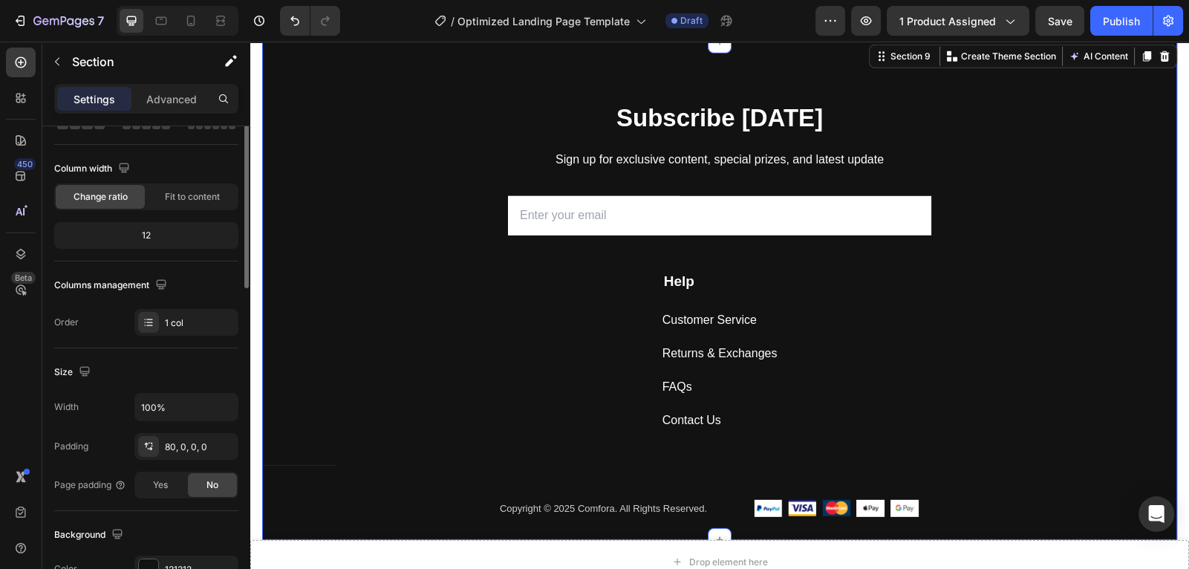
scroll to position [0, 0]
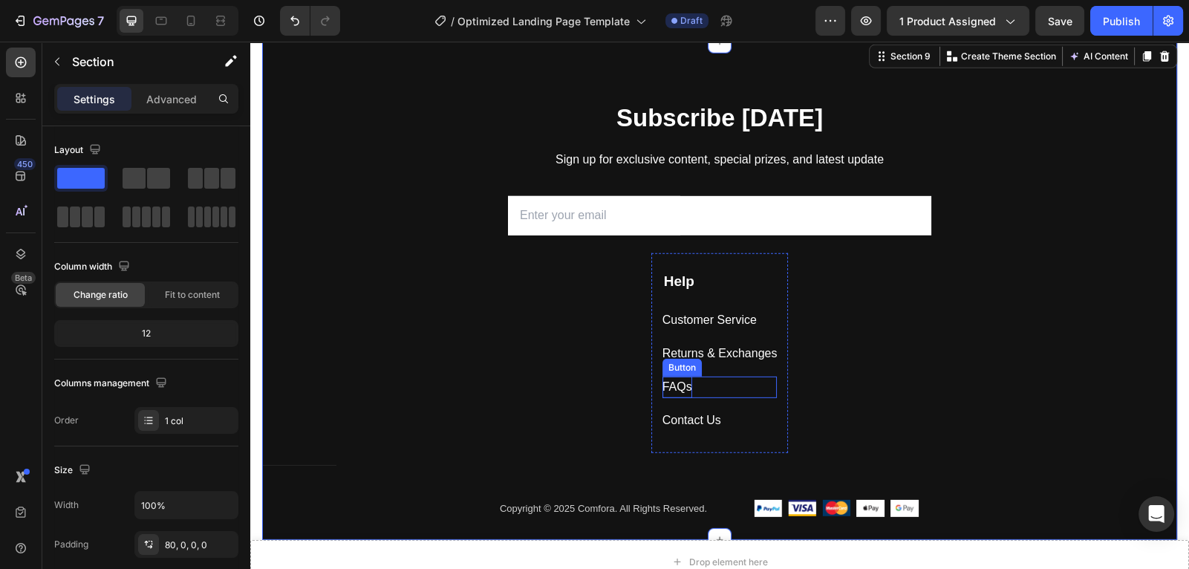
click at [678, 385] on div "FAQs" at bounding box center [678, 388] width 30 height 22
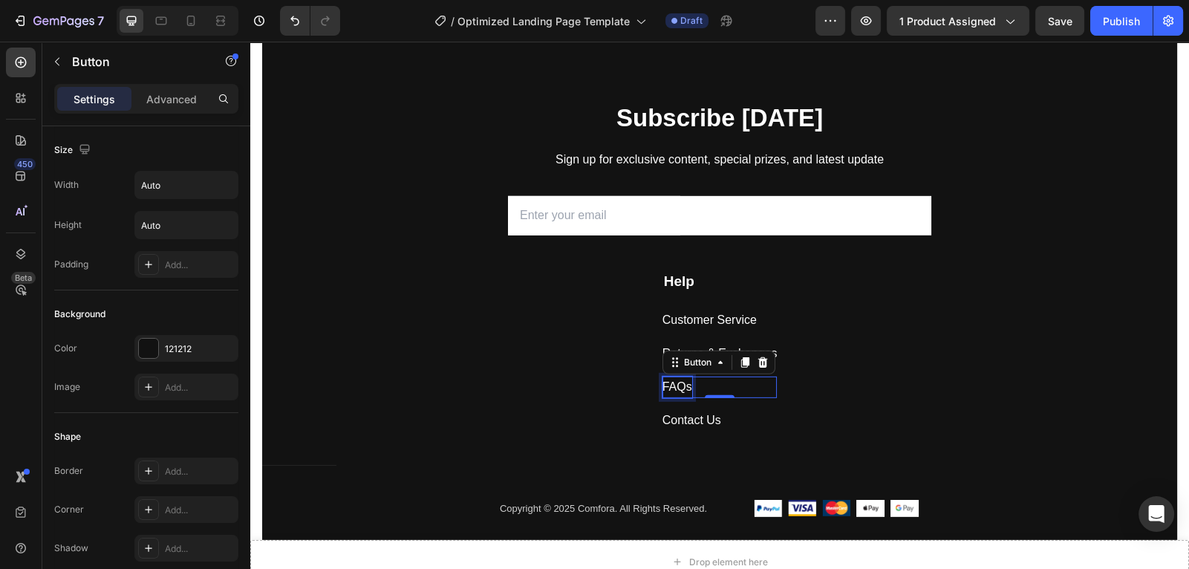
click at [682, 390] on div "FAQs" at bounding box center [678, 388] width 30 height 22
click at [672, 387] on p "FAQs" at bounding box center [678, 388] width 30 height 22
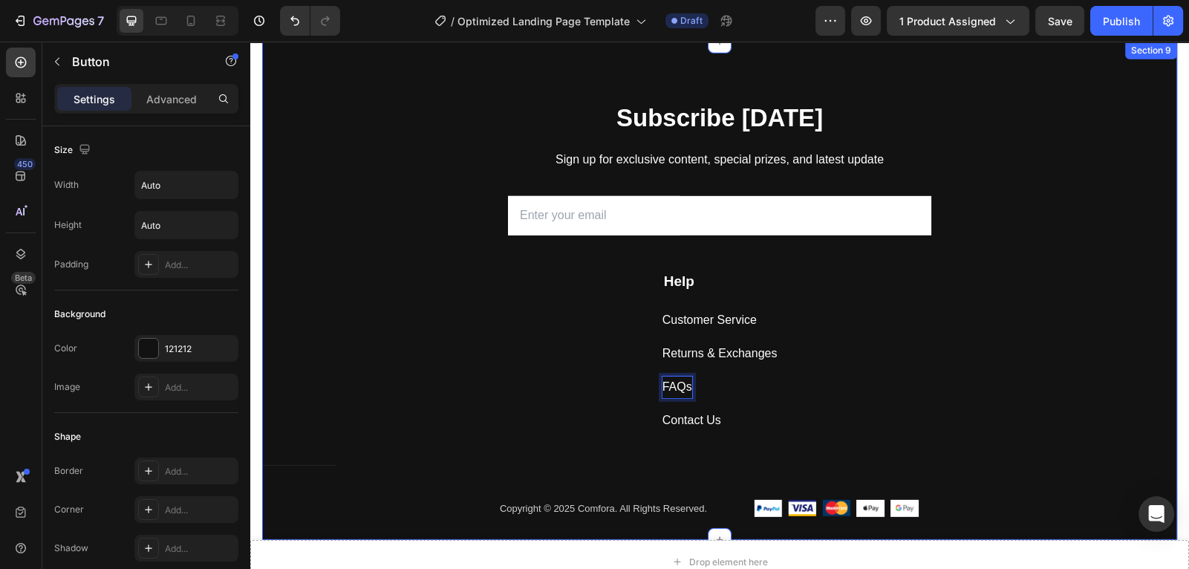
click at [603, 372] on div "Subscribe Today Heading Sign up for exclusive content, special prizes, and late…" at bounding box center [719, 320] width 915 height 439
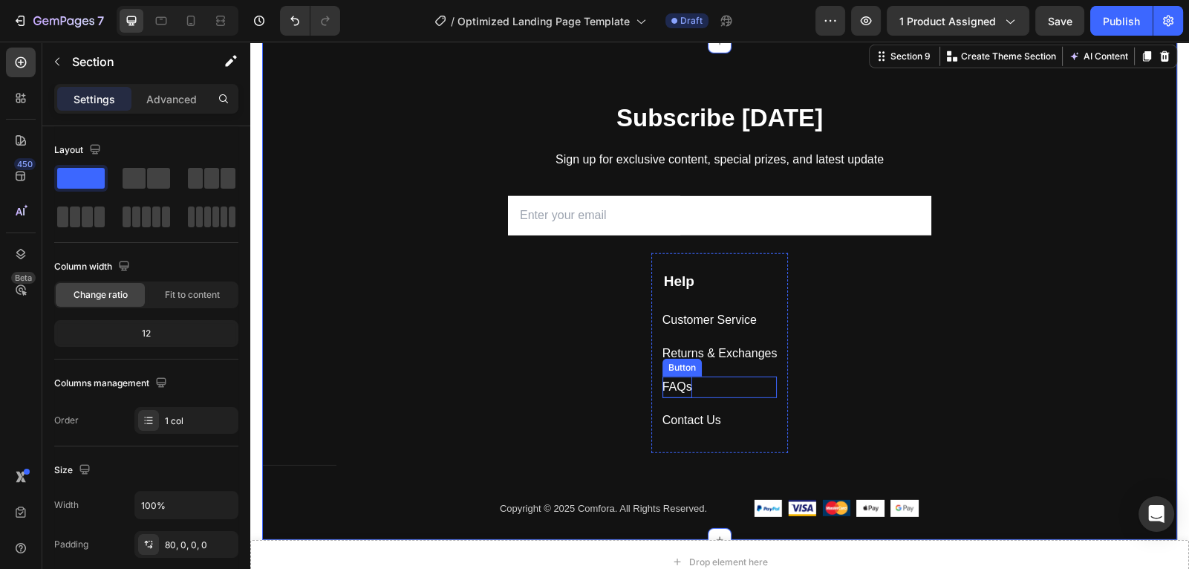
click at [686, 391] on p "FAQs" at bounding box center [678, 388] width 30 height 22
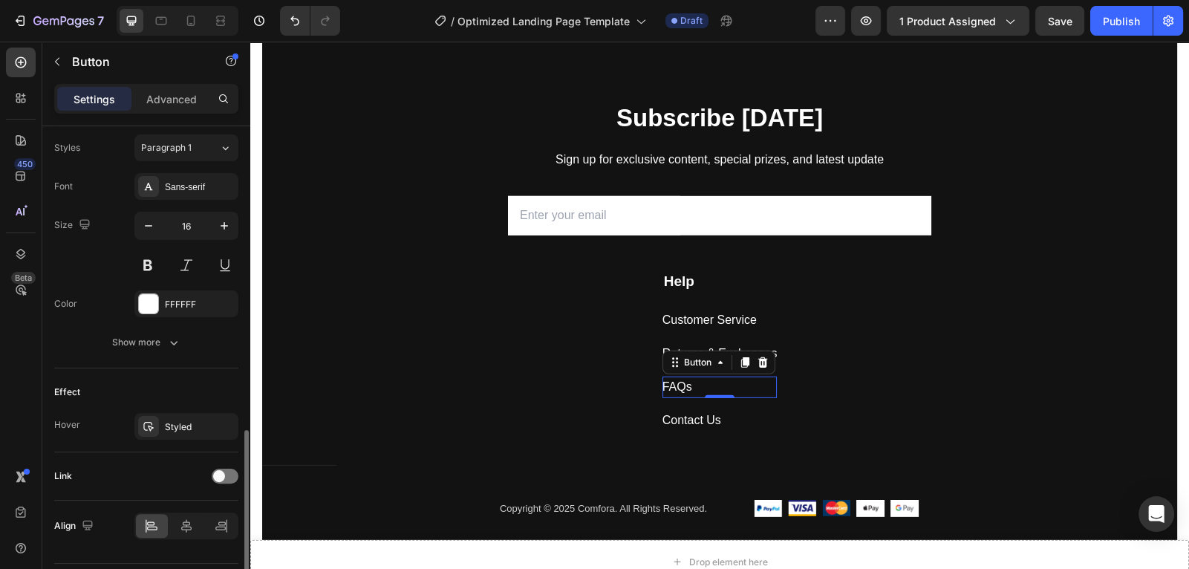
scroll to position [578, 0]
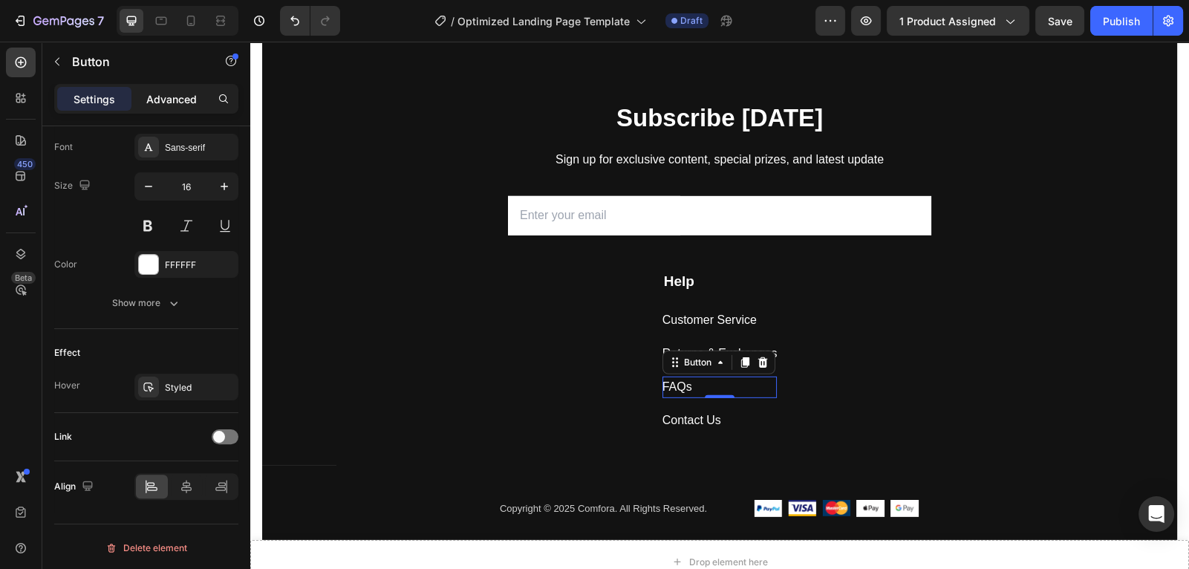
click at [176, 104] on p "Advanced" at bounding box center [171, 99] width 51 height 16
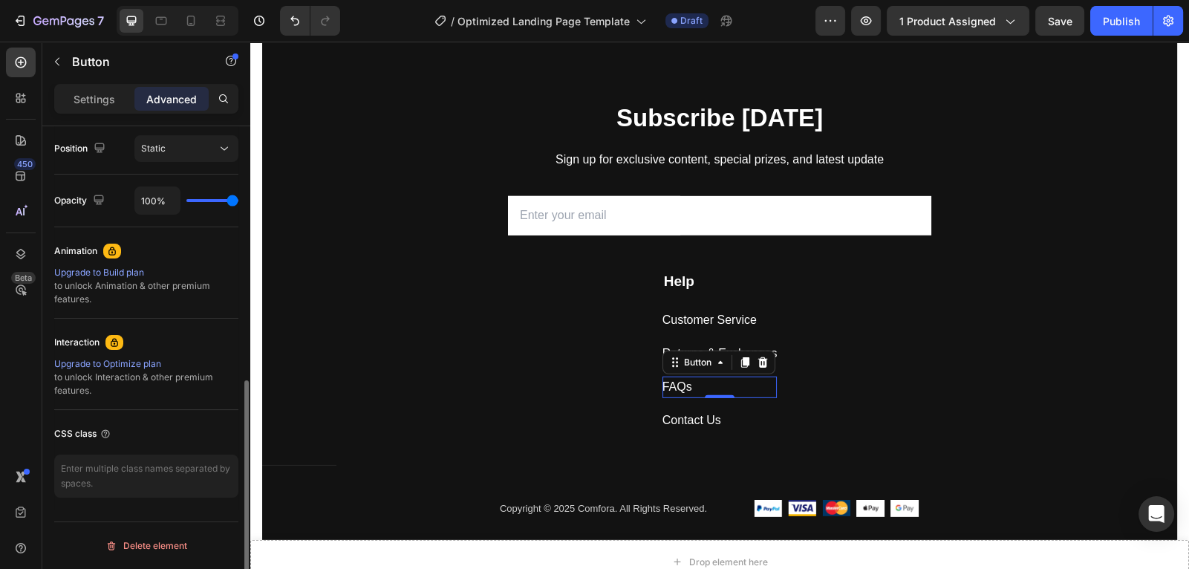
scroll to position [544, 0]
click at [98, 106] on p "Settings" at bounding box center [95, 99] width 42 height 16
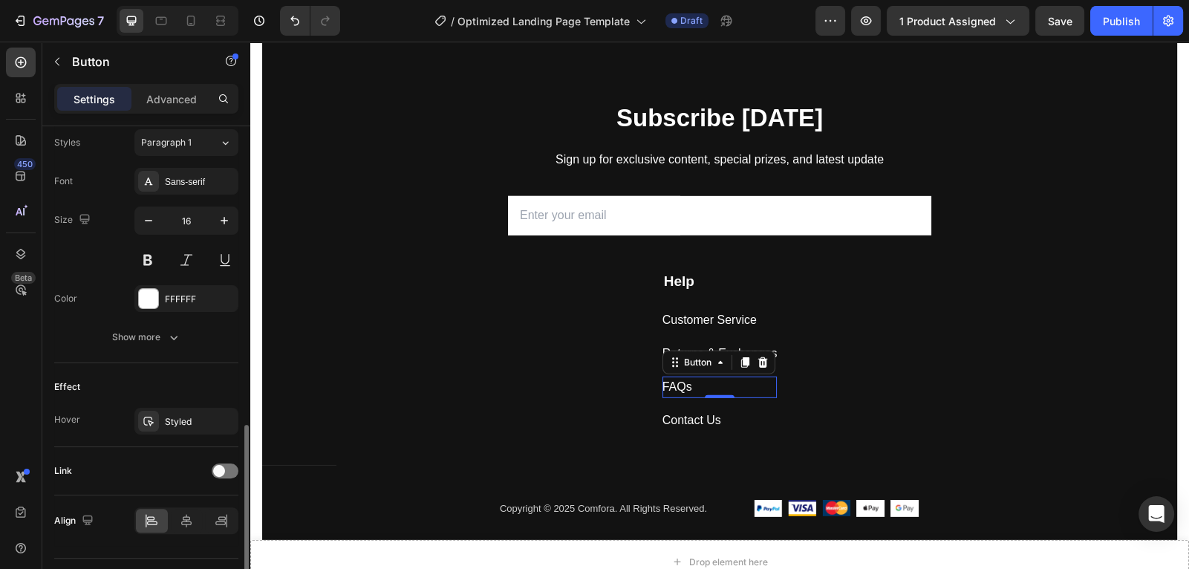
scroll to position [578, 0]
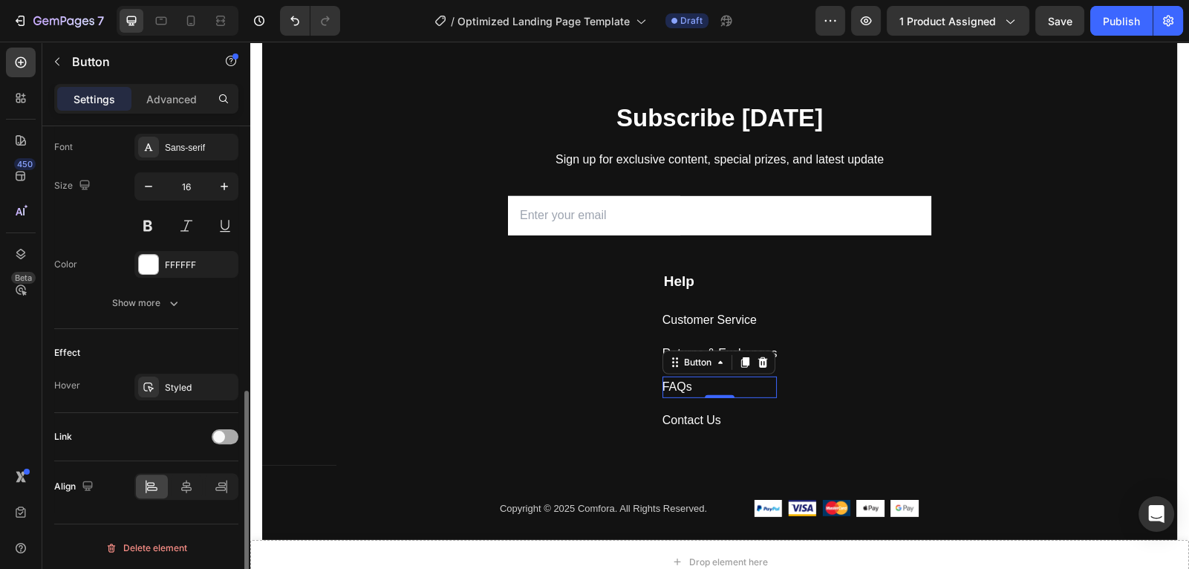
click at [225, 435] on div at bounding box center [225, 436] width 27 height 15
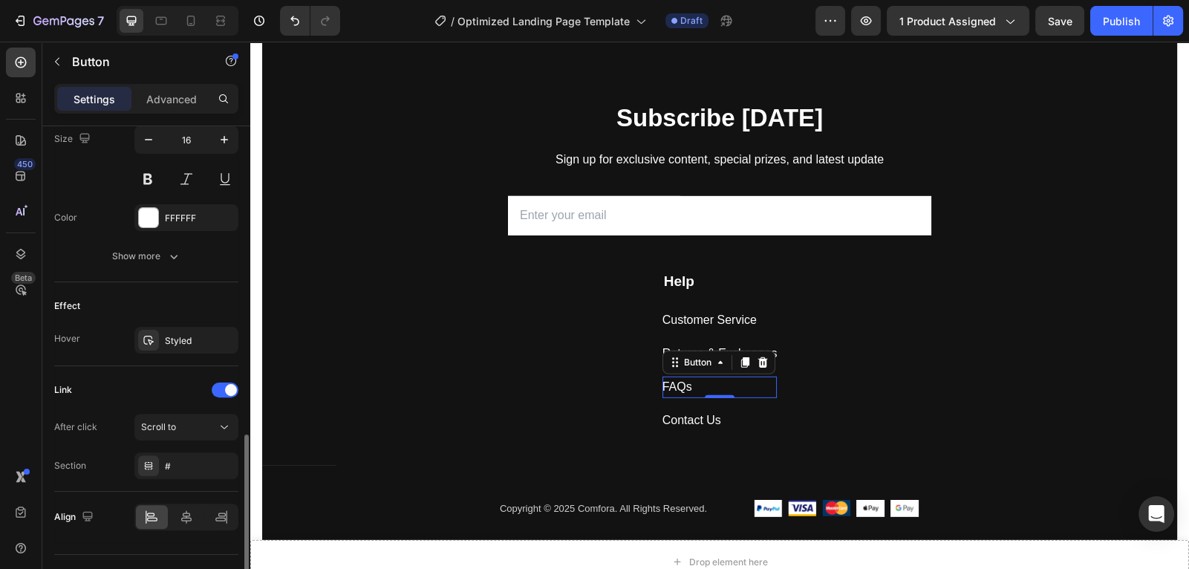
scroll to position [655, 0]
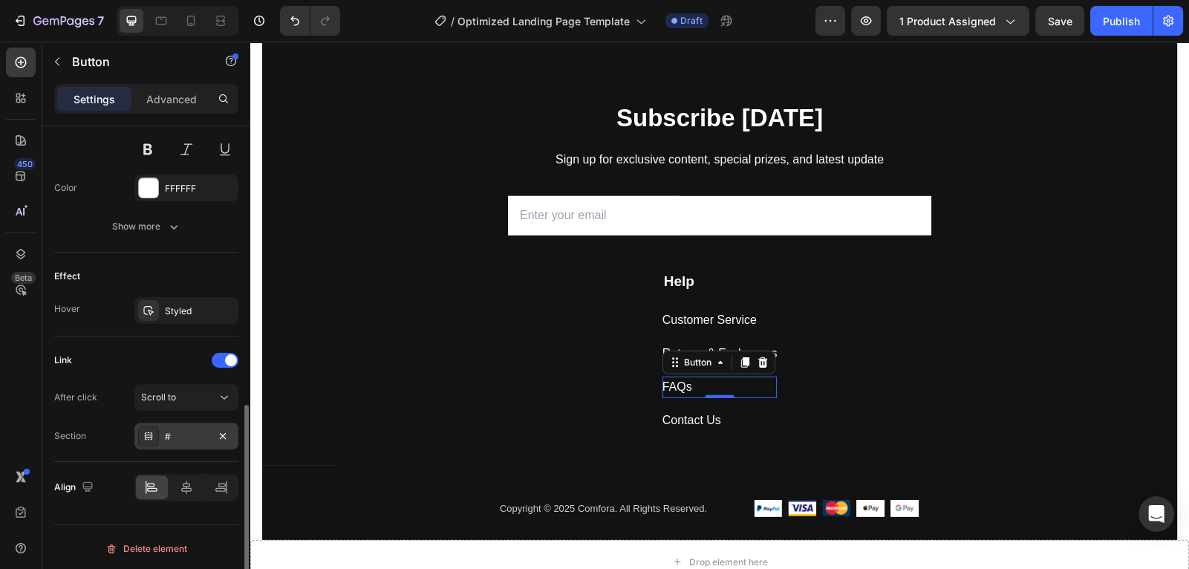
click at [184, 435] on div "#" at bounding box center [186, 436] width 43 height 13
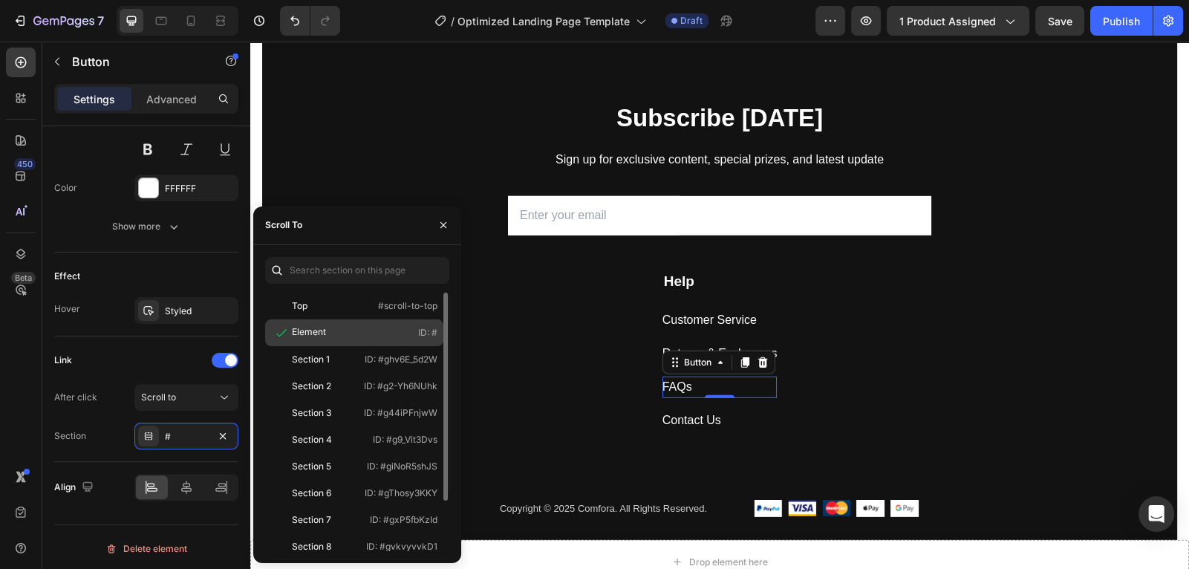
scroll to position [62, 0]
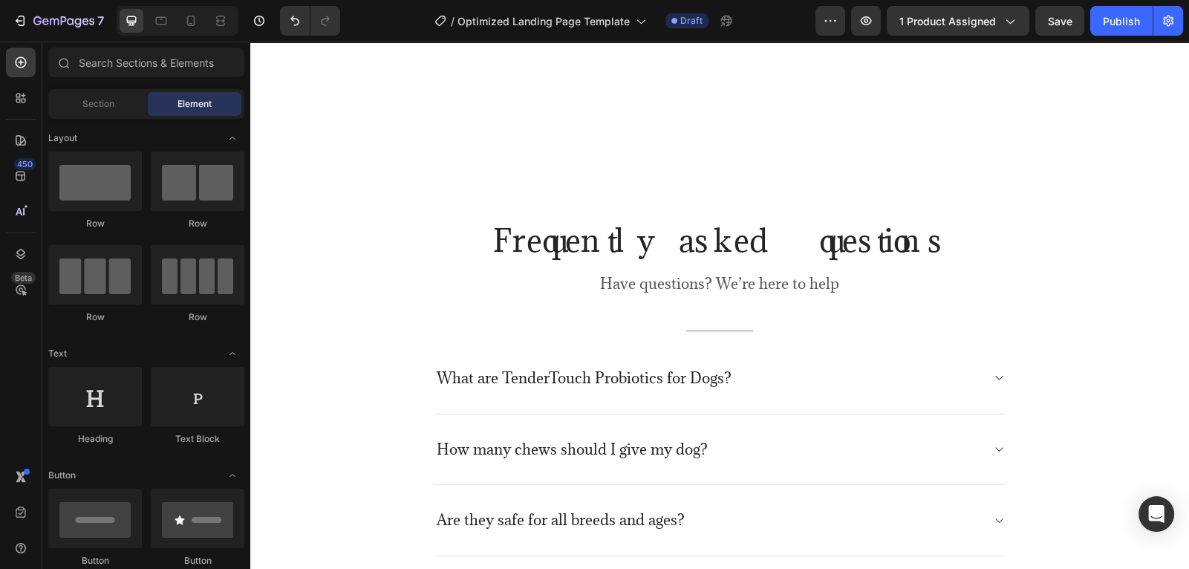
scroll to position [5093, 0]
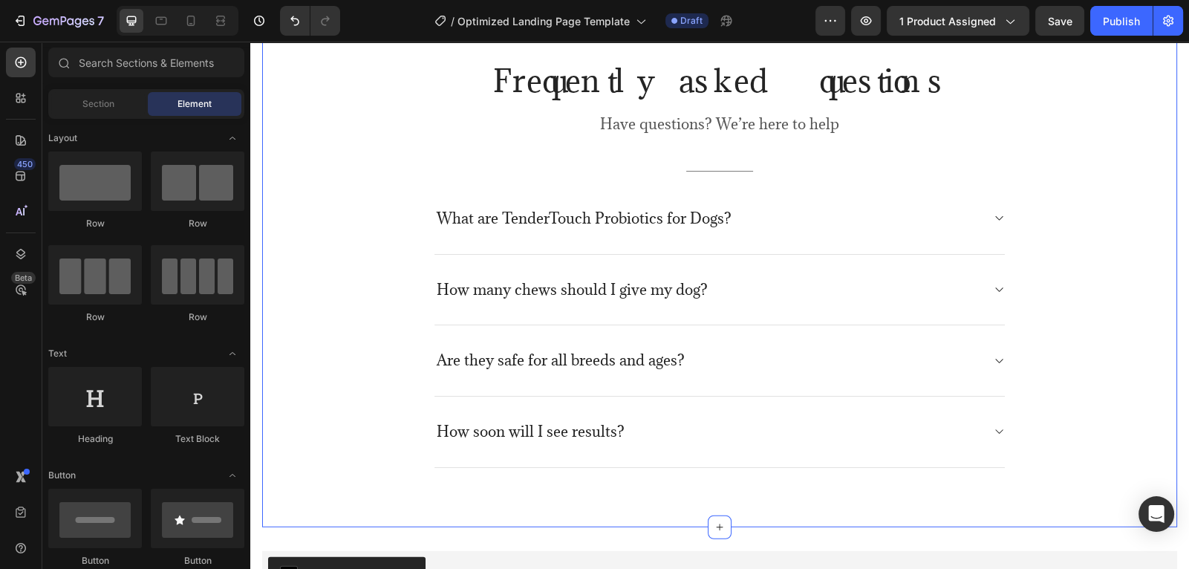
click at [1137, 117] on div "Frequently asked questions Heading Have questions? We’re here to help Text bloc…" at bounding box center [719, 264] width 893 height 408
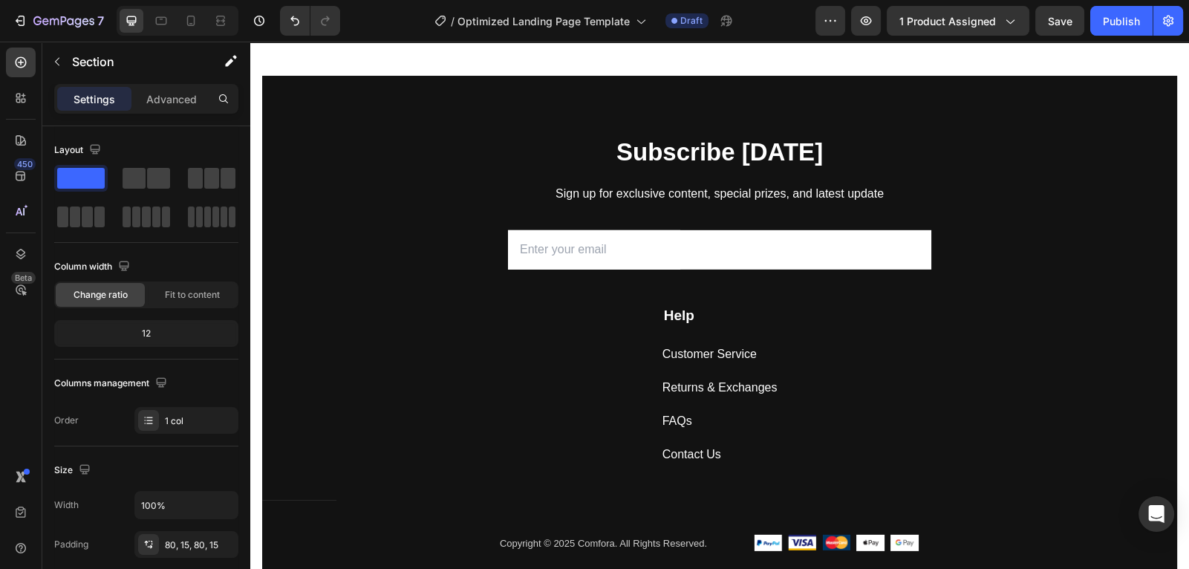
scroll to position [5924, 0]
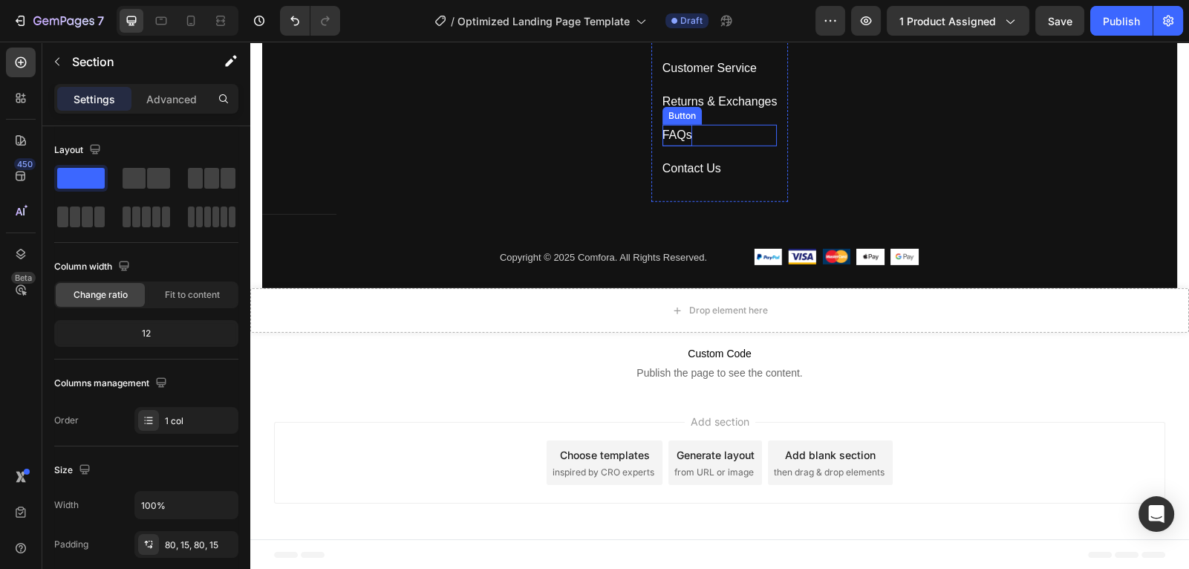
click at [674, 129] on div "FAQs" at bounding box center [678, 136] width 30 height 22
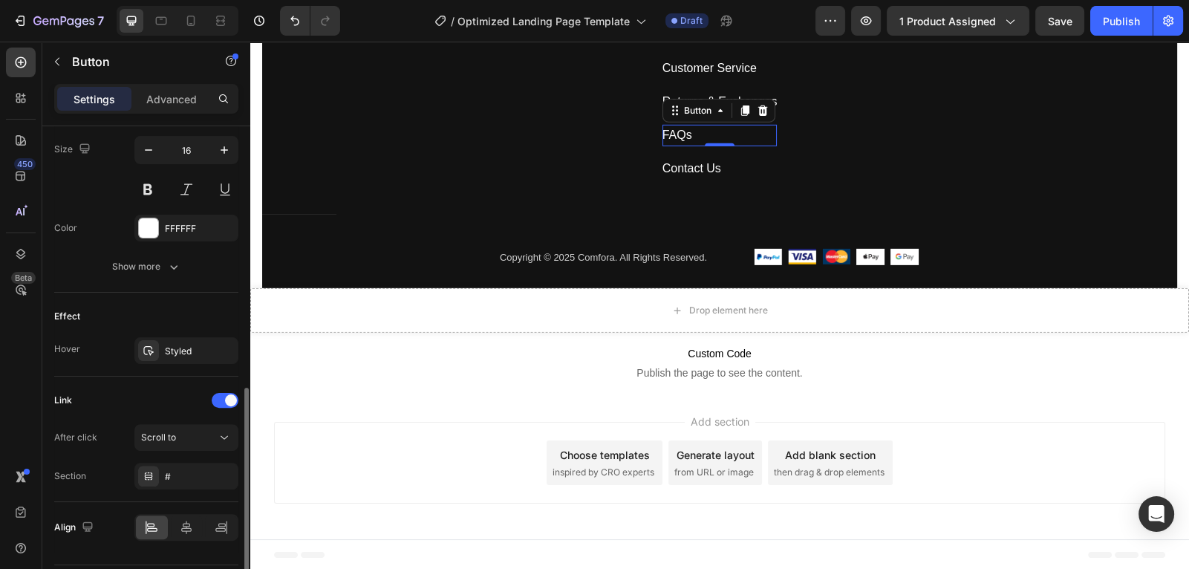
scroll to position [655, 0]
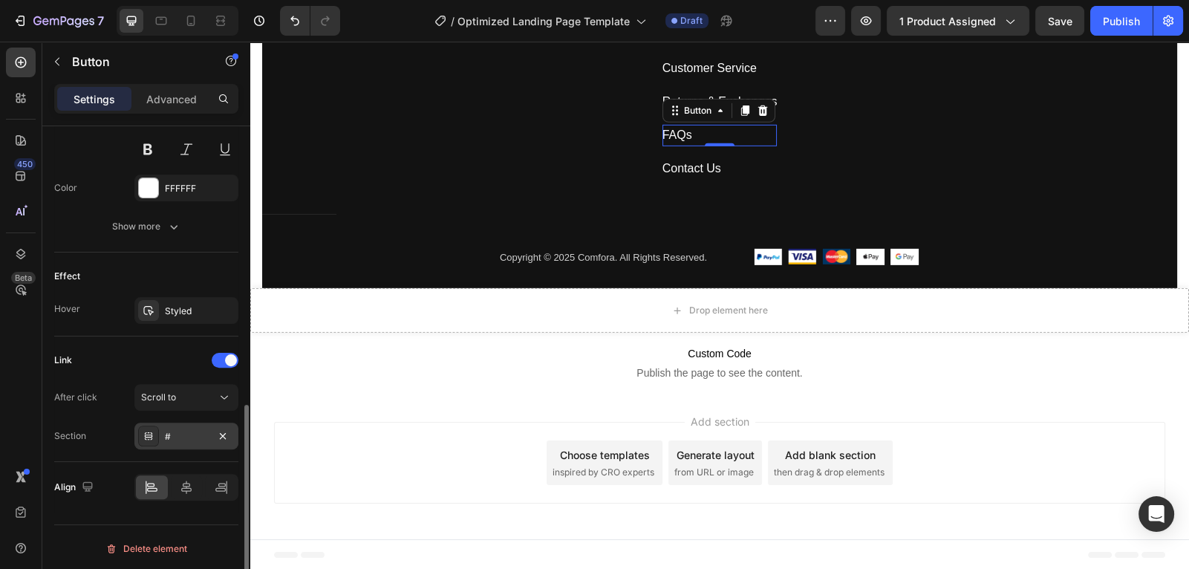
click at [196, 430] on div "#" at bounding box center [186, 436] width 43 height 13
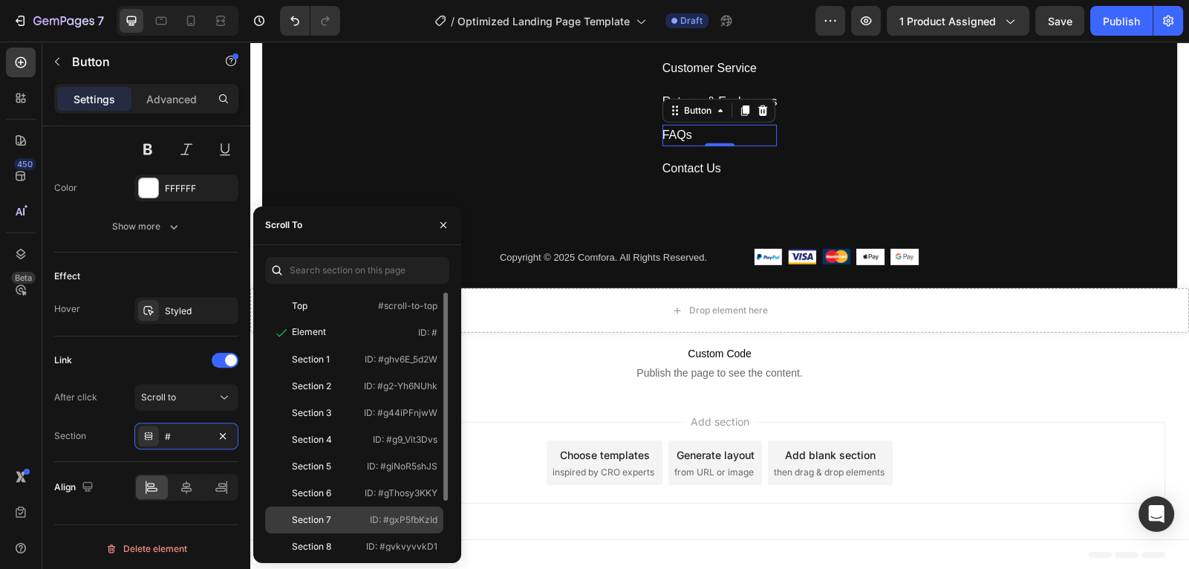
click at [359, 533] on div "Section 7 ID: #gxP5fbKzId" at bounding box center [354, 546] width 178 height 27
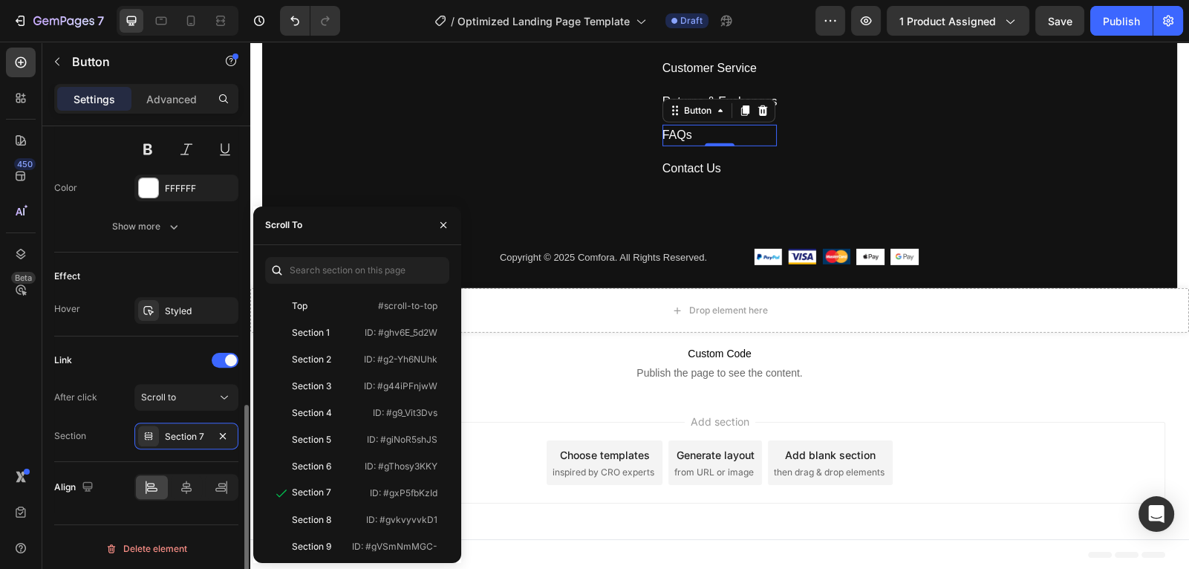
click at [160, 343] on div "Link After click Scroll to Section Section 7" at bounding box center [146, 400] width 184 height 126
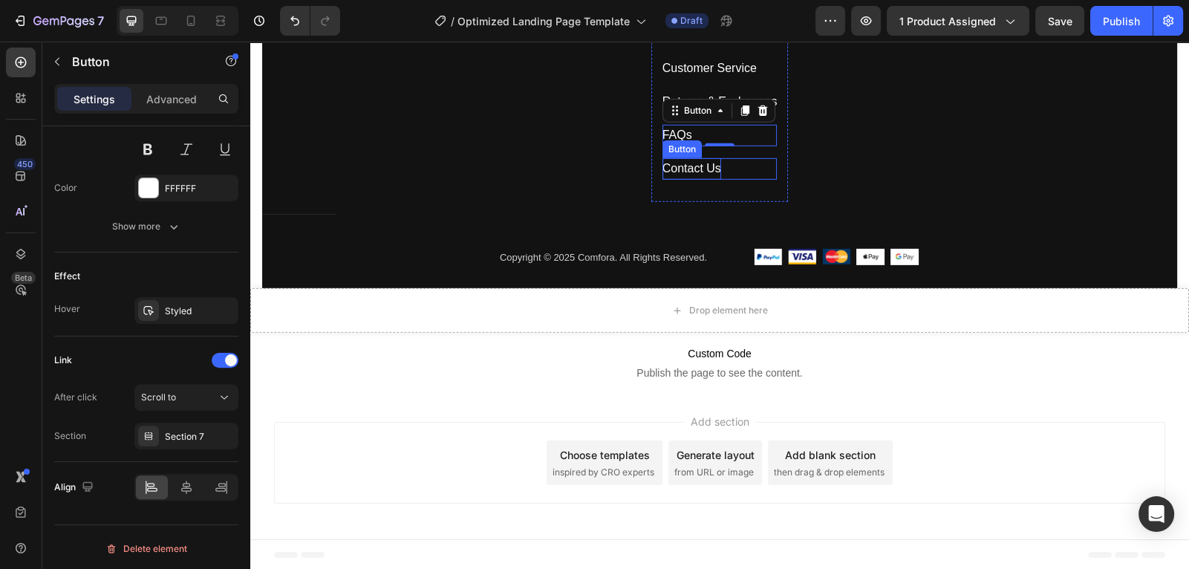
click at [707, 174] on div "Contact Us" at bounding box center [692, 169] width 59 height 22
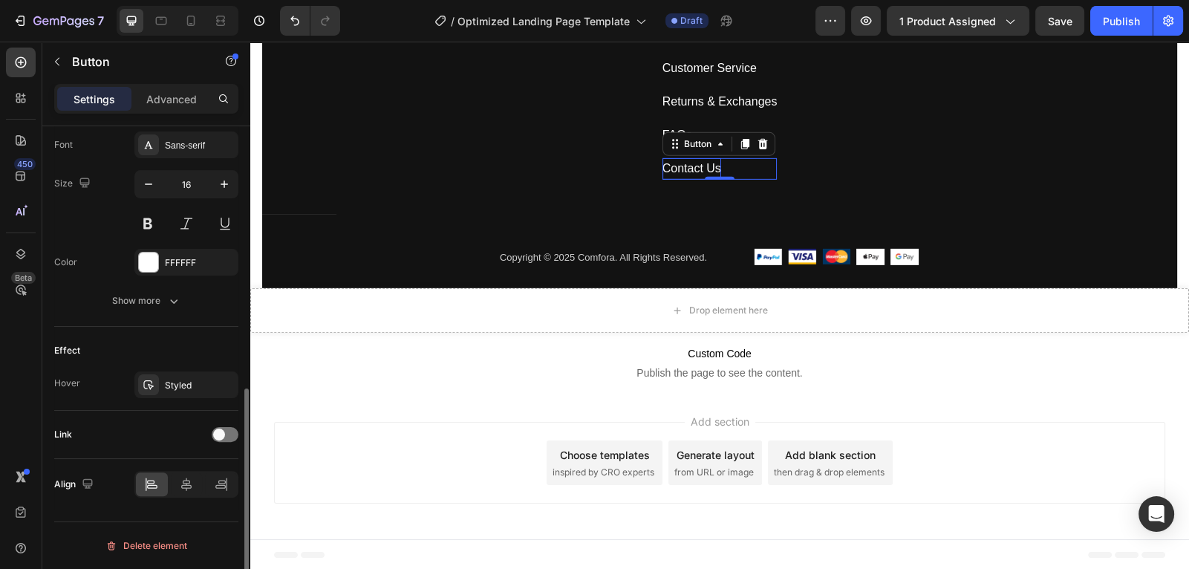
scroll to position [578, 0]
click at [221, 435] on span at bounding box center [219, 437] width 12 height 12
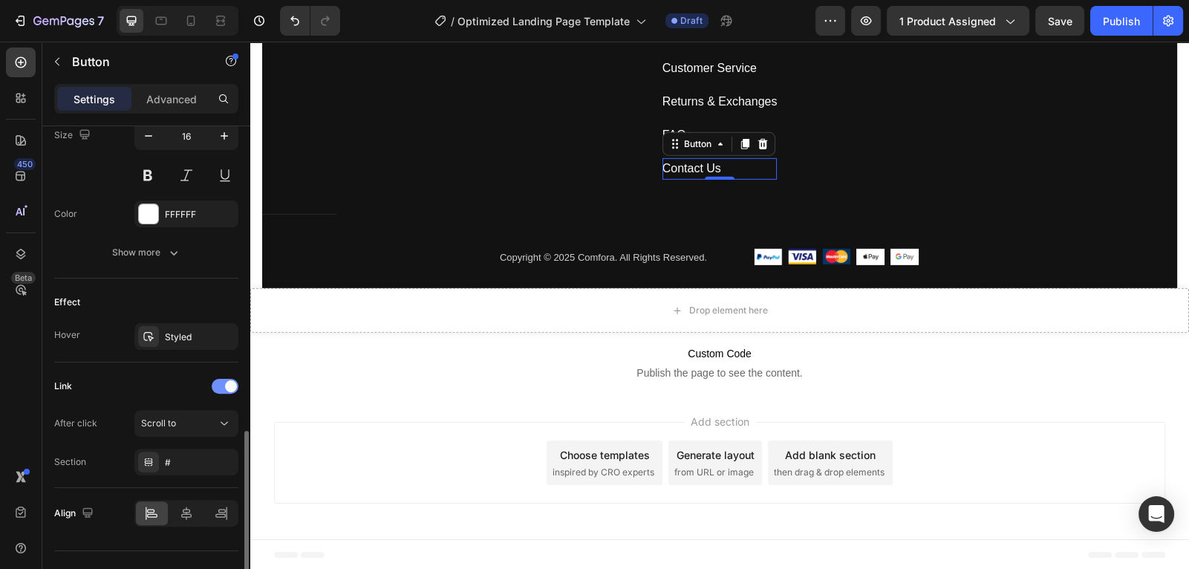
scroll to position [655, 0]
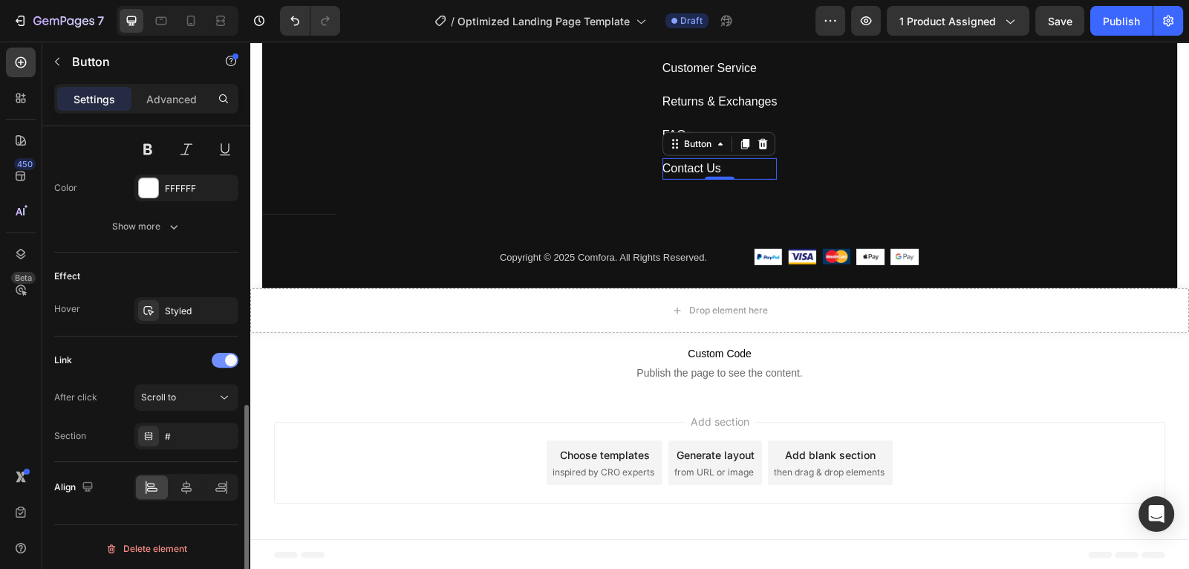
click at [0, 0] on icon "button" at bounding box center [0, 0] width 0 height 0
click at [181, 432] on div "Add..." at bounding box center [200, 436] width 70 height 13
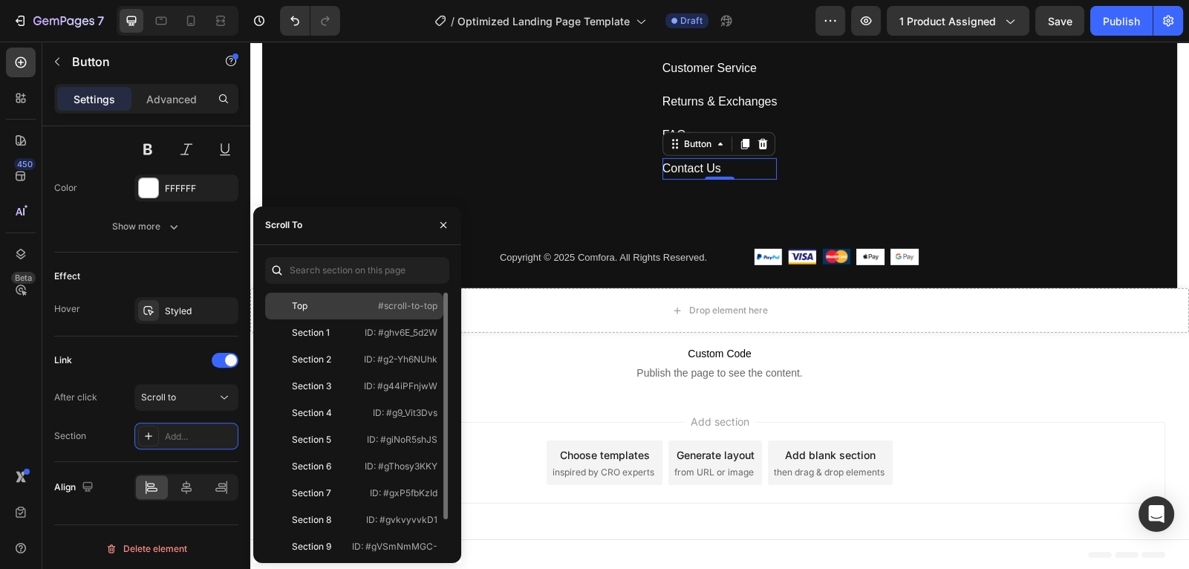
scroll to position [35, 0]
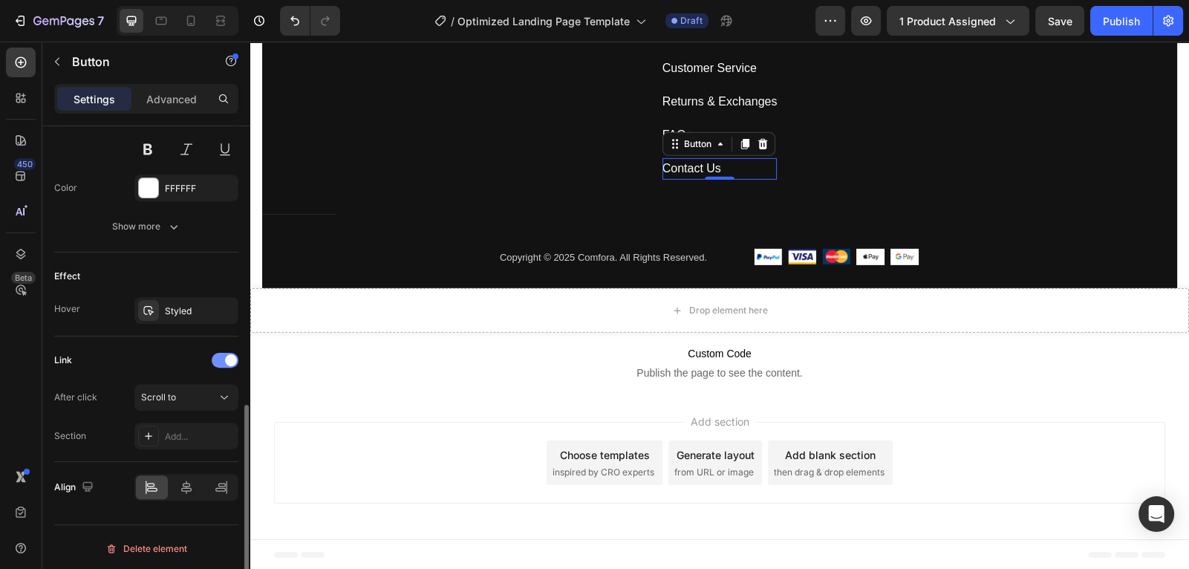
click at [233, 361] on span at bounding box center [231, 360] width 12 height 12
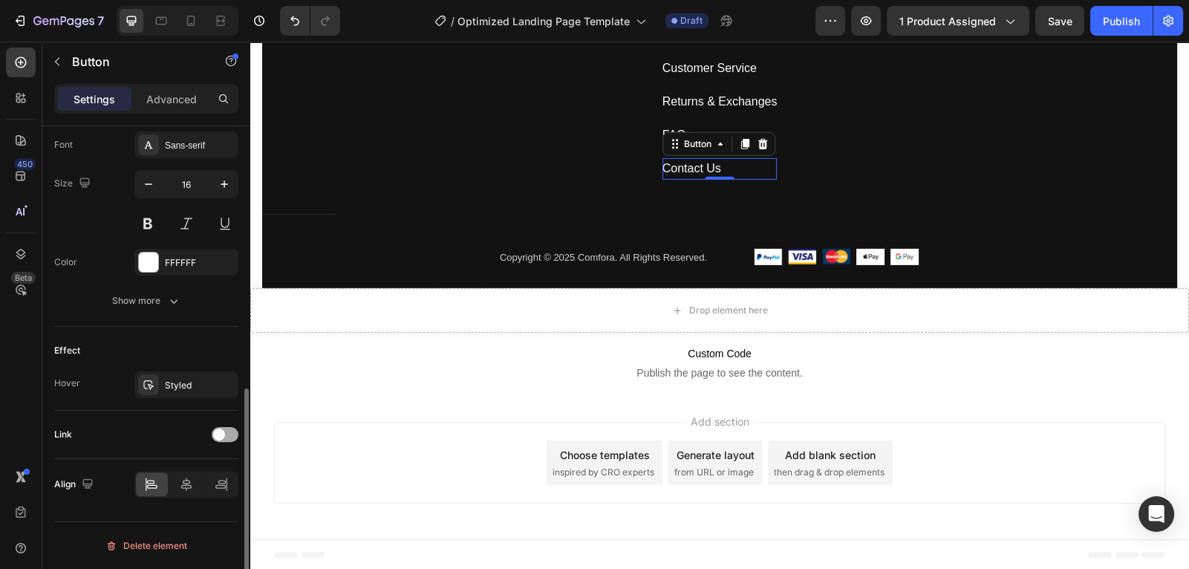
scroll to position [578, 0]
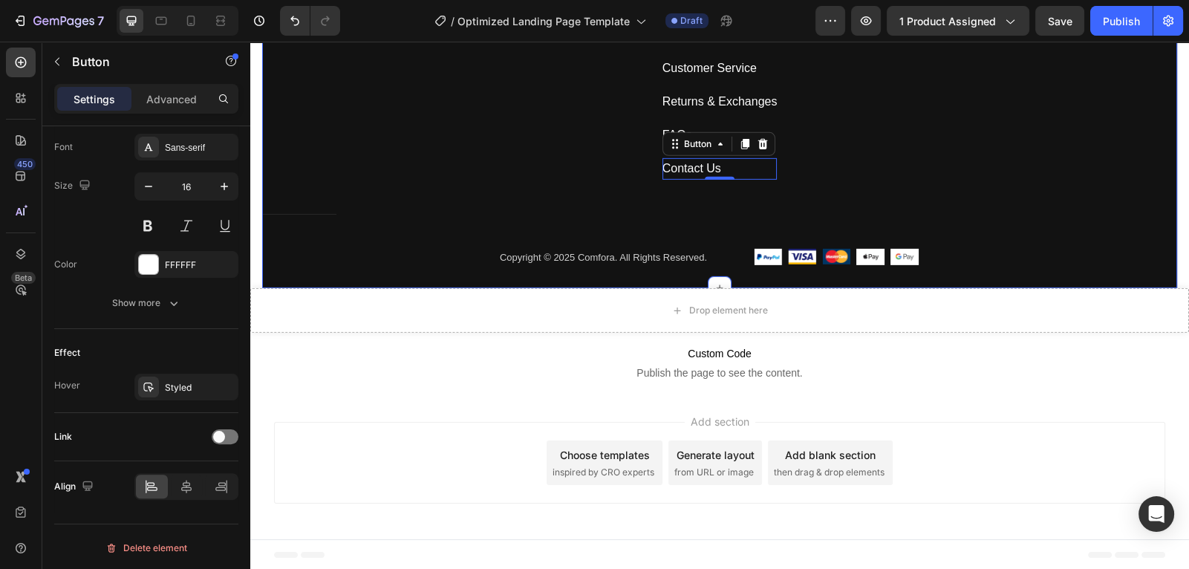
click at [386, 163] on div "Subscribe Today Heading Sign up for exclusive content, special prizes, and late…" at bounding box center [719, 68] width 915 height 439
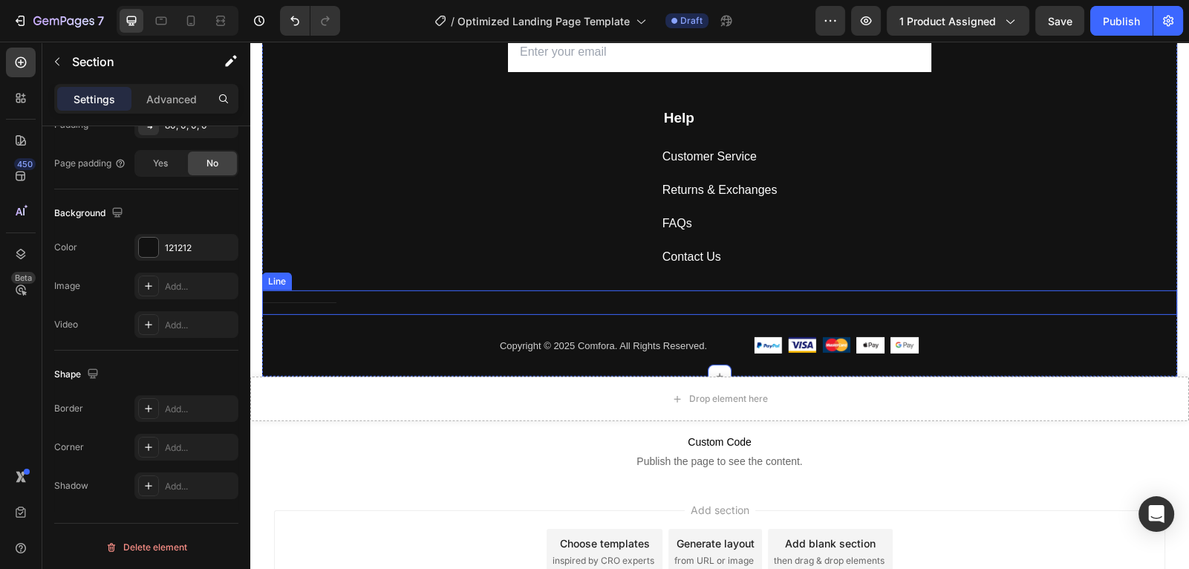
scroll to position [5842, 0]
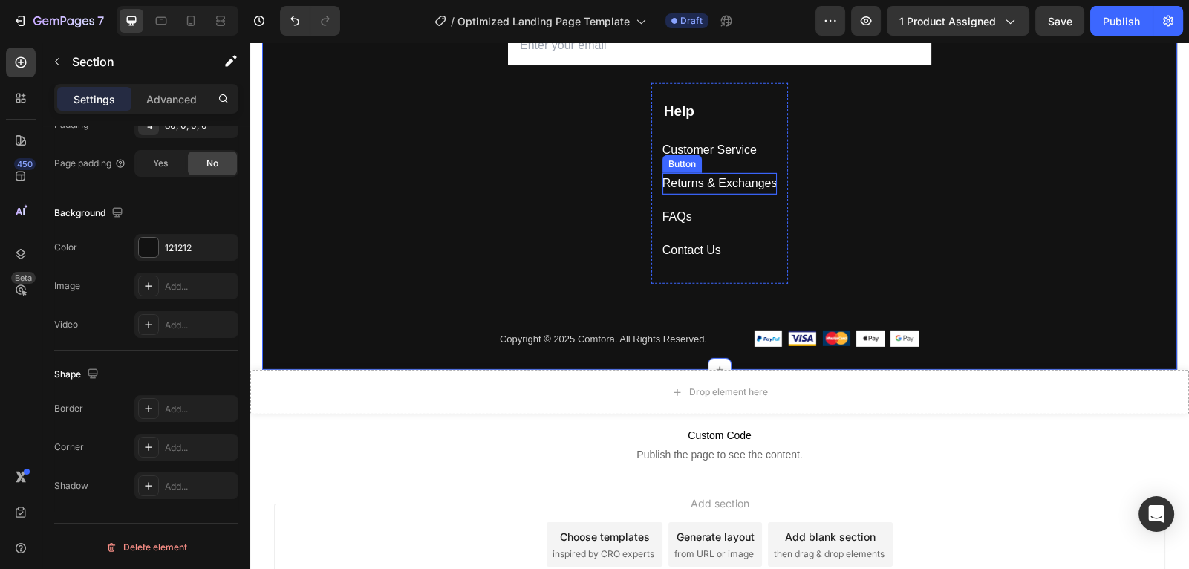
click at [748, 183] on div "Returns & Exchanges" at bounding box center [720, 184] width 115 height 22
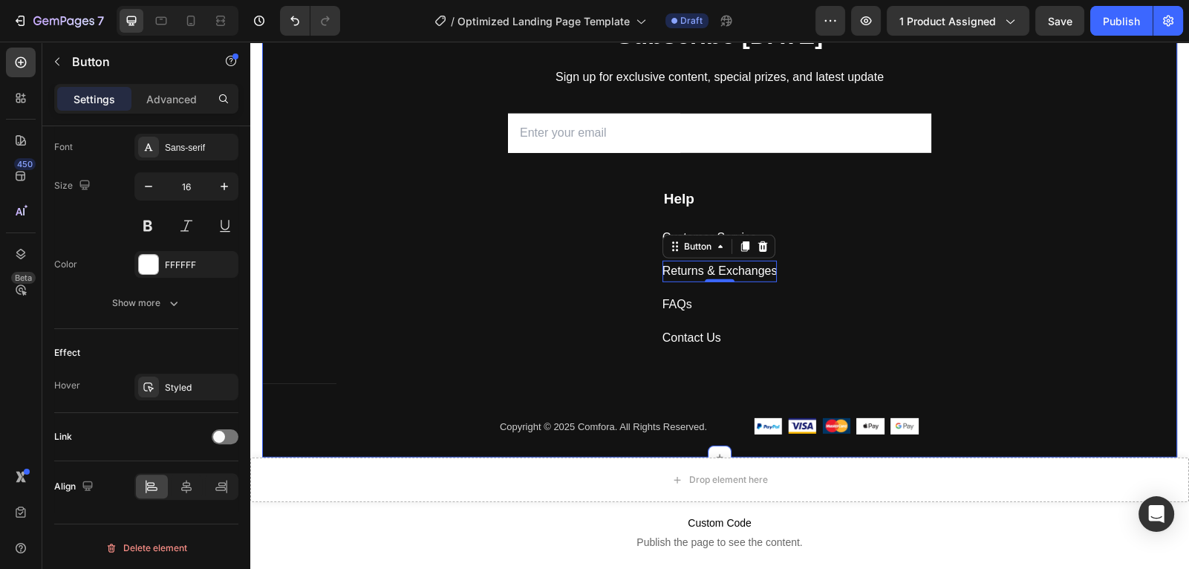
scroll to position [5760, 0]
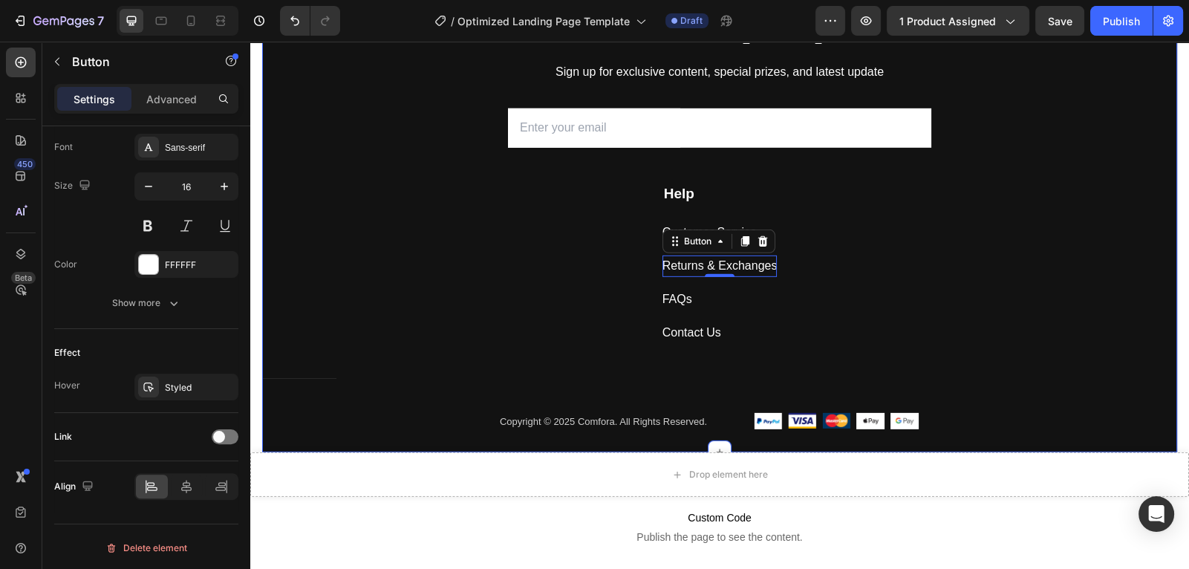
click at [475, 218] on div "Subscribe Today Heading Sign up for exclusive content, special prizes, and late…" at bounding box center [719, 232] width 915 height 439
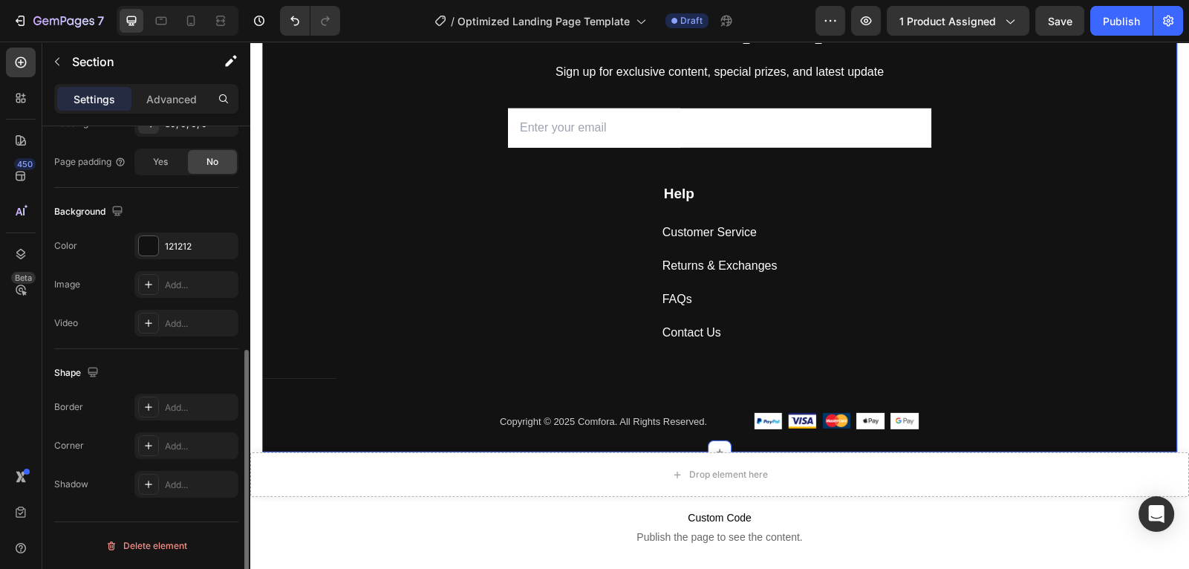
scroll to position [0, 0]
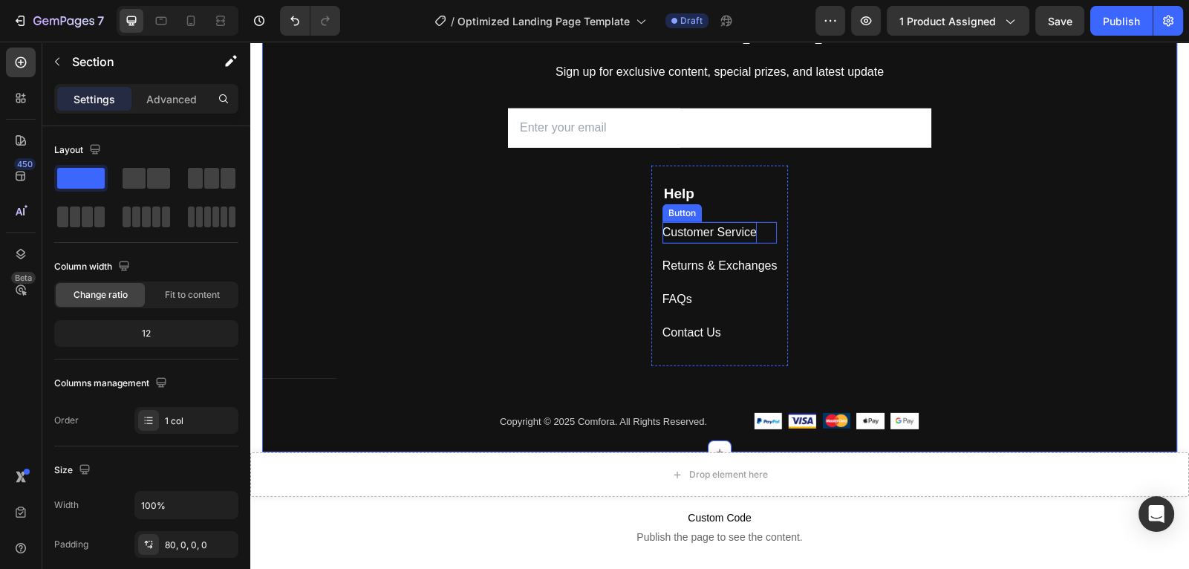
click at [731, 229] on div "Customer Service" at bounding box center [710, 233] width 94 height 22
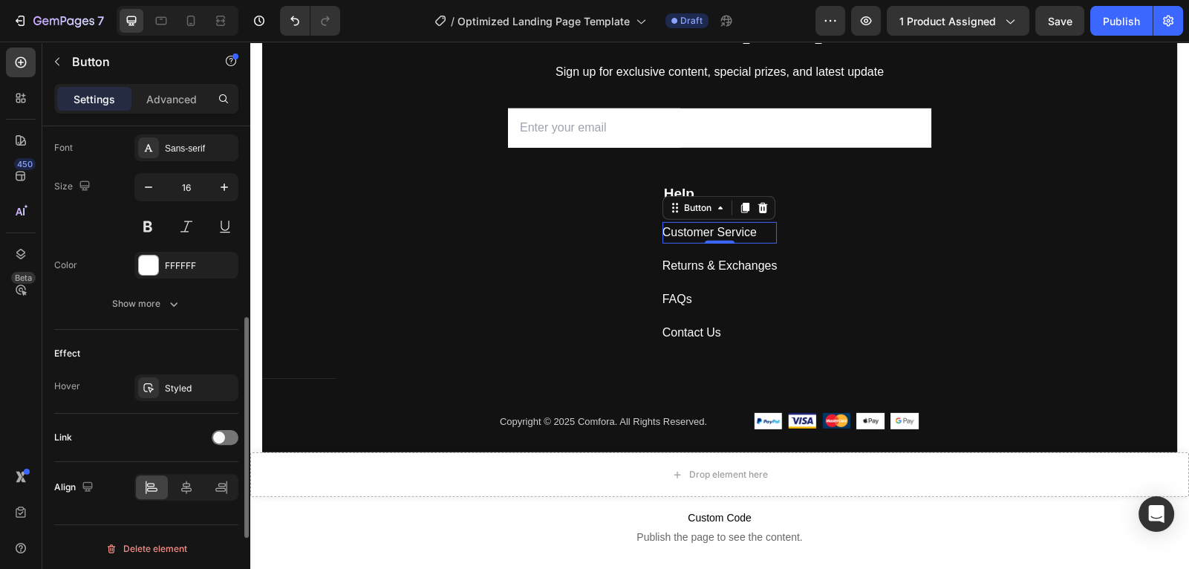
scroll to position [578, 0]
click at [221, 440] on div at bounding box center [225, 436] width 27 height 15
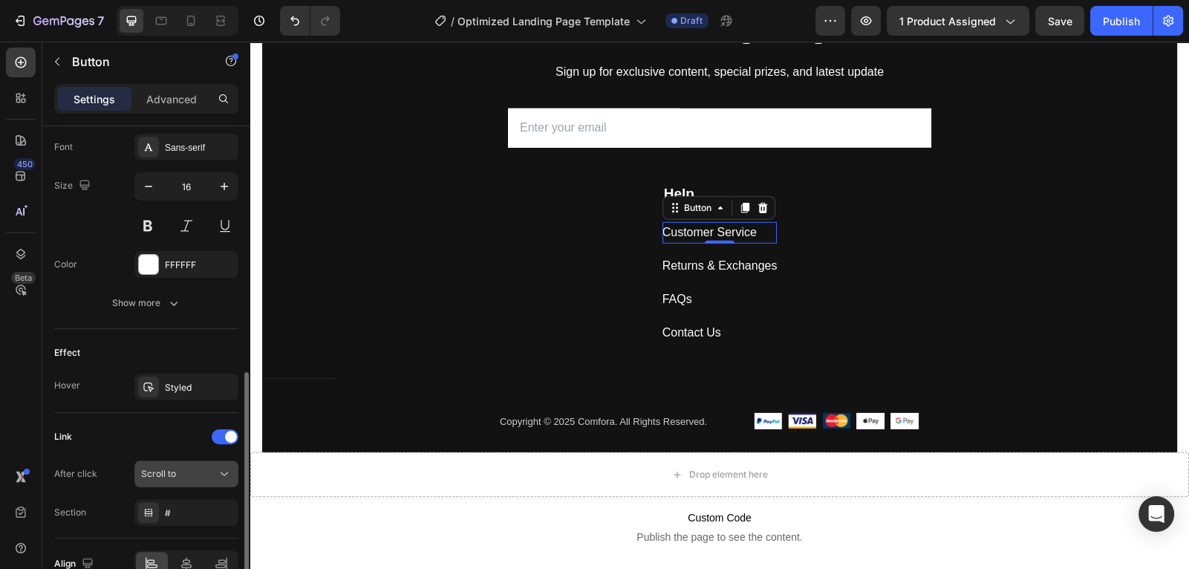
click at [177, 467] on div "Scroll to" at bounding box center [179, 473] width 76 height 13
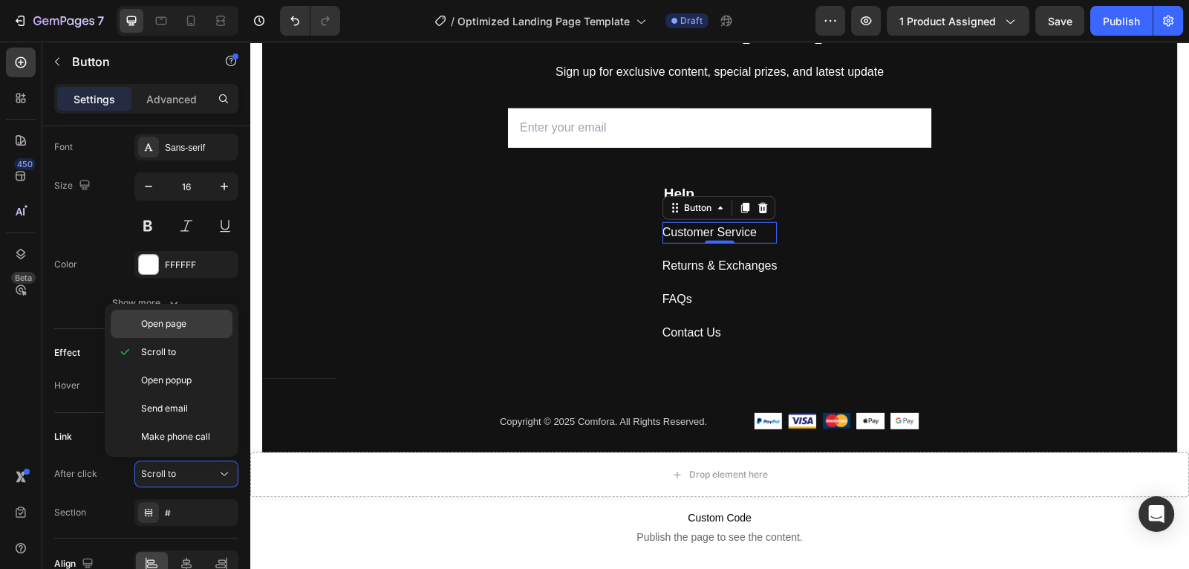
click at [164, 323] on span "Open page" at bounding box center [163, 323] width 45 height 13
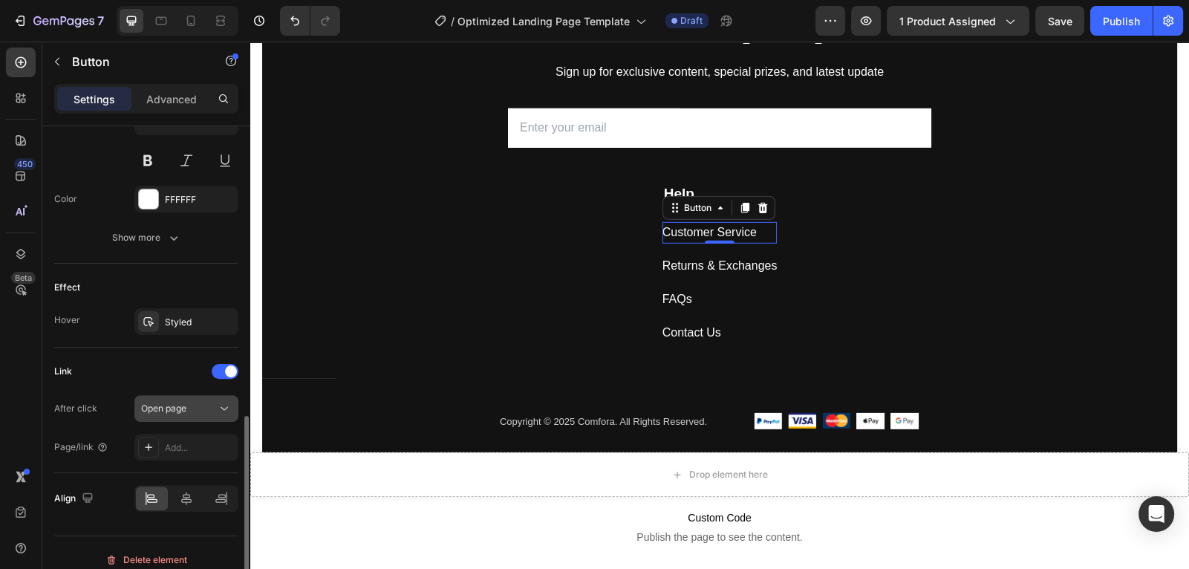
scroll to position [655, 0]
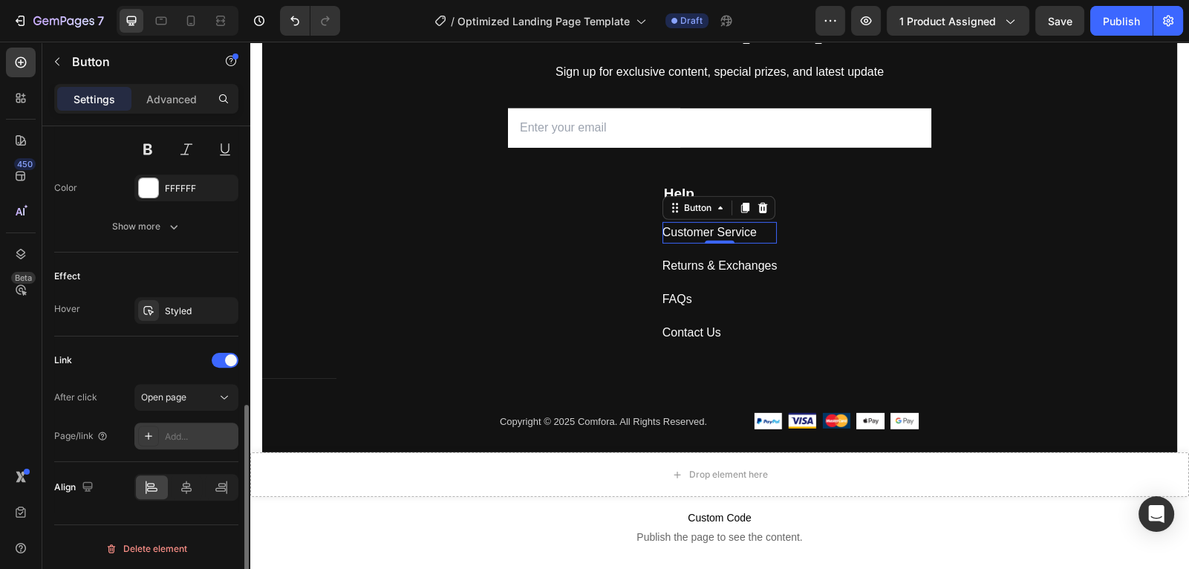
click at [191, 438] on div "Add..." at bounding box center [200, 436] width 70 height 13
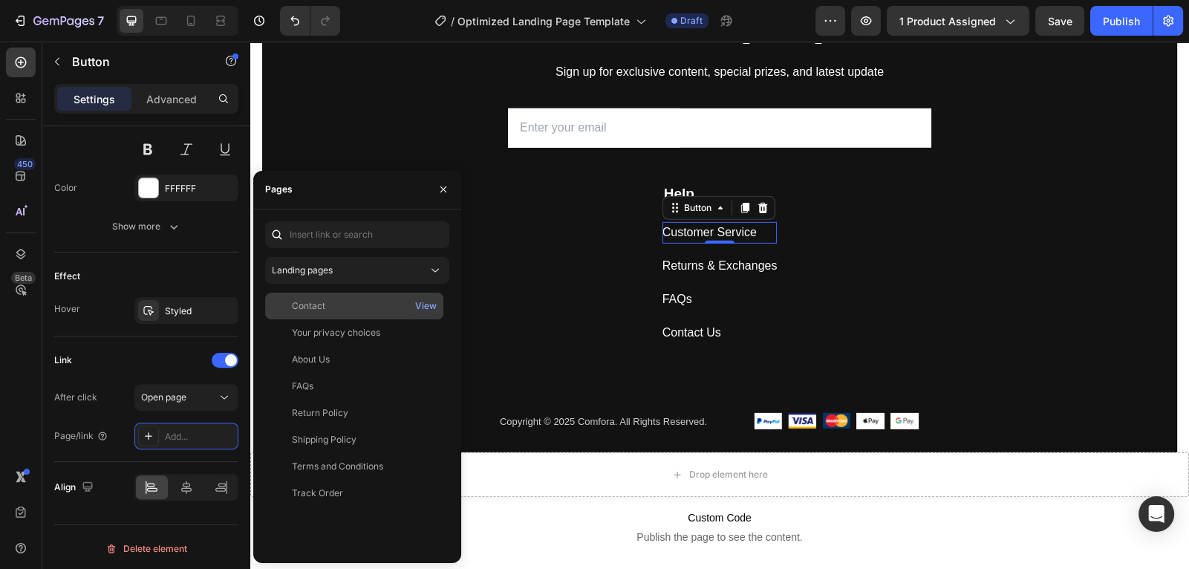
click at [351, 319] on div "Contact View" at bounding box center [354, 332] width 178 height 27
click at [431, 311] on div "View" at bounding box center [426, 305] width 22 height 13
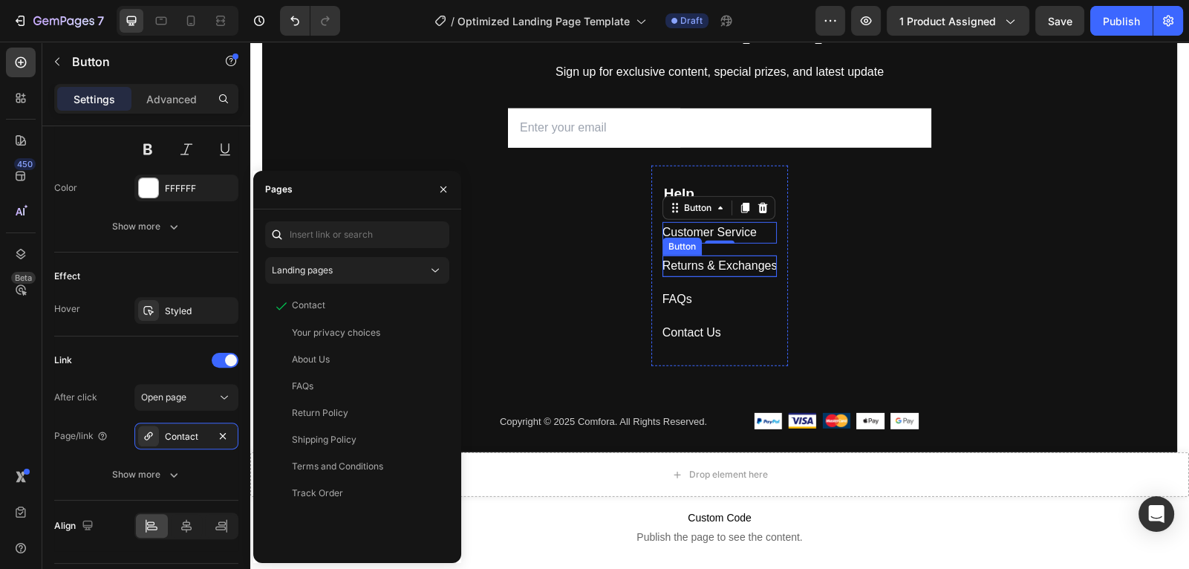
click at [709, 267] on div "Returns & Exchanges" at bounding box center [720, 267] width 115 height 22
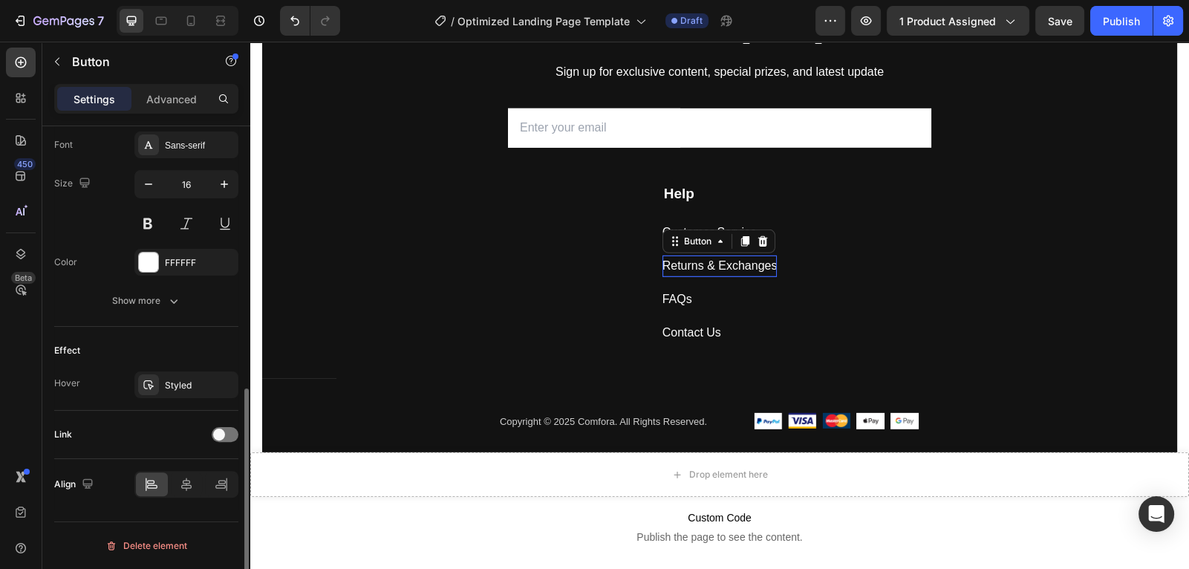
scroll to position [578, 0]
click at [218, 443] on div "Link" at bounding box center [146, 437] width 184 height 24
click at [218, 435] on span at bounding box center [219, 437] width 12 height 12
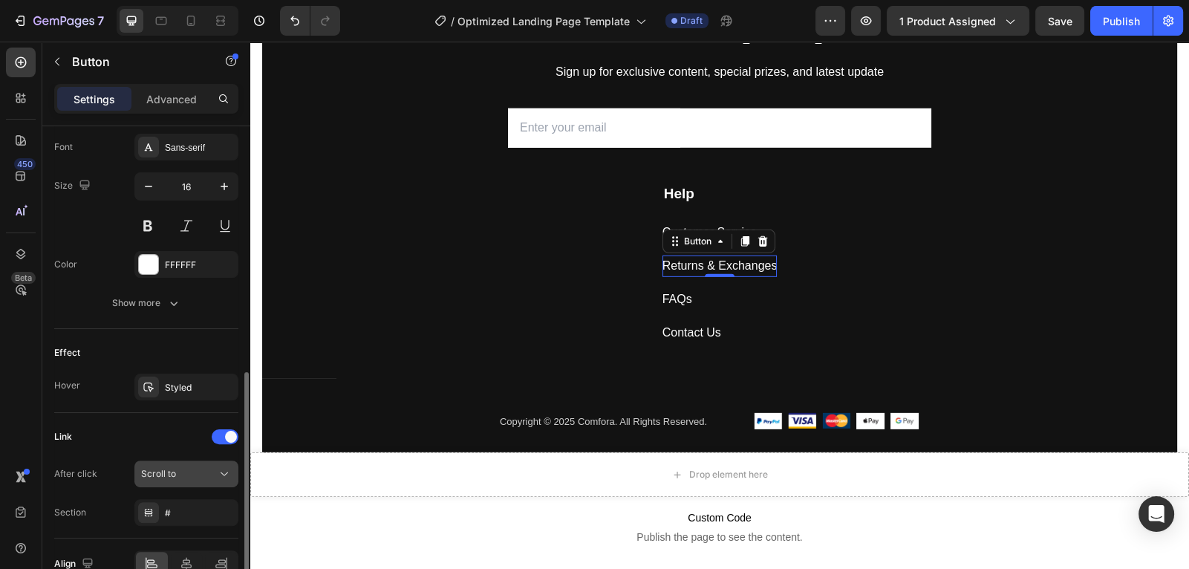
click at [186, 479] on button "Scroll to" at bounding box center [186, 474] width 104 height 27
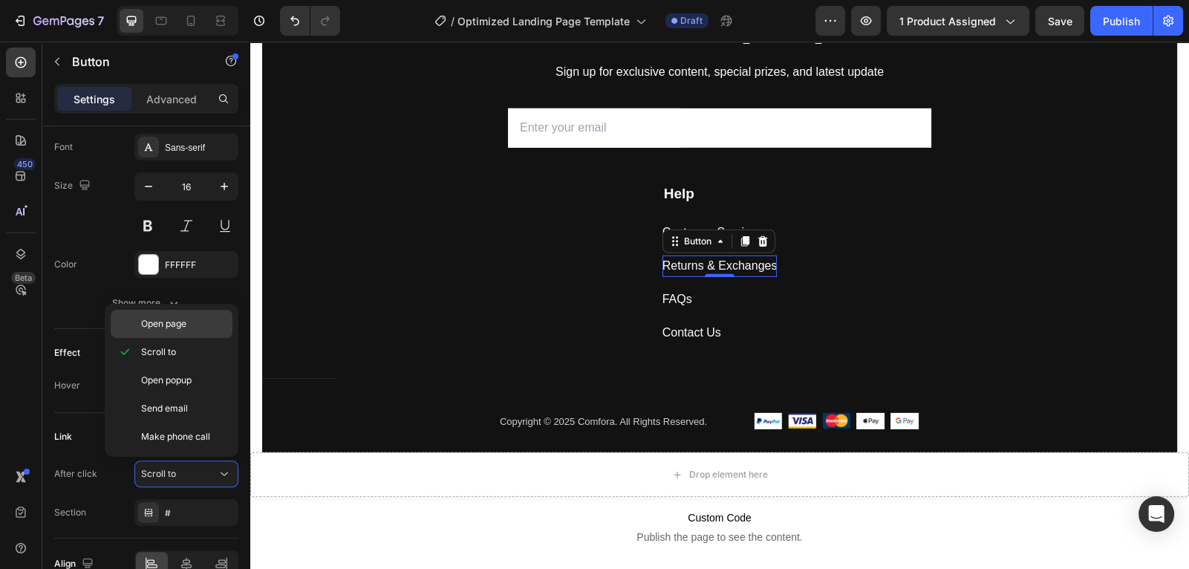
click at [175, 318] on span "Open page" at bounding box center [163, 323] width 45 height 13
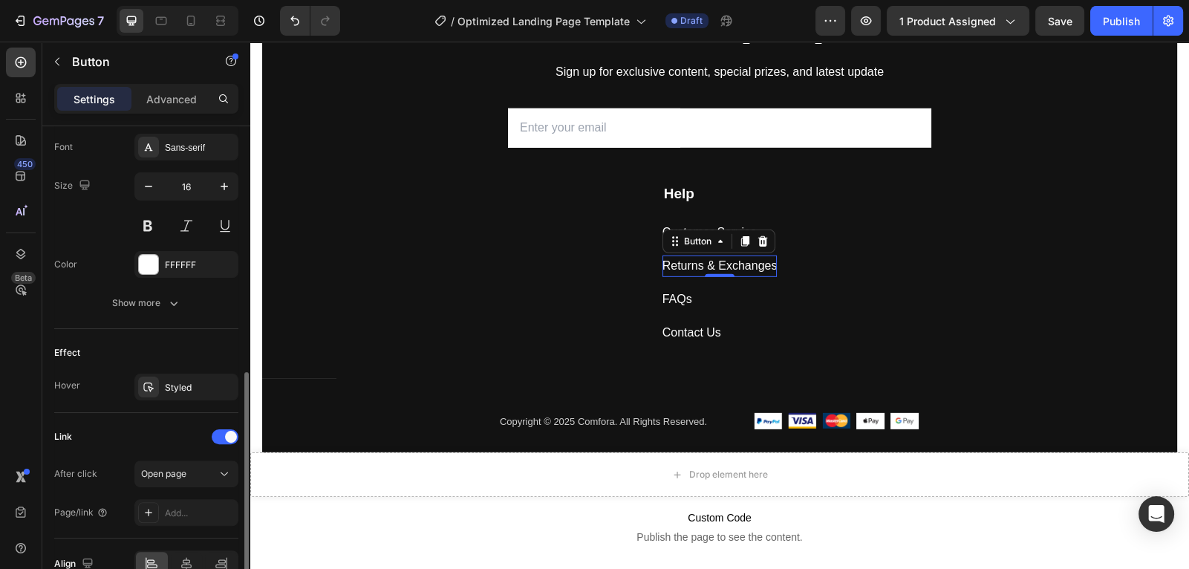
scroll to position [643, 0]
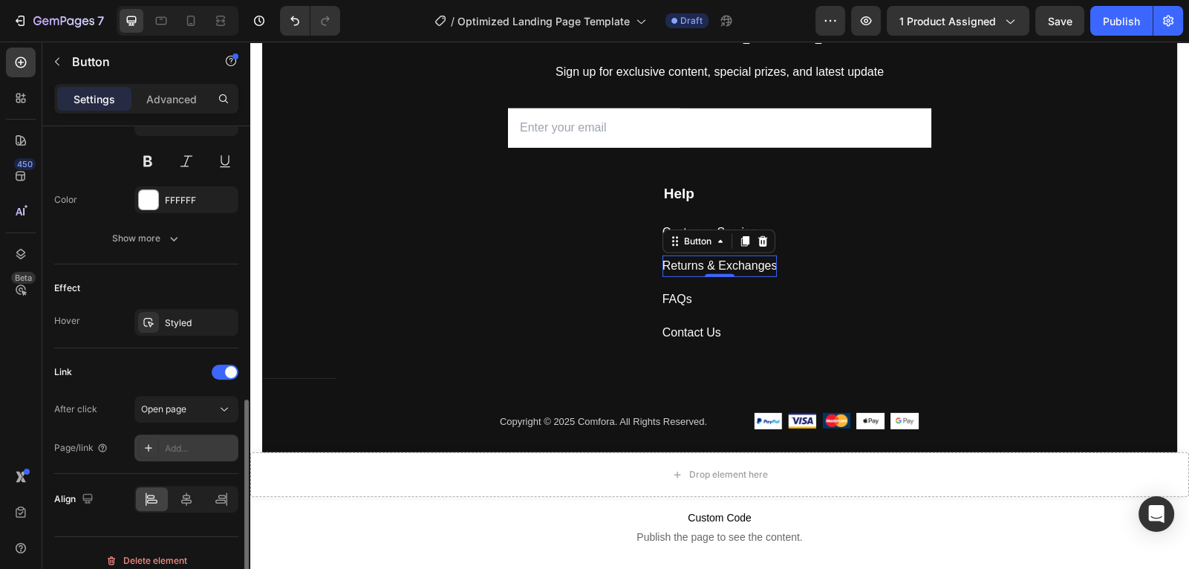
click at [184, 450] on div "Add..." at bounding box center [200, 448] width 70 height 13
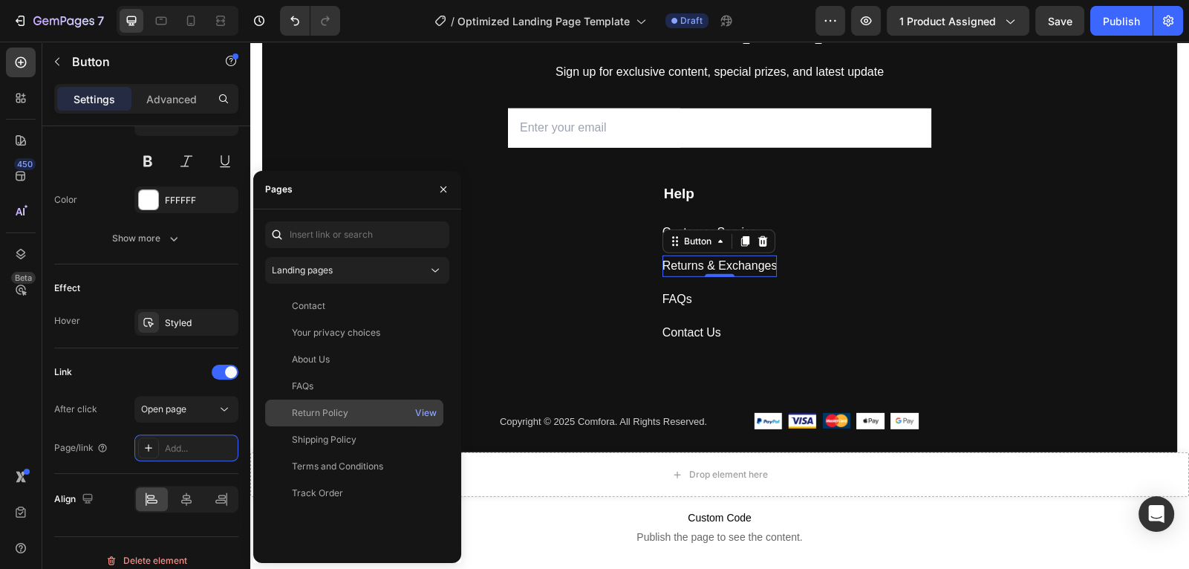
click at [345, 418] on div "Return Policy" at bounding box center [320, 412] width 56 height 13
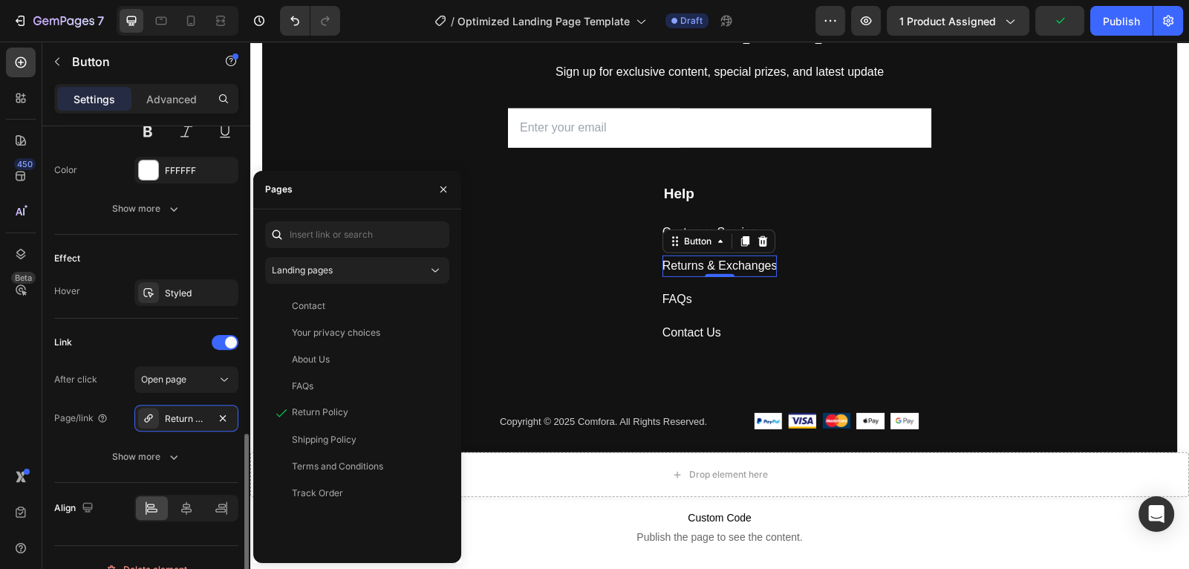
scroll to position [694, 0]
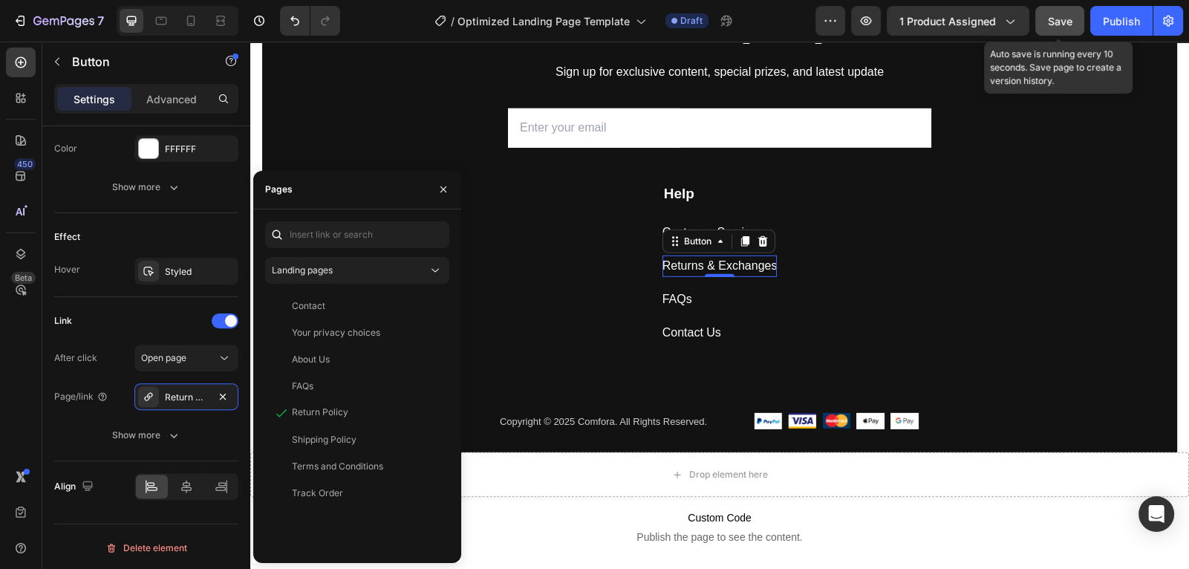
click at [1048, 30] on button "Save" at bounding box center [1060, 21] width 49 height 30
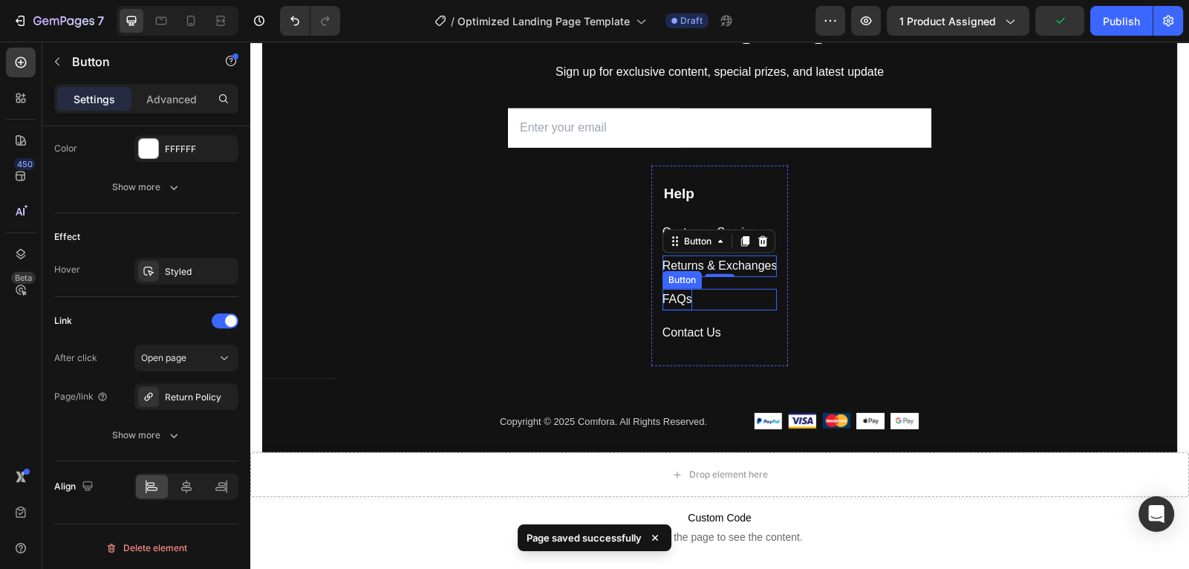
click at [679, 295] on div "FAQs" at bounding box center [678, 300] width 30 height 22
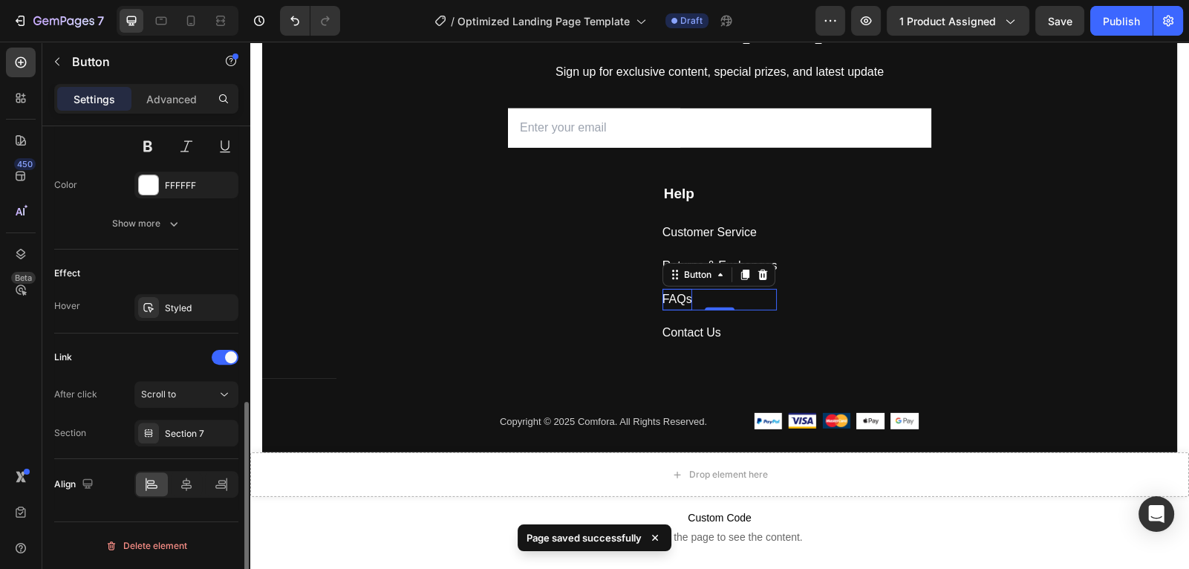
scroll to position [655, 0]
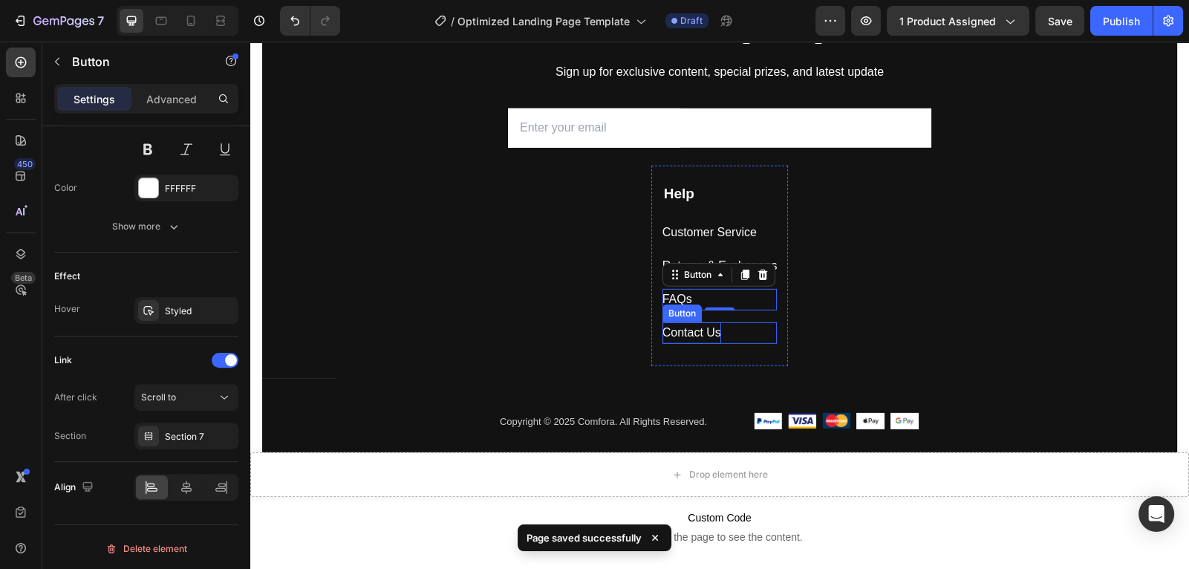
click at [695, 336] on div "Contact Us" at bounding box center [692, 333] width 59 height 22
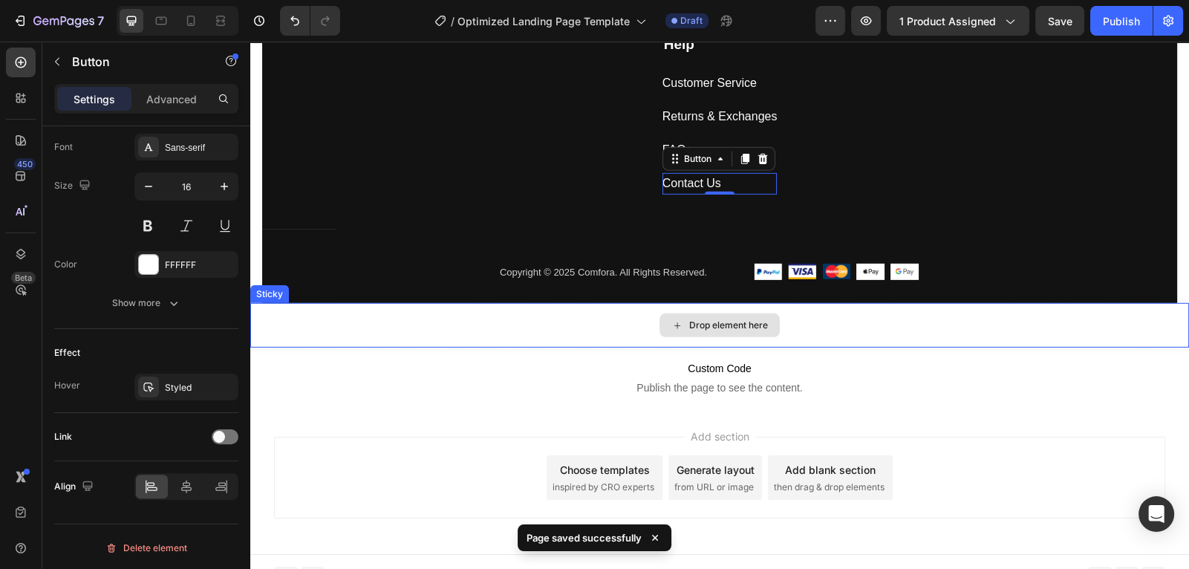
scroll to position [5924, 0]
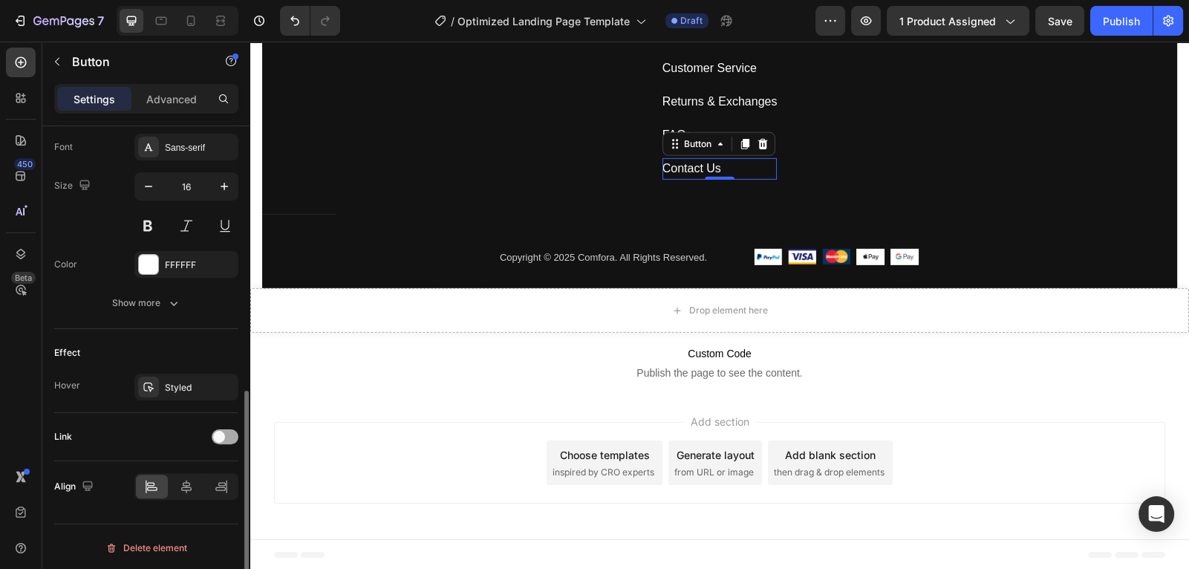
click at [227, 432] on div at bounding box center [225, 436] width 27 height 15
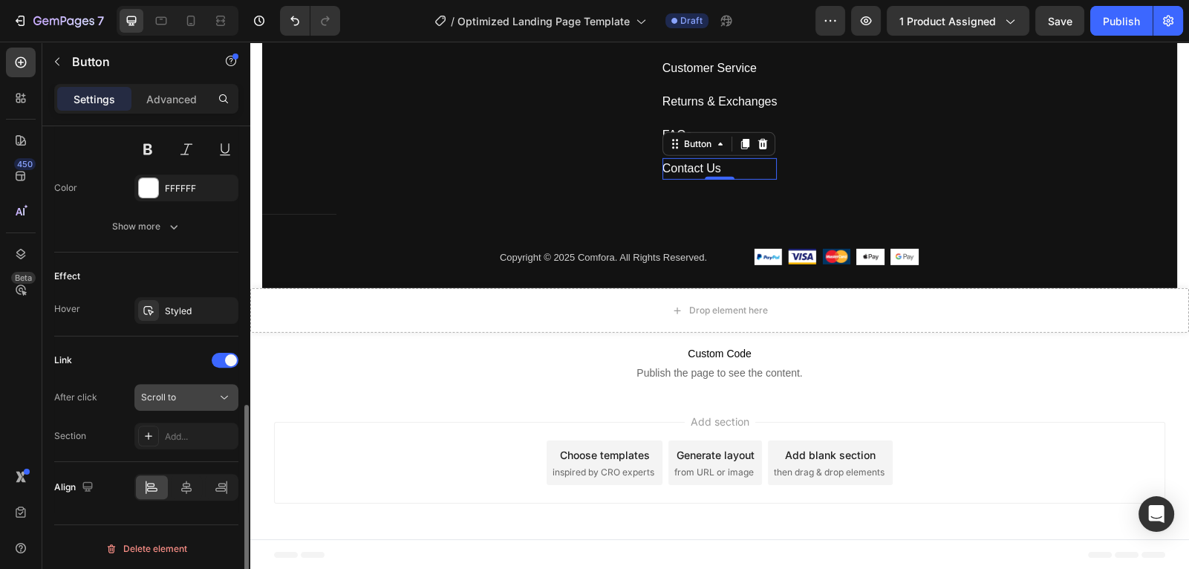
click at [201, 397] on div "Scroll to" at bounding box center [179, 397] width 76 height 13
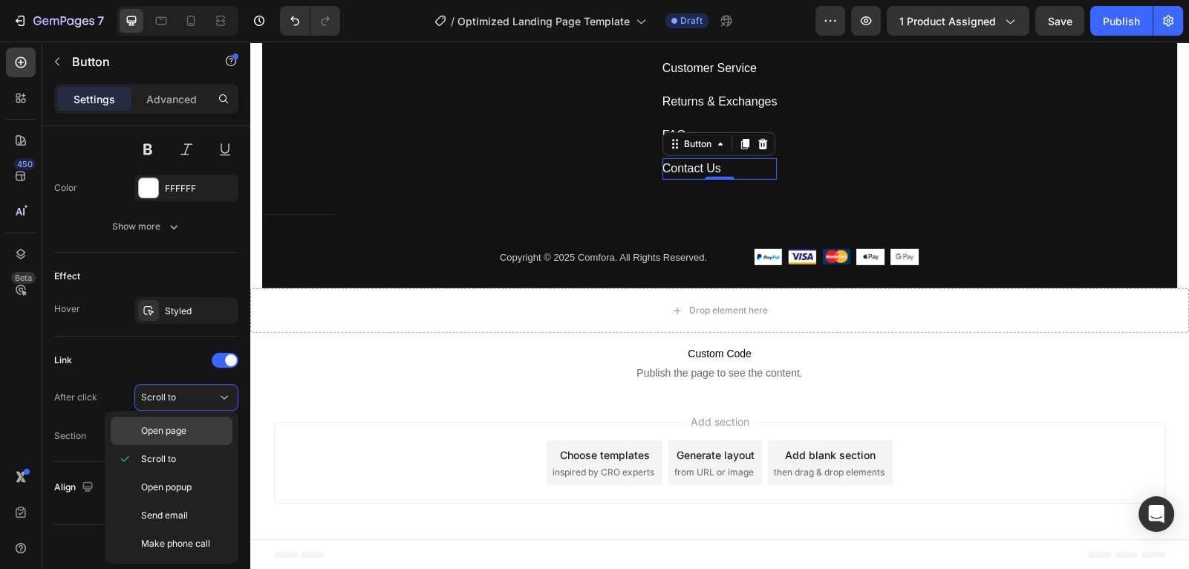
click at [176, 435] on span "Open page" at bounding box center [163, 430] width 45 height 13
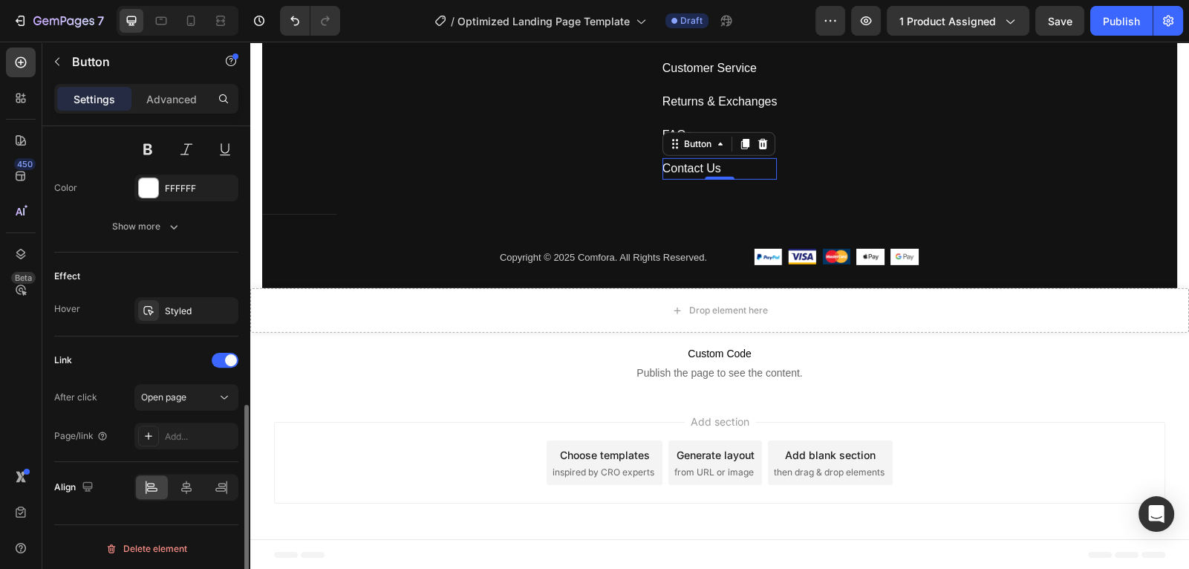
click at [147, 366] on div "Link" at bounding box center [146, 360] width 184 height 24
click at [168, 436] on div "Add..." at bounding box center [200, 436] width 70 height 13
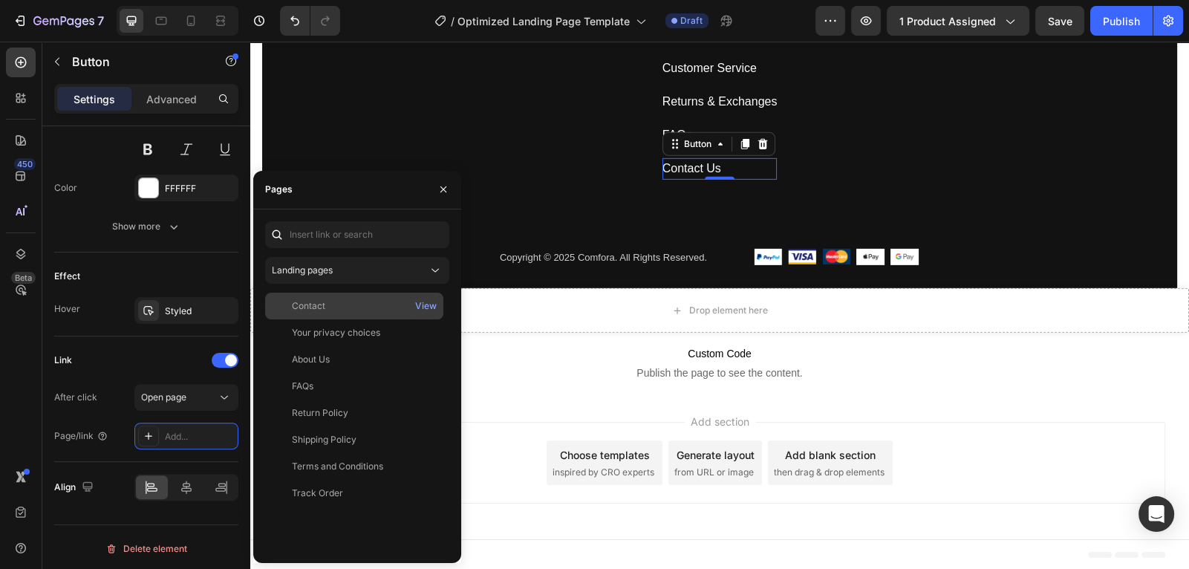
click at [360, 312] on div "Contact" at bounding box center [354, 305] width 166 height 13
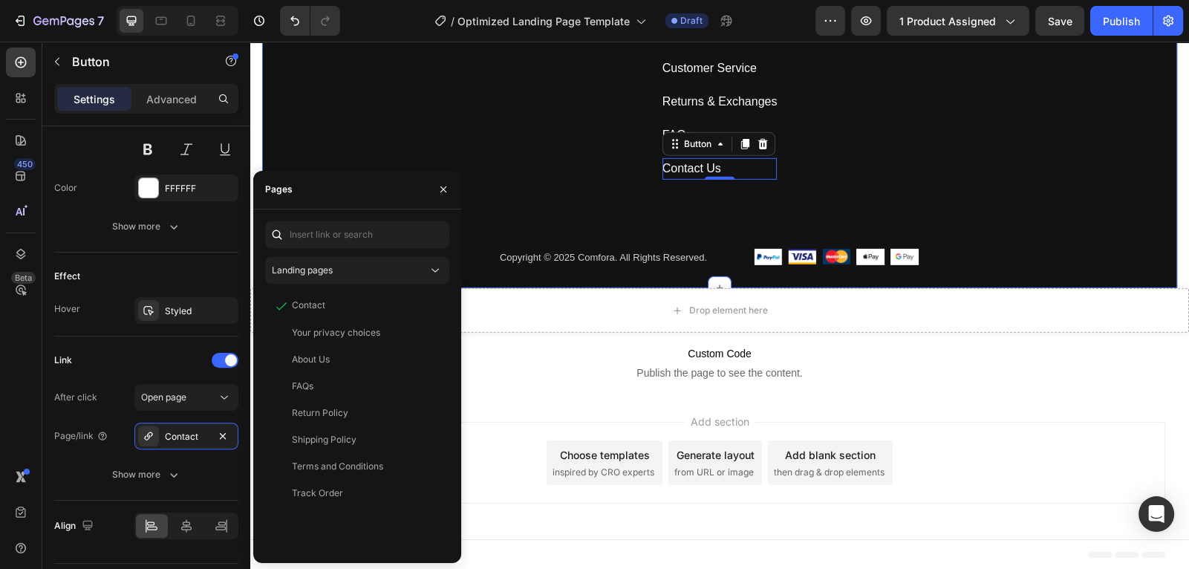
click at [489, 139] on div "Subscribe Today Heading Sign up for exclusive content, special prizes, and late…" at bounding box center [719, 68] width 915 height 439
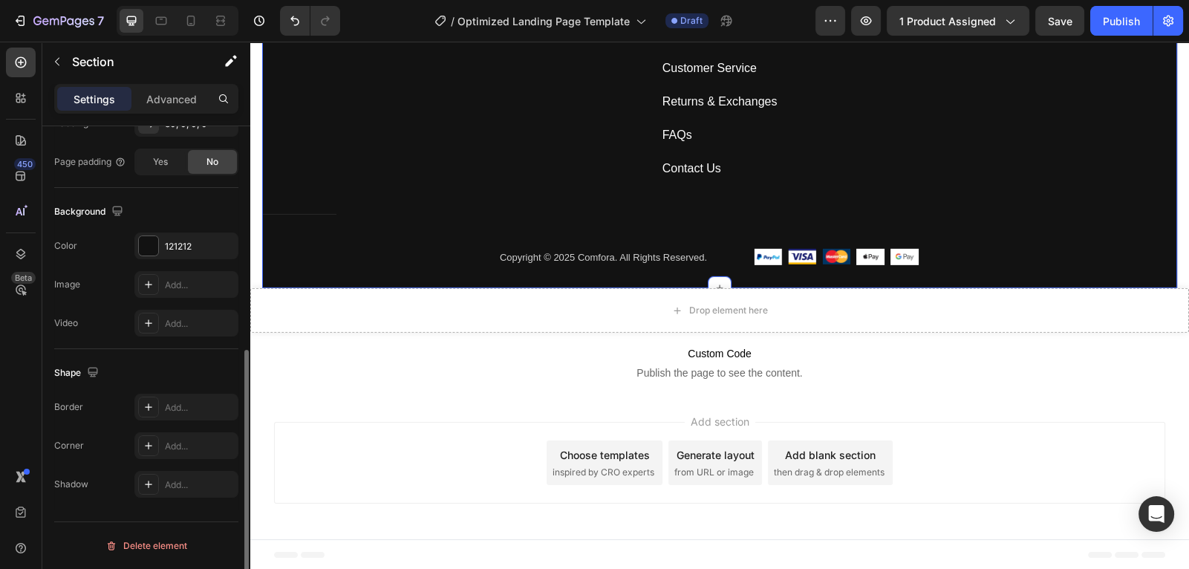
scroll to position [0, 0]
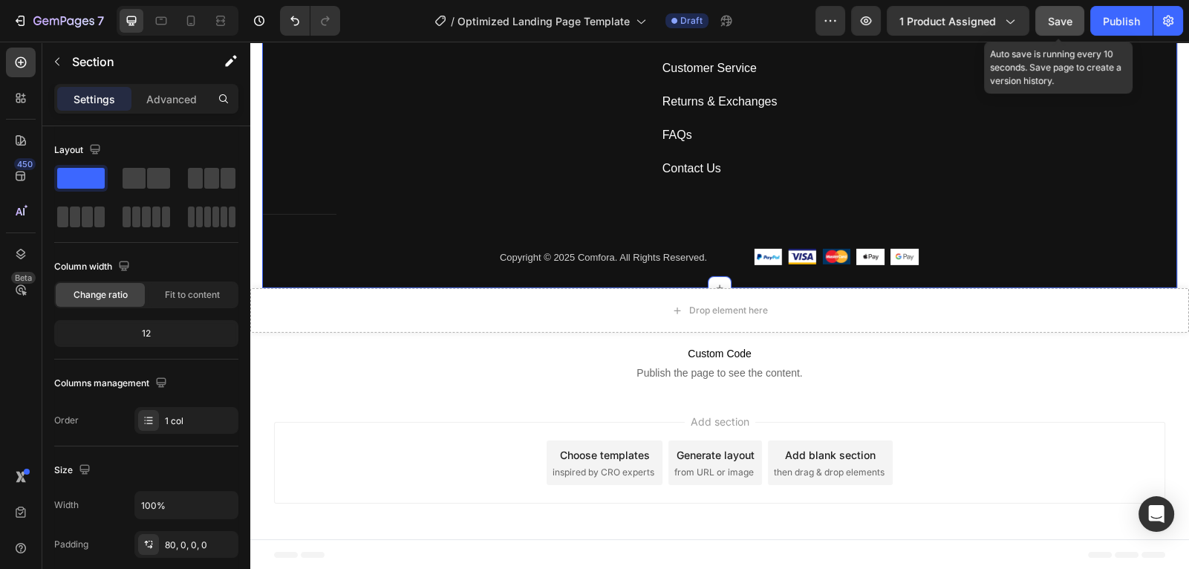
click at [1059, 28] on div "Save" at bounding box center [1060, 21] width 25 height 16
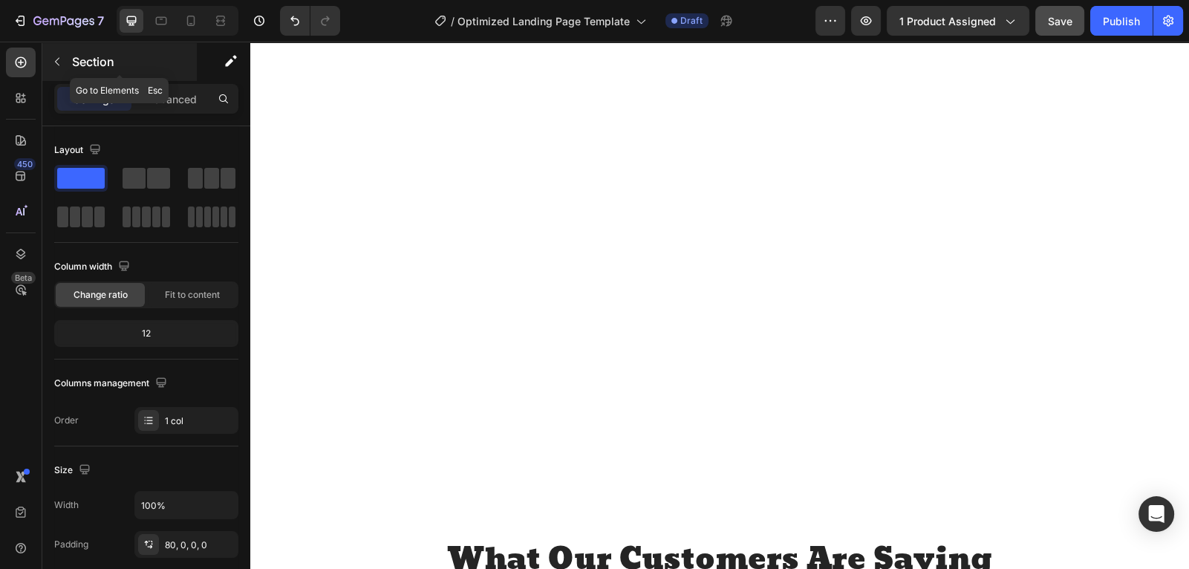
scroll to position [4144, 0]
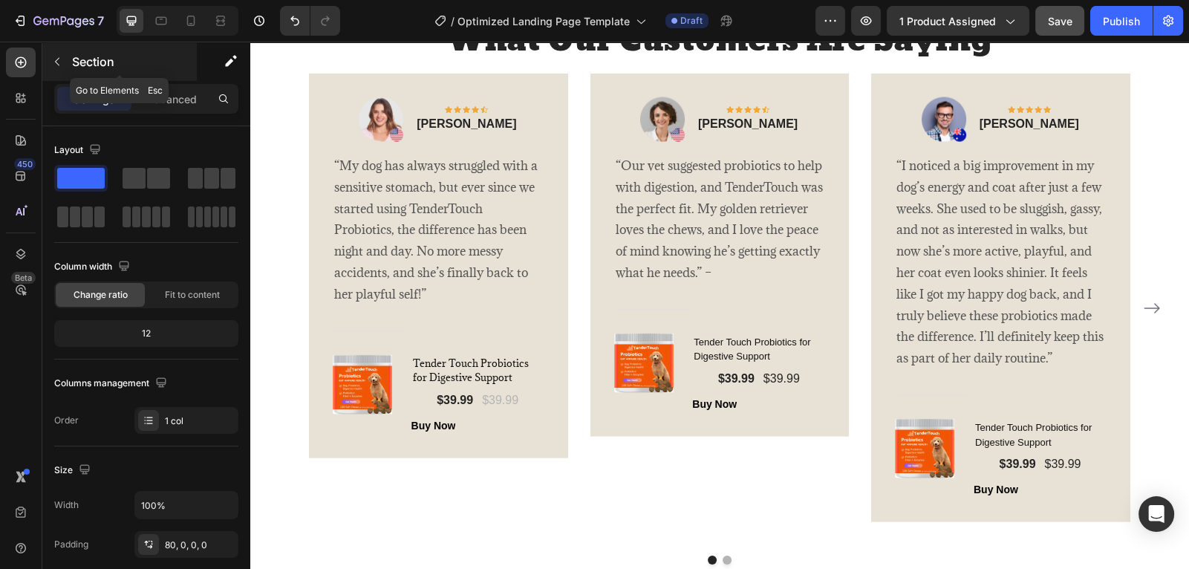
click at [57, 57] on icon "button" at bounding box center [57, 62] width 12 height 12
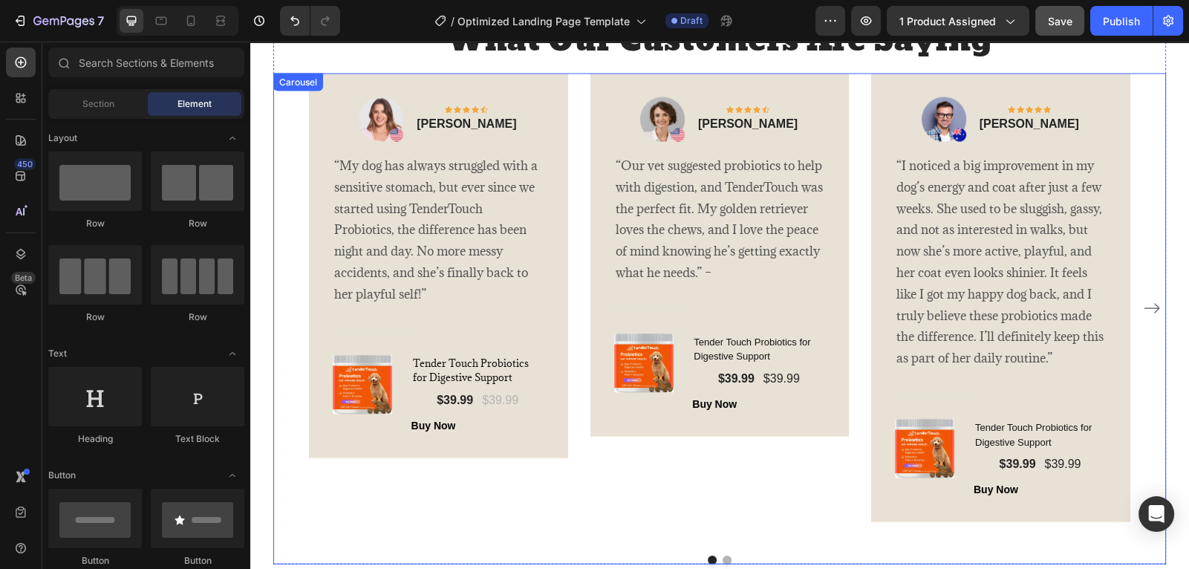
scroll to position [4437, 0]
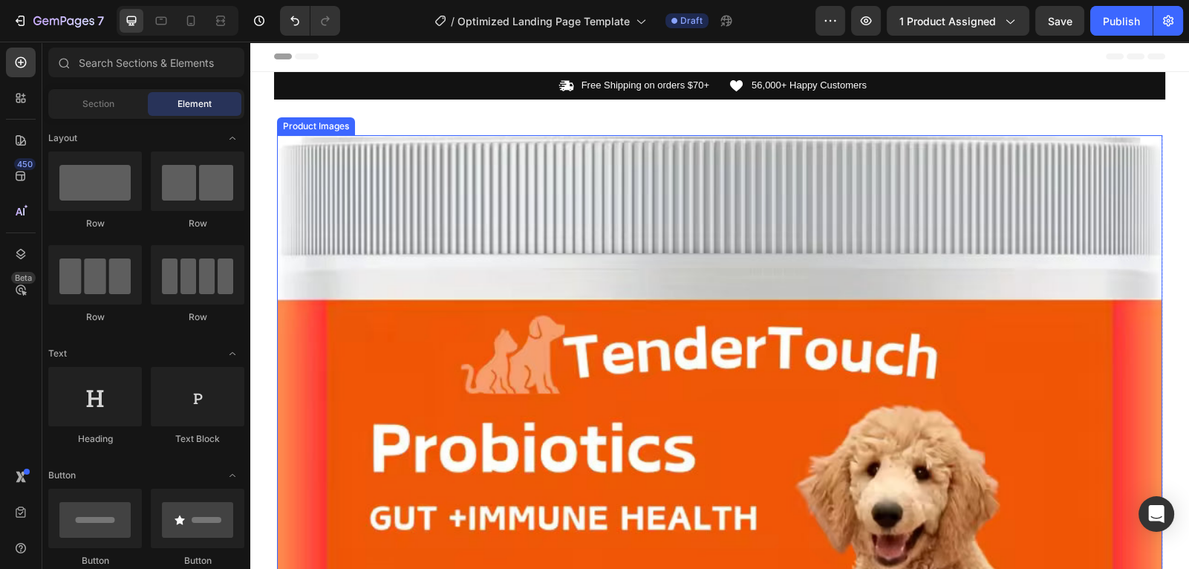
click at [594, 179] on img at bounding box center [720, 578] width 886 height 886
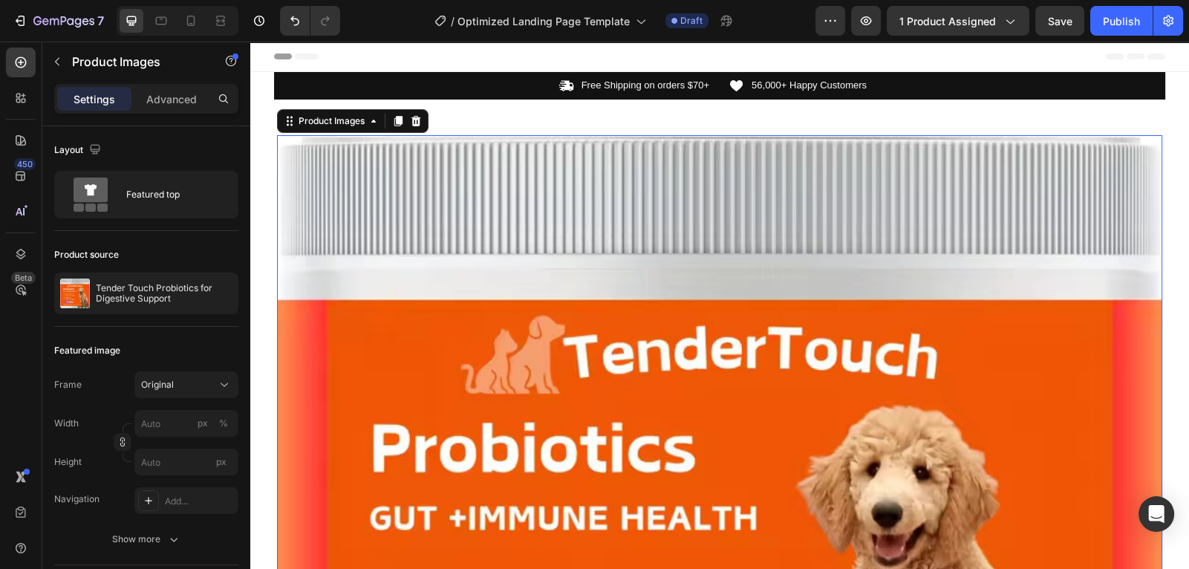
click at [618, 179] on img at bounding box center [720, 578] width 886 height 886
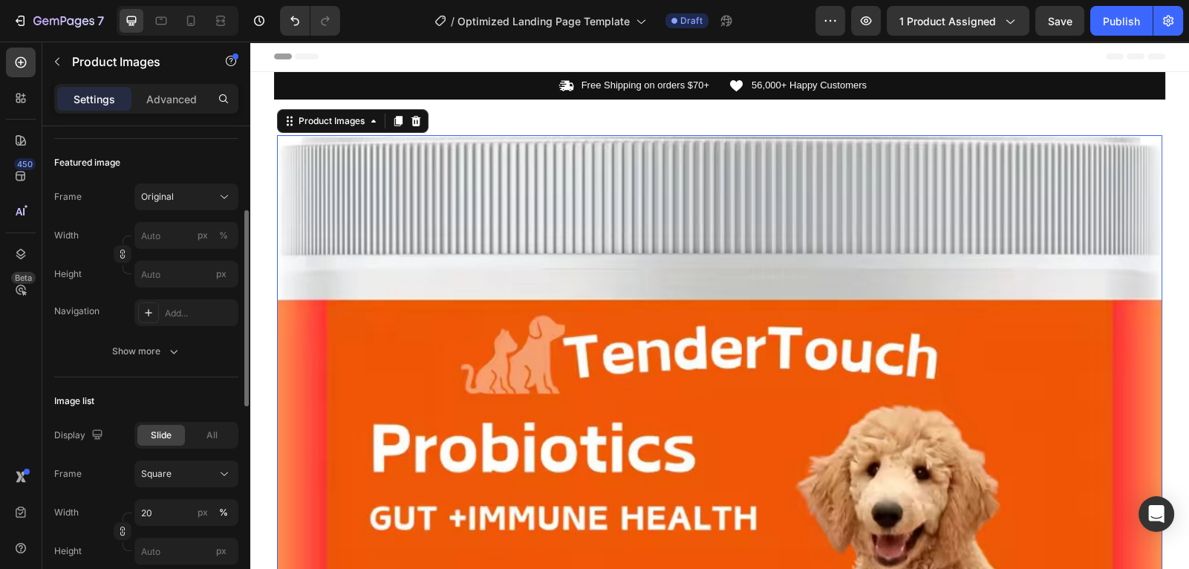
scroll to position [195, 0]
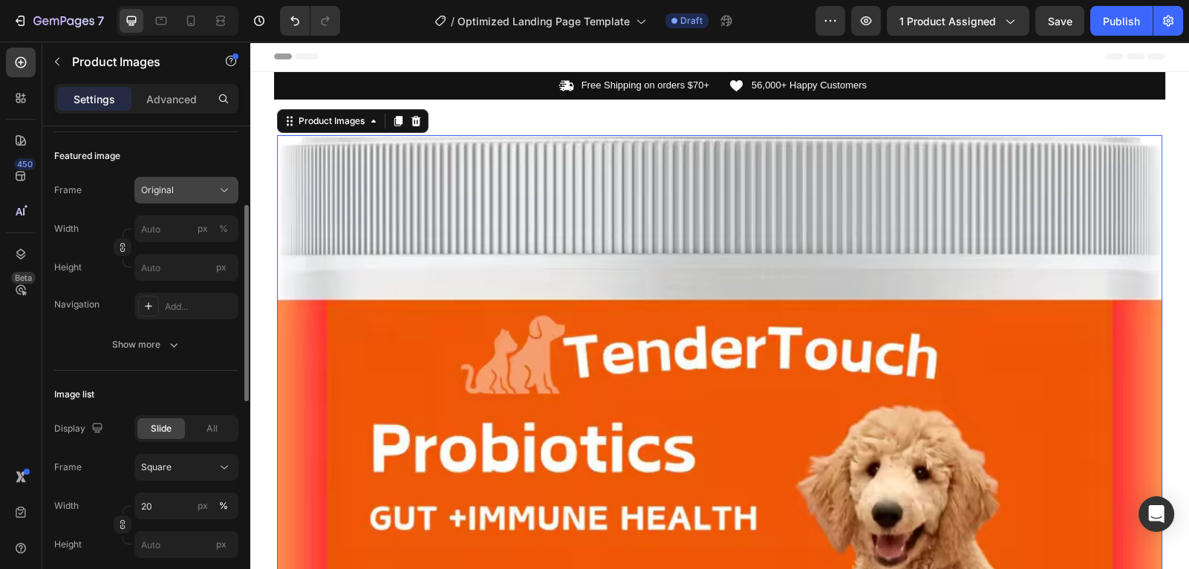
click at [230, 198] on button "Original" at bounding box center [186, 190] width 104 height 27
click at [215, 162] on div "Featured image" at bounding box center [146, 156] width 184 height 24
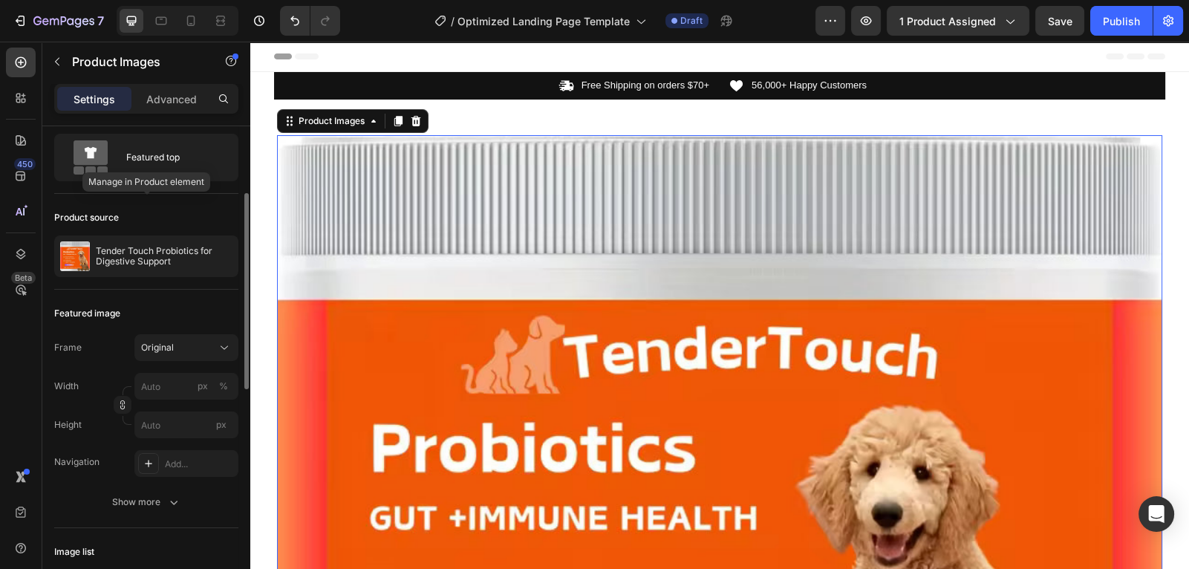
scroll to position [31, 0]
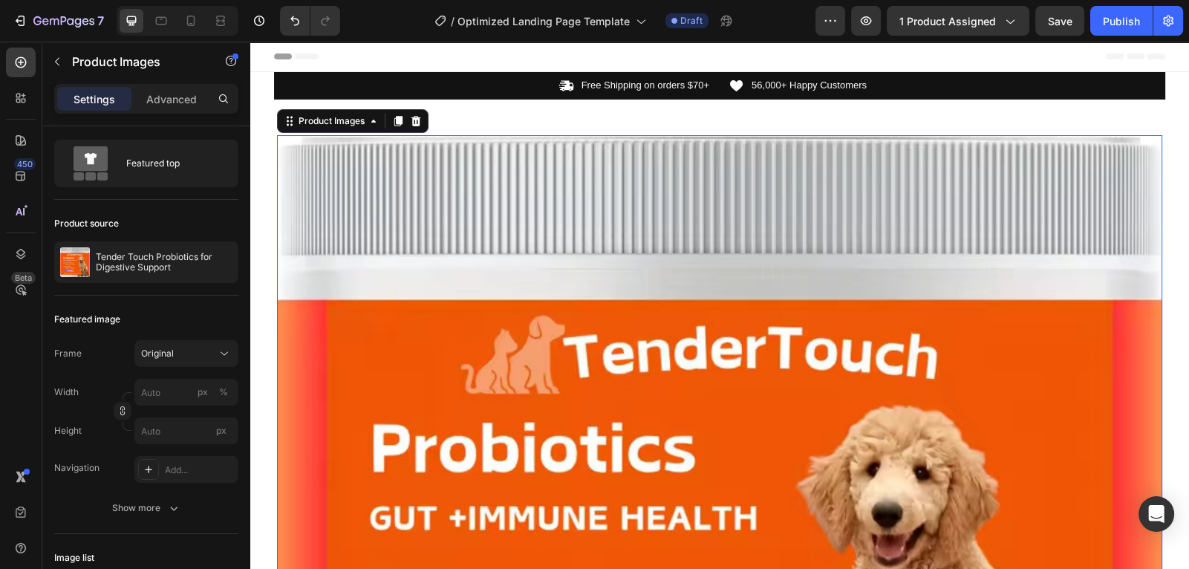
click at [483, 278] on img at bounding box center [720, 578] width 886 height 886
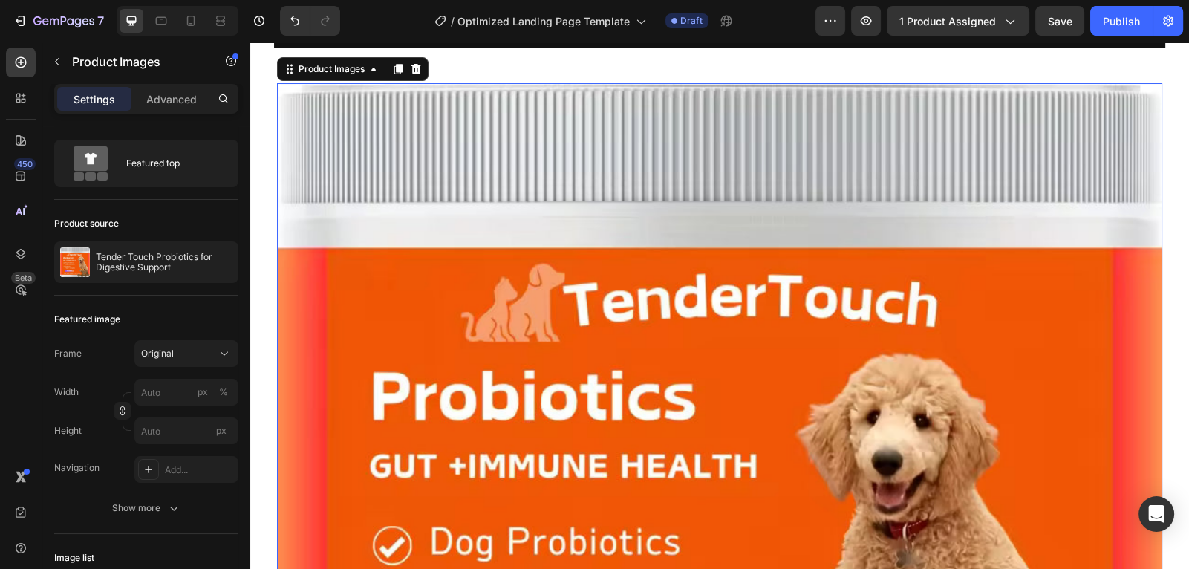
scroll to position [0, 0]
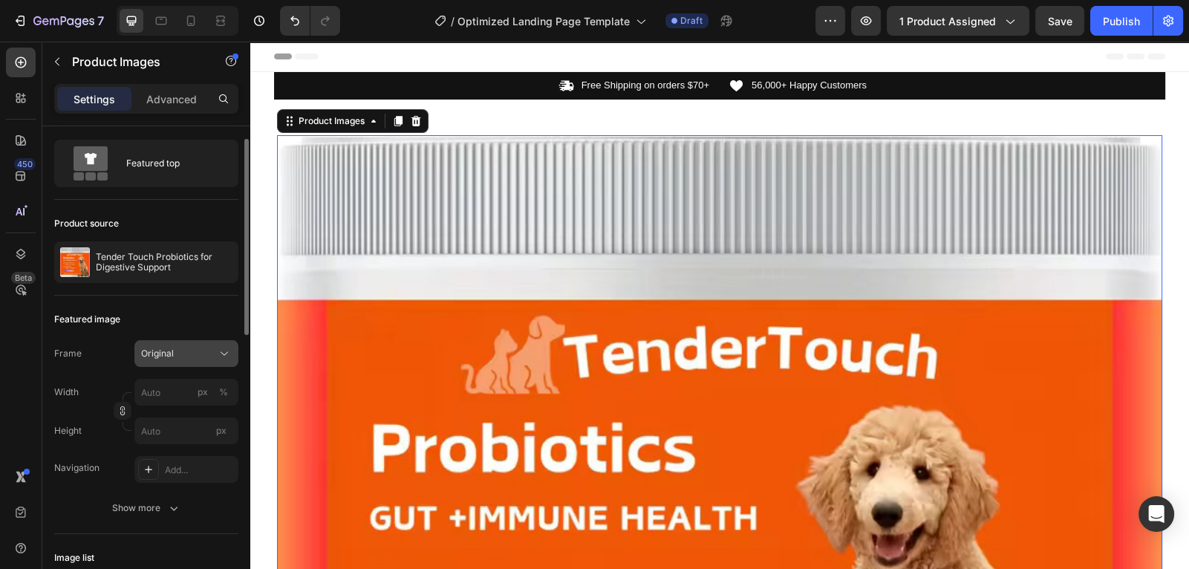
click at [200, 348] on div "Original" at bounding box center [177, 353] width 73 height 13
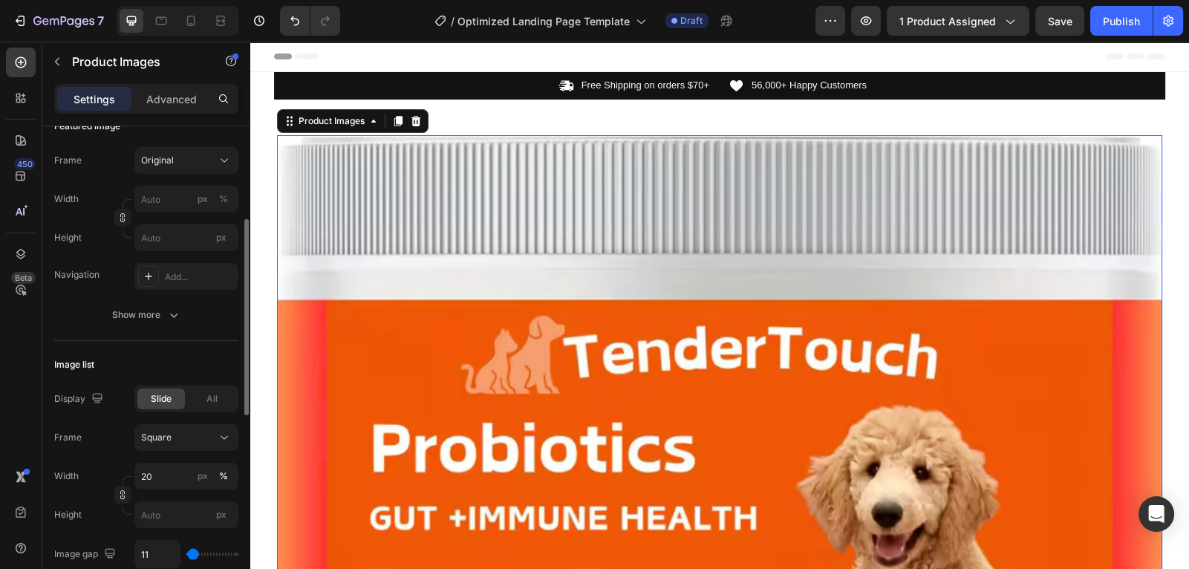
scroll to position [245, 0]
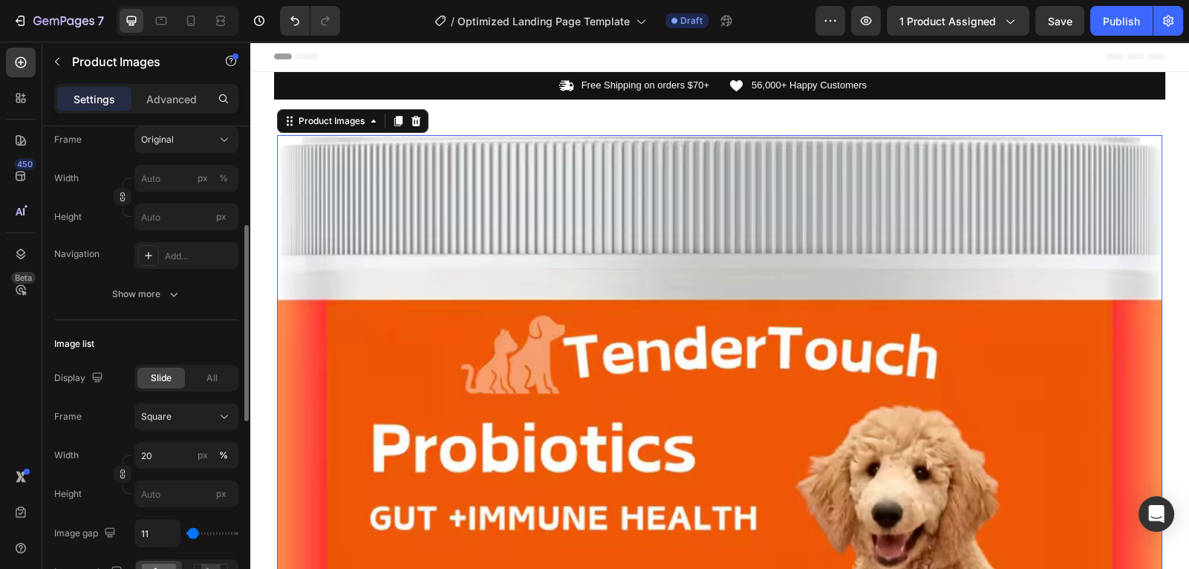
click at [189, 299] on button "Show more" at bounding box center [146, 294] width 184 height 27
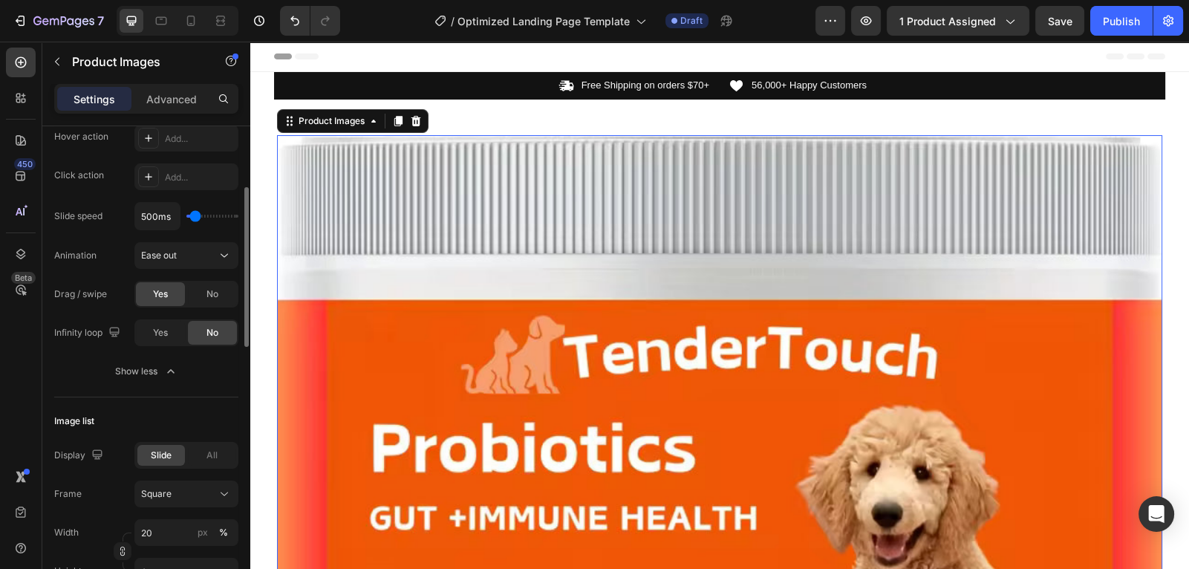
scroll to position [449, 0]
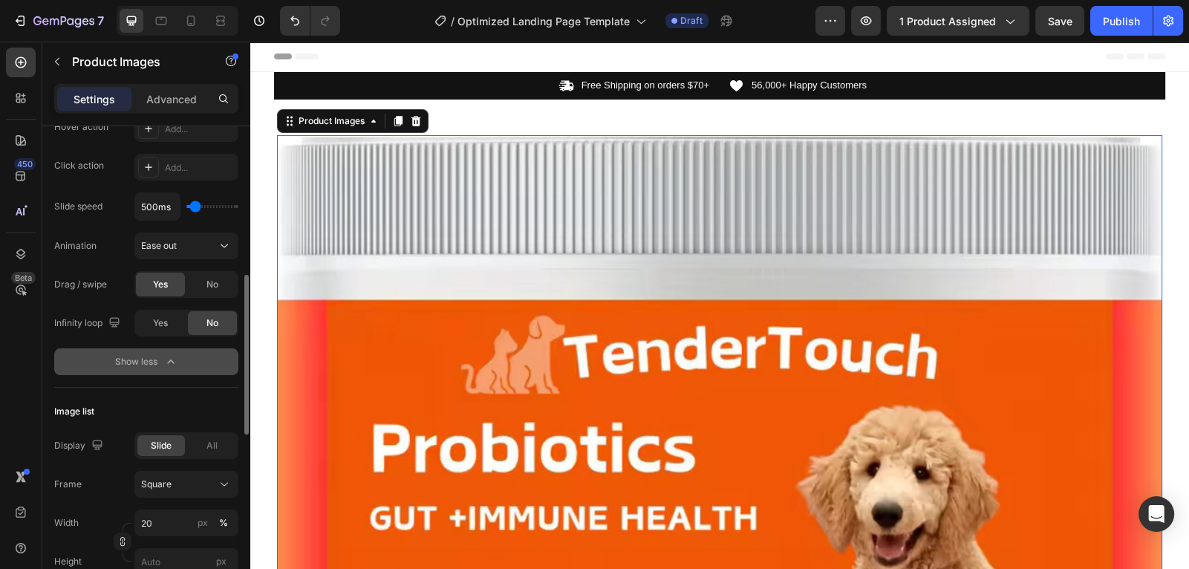
click at [123, 360] on div "Show less" at bounding box center [146, 361] width 63 height 15
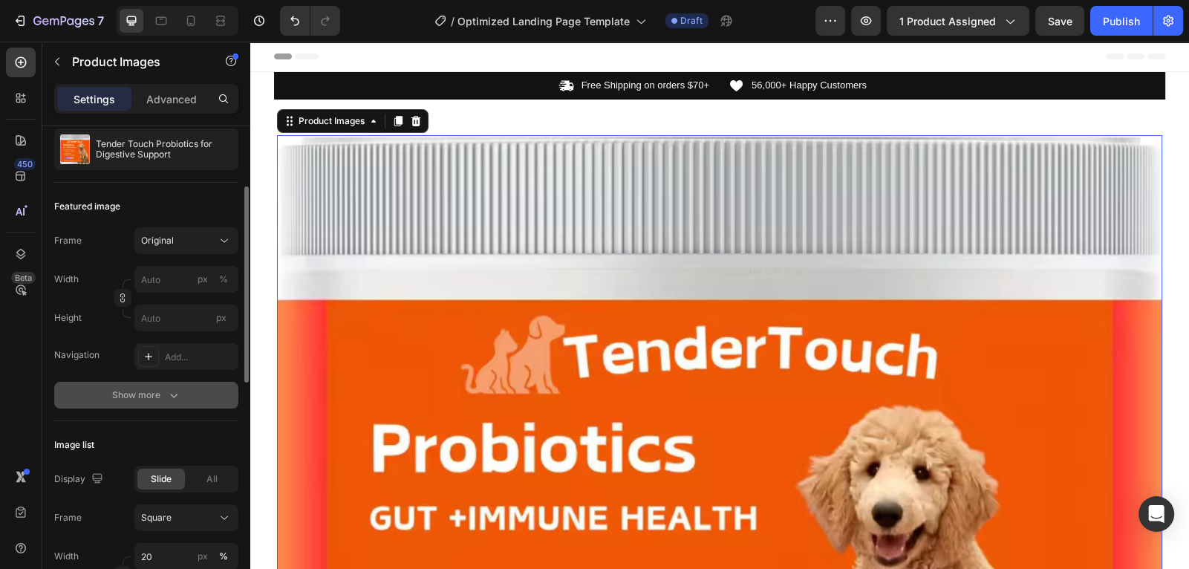
scroll to position [148, 0]
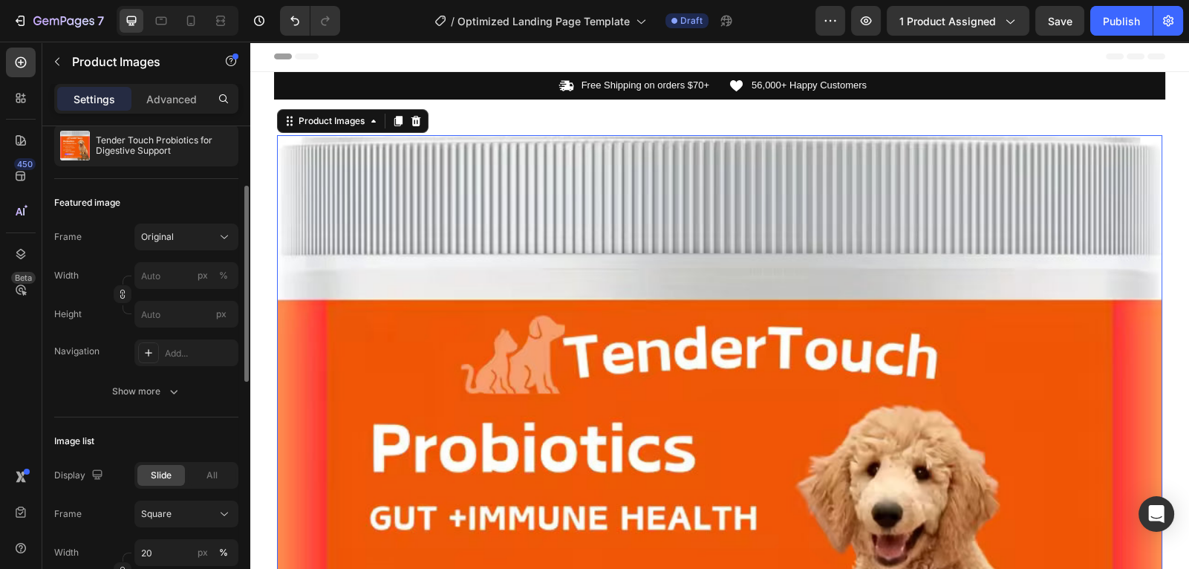
click at [152, 288] on div "Width px % Height px" at bounding box center [146, 294] width 184 height 65
click at [156, 273] on input "px %" at bounding box center [186, 275] width 104 height 27
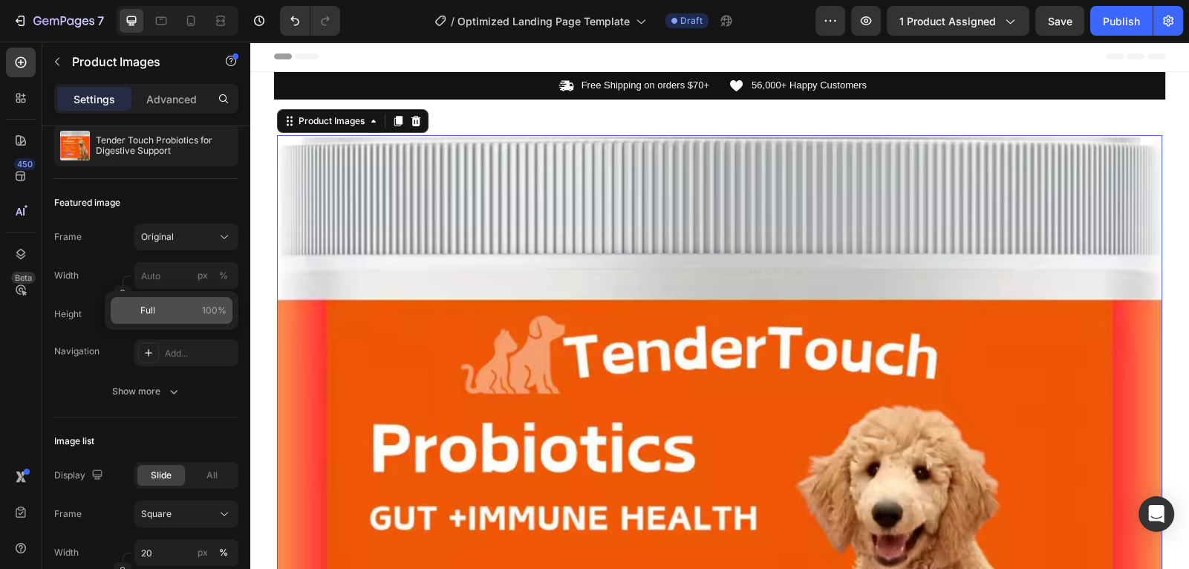
click at [167, 302] on div "Full 100%" at bounding box center [172, 310] width 122 height 27
type input "100"
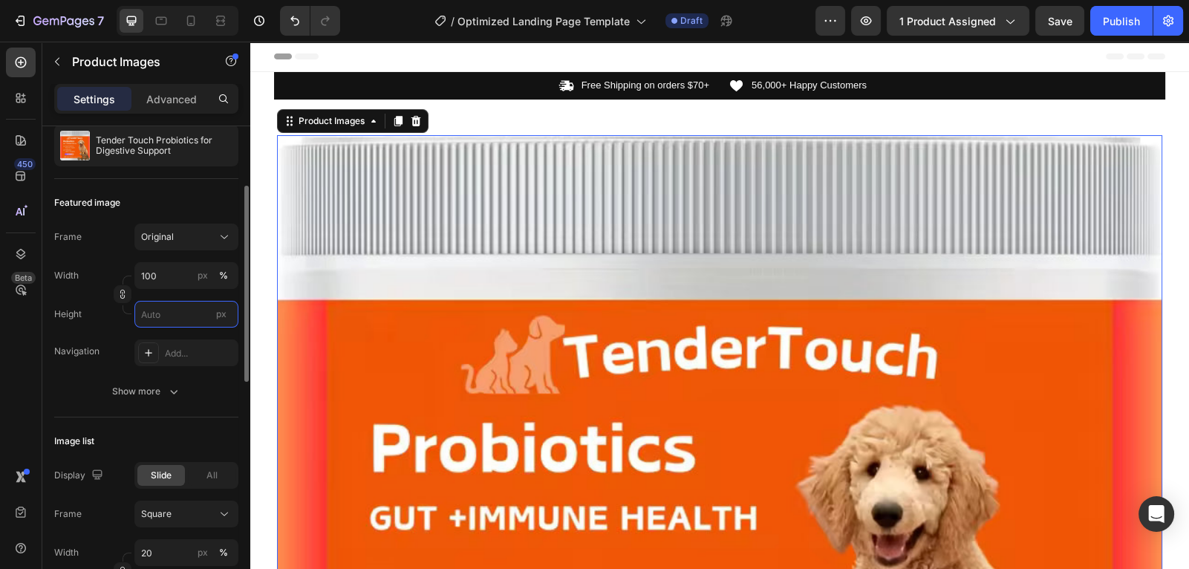
click at [162, 308] on input "px" at bounding box center [186, 314] width 104 height 27
type input "1"
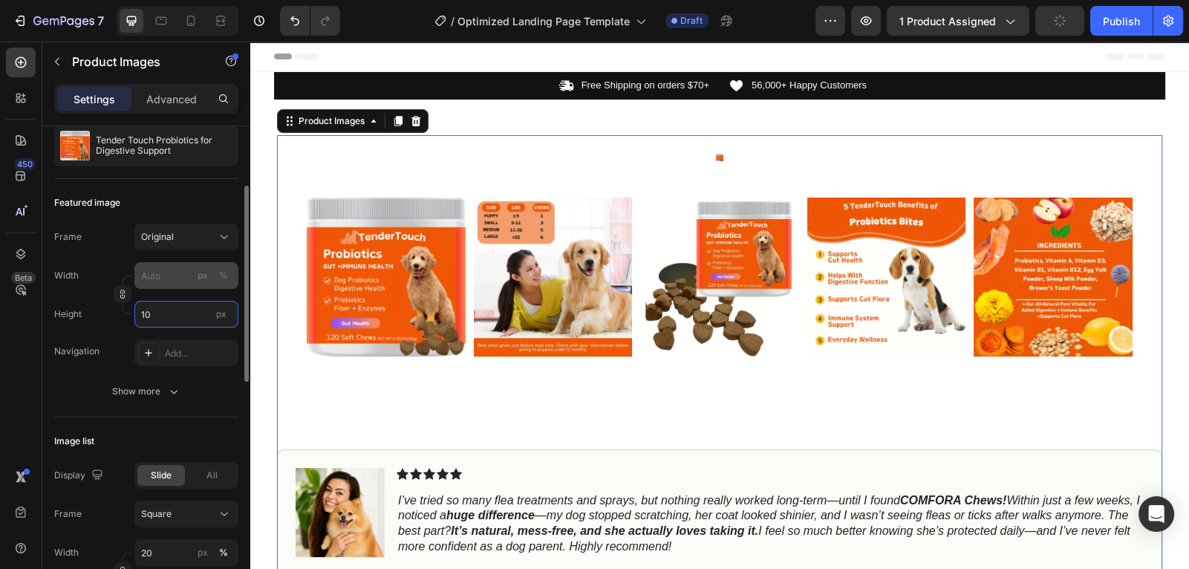
type input "10"
click at [99, 367] on div "Frame Original Width px % Height 10 px Navigation Add... Show more" at bounding box center [146, 314] width 184 height 181
click at [181, 314] on input "10" at bounding box center [186, 314] width 104 height 27
type input "2"
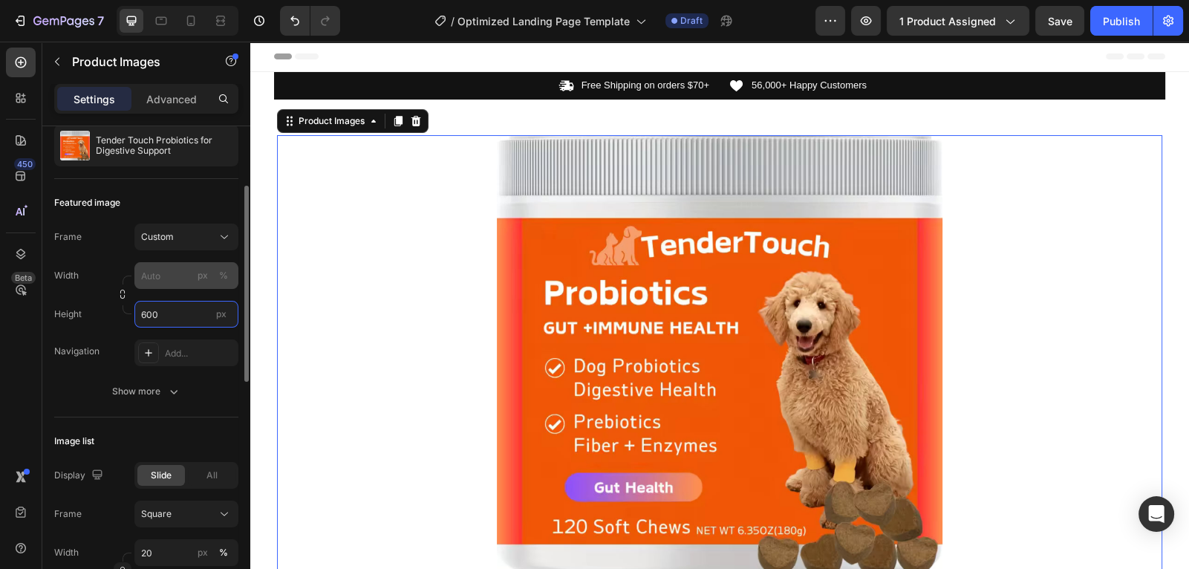
type input "600"
click at [157, 272] on input "px %" at bounding box center [186, 275] width 104 height 27
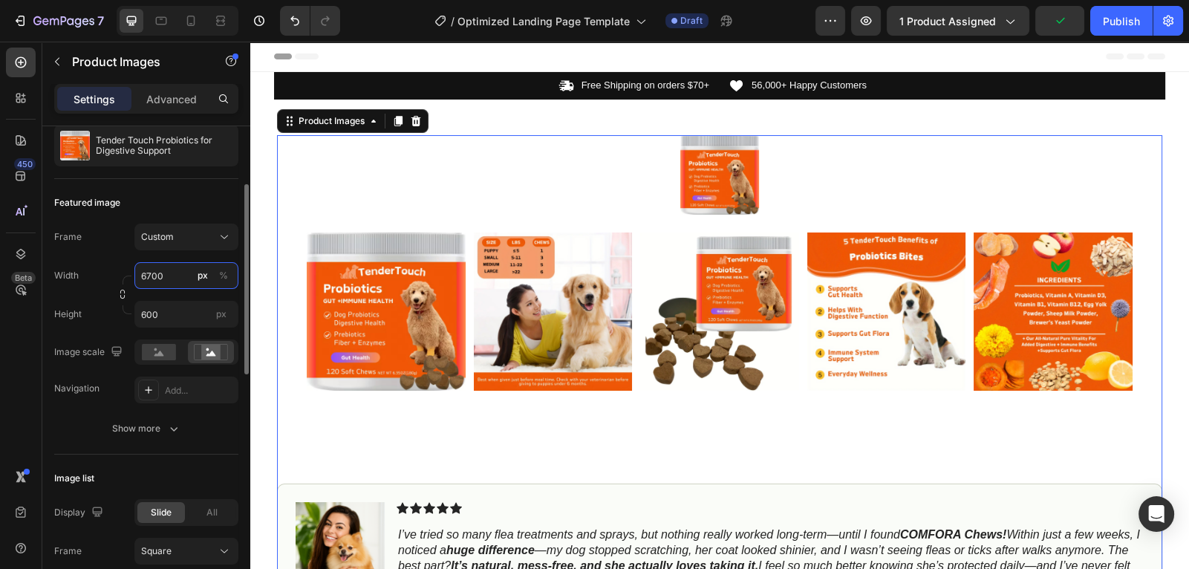
type input "670"
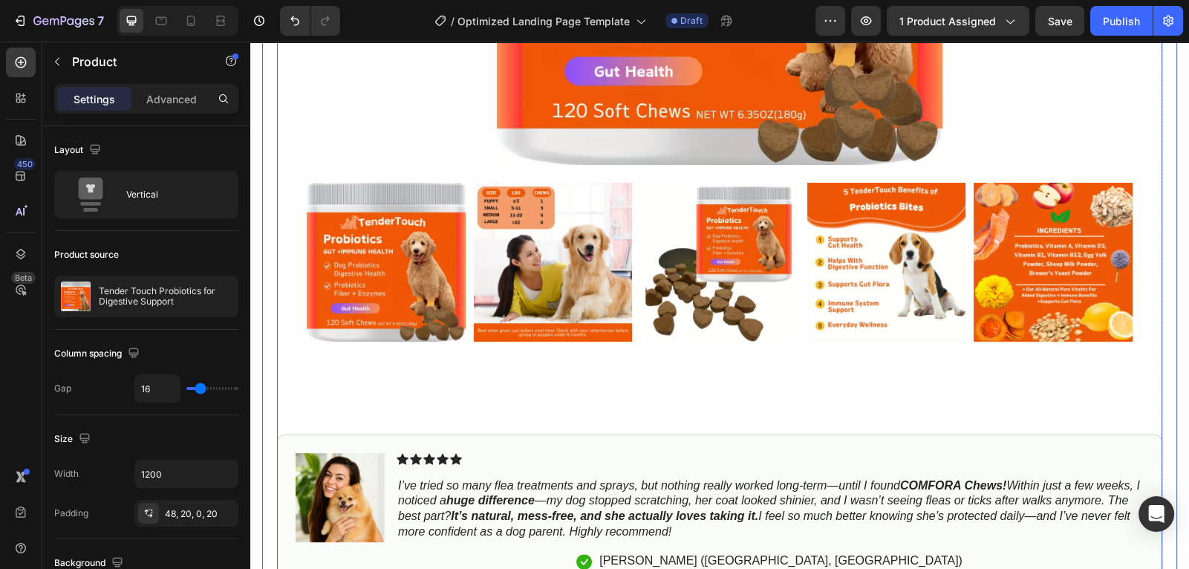
scroll to position [425, 0]
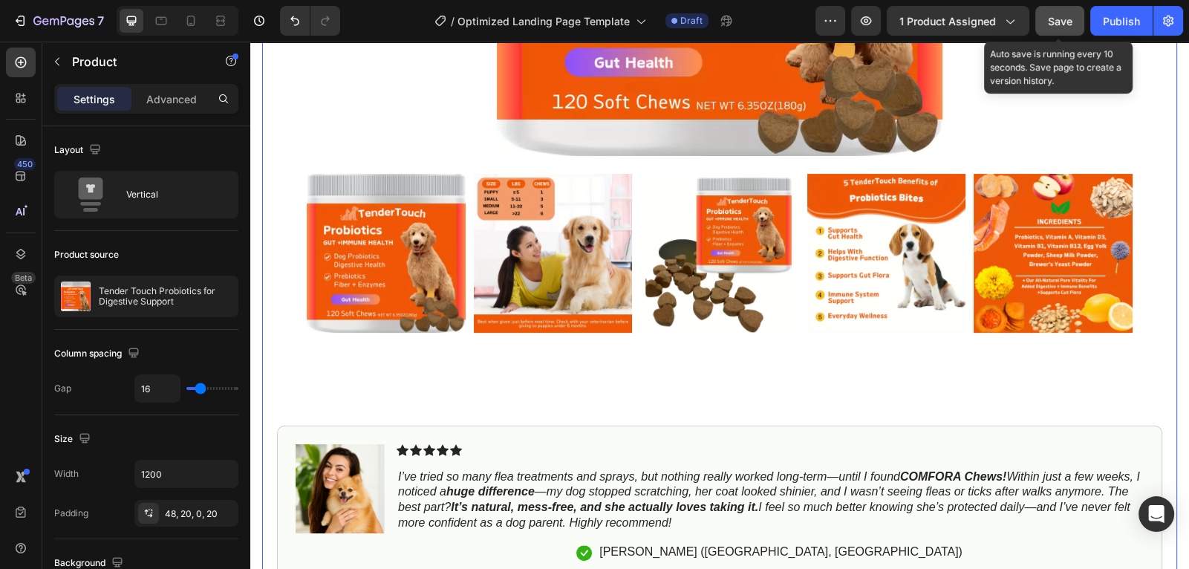
click at [1072, 17] on span "Save" at bounding box center [1060, 21] width 25 height 13
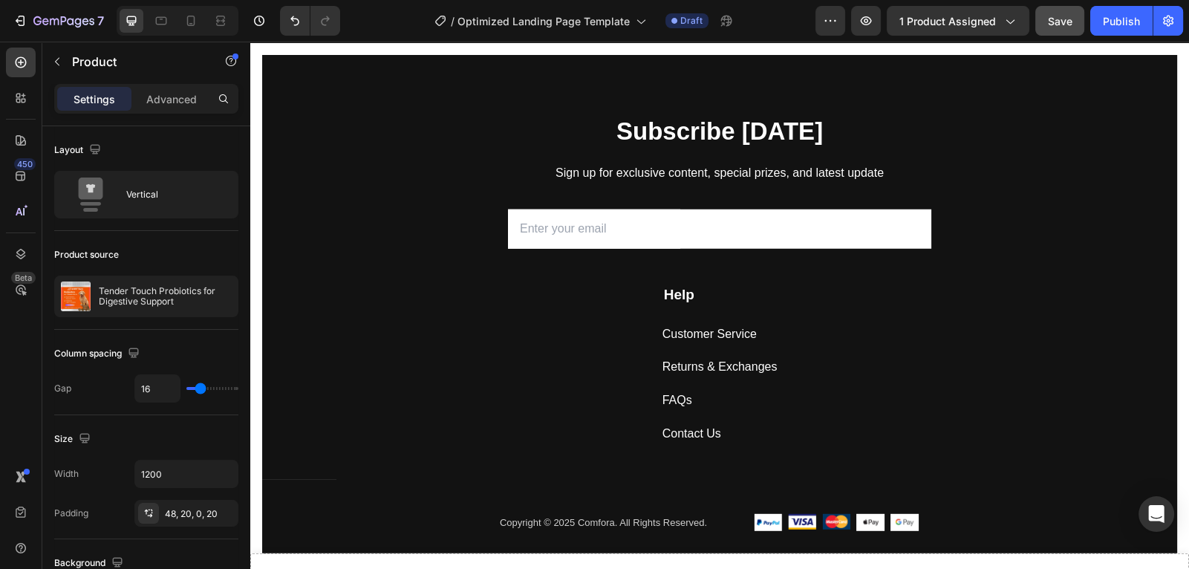
scroll to position [5118, 0]
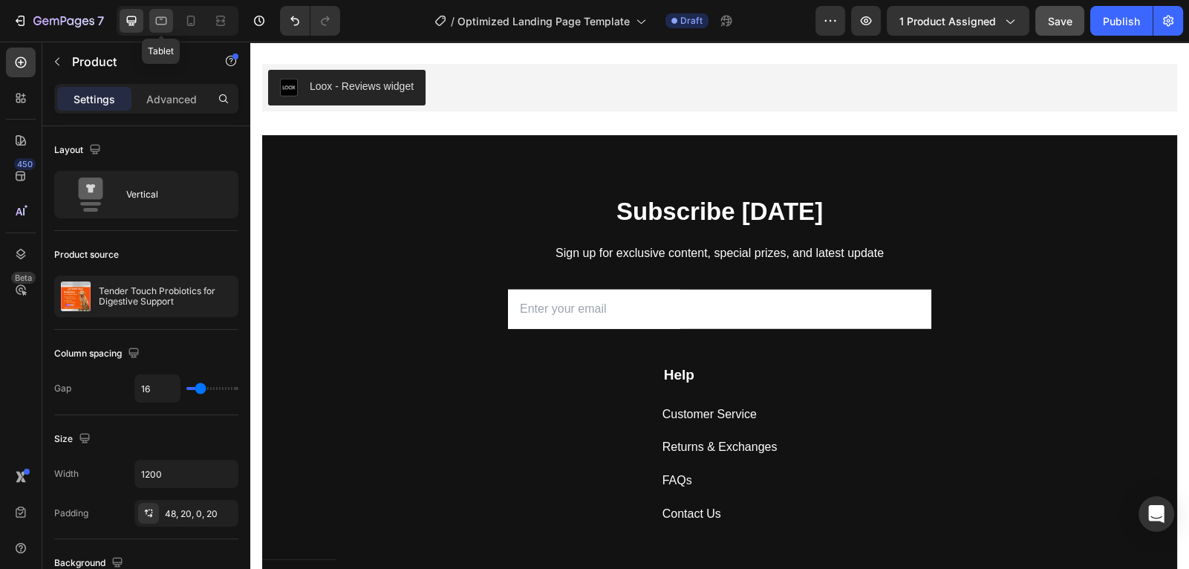
click at [155, 16] on icon at bounding box center [161, 20] width 15 height 15
type input "100%"
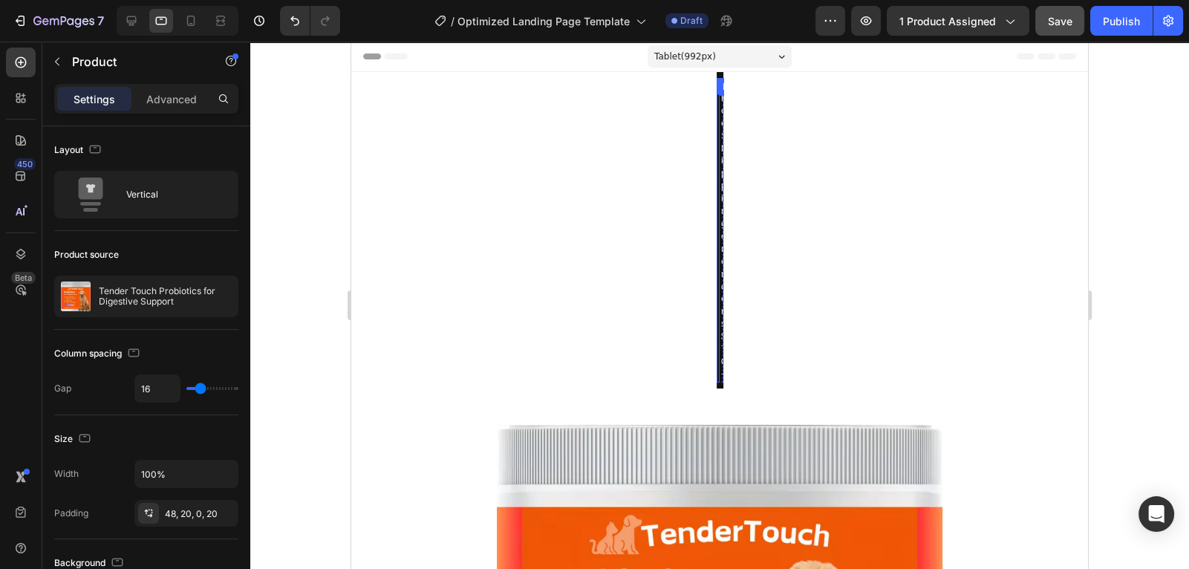
click at [718, 212] on div "Icon Free Shipping on orders $70+ Text Block Row" at bounding box center [719, 230] width 4 height 305
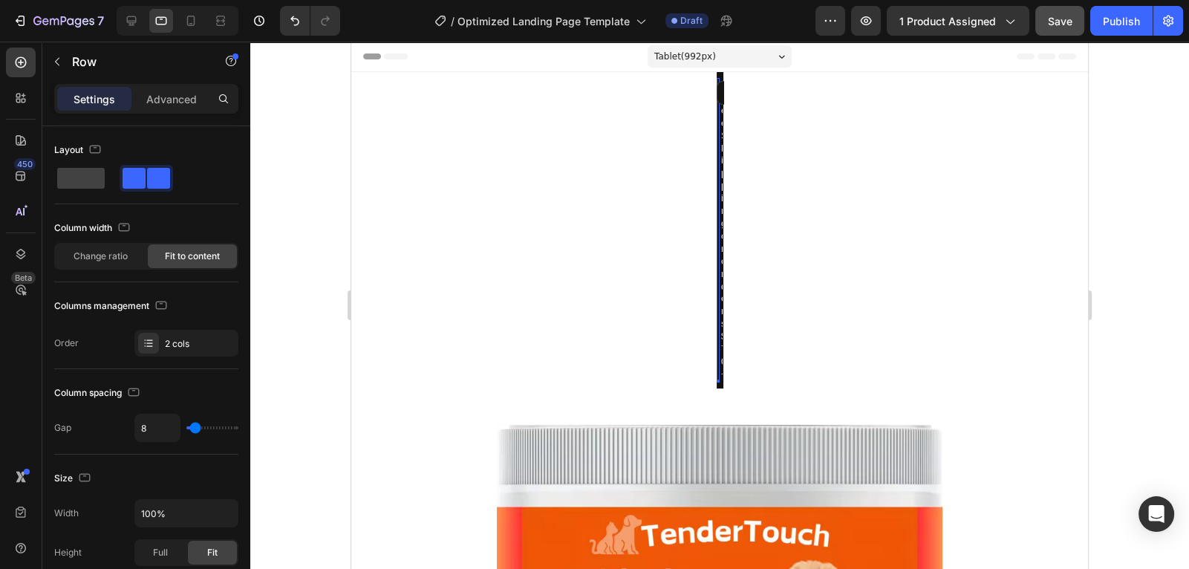
click at [718, 208] on div "Icon Free Shipping on orders $70+ Text Block Row 0" at bounding box center [719, 230] width 4 height 305
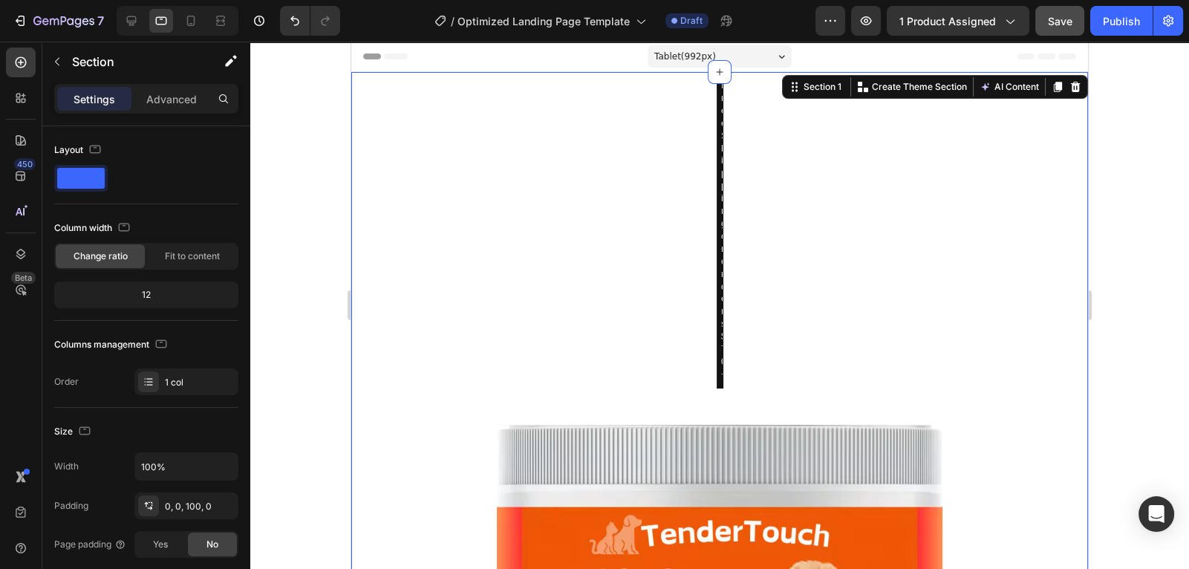
click at [1162, 259] on div at bounding box center [719, 305] width 939 height 527
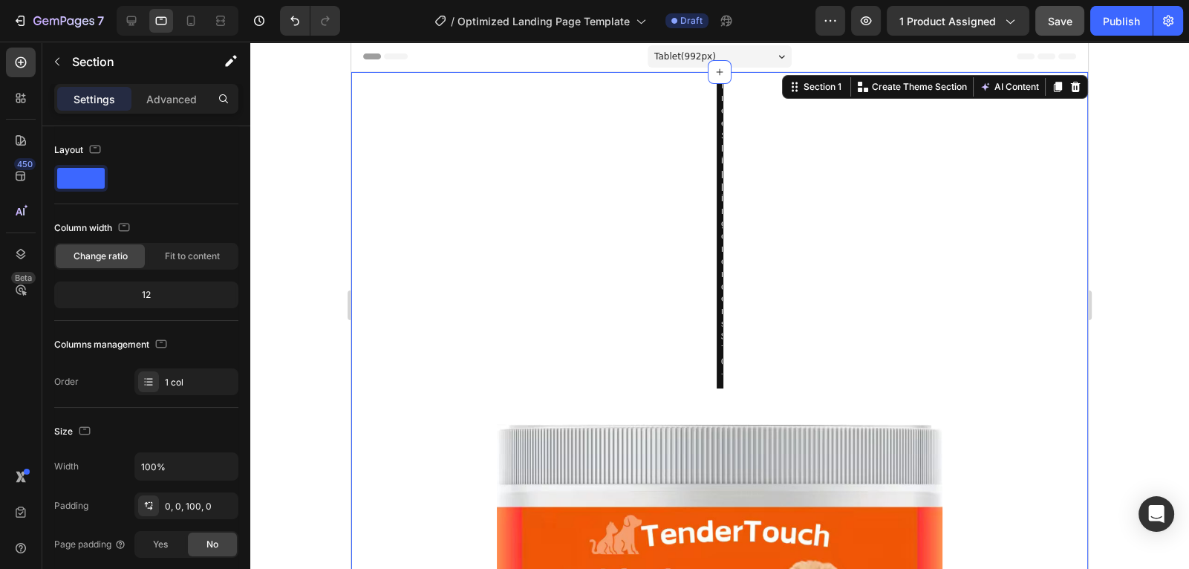
click at [1162, 260] on div at bounding box center [719, 305] width 939 height 527
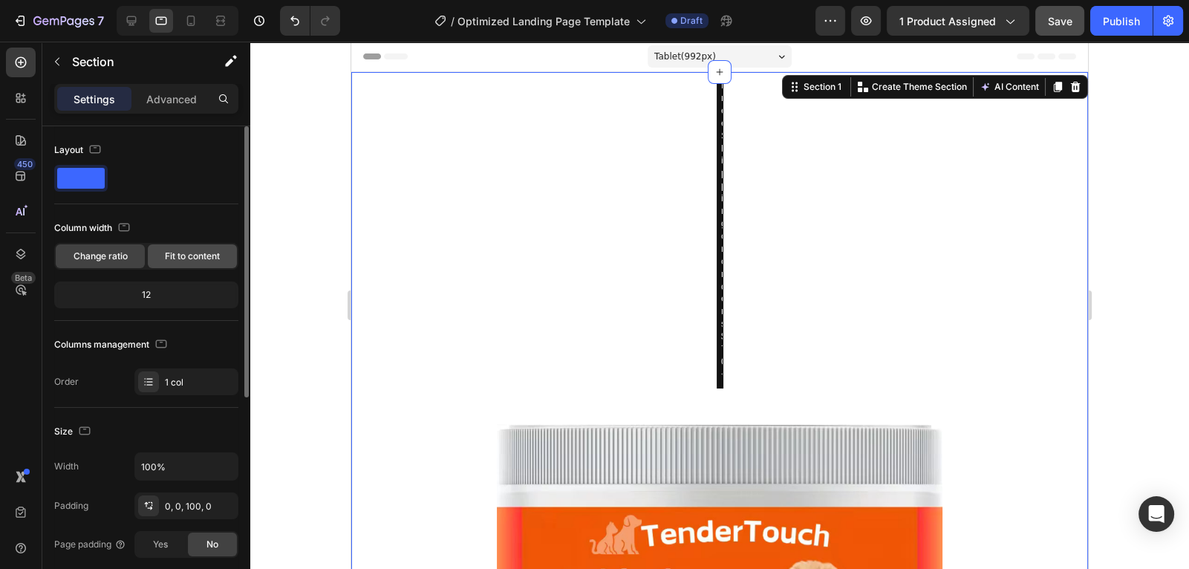
click at [181, 257] on span "Fit to content" at bounding box center [192, 256] width 55 height 13
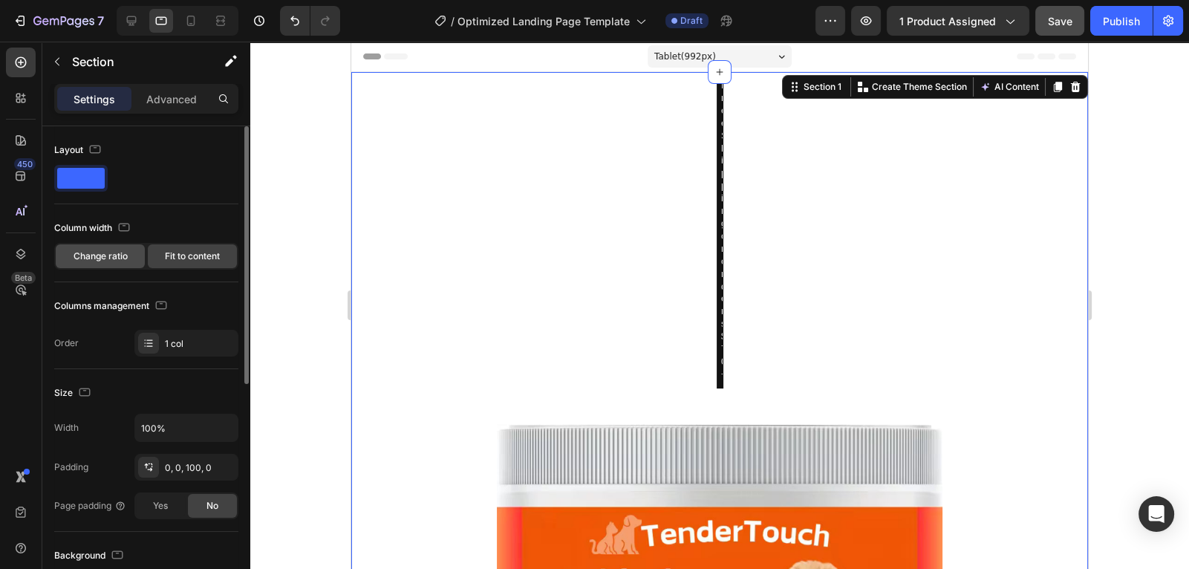
click at [103, 257] on span "Change ratio" at bounding box center [101, 256] width 54 height 13
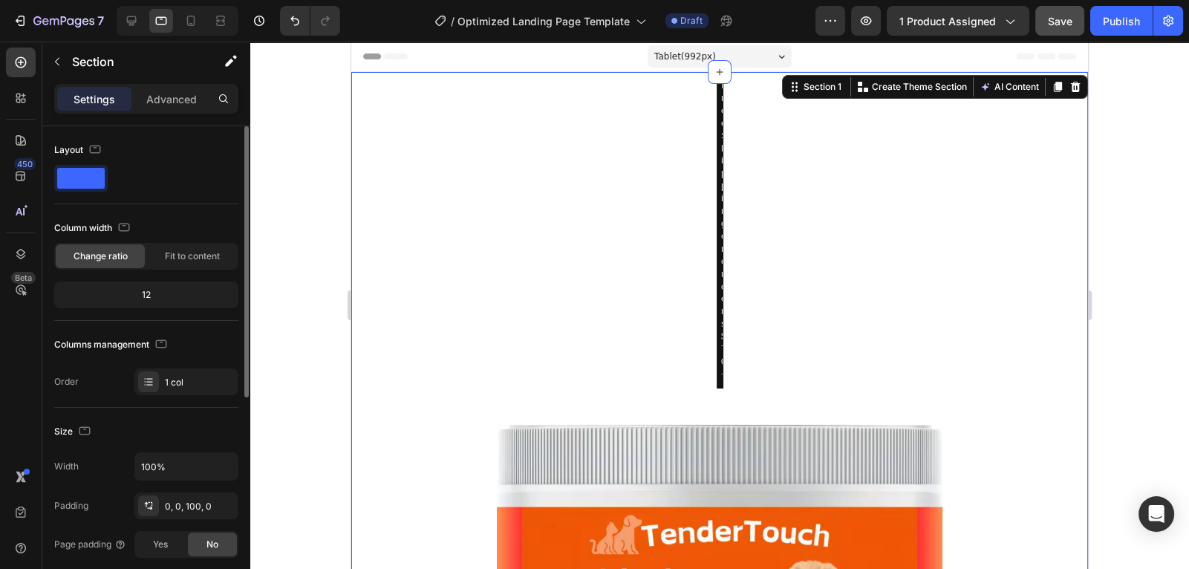
click at [99, 176] on span at bounding box center [81, 178] width 48 height 21
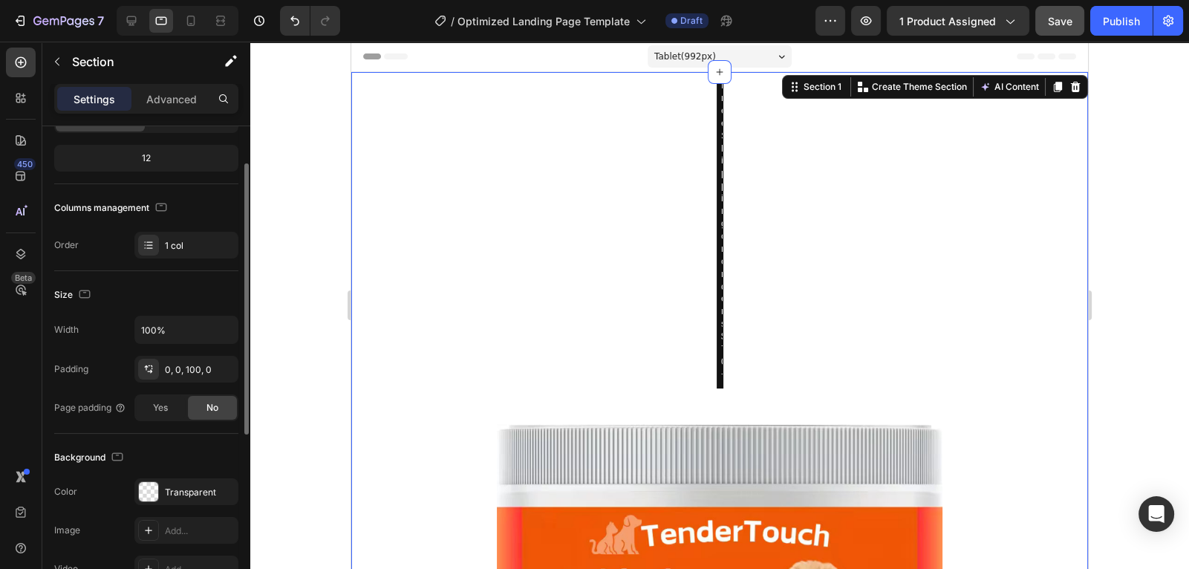
scroll to position [148, 0]
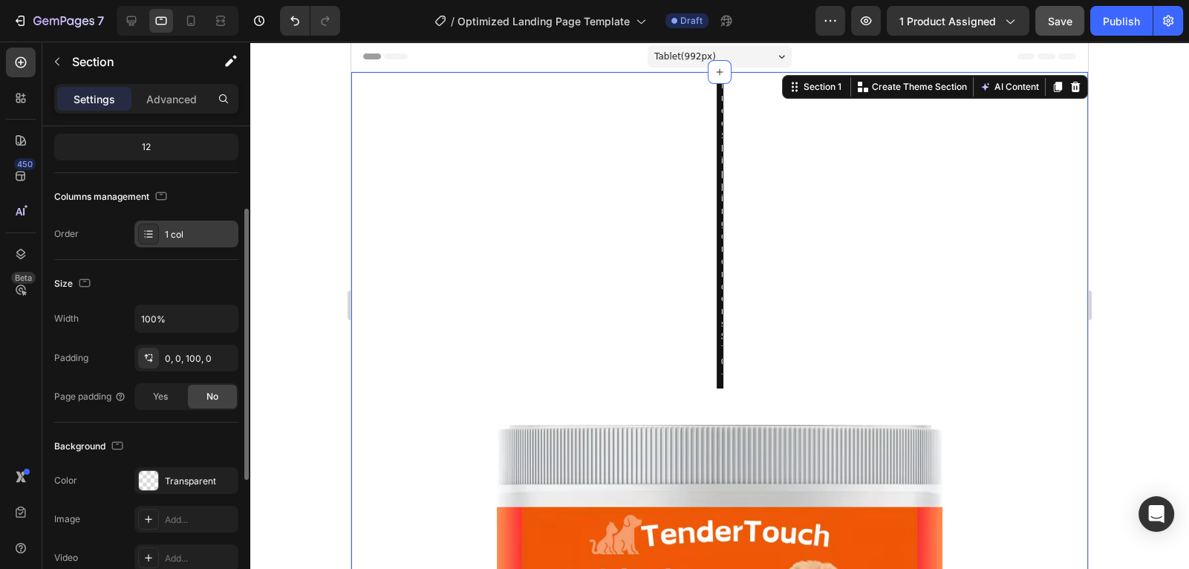
click at [181, 234] on div "1 col" at bounding box center [200, 234] width 70 height 13
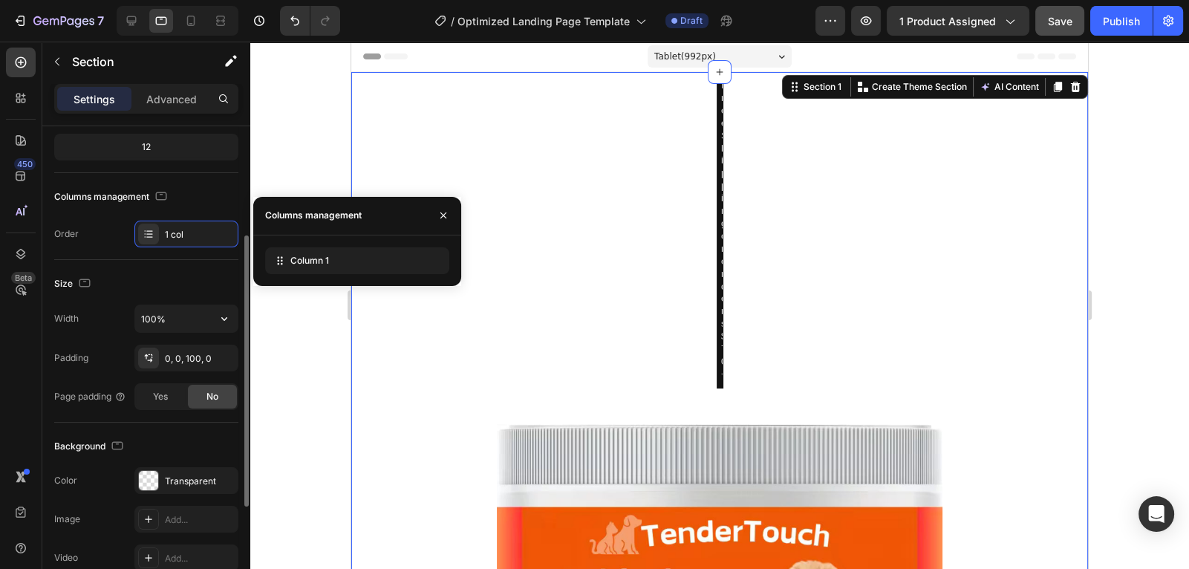
scroll to position [192, 0]
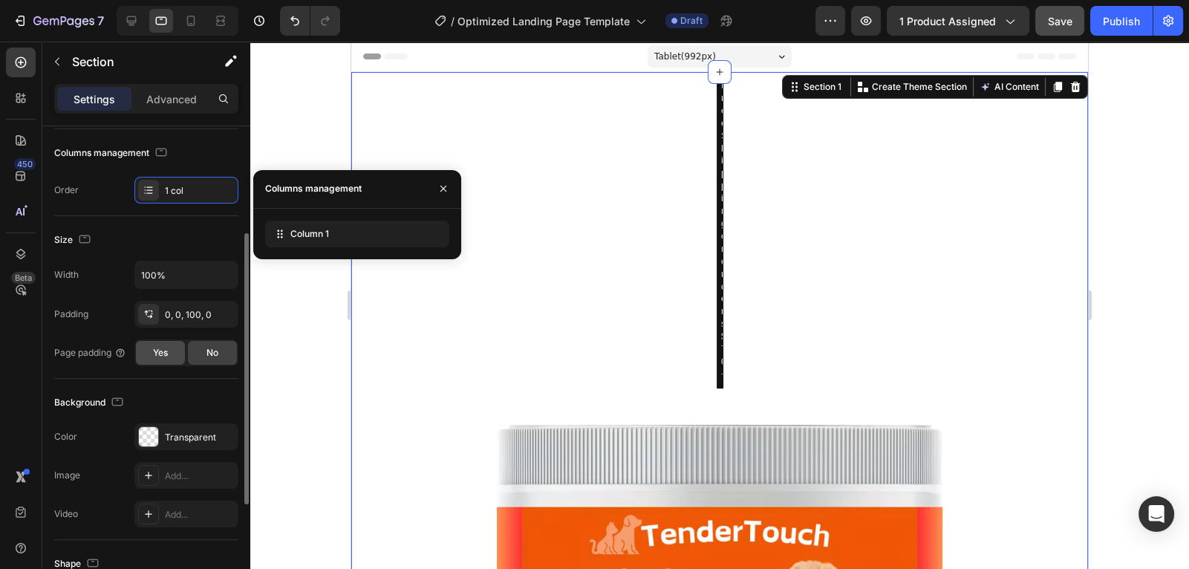
click at [165, 353] on span "Yes" at bounding box center [160, 352] width 15 height 13
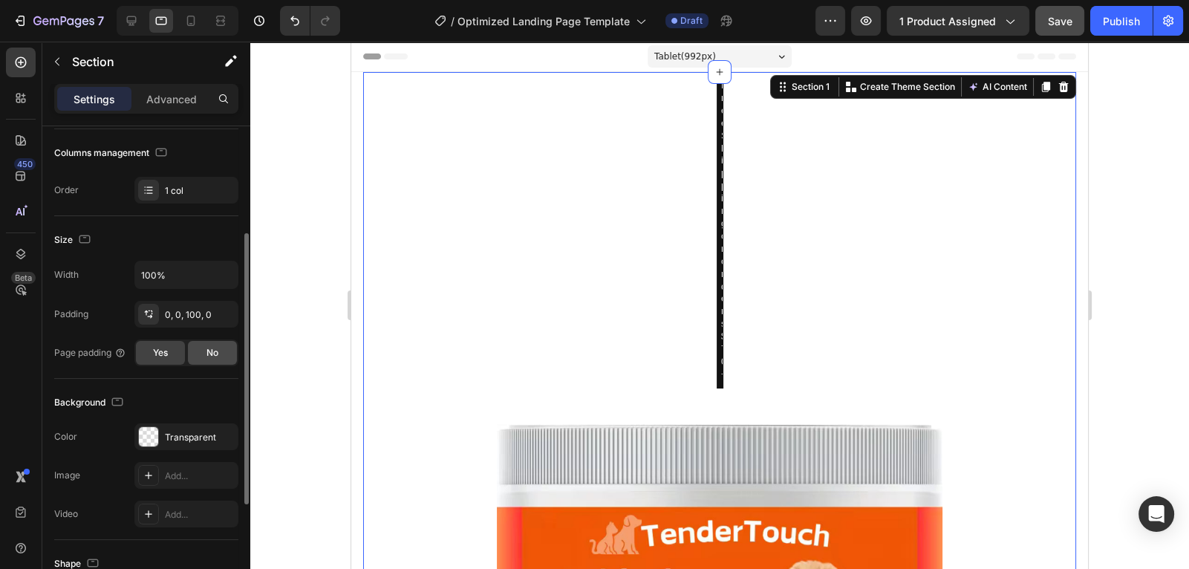
click at [207, 356] on span "No" at bounding box center [213, 352] width 12 height 13
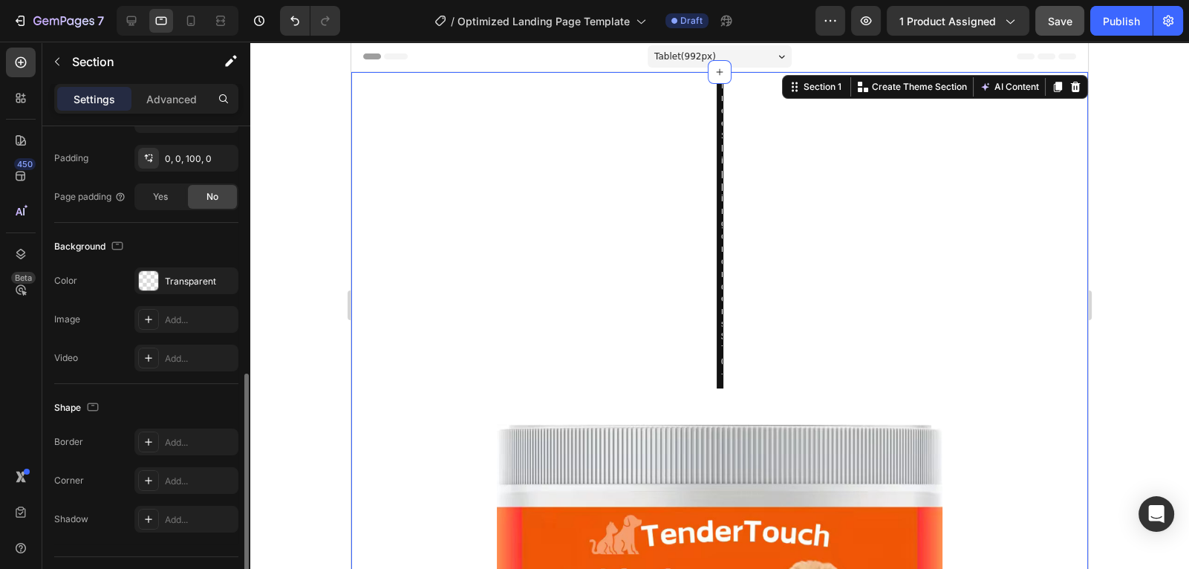
scroll to position [381, 0]
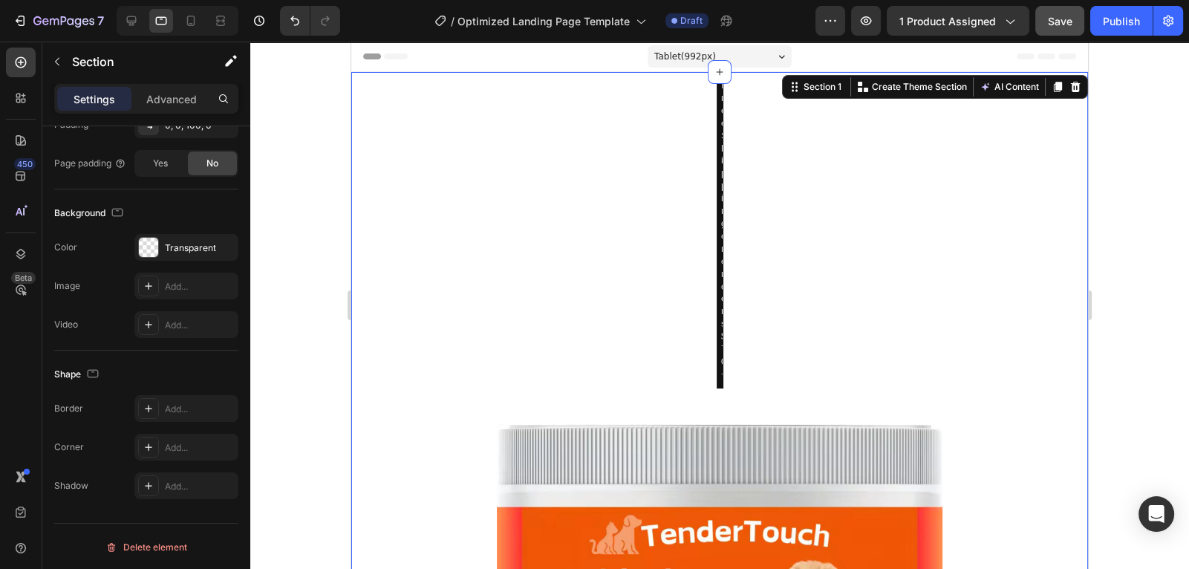
click at [723, 71] on icon at bounding box center [720, 72] width 12 height 12
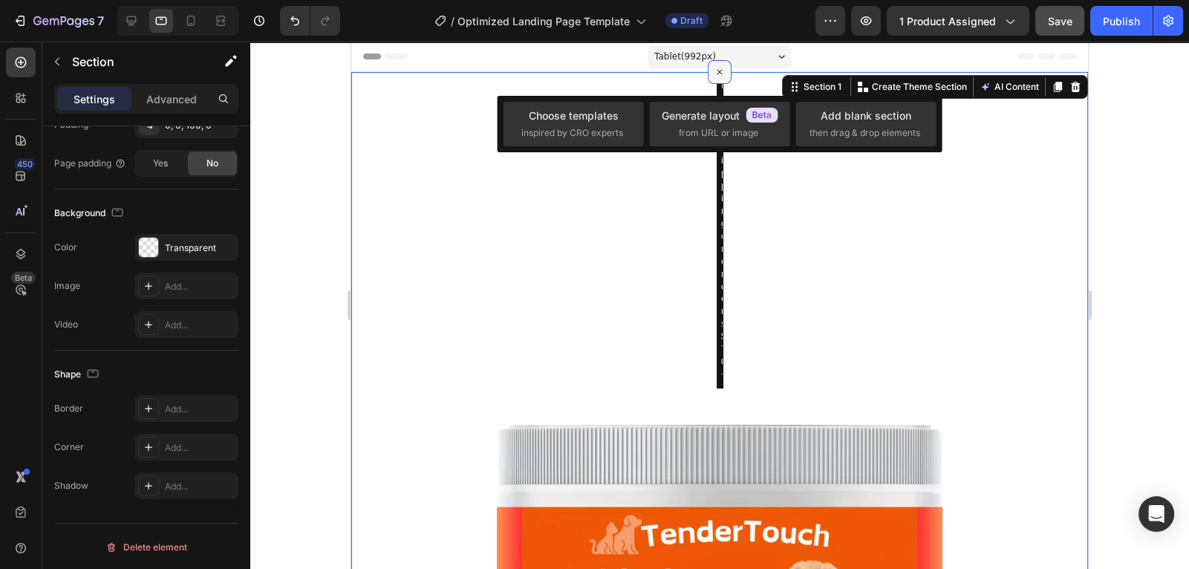
click at [720, 74] on icon at bounding box center [720, 72] width 17 height 17
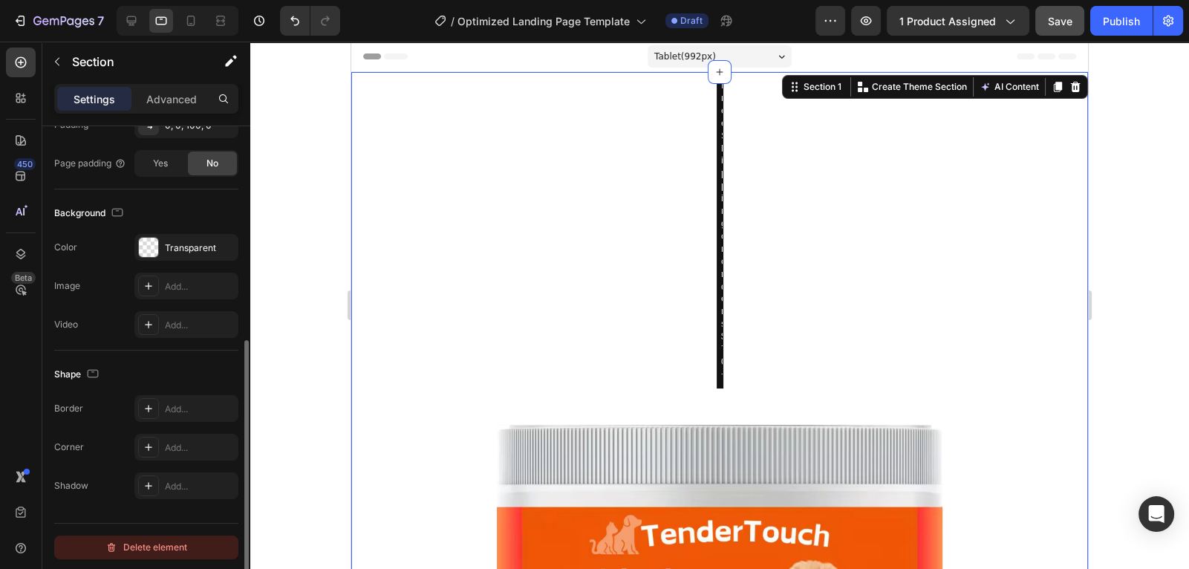
click at [172, 550] on div "Delete element" at bounding box center [146, 548] width 82 height 18
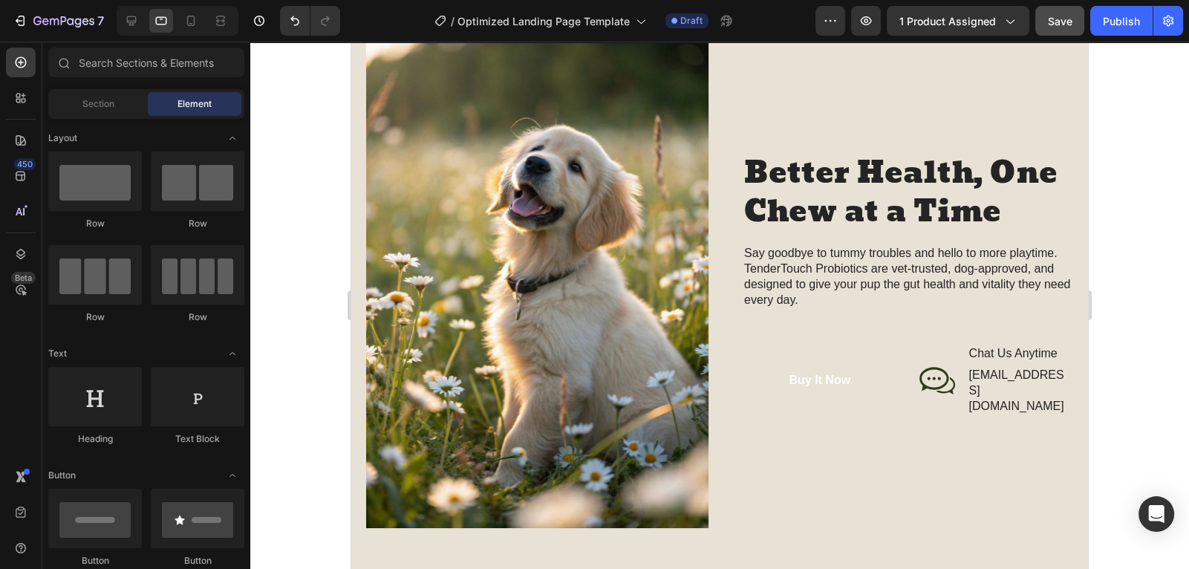
scroll to position [0, 0]
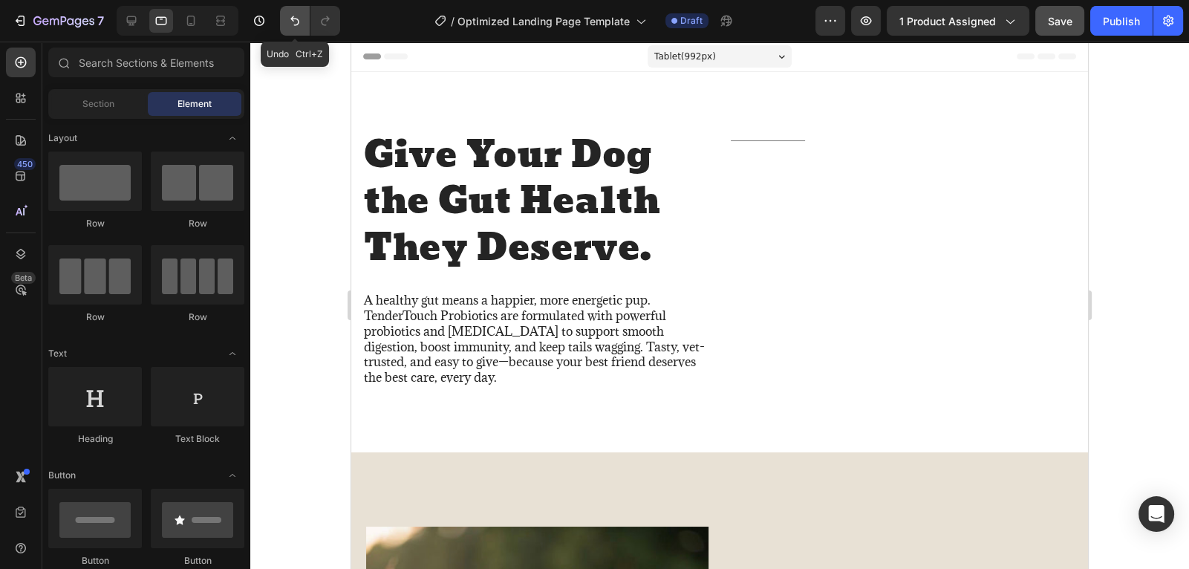
click at [297, 16] on icon "Undo/Redo" at bounding box center [295, 20] width 15 height 15
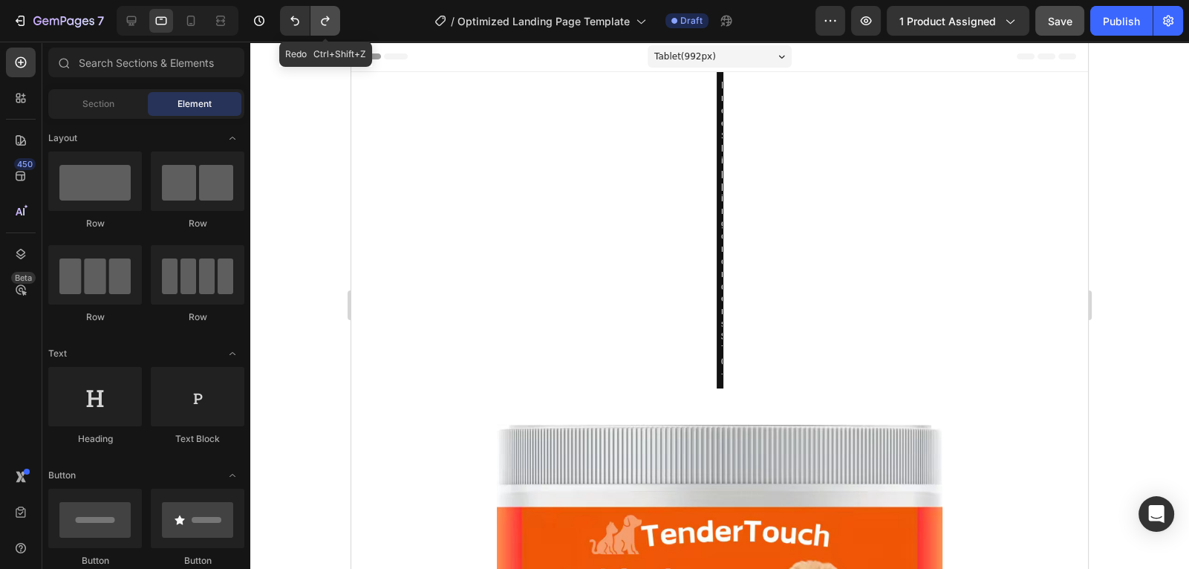
click at [327, 27] on icon "Undo/Redo" at bounding box center [325, 20] width 15 height 15
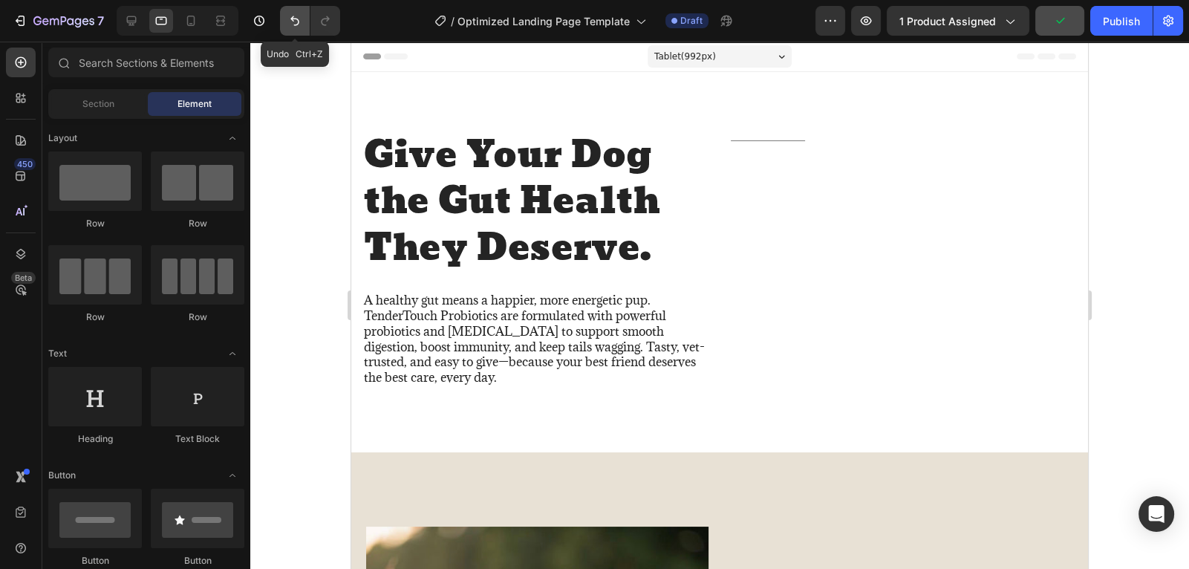
click at [296, 19] on icon "Undo/Redo" at bounding box center [294, 21] width 9 height 10
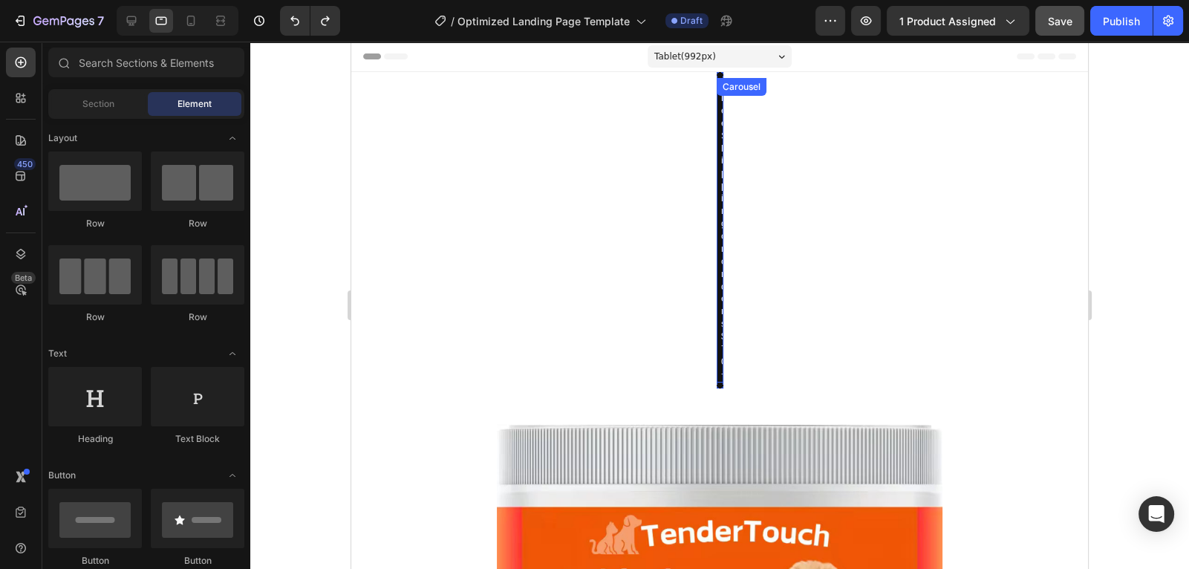
click at [722, 172] on div "Icon Free Shipping on orders $70+ Text Block Row Icon 56,000+ Happy Customers T…" at bounding box center [720, 230] width 7 height 305
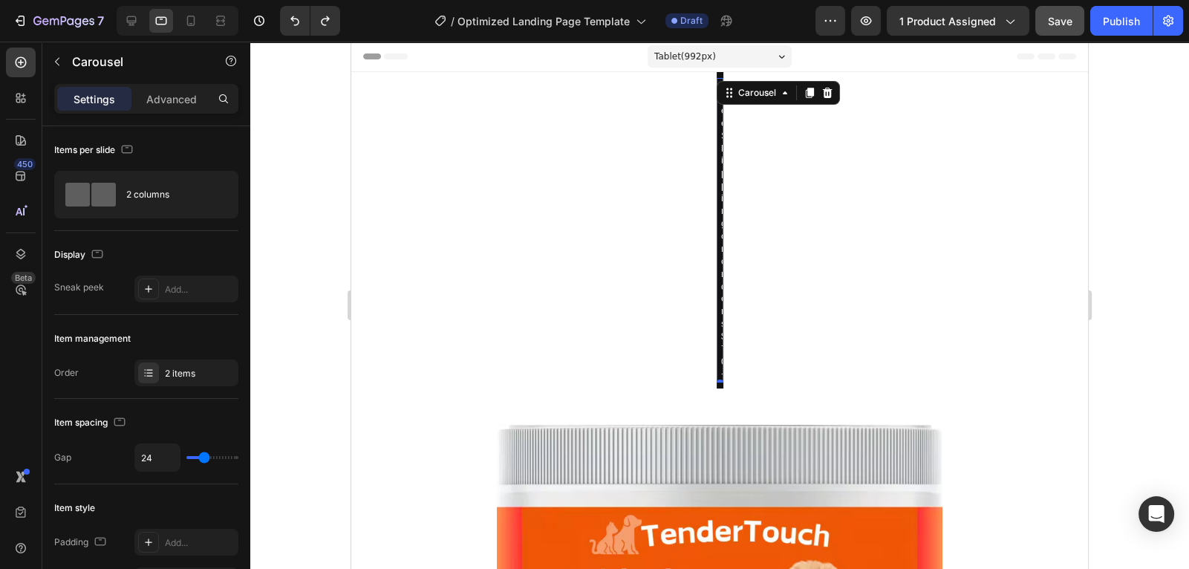
click at [722, 172] on div "Icon Free Shipping on orders $70+ Text Block Row Icon 56,000+ Happy Customers T…" at bounding box center [720, 230] width 7 height 305
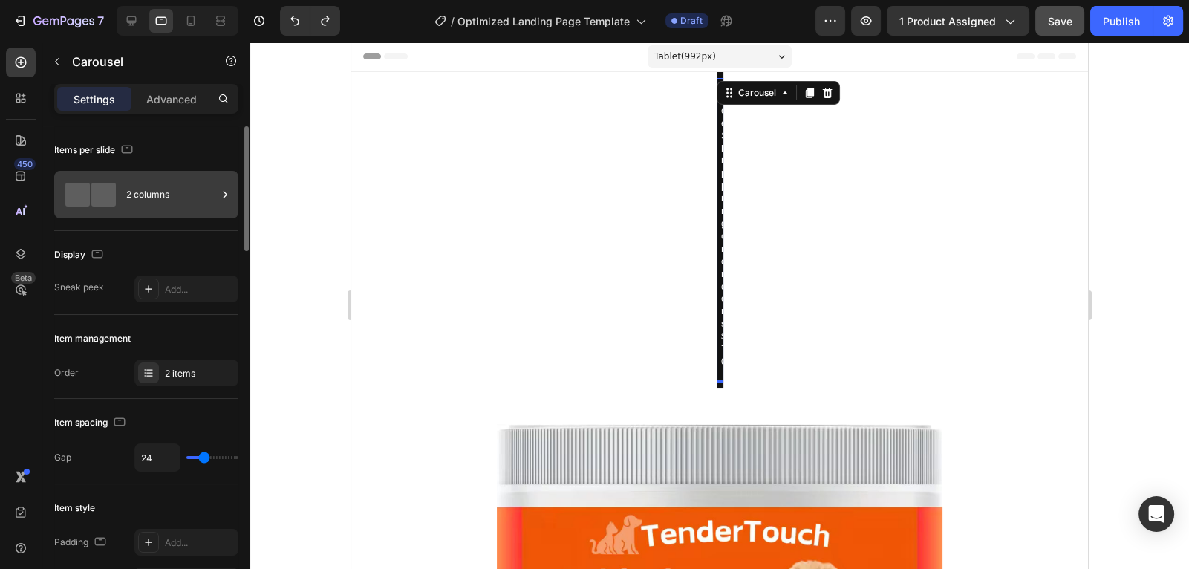
click at [149, 196] on div "2 columns" at bounding box center [171, 195] width 91 height 34
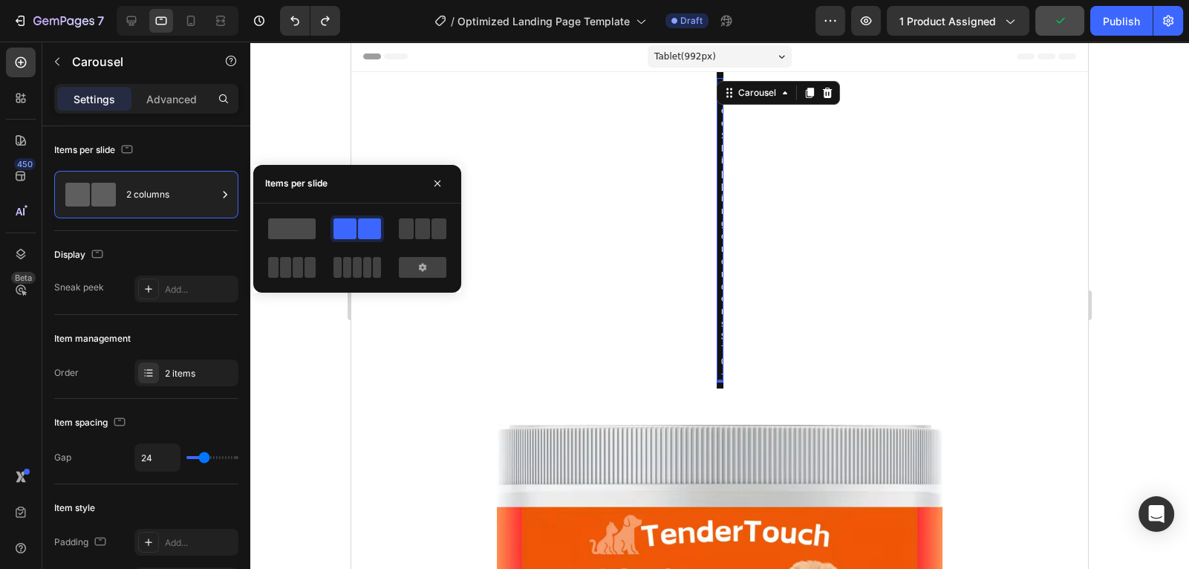
click at [297, 236] on span at bounding box center [292, 228] width 48 height 21
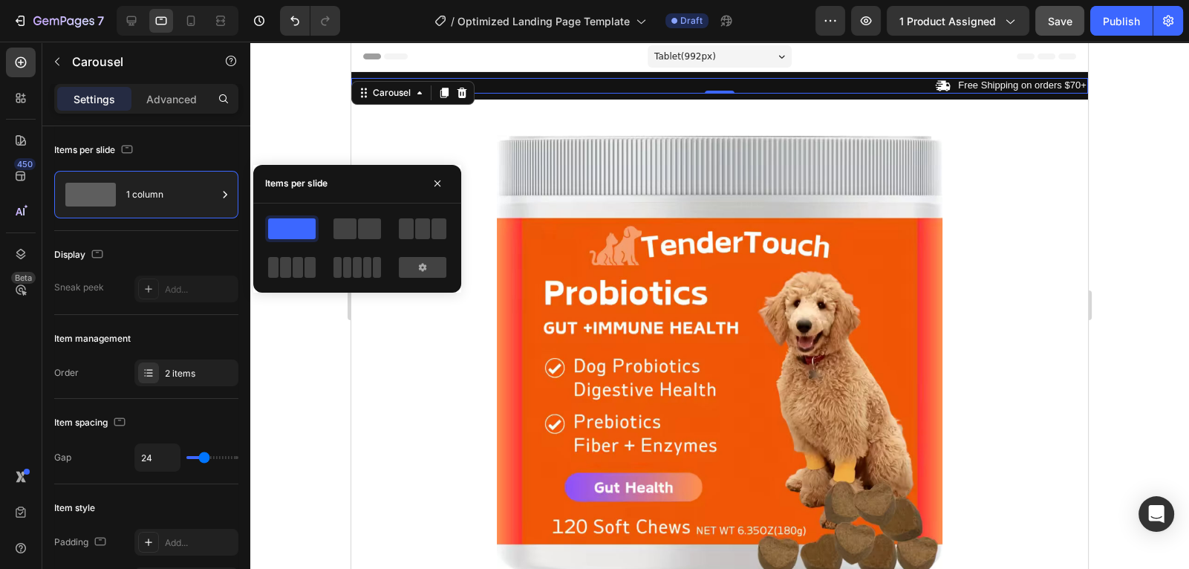
click at [280, 95] on div at bounding box center [719, 305] width 939 height 527
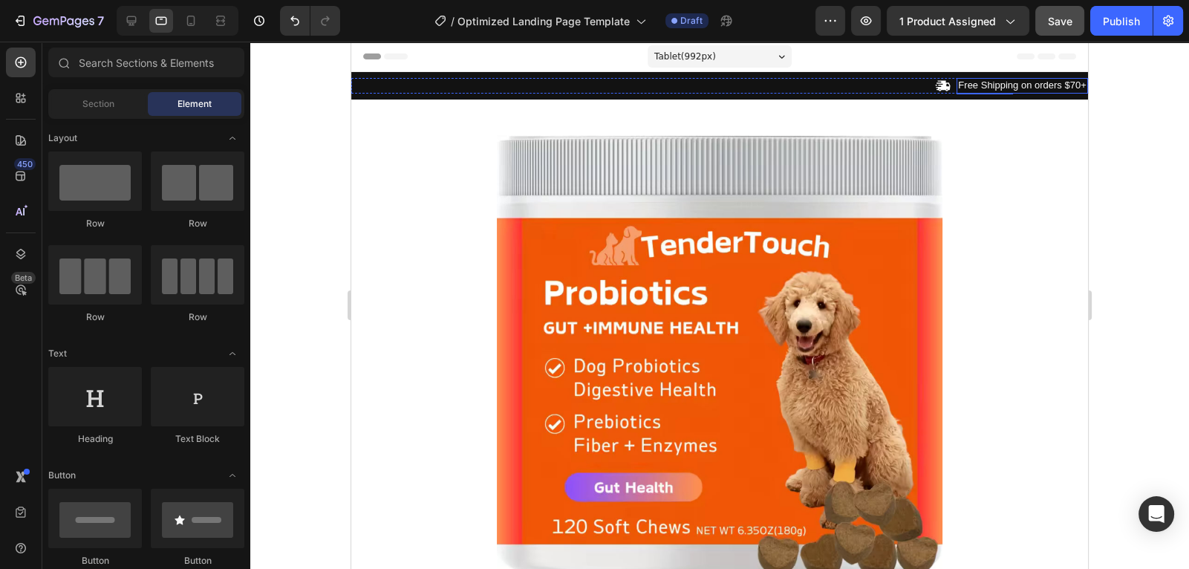
click at [965, 85] on p "Free Shipping on orders $70+" at bounding box center [1022, 85] width 128 height 13
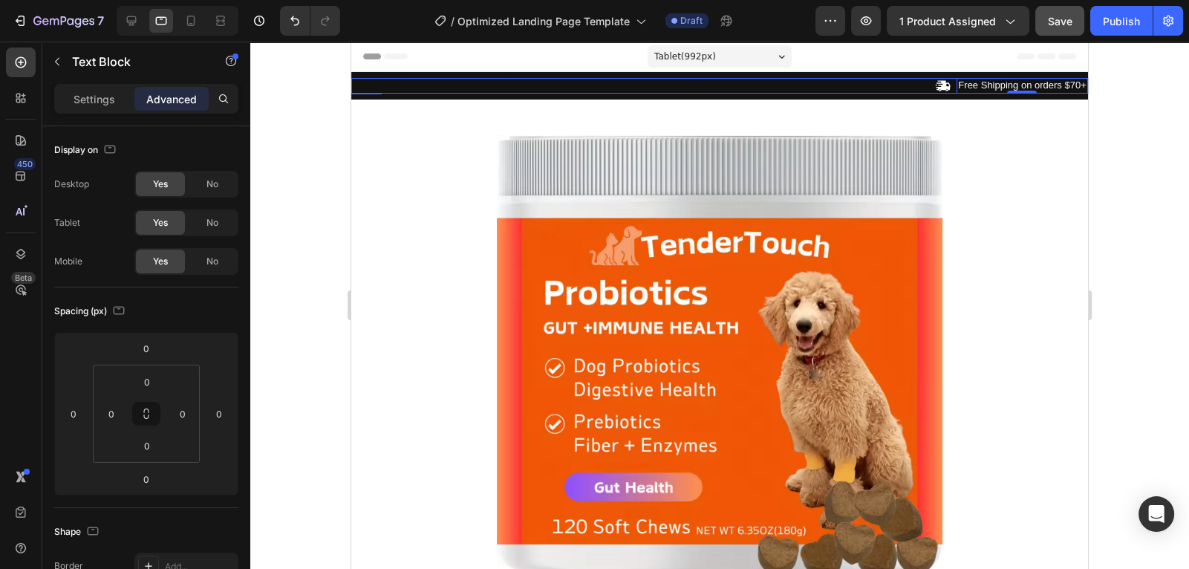
click at [798, 84] on div "Icon Free Shipping on orders $70+ Text Block 0 Row" at bounding box center [719, 86] width 737 height 16
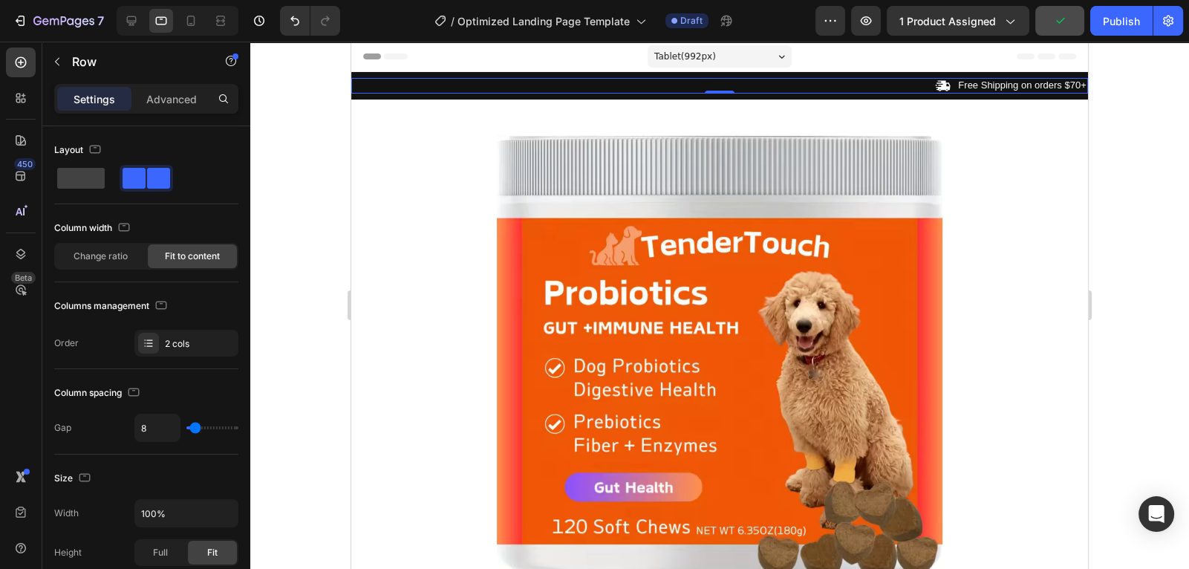
click at [472, 90] on div "Icon Free Shipping on orders $70+ Text Block Row 0" at bounding box center [719, 86] width 737 height 16
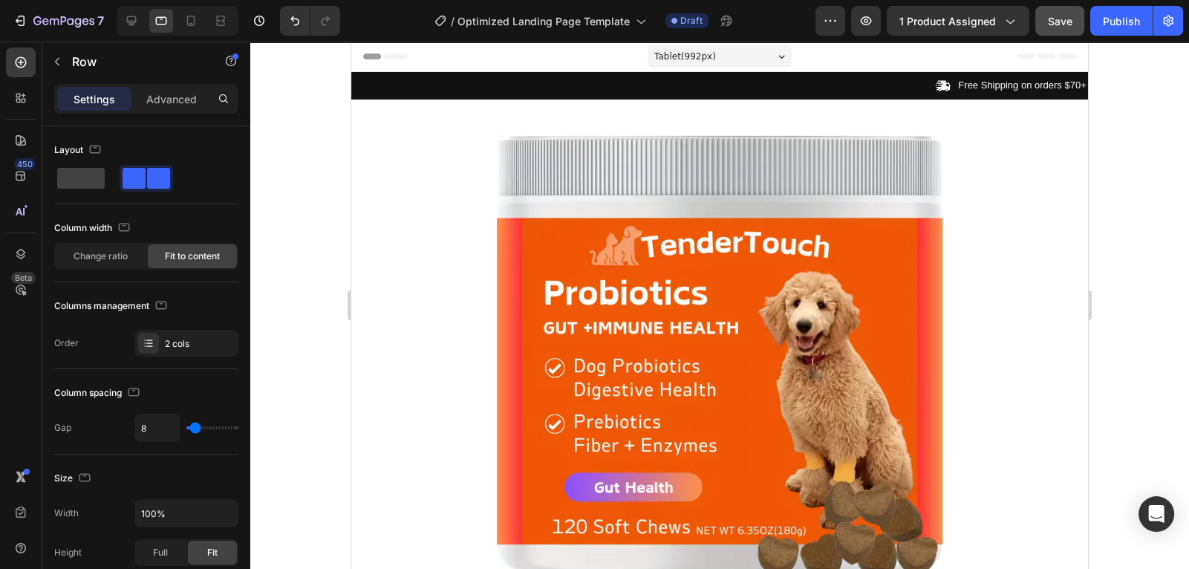
click at [573, 87] on div "Icon Free Shipping on orders $70+ Text Block Row" at bounding box center [719, 86] width 737 height 16
click at [102, 263] on div "Change ratio" at bounding box center [100, 256] width 89 height 24
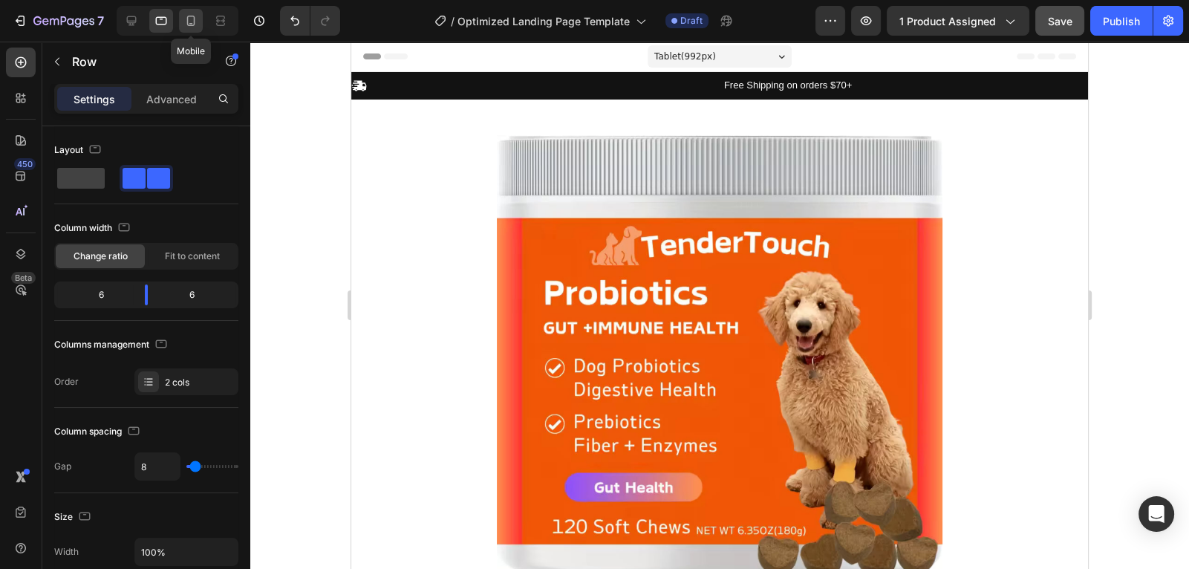
click at [193, 26] on icon at bounding box center [191, 20] width 15 height 15
type input "0"
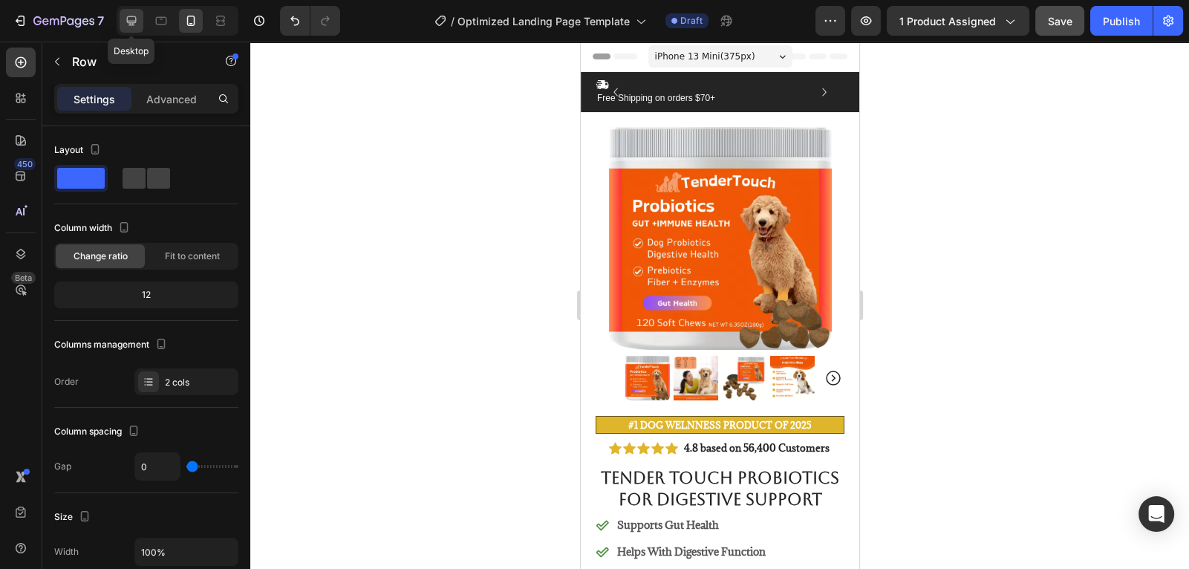
click at [137, 15] on icon at bounding box center [131, 20] width 15 height 15
type input "8"
type input "1200"
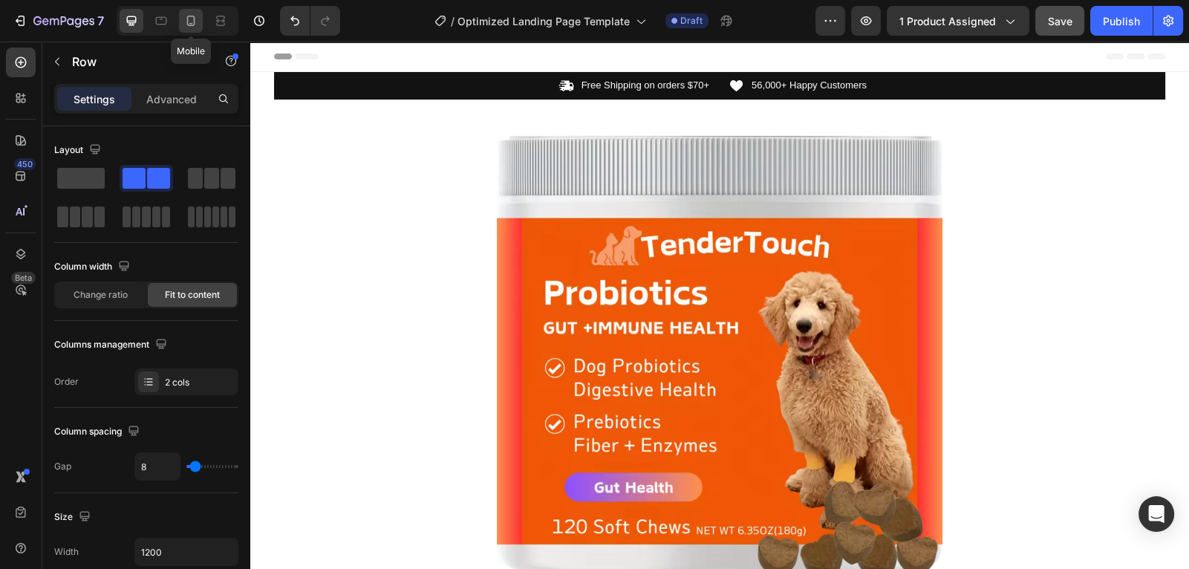
click at [185, 26] on icon at bounding box center [191, 20] width 15 height 15
type input "0"
type input "100%"
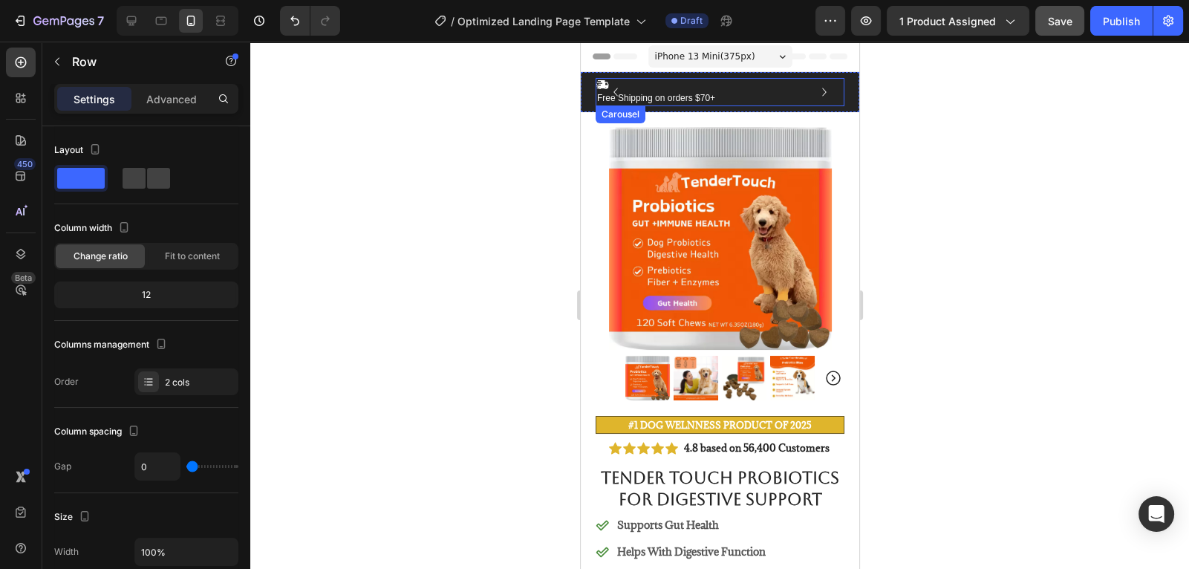
click at [823, 93] on icon "Carousel Next Arrow" at bounding box center [824, 92] width 16 height 16
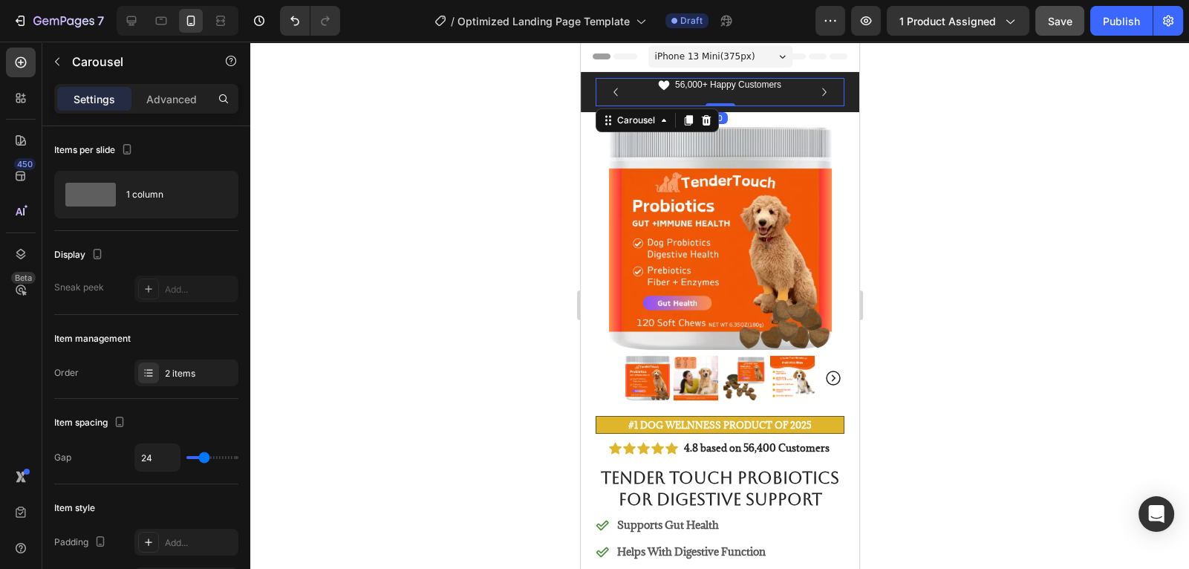
click at [614, 88] on icon "Carousel Back Arrow" at bounding box center [615, 92] width 16 height 16
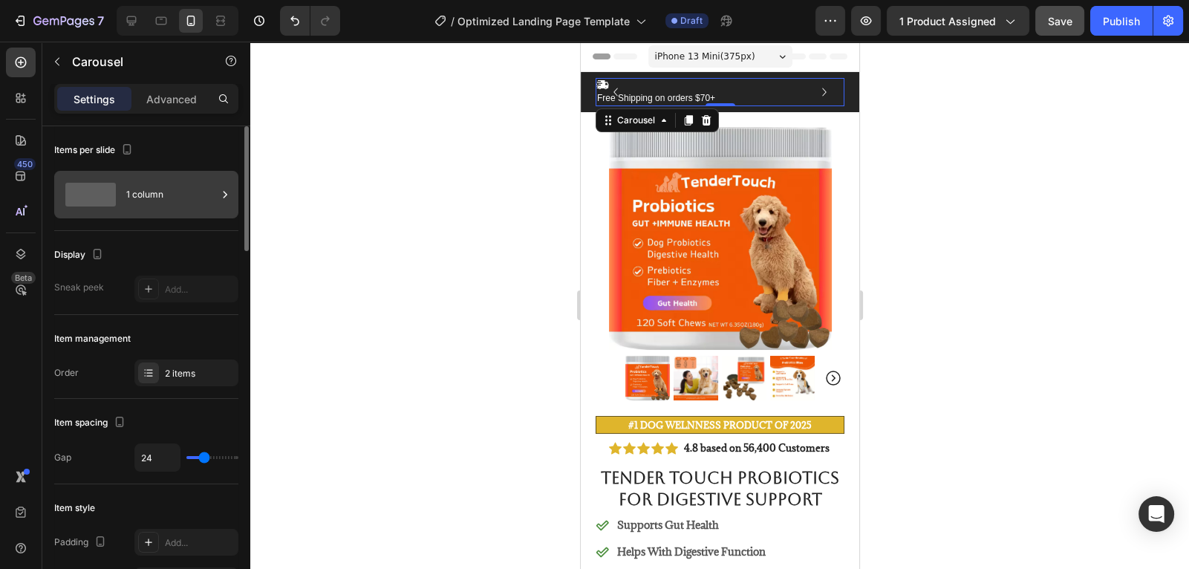
click at [173, 196] on div "1 column" at bounding box center [171, 195] width 91 height 34
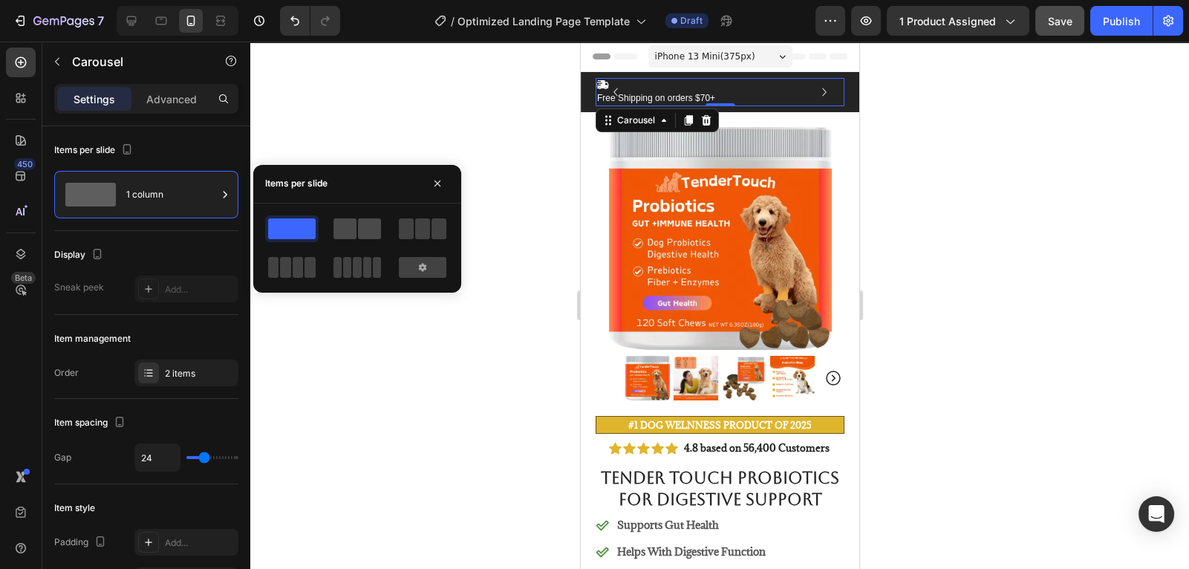
click at [353, 230] on span at bounding box center [345, 228] width 23 height 21
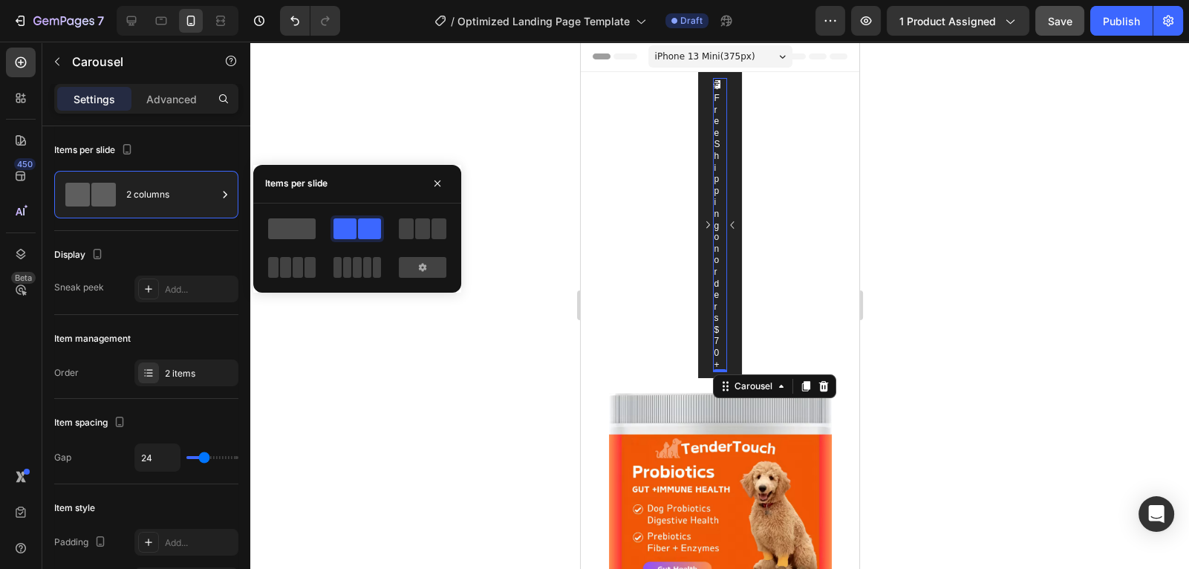
click at [307, 228] on span at bounding box center [292, 228] width 48 height 21
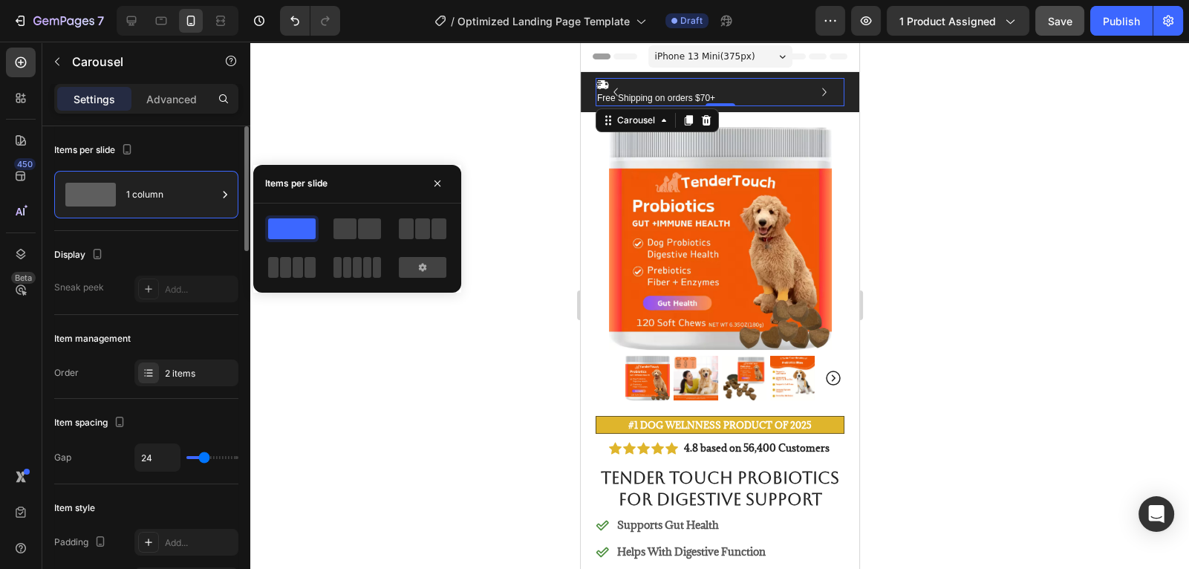
click at [196, 145] on div "Items per slide" at bounding box center [146, 150] width 184 height 24
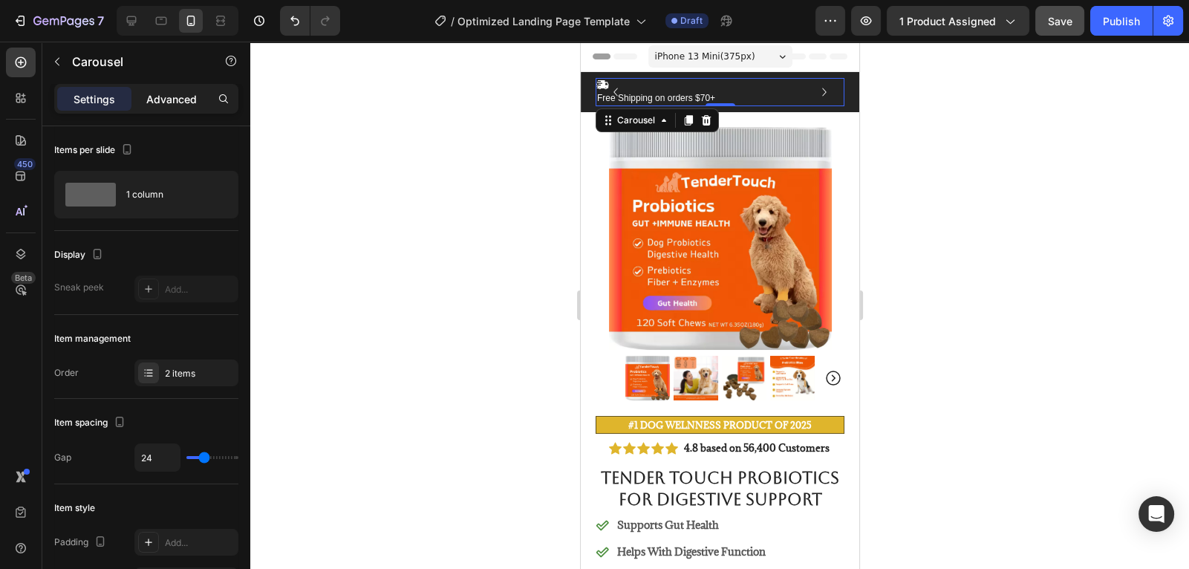
click at [166, 103] on p "Advanced" at bounding box center [171, 99] width 51 height 16
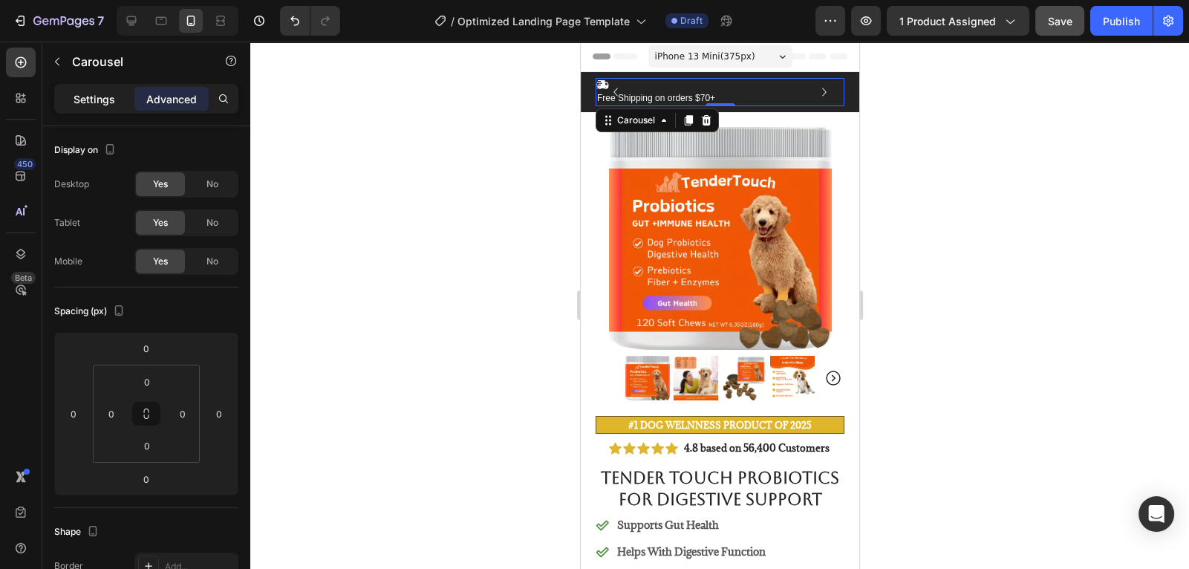
click at [105, 100] on p "Settings" at bounding box center [95, 99] width 42 height 16
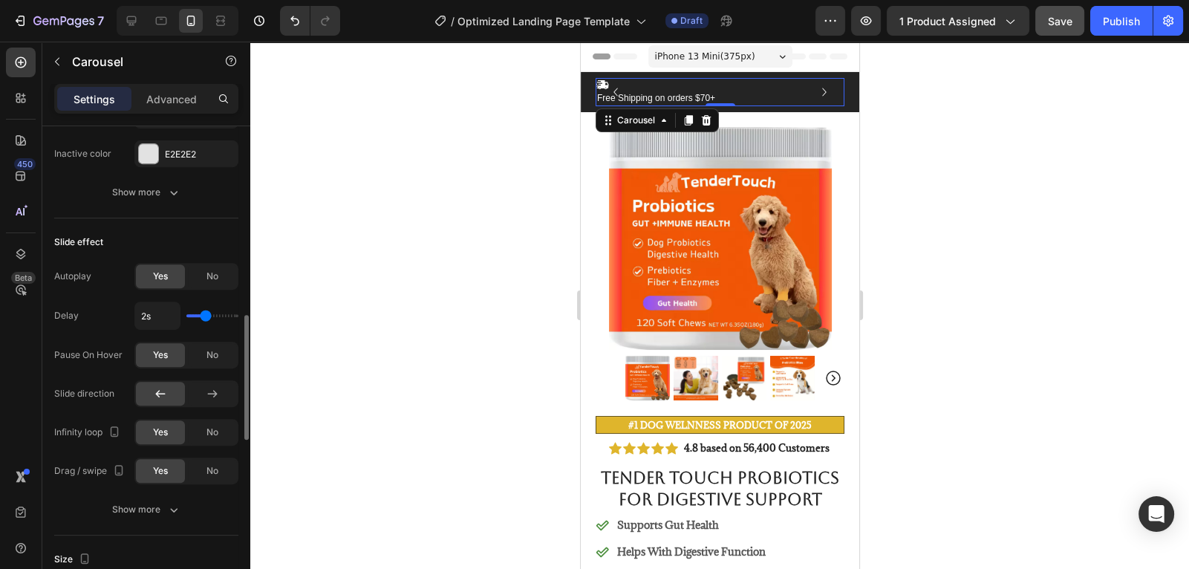
scroll to position [522, 0]
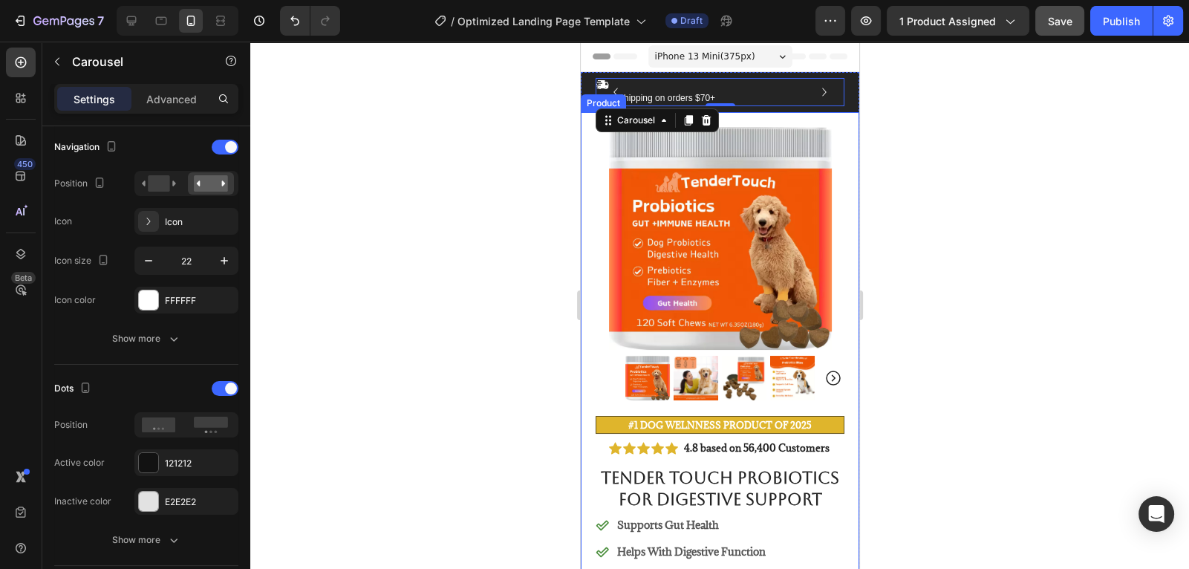
click at [897, 299] on div at bounding box center [719, 305] width 939 height 527
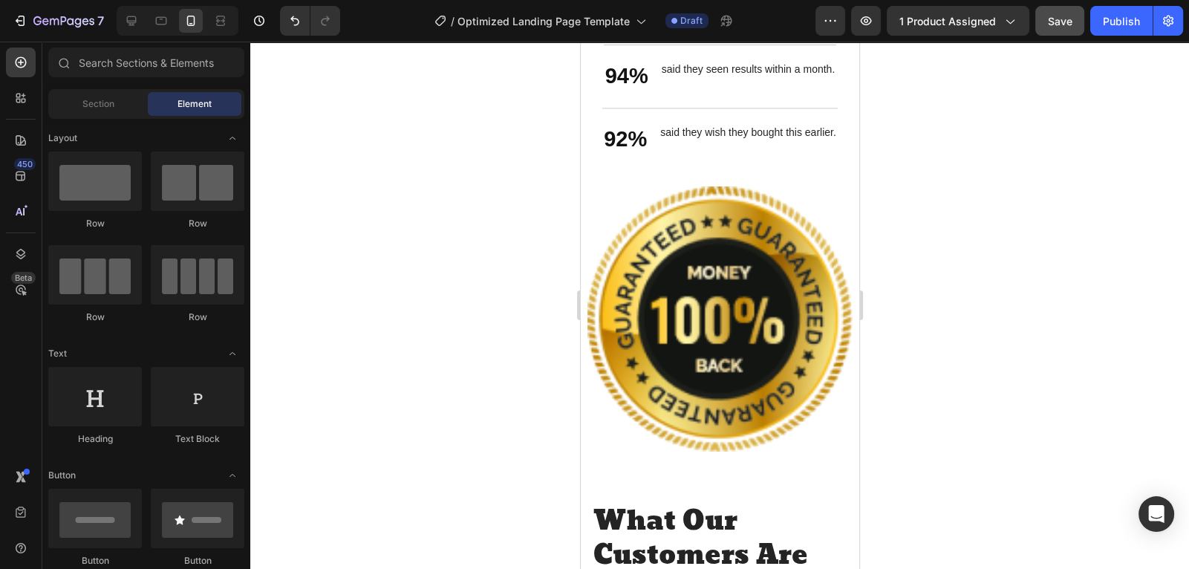
scroll to position [2352, 0]
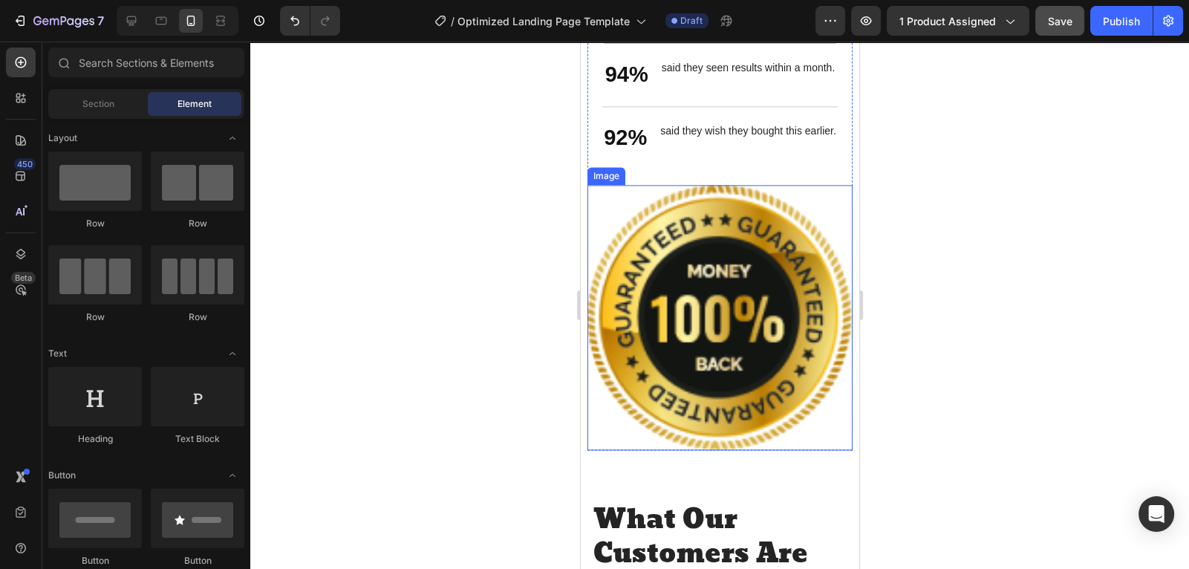
click at [719, 288] on img at bounding box center [719, 317] width 265 height 265
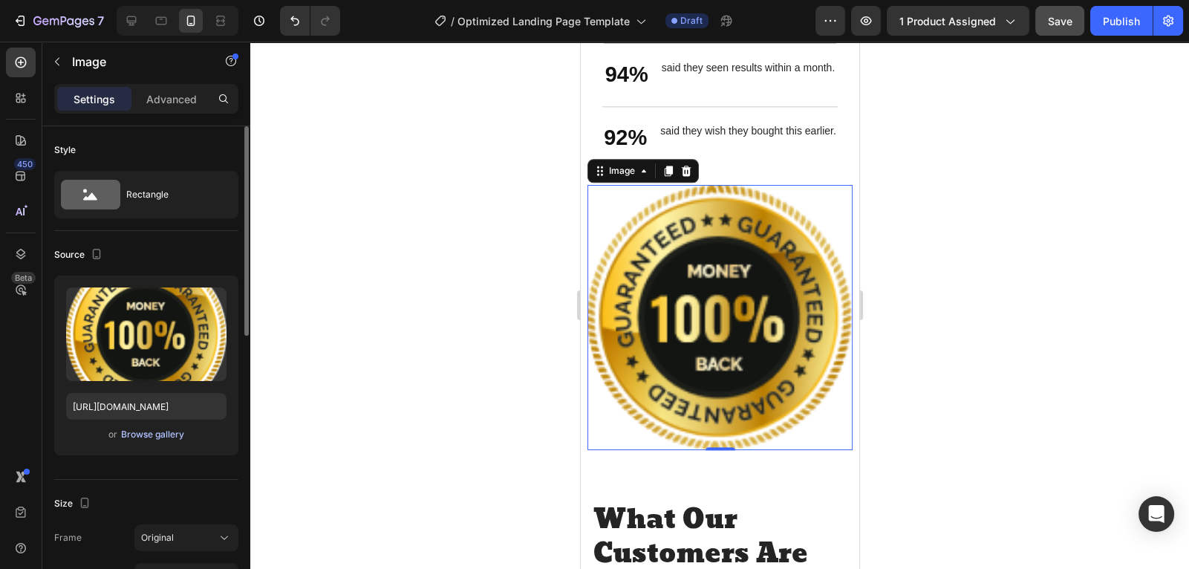
click at [155, 437] on div "Browse gallery" at bounding box center [152, 434] width 63 height 13
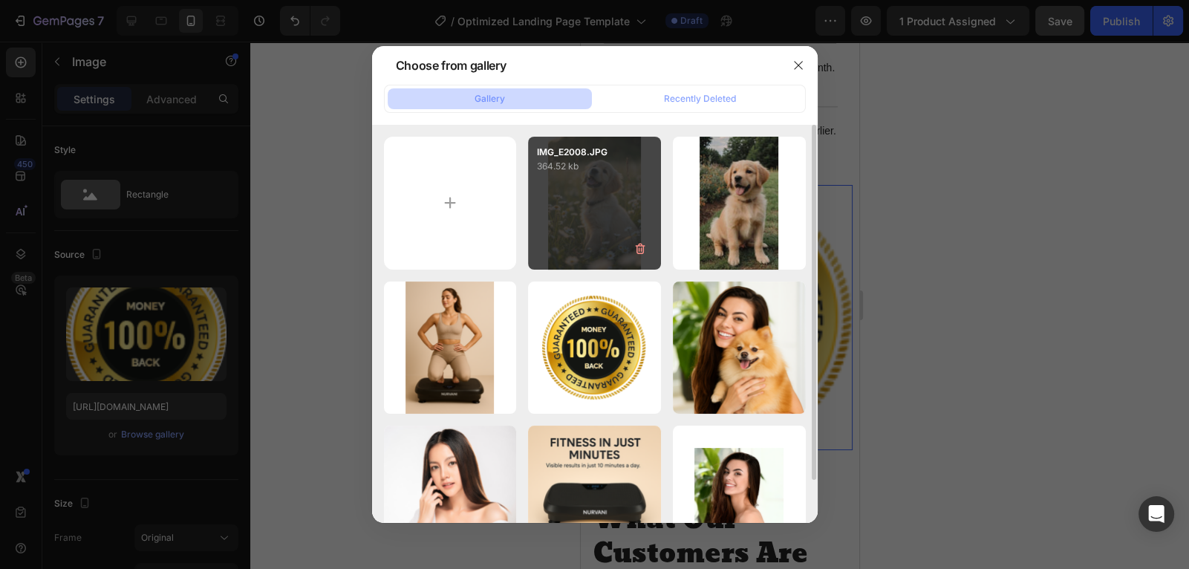
click at [614, 188] on div "IMG_E2008.JPG 364.52 kb" at bounding box center [594, 203] width 133 height 133
type input "https://cdn.shopify.com/s/files/1/0675/0188/3462/files/gempages_581565534810669…"
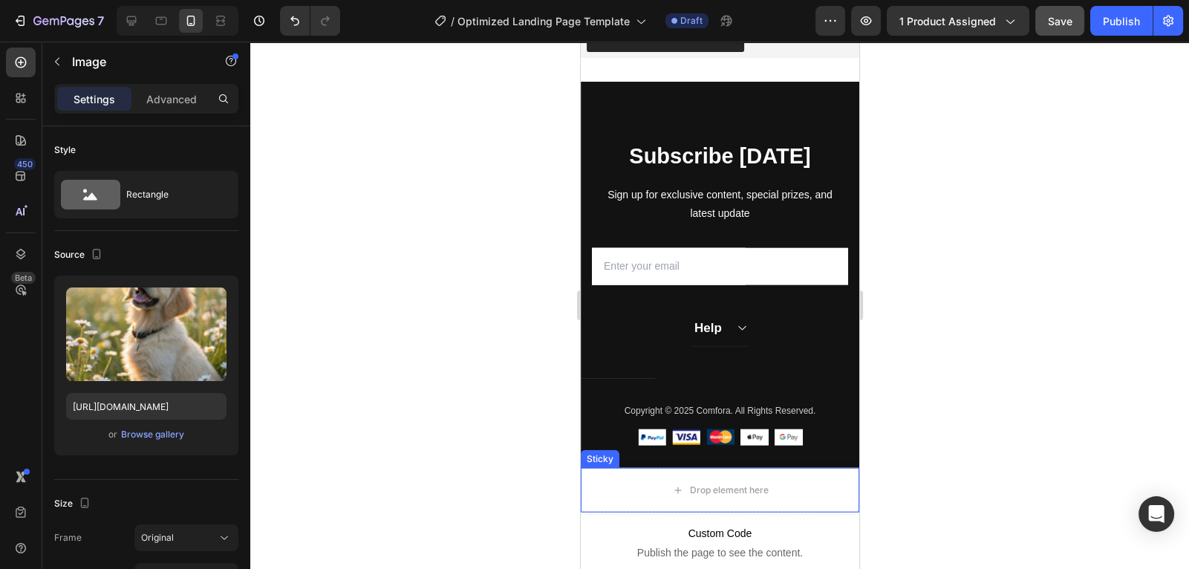
scroll to position [4423, 0]
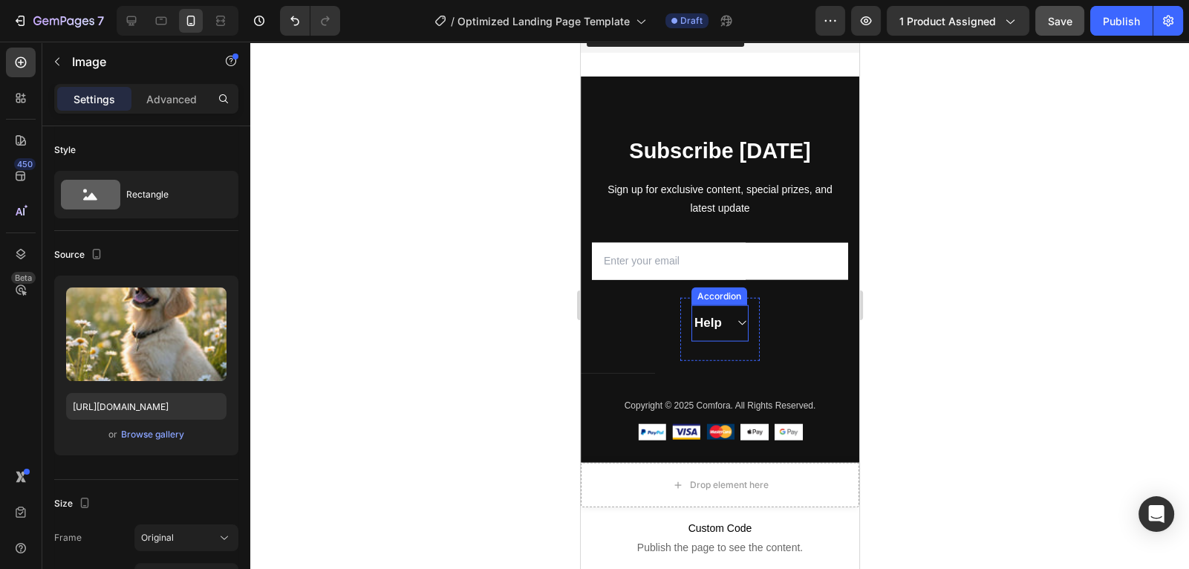
click at [741, 319] on icon at bounding box center [740, 323] width 11 height 12
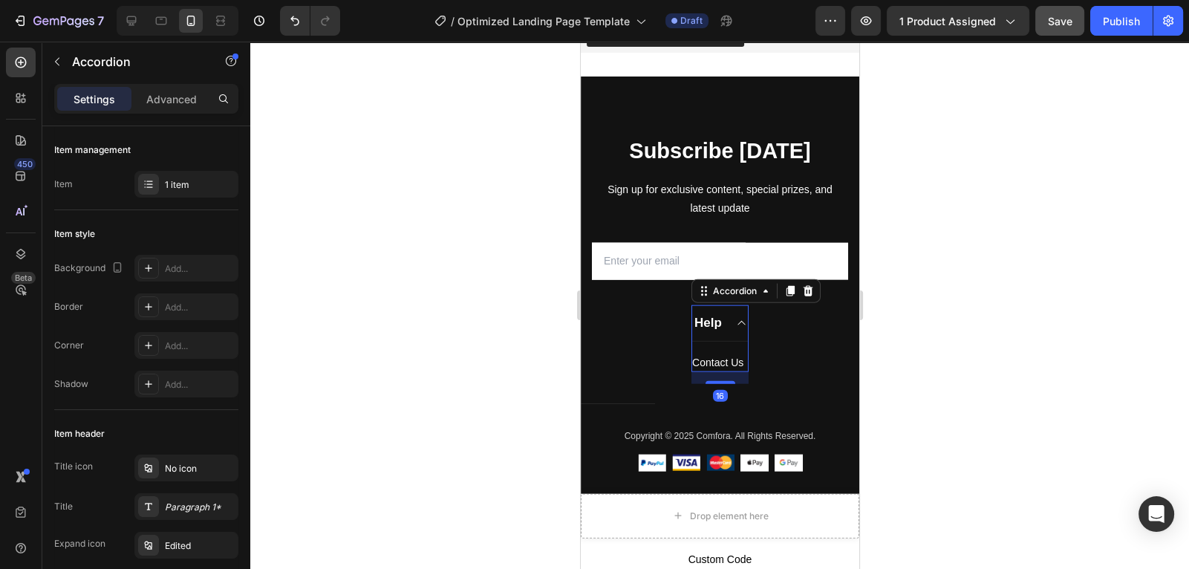
click at [740, 326] on icon at bounding box center [740, 323] width 11 height 12
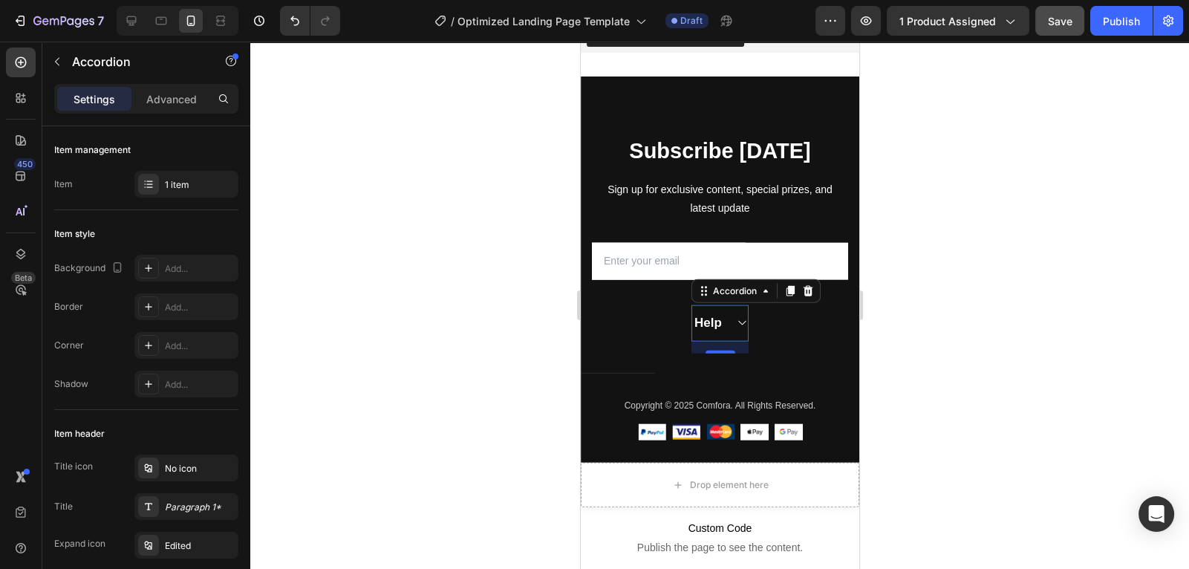
click at [740, 326] on icon at bounding box center [740, 323] width 11 height 12
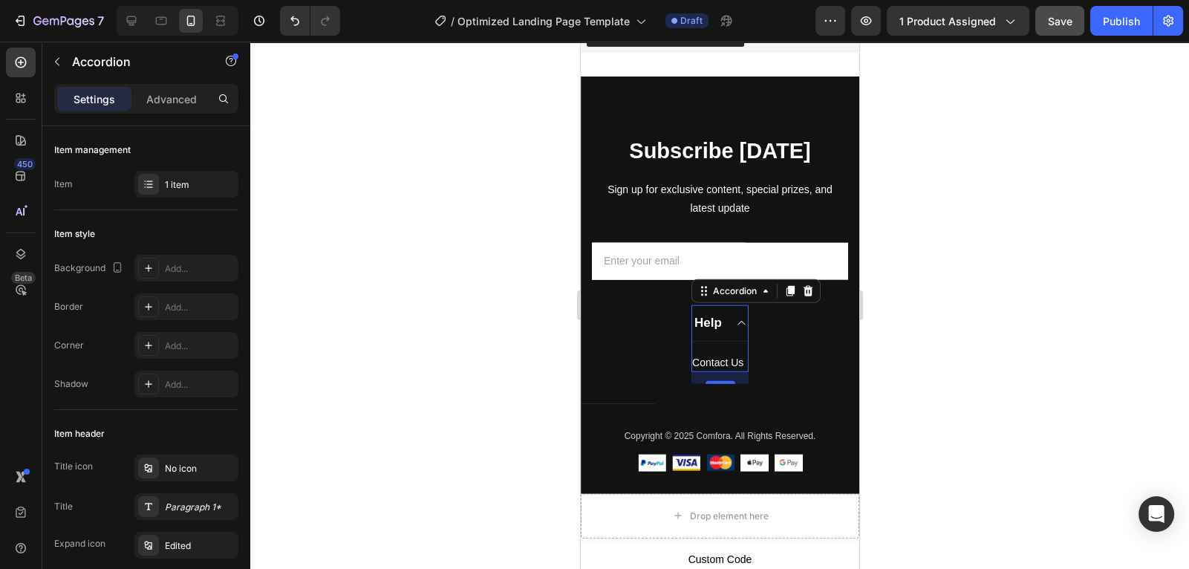
click at [740, 326] on icon at bounding box center [740, 323] width 11 height 12
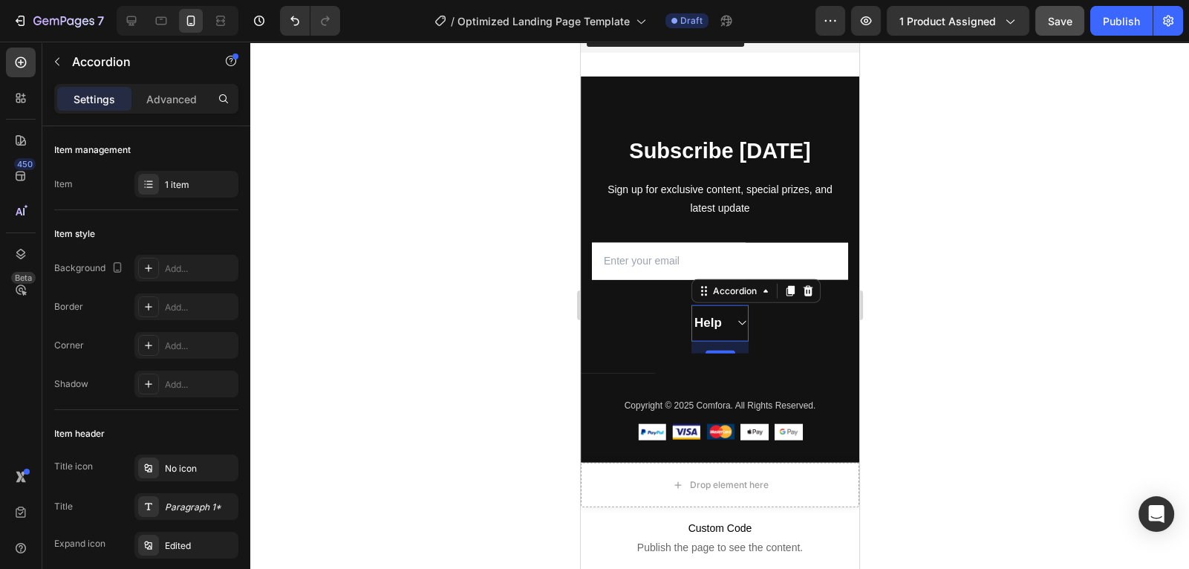
click at [740, 326] on icon at bounding box center [740, 323] width 11 height 12
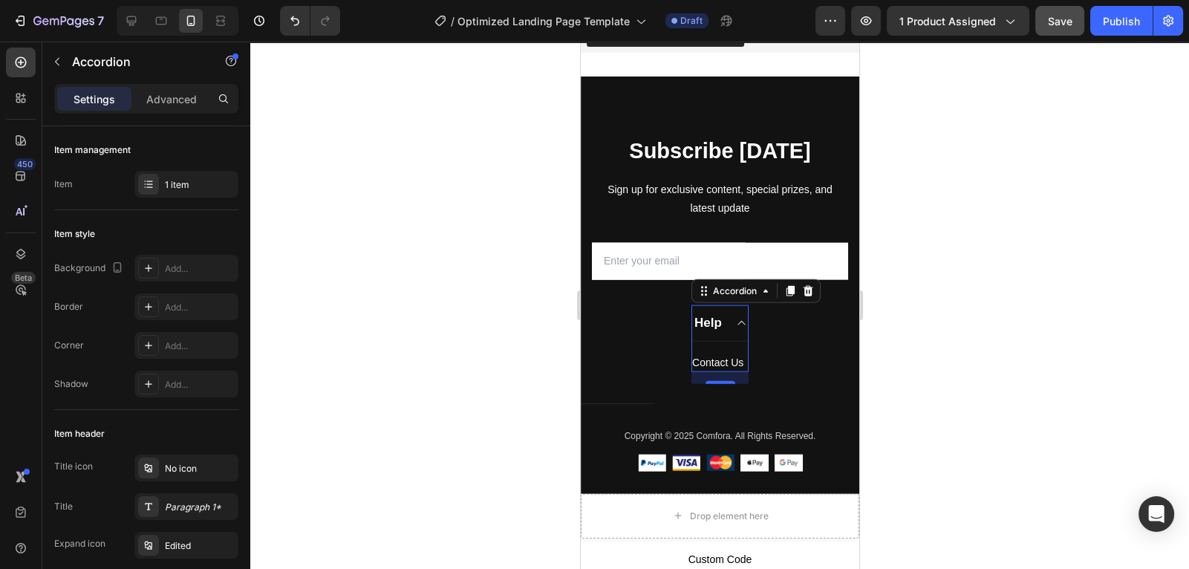
click at [740, 326] on icon at bounding box center [740, 323] width 11 height 12
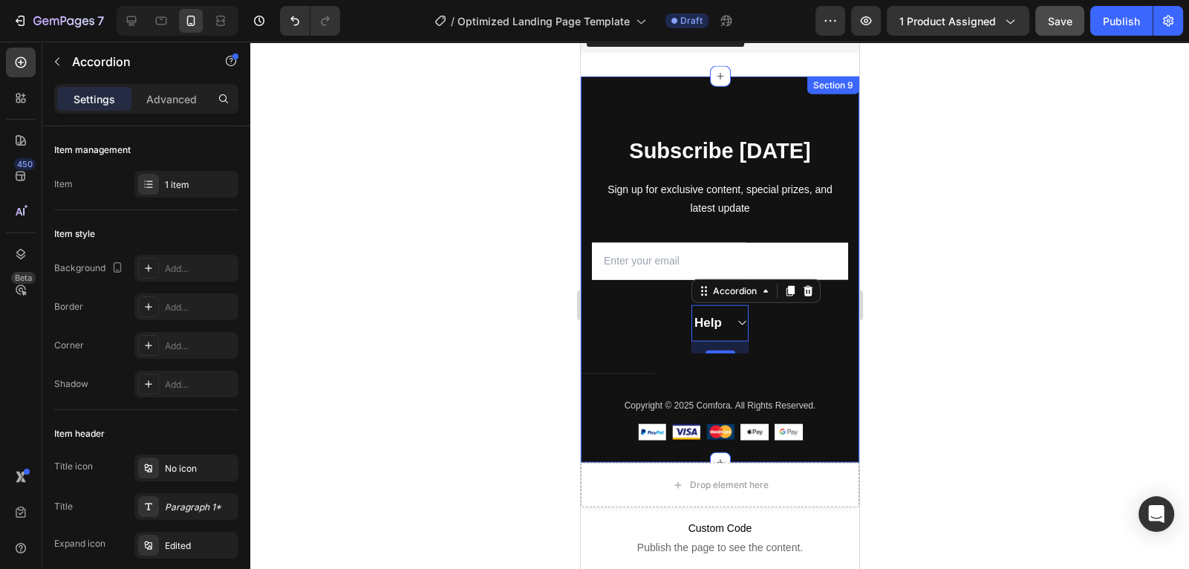
click at [770, 330] on div "Subscribe Today Heading Sign up for exclusive content, special prizes, and late…" at bounding box center [719, 299] width 279 height 327
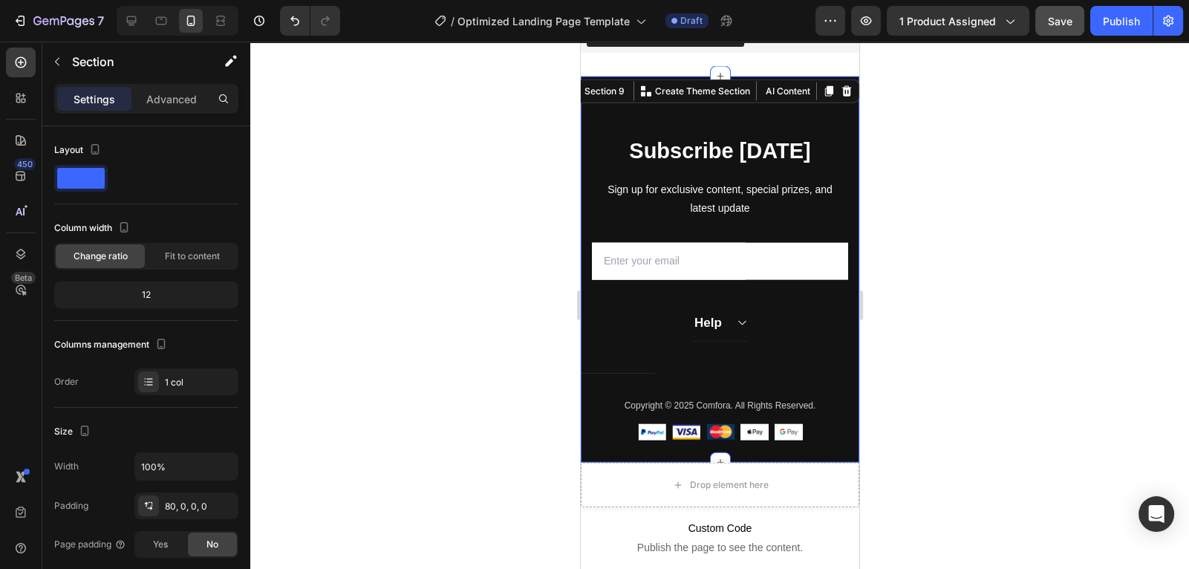
click at [770, 330] on div "Subscribe Today Heading Sign up for exclusive content, special prizes, and late…" at bounding box center [719, 299] width 279 height 327
click at [768, 302] on div "Subscribe Today Heading Sign up for exclusive content, special prizes, and late…" at bounding box center [719, 299] width 279 height 327
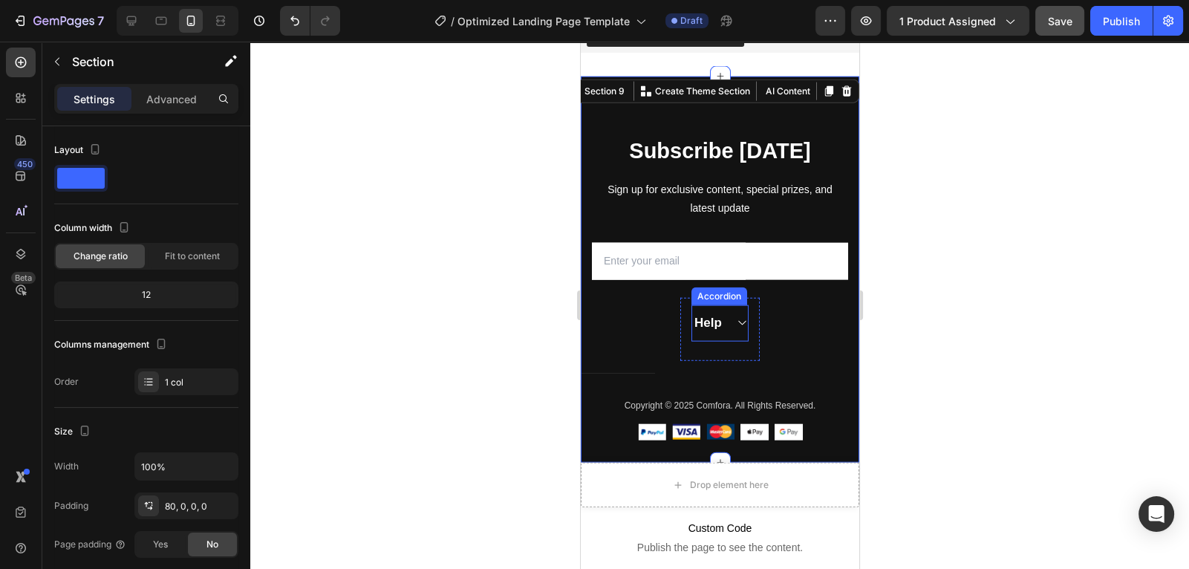
click at [709, 305] on div "Help" at bounding box center [720, 323] width 56 height 36
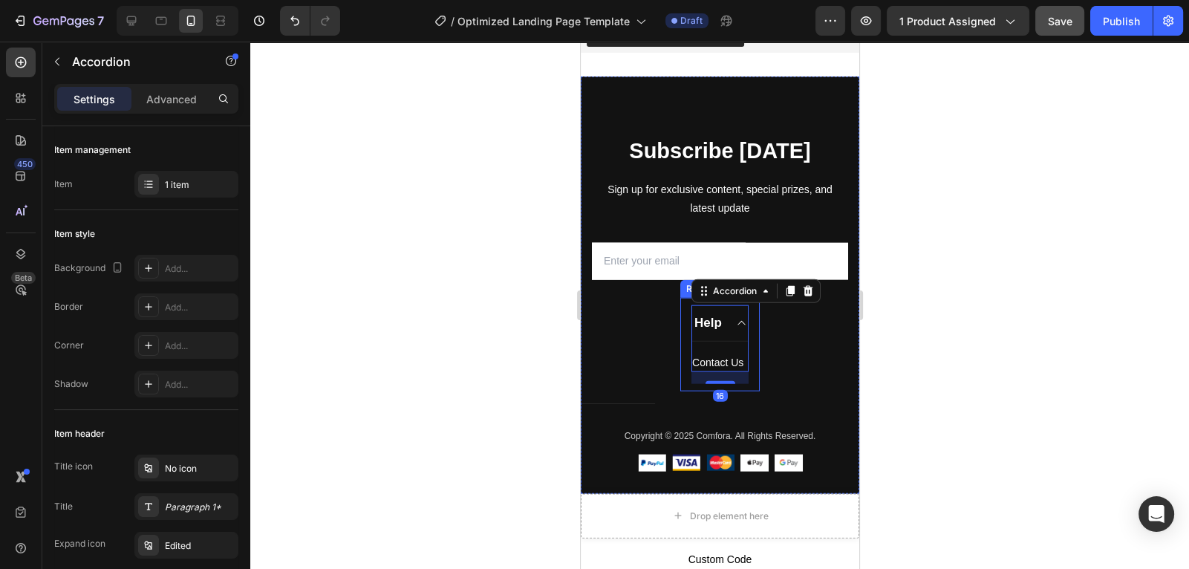
click at [687, 305] on div "Help Contact Us Button Accordion 16 Row" at bounding box center [719, 345] width 79 height 94
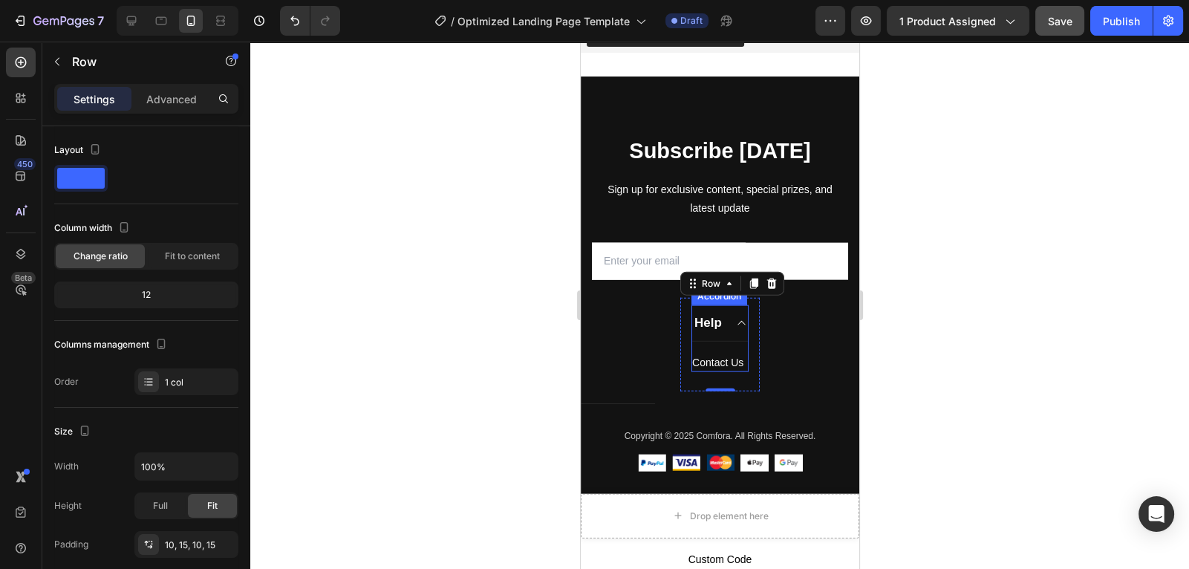
click at [729, 324] on div "Help" at bounding box center [720, 323] width 56 height 36
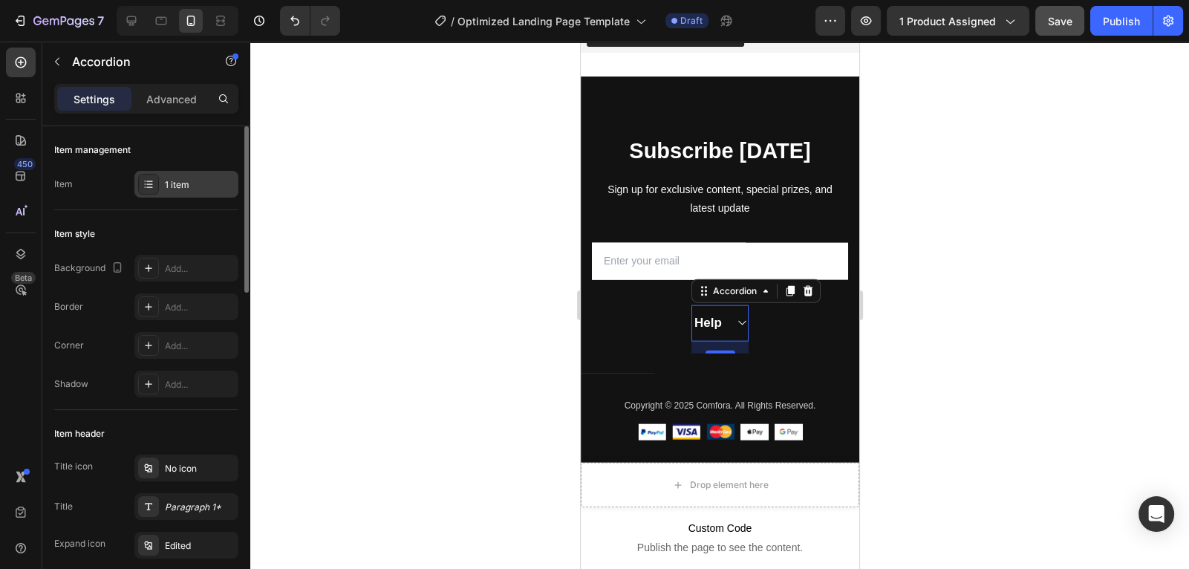
click at [201, 189] on div "1 item" at bounding box center [200, 184] width 70 height 13
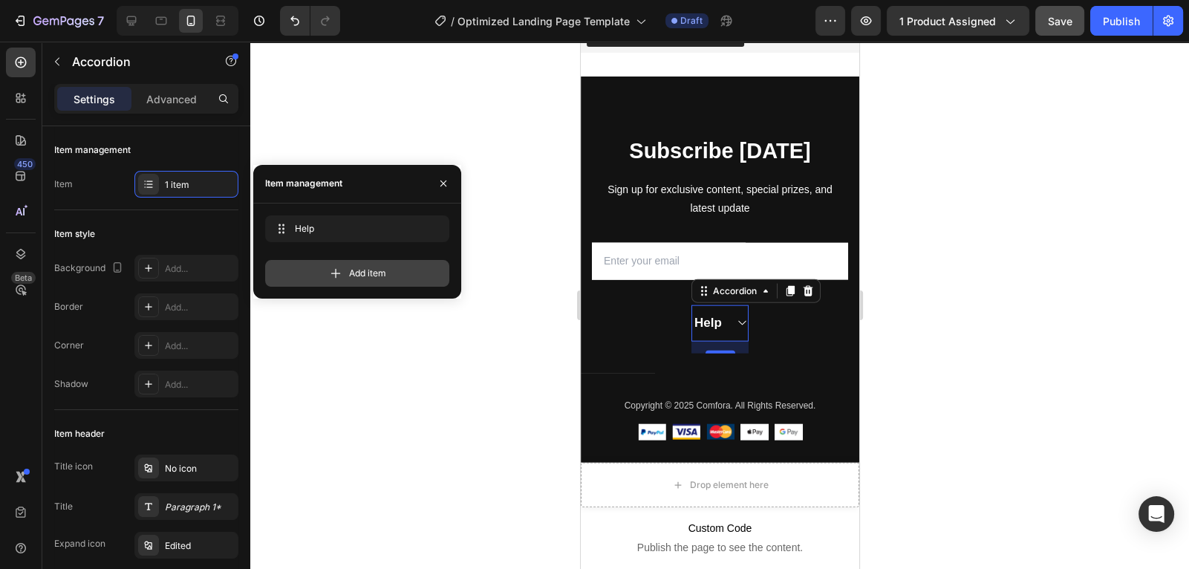
click at [324, 269] on div "Add item" at bounding box center [357, 273] width 184 height 27
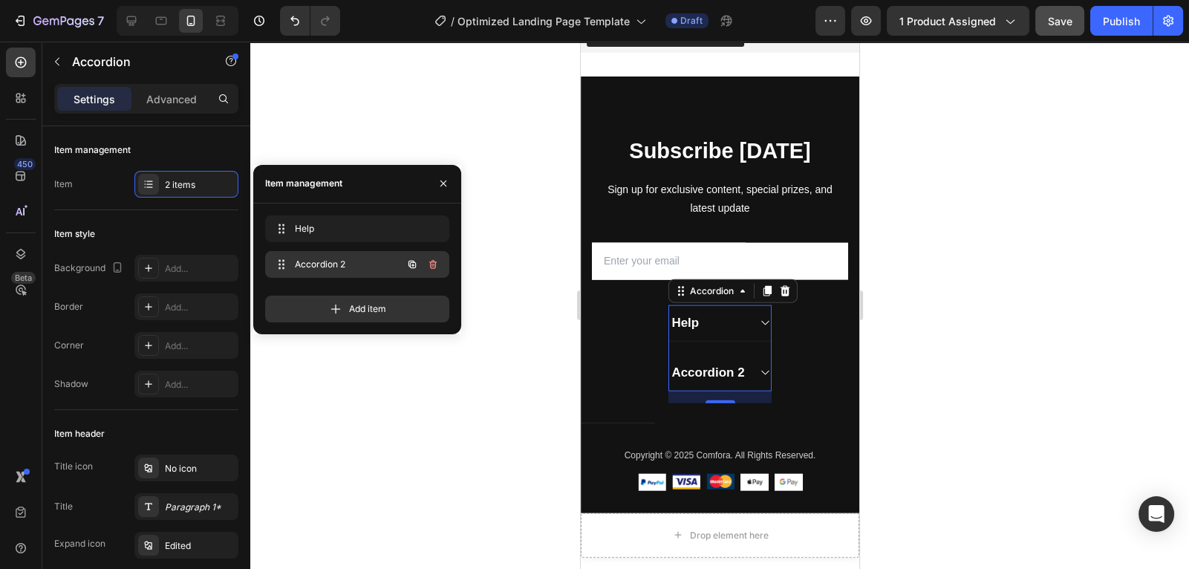
click at [341, 264] on span "Accordion 2" at bounding box center [337, 264] width 84 height 13
click at [381, 262] on div "Accordion 2 Accordion 2" at bounding box center [336, 264] width 131 height 21
click at [282, 260] on icon at bounding box center [282, 265] width 12 height 12
click at [299, 266] on span "Accordion 2" at bounding box center [337, 264] width 84 height 13
click at [329, 263] on span "Accordion 2" at bounding box center [337, 264] width 84 height 13
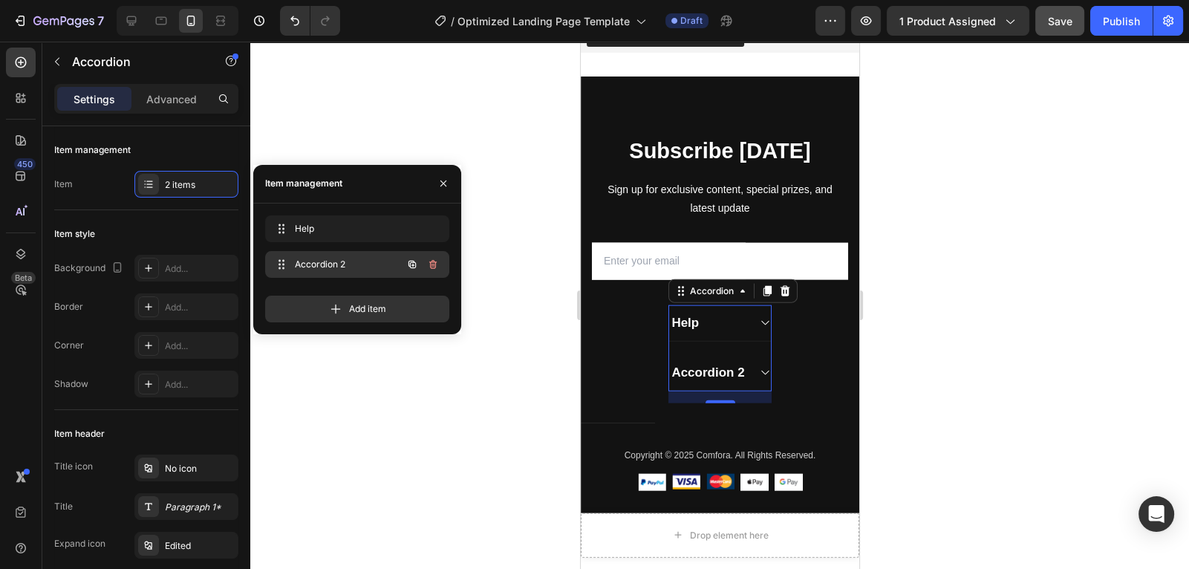
click at [329, 263] on span "Accordion 2" at bounding box center [337, 264] width 84 height 13
click at [415, 265] on icon "button" at bounding box center [412, 265] width 12 height 12
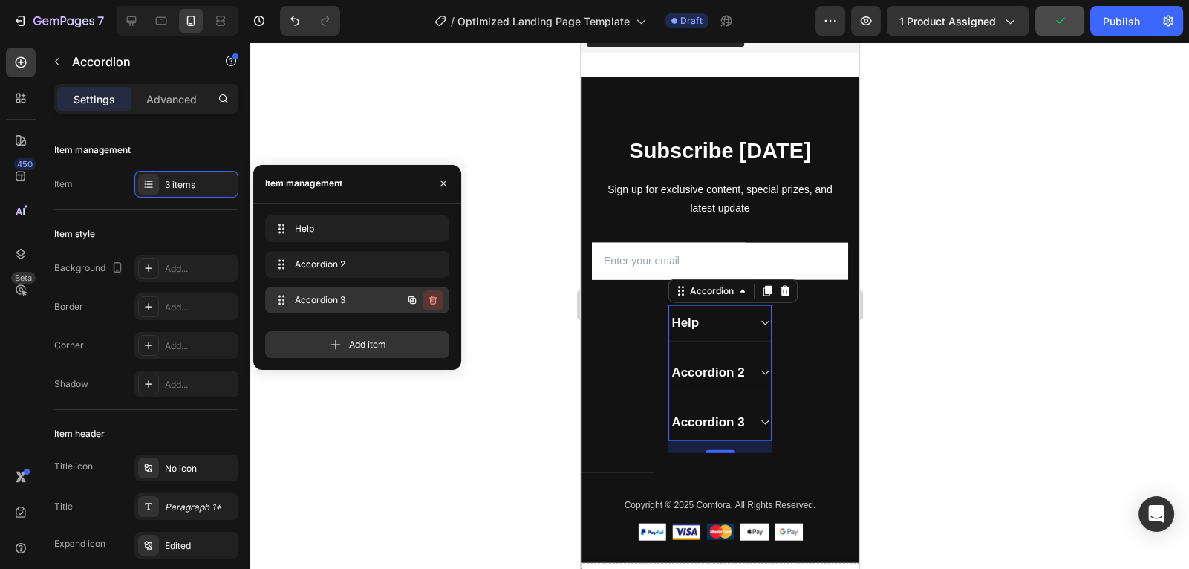
click at [432, 303] on icon "button" at bounding box center [432, 300] width 7 height 9
click at [742, 371] on div "Accordion 2" at bounding box center [707, 373] width 77 height 21
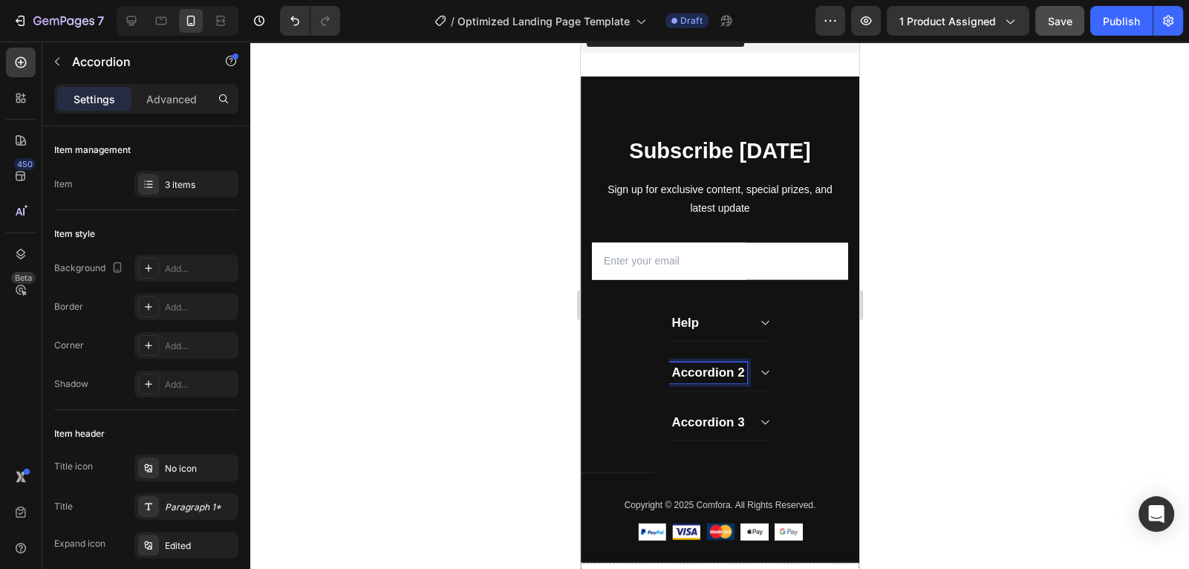
click at [764, 371] on icon at bounding box center [764, 373] width 11 height 12
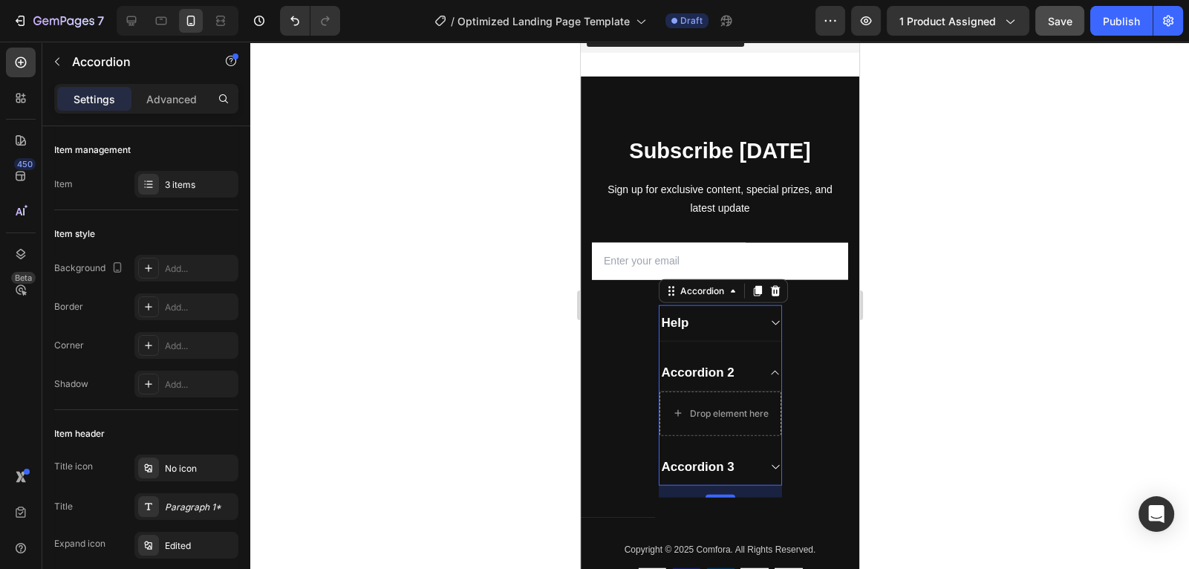
click at [743, 371] on div "Accordion 2" at bounding box center [708, 373] width 98 height 21
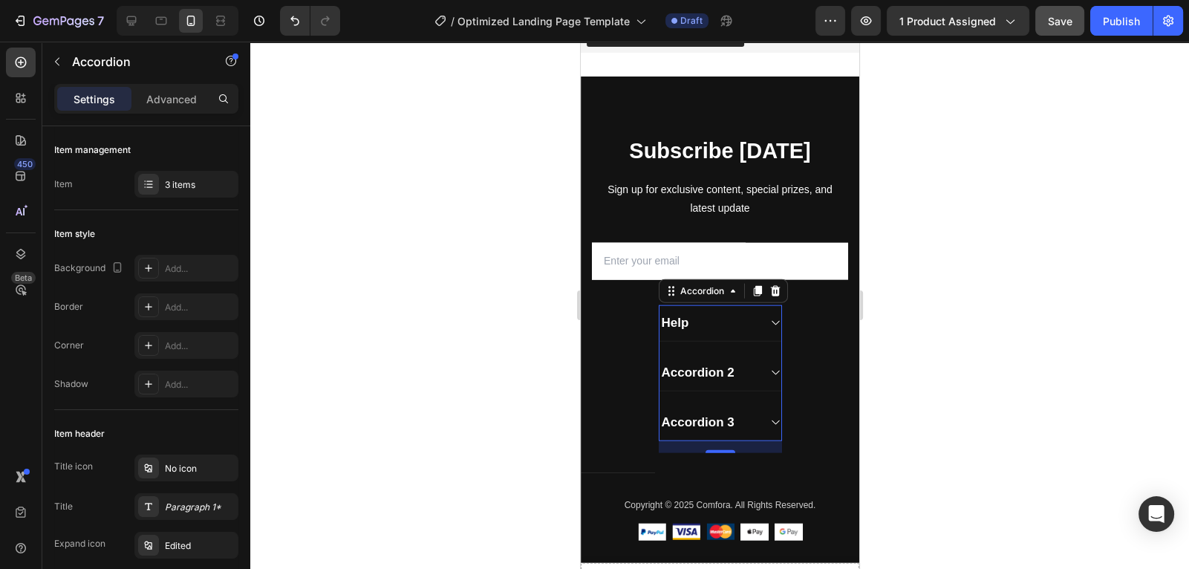
click at [734, 370] on p "Accordion 2" at bounding box center [697, 373] width 73 height 16
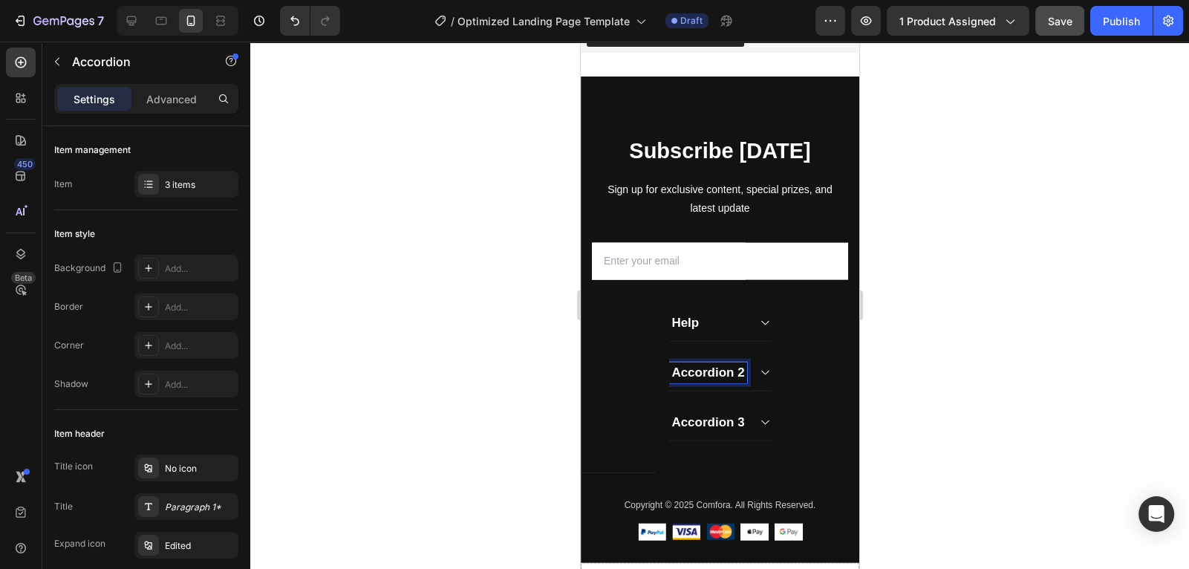
click at [744, 371] on div "Accordion 2" at bounding box center [707, 373] width 77 height 21
click at [764, 373] on icon at bounding box center [764, 373] width 11 height 12
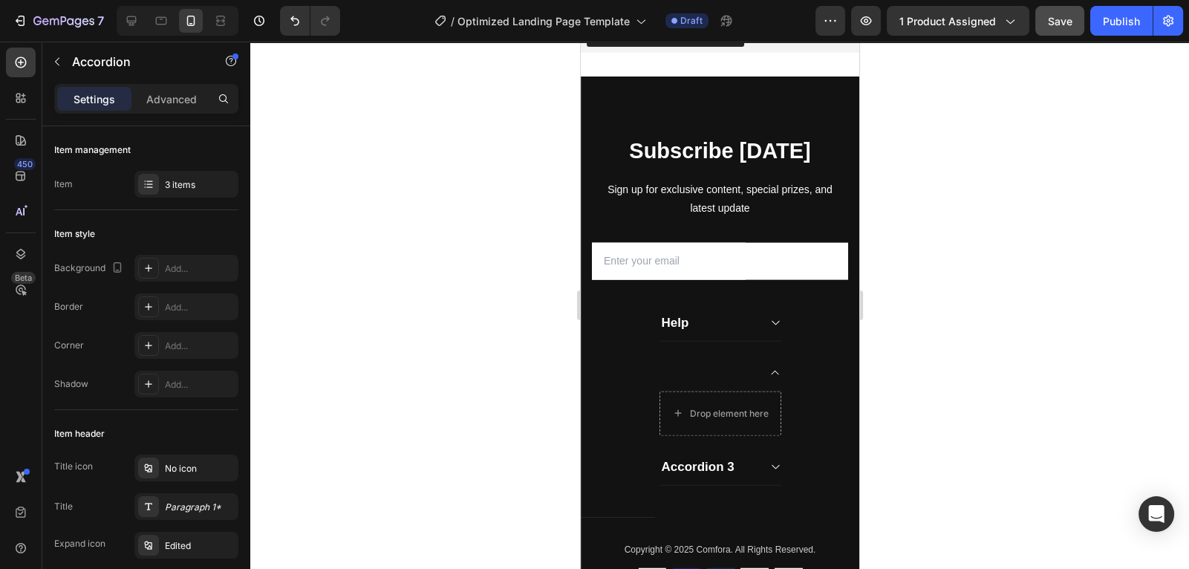
scroll to position [4419, 0]
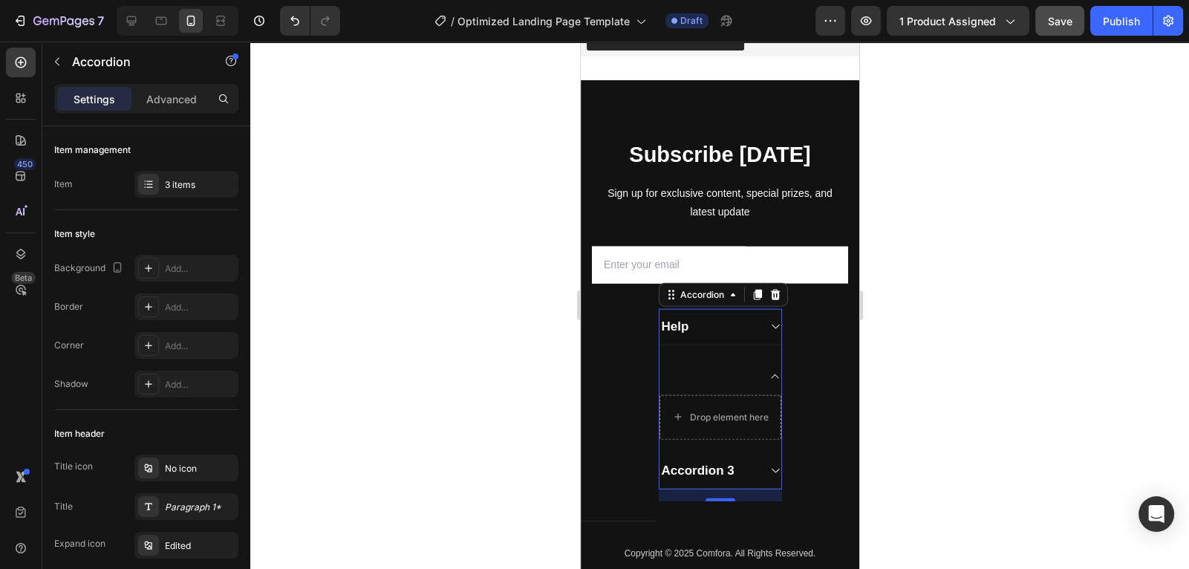
click at [739, 371] on div at bounding box center [708, 376] width 98 height 21
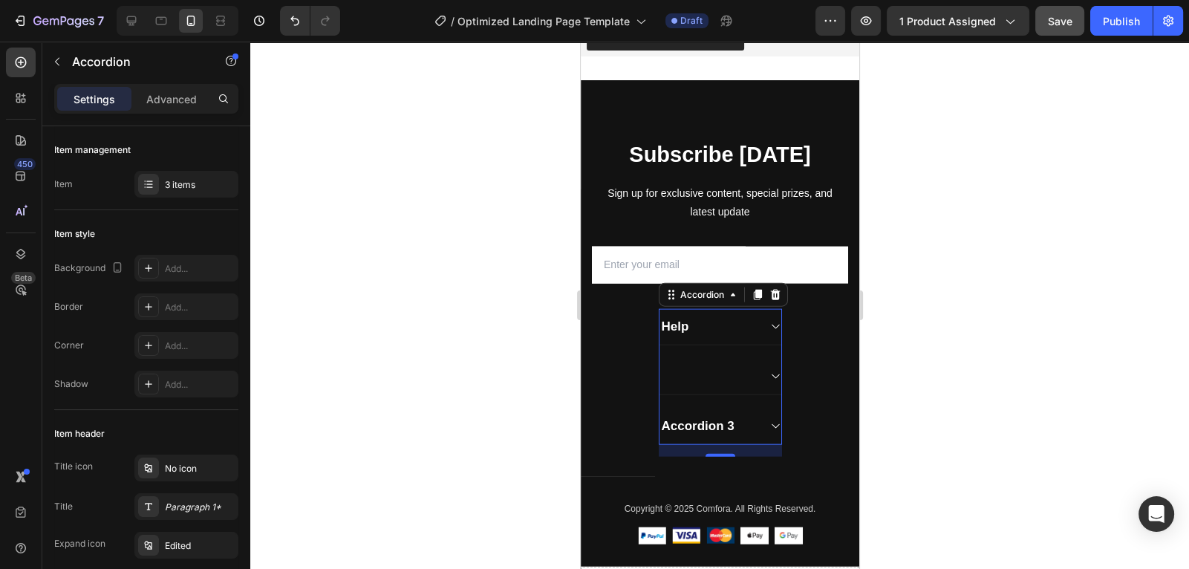
click at [739, 371] on div at bounding box center [708, 376] width 98 height 21
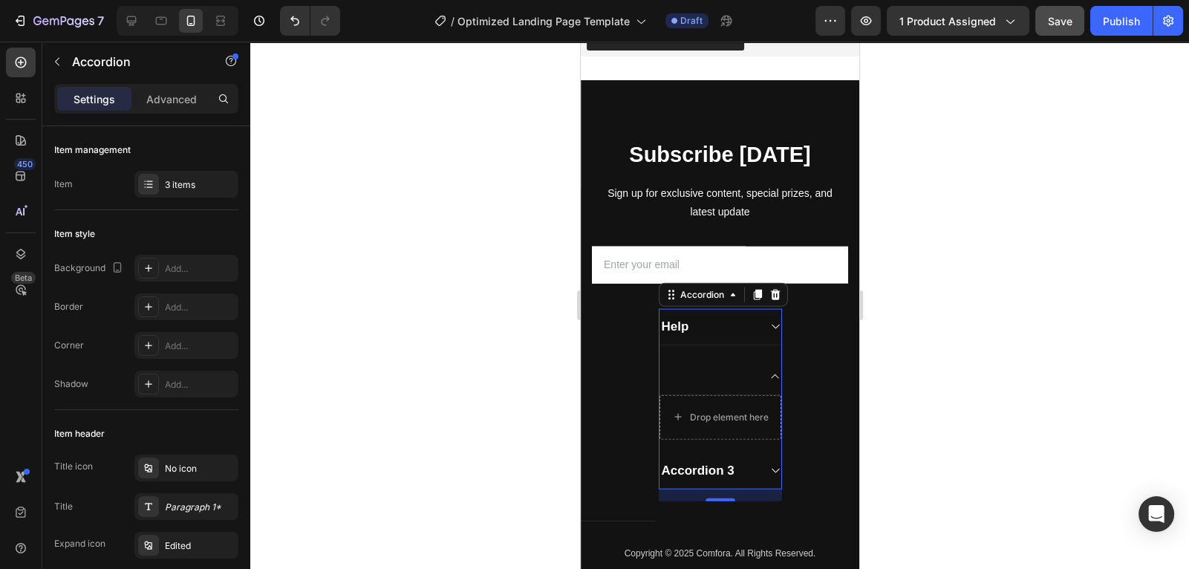
click at [744, 366] on div at bounding box center [708, 376] width 98 height 21
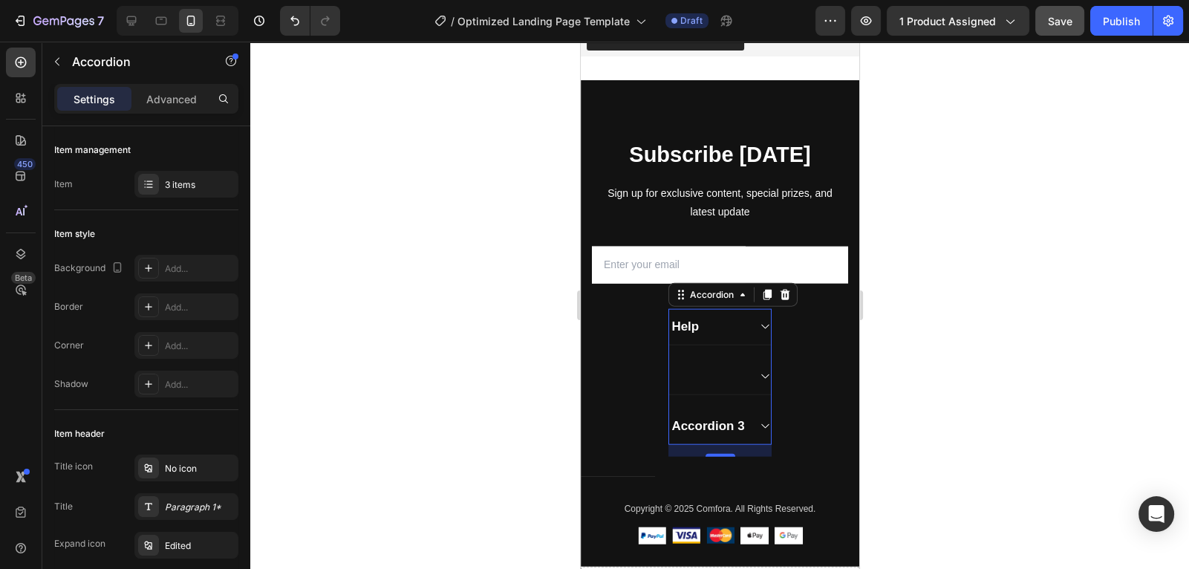
click at [744, 366] on div at bounding box center [707, 376] width 77 height 21
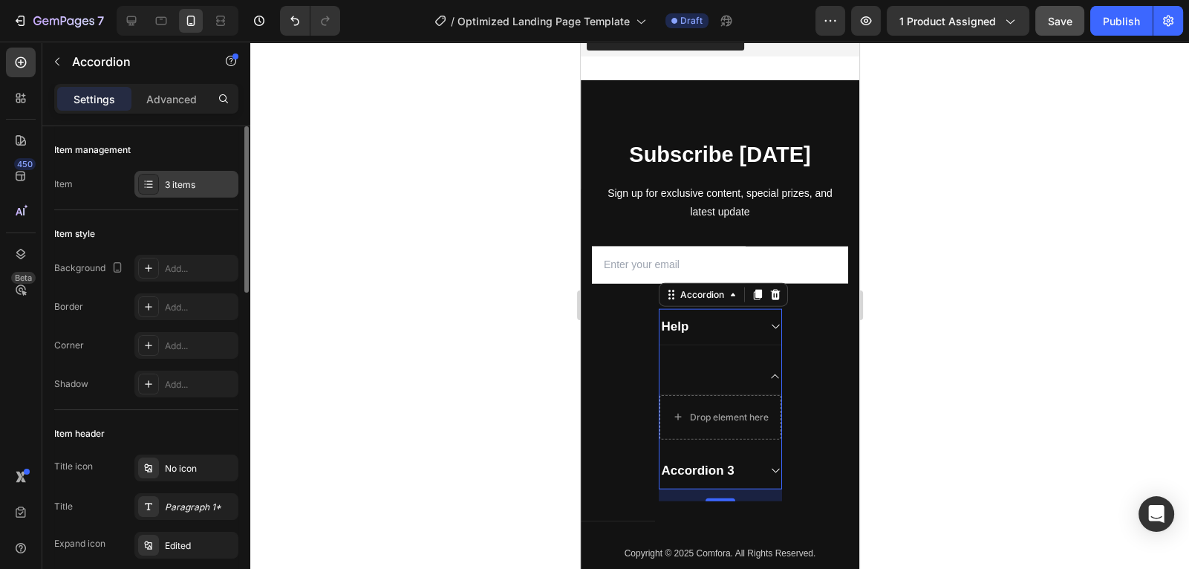
click at [188, 181] on div "3 items" at bounding box center [200, 184] width 70 height 13
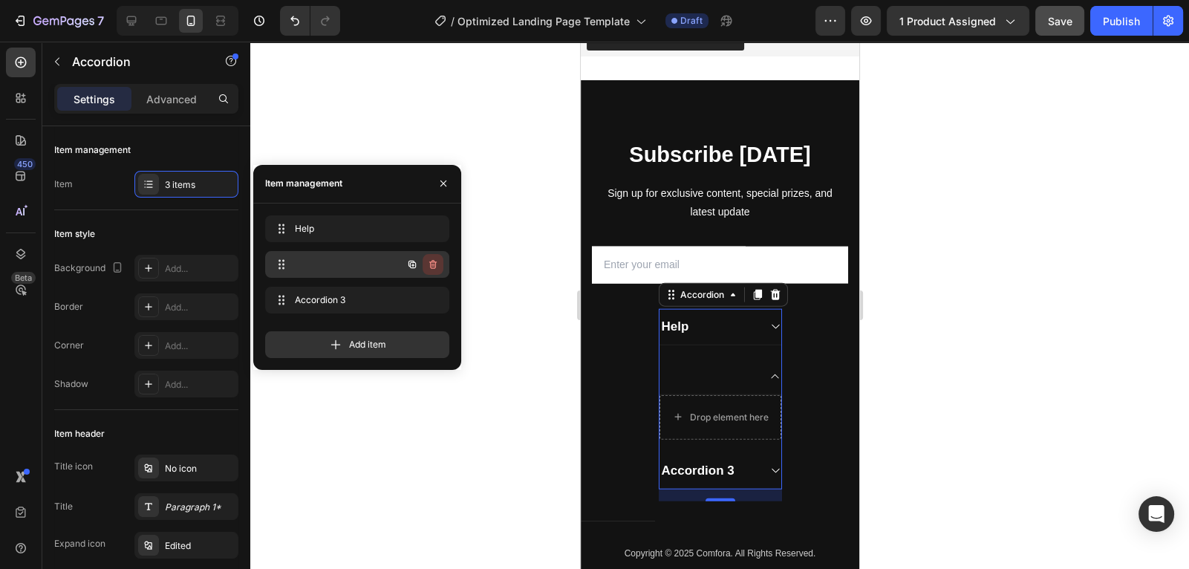
click at [435, 264] on icon "button" at bounding box center [433, 265] width 12 height 12
click at [433, 265] on div "Delete" at bounding box center [422, 264] width 27 height 13
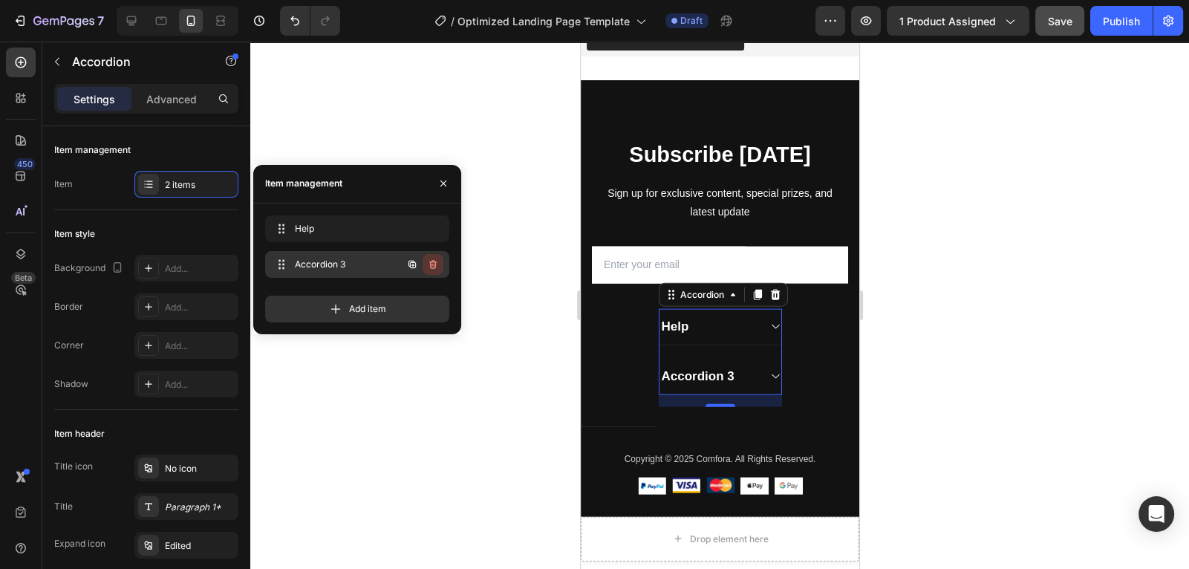
click at [434, 265] on icon "button" at bounding box center [433, 265] width 12 height 12
click at [434, 265] on div "Delete" at bounding box center [422, 264] width 27 height 13
click at [434, 296] on div "Add item" at bounding box center [357, 309] width 184 height 27
click at [433, 260] on icon "button" at bounding box center [432, 264] width 7 height 9
click at [424, 264] on div "Delete" at bounding box center [422, 264] width 27 height 13
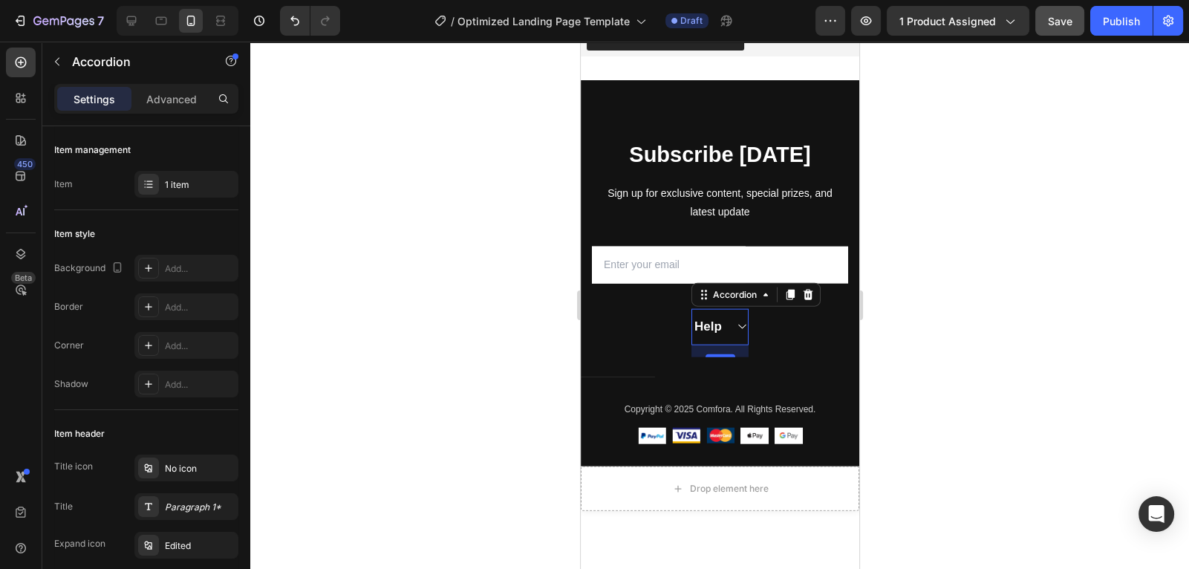
click at [739, 327] on icon at bounding box center [741, 327] width 7 height 4
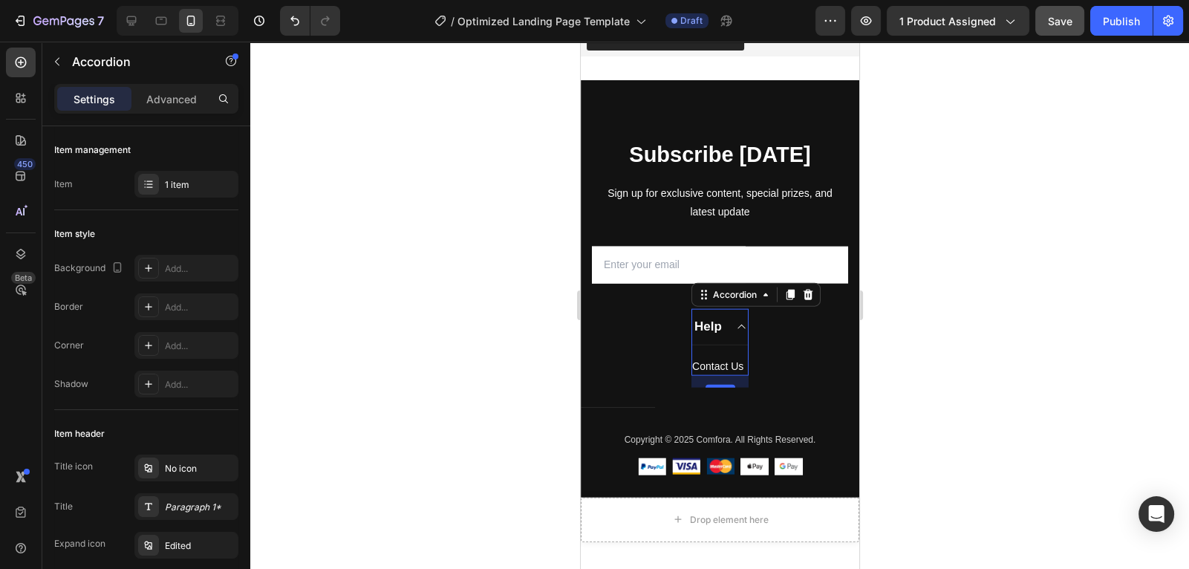
click at [735, 380] on div "16" at bounding box center [719, 382] width 57 height 12
click at [728, 386] on div at bounding box center [720, 385] width 30 height 4
type input "100%"
type input "100"
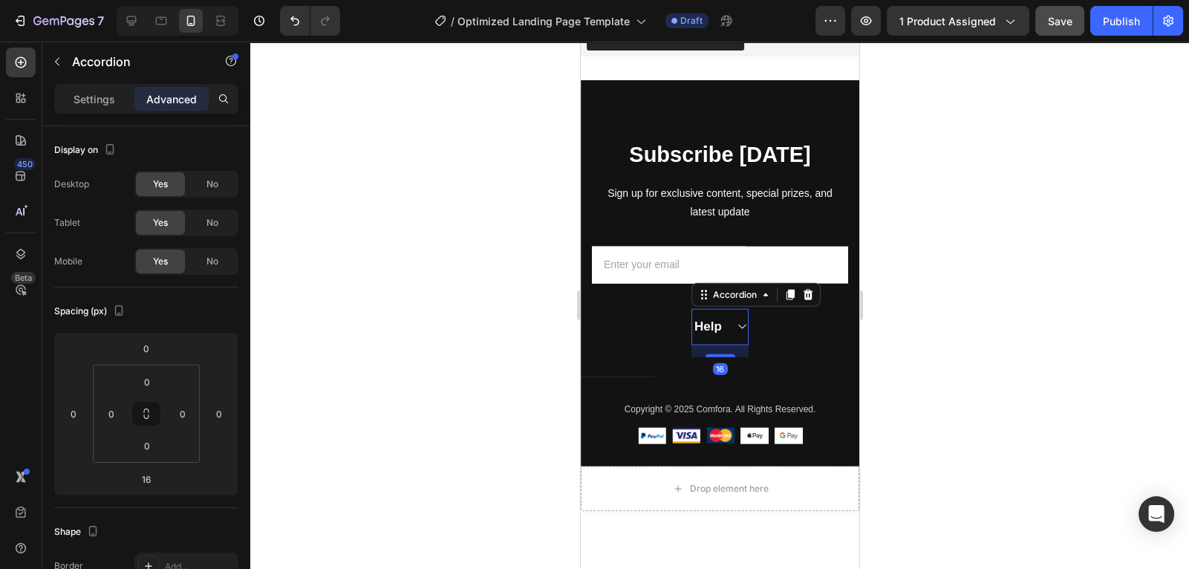
click at [743, 345] on div "16" at bounding box center [719, 351] width 57 height 12
click at [741, 325] on icon at bounding box center [740, 327] width 11 height 12
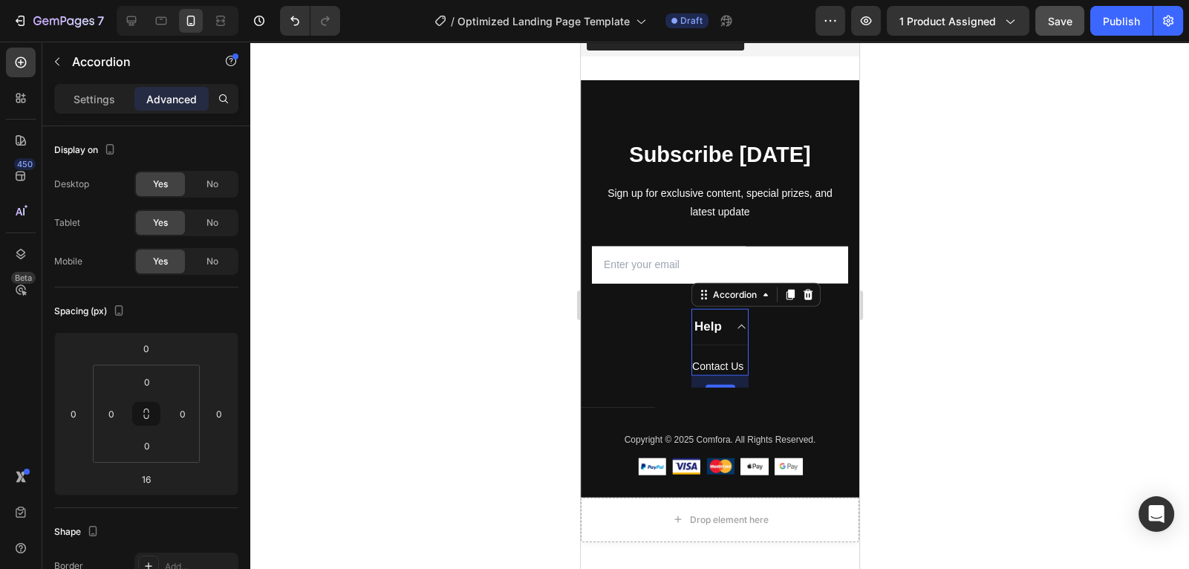
click at [725, 349] on div "Contact Us Button" at bounding box center [720, 360] width 56 height 30
click at [94, 94] on p "Settings" at bounding box center [95, 99] width 42 height 16
type input "18"
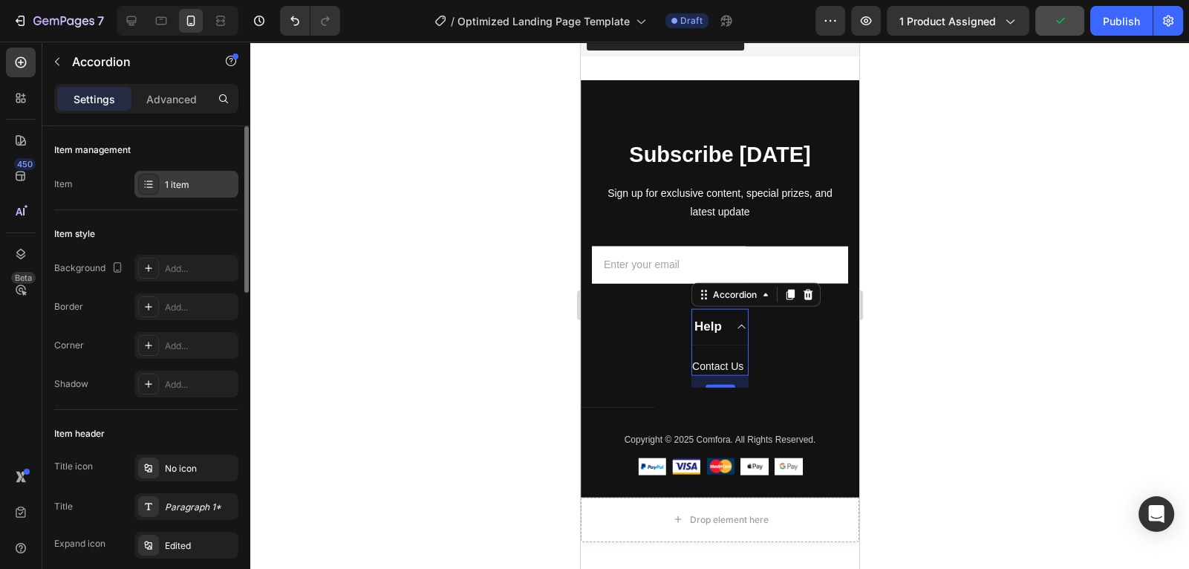
click at [199, 172] on div "1 item" at bounding box center [186, 184] width 104 height 27
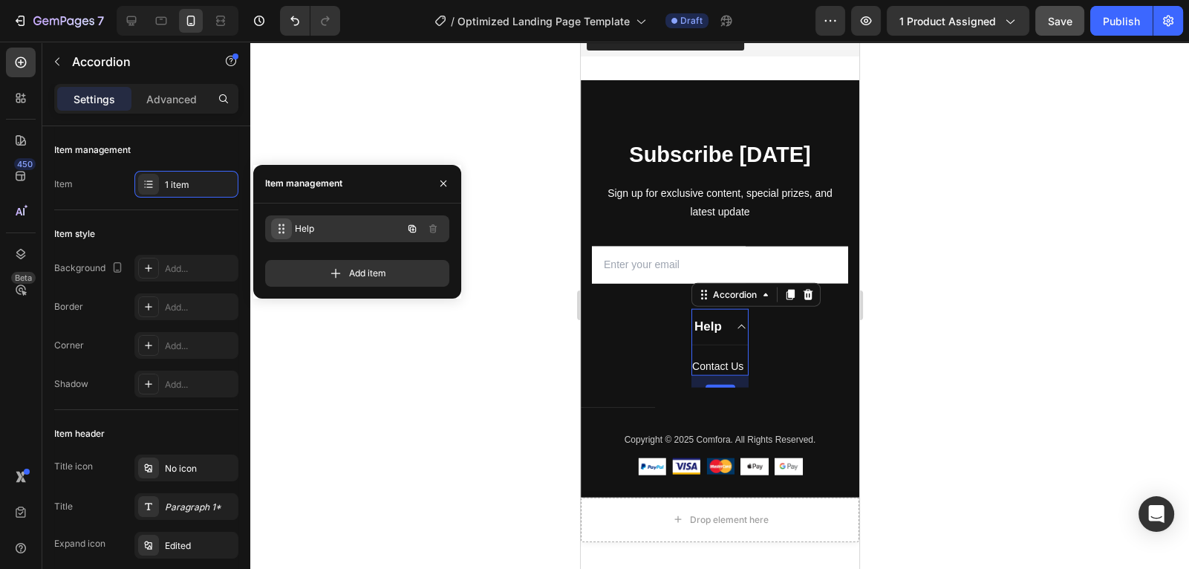
click at [277, 227] on icon at bounding box center [282, 229] width 12 height 12
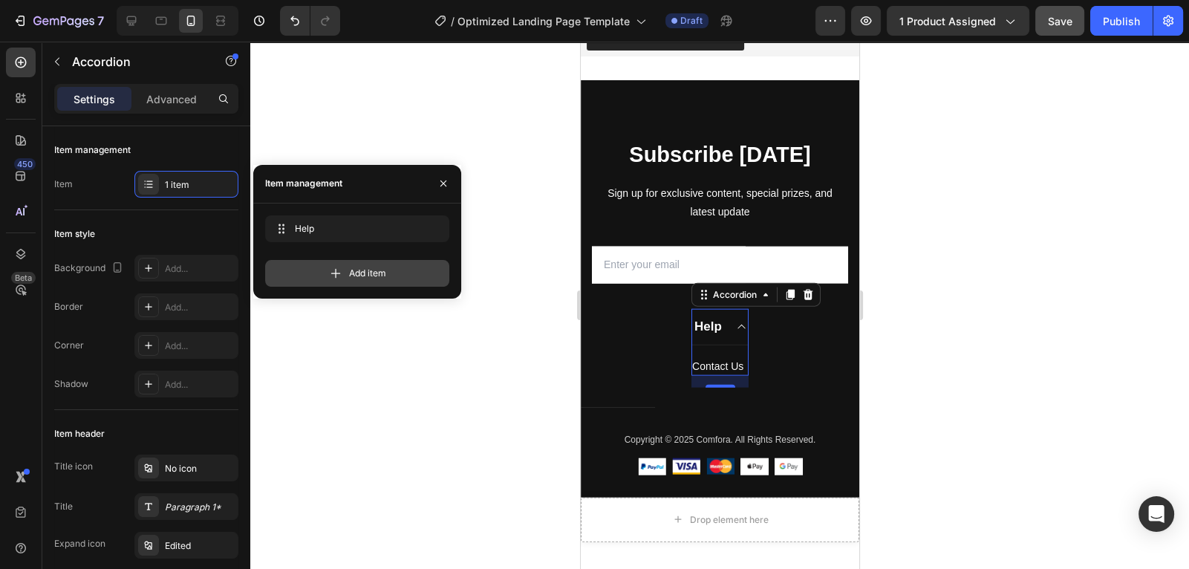
click at [364, 279] on span "Add item" at bounding box center [367, 273] width 37 height 13
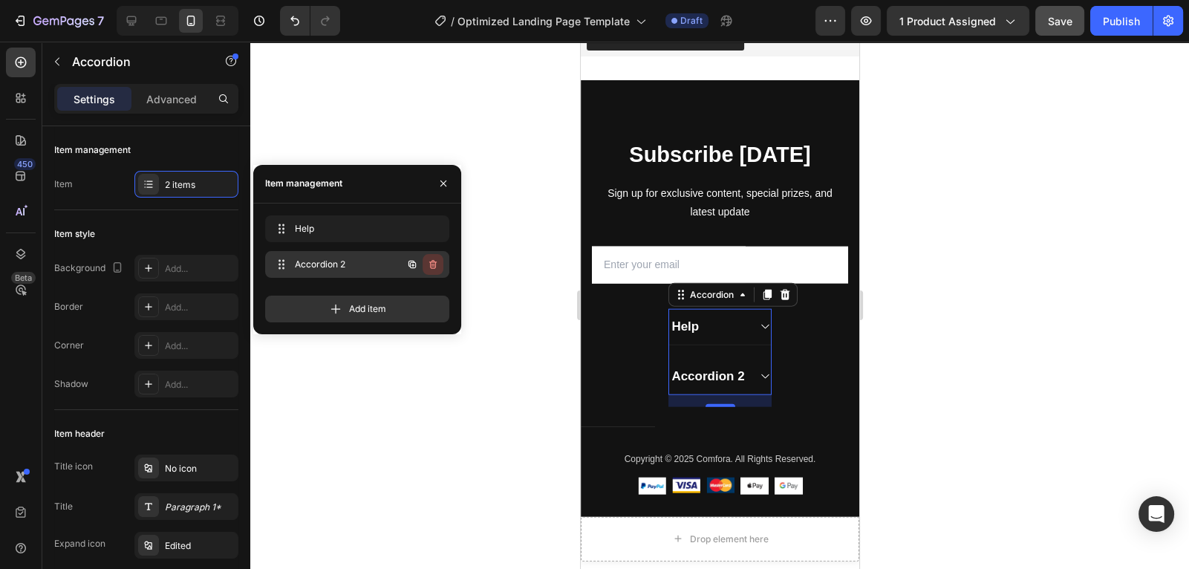
click at [436, 262] on icon "button" at bounding box center [432, 264] width 7 height 9
click at [131, 19] on icon at bounding box center [131, 20] width 15 height 15
type input "0"
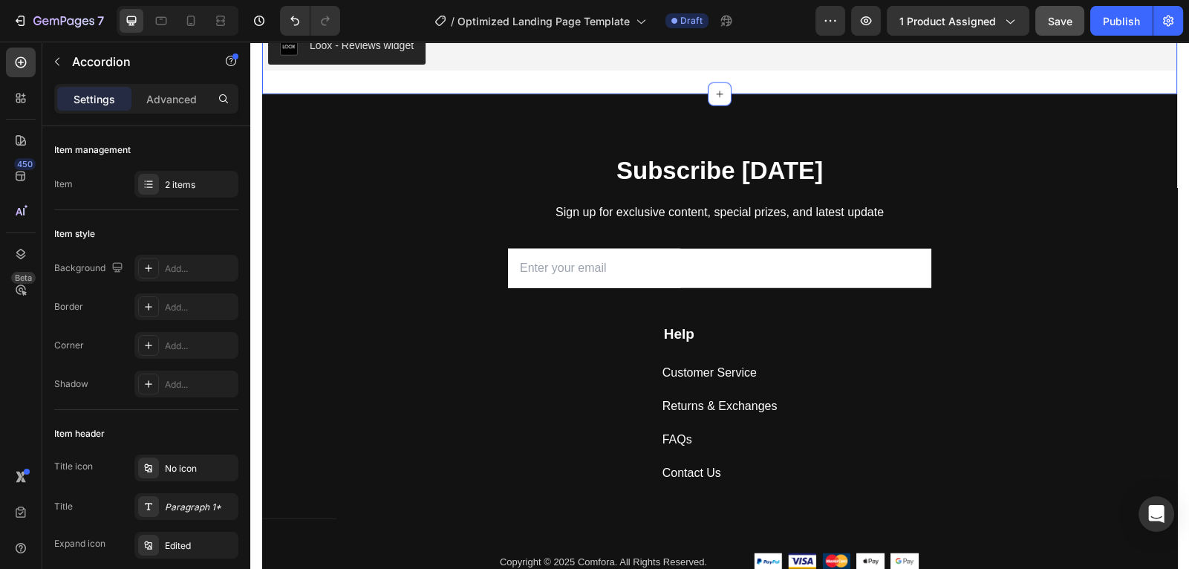
scroll to position [4814, 0]
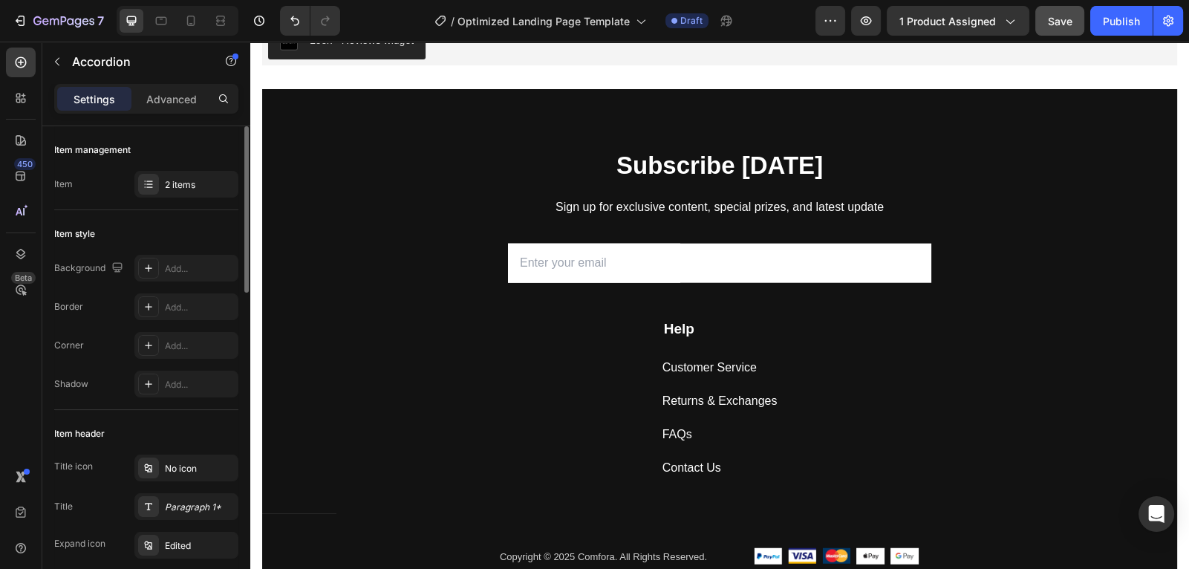
click at [212, 157] on div "Item management" at bounding box center [146, 150] width 184 height 24
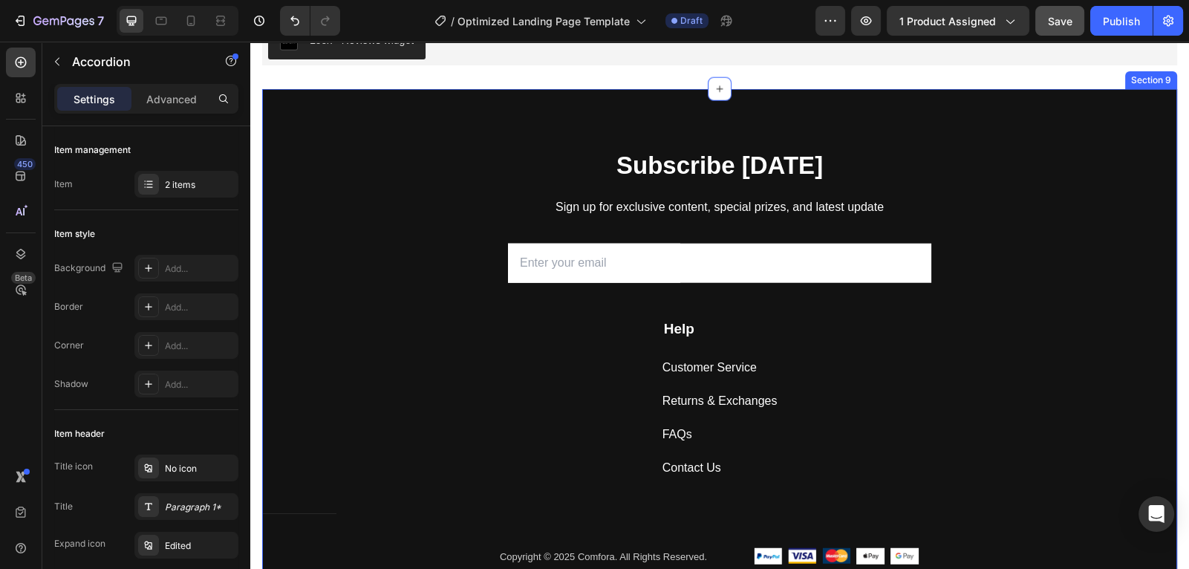
click at [626, 356] on div "Subscribe Today Heading Sign up for exclusive content, special prizes, and late…" at bounding box center [719, 368] width 915 height 439
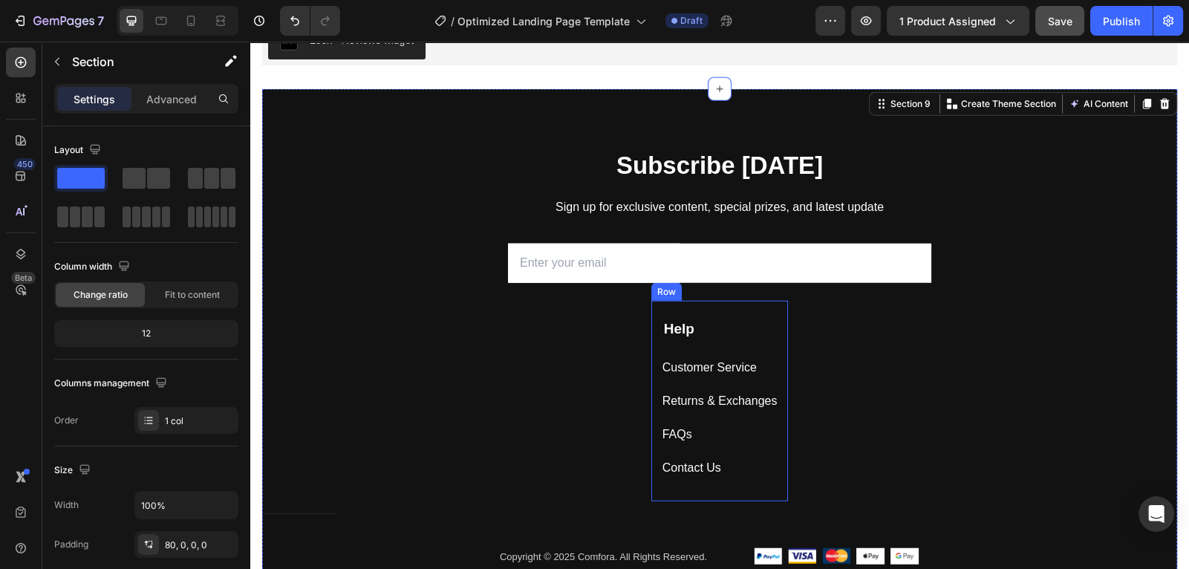
click at [731, 307] on div "Help Text block Customer Service Button Returns & Exchanges Button FAQs Button …" at bounding box center [720, 401] width 137 height 201
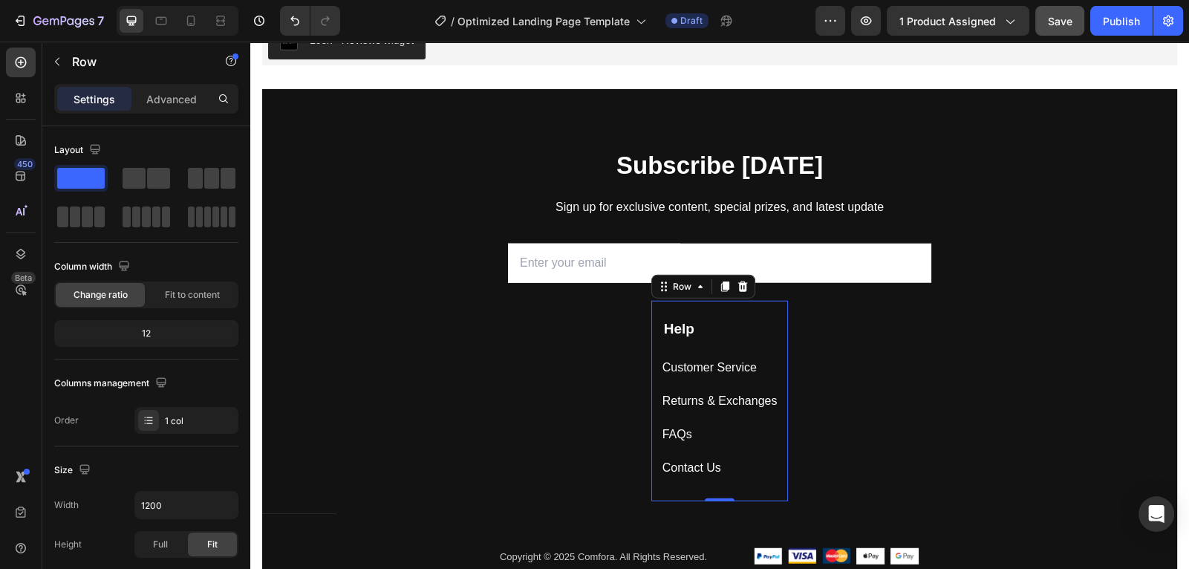
click at [731, 308] on div "Help Text block Customer Service Button Returns & Exchanges Button FAQs Button …" at bounding box center [720, 401] width 137 height 201
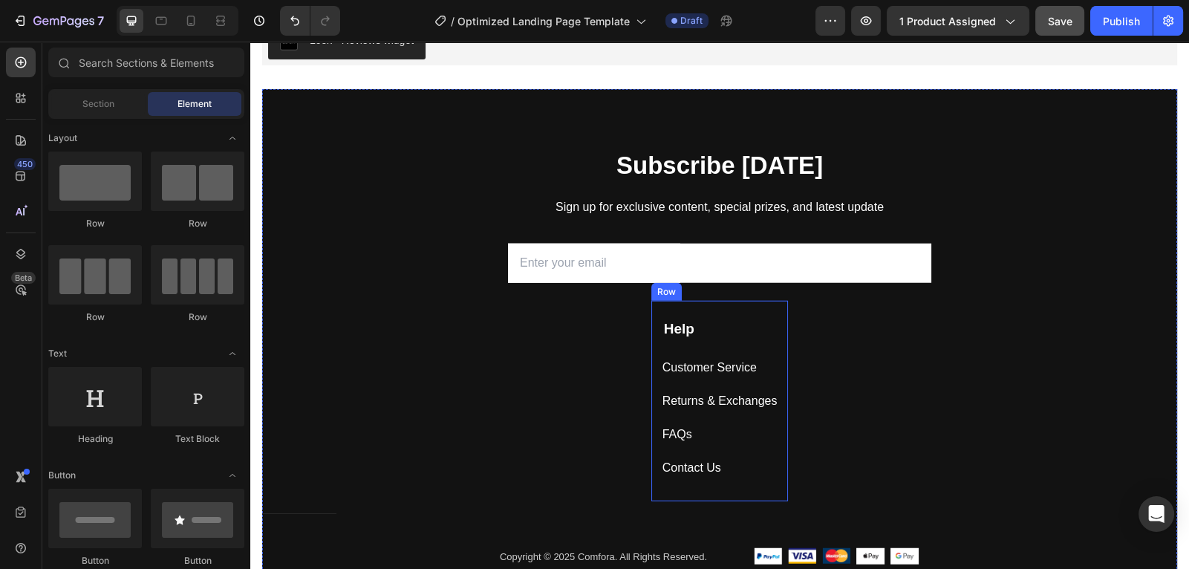
click at [703, 311] on div "Help Text block Customer Service Button Returns & Exchanges Button FAQs Button …" at bounding box center [720, 401] width 137 height 201
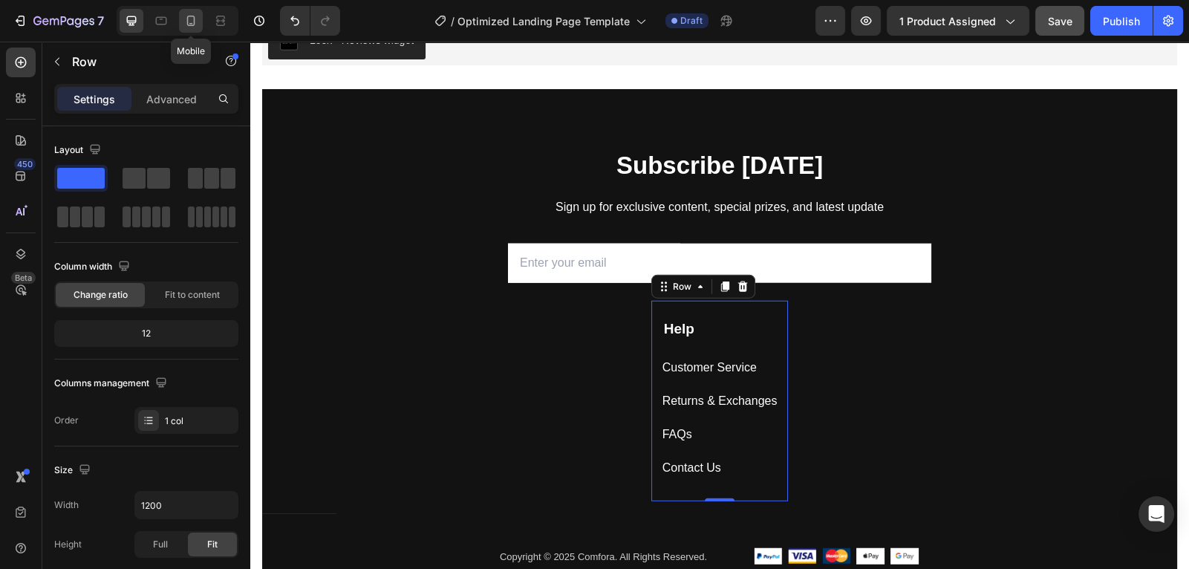
click at [187, 16] on icon at bounding box center [191, 20] width 15 height 15
type input "100%"
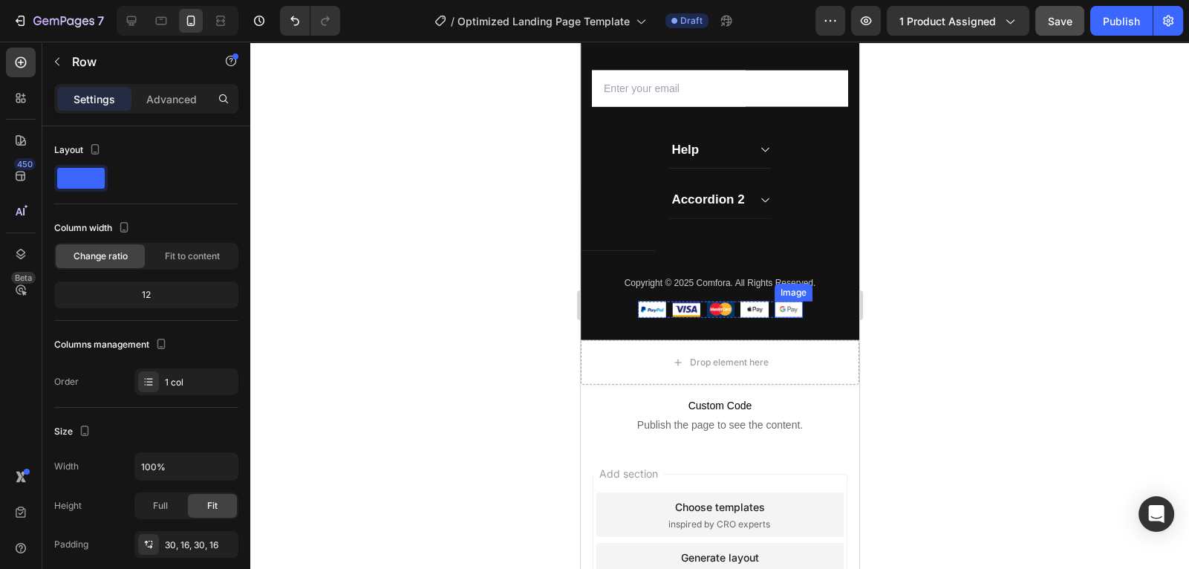
scroll to position [4579, 0]
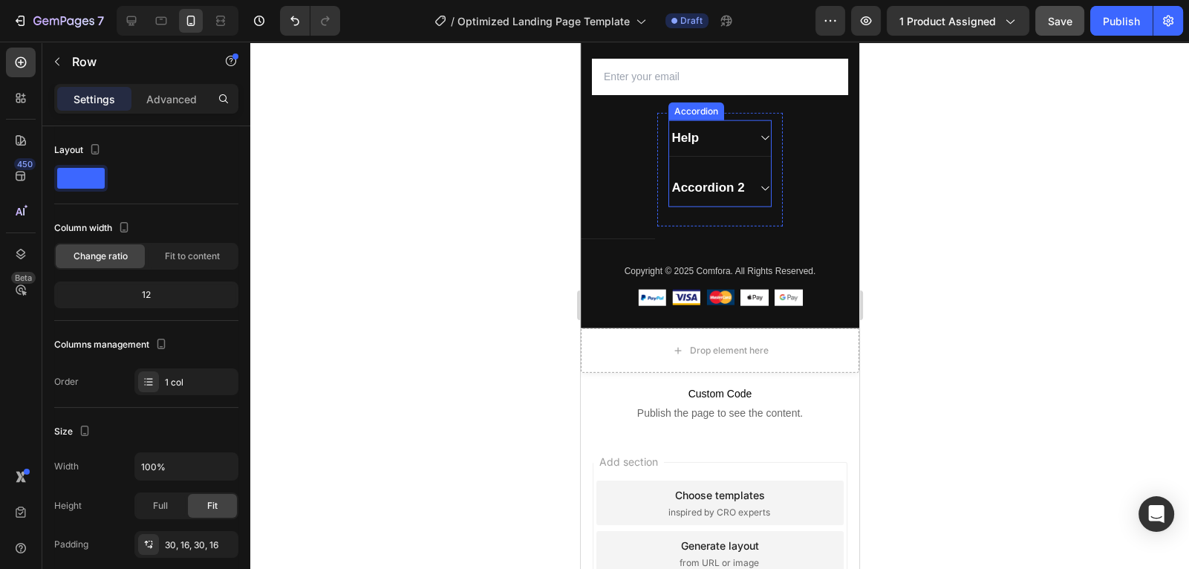
click at [760, 180] on div "Accordion 2" at bounding box center [719, 188] width 101 height 36
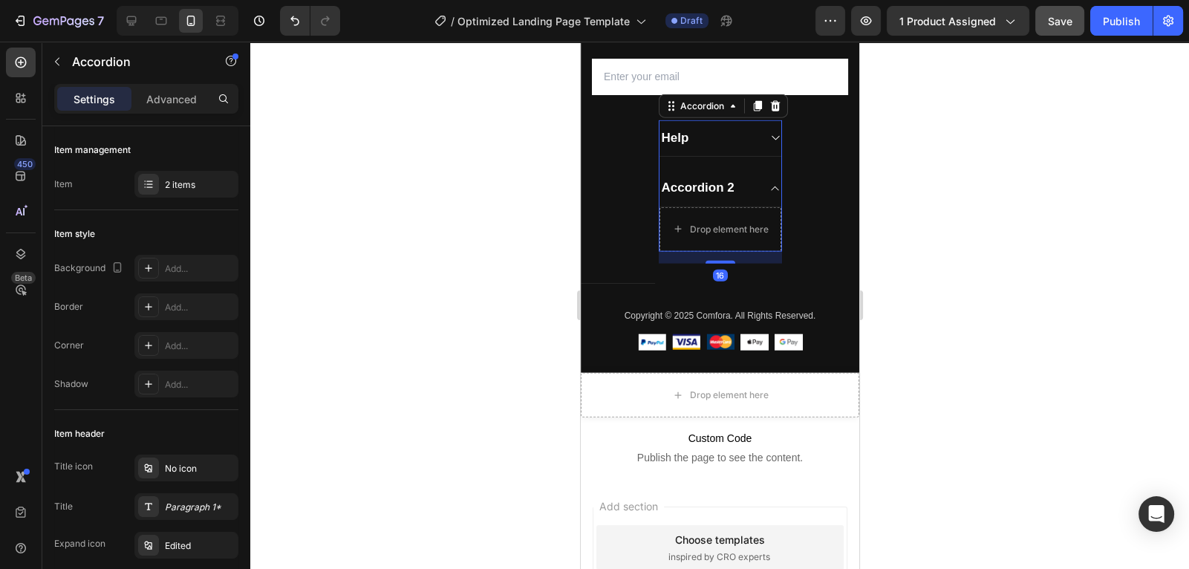
click at [769, 176] on div "Accordion 2" at bounding box center [720, 188] width 122 height 36
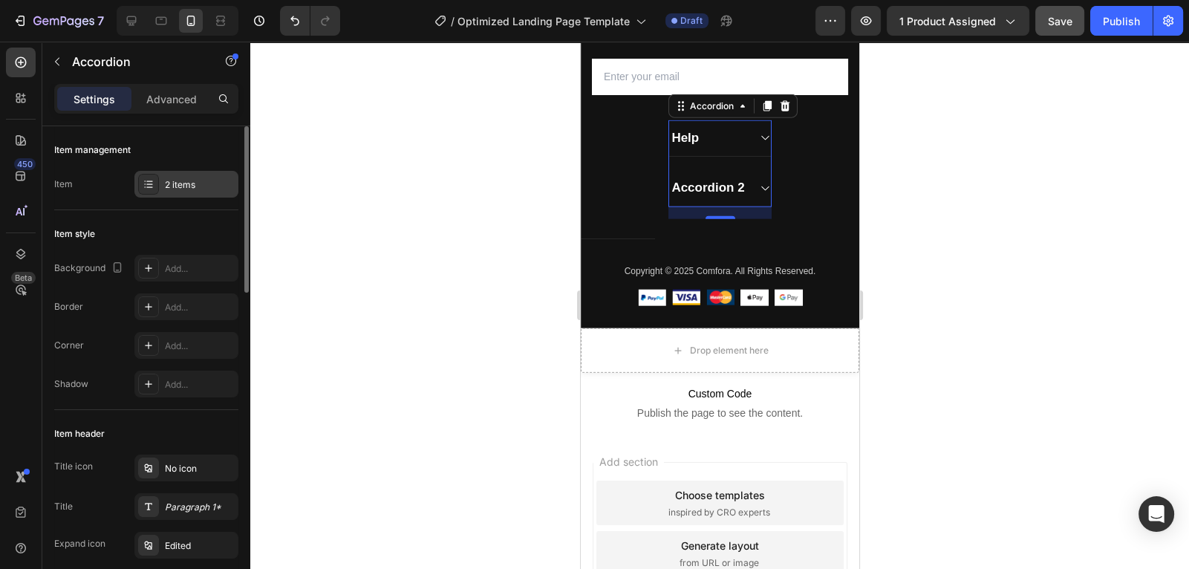
click at [192, 175] on div "2 items" at bounding box center [186, 184] width 104 height 27
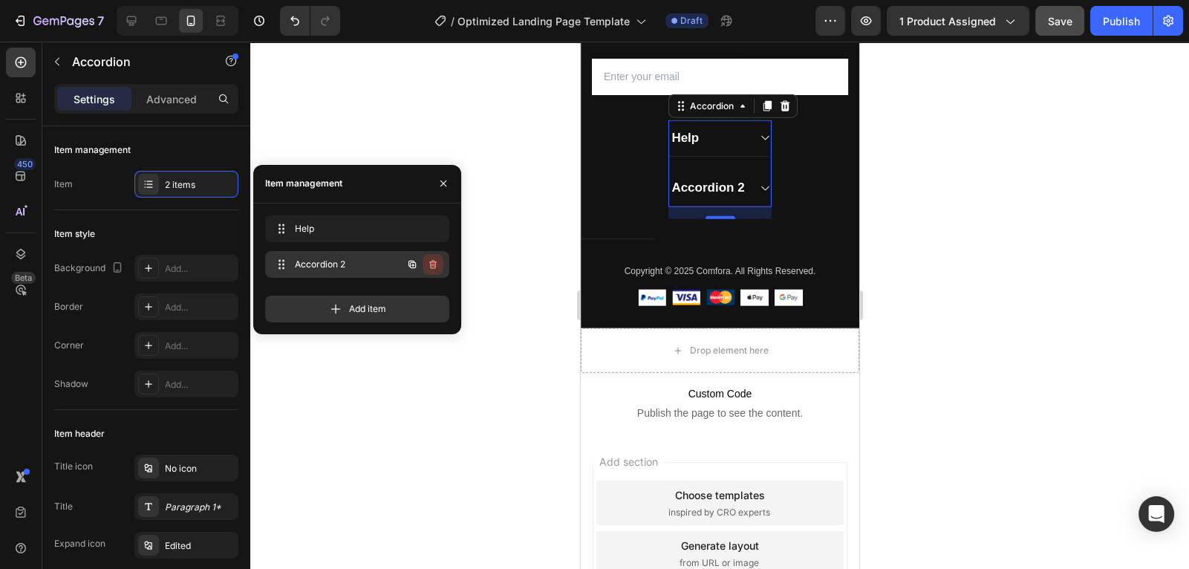
click at [432, 264] on icon "button" at bounding box center [432, 265] width 1 height 4
click at [432, 267] on div "Delete" at bounding box center [422, 264] width 27 height 13
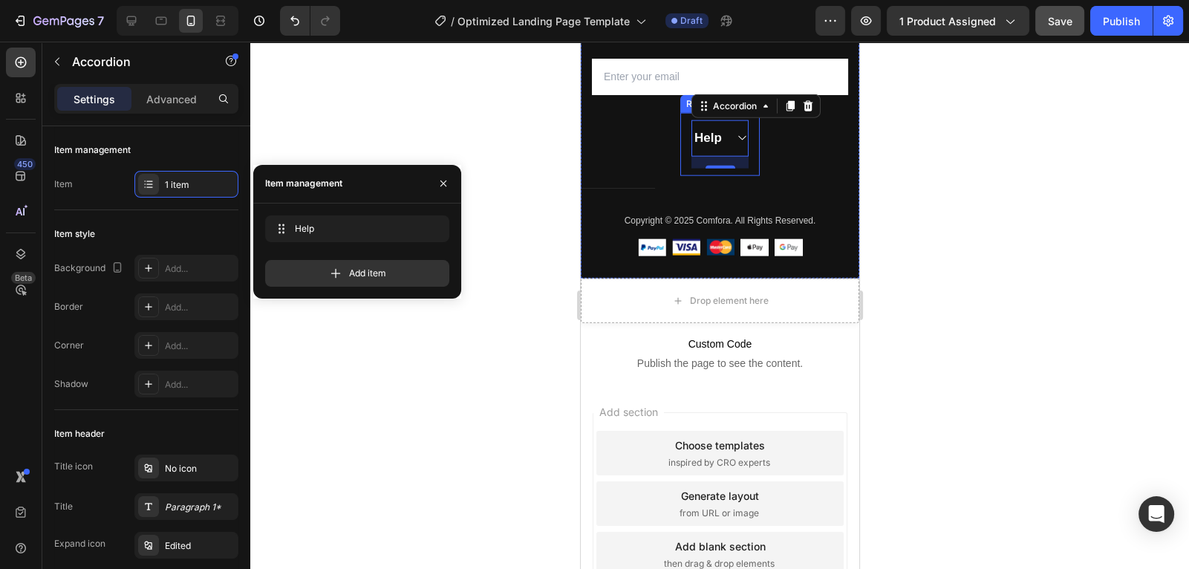
click at [755, 136] on div "Help Accordion 16 Row" at bounding box center [719, 144] width 79 height 63
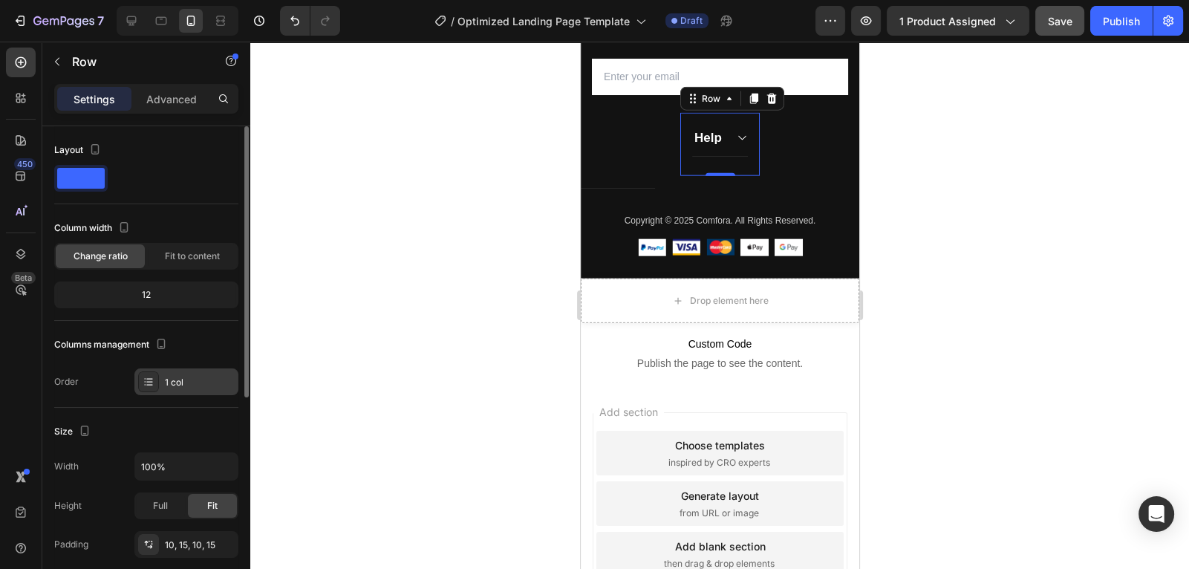
click at [175, 376] on div "1 col" at bounding box center [200, 382] width 70 height 13
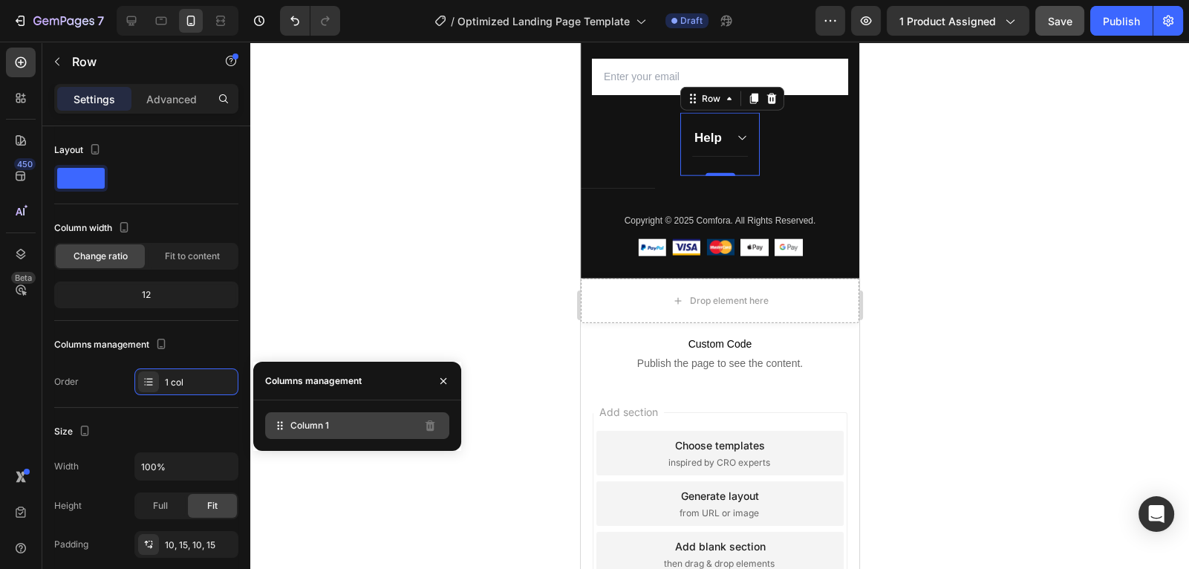
click at [308, 429] on span "Column 1" at bounding box center [309, 425] width 39 height 13
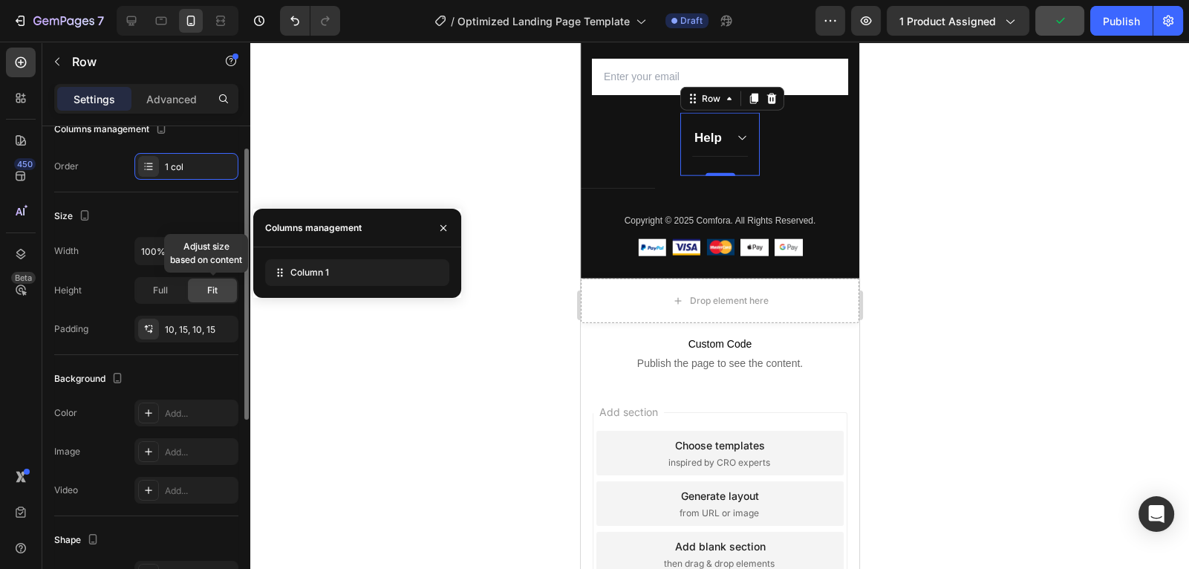
scroll to position [152, 0]
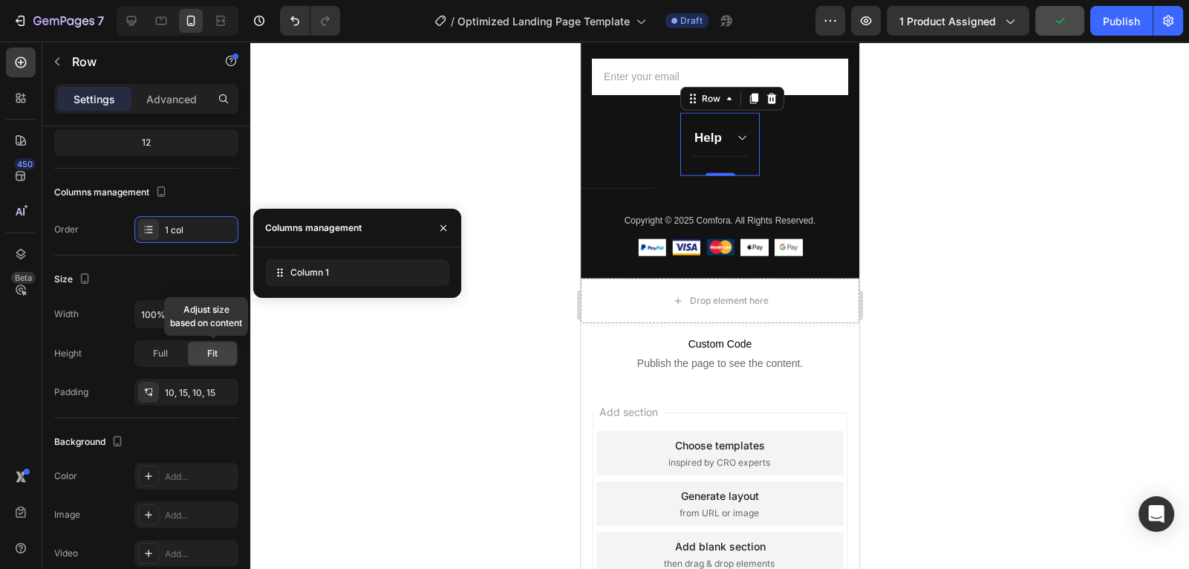
click at [707, 163] on div "Help Accordion" at bounding box center [719, 144] width 57 height 48
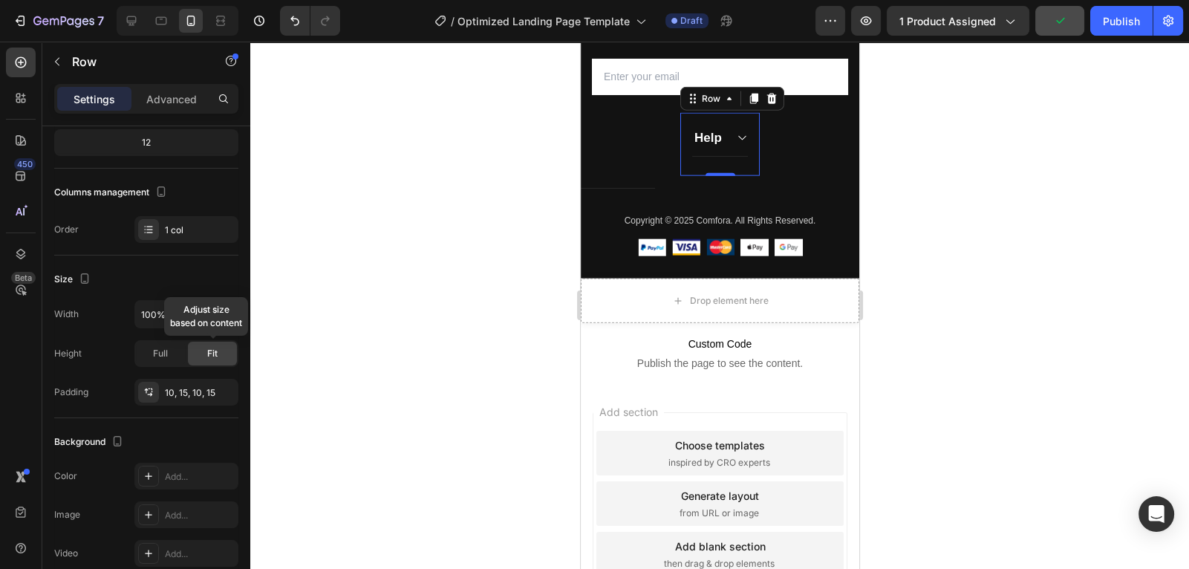
click at [708, 163] on div "Help Accordion" at bounding box center [719, 144] width 57 height 48
click at [708, 164] on div "Help Accordion" at bounding box center [719, 144] width 57 height 48
click at [726, 169] on div "Help Accordion Row 0" at bounding box center [719, 144] width 79 height 63
click at [756, 100] on icon at bounding box center [754, 99] width 8 height 10
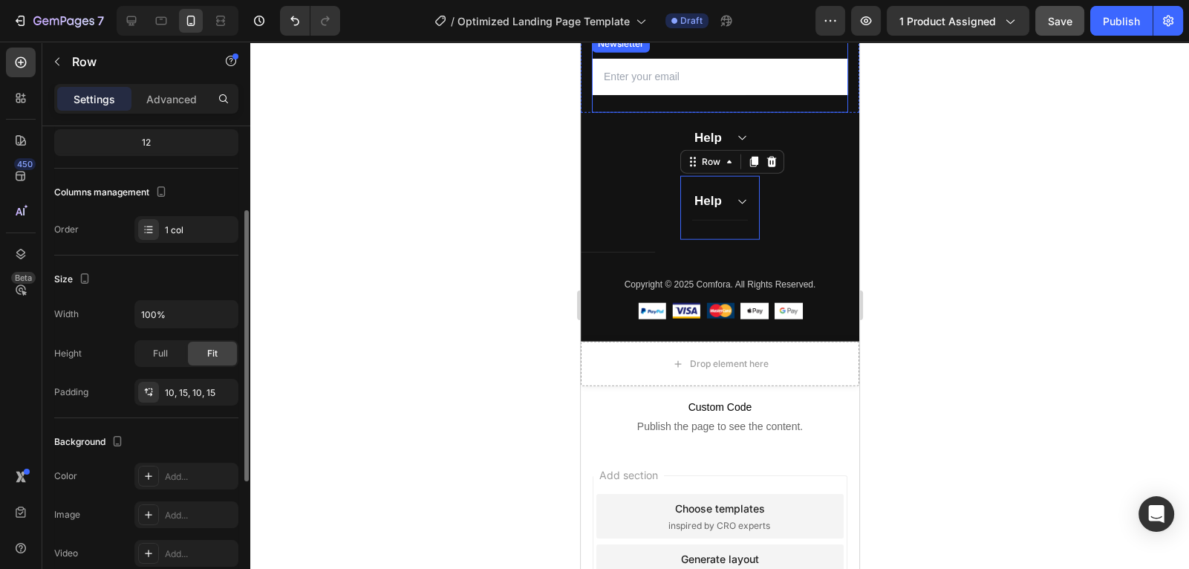
scroll to position [152, 0]
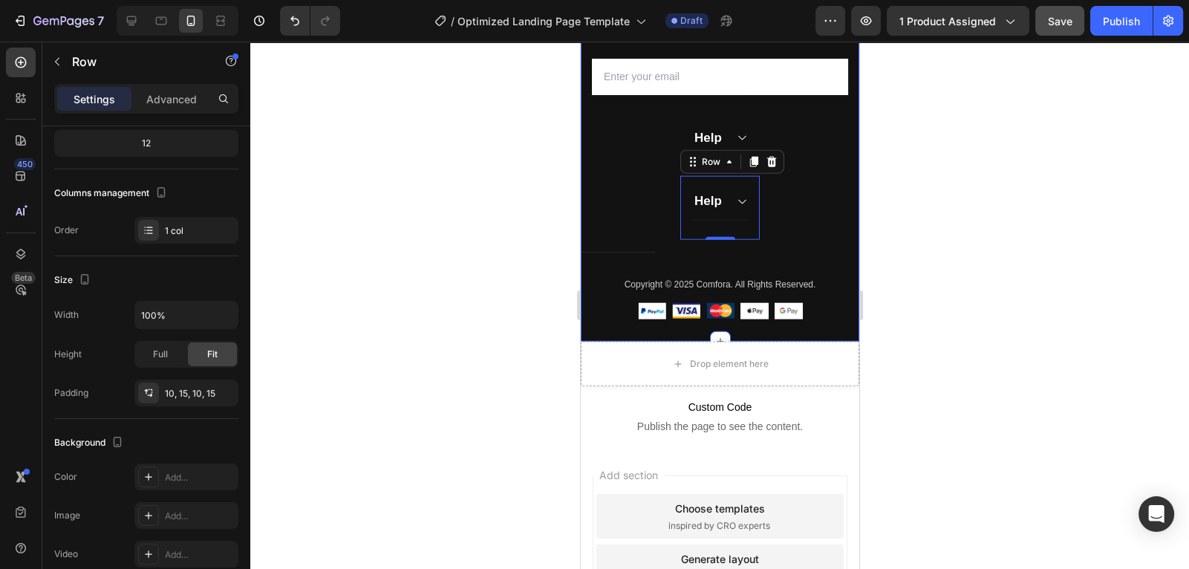
click at [782, 209] on div "Subscribe Today Heading Sign up for exclusive content, special prizes, and late…" at bounding box center [719, 147] width 279 height 390
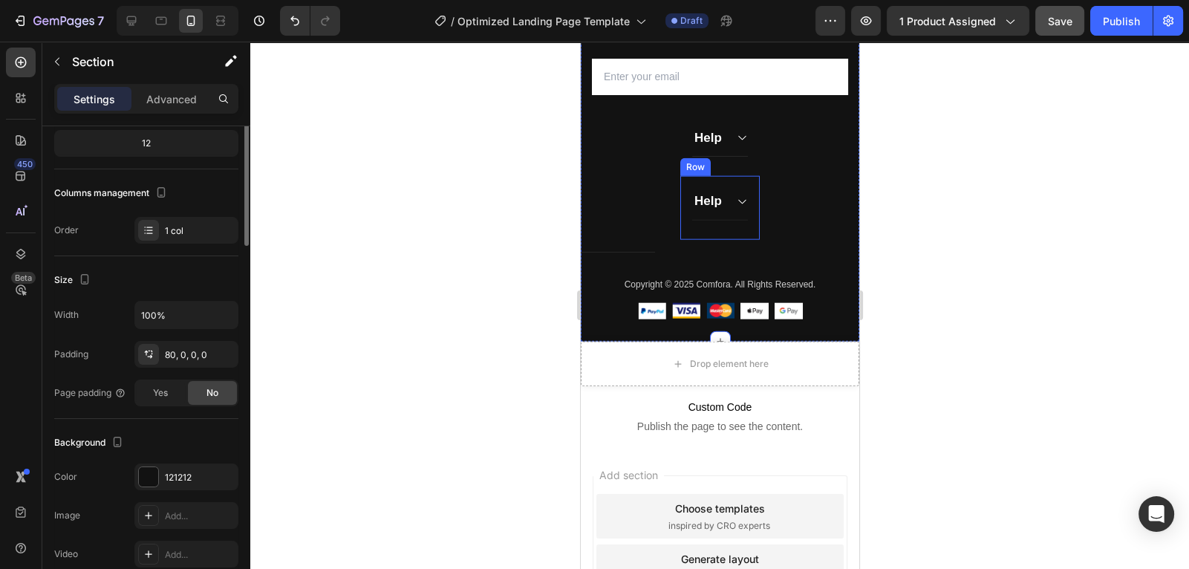
scroll to position [0, 0]
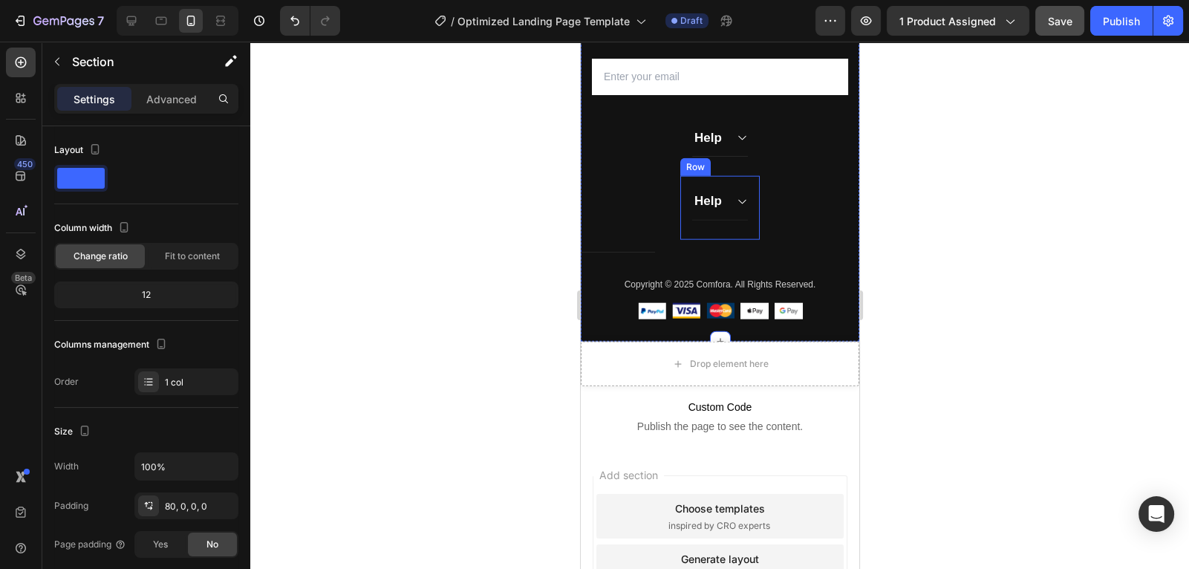
click at [686, 185] on div "Help Accordion Row" at bounding box center [719, 207] width 79 height 63
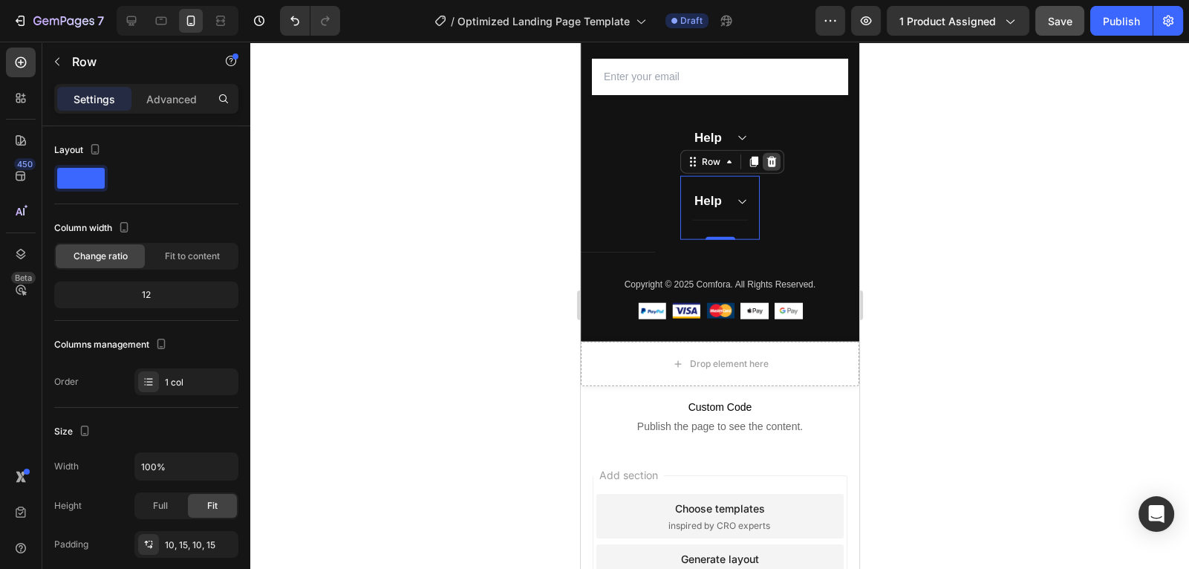
click at [767, 166] on icon at bounding box center [771, 162] width 12 height 12
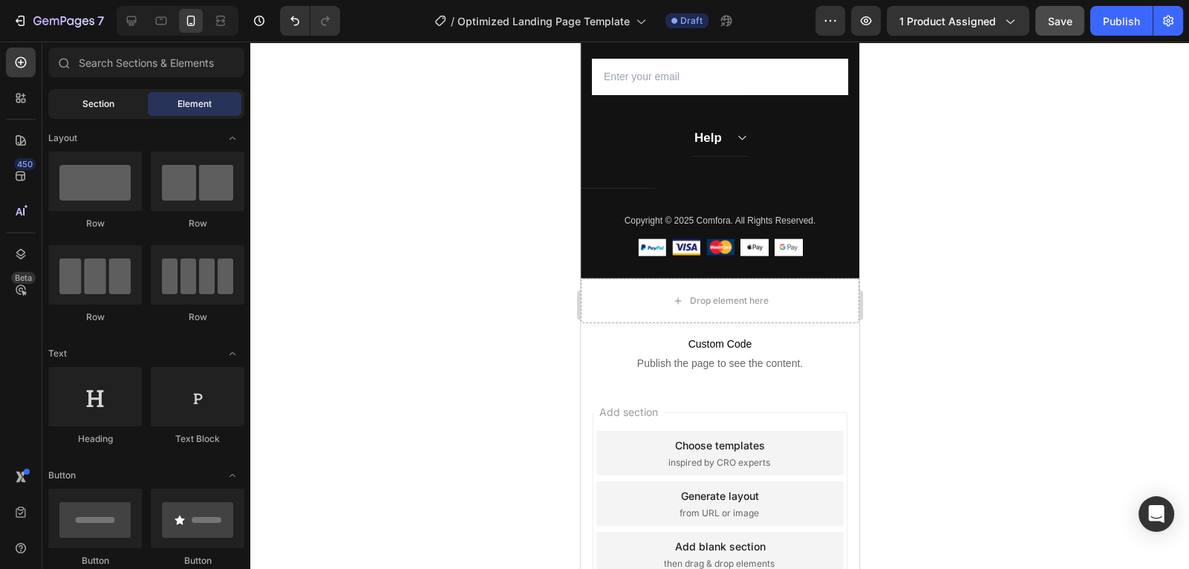
click at [109, 110] on span "Section" at bounding box center [98, 103] width 32 height 13
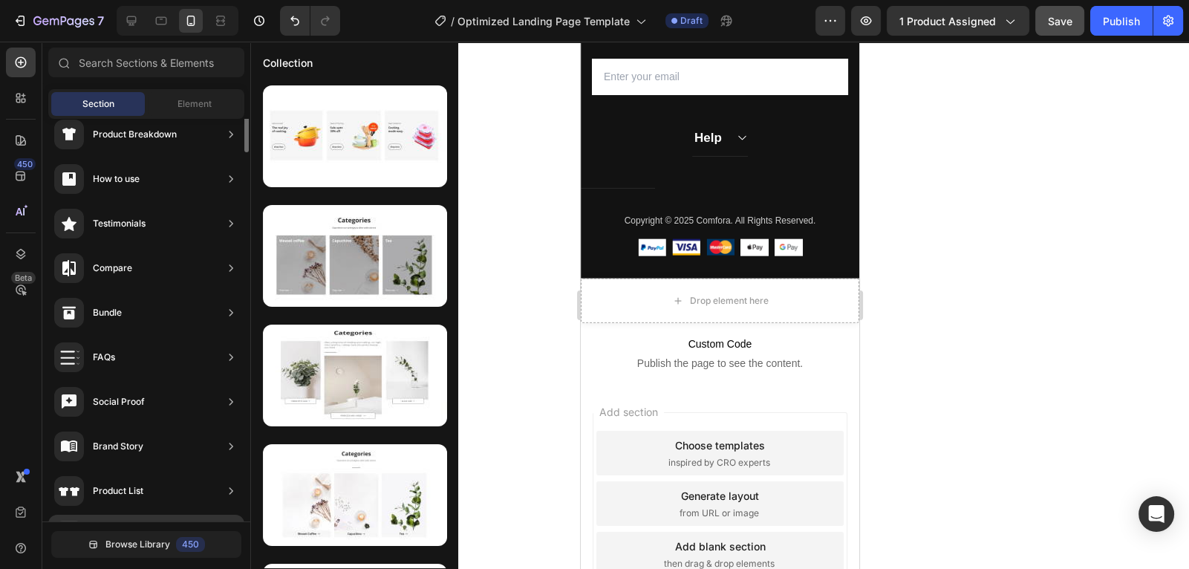
scroll to position [59, 0]
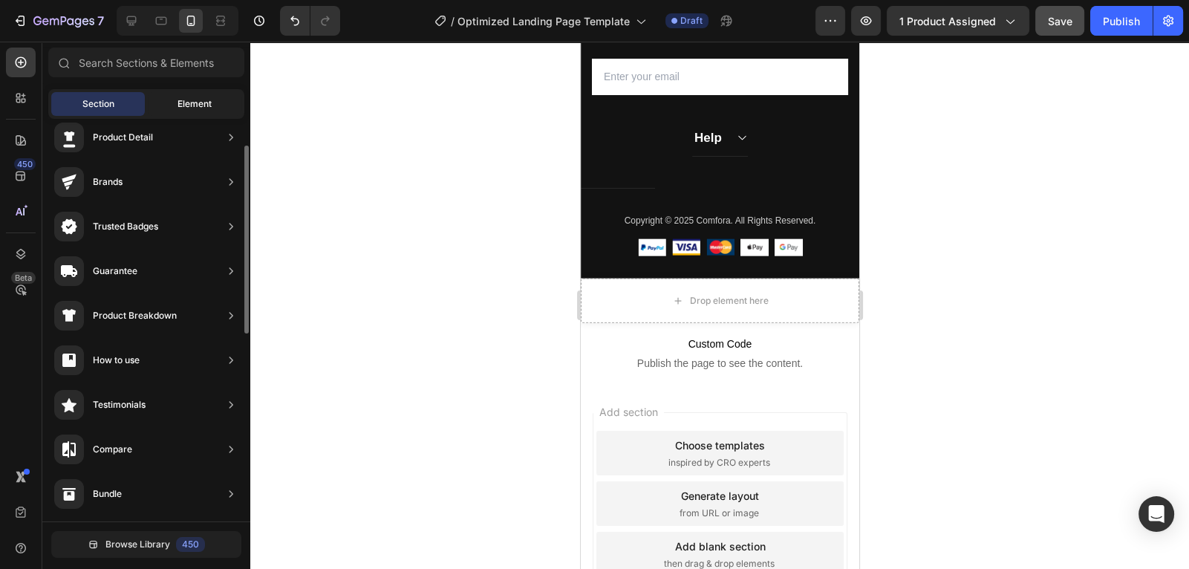
click at [203, 97] on span "Element" at bounding box center [195, 103] width 34 height 13
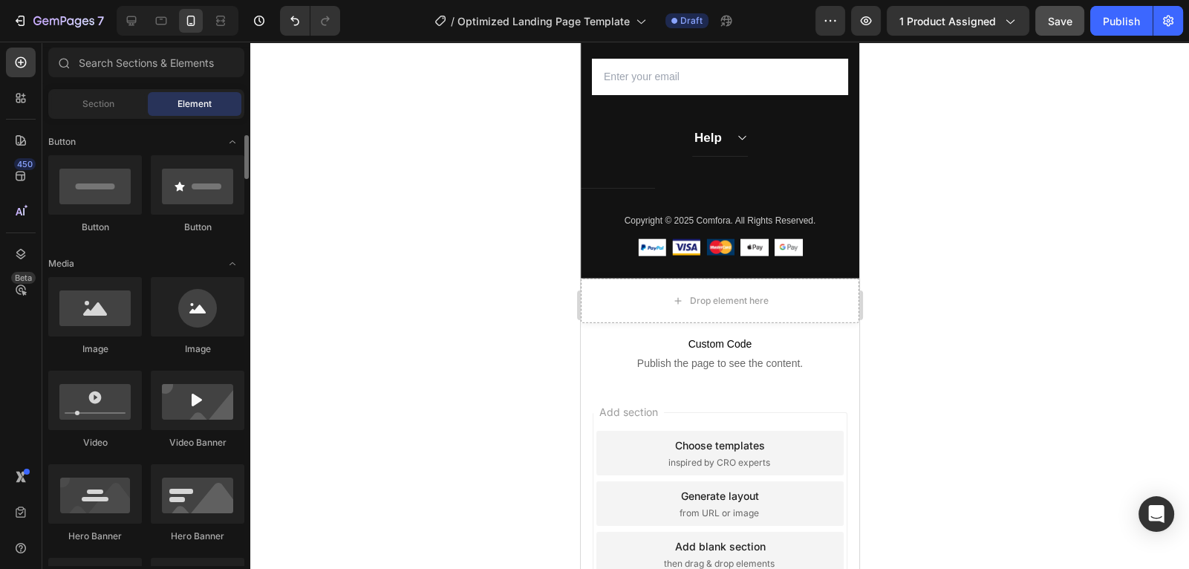
scroll to position [337, 0]
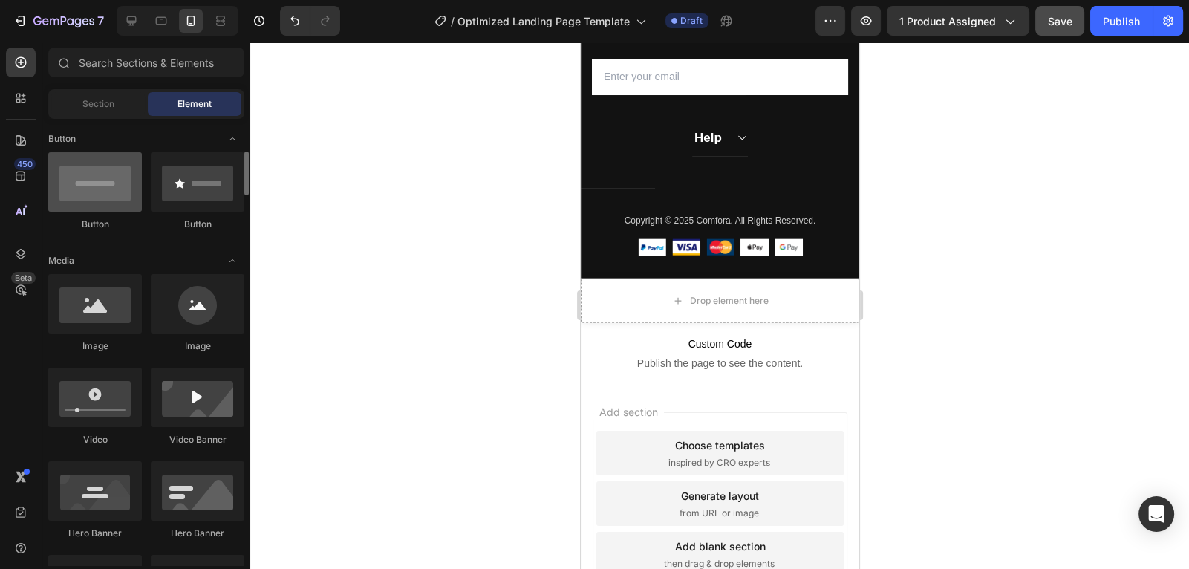
click at [83, 188] on div at bounding box center [95, 181] width 94 height 59
click at [72, 184] on div at bounding box center [95, 181] width 94 height 59
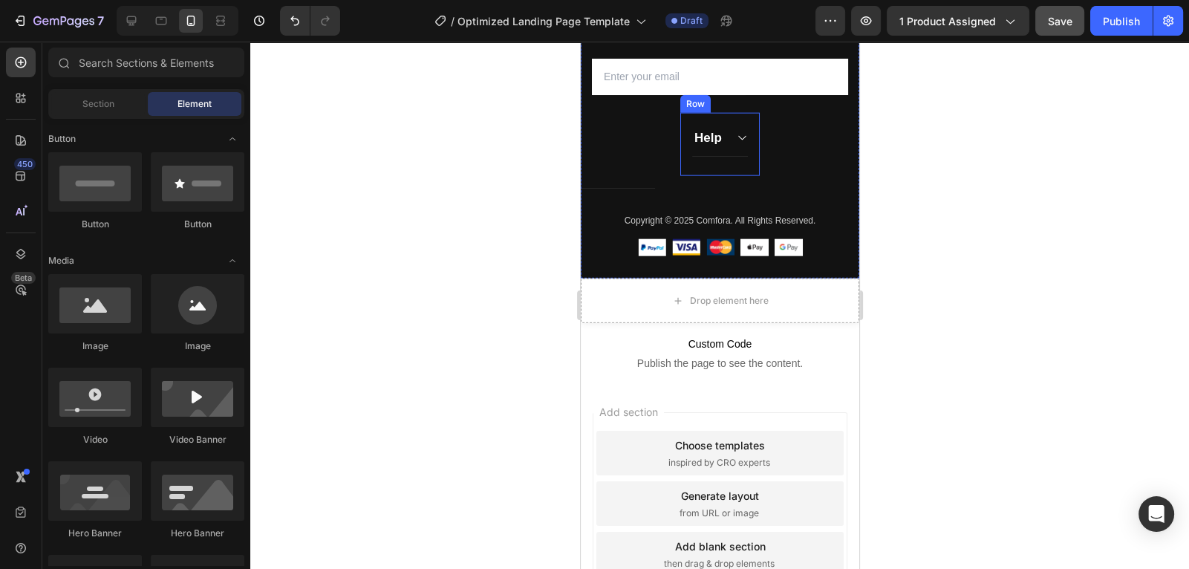
click at [717, 169] on div "Help Accordion Row" at bounding box center [719, 144] width 79 height 63
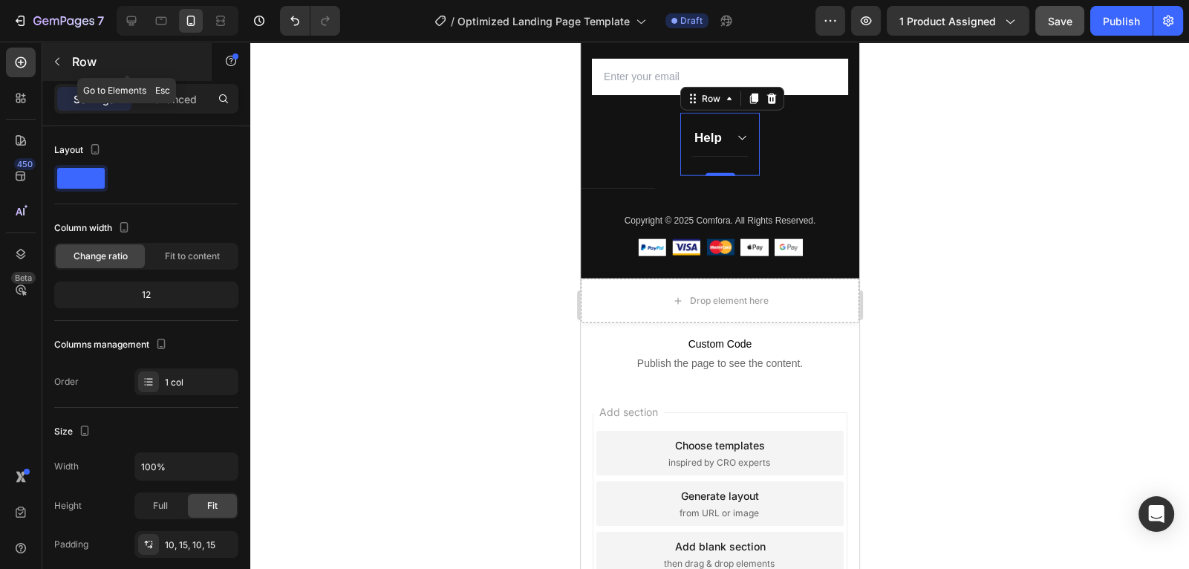
click at [65, 62] on button "button" at bounding box center [57, 62] width 24 height 24
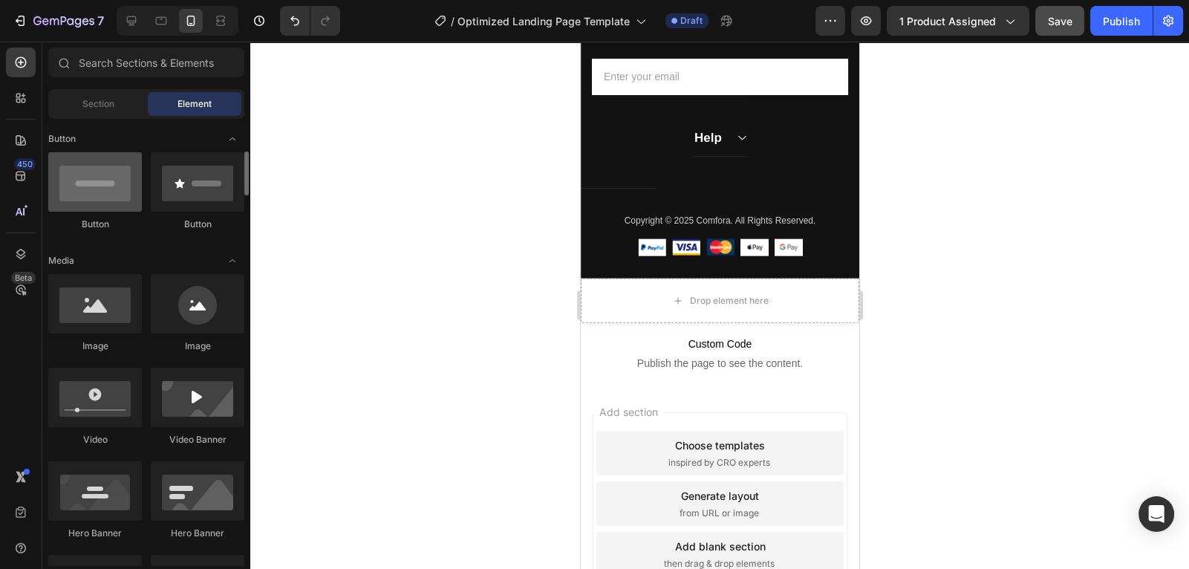
click at [127, 176] on div at bounding box center [95, 181] width 94 height 59
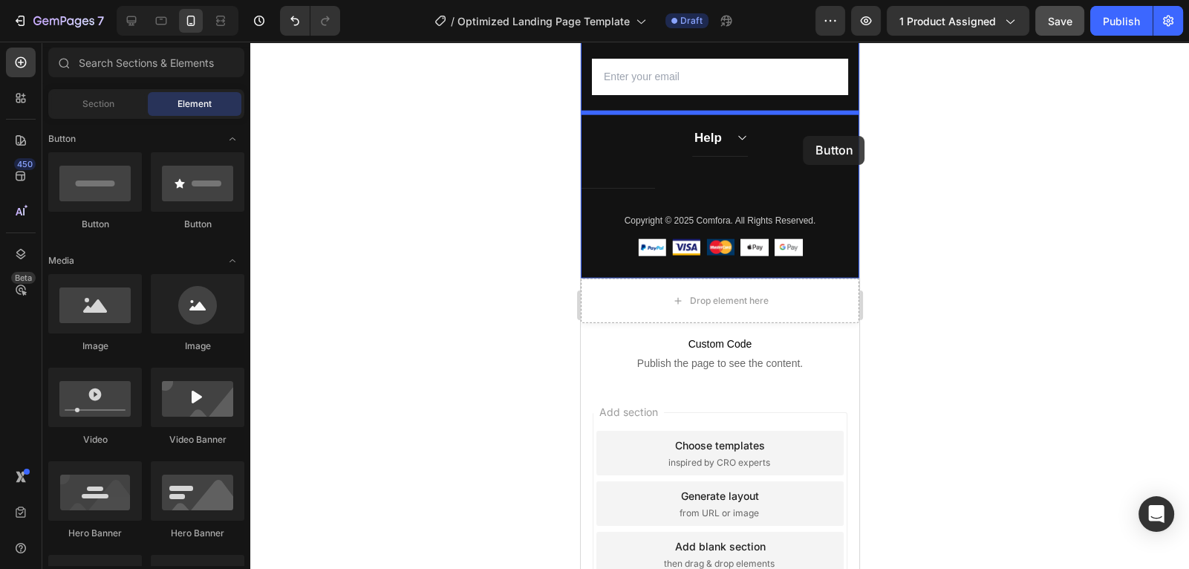
drag, startPoint x: 714, startPoint y: 221, endPoint x: 1441, endPoint y: 177, distance: 728.6
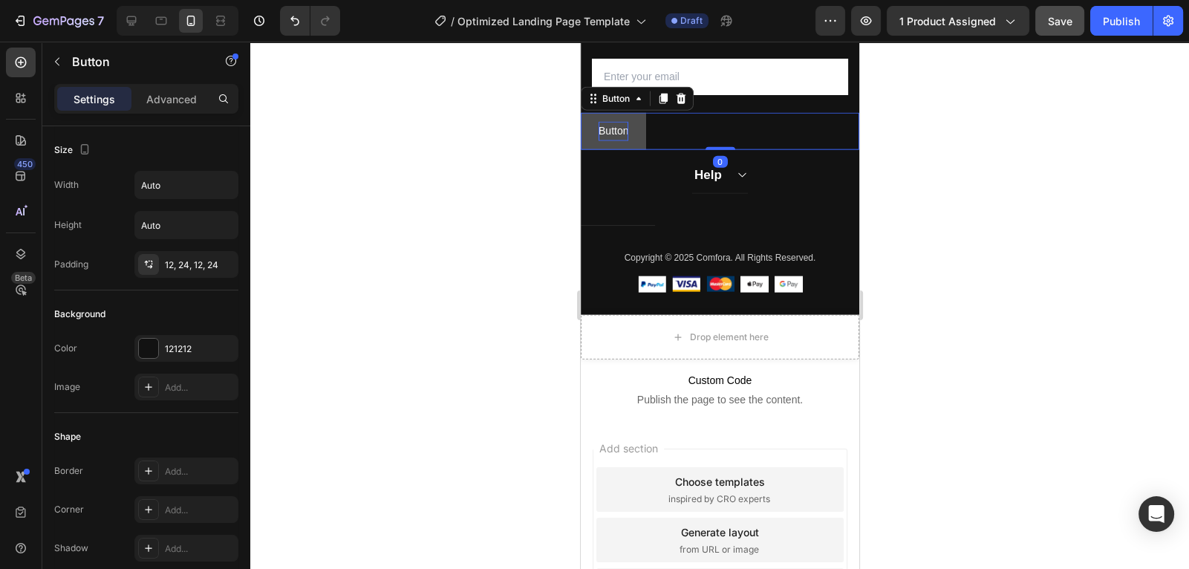
click at [624, 133] on p "Button" at bounding box center [613, 131] width 30 height 19
drag, startPoint x: 637, startPoint y: 122, endPoint x: 756, endPoint y: 163, distance: 125.9
click at [756, 163] on div "Subscribe Today Heading Sign up for exclusive content, special prizes, and late…" at bounding box center [719, 133] width 279 height 363
click at [743, 170] on icon at bounding box center [740, 175] width 11 height 12
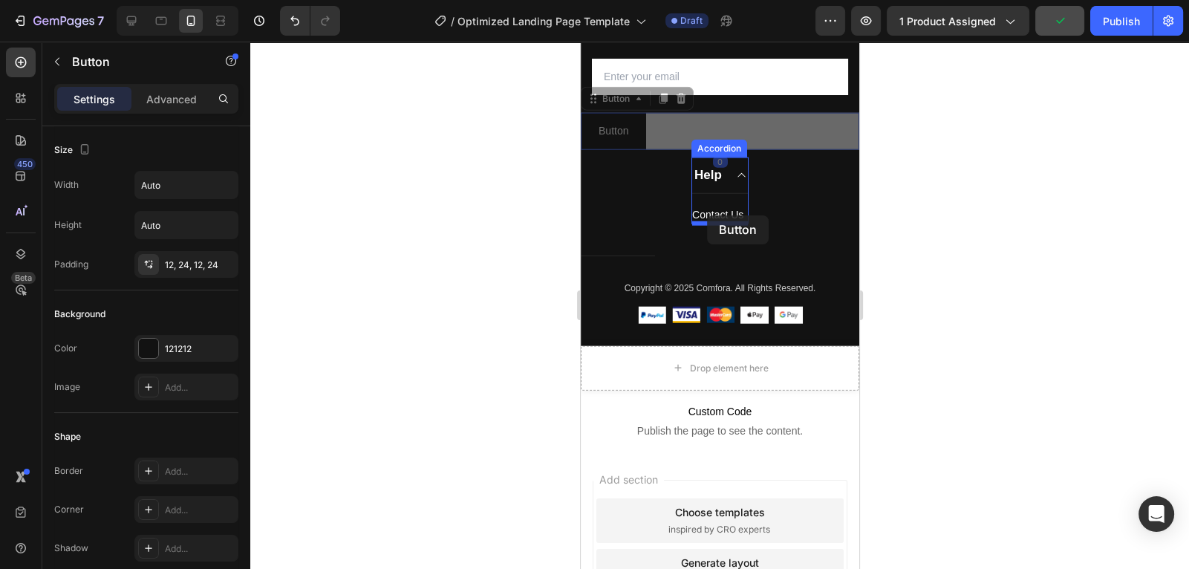
drag, startPoint x: 618, startPoint y: 126, endPoint x: 707, endPoint y: 215, distance: 126.1
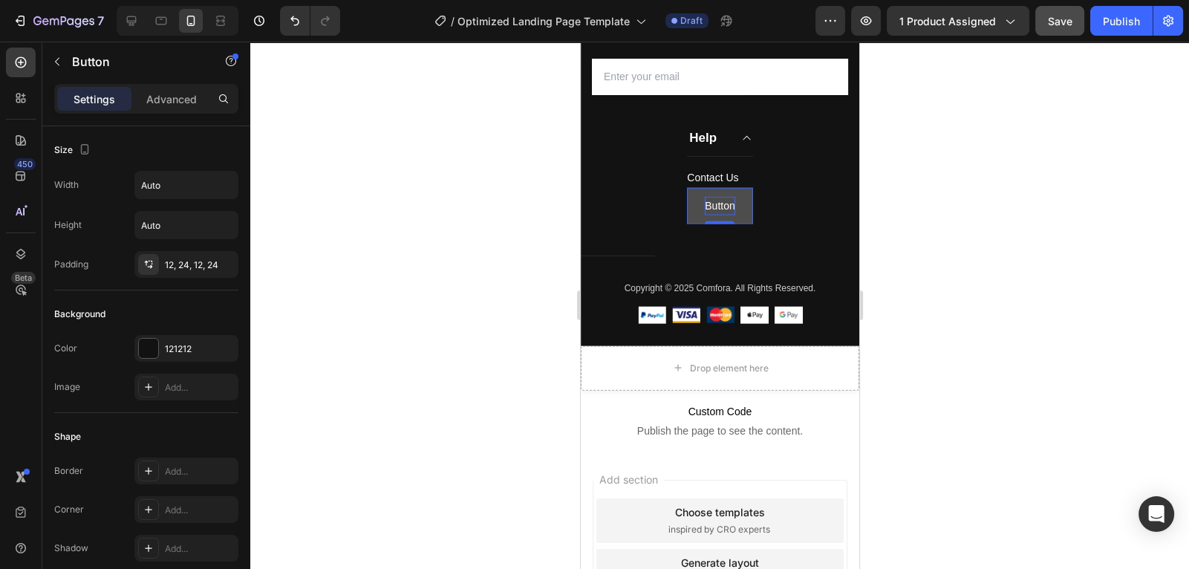
click at [721, 202] on p "Button" at bounding box center [719, 206] width 30 height 19
click at [730, 205] on p "Button" at bounding box center [719, 206] width 30 height 19
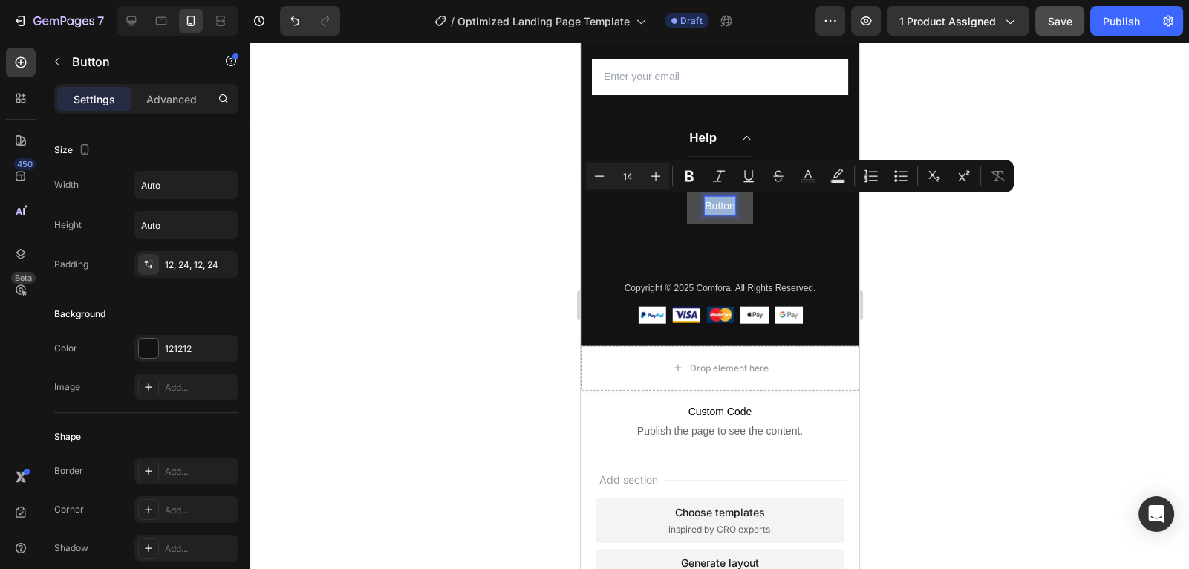
click at [732, 205] on p "Button" at bounding box center [719, 206] width 30 height 19
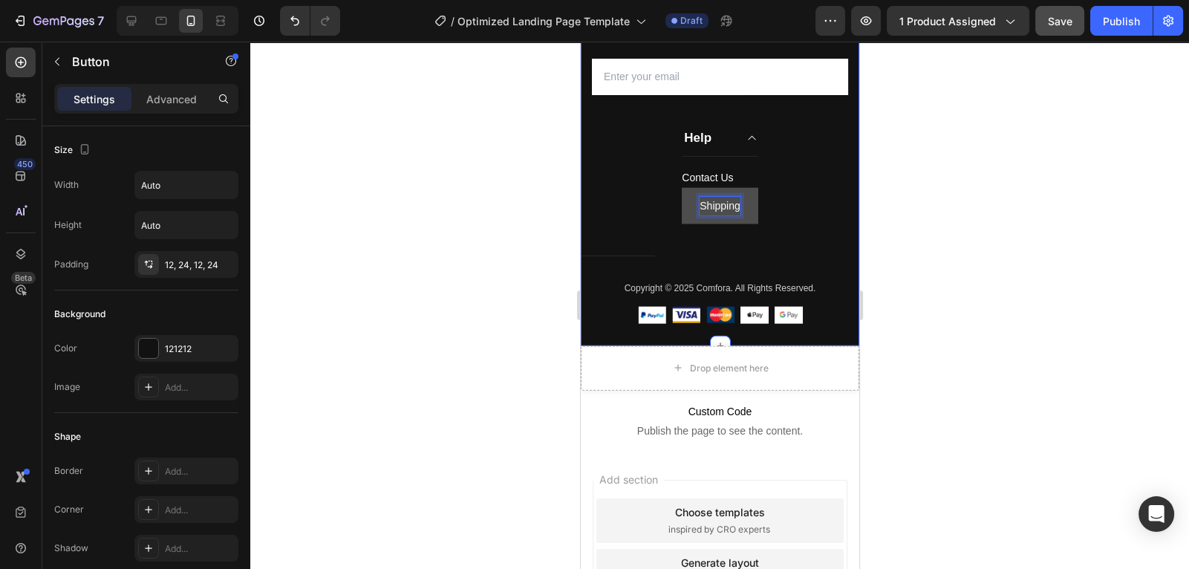
click at [778, 183] on div "Subscribe Today Heading Sign up for exclusive content, special prizes, and late…" at bounding box center [719, 149] width 279 height 394
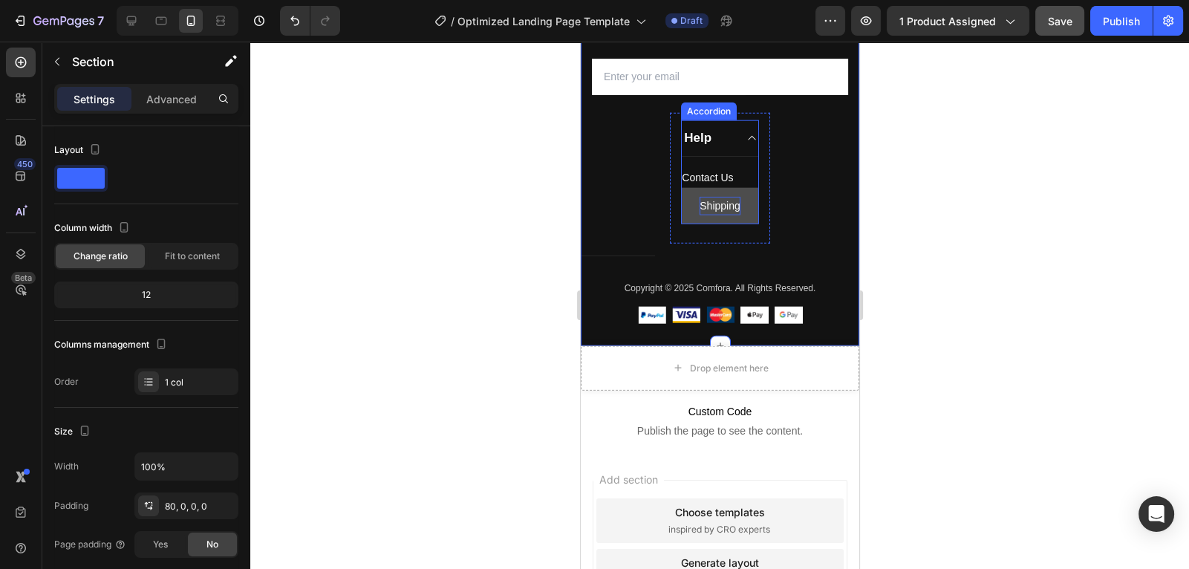
click at [750, 135] on icon at bounding box center [751, 138] width 11 height 12
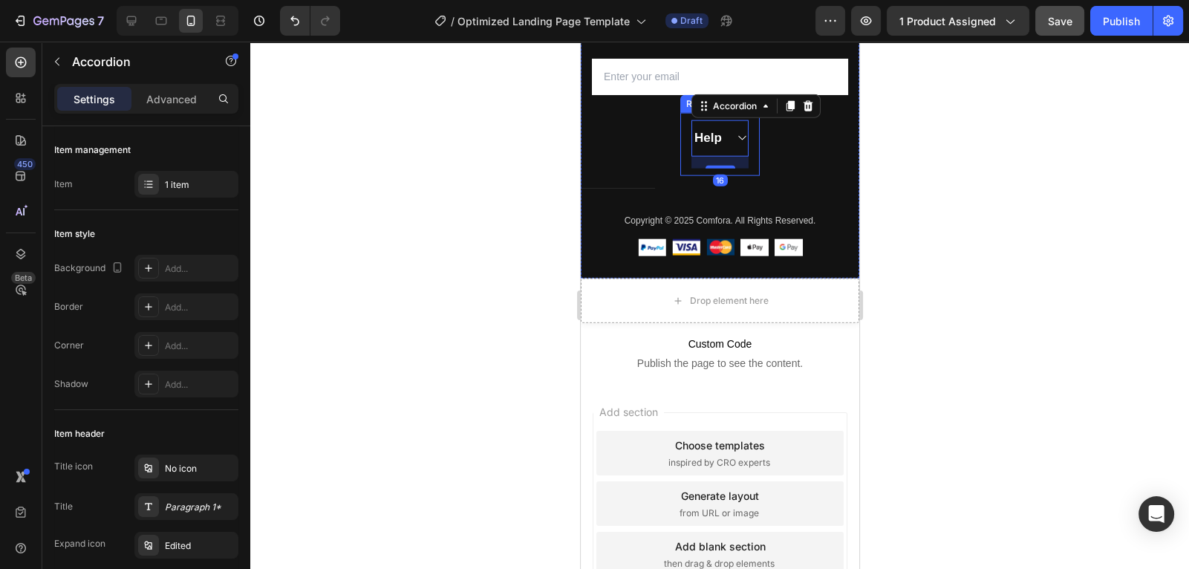
click at [752, 137] on div "Help Accordion 16 Row" at bounding box center [719, 144] width 79 height 63
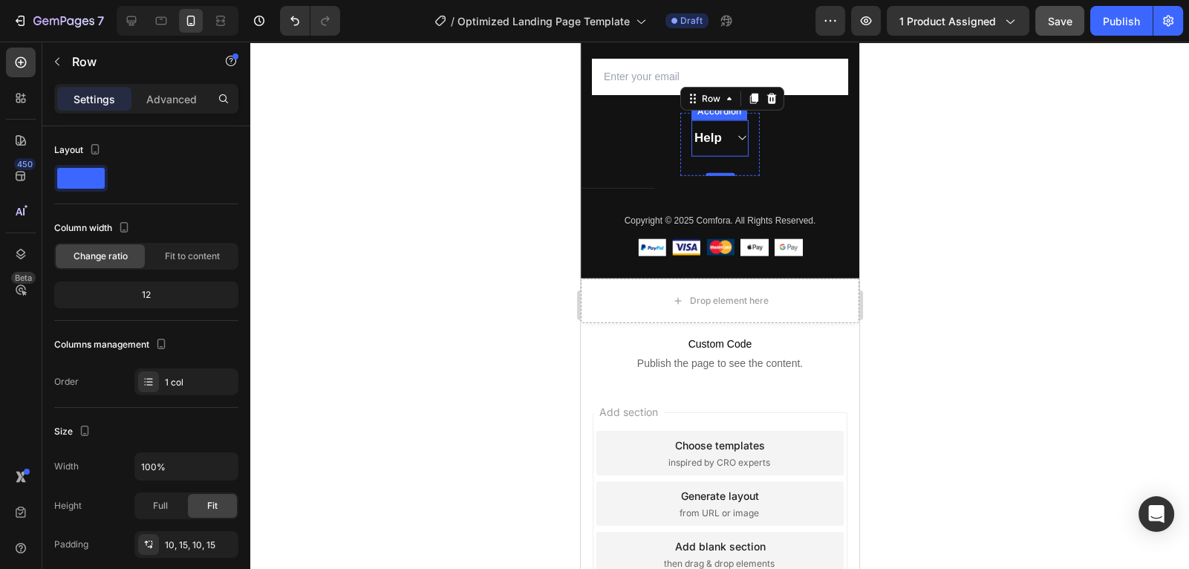
click at [742, 140] on icon at bounding box center [740, 138] width 11 height 12
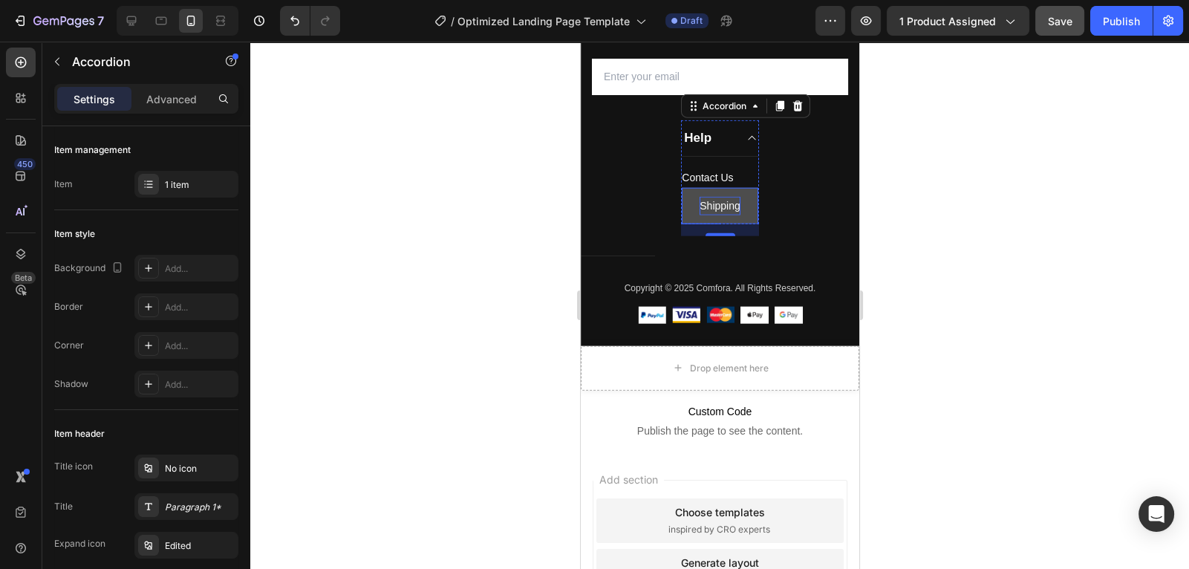
click at [701, 205] on p "Shipping" at bounding box center [719, 206] width 41 height 19
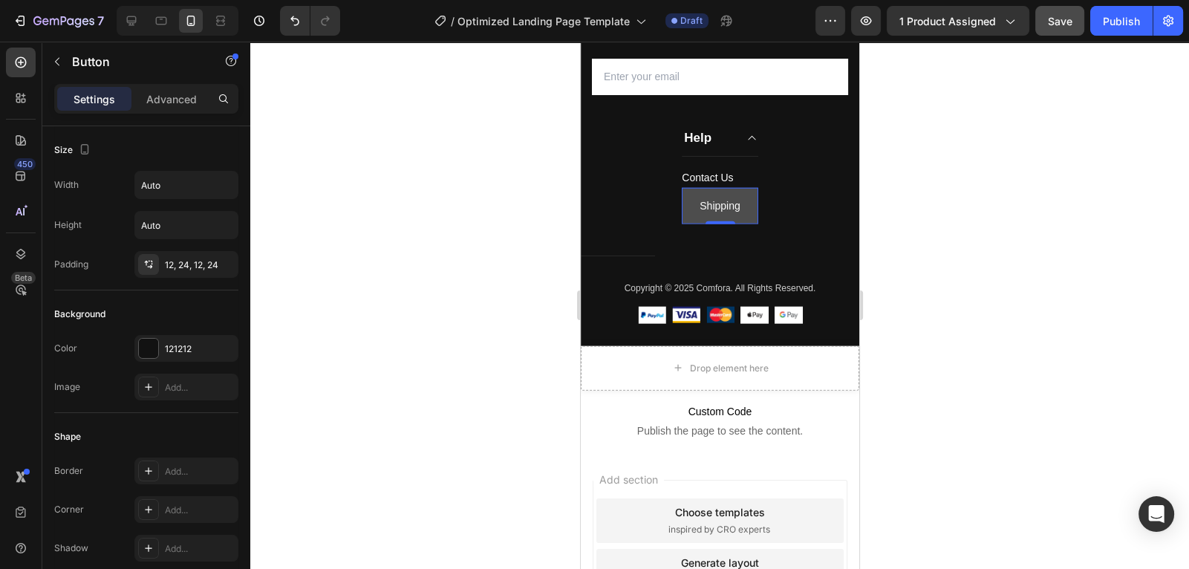
click at [697, 203] on button "Shipping" at bounding box center [719, 206] width 77 height 36
drag, startPoint x: 705, startPoint y: 204, endPoint x: 689, endPoint y: 205, distance: 15.6
click at [691, 206] on button "Shipping" at bounding box center [719, 206] width 77 height 36
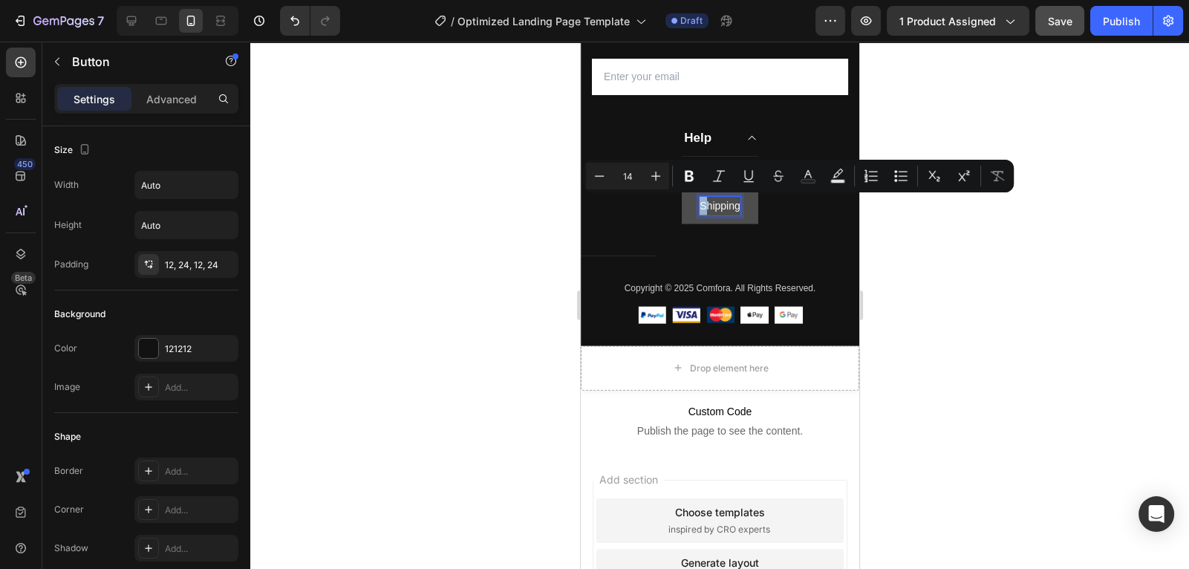
drag, startPoint x: 704, startPoint y: 210, endPoint x: 693, endPoint y: 210, distance: 10.4
click at [756, 219] on button "Shipping" at bounding box center [719, 206] width 77 height 36
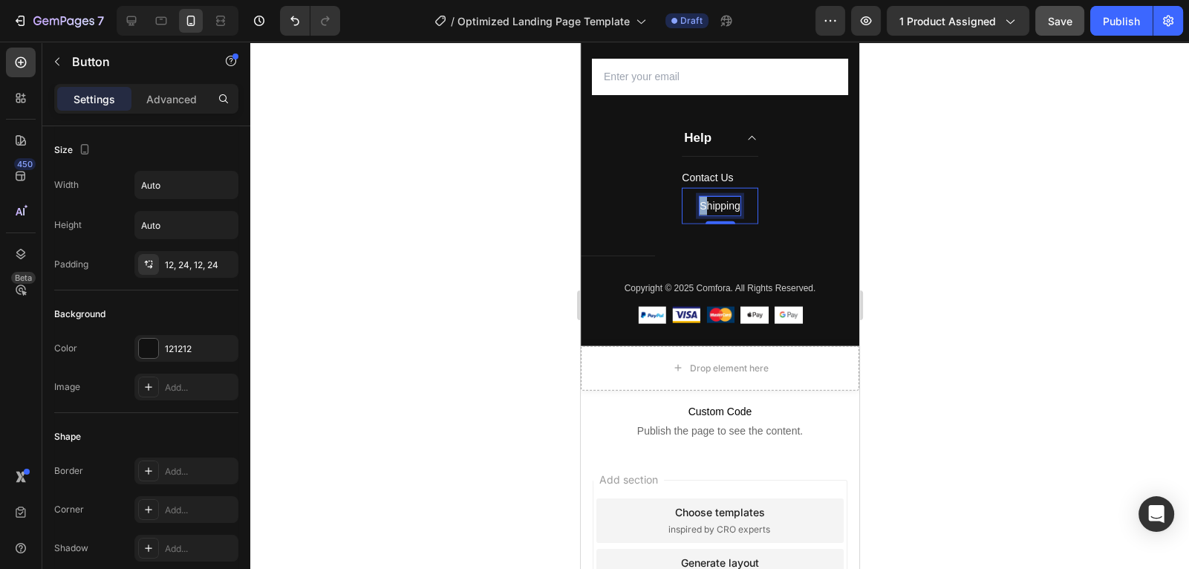
click at [734, 203] on p "Shipping" at bounding box center [719, 206] width 41 height 19
click at [740, 205] on button "Shipping" at bounding box center [719, 206] width 77 height 36
click at [749, 206] on button "Shipping" at bounding box center [719, 206] width 77 height 36
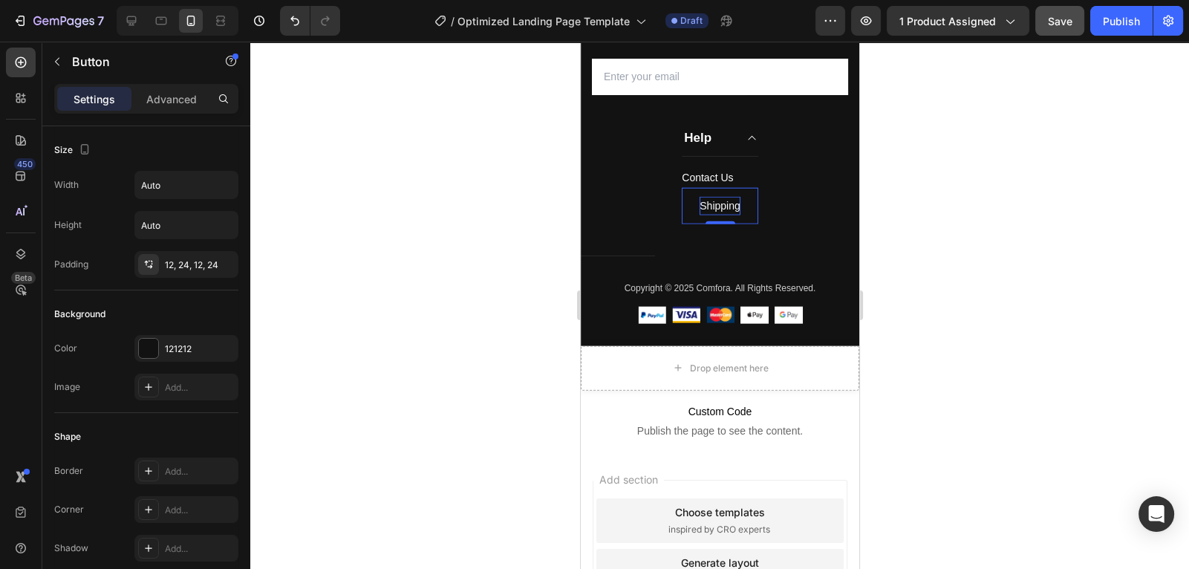
click at [735, 204] on p "Shipping" at bounding box center [719, 206] width 41 height 19
click at [748, 207] on button "Shipping" at bounding box center [719, 206] width 77 height 36
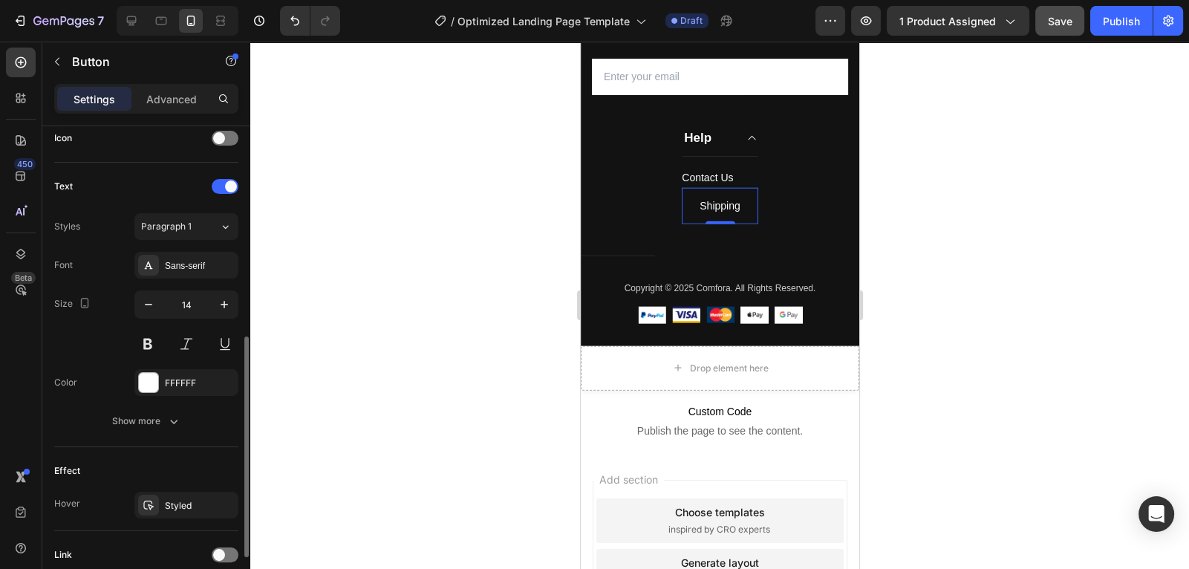
scroll to position [578, 0]
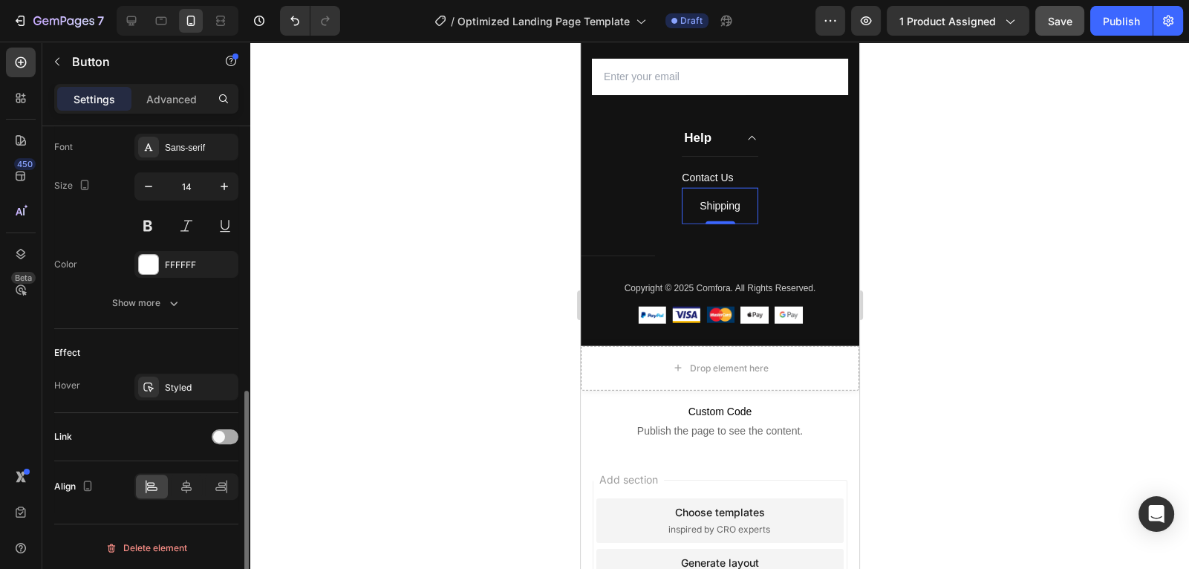
click at [220, 432] on span at bounding box center [219, 437] width 12 height 12
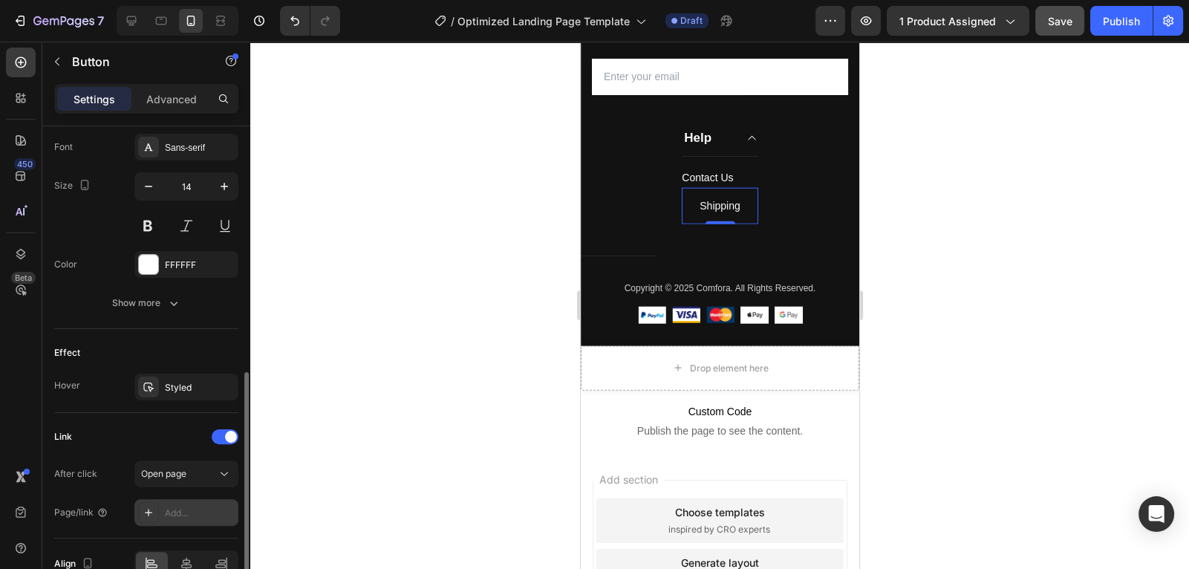
click at [210, 507] on div "Add..." at bounding box center [200, 513] width 70 height 13
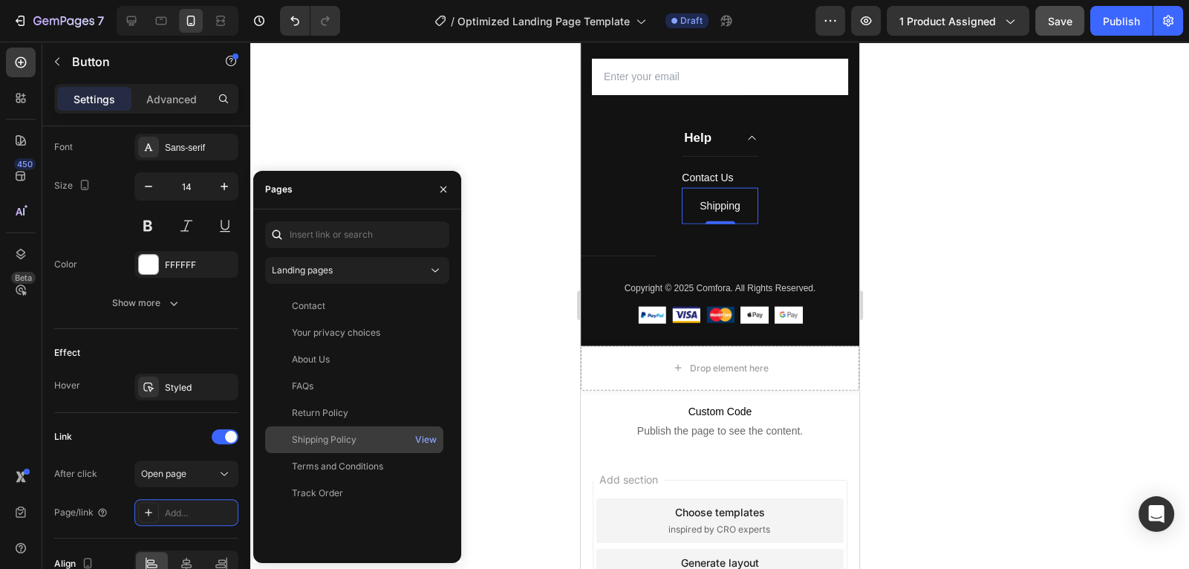
click at [332, 441] on div "Shipping Policy" at bounding box center [324, 439] width 65 height 13
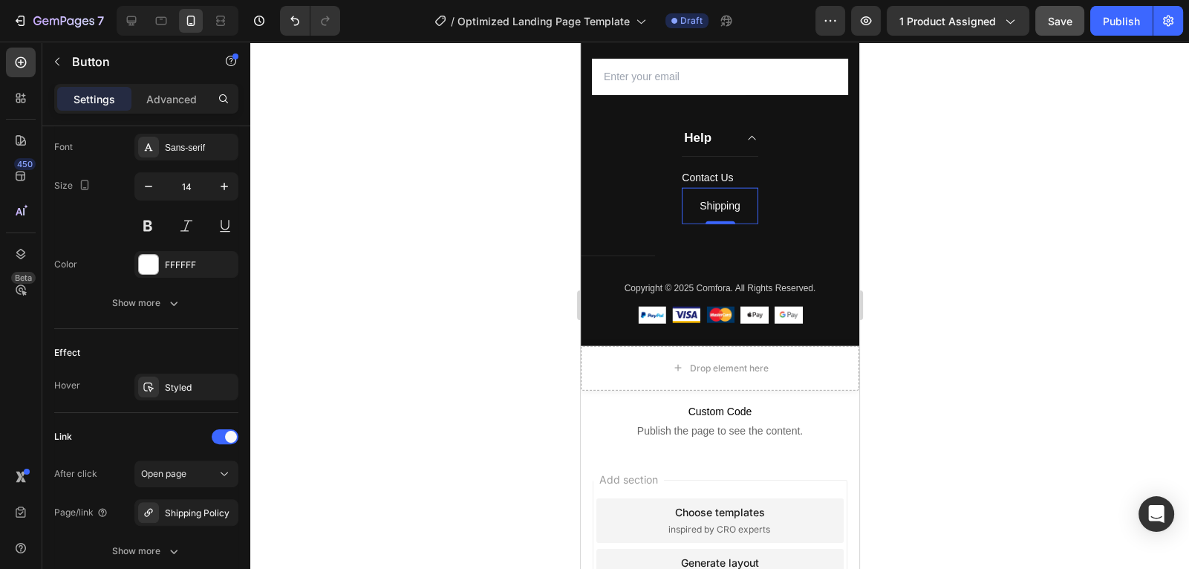
click at [475, 214] on div at bounding box center [719, 305] width 939 height 527
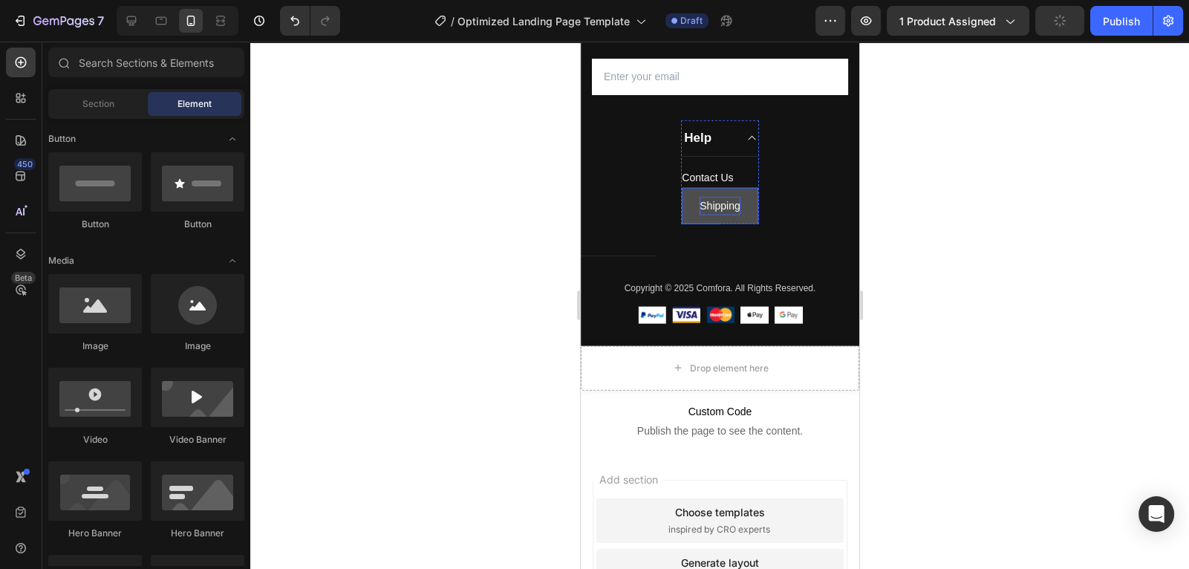
click at [735, 211] on p "Shipping" at bounding box center [719, 206] width 41 height 19
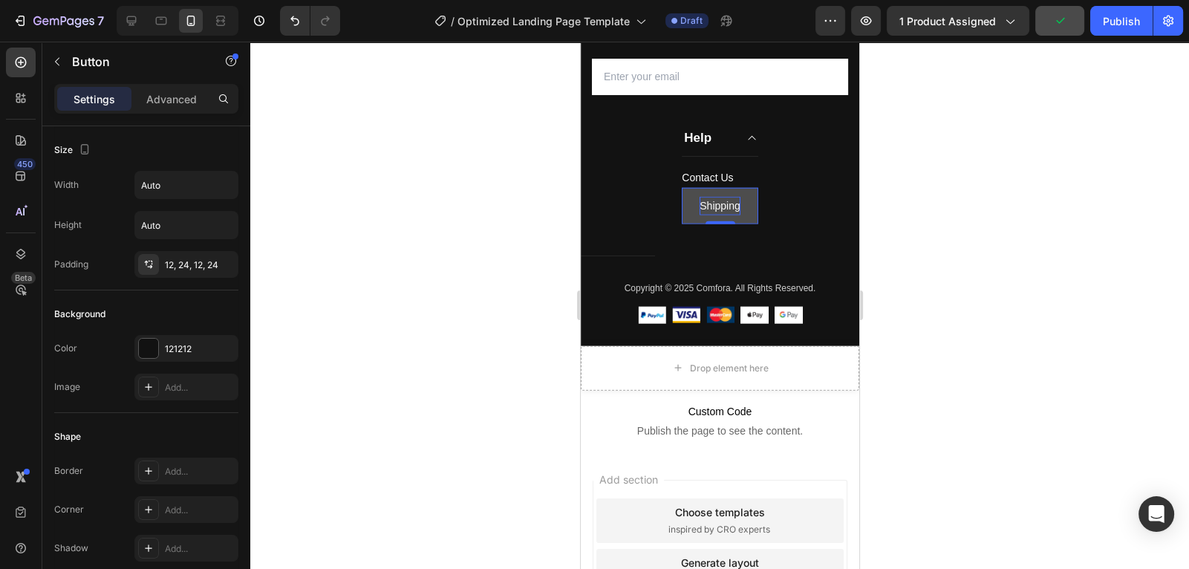
click at [736, 207] on p "Shipping" at bounding box center [719, 206] width 41 height 19
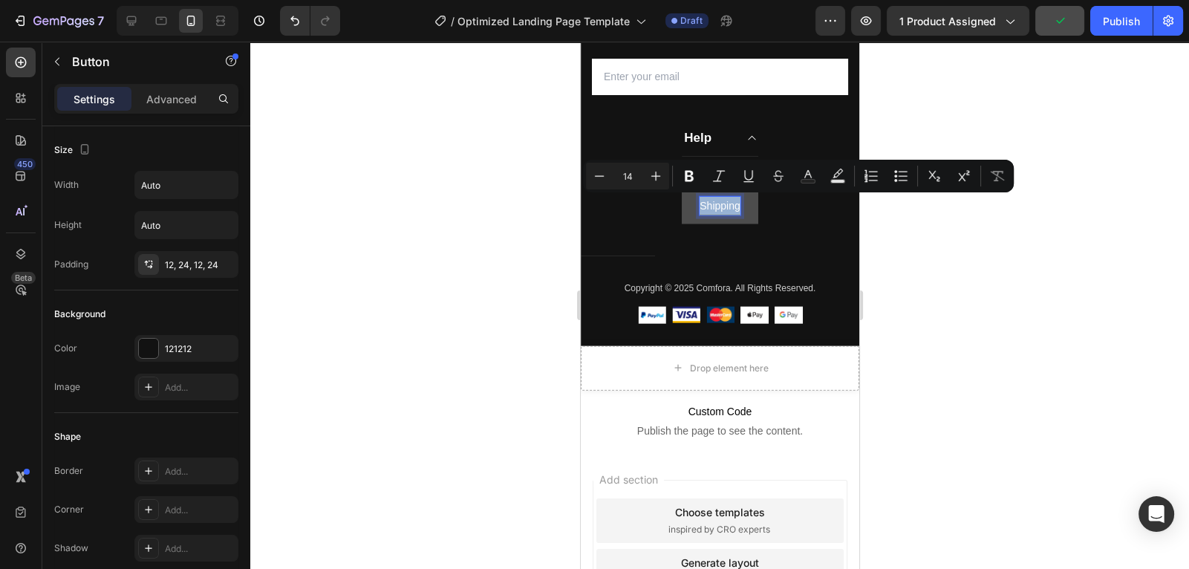
click at [736, 207] on p "Shipping" at bounding box center [719, 206] width 41 height 19
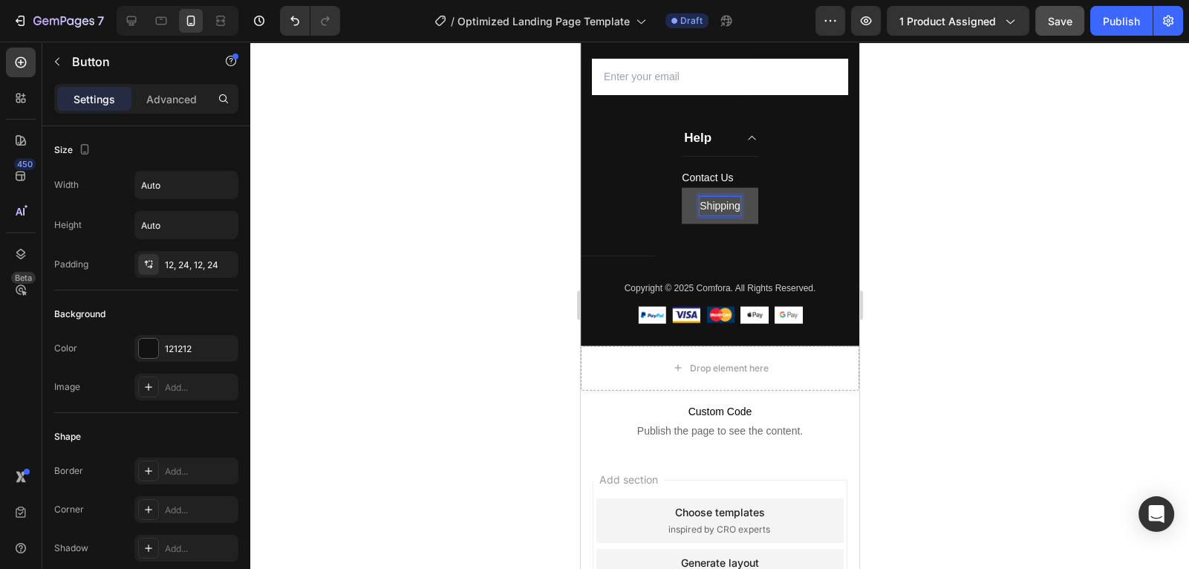
click at [739, 207] on p "Shipping" at bounding box center [719, 206] width 41 height 19
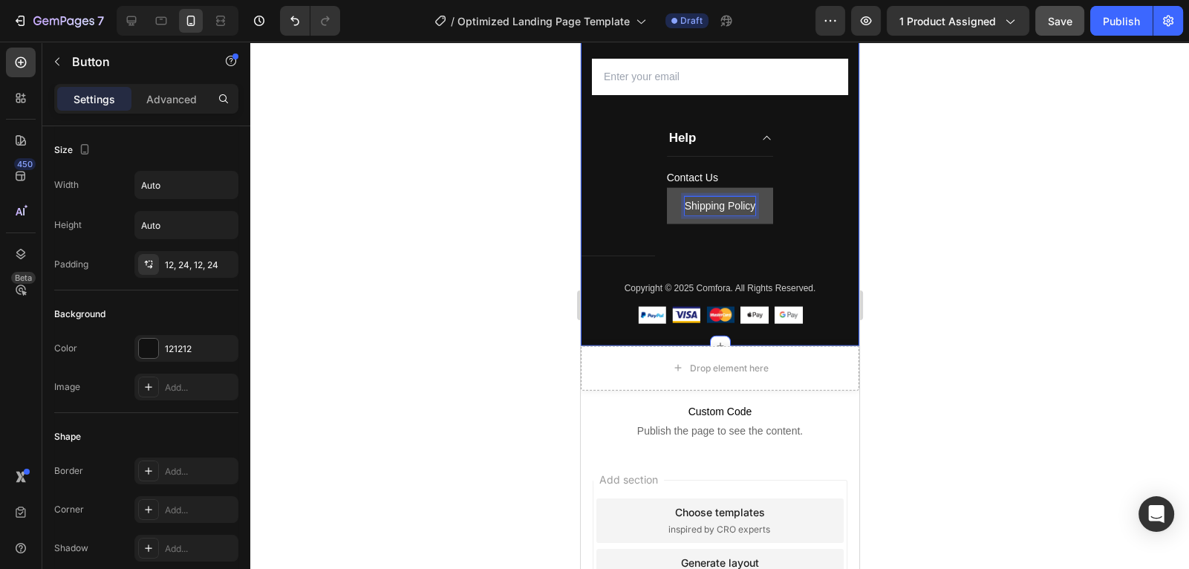
click at [834, 165] on div "Subscribe Today Heading Sign up for exclusive content, special prizes, and late…" at bounding box center [719, 149] width 279 height 394
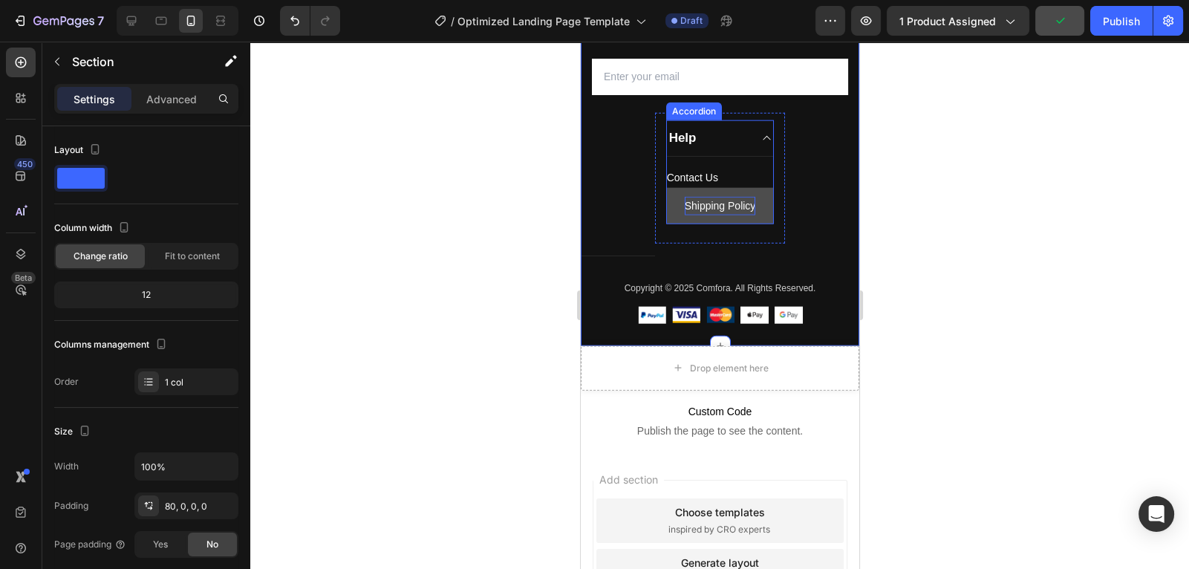
click at [768, 144] on div "Help" at bounding box center [719, 138] width 107 height 36
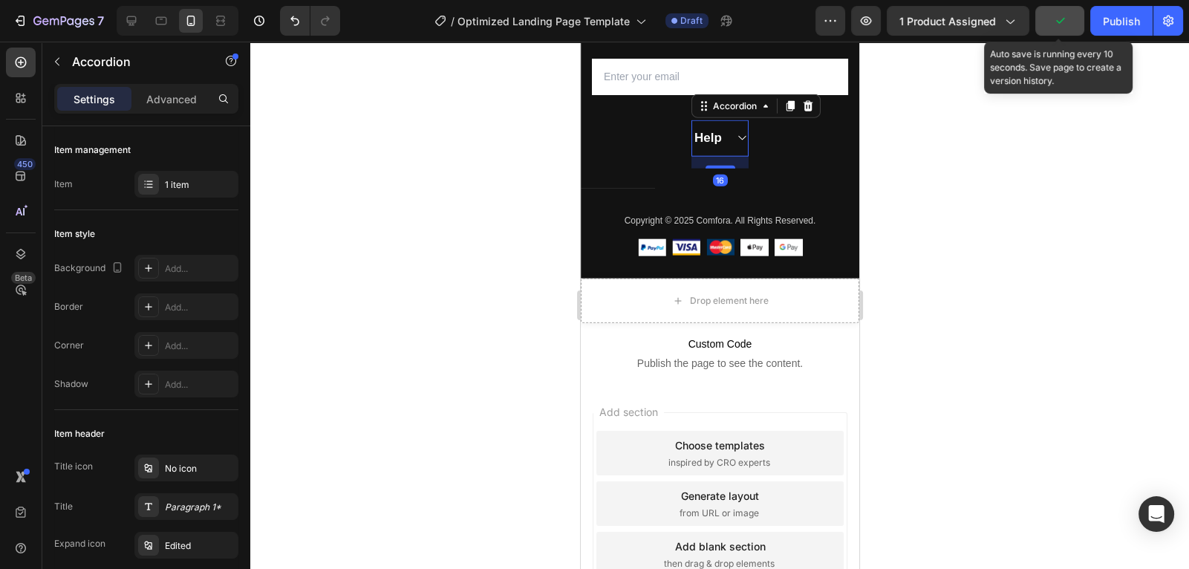
click at [1051, 29] on button "button" at bounding box center [1060, 21] width 49 height 30
click at [1061, 29] on button "Save" at bounding box center [1060, 21] width 49 height 30
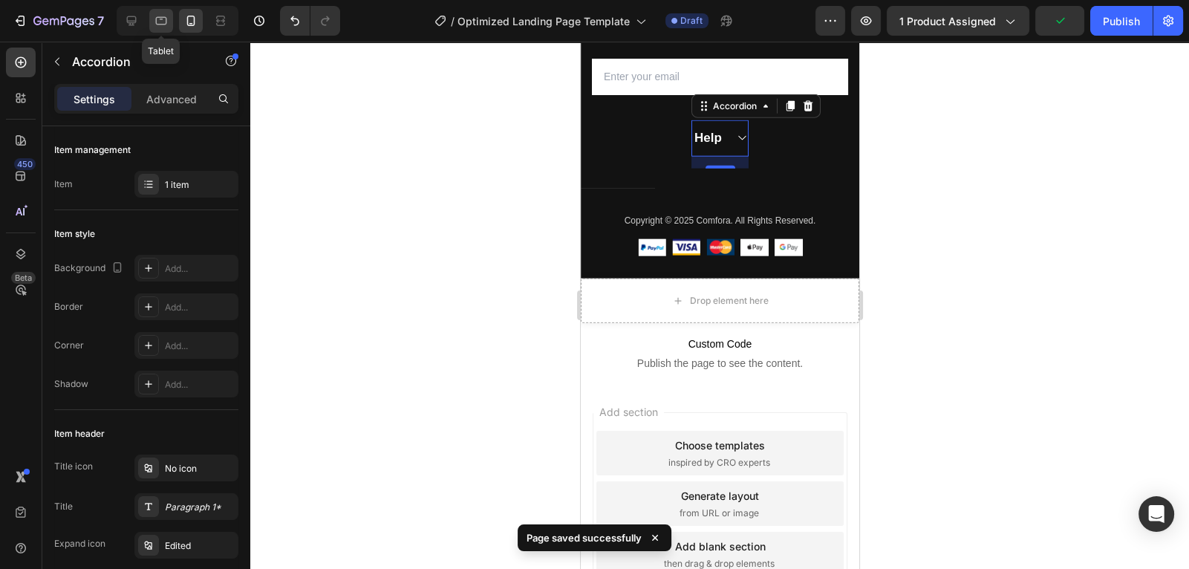
click at [169, 18] on div at bounding box center [161, 21] width 24 height 24
type input "0"
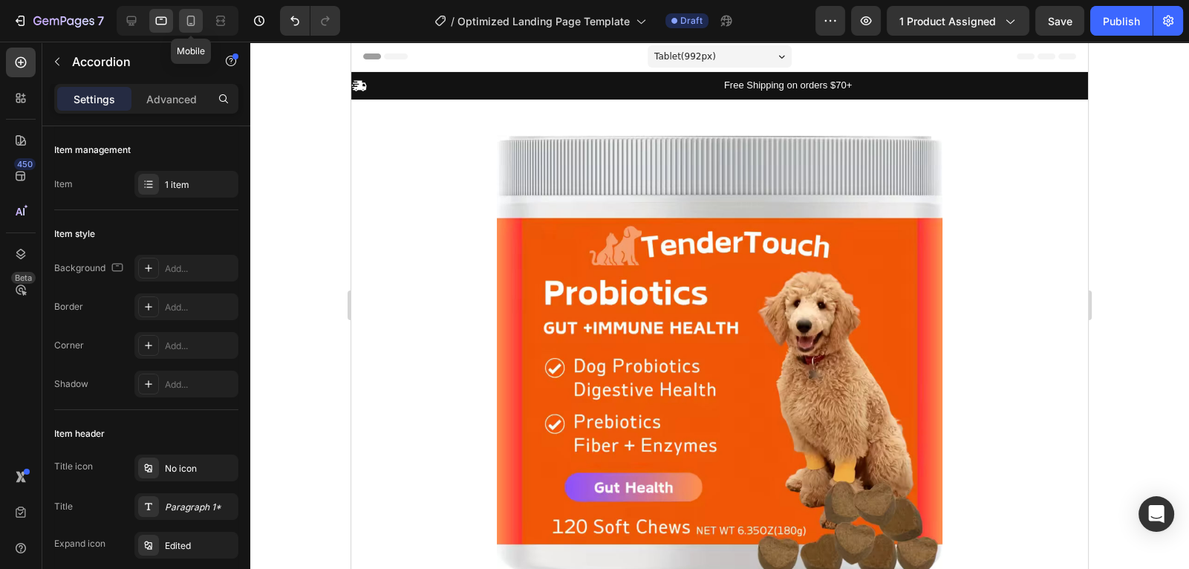
click at [187, 27] on icon at bounding box center [191, 20] width 15 height 15
type input "18"
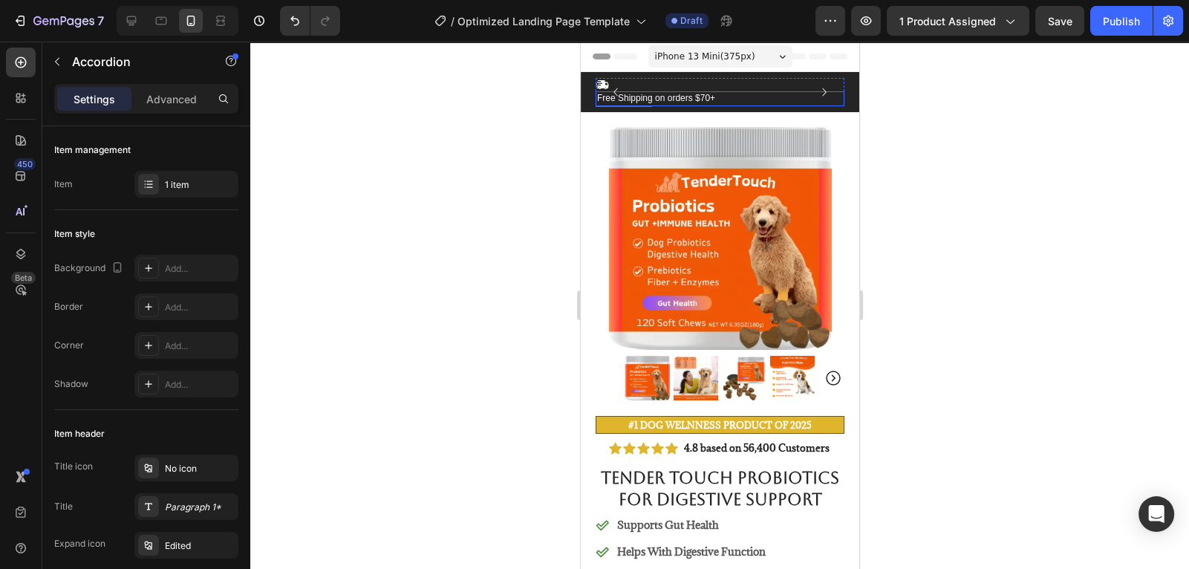
click at [676, 103] on p "Free Shipping on orders $70+" at bounding box center [720, 99] width 246 height 12
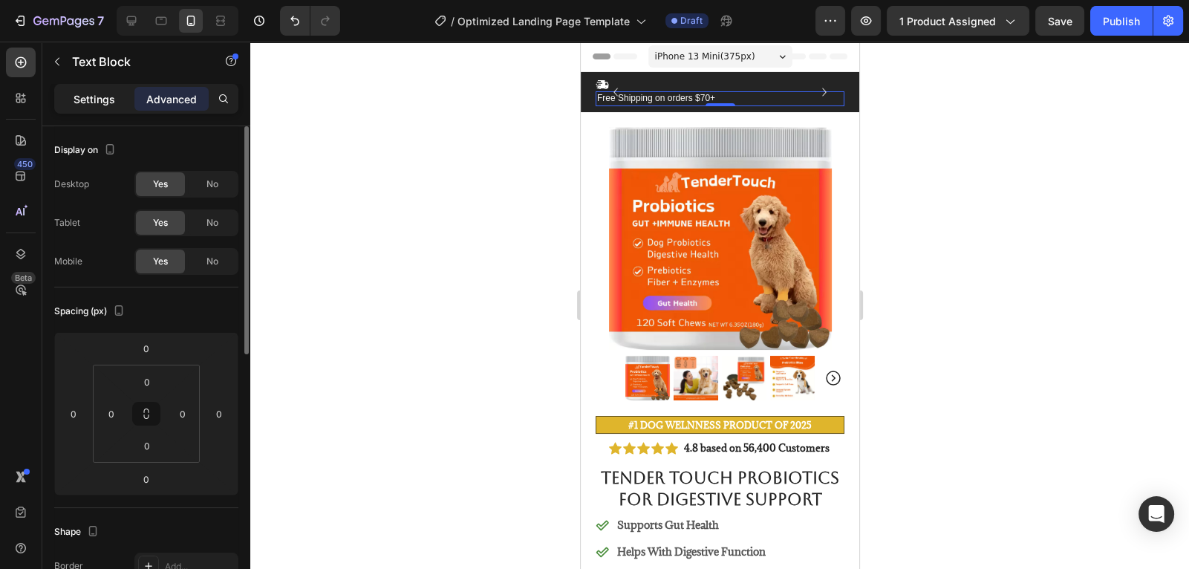
click at [103, 107] on div "Settings" at bounding box center [94, 99] width 74 height 24
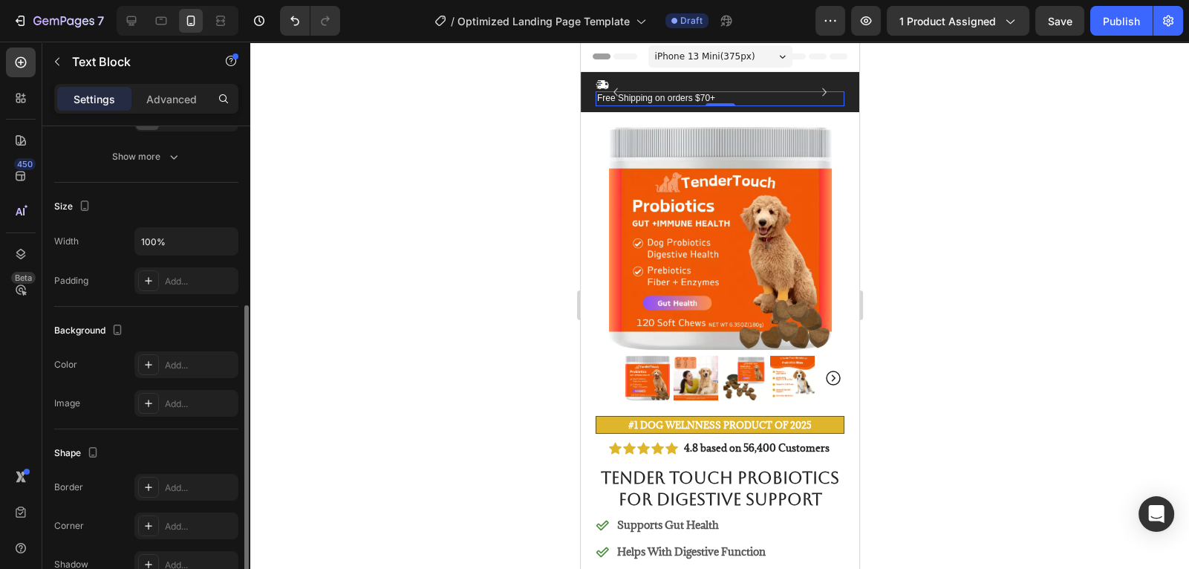
scroll to position [394, 0]
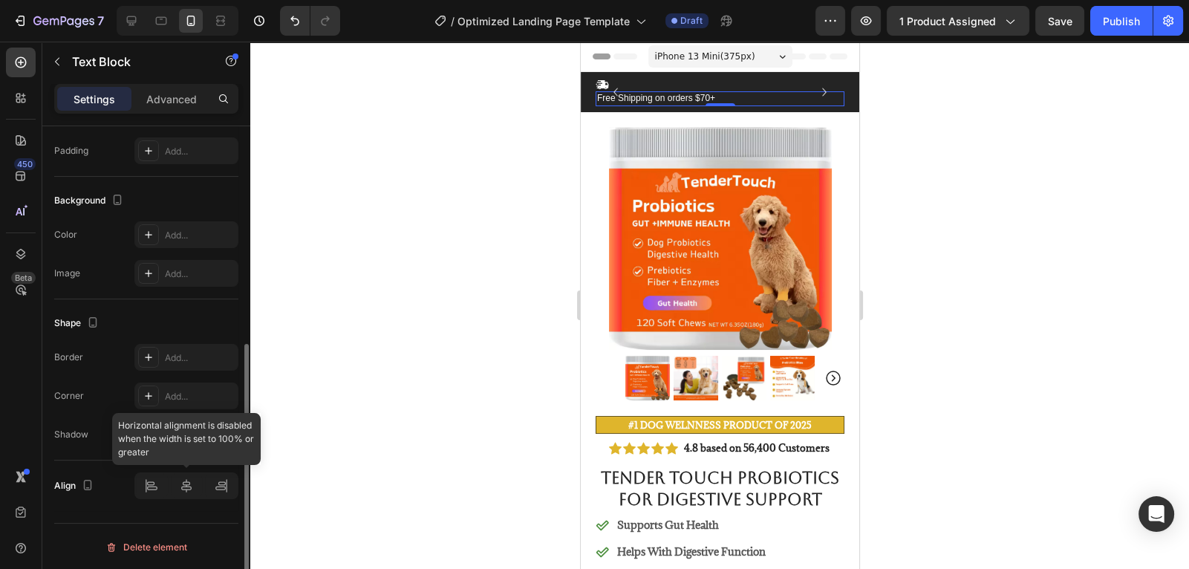
click at [188, 489] on div at bounding box center [186, 485] width 104 height 27
click at [152, 487] on div at bounding box center [186, 485] width 104 height 27
click at [186, 486] on div at bounding box center [186, 485] width 104 height 27
click at [199, 520] on div "Text style Styles Paragraph 1* Font Sans-serif Size 12 Color FFFFFF Align Show …" at bounding box center [146, 173] width 208 height 880
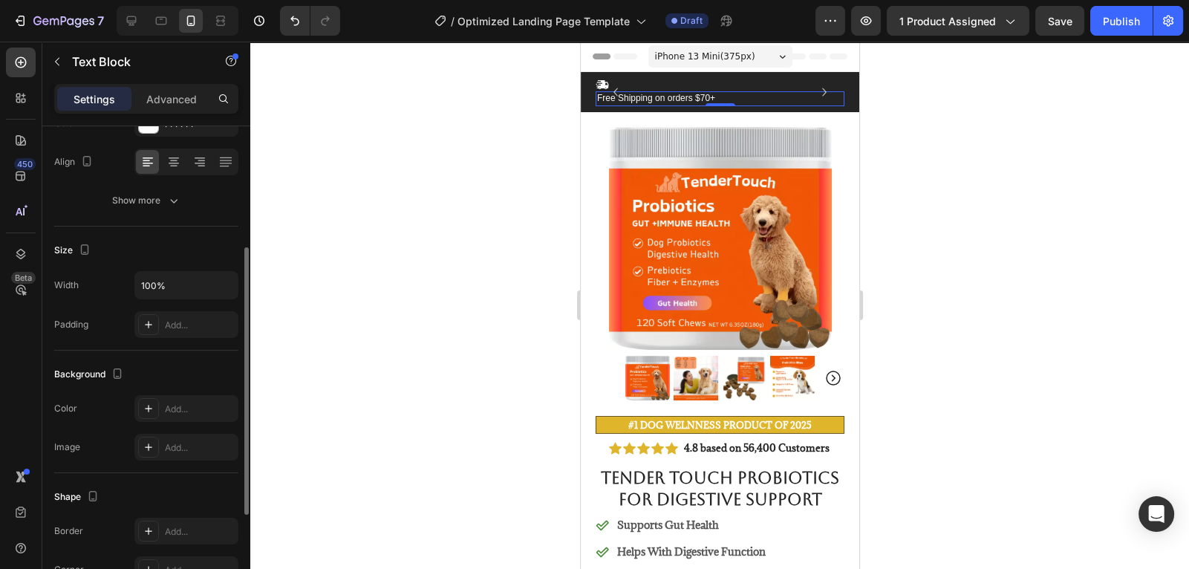
scroll to position [218, 0]
click at [719, 99] on p "Free Shipping on orders $70+" at bounding box center [720, 99] width 246 height 12
click at [601, 97] on p "Free Shipping on orders $70+" at bounding box center [720, 99] width 246 height 12
click at [598, 97] on p "Free Shipping on orders $70+" at bounding box center [720, 99] width 246 height 12
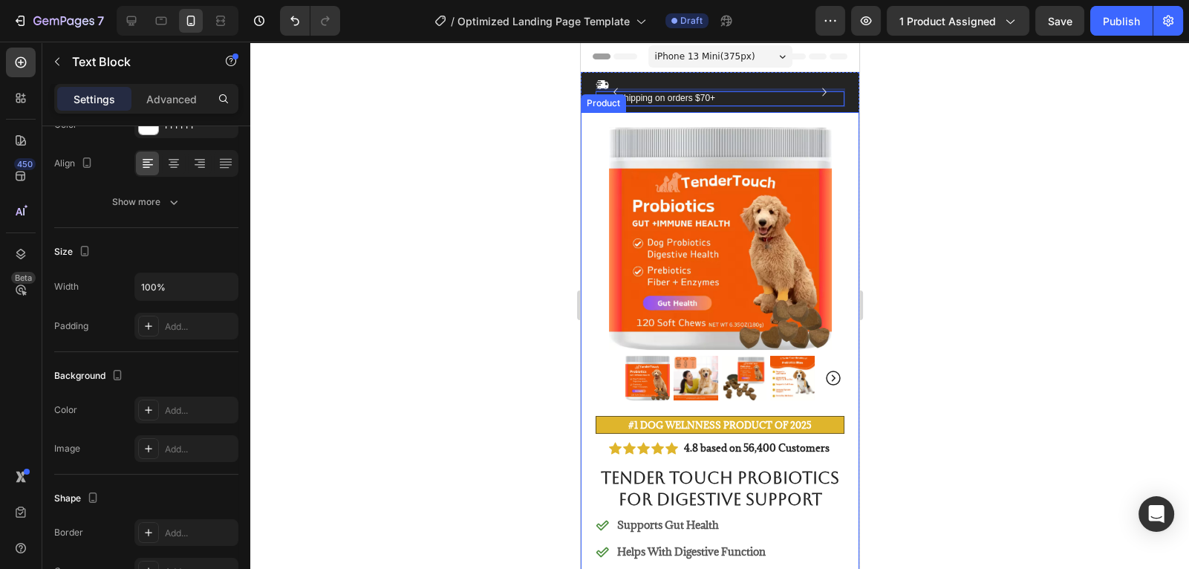
click at [518, 143] on div at bounding box center [719, 305] width 939 height 527
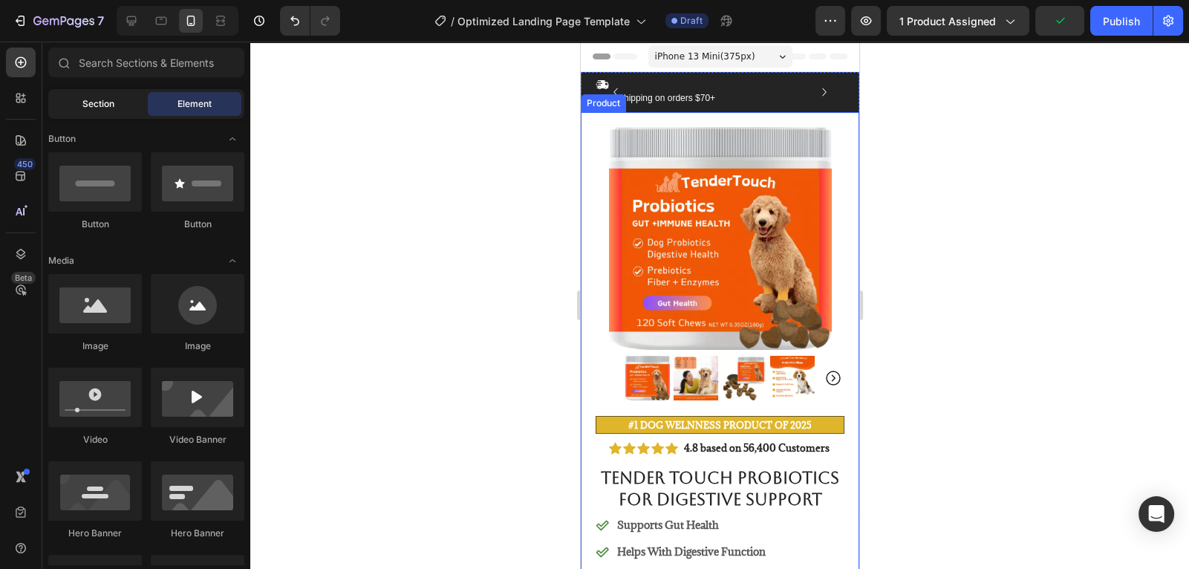
click at [114, 107] on div "Section" at bounding box center [98, 104] width 94 height 24
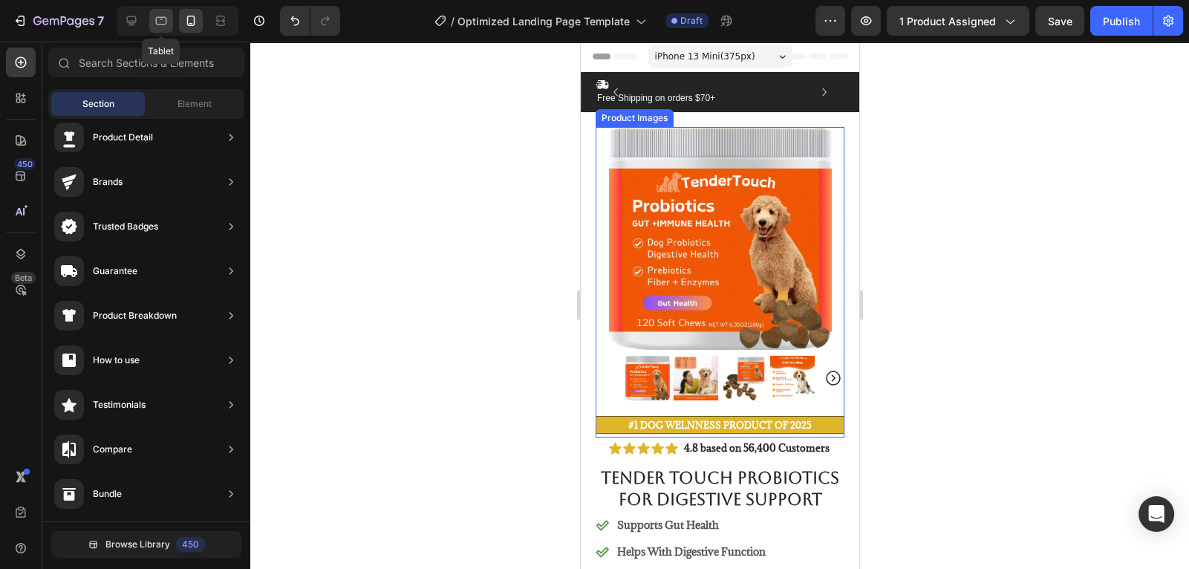
click at [149, 13] on div at bounding box center [161, 21] width 24 height 24
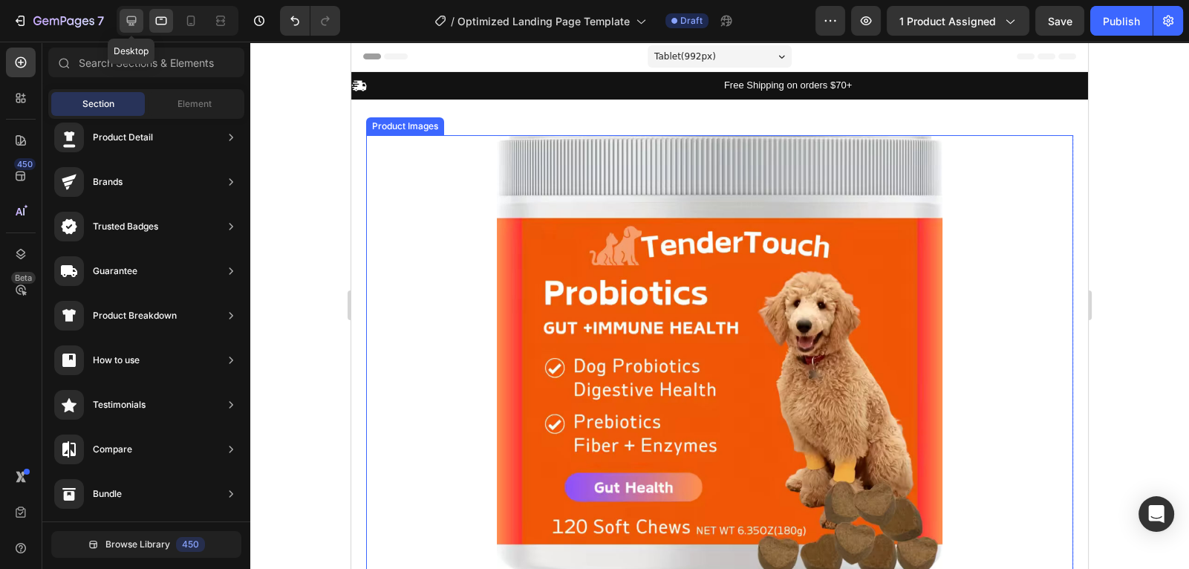
click at [134, 21] on icon at bounding box center [132, 21] width 10 height 10
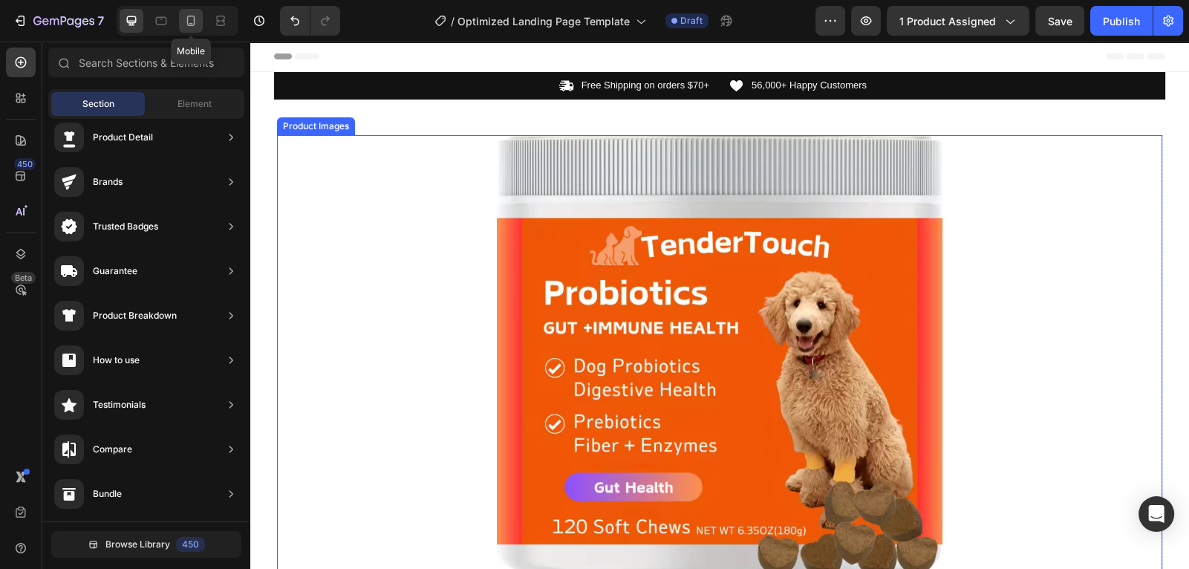
click at [179, 16] on div at bounding box center [191, 21] width 24 height 24
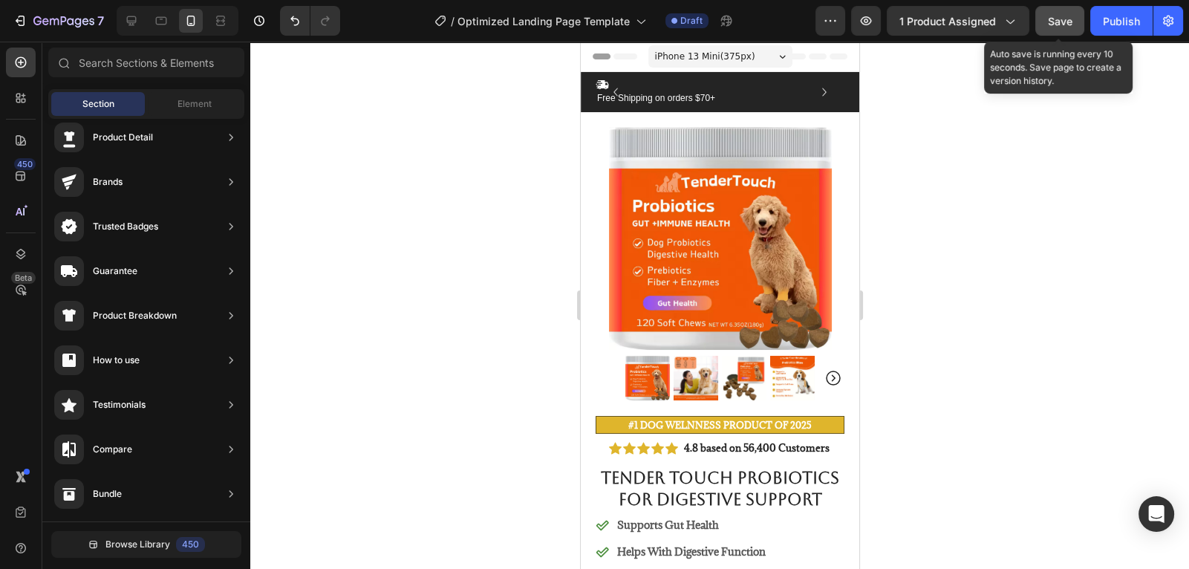
click at [1056, 29] on button "Save" at bounding box center [1060, 21] width 49 height 30
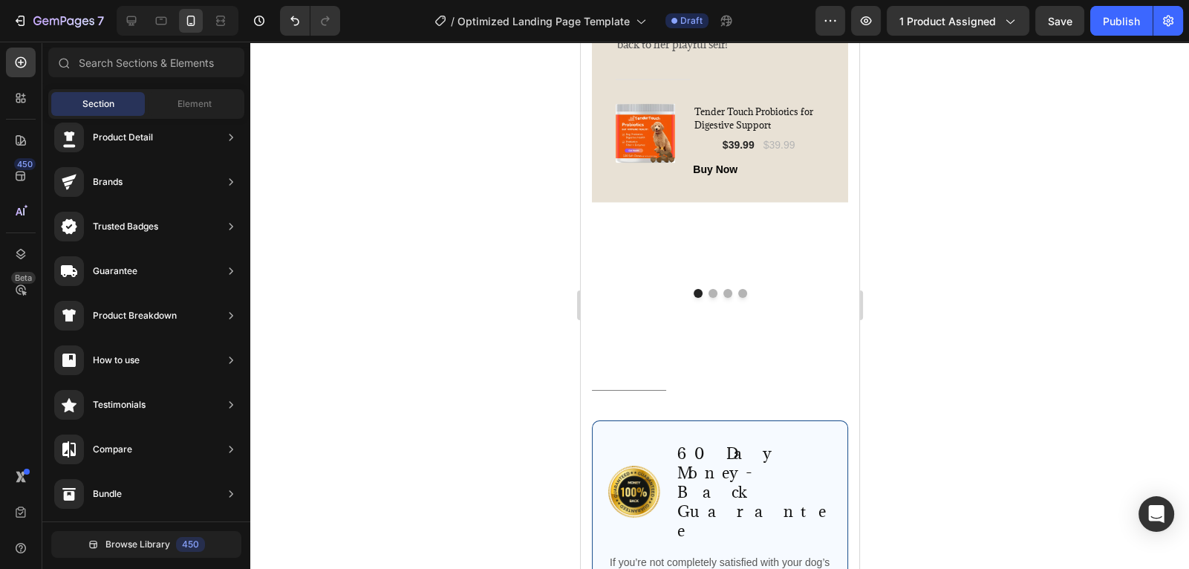
scroll to position [3243, 0]
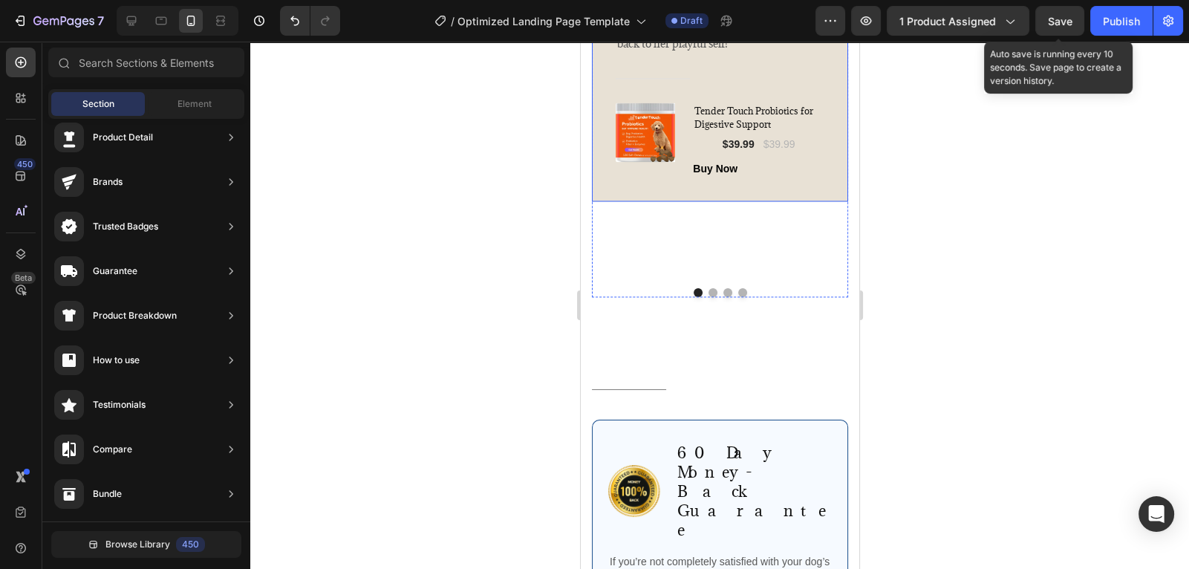
click at [1061, 19] on span "Save" at bounding box center [1060, 21] width 25 height 13
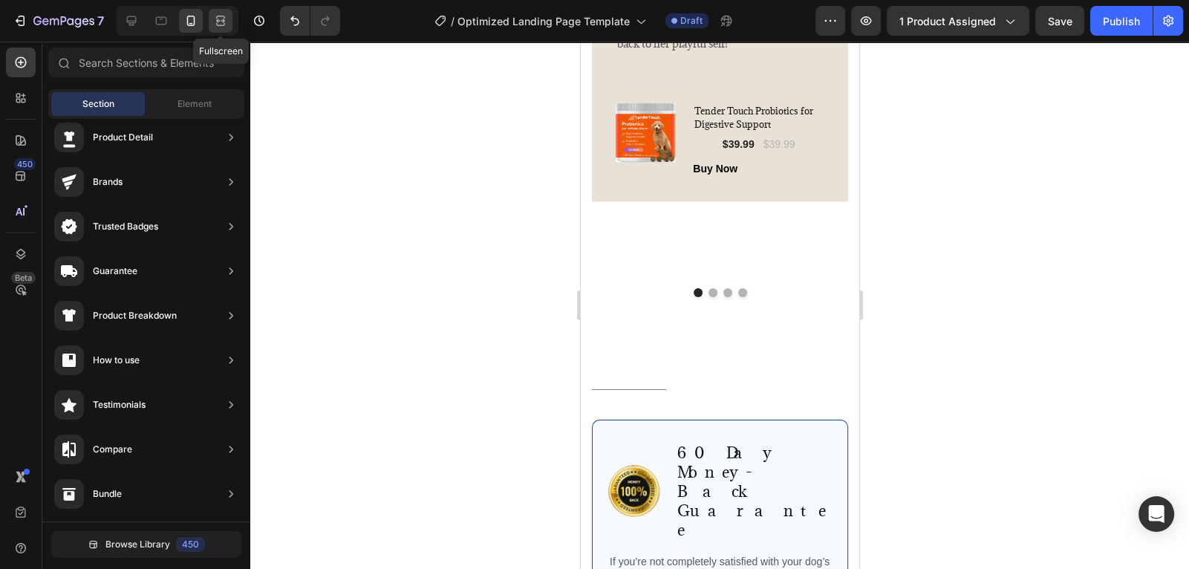
click at [222, 24] on icon at bounding box center [220, 20] width 15 height 15
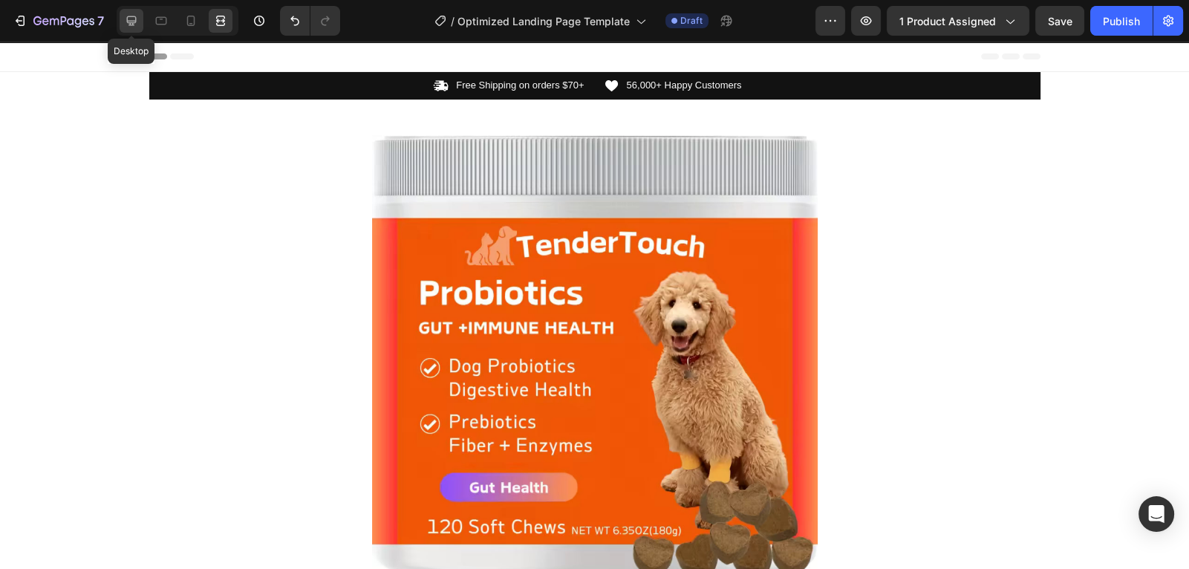
click at [142, 21] on div at bounding box center [132, 21] width 24 height 24
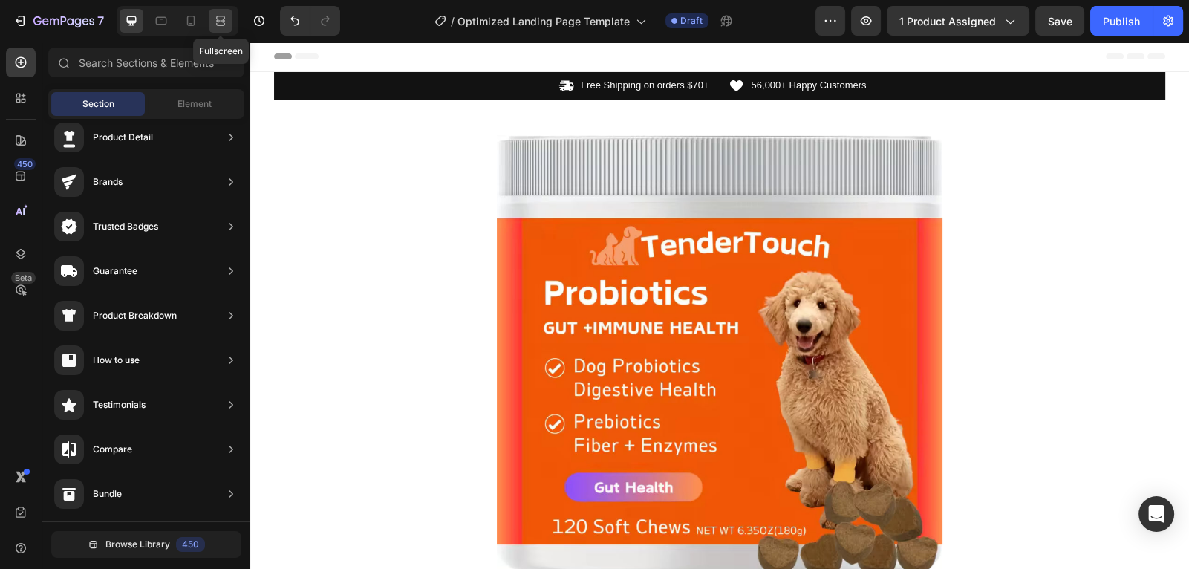
click at [221, 22] on icon at bounding box center [218, 21] width 4 height 4
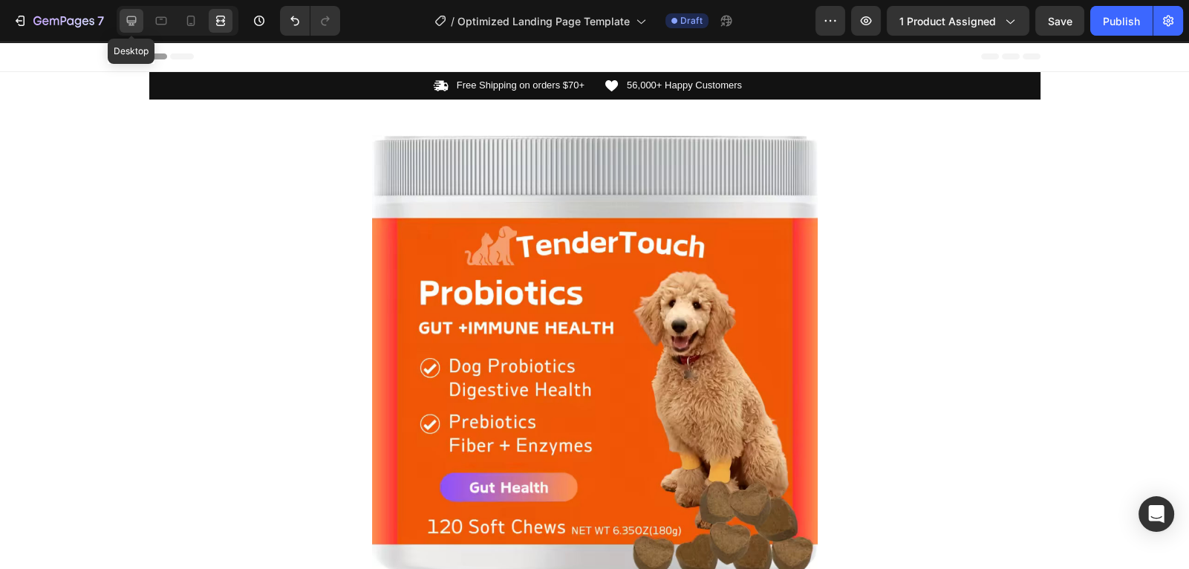
click at [129, 24] on icon at bounding box center [131, 20] width 15 height 15
